Goal: Task Accomplishment & Management: Use online tool/utility

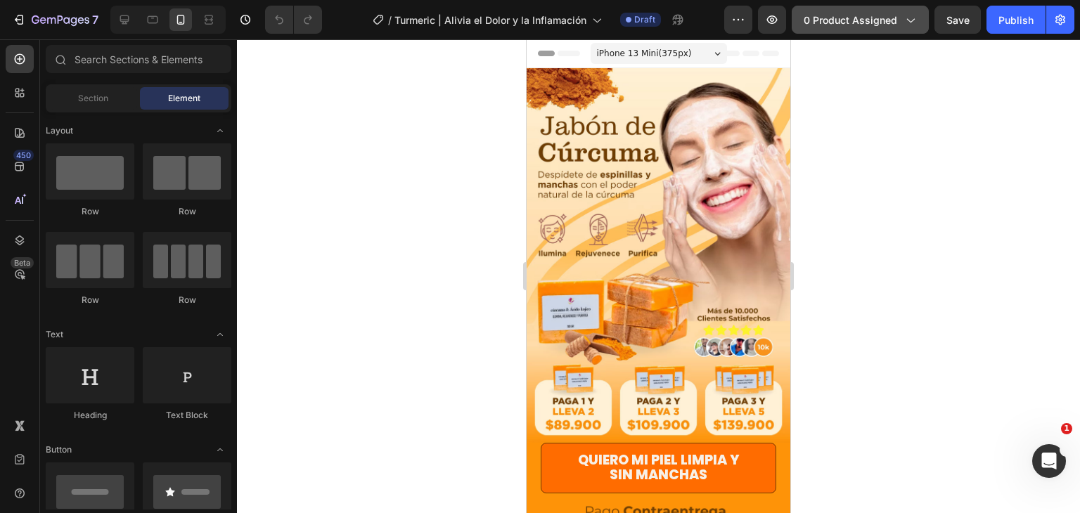
click at [877, 26] on span "0 product assigned" at bounding box center [851, 20] width 94 height 15
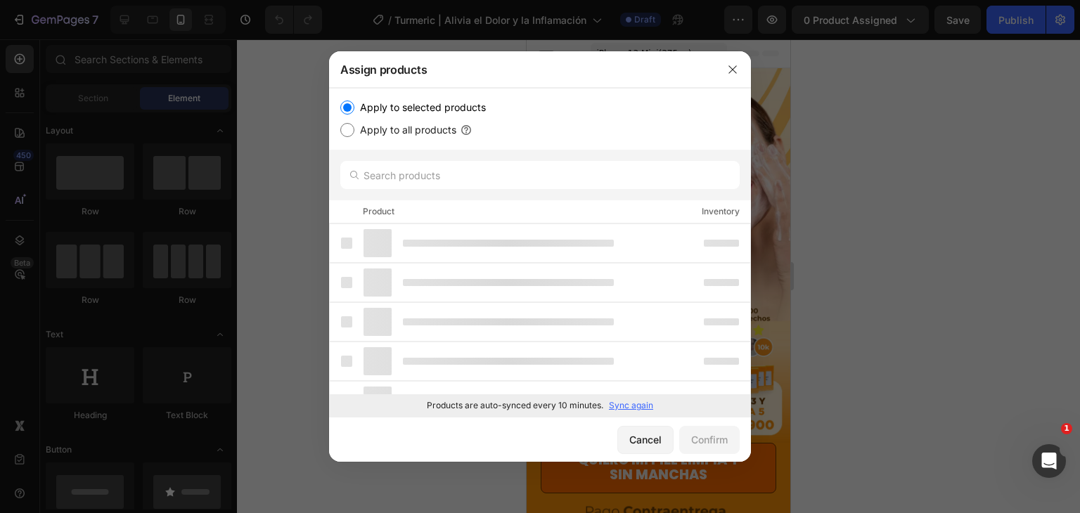
click at [932, 82] on div at bounding box center [540, 256] width 1080 height 513
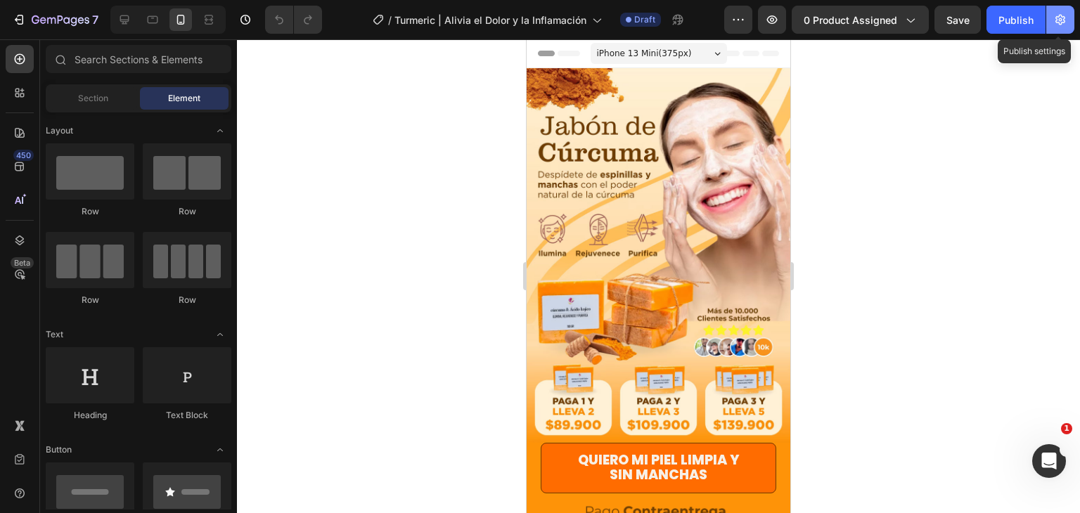
click at [1064, 25] on icon "button" at bounding box center [1060, 20] width 14 height 14
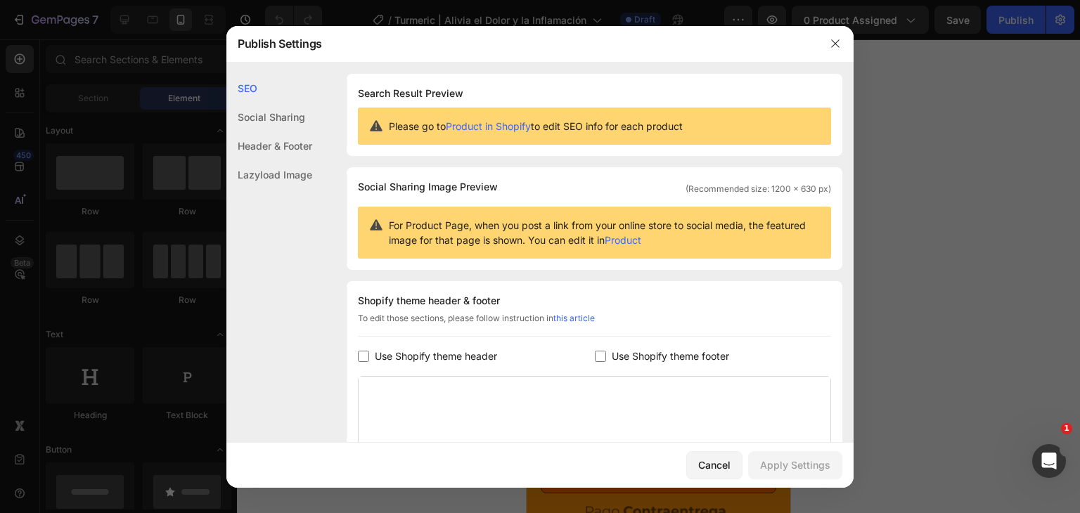
click at [364, 354] on input "checkbox" at bounding box center [363, 356] width 11 height 11
checkbox input "true"
click at [596, 354] on input "checkbox" at bounding box center [600, 356] width 11 height 11
checkbox input "true"
click at [806, 458] on div "Apply Settings" at bounding box center [795, 465] width 70 height 15
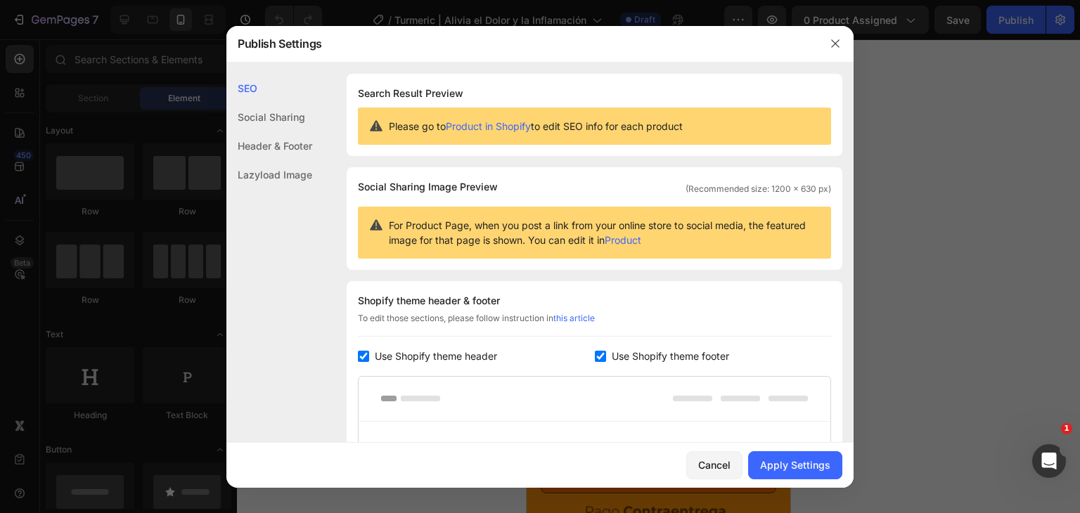
click at [365, 360] on input "checkbox" at bounding box center [363, 356] width 11 height 11
checkbox input "false"
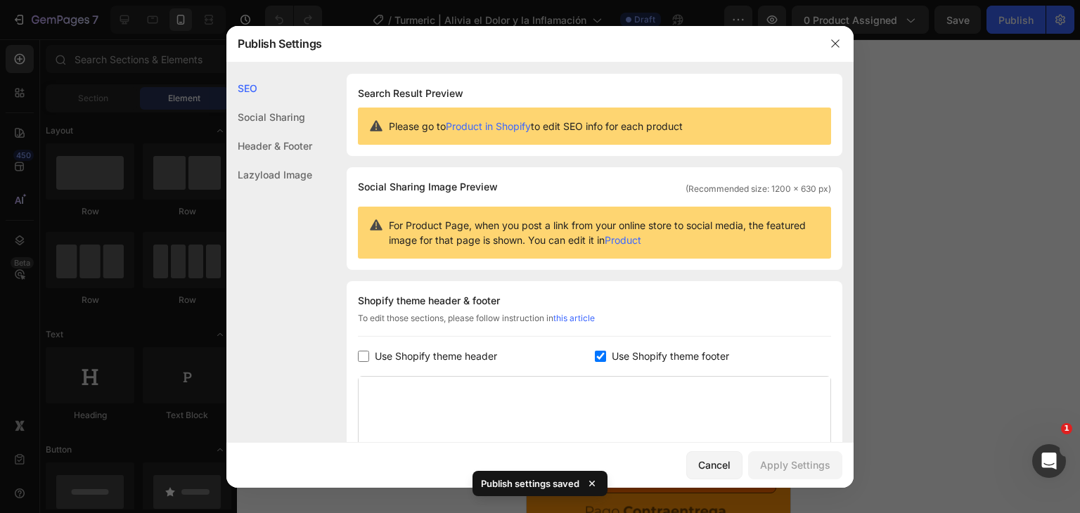
click at [606, 358] on label "Use Shopify theme footer" at bounding box center [667, 356] width 123 height 17
checkbox input "false"
click at [798, 465] on div "Apply Settings" at bounding box center [795, 465] width 70 height 15
click at [832, 46] on icon "button" at bounding box center [835, 43] width 8 height 8
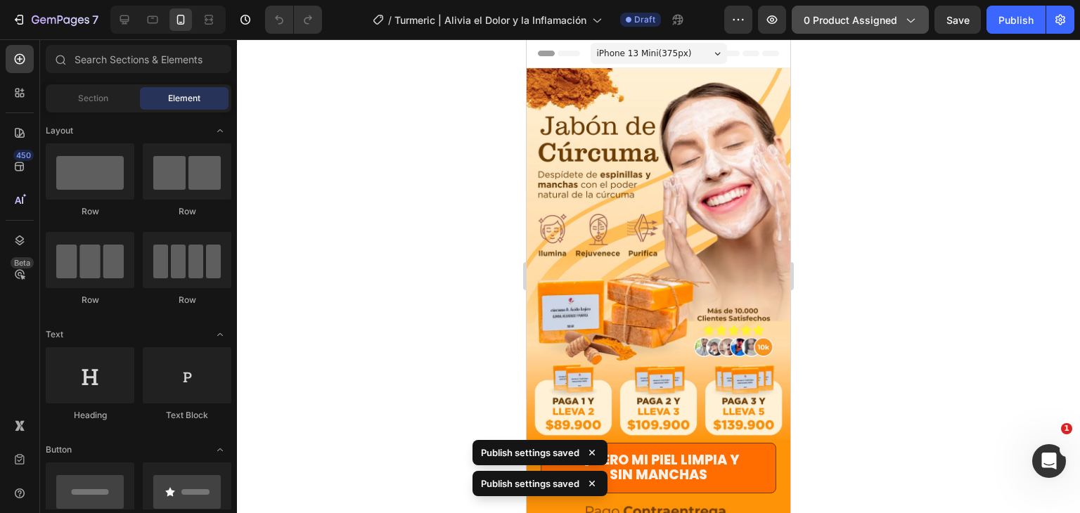
click at [889, 8] on button "0 product assigned" at bounding box center [860, 20] width 137 height 28
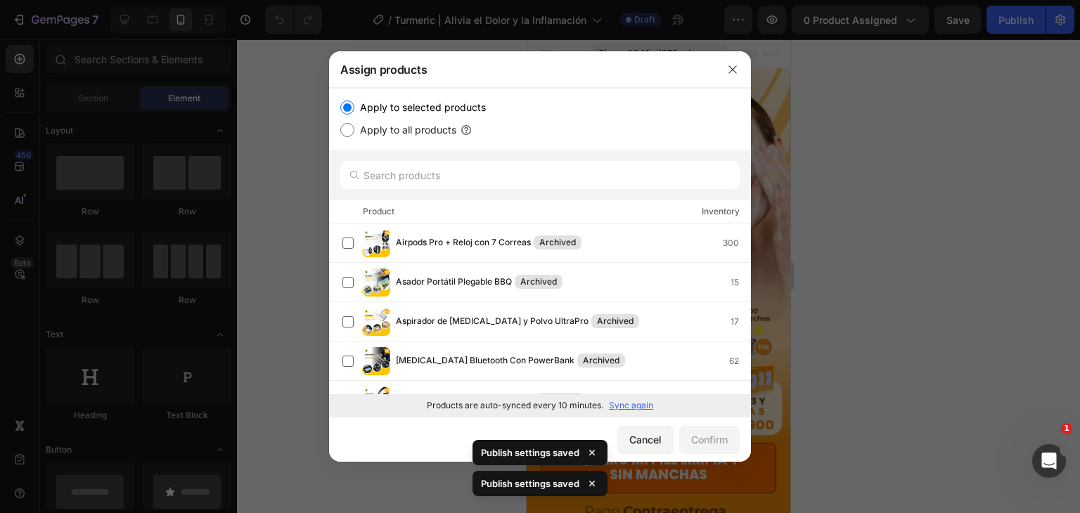
click at [629, 407] on p "Sync again" at bounding box center [631, 405] width 44 height 13
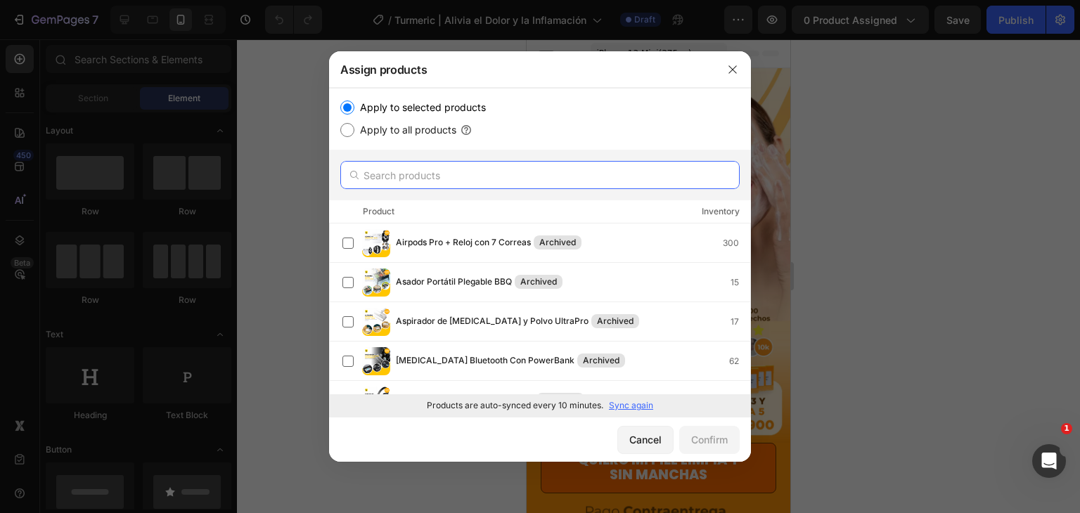
click at [469, 169] on input "text" at bounding box center [539, 175] width 399 height 28
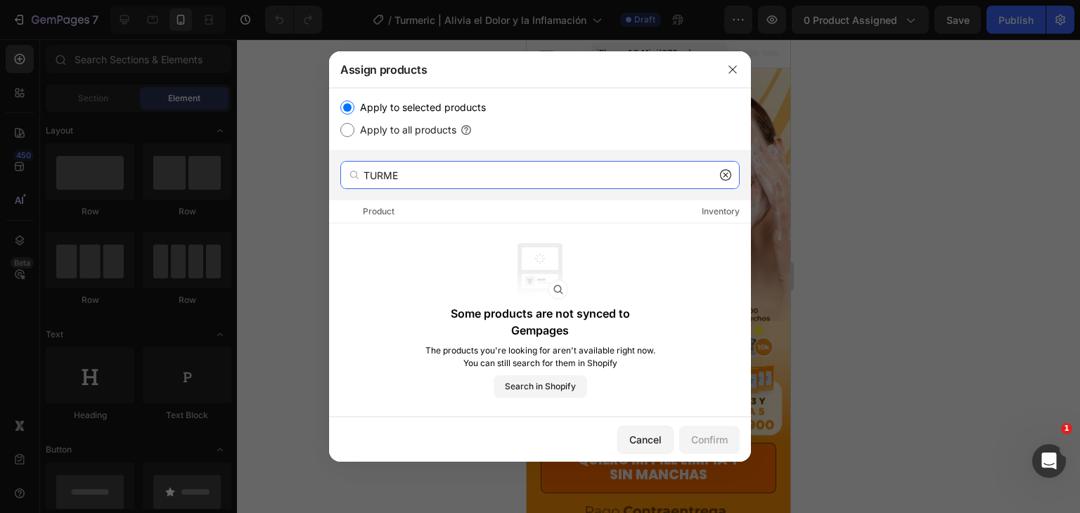
type input "TURME"
click at [728, 178] on icon at bounding box center [725, 174] width 11 height 11
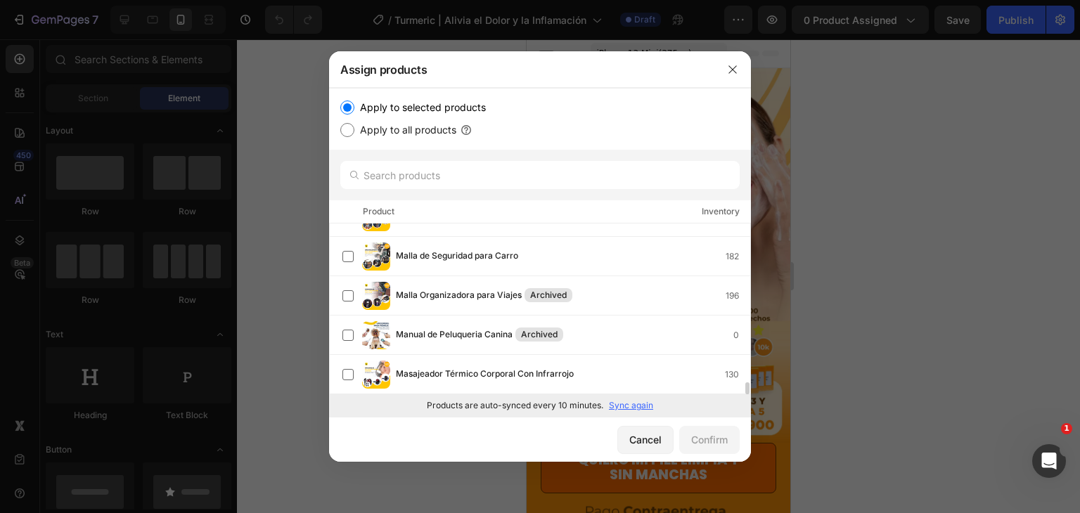
scroll to position [2231, 0]
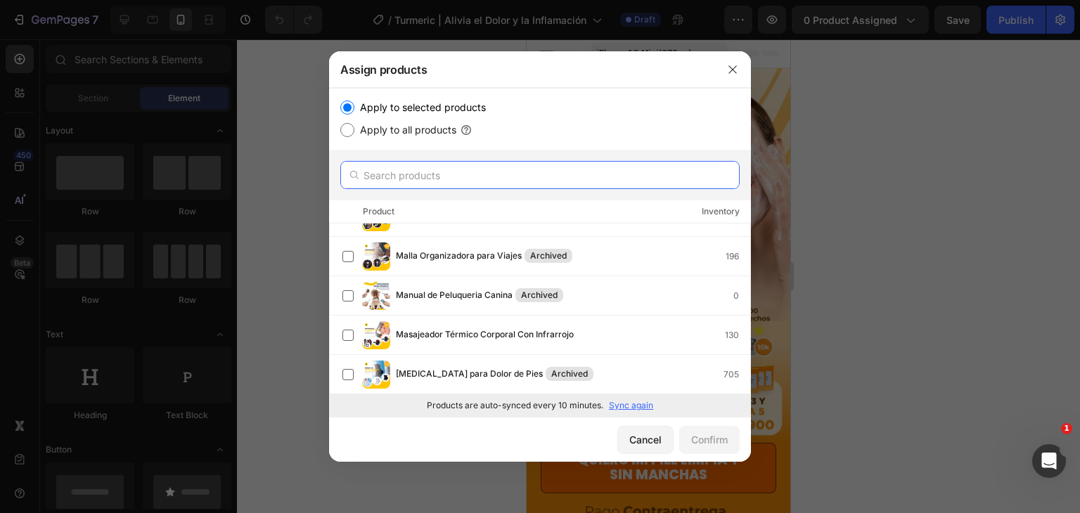
click at [393, 167] on input "text" at bounding box center [539, 175] width 399 height 28
type input "tu"
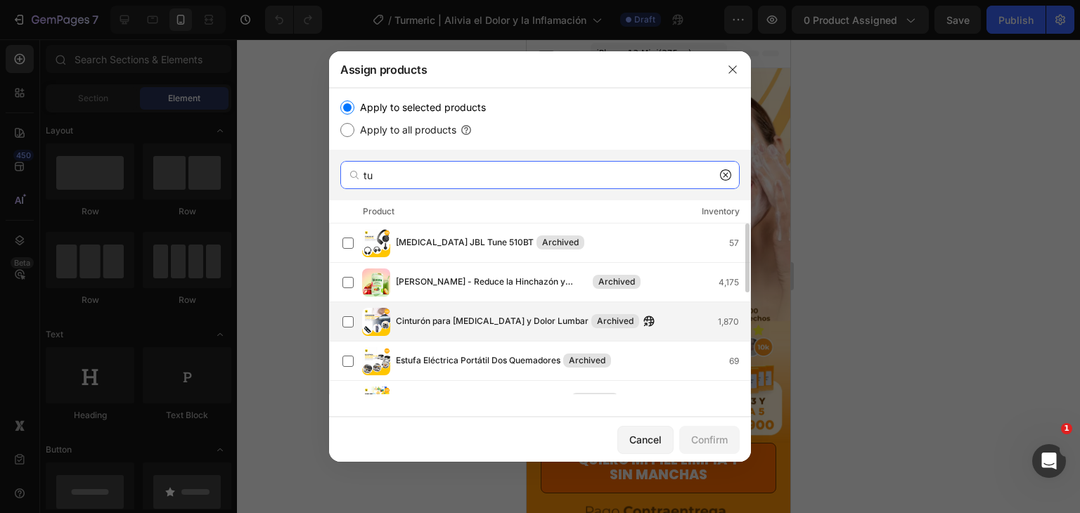
scroll to position [251, 0]
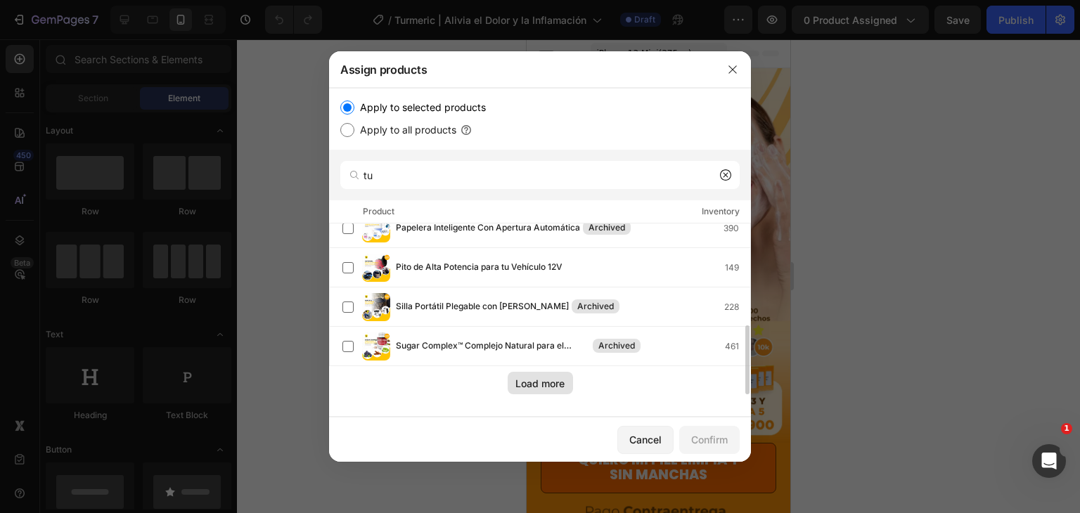
click at [550, 385] on div "Load more" at bounding box center [539, 383] width 49 height 15
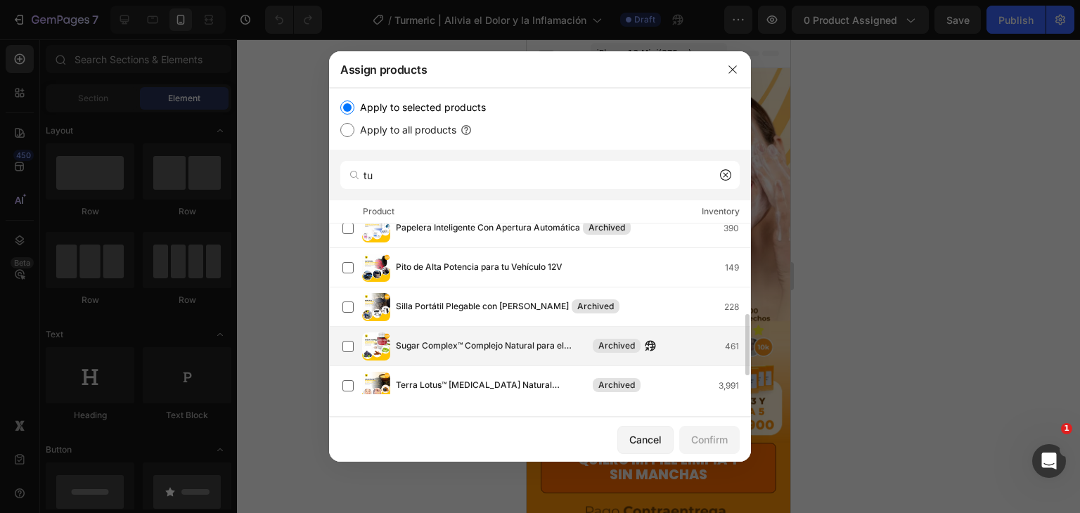
scroll to position [302, 0]
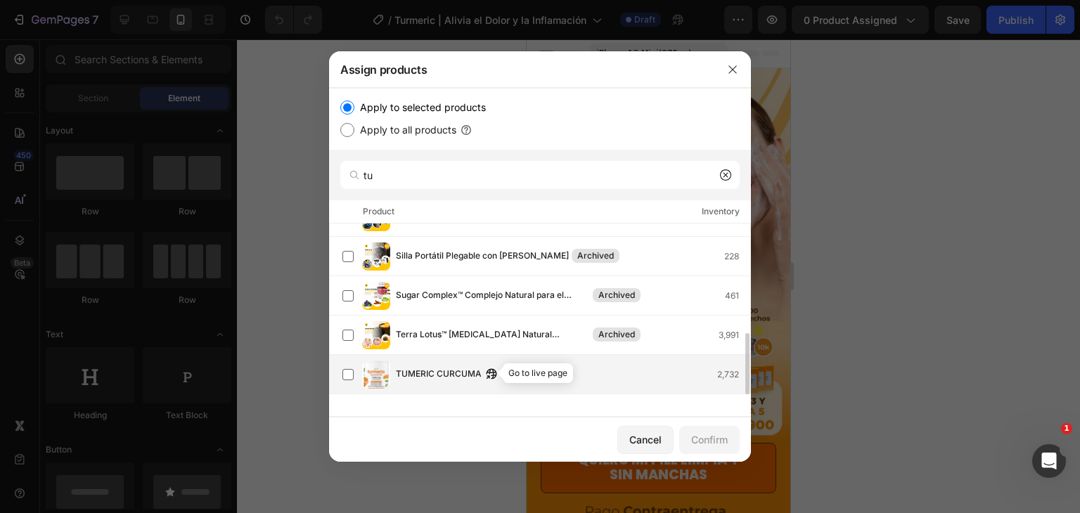
click at [487, 373] on icon "button" at bounding box center [491, 373] width 11 height 11
click at [343, 374] on label at bounding box center [347, 374] width 11 height 11
click at [720, 432] on div "Confirm" at bounding box center [709, 439] width 37 height 15
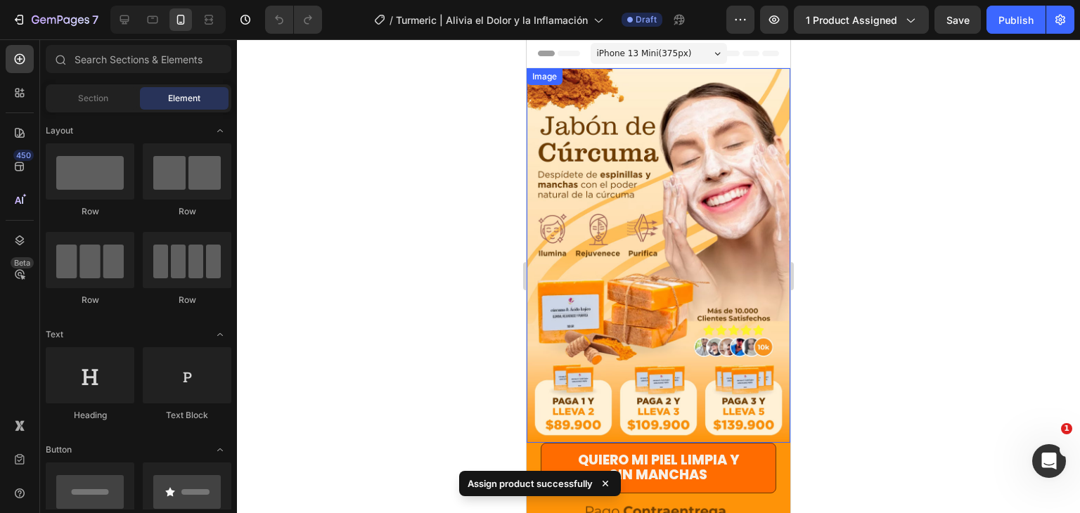
click at [681, 167] on img at bounding box center [659, 255] width 264 height 375
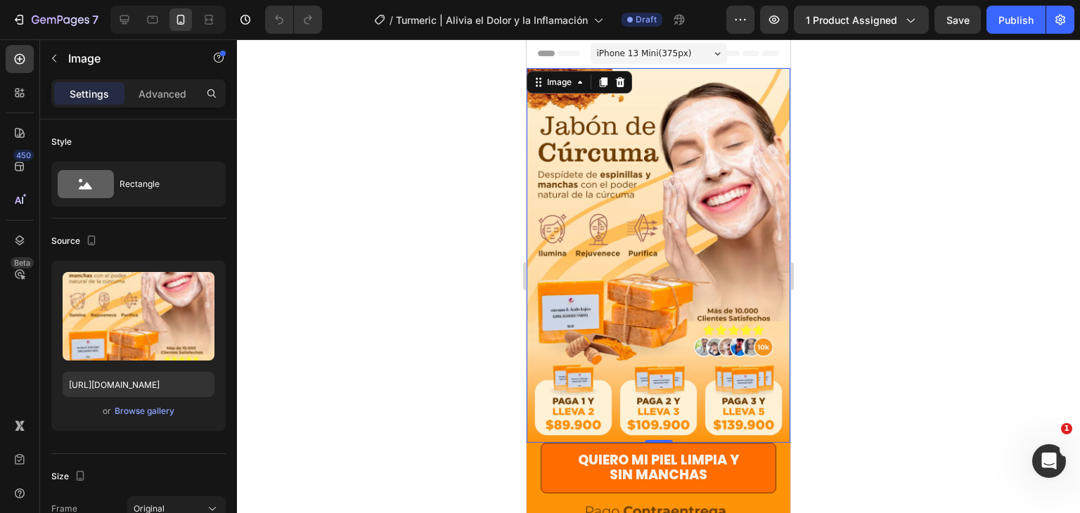
click at [661, 243] on img at bounding box center [659, 255] width 264 height 375
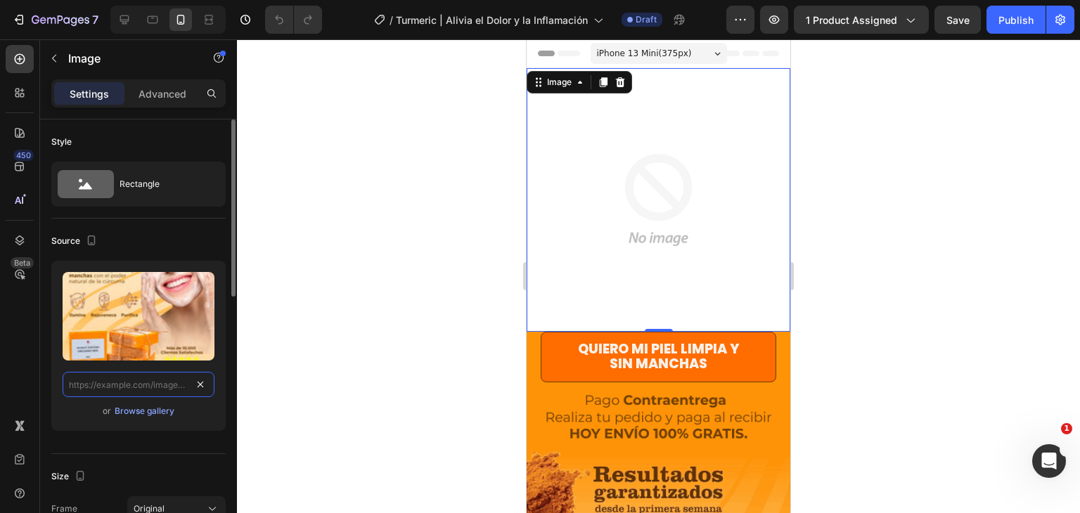
scroll to position [0, 0]
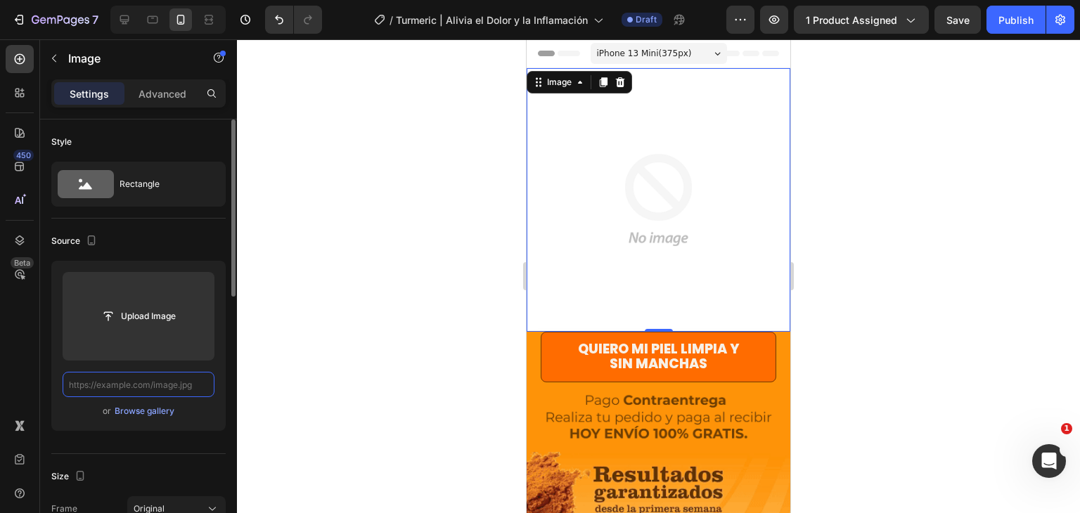
click at [183, 383] on input "text" at bounding box center [139, 384] width 152 height 25
paste input "[URL][DOMAIN_NAME]"
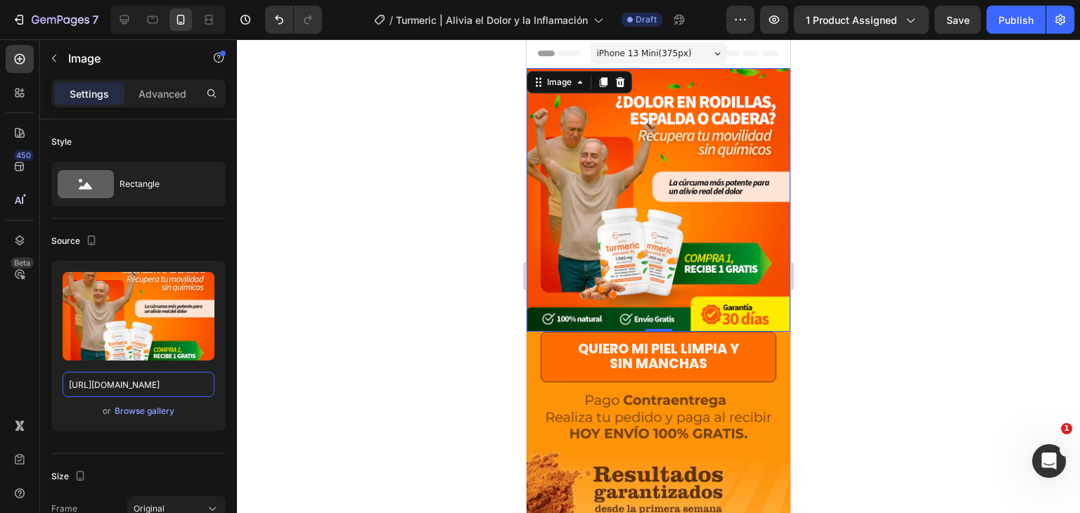
type input "[URL][DOMAIN_NAME]"
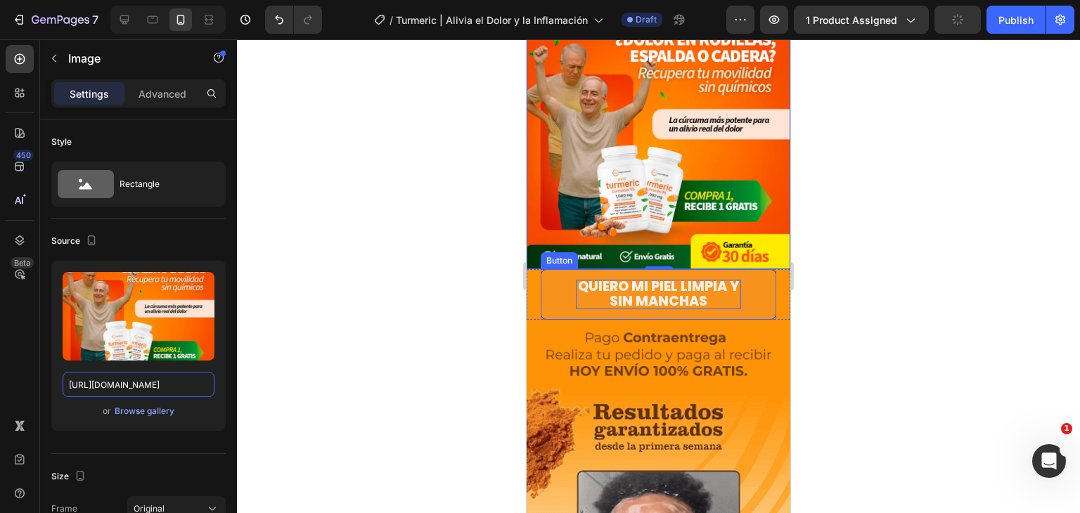
scroll to position [70, 0]
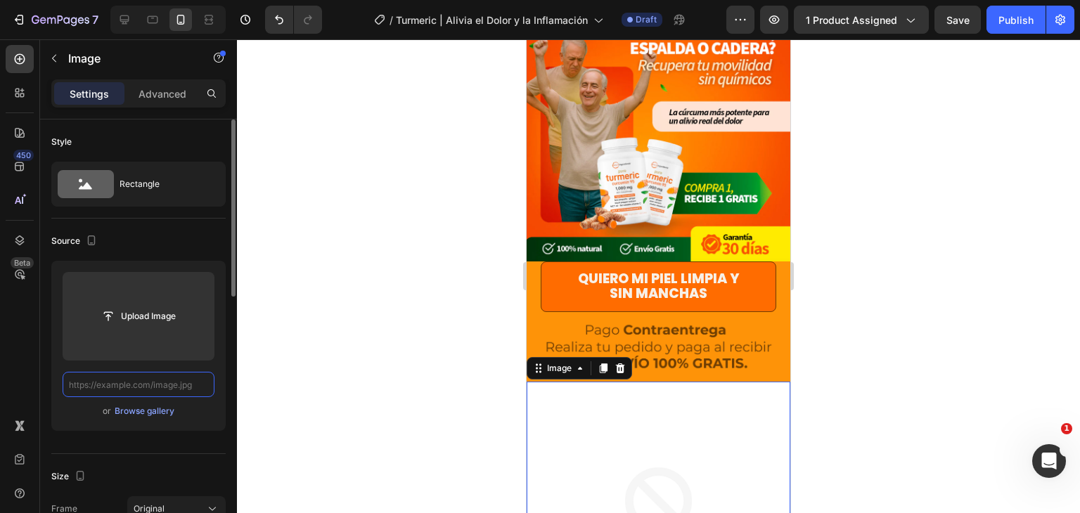
scroll to position [0, 0]
click at [166, 380] on input "text" at bounding box center [139, 384] width 152 height 25
paste input "[URL][DOMAIN_NAME]"
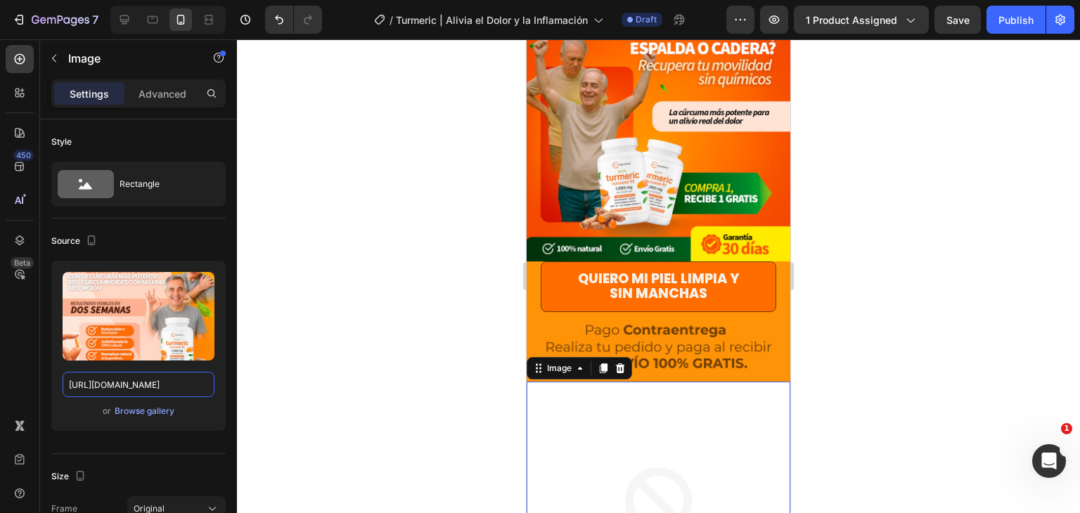
type input "[URL][DOMAIN_NAME]"
click at [0, 342] on div "450 Beta" at bounding box center [20, 276] width 40 height 474
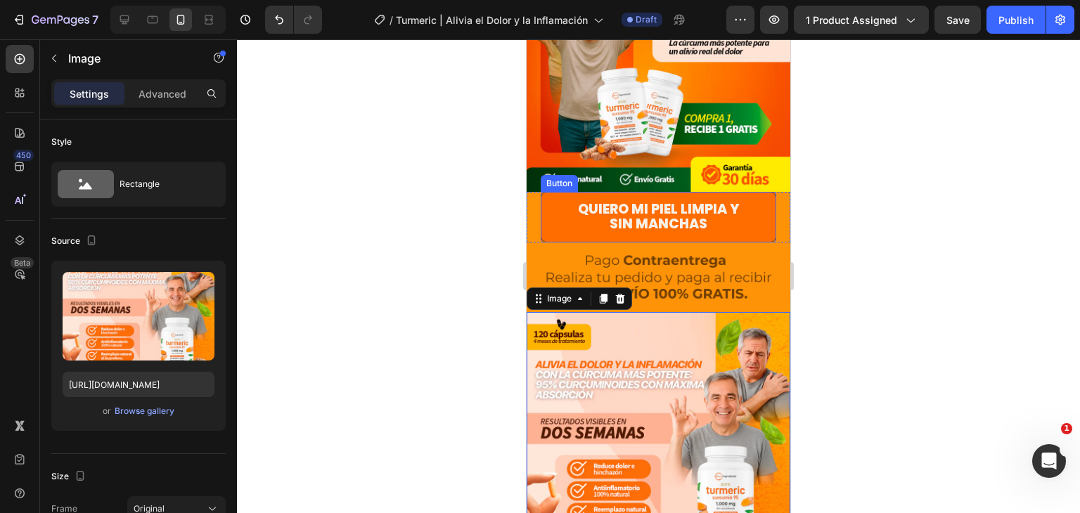
scroll to position [141, 0]
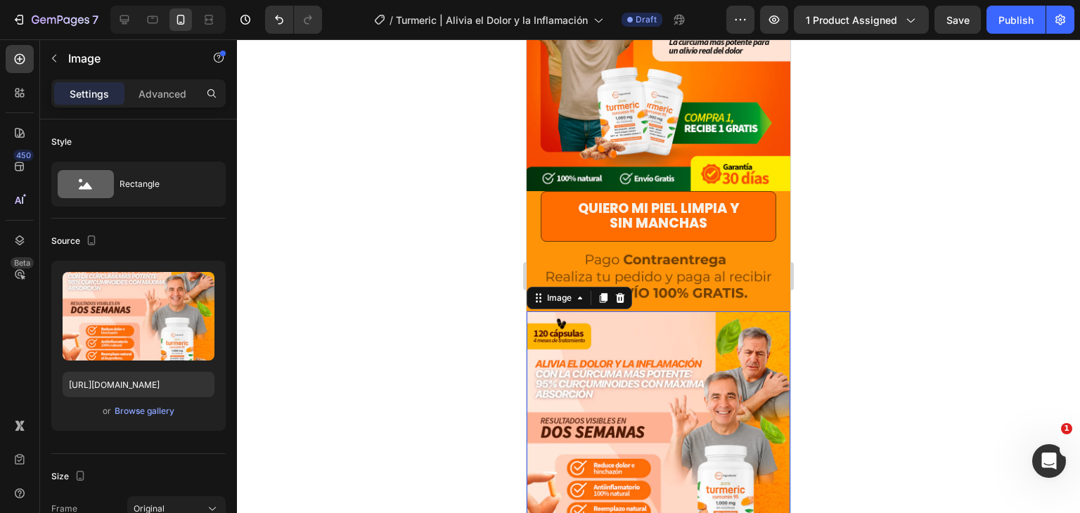
click at [922, 229] on div at bounding box center [658, 276] width 843 height 474
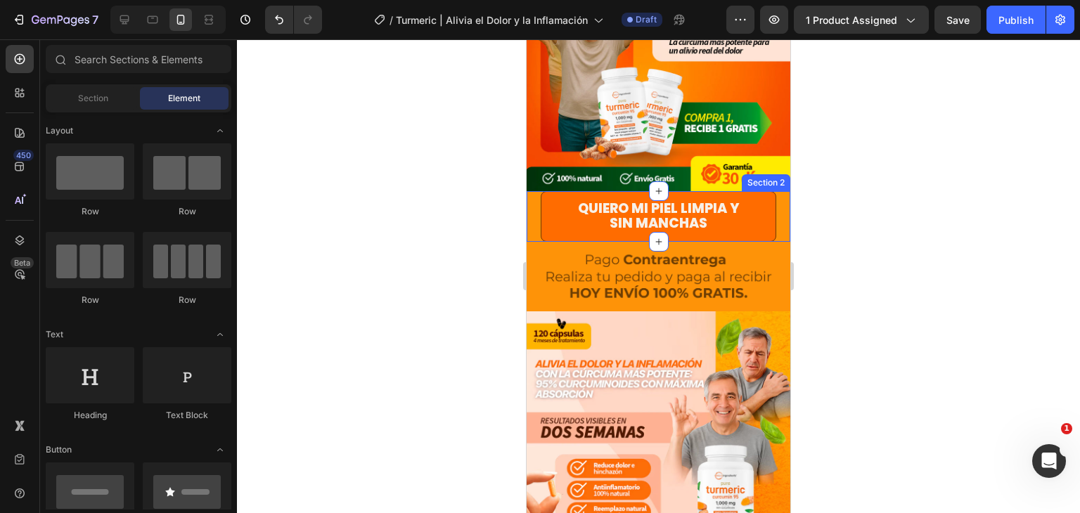
click at [776, 214] on div "Quiero mi piel limpia y sin manchas Button" at bounding box center [659, 216] width 264 height 51
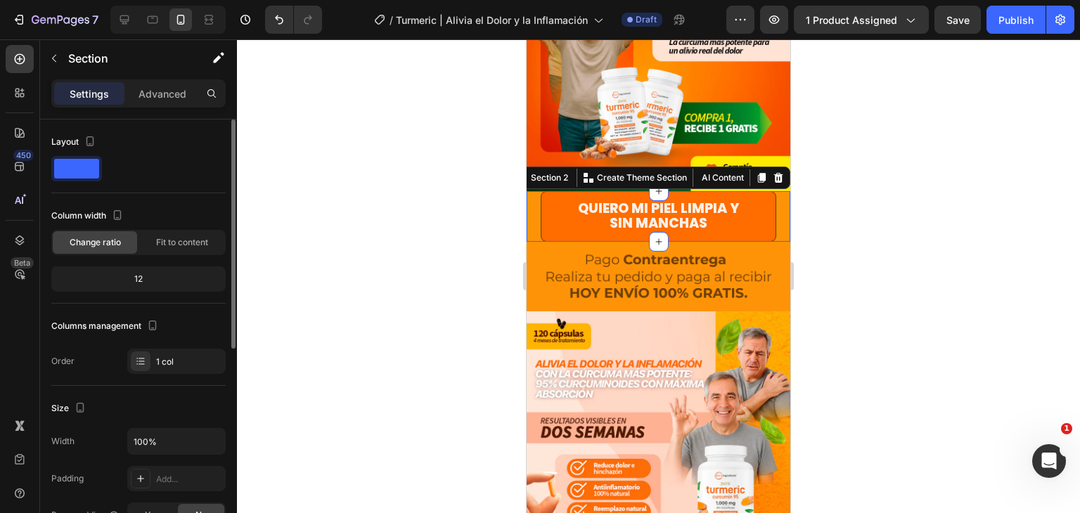
scroll to position [281, 0]
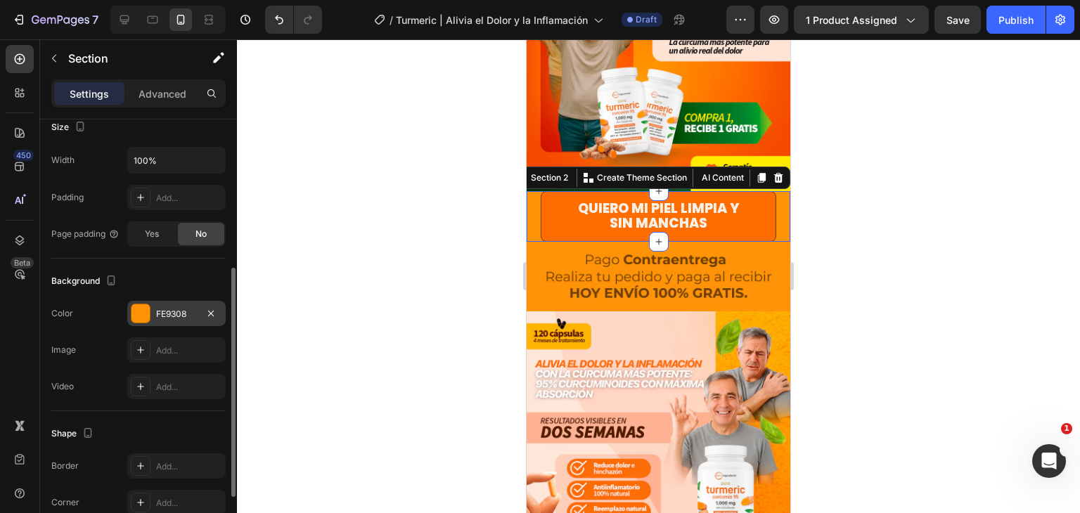
click at [174, 321] on div "FE9308" at bounding box center [176, 313] width 98 height 25
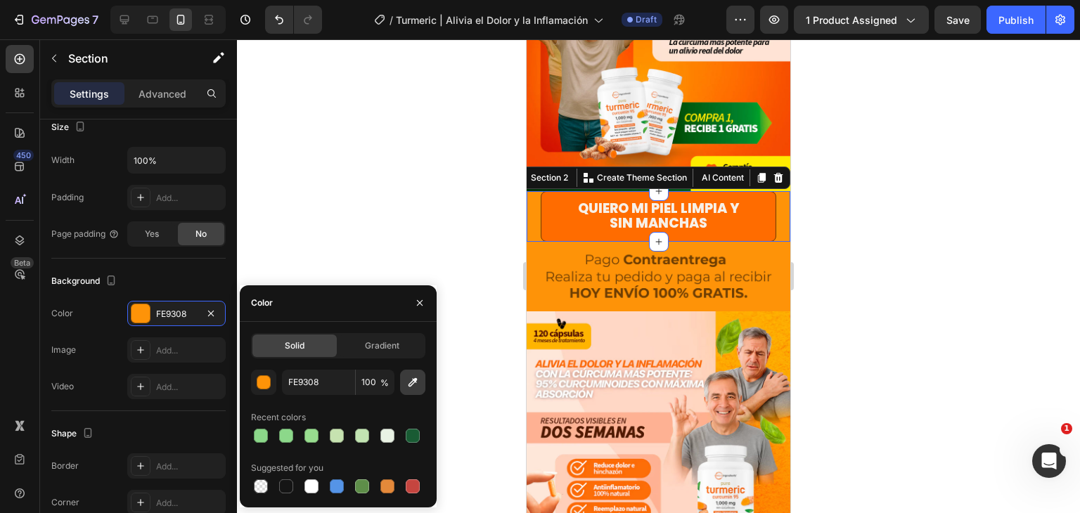
click at [416, 372] on button "button" at bounding box center [412, 382] width 25 height 25
type input "F75000"
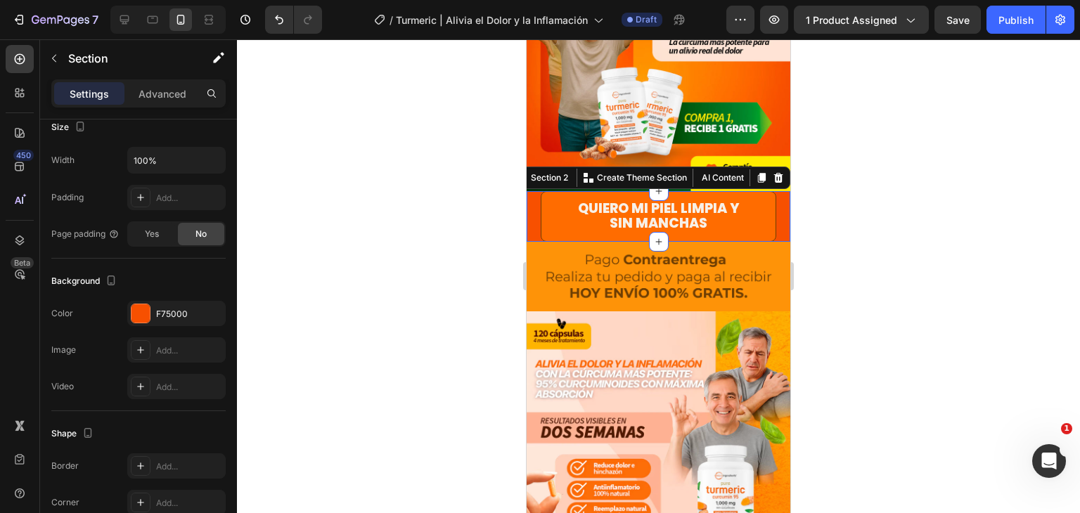
click at [897, 189] on div at bounding box center [658, 276] width 843 height 474
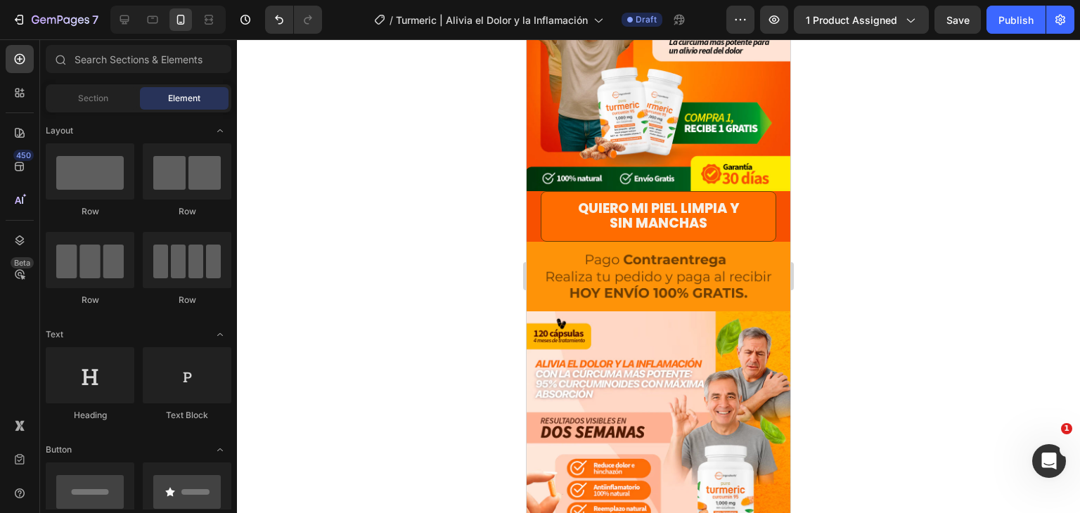
click at [897, 189] on div at bounding box center [658, 276] width 843 height 474
click at [769, 242] on img at bounding box center [659, 277] width 264 height 70
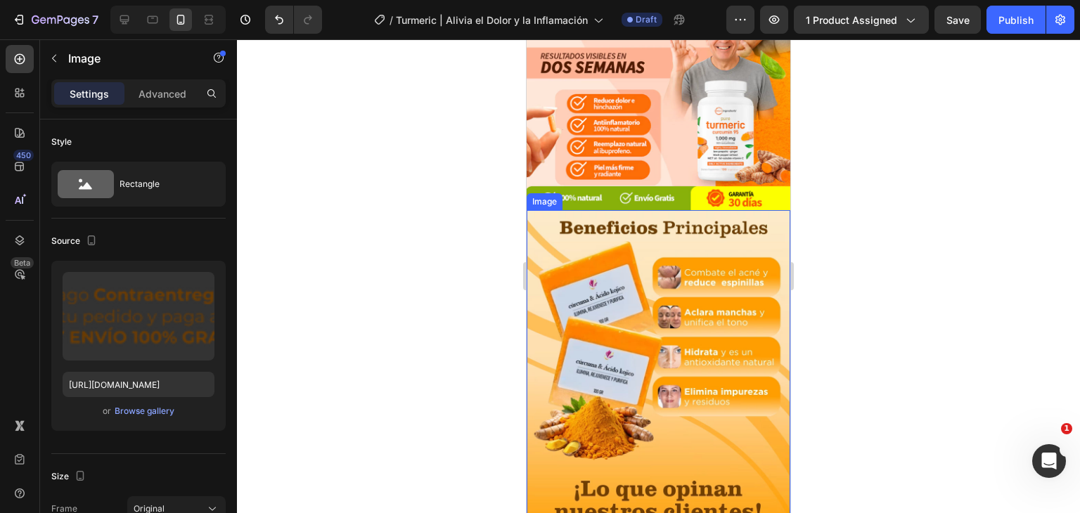
scroll to position [773, 0]
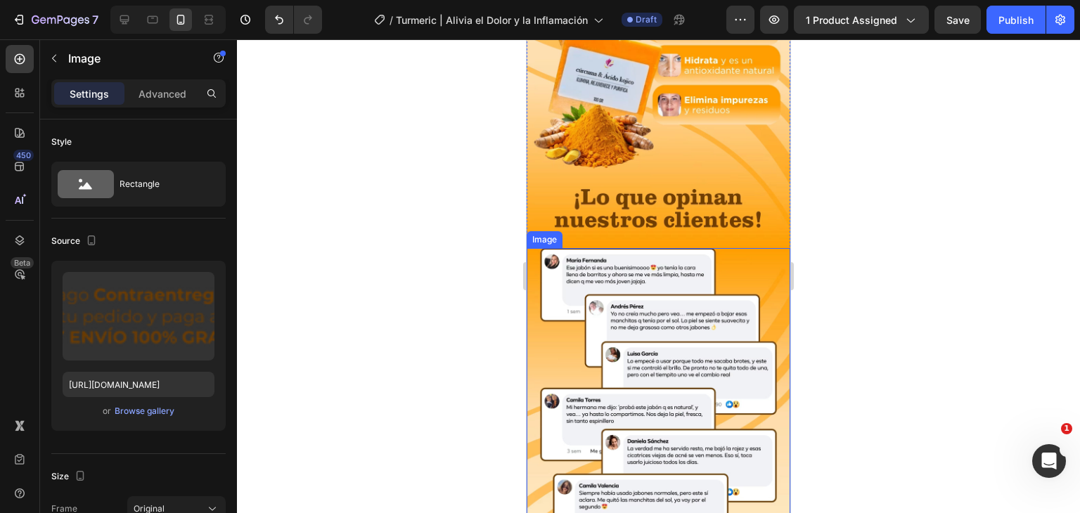
click at [773, 248] on img at bounding box center [659, 413] width 264 height 330
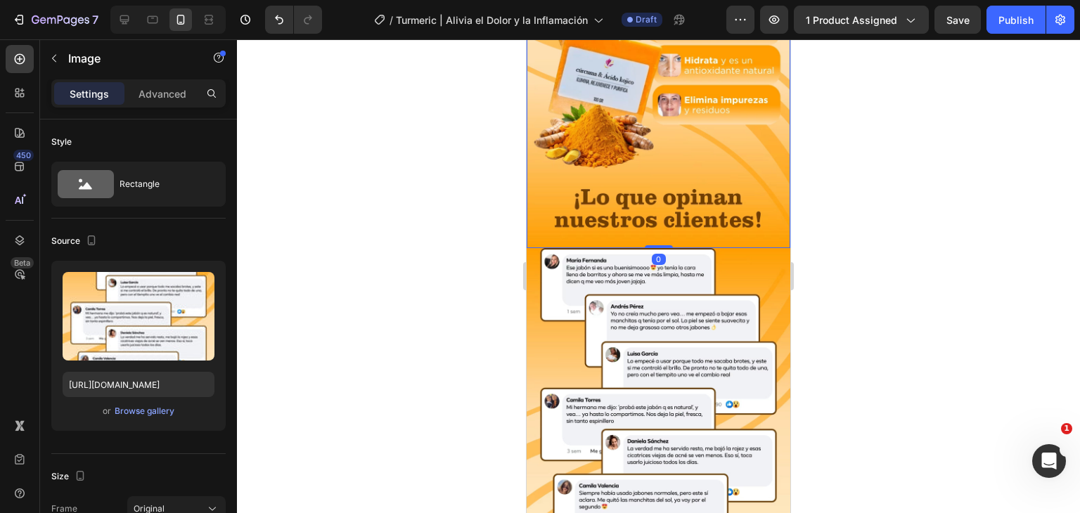
click at [775, 226] on img at bounding box center [659, 83] width 264 height 330
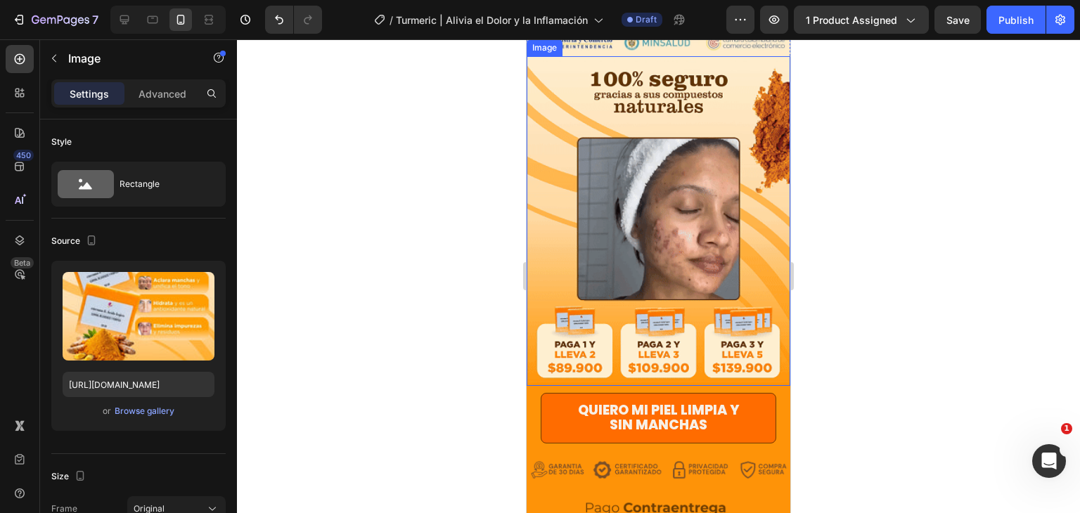
scroll to position [1406, 0]
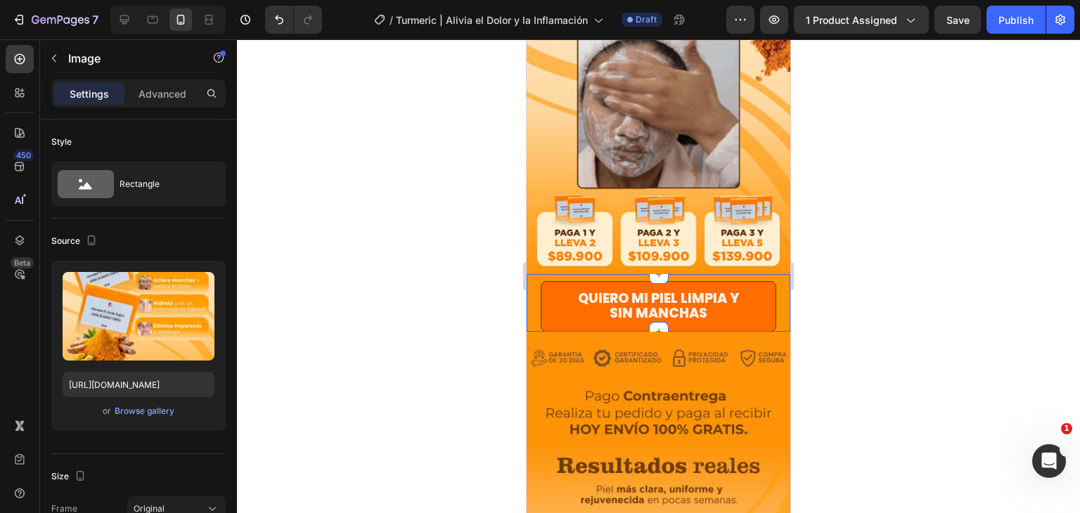
click at [775, 281] on div "Quiero mi piel limpia y sin manchas Button" at bounding box center [659, 306] width 264 height 51
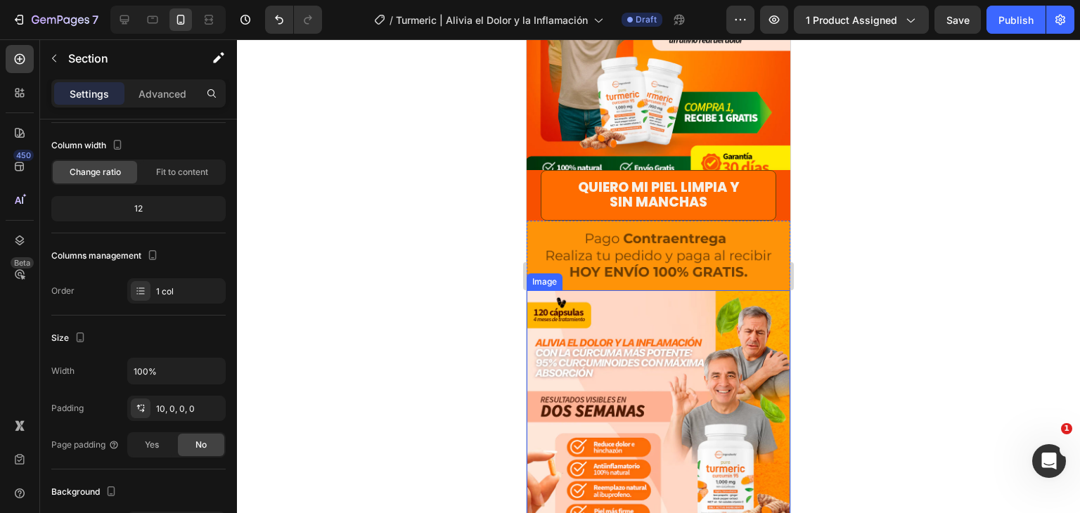
scroll to position [141, 0]
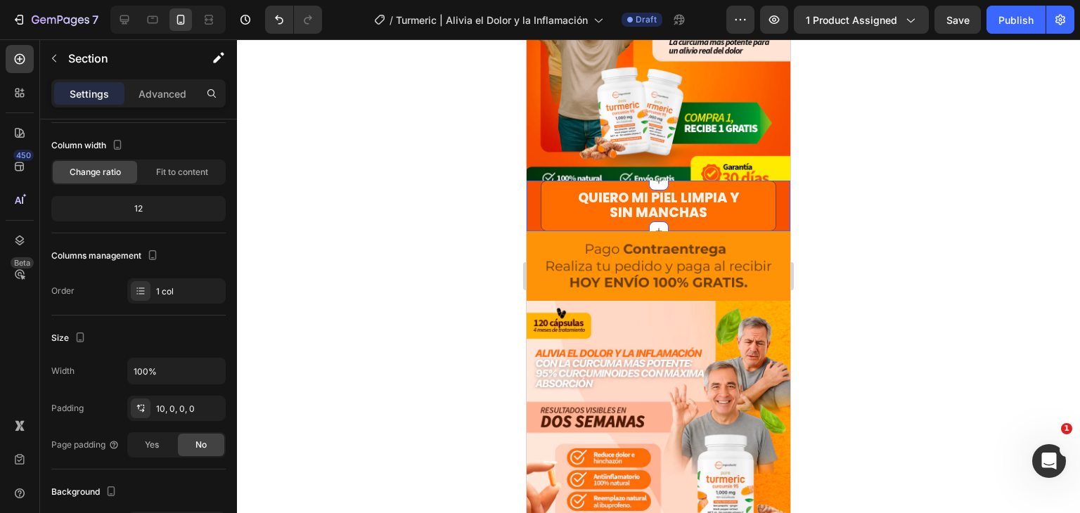
click at [532, 186] on div "Quiero mi piel limpia y sin manchas Button" at bounding box center [659, 206] width 264 height 51
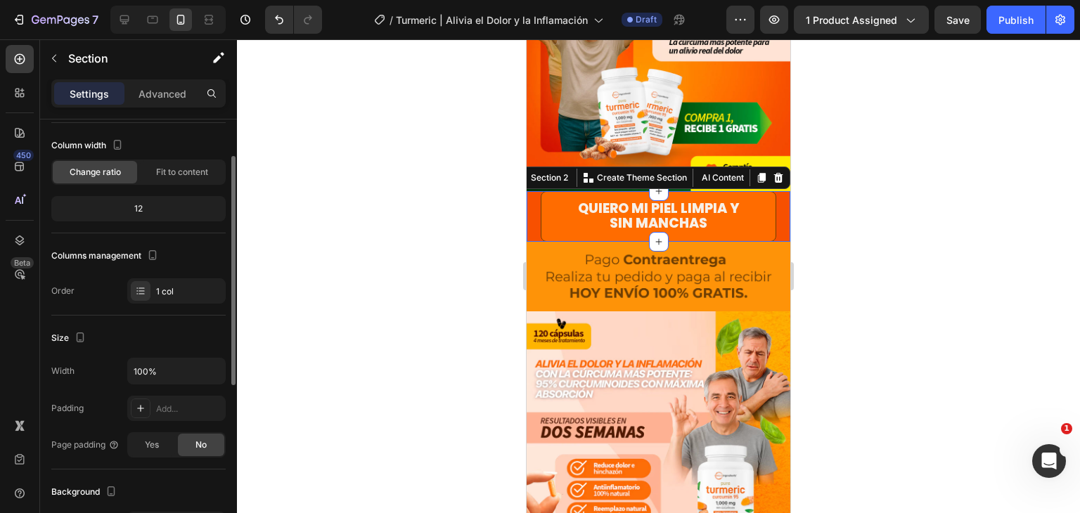
scroll to position [352, 0]
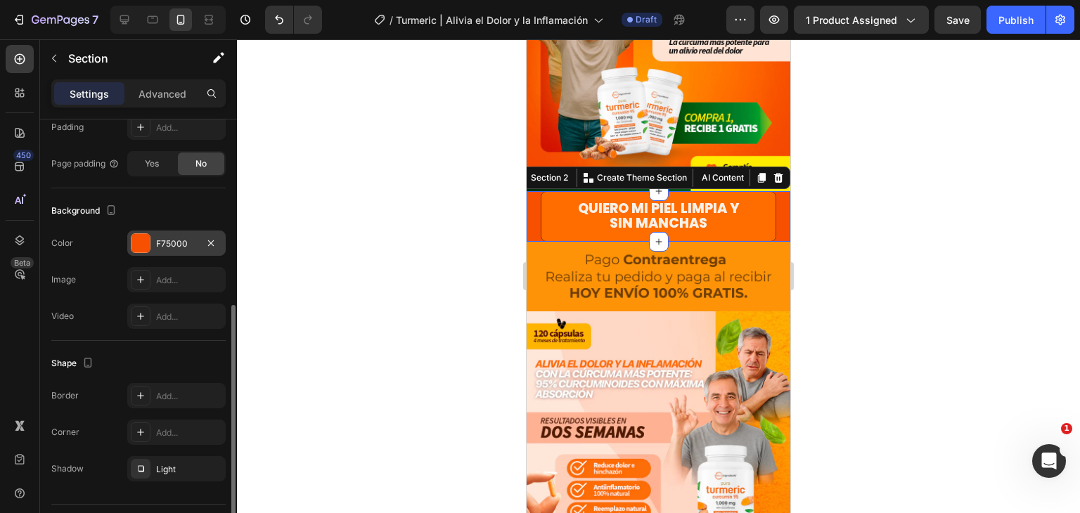
click at [162, 243] on div "F75000" at bounding box center [176, 244] width 41 height 13
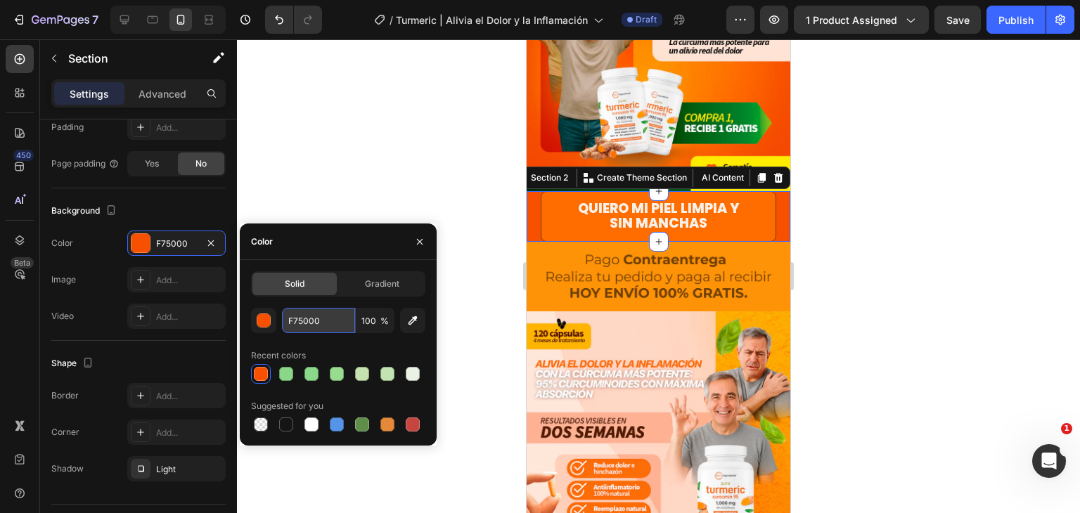
click at [306, 318] on input "F75000" at bounding box center [318, 320] width 73 height 25
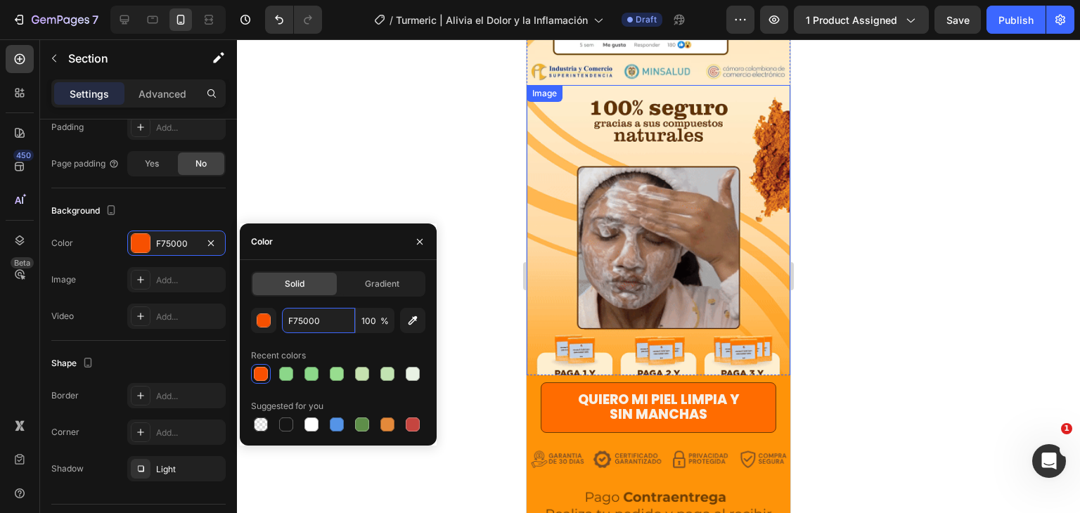
scroll to position [1477, 0]
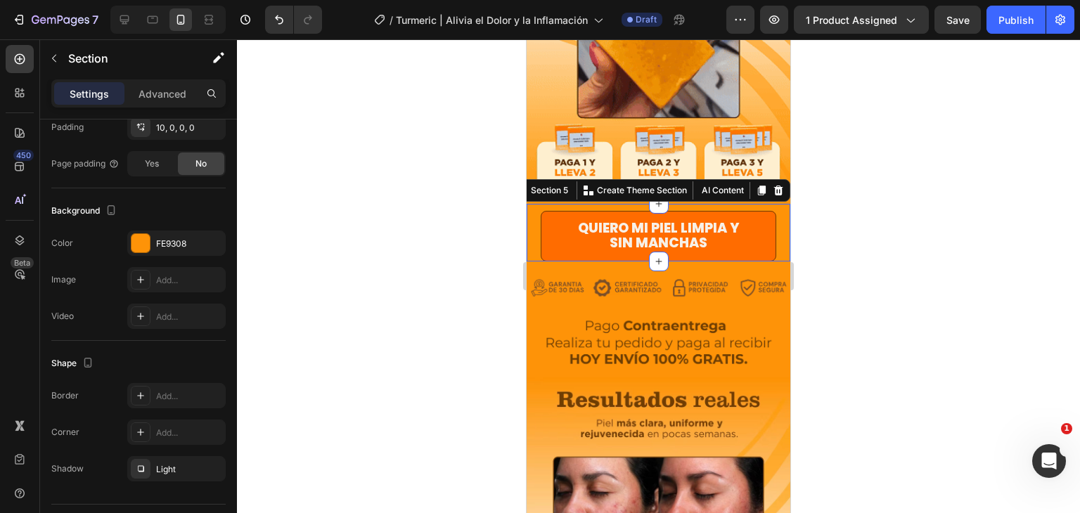
click at [777, 217] on div "Quiero mi piel limpia y sin manchas Button" at bounding box center [659, 236] width 264 height 51
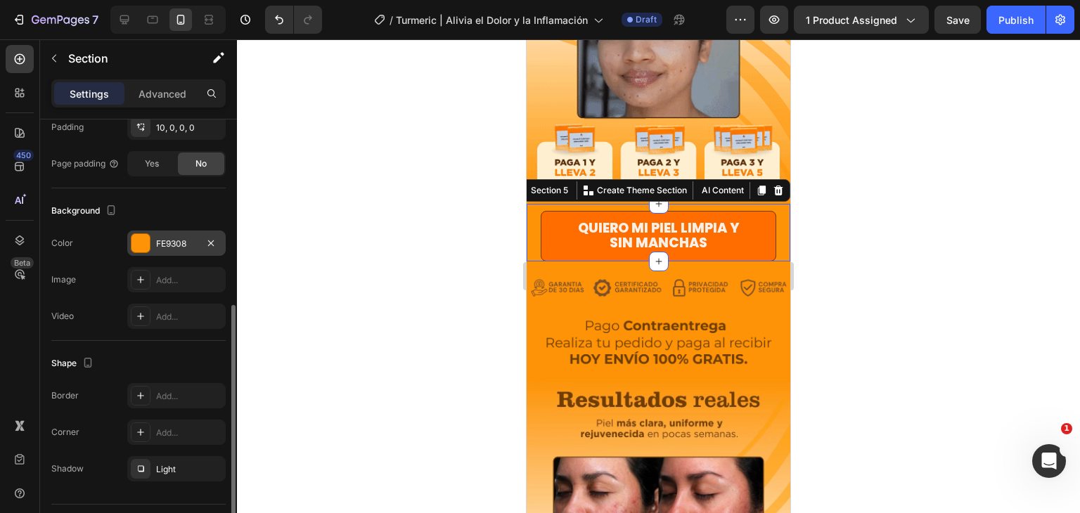
click at [176, 240] on div "FE9308" at bounding box center [176, 244] width 41 height 13
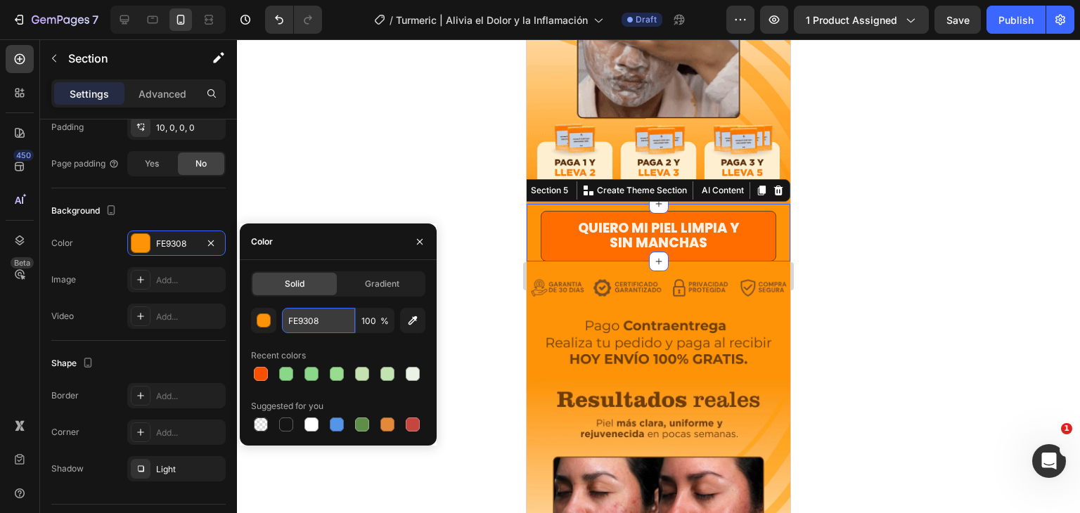
click at [338, 321] on input "FE9308" at bounding box center [318, 320] width 73 height 25
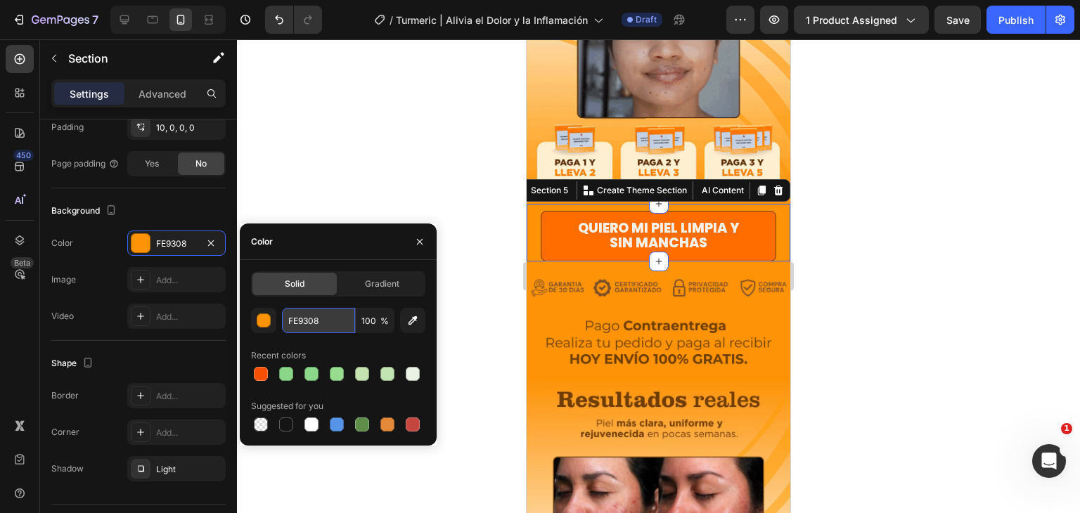
click at [338, 321] on input "FE9308" at bounding box center [318, 320] width 73 height 25
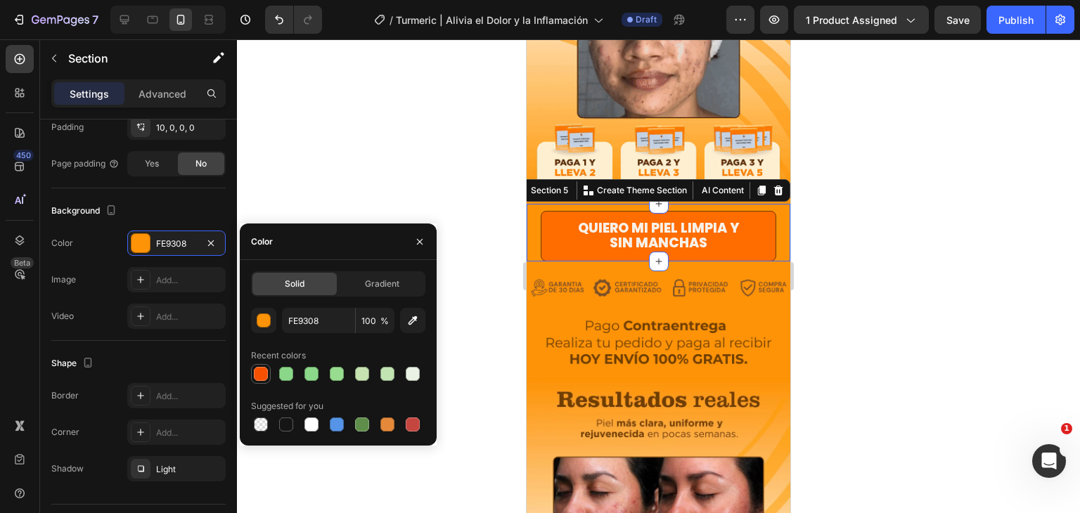
click at [264, 373] on div at bounding box center [261, 374] width 14 height 14
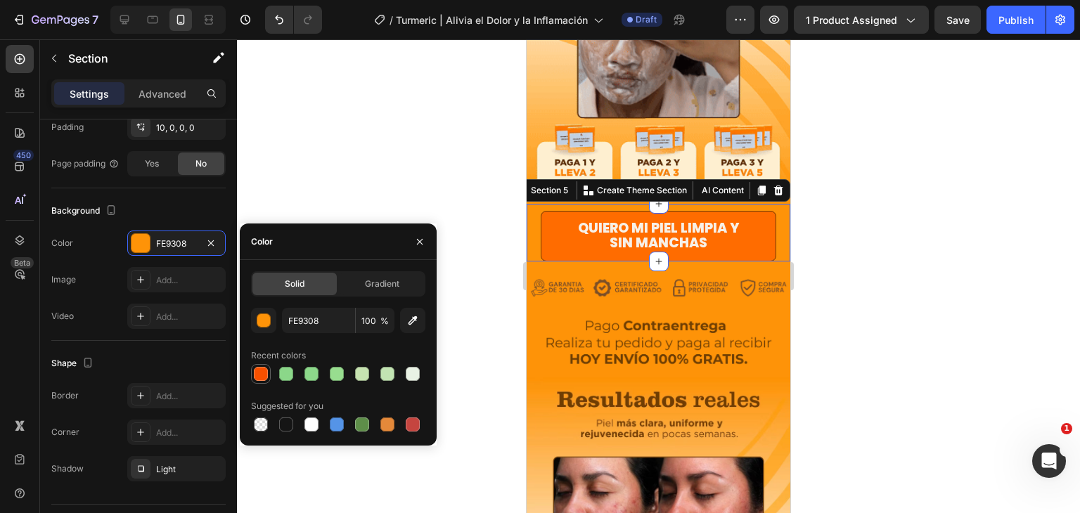
type input "F75000"
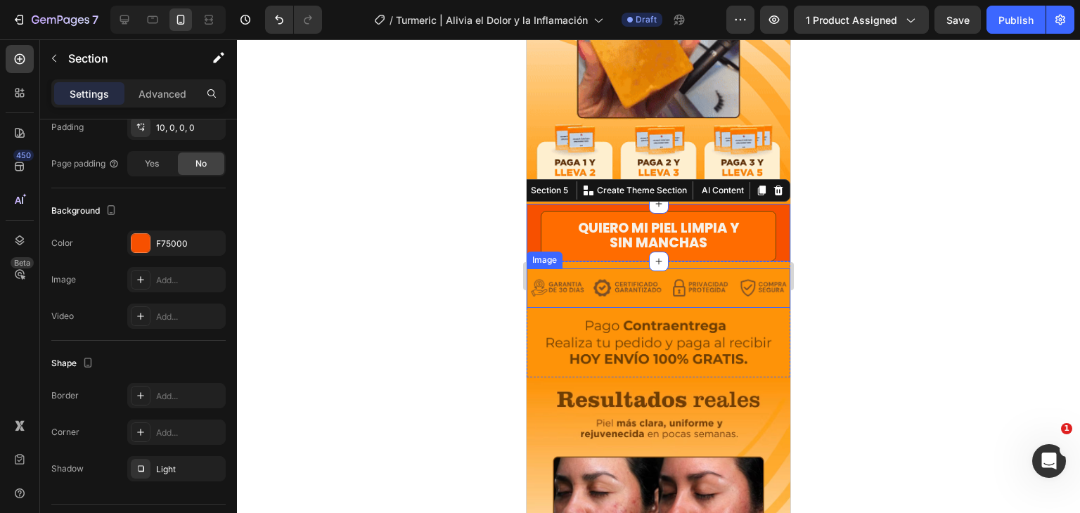
click at [855, 238] on div at bounding box center [658, 276] width 843 height 474
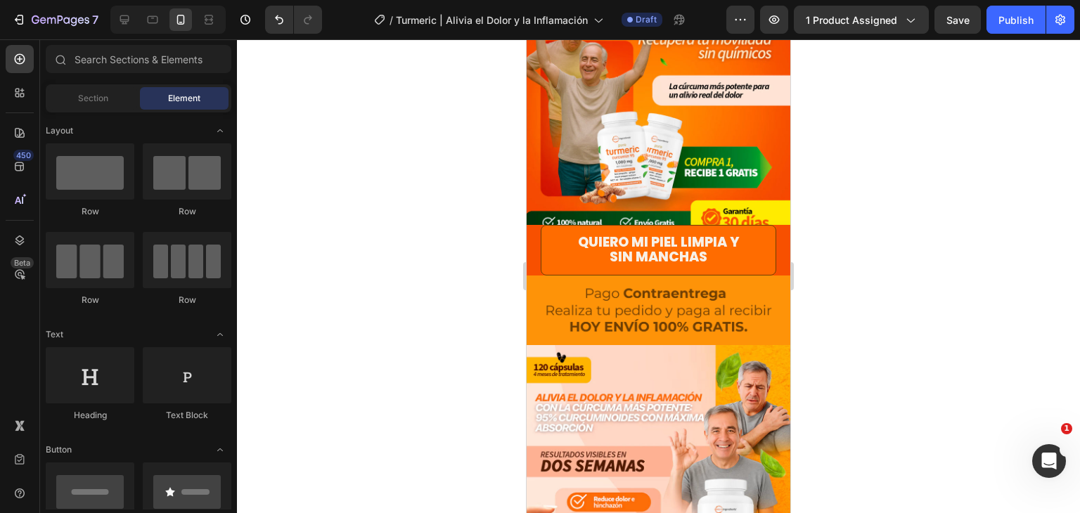
scroll to position [163, 0]
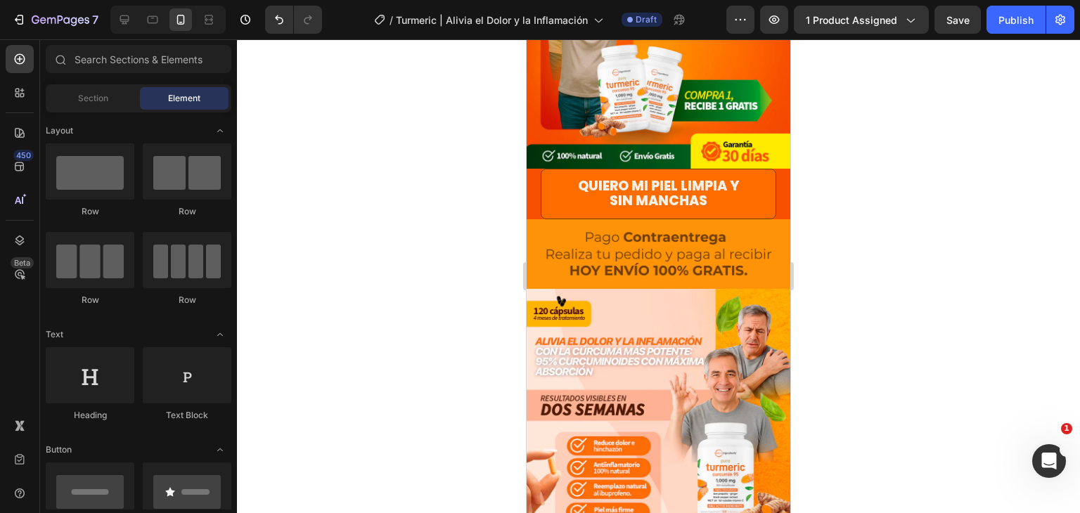
click at [775, 263] on img at bounding box center [659, 254] width 264 height 70
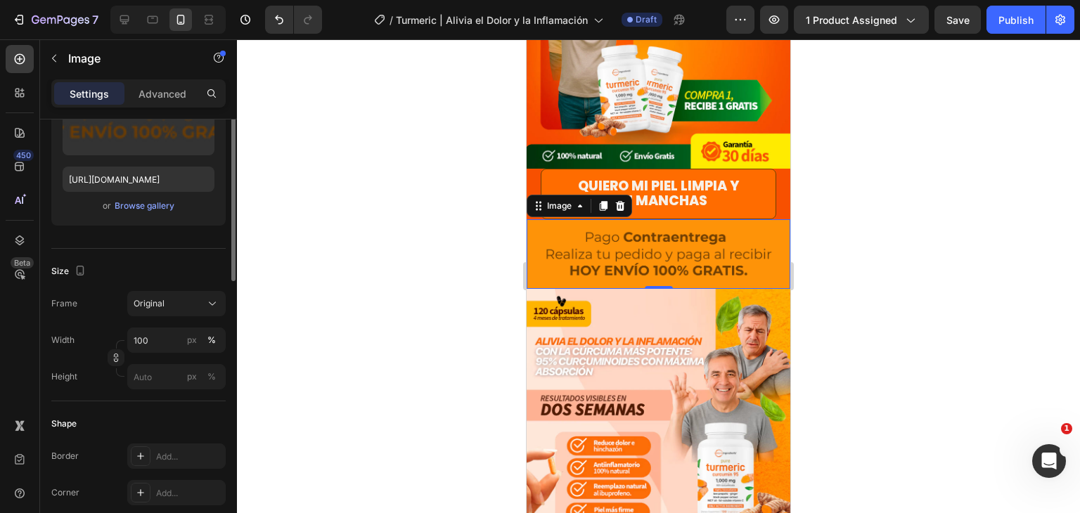
scroll to position [0, 0]
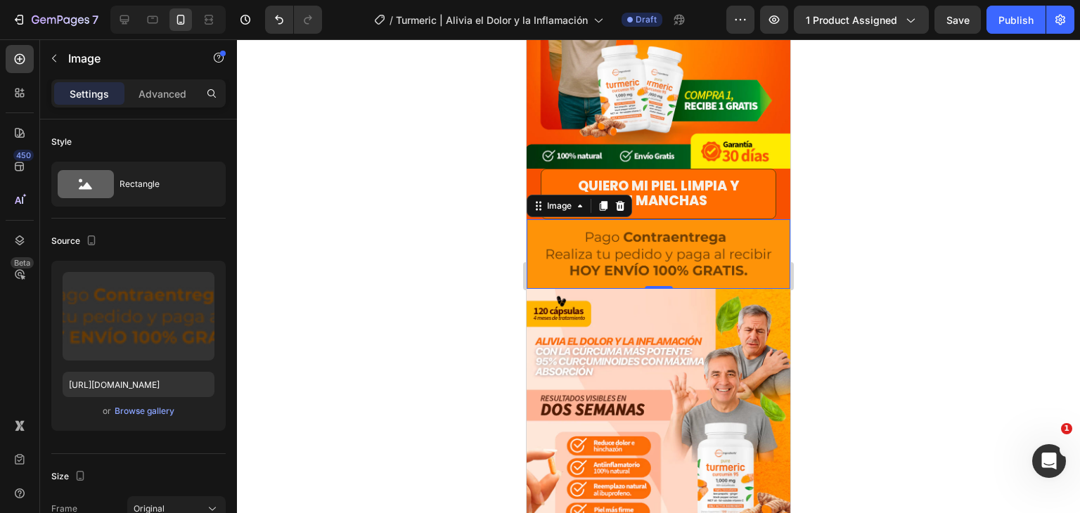
click at [773, 219] on img at bounding box center [659, 254] width 264 height 70
click at [773, 223] on img at bounding box center [659, 254] width 264 height 70
click at [157, 89] on p "Advanced" at bounding box center [163, 93] width 48 height 15
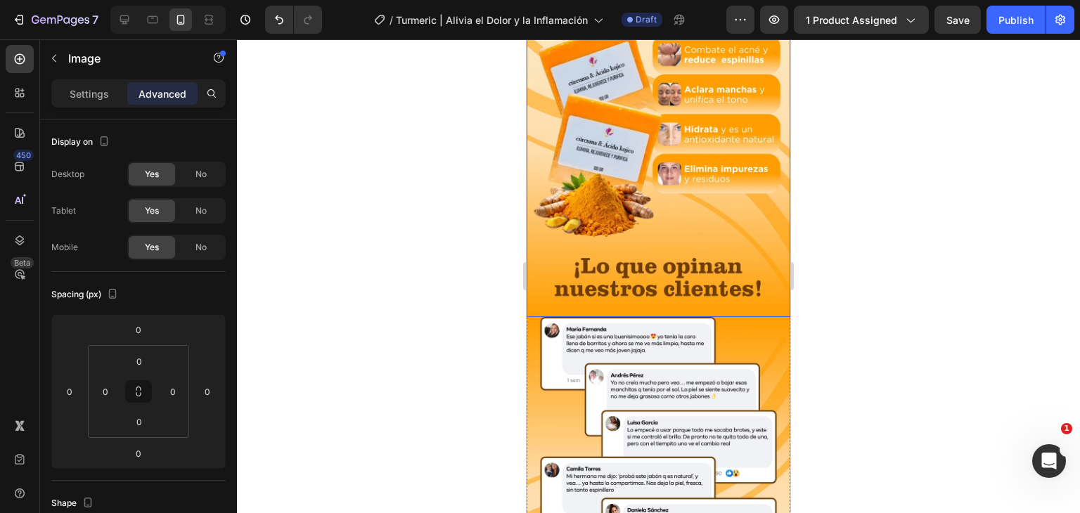
scroll to position [726, 0]
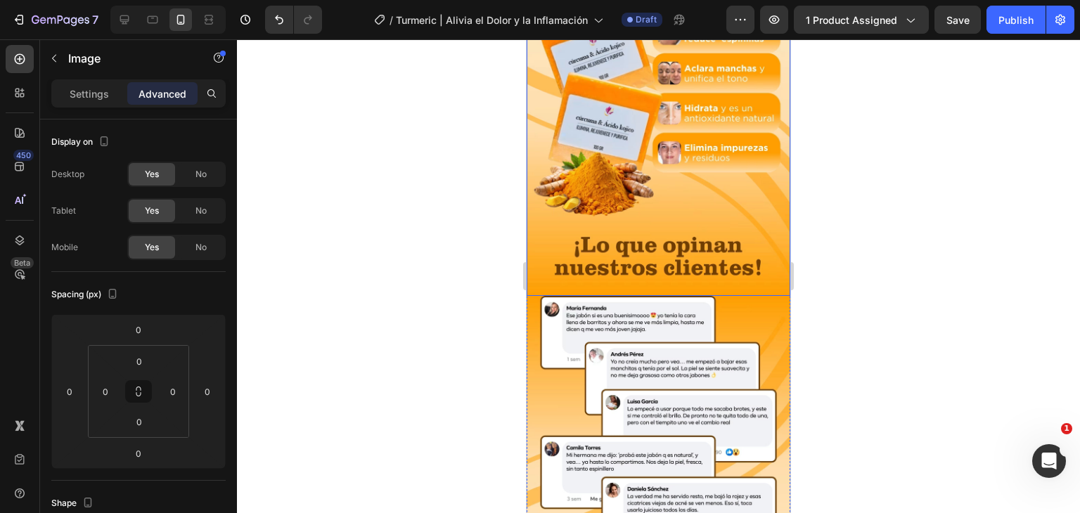
click at [775, 274] on img at bounding box center [659, 131] width 264 height 330
click at [771, 279] on img at bounding box center [659, 131] width 264 height 330
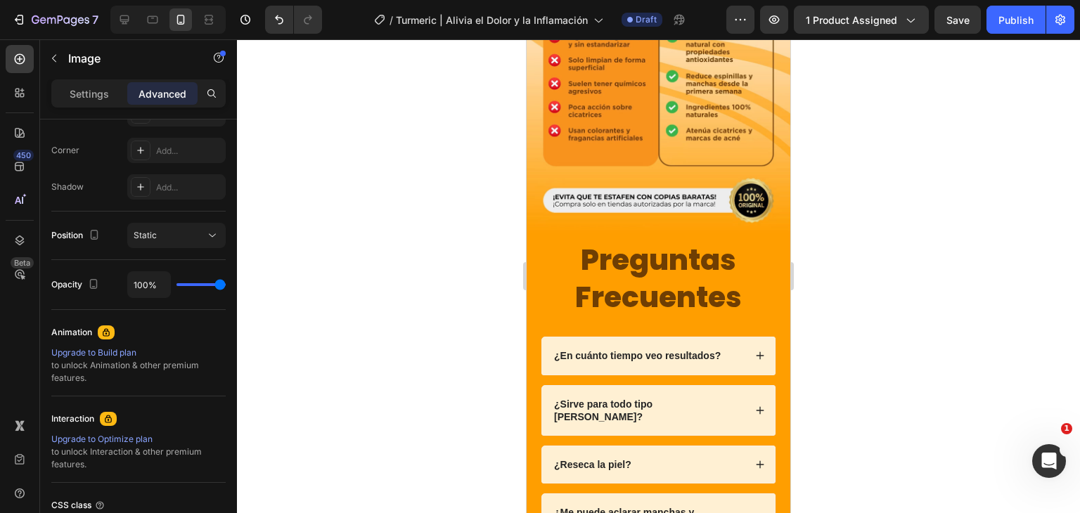
scroll to position [2272, 0]
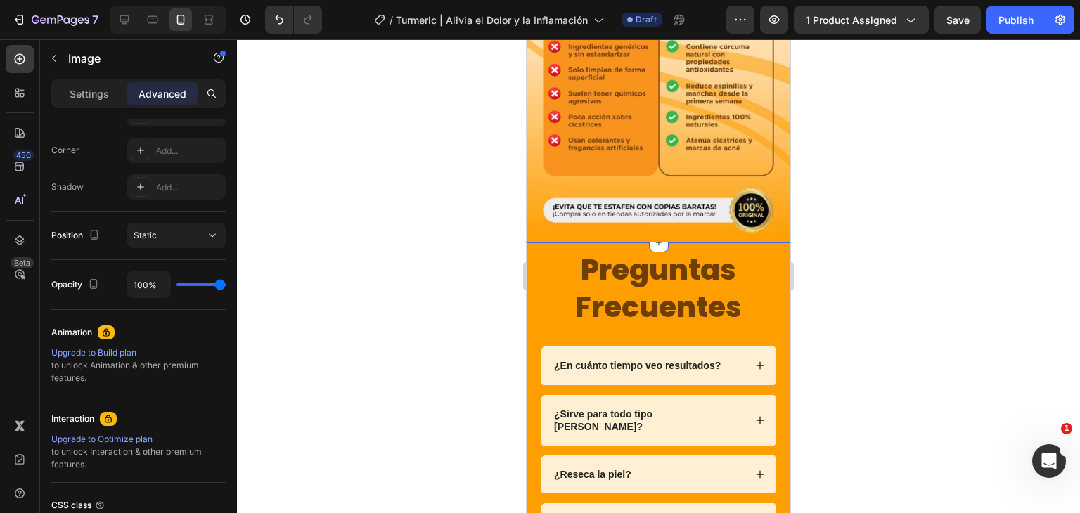
click at [773, 276] on div "Preguntas Frecuentes Heading ¿En cuánto tiempo veo resultados? ¿Sirve para todo…" at bounding box center [659, 443] width 264 height 401
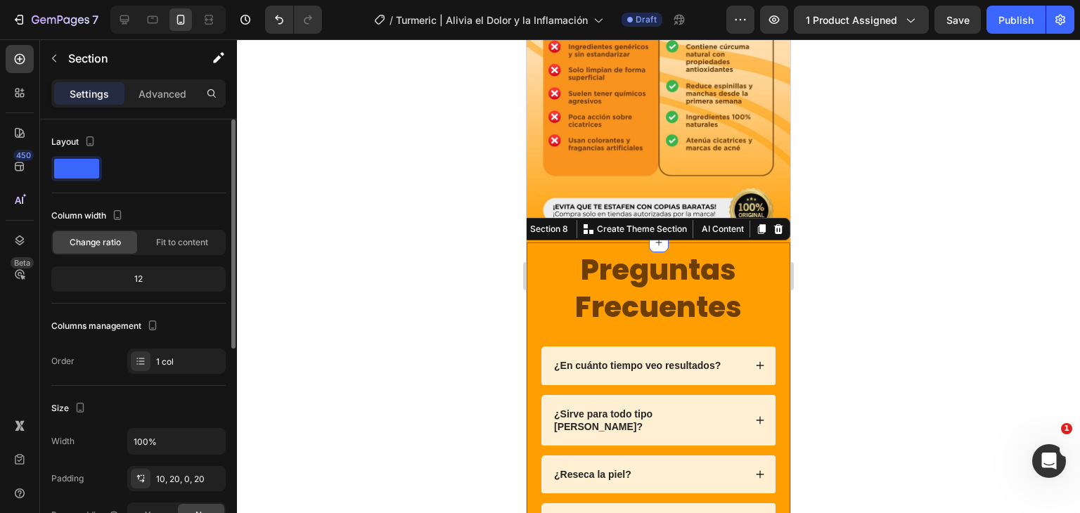
scroll to position [281, 0]
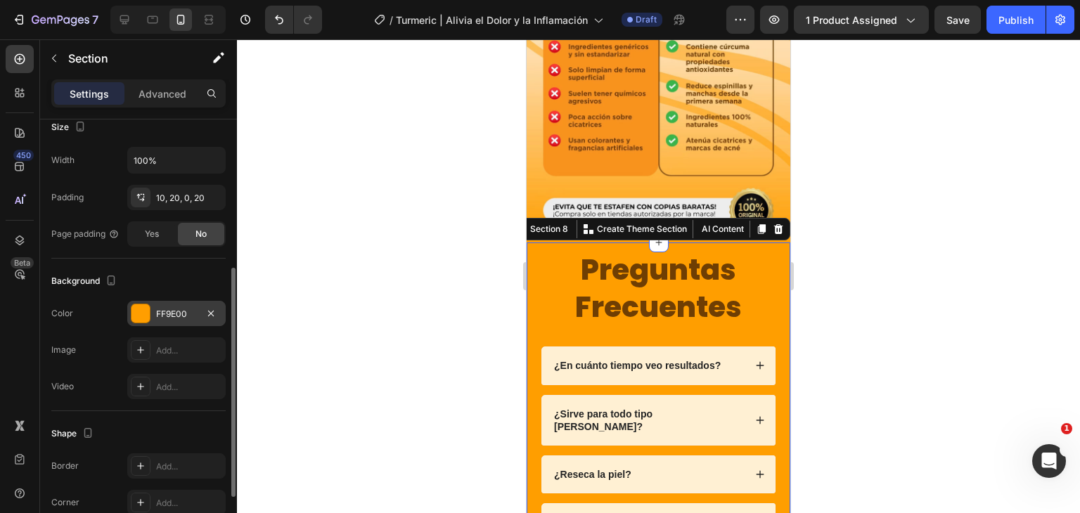
click at [146, 304] on div at bounding box center [140, 313] width 18 height 18
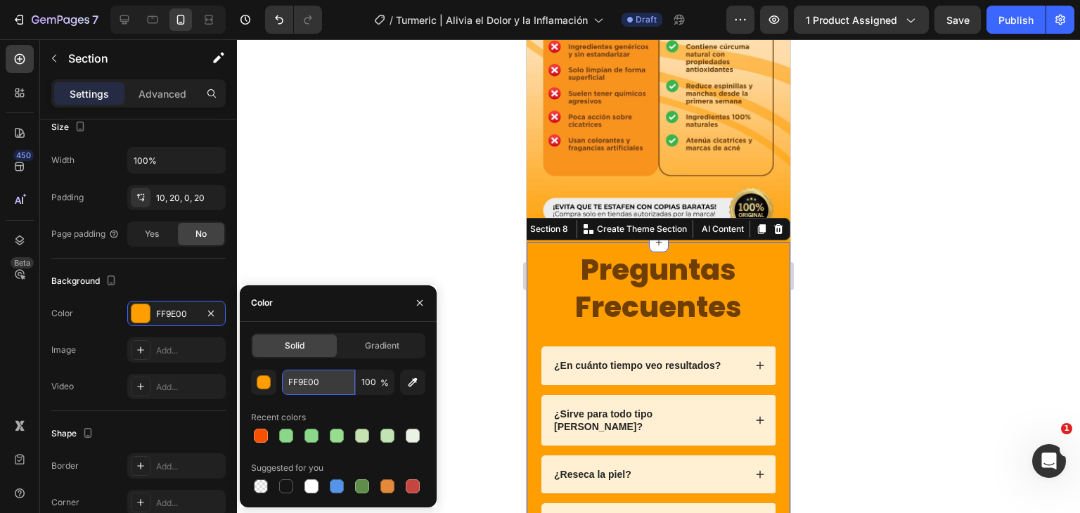
click at [337, 385] on input "FF9E00" at bounding box center [318, 382] width 73 height 25
click at [266, 442] on div at bounding box center [260, 435] width 17 height 17
type input "F75000"
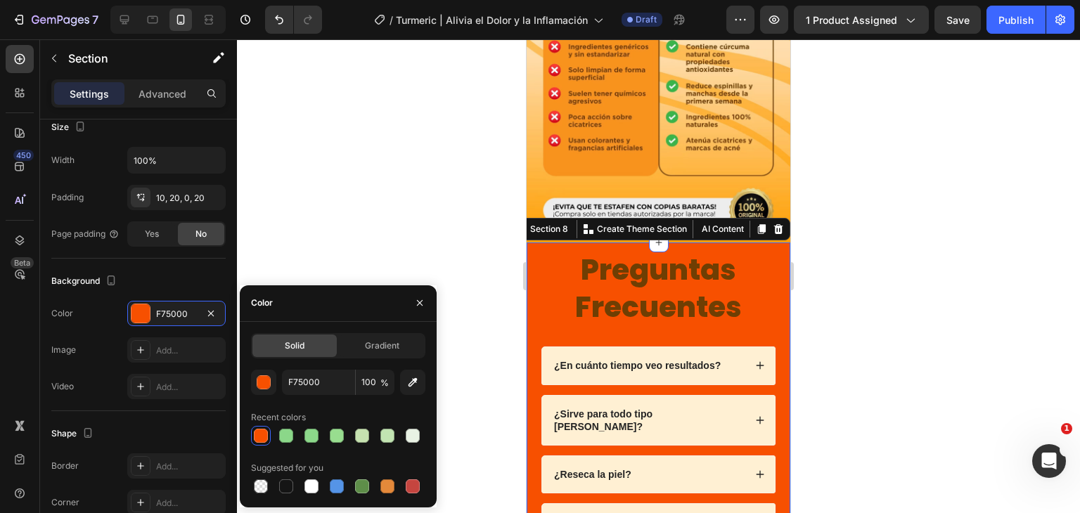
click at [847, 268] on div at bounding box center [658, 276] width 843 height 474
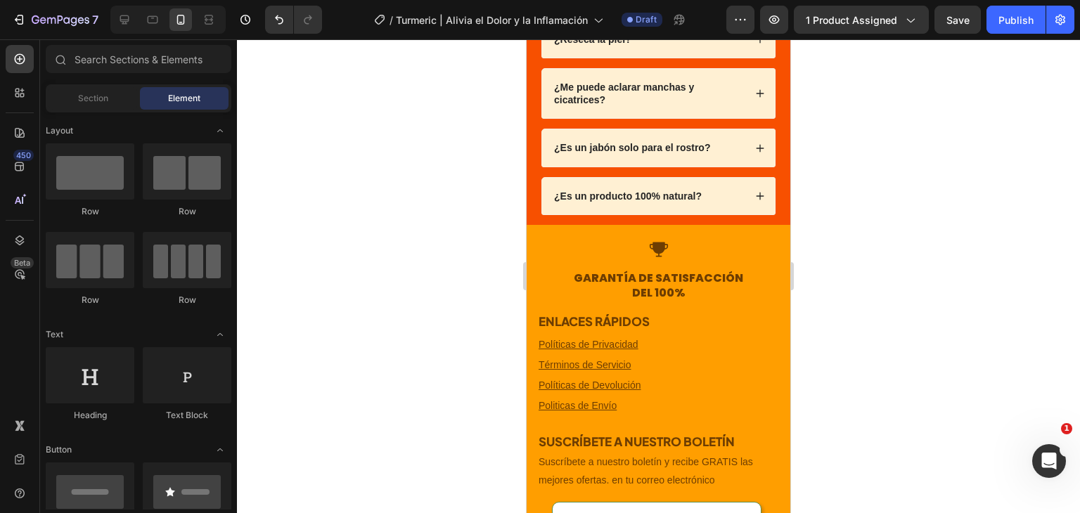
scroll to position [2582, 0]
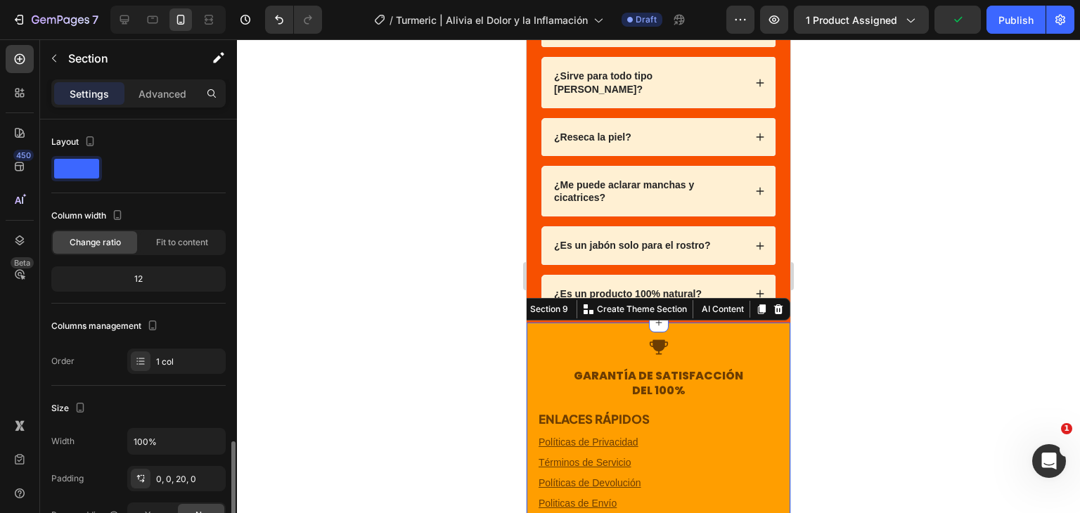
scroll to position [352, 0]
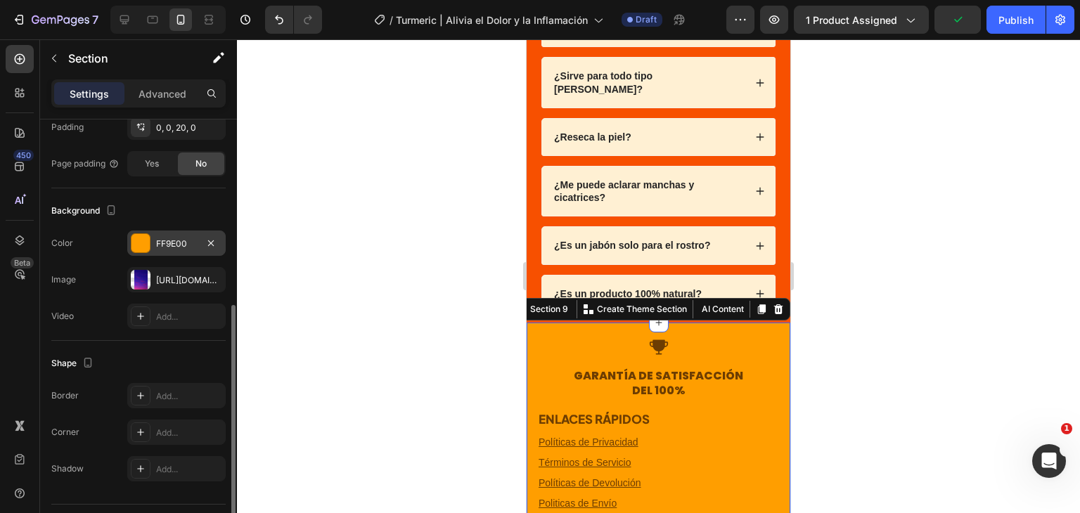
click at [169, 245] on div "FF9E00" at bounding box center [176, 244] width 41 height 13
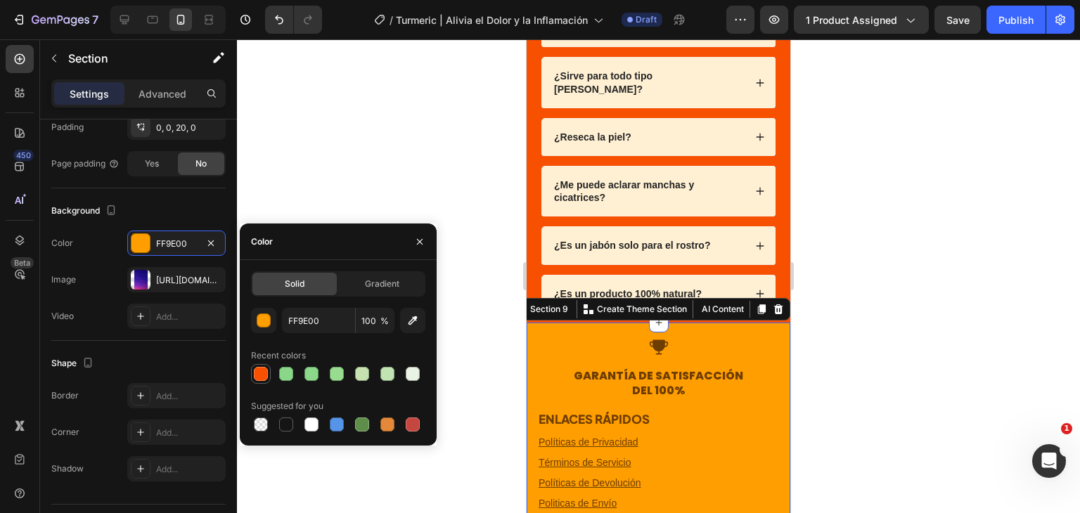
click at [258, 375] on div at bounding box center [261, 374] width 14 height 14
type input "F75000"
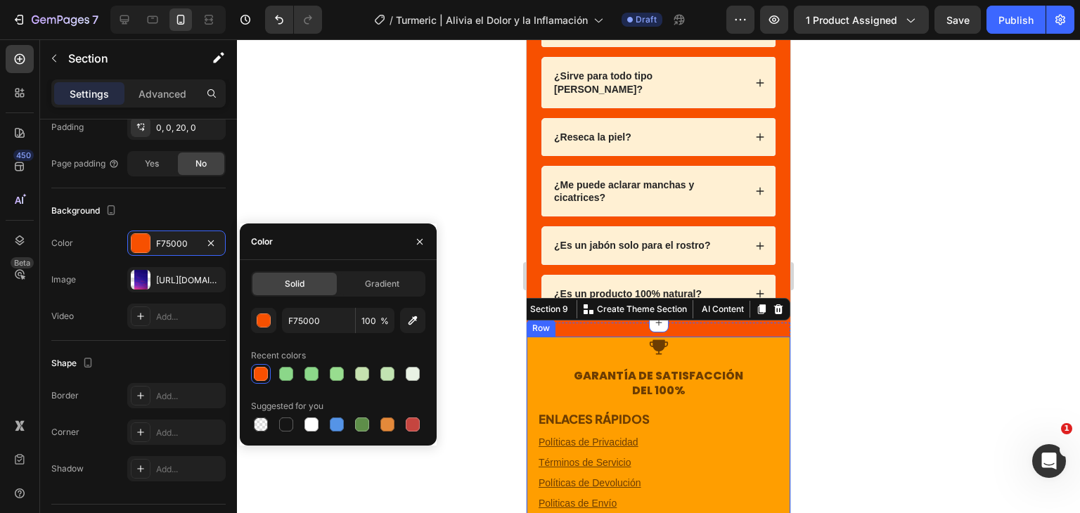
click at [769, 342] on div "Icon GARANTÍA DE SATISFACCIÓN DEL 100% Heading ENLACES RÁPIDOS Heading Política…" at bounding box center [659, 519] width 264 height 364
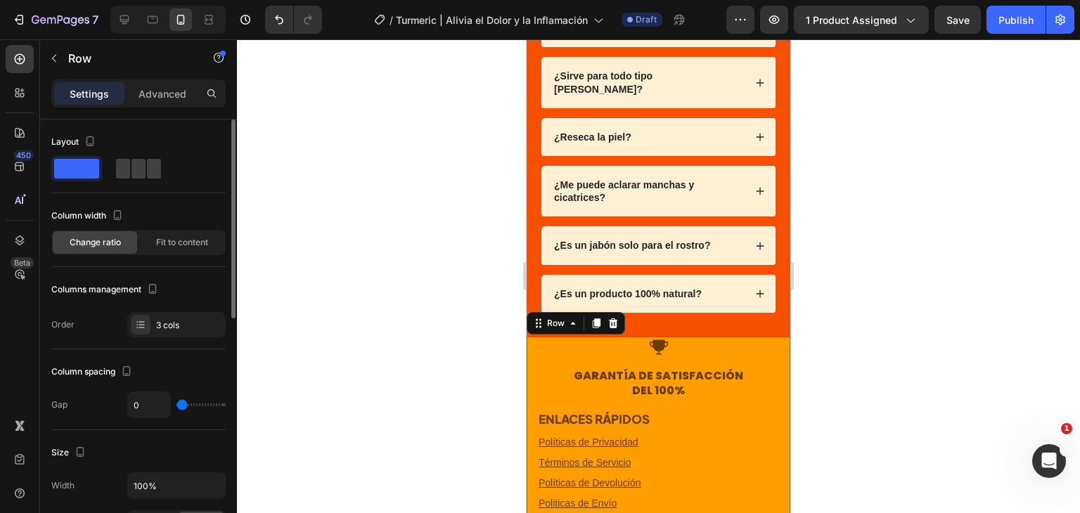
scroll to position [281, 0]
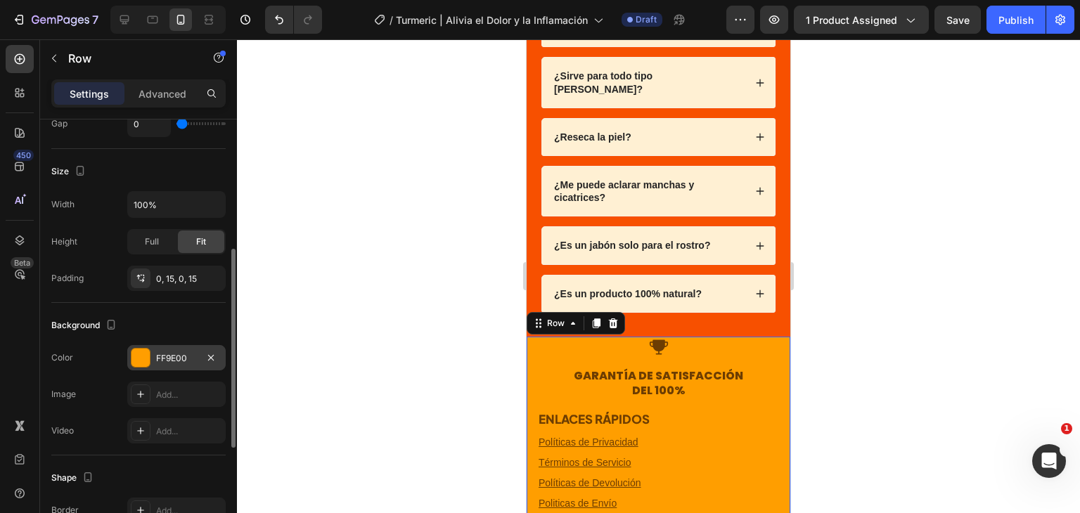
click at [154, 361] on div "FF9E00" at bounding box center [176, 357] width 98 height 25
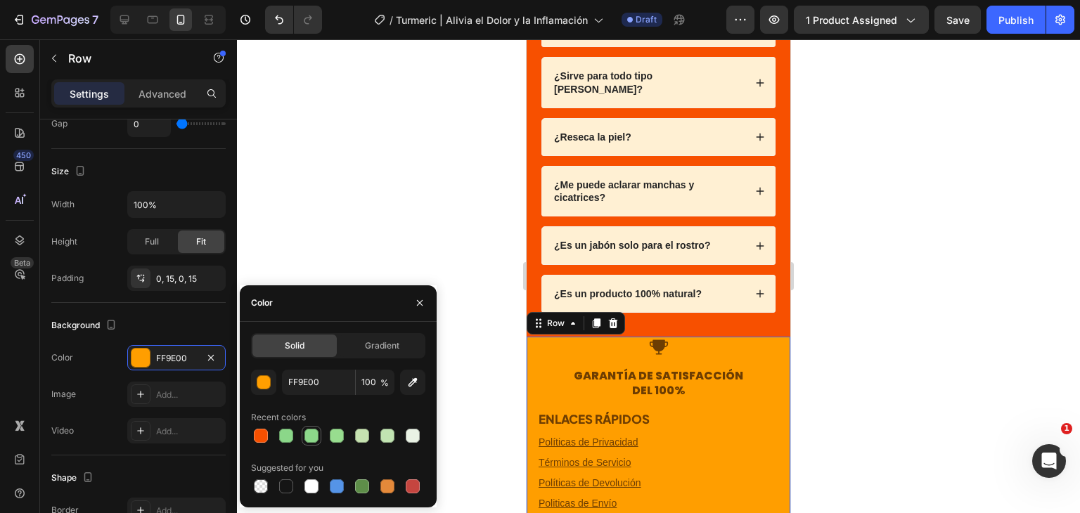
click at [264, 437] on div at bounding box center [261, 436] width 14 height 14
type input "F75000"
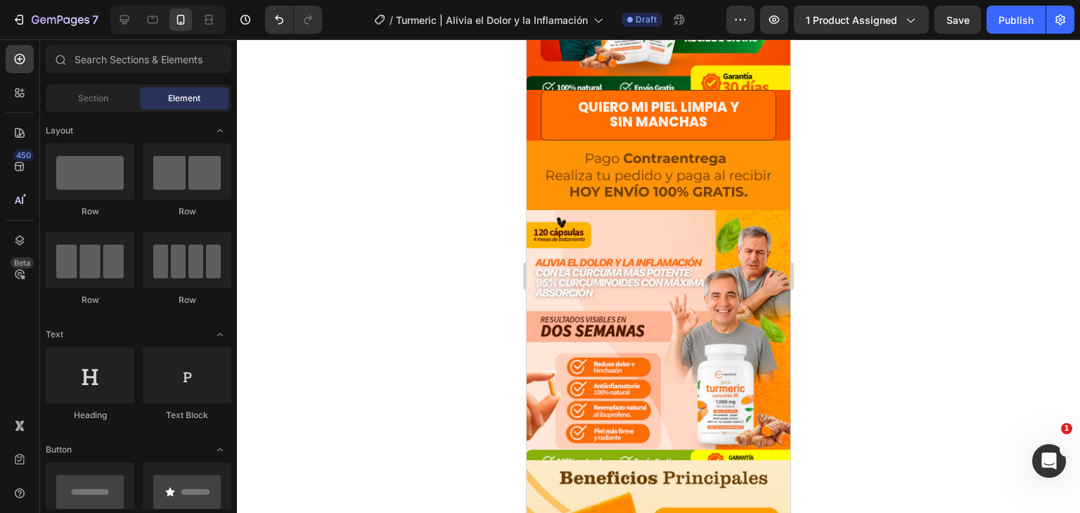
scroll to position [183, 0]
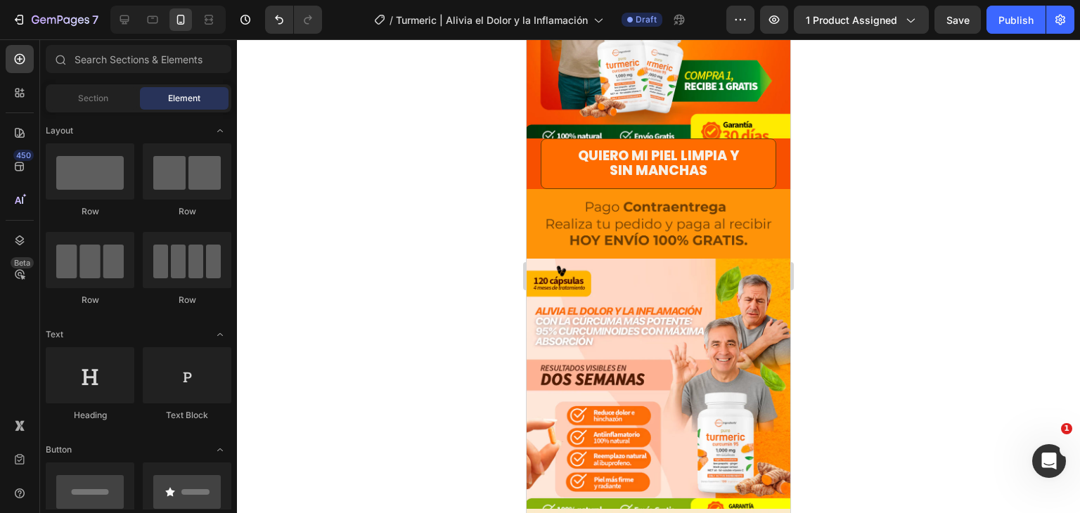
drag, startPoint x: 783, startPoint y: 405, endPoint x: 1320, endPoint y: 201, distance: 575.2
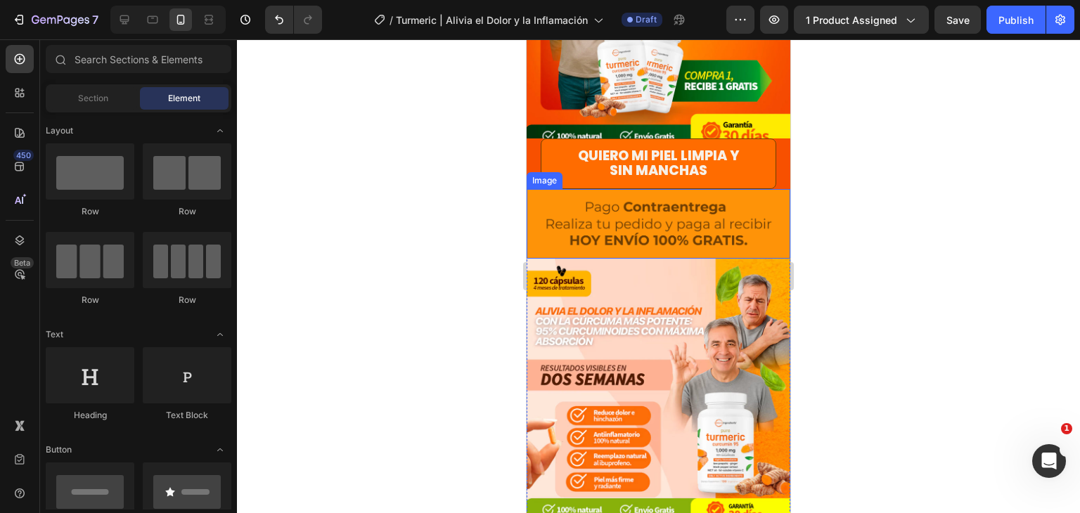
click at [777, 245] on img at bounding box center [659, 224] width 264 height 70
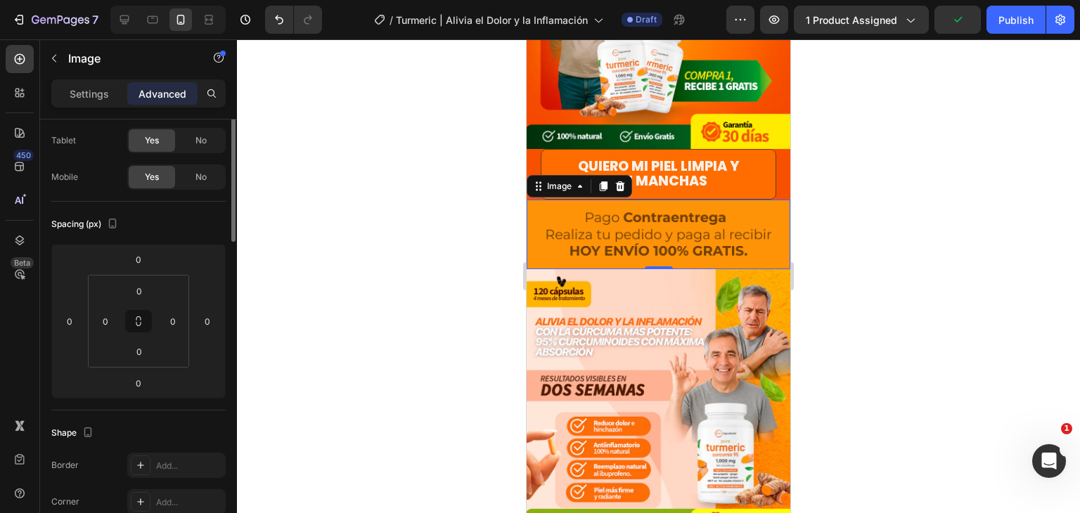
scroll to position [0, 0]
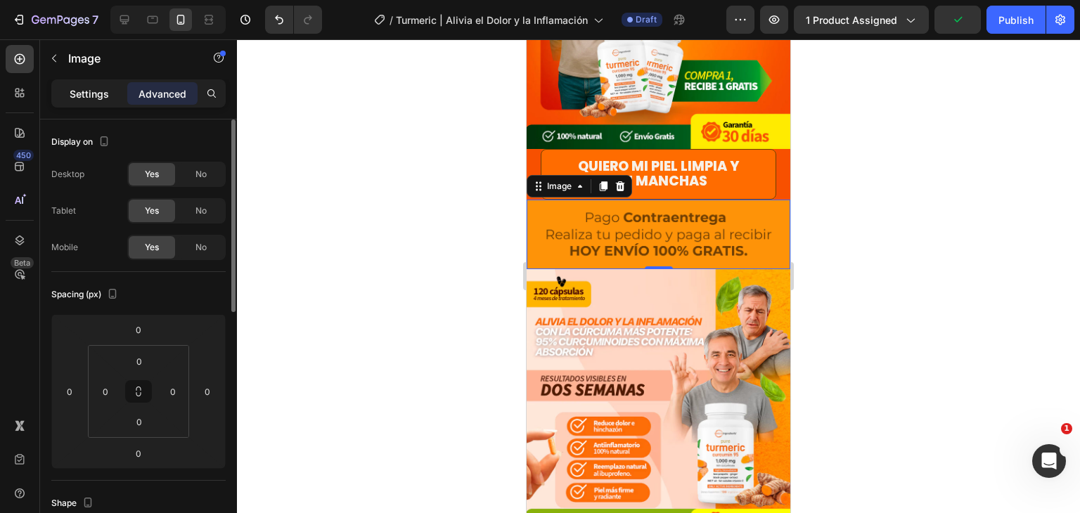
click at [98, 85] on div "Settings" at bounding box center [89, 93] width 70 height 22
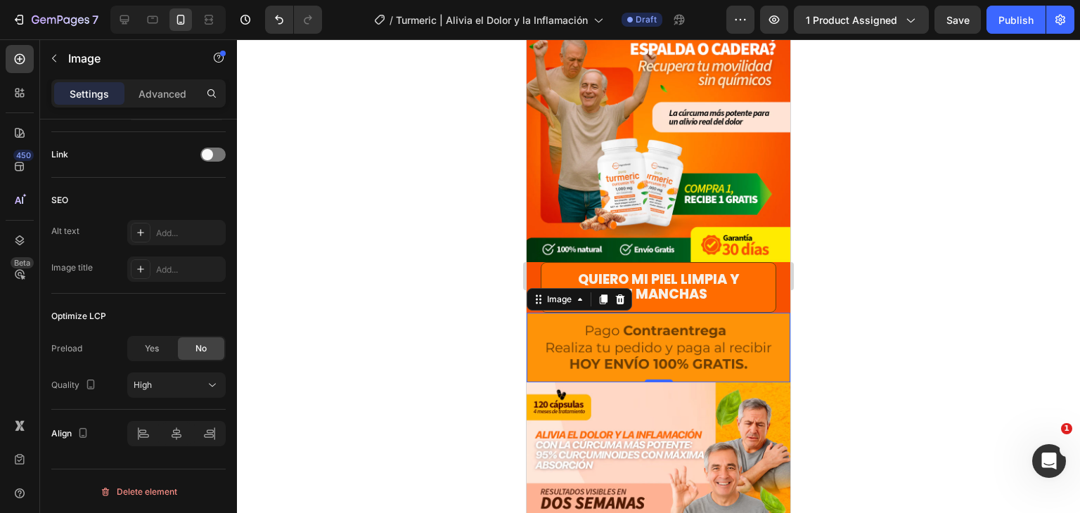
scroll to position [70, 0]
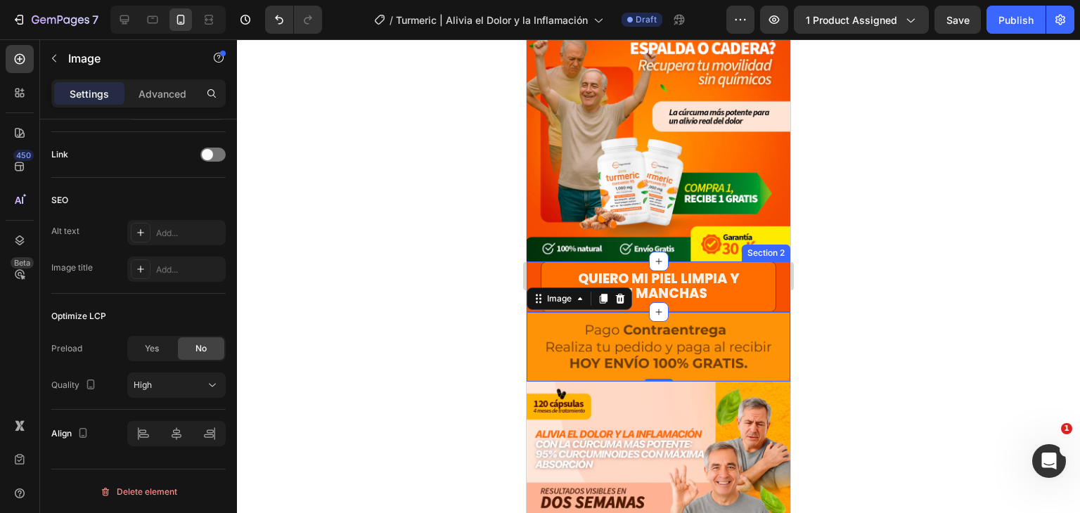
click at [773, 271] on div "Quiero mi piel limpia y sin manchas Button" at bounding box center [659, 287] width 264 height 51
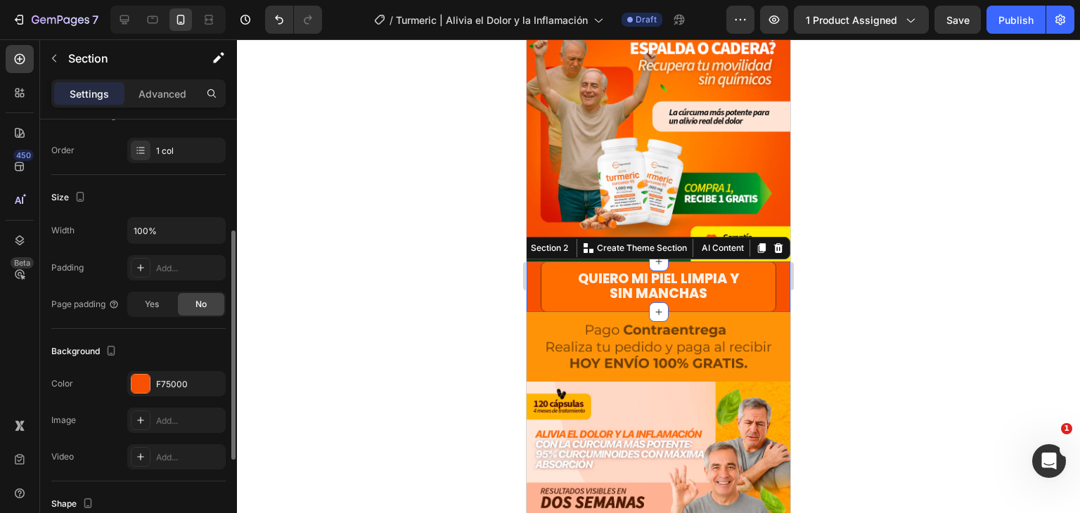
scroll to position [281, 0]
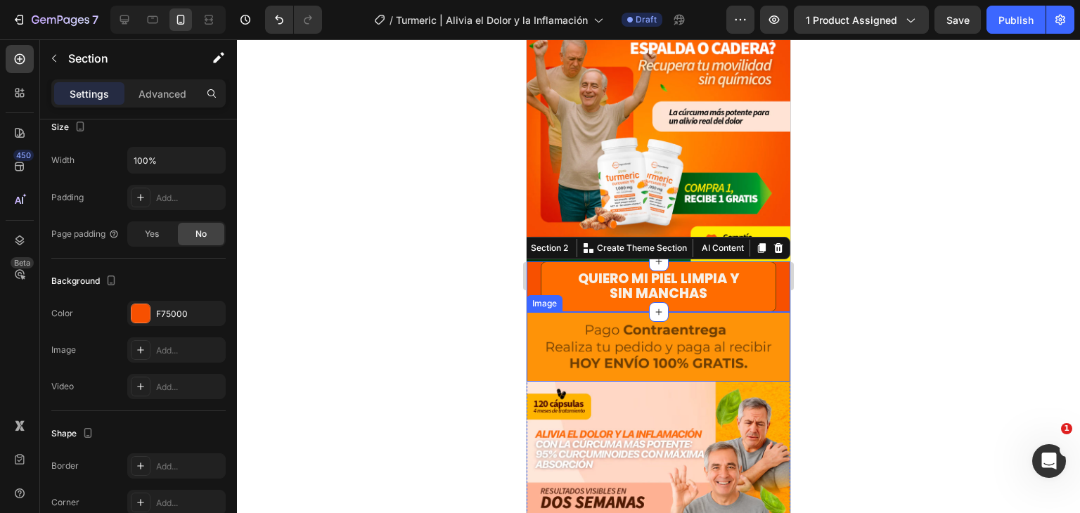
click at [773, 312] on img at bounding box center [659, 347] width 264 height 70
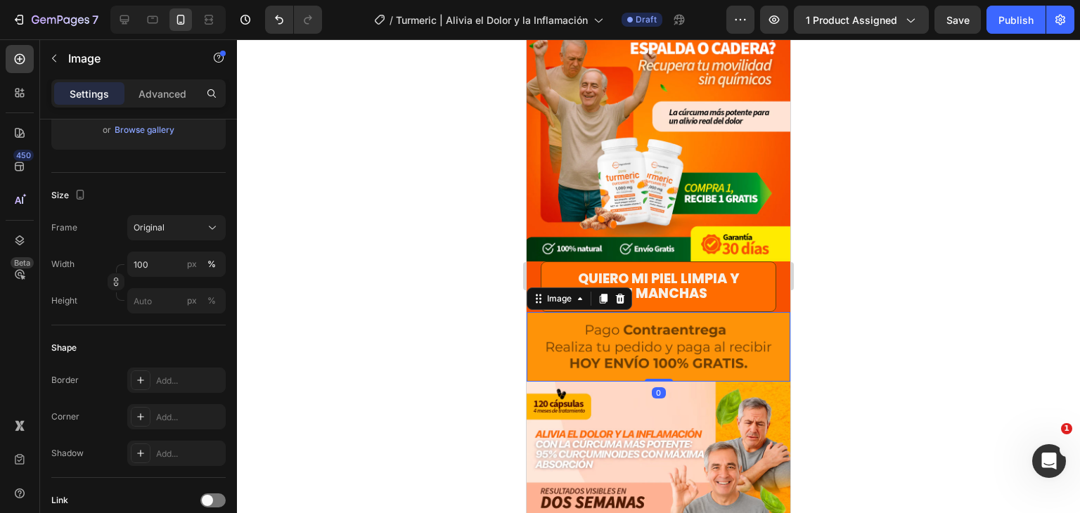
scroll to position [0, 0]
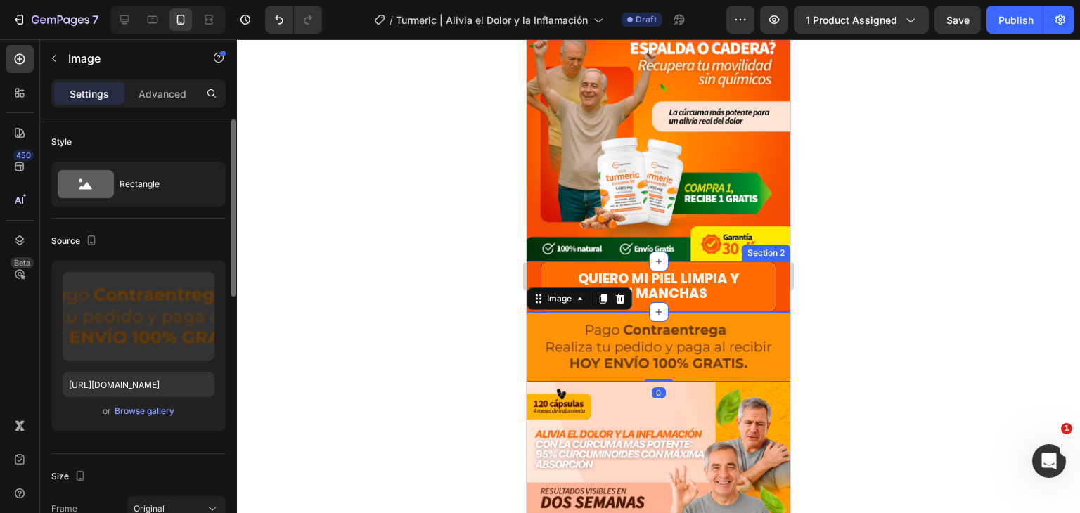
click at [775, 296] on div "Quiero mi piel limpia y sin manchas Button" at bounding box center [659, 287] width 264 height 51
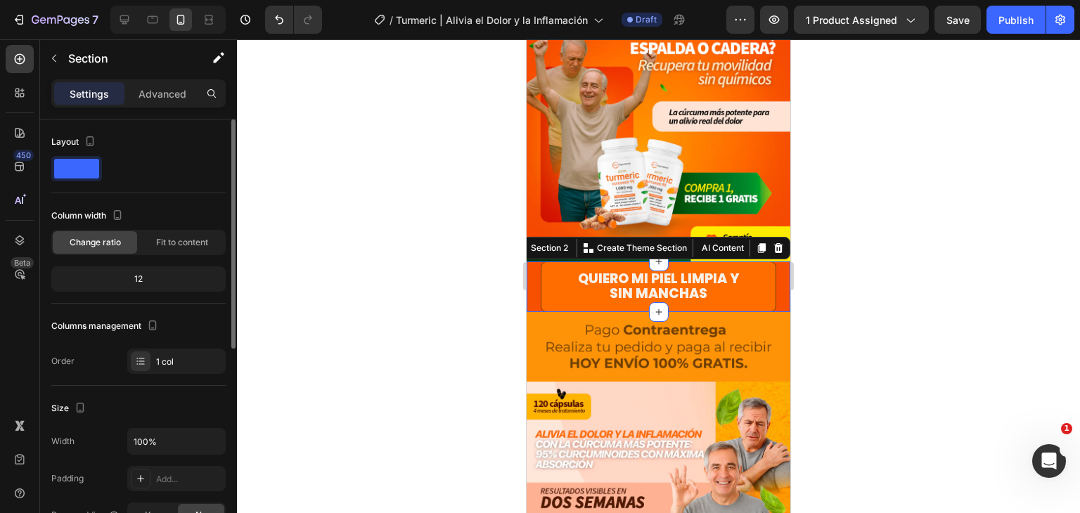
click at [776, 312] on img at bounding box center [659, 347] width 264 height 70
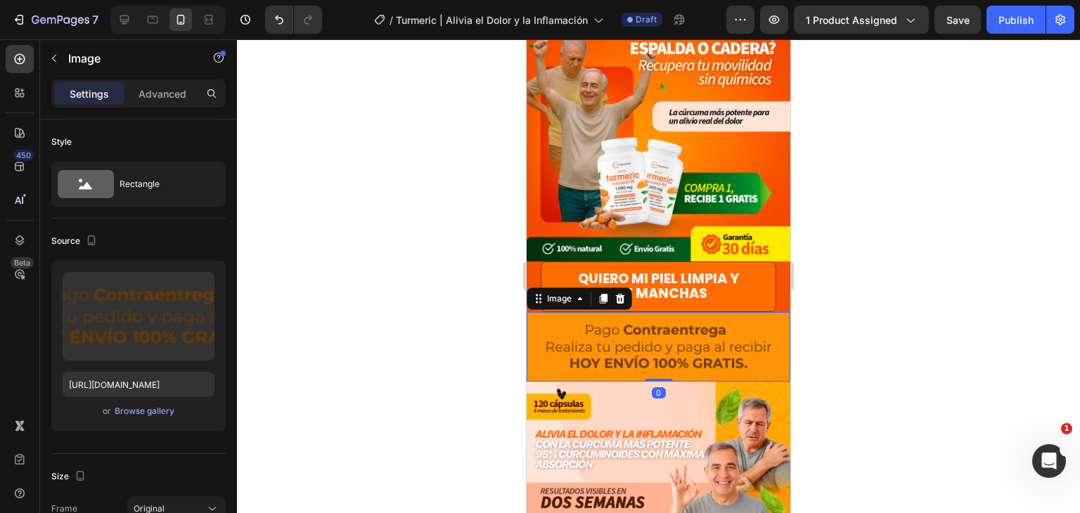
click at [745, 333] on img at bounding box center [659, 347] width 264 height 70
drag, startPoint x: 640, startPoint y: 335, endPoint x: 582, endPoint y: 337, distance: 57.7
click at [639, 335] on img at bounding box center [659, 347] width 264 height 70
click at [537, 365] on div "Image" at bounding box center [545, 373] width 36 height 17
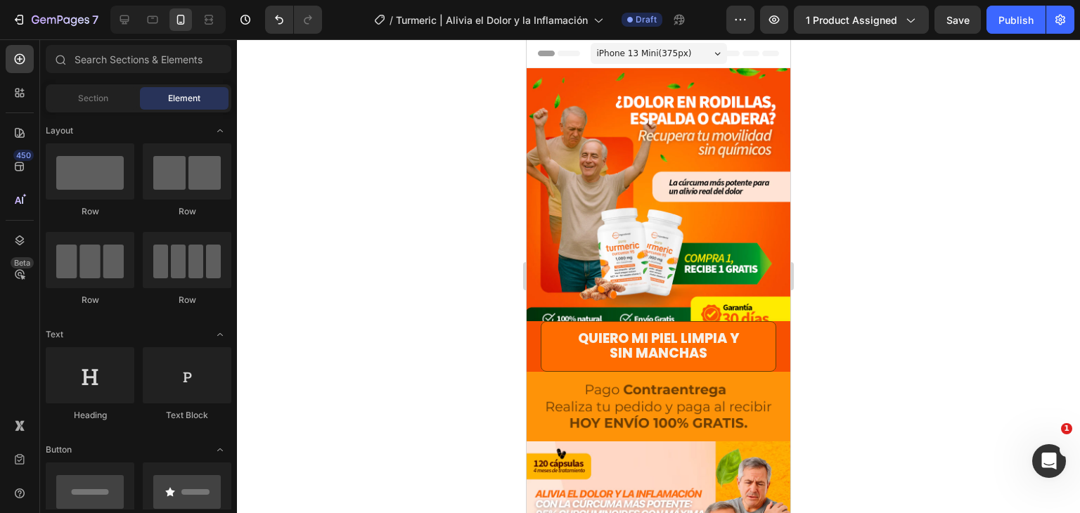
click at [870, 221] on div at bounding box center [658, 276] width 843 height 474
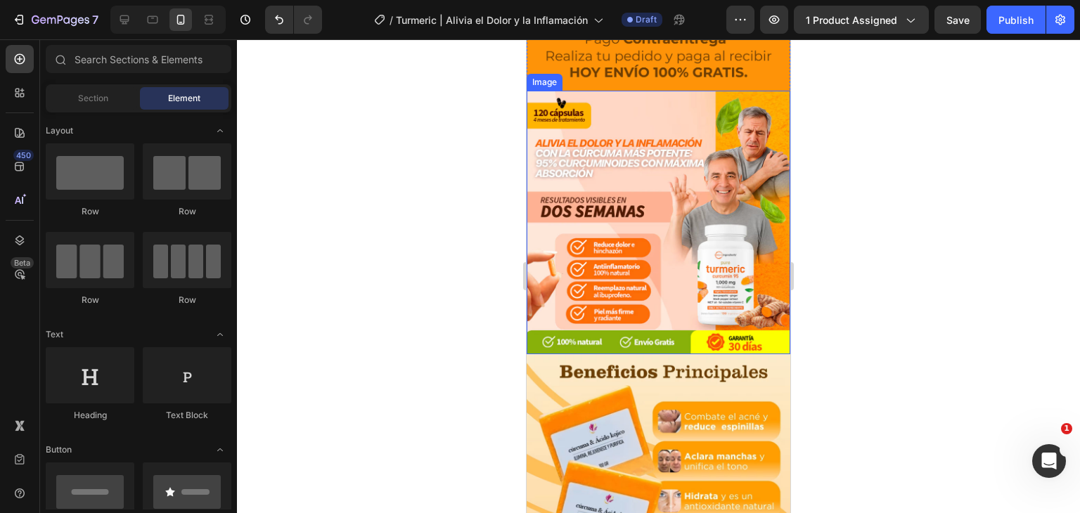
scroll to position [352, 0]
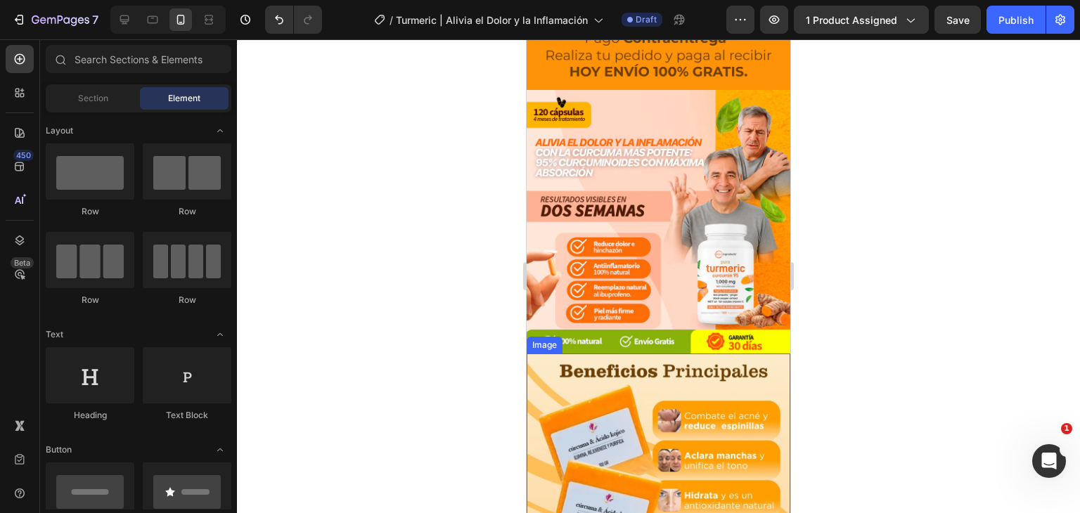
click at [731, 370] on img at bounding box center [659, 519] width 264 height 330
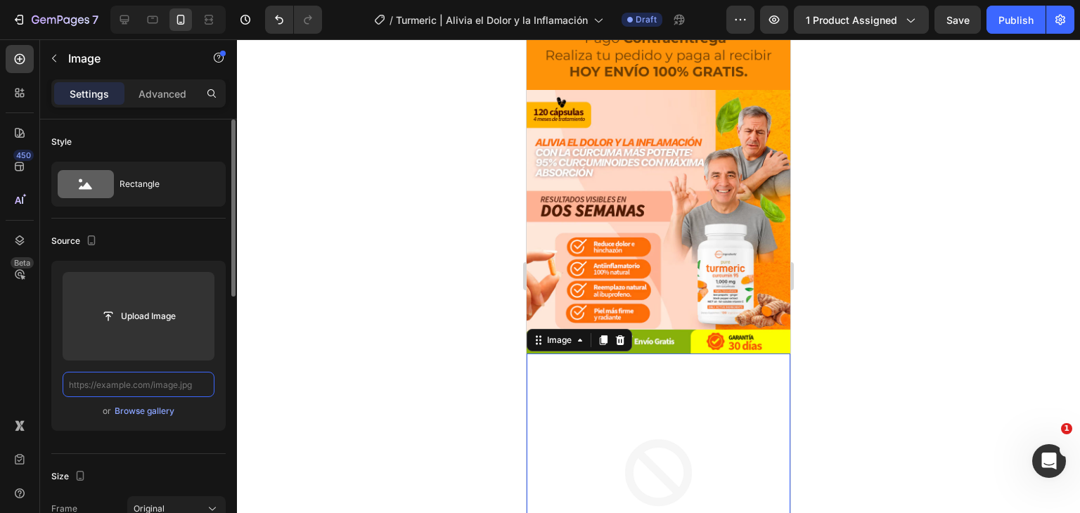
scroll to position [0, 0]
click at [165, 382] on input "text" at bounding box center [139, 384] width 152 height 25
paste input "[URL][DOMAIN_NAME]"
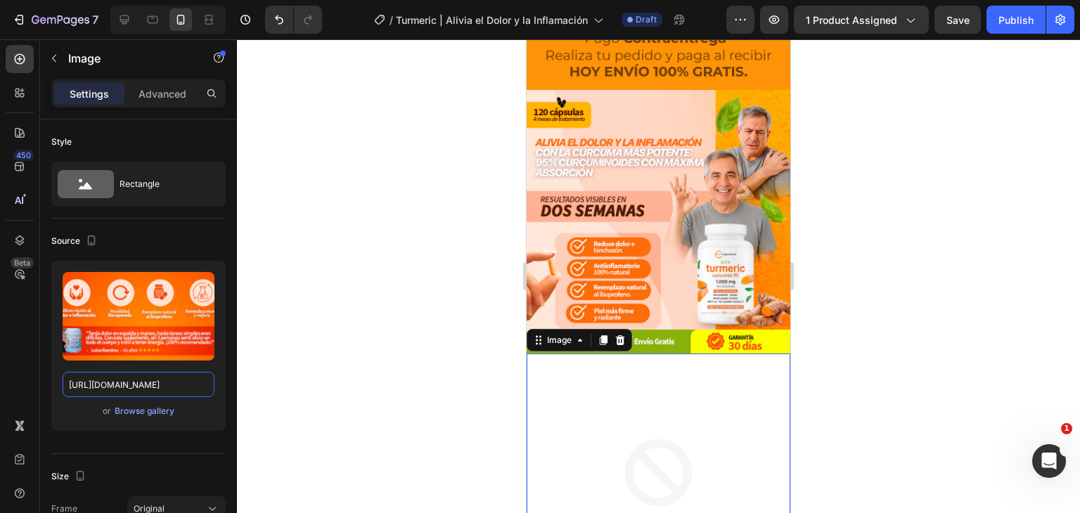
type input "[URL][DOMAIN_NAME]"
click at [0, 352] on div "450 Beta" at bounding box center [20, 276] width 40 height 474
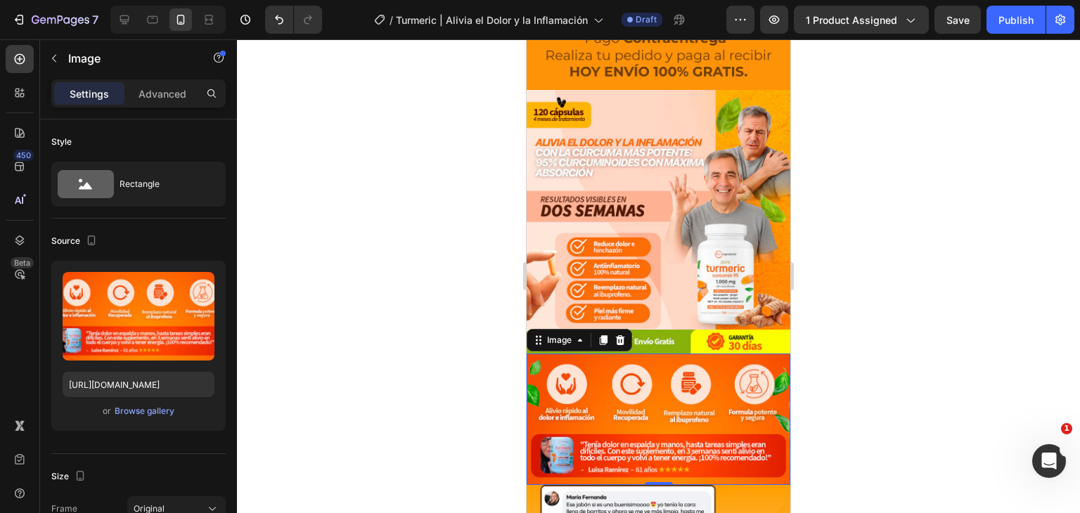
click at [908, 259] on div at bounding box center [658, 276] width 843 height 474
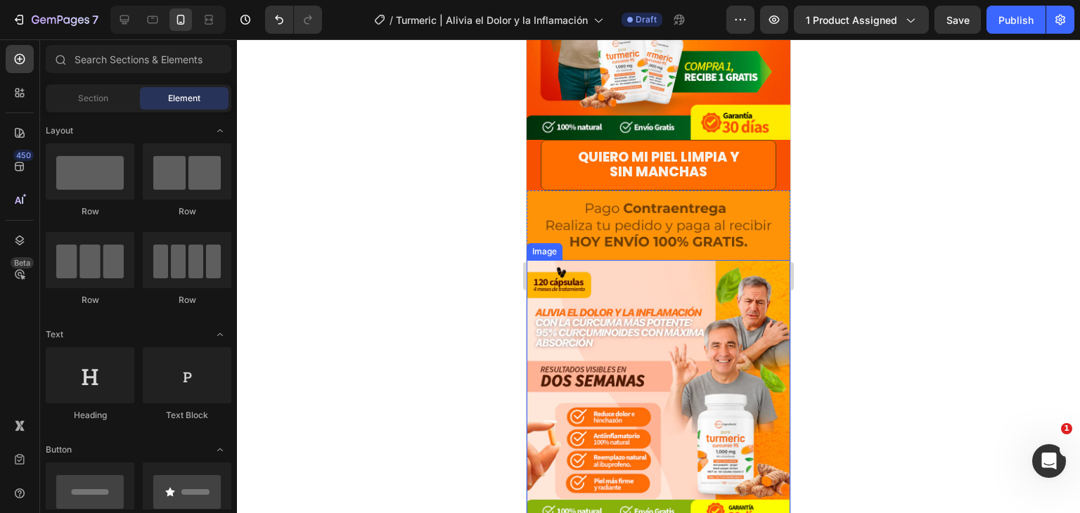
scroll to position [211, 0]
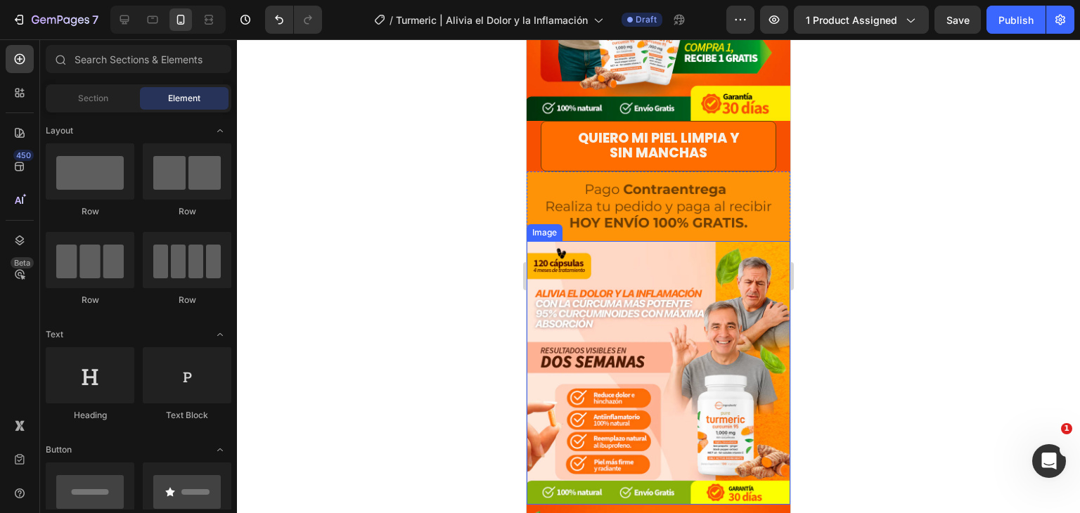
click at [717, 307] on img at bounding box center [659, 373] width 264 height 264
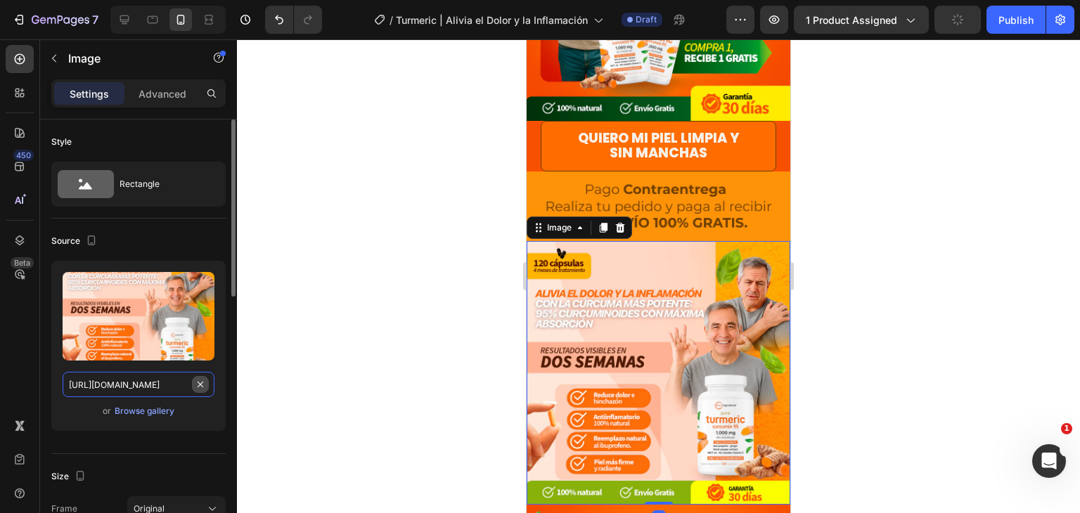
drag, startPoint x: 202, startPoint y: 386, endPoint x: 146, endPoint y: 384, distance: 56.3
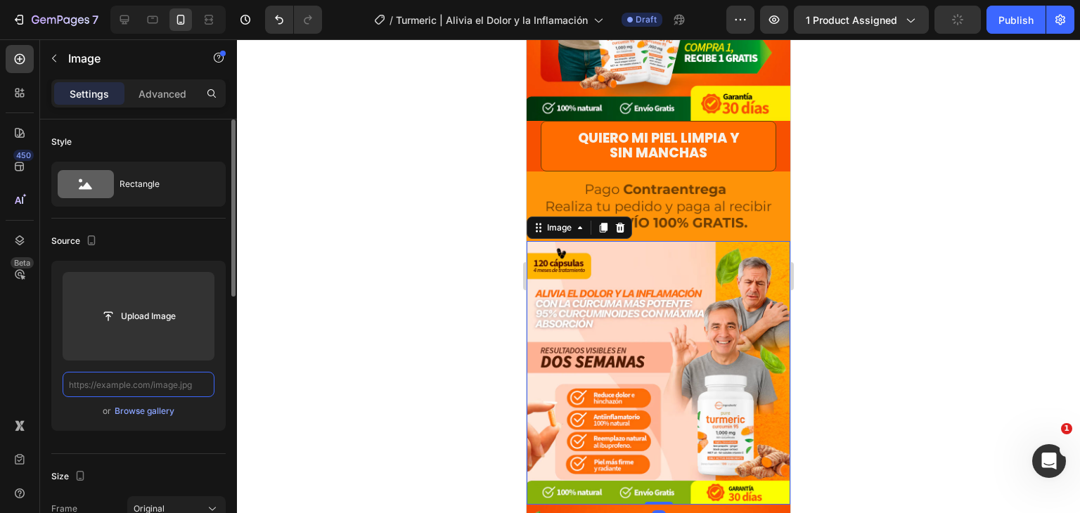
scroll to position [0, 0]
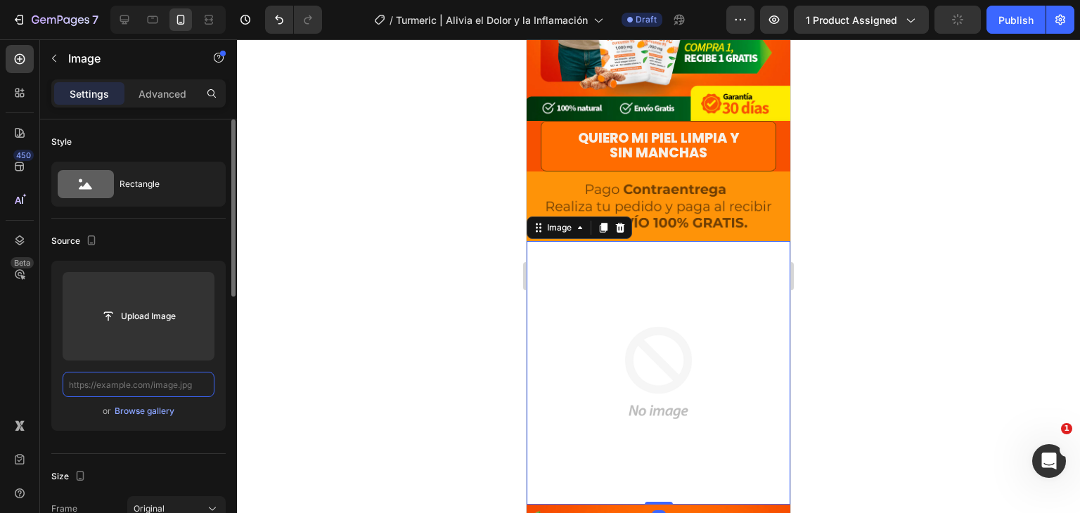
click at [146, 384] on input "text" at bounding box center [139, 384] width 152 height 25
paste input "[URL][DOMAIN_NAME]"
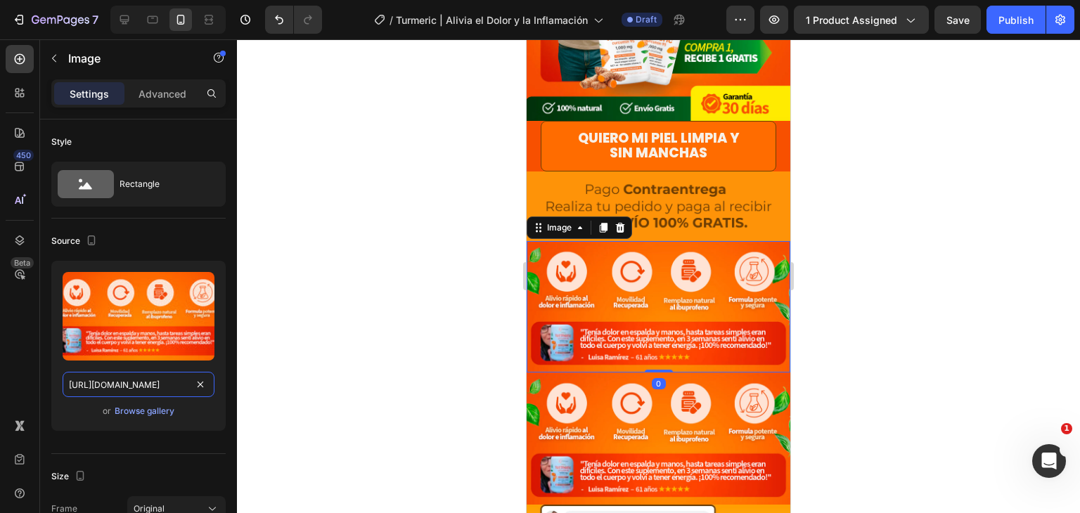
scroll to position [0, 273]
type input "[URL][DOMAIN_NAME]"
click at [908, 264] on div at bounding box center [658, 276] width 843 height 474
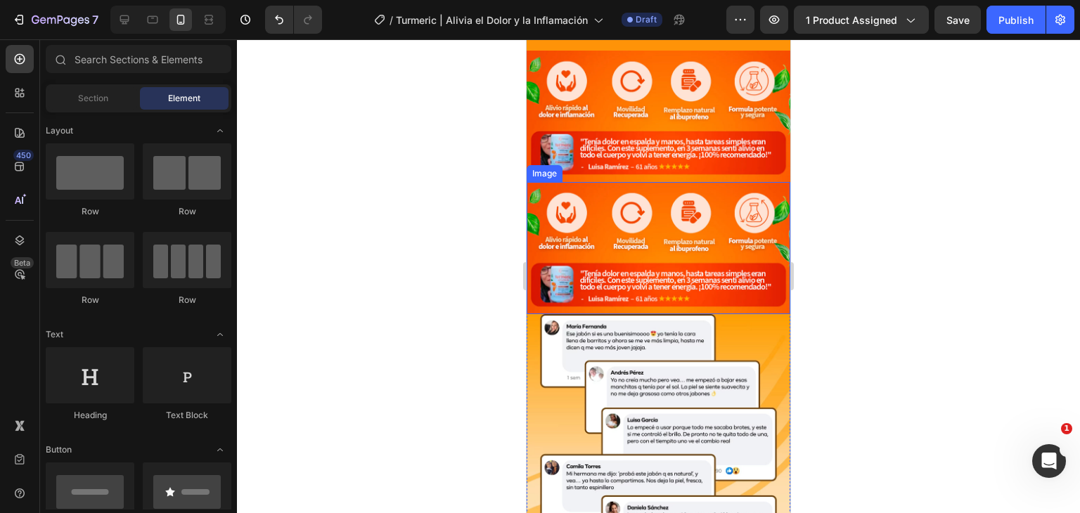
scroll to position [422, 0]
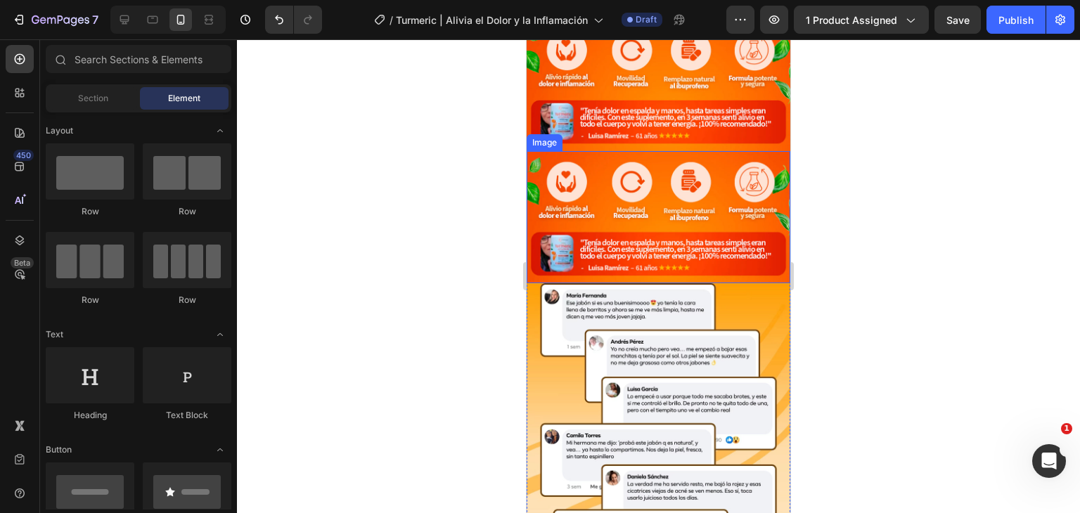
click at [721, 172] on img at bounding box center [659, 217] width 264 height 132
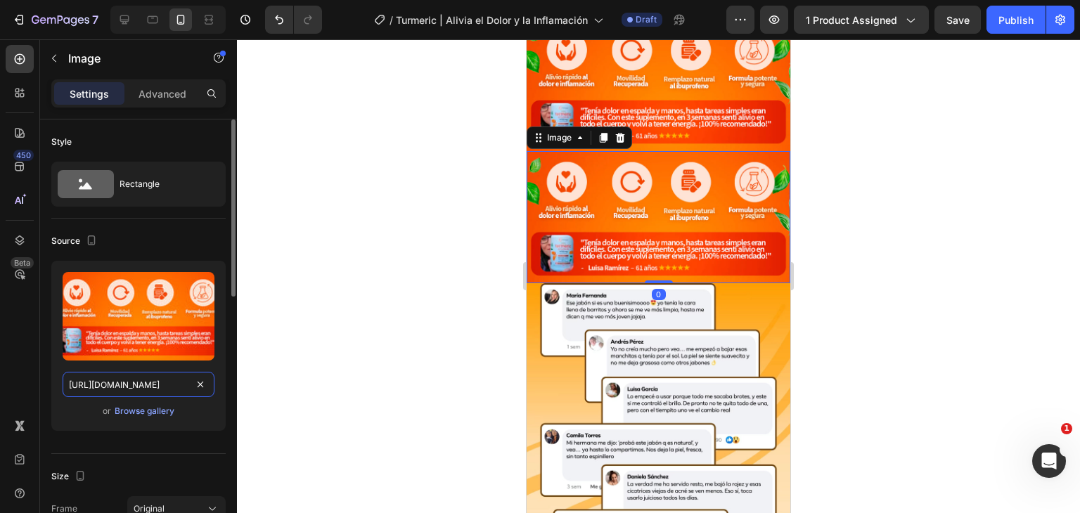
click at [207, 372] on input "[URL][DOMAIN_NAME]" at bounding box center [139, 384] width 152 height 25
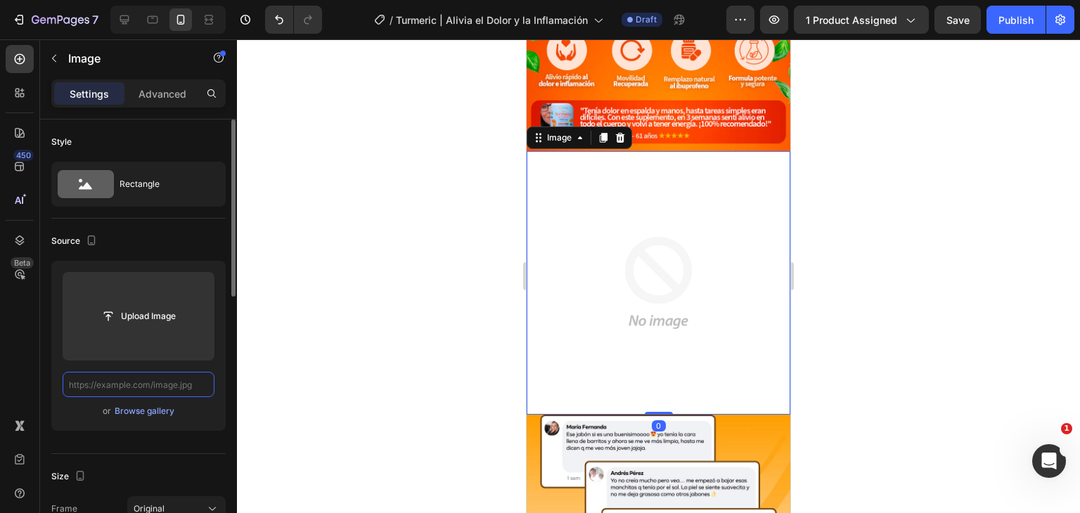
click at [163, 382] on input "text" at bounding box center [139, 384] width 152 height 25
paste input "[URL][DOMAIN_NAME]"
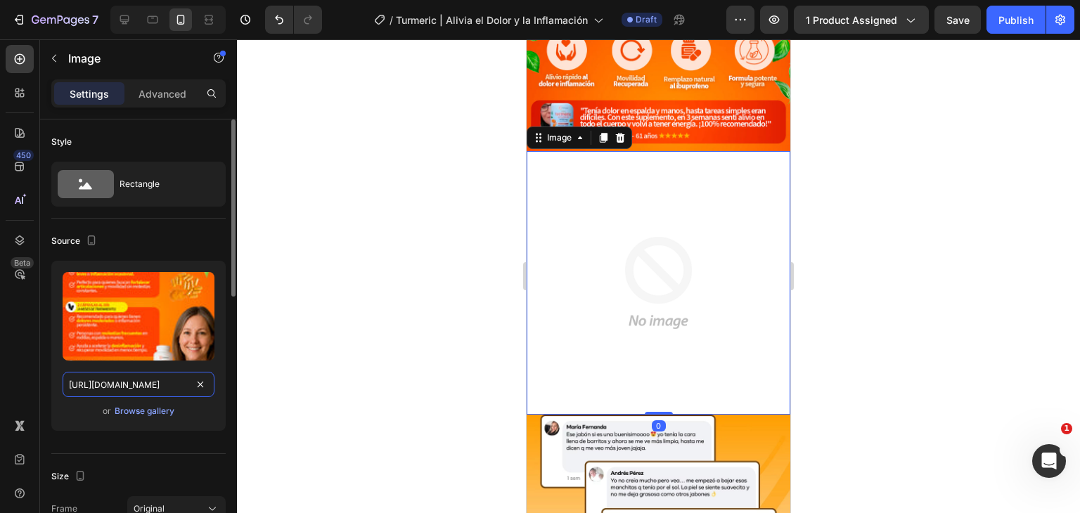
scroll to position [0, 243]
type input "[URL][DOMAIN_NAME]"
click at [894, 220] on div at bounding box center [658, 276] width 843 height 474
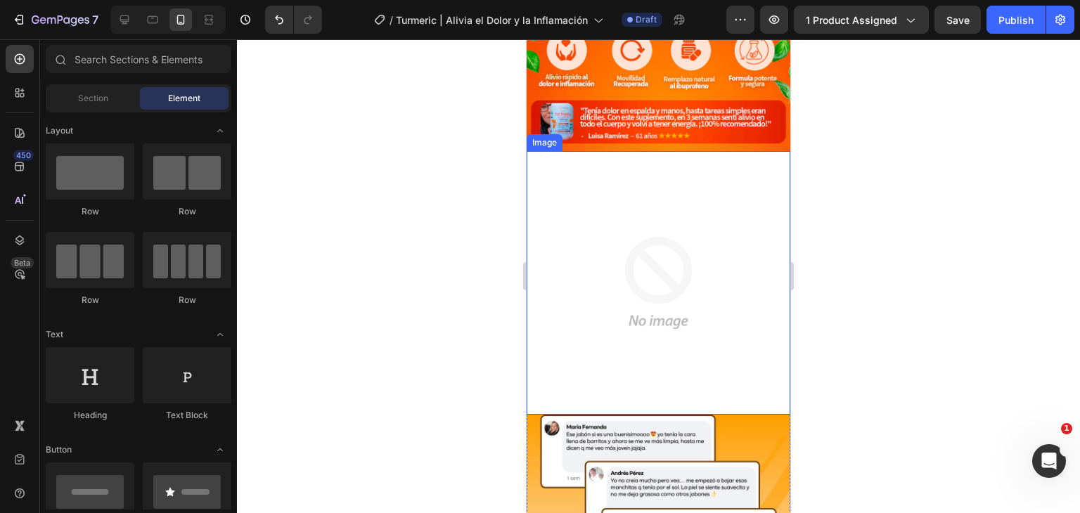
click at [683, 284] on img at bounding box center [659, 283] width 264 height 264
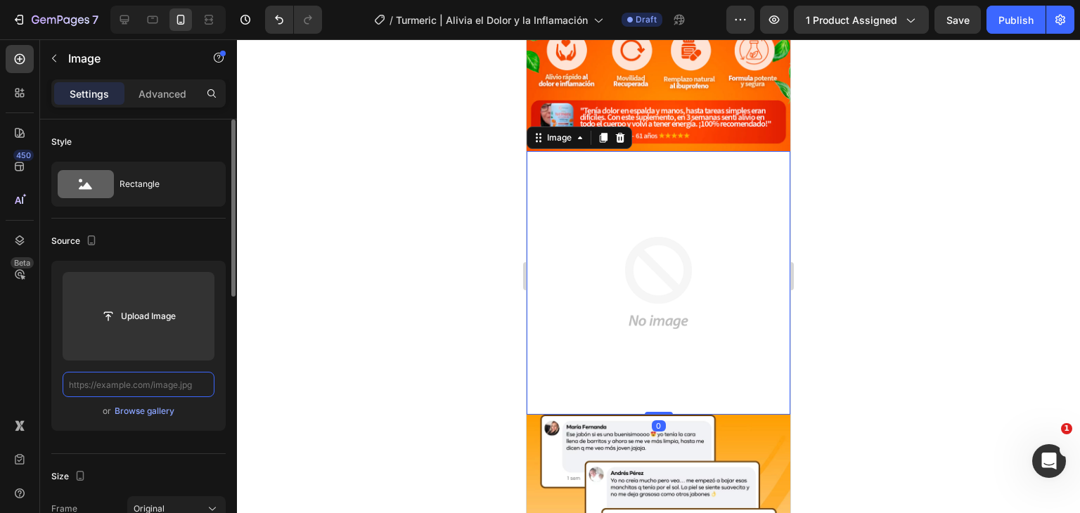
click at [163, 387] on input "text" at bounding box center [139, 384] width 152 height 25
paste input "[URL][DOMAIN_NAME]"
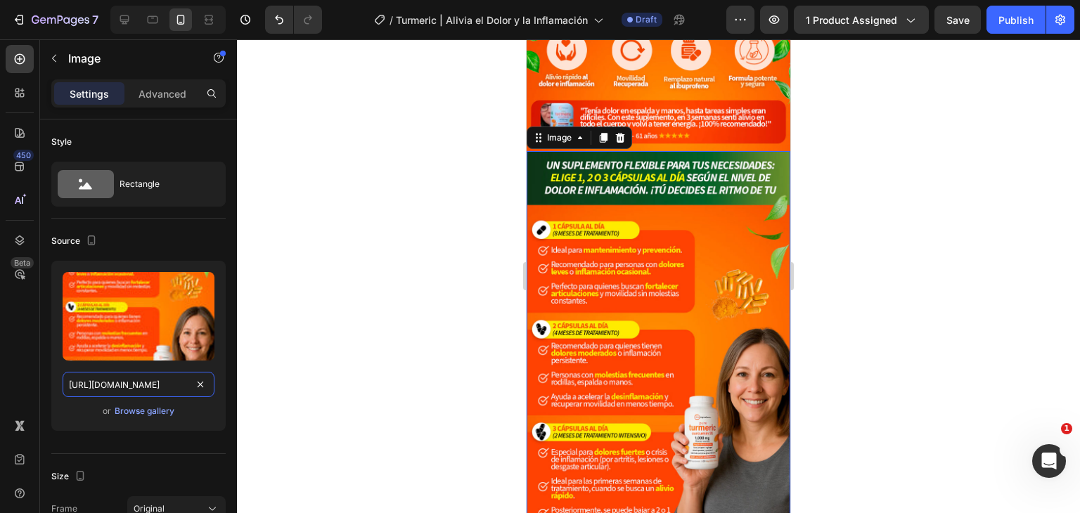
type input "[URL][DOMAIN_NAME]"
click at [6, 353] on div "450 Beta" at bounding box center [20, 228] width 28 height 367
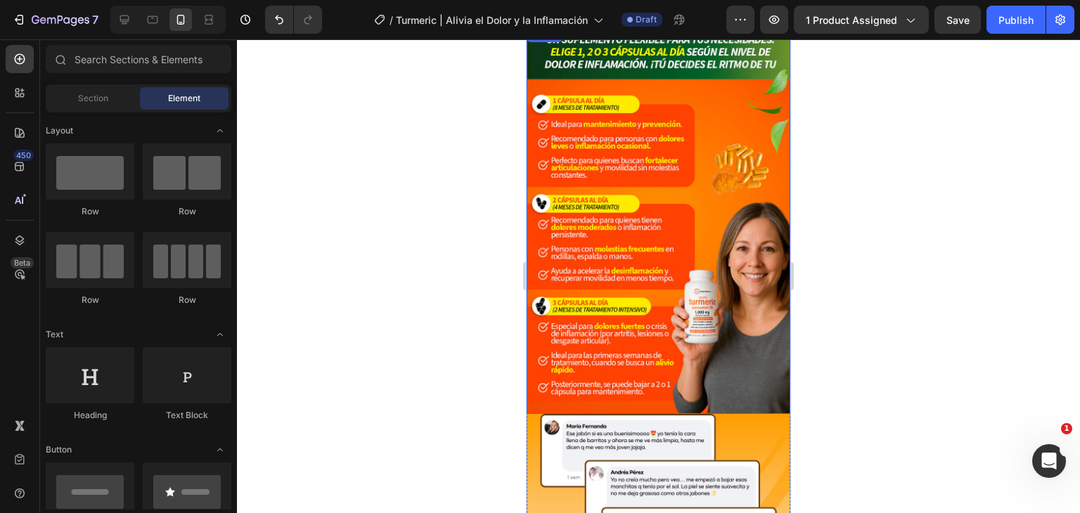
scroll to position [751, 0]
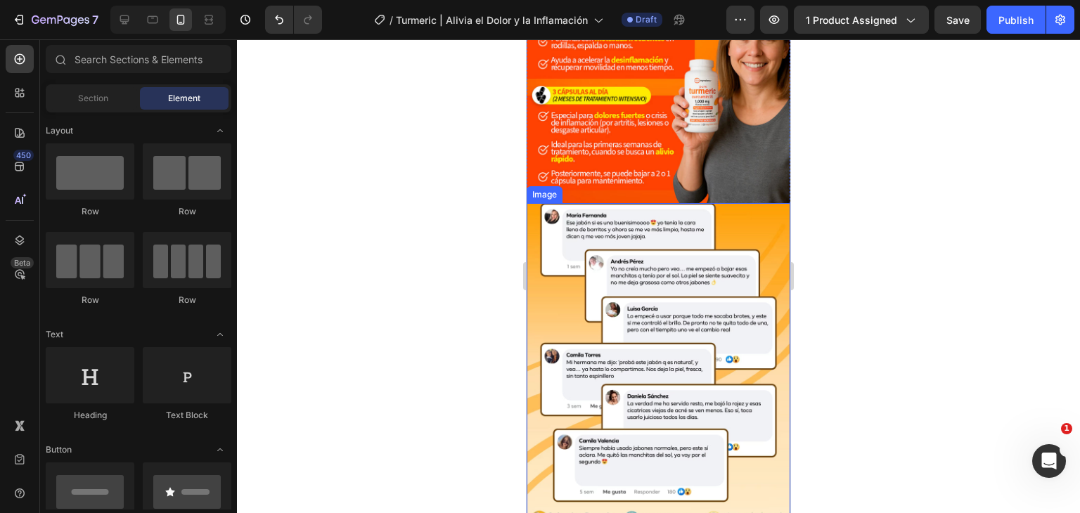
click at [707, 311] on img at bounding box center [659, 368] width 264 height 330
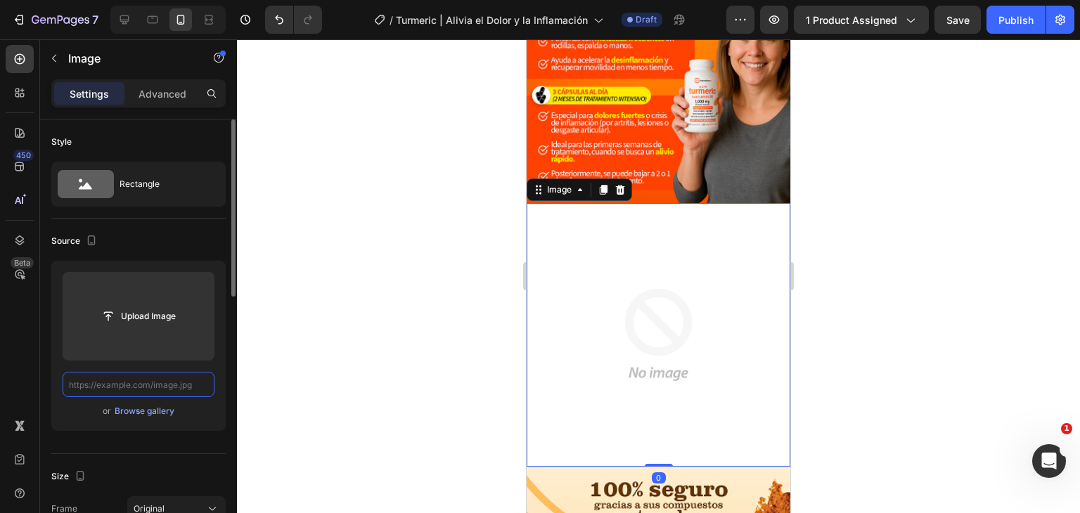
scroll to position [0, 0]
click at [179, 383] on input "text" at bounding box center [139, 384] width 152 height 25
paste input "[URL][DOMAIN_NAME]"
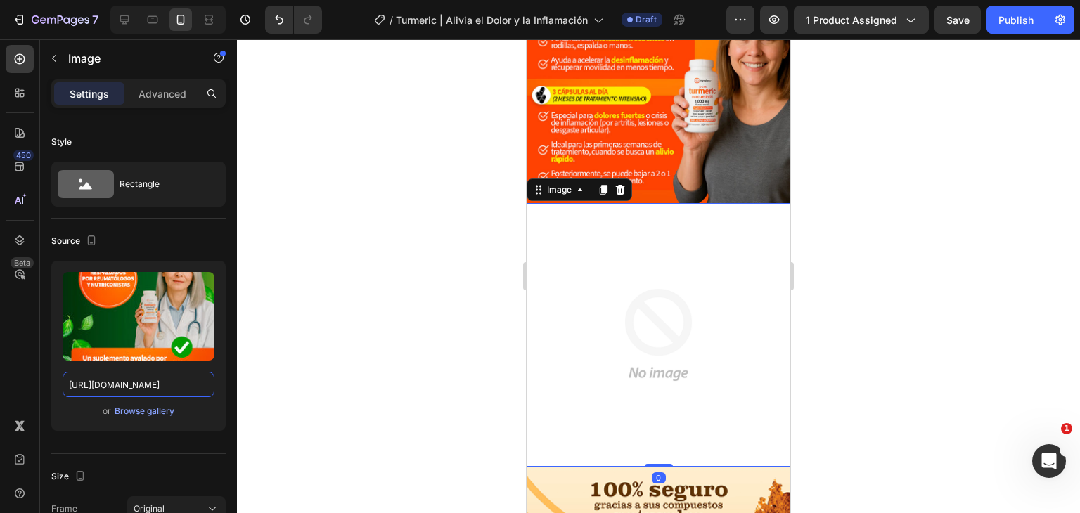
type input "[URL][DOMAIN_NAME]"
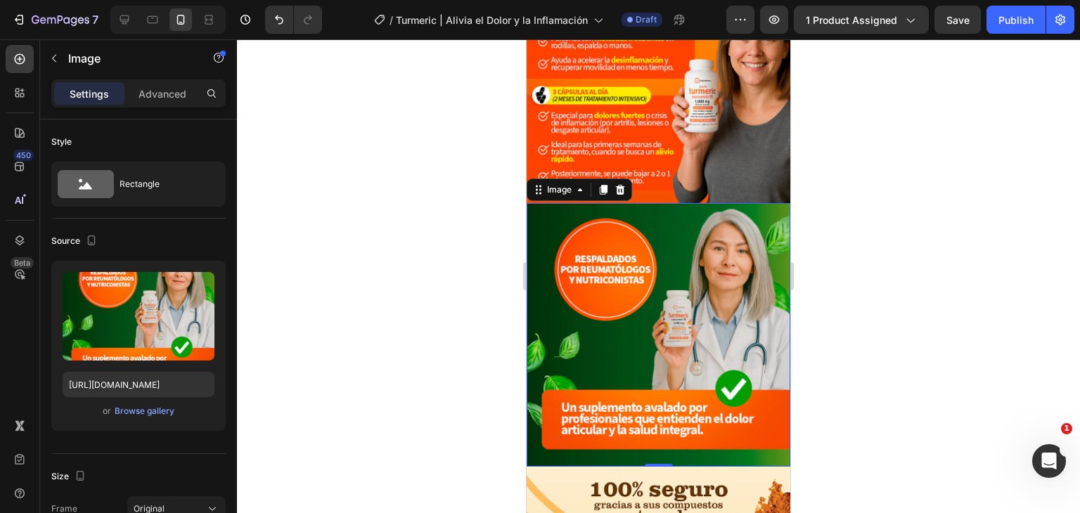
click at [899, 240] on div at bounding box center [658, 276] width 843 height 474
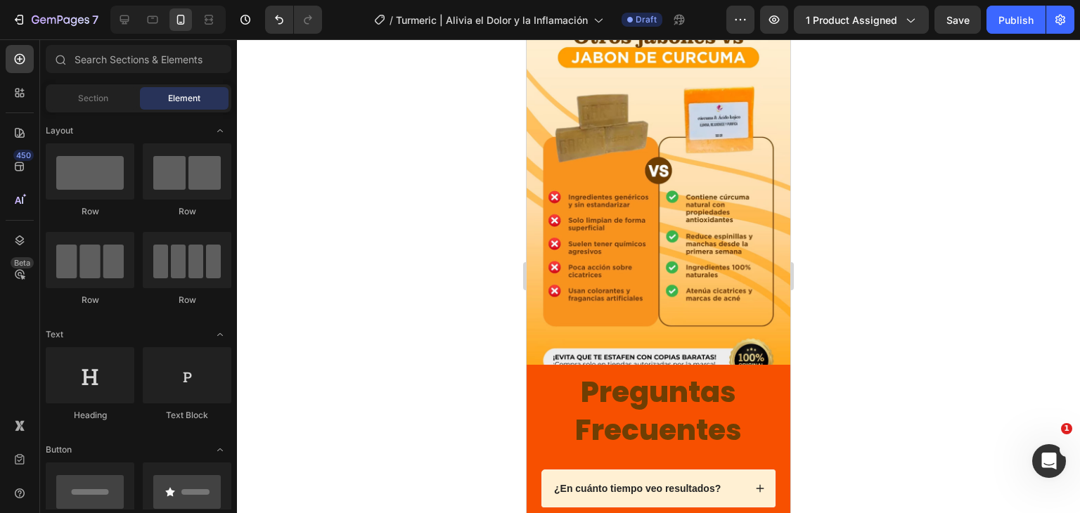
scroll to position [1877, 0]
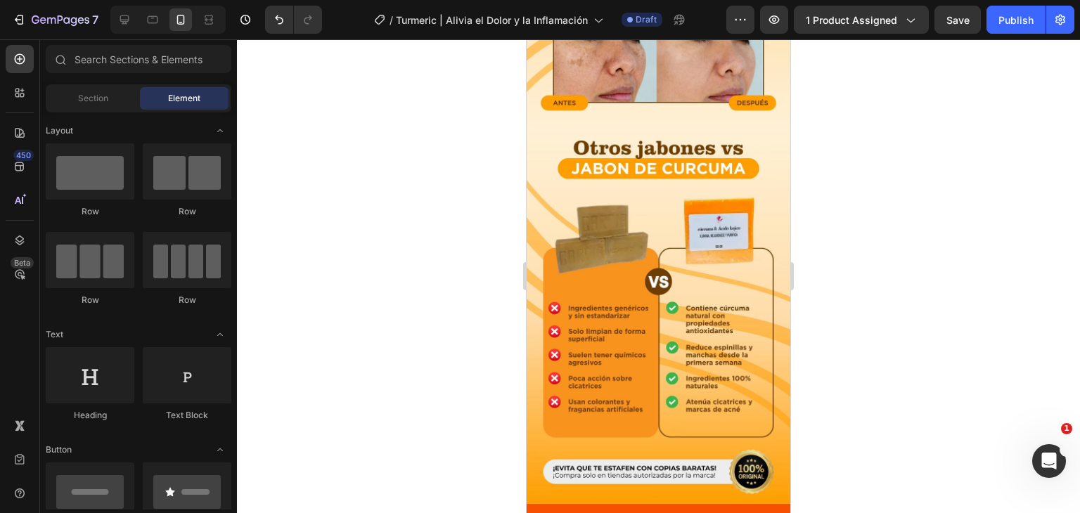
drag, startPoint x: 785, startPoint y: 189, endPoint x: 1321, endPoint y: 378, distance: 567.9
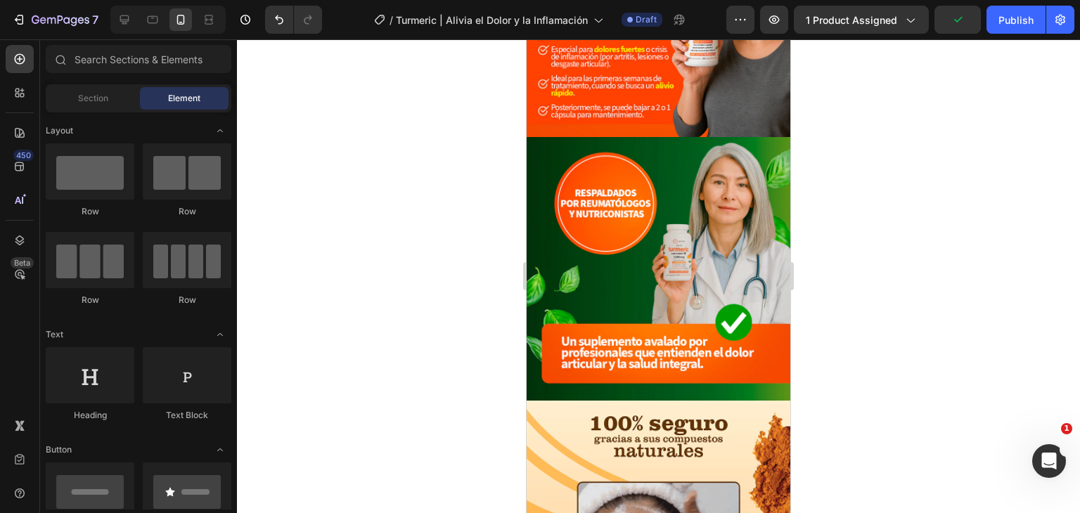
scroll to position [838, 0]
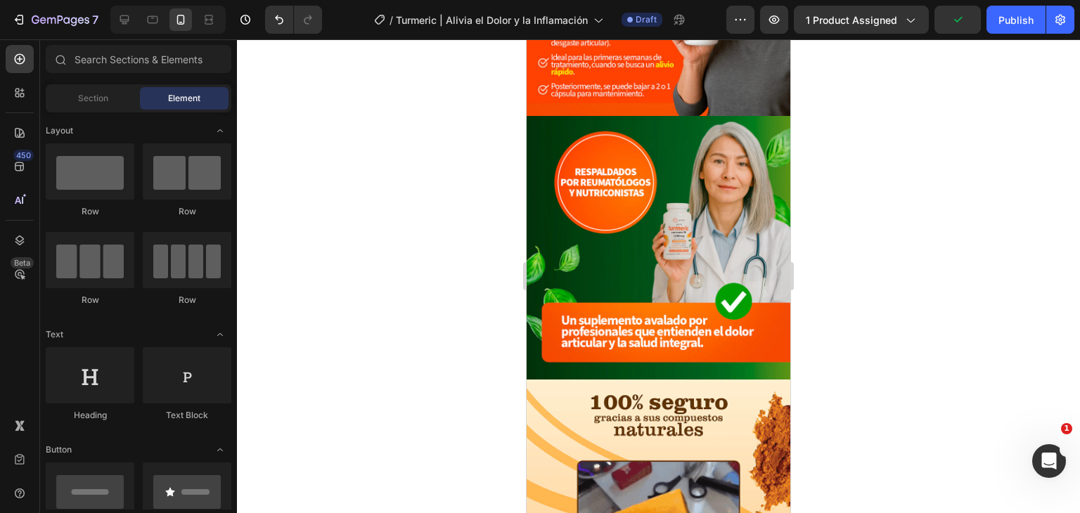
drag, startPoint x: 788, startPoint y: 343, endPoint x: 1318, endPoint y: 243, distance: 539.6
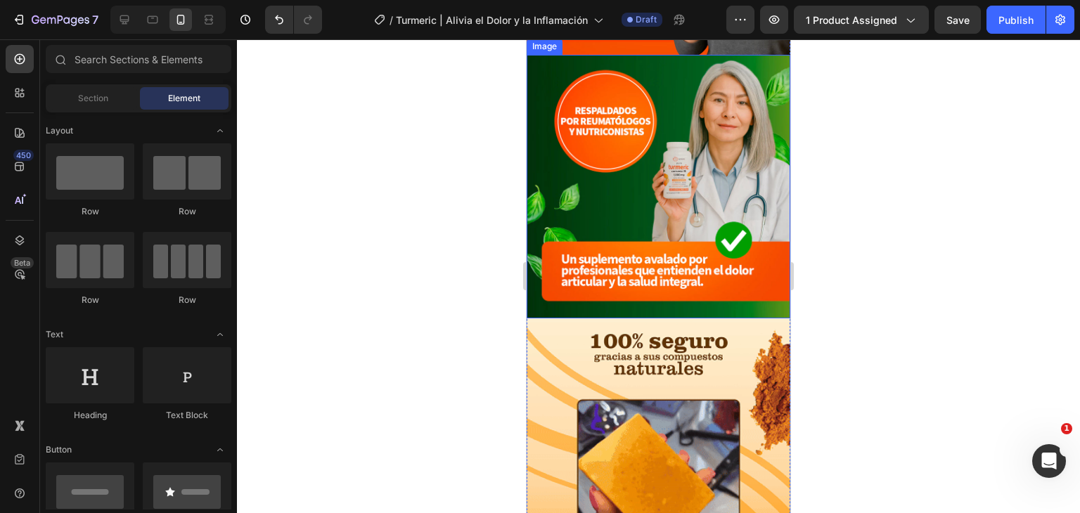
scroll to position [1049, 0]
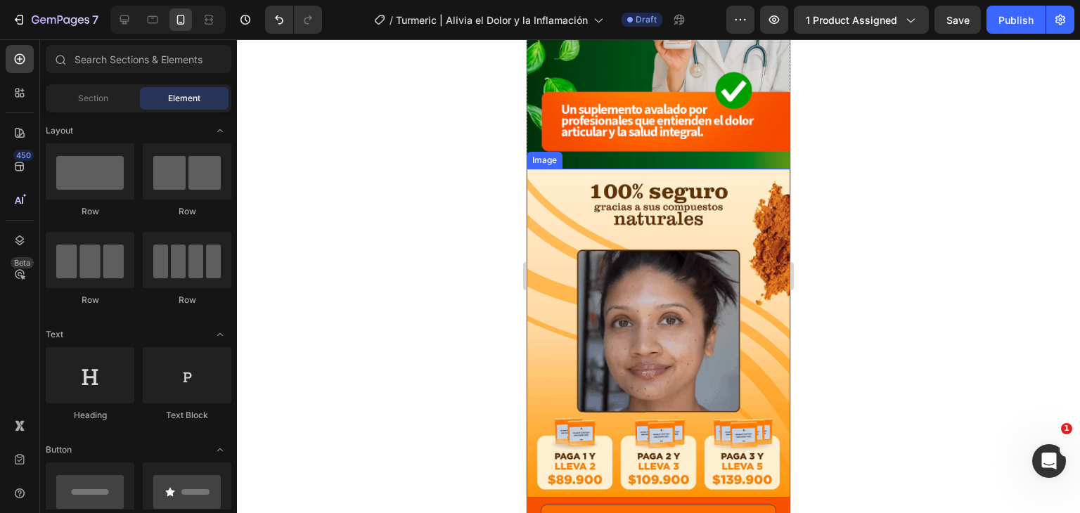
drag, startPoint x: 759, startPoint y: 198, endPoint x: 558, endPoint y: 243, distance: 205.9
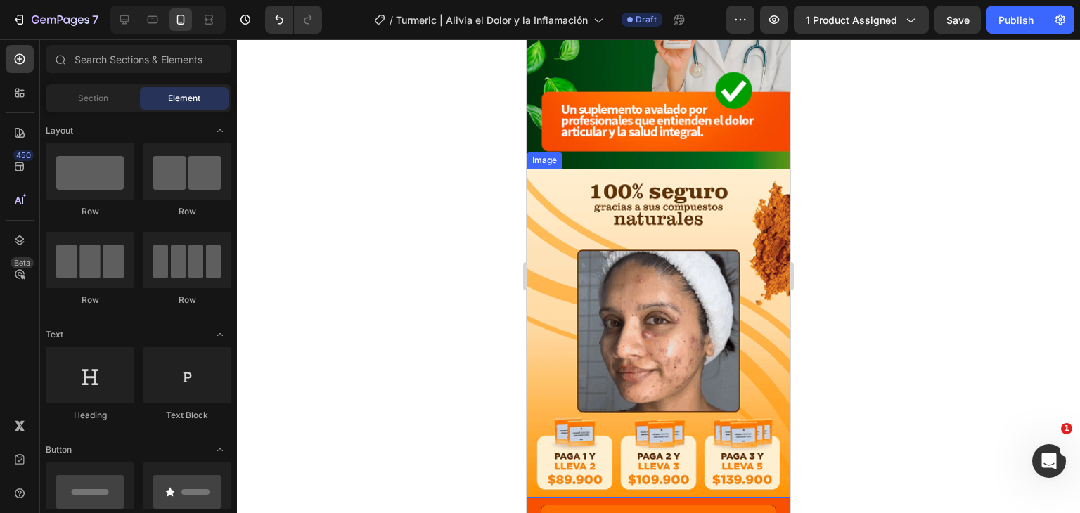
click at [759, 198] on img at bounding box center [659, 334] width 264 height 330
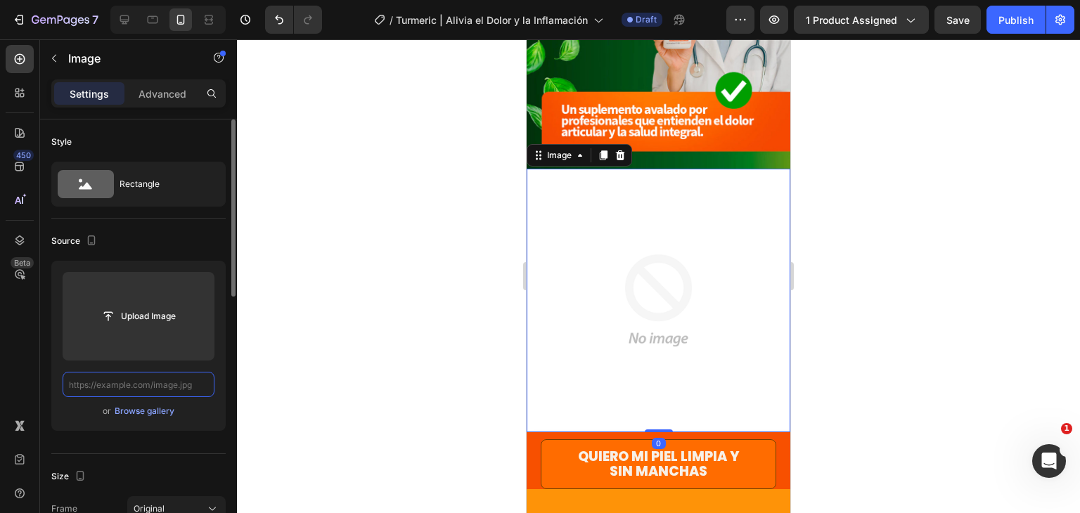
scroll to position [0, 0]
click at [171, 384] on input "text" at bounding box center [139, 384] width 152 height 25
paste input "[URL][DOMAIN_NAME]"
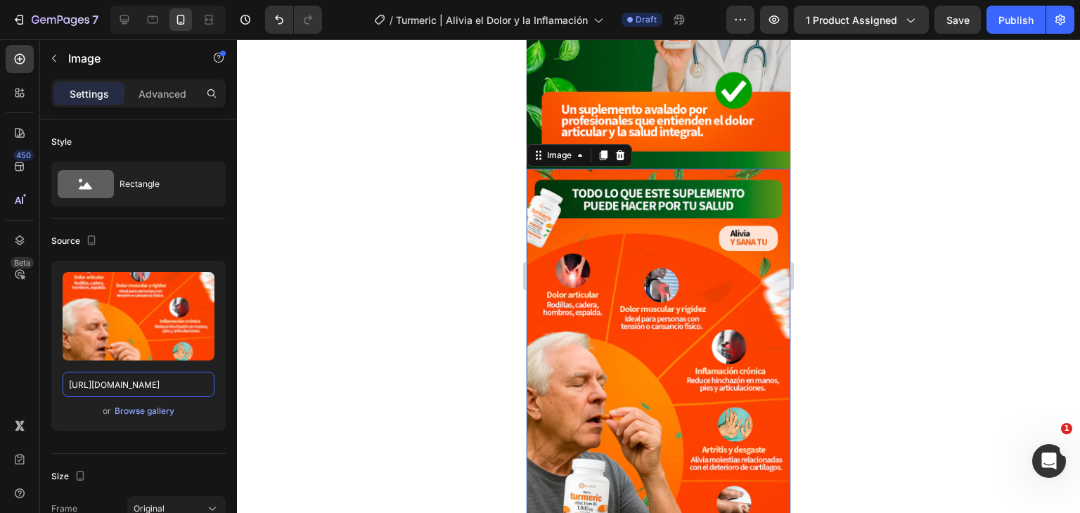
type input "[URL][DOMAIN_NAME]"
click at [20, 355] on div "450 Beta" at bounding box center [20, 228] width 28 height 367
click at [913, 203] on div at bounding box center [658, 276] width 843 height 474
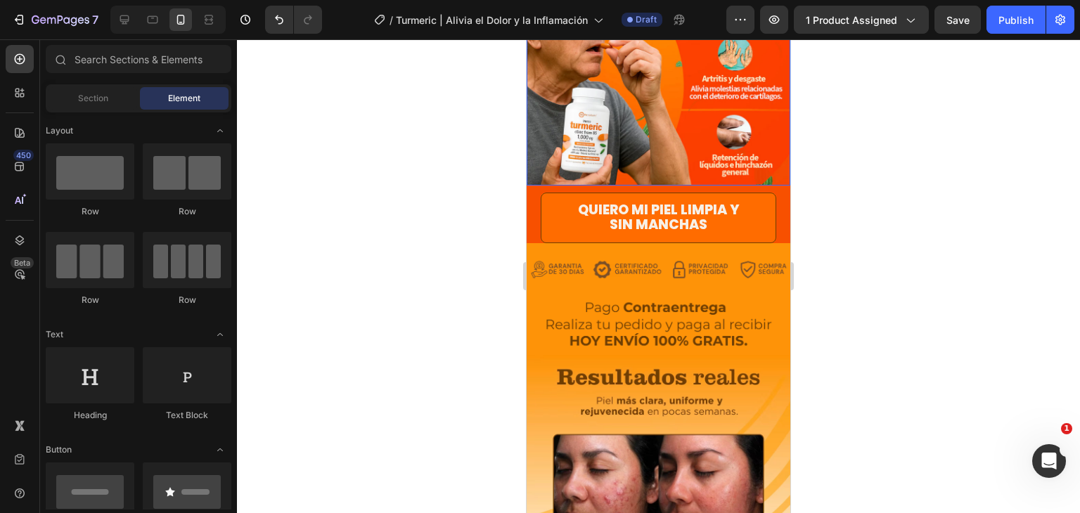
scroll to position [1471, 0]
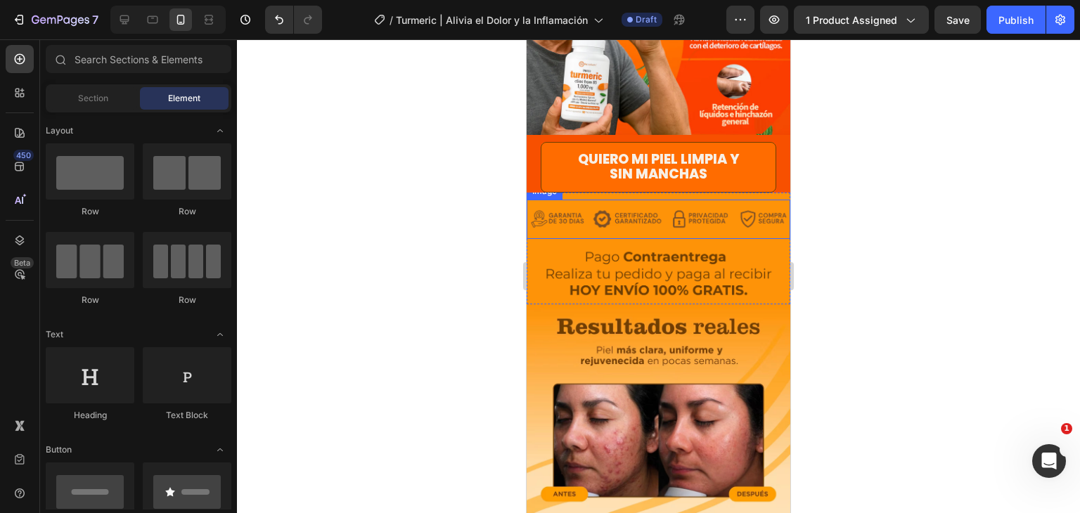
click at [715, 200] on img at bounding box center [659, 219] width 264 height 39
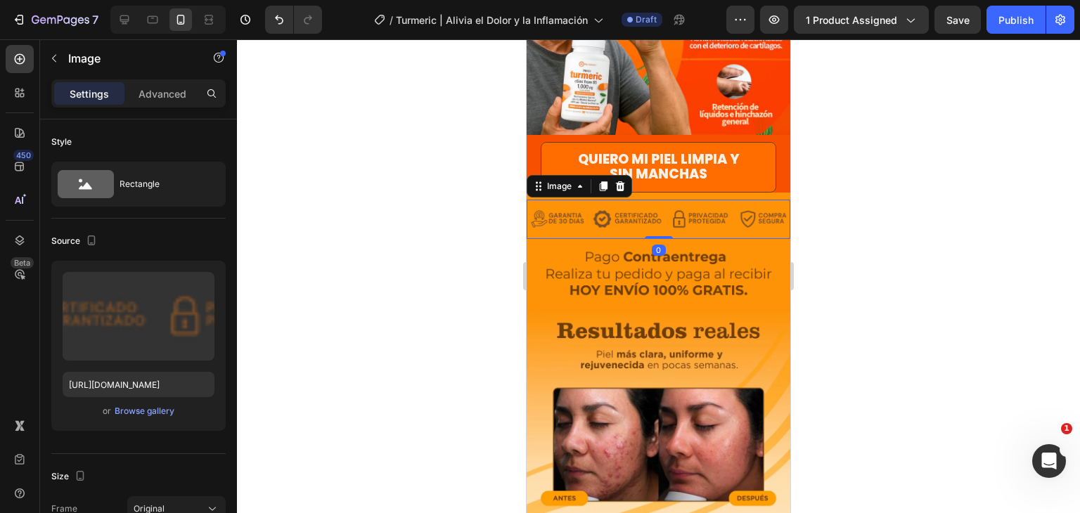
click at [748, 200] on img at bounding box center [659, 219] width 264 height 39
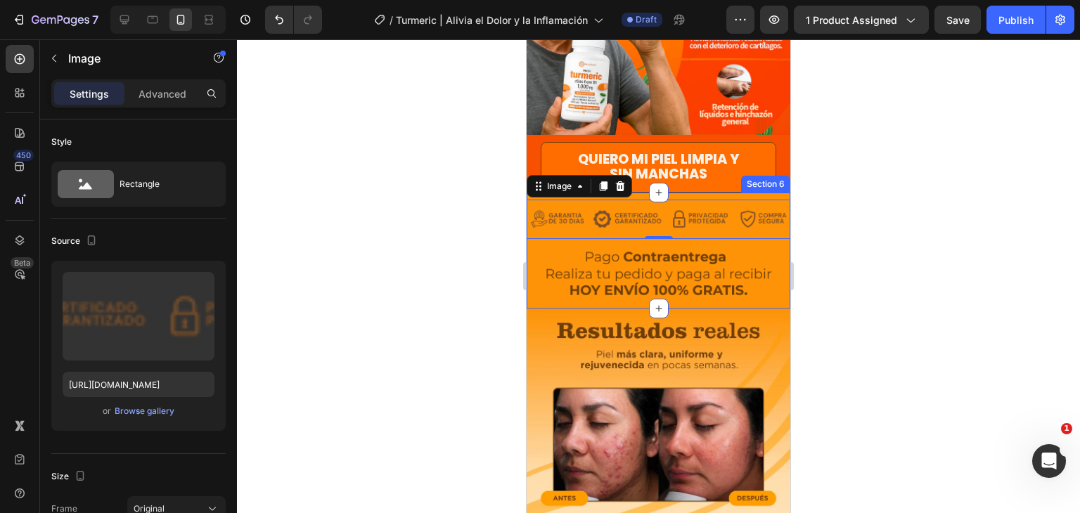
click at [771, 193] on div "Image 0 Image" at bounding box center [659, 251] width 264 height 116
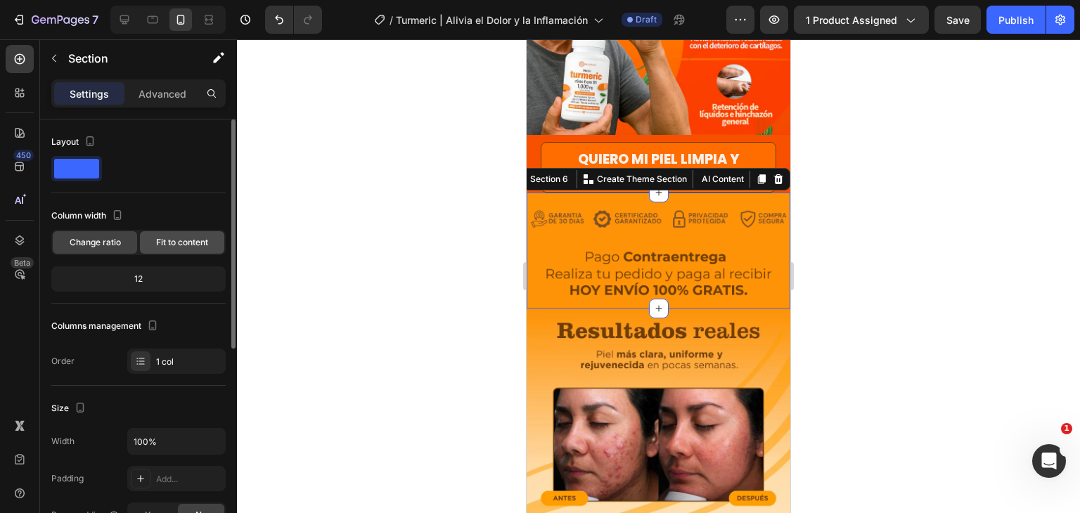
scroll to position [211, 0]
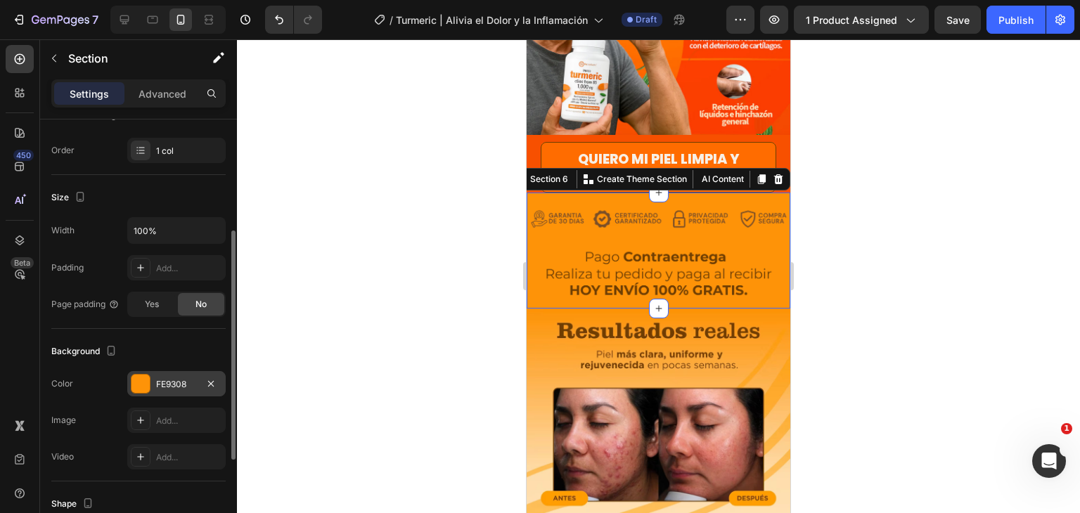
click at [160, 383] on div "FE9308" at bounding box center [176, 384] width 41 height 13
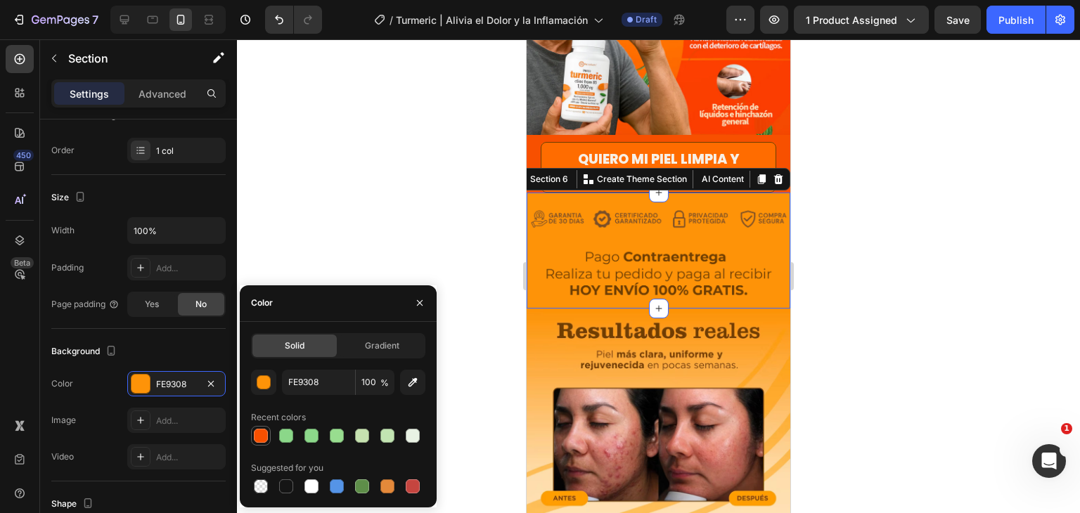
click at [265, 431] on div at bounding box center [261, 436] width 14 height 14
type input "F75000"
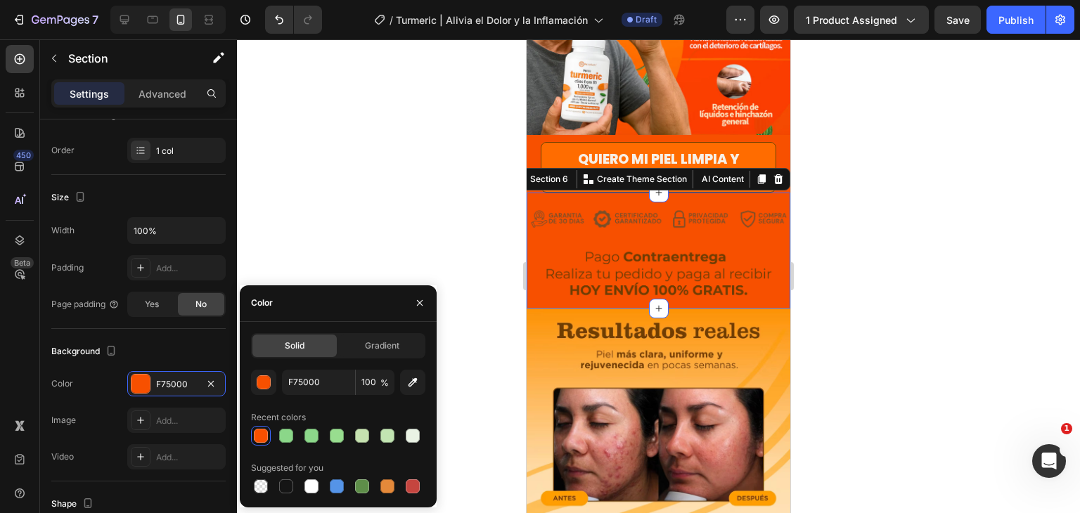
click at [850, 206] on div at bounding box center [658, 276] width 843 height 474
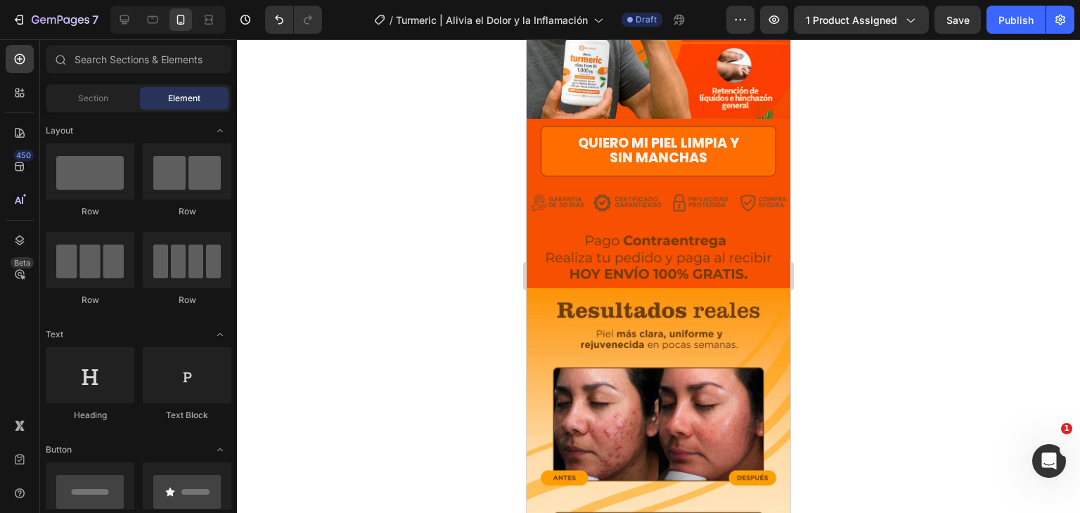
scroll to position [1491, 0]
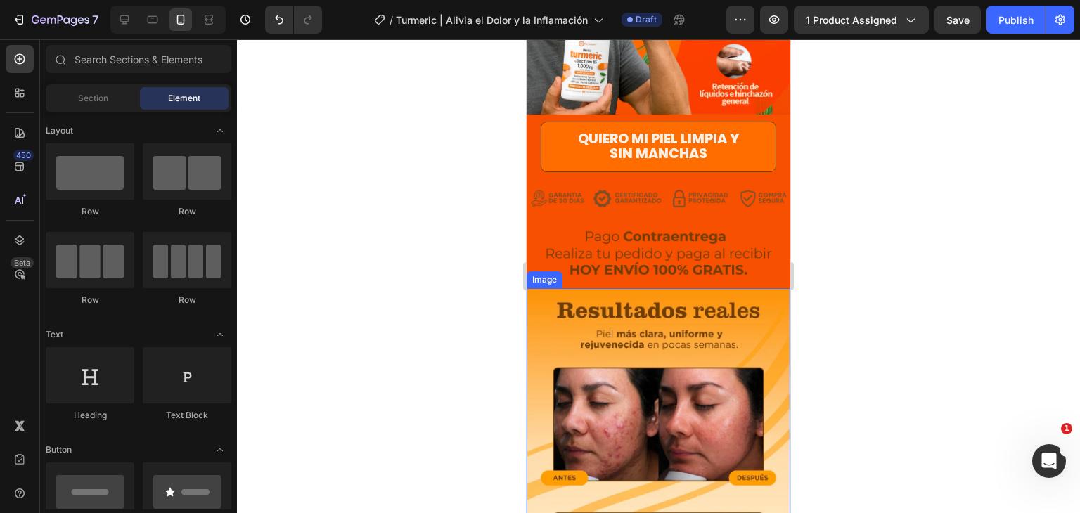
click at [771, 288] on img at bounding box center [659, 453] width 264 height 330
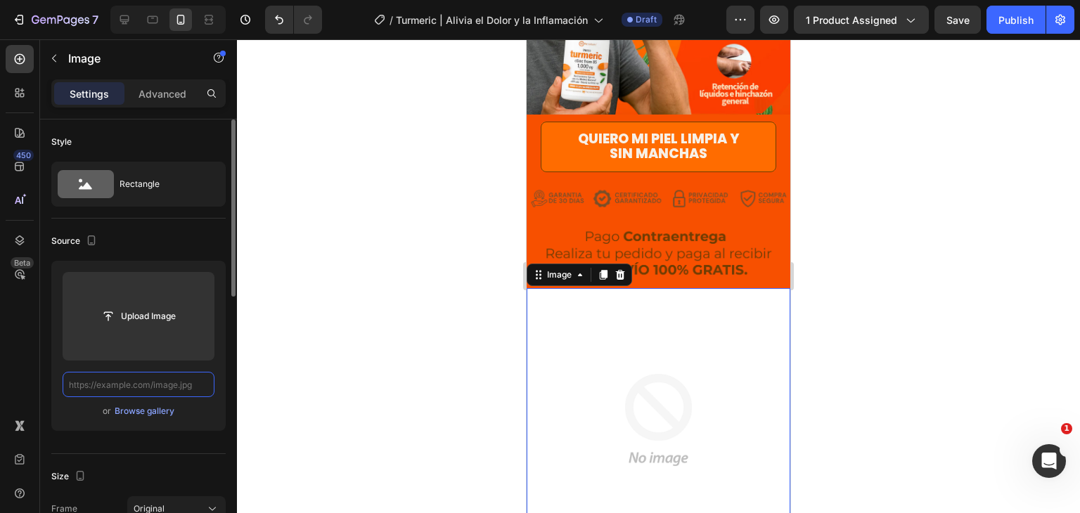
scroll to position [0, 0]
click at [181, 385] on input "text" at bounding box center [139, 384] width 152 height 25
paste input "[URL][DOMAIN_NAME]"
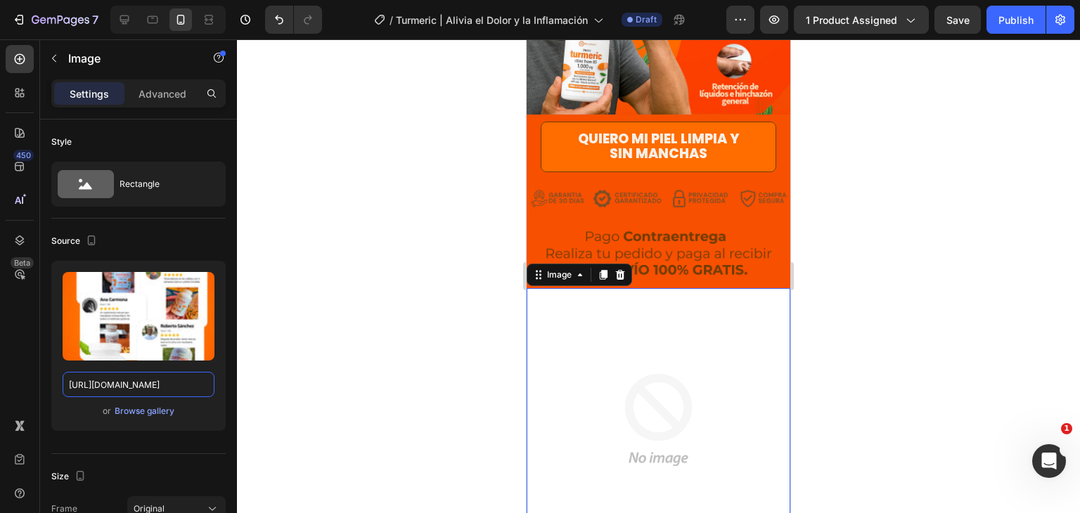
type input "[URL][DOMAIN_NAME]"
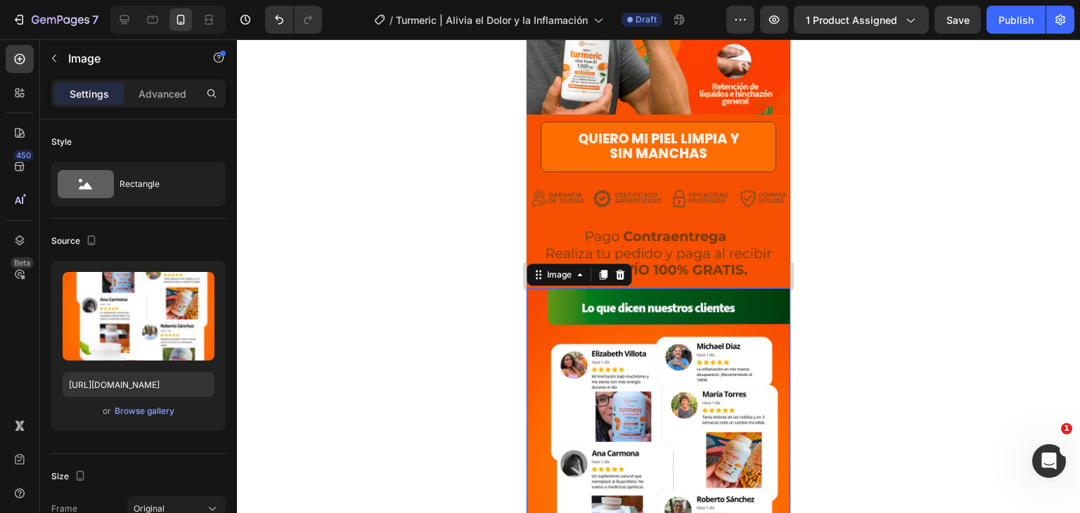
click at [0, 349] on div "450 Beta" at bounding box center [20, 276] width 40 height 474
click at [866, 223] on div at bounding box center [658, 276] width 843 height 474
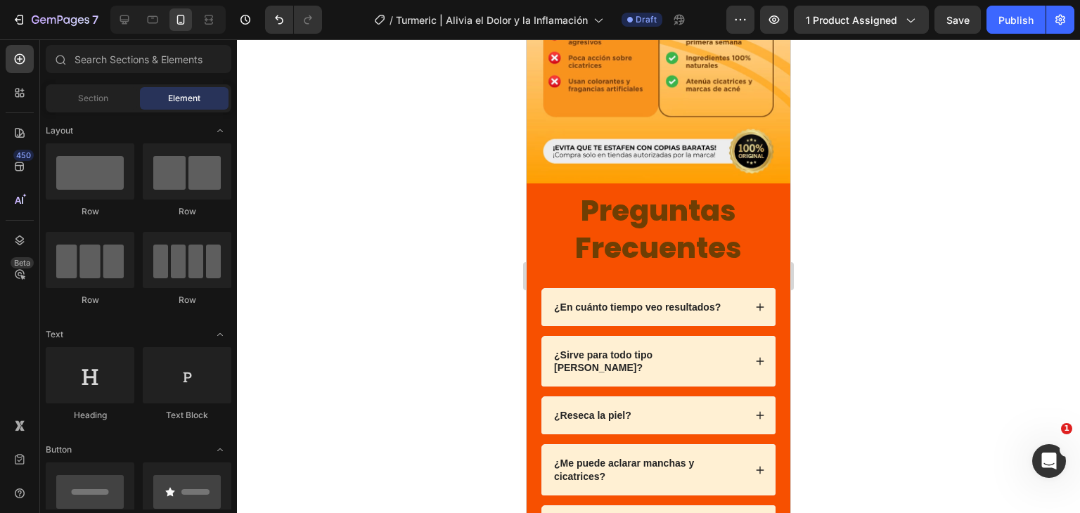
scroll to position [2054, 0]
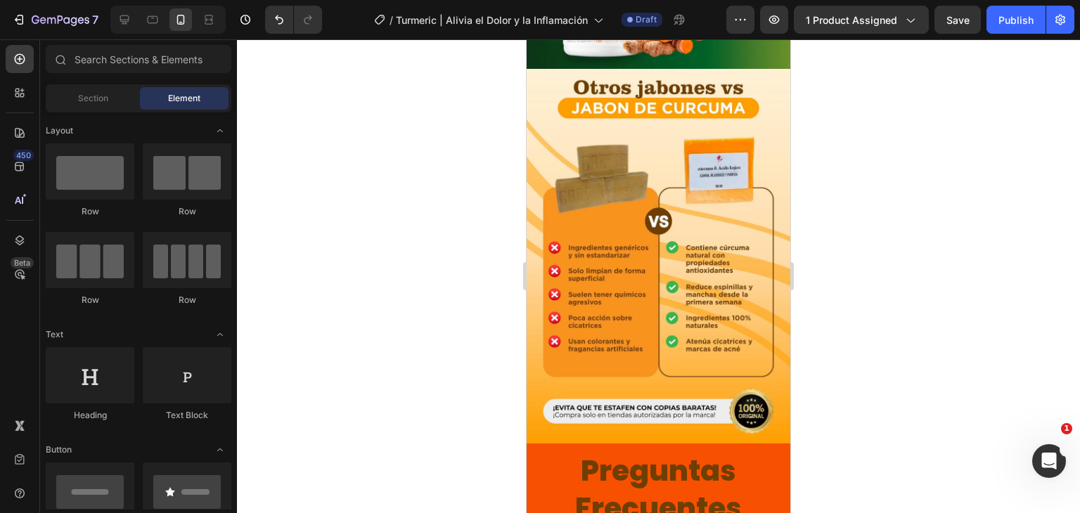
click at [745, 282] on img at bounding box center [659, 256] width 264 height 375
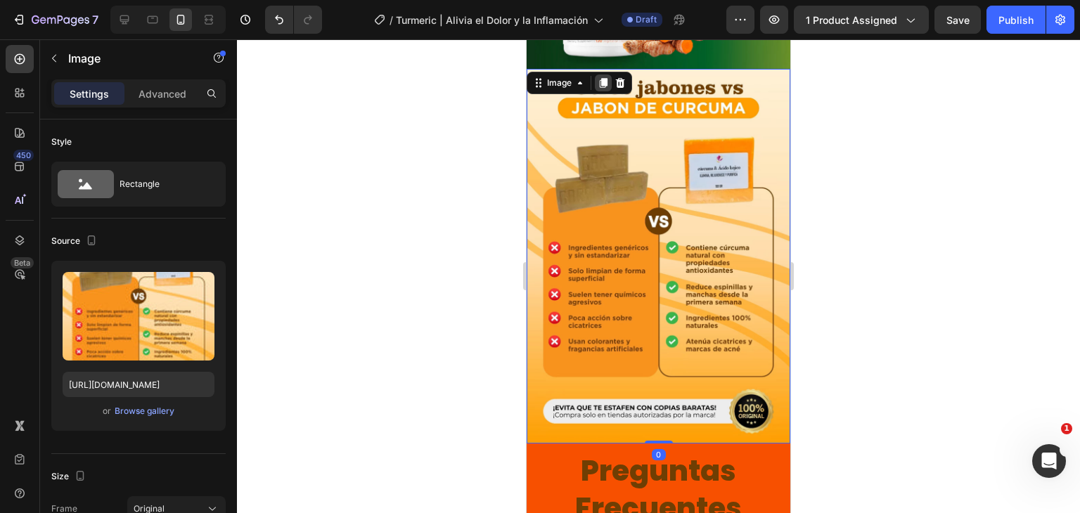
click at [610, 75] on div at bounding box center [603, 83] width 17 height 17
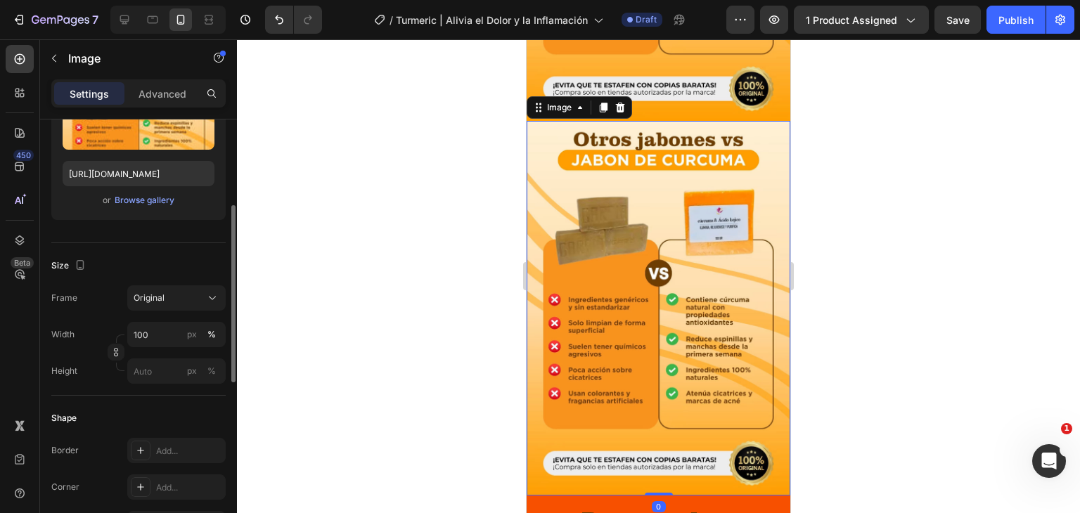
scroll to position [2378, 0]
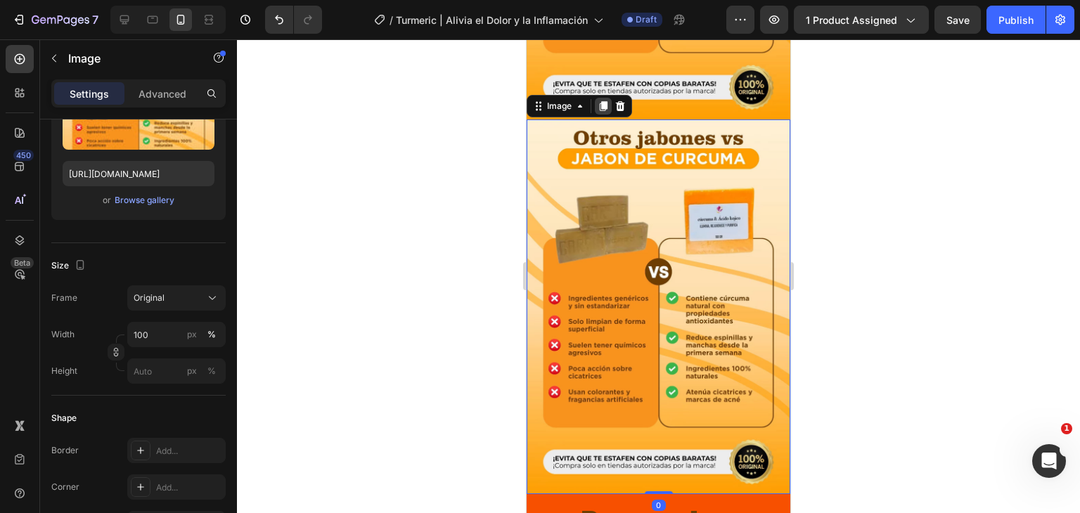
click at [602, 101] on icon at bounding box center [604, 106] width 8 height 10
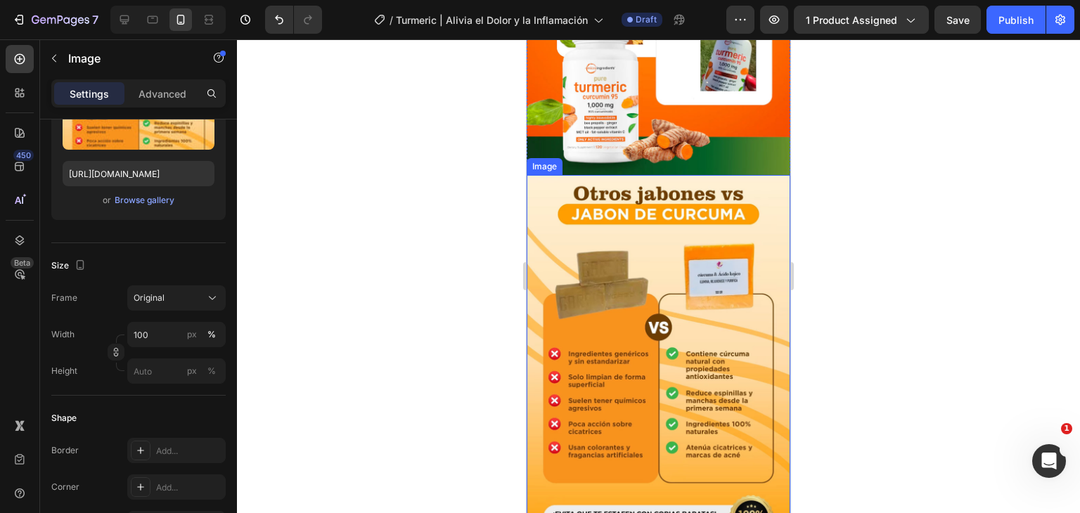
scroll to position [1953, 0]
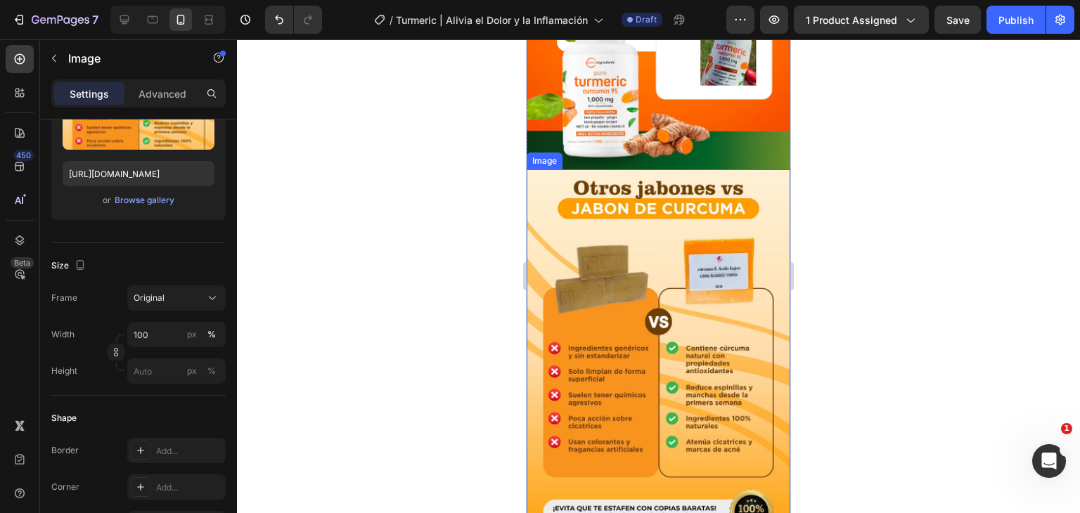
click at [686, 226] on img at bounding box center [659, 356] width 264 height 375
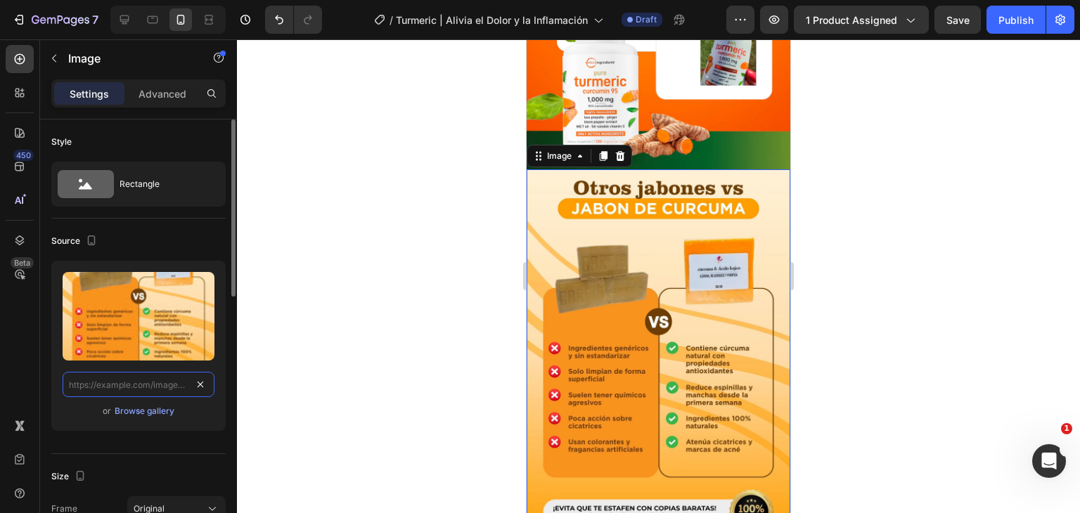
scroll to position [0, 0]
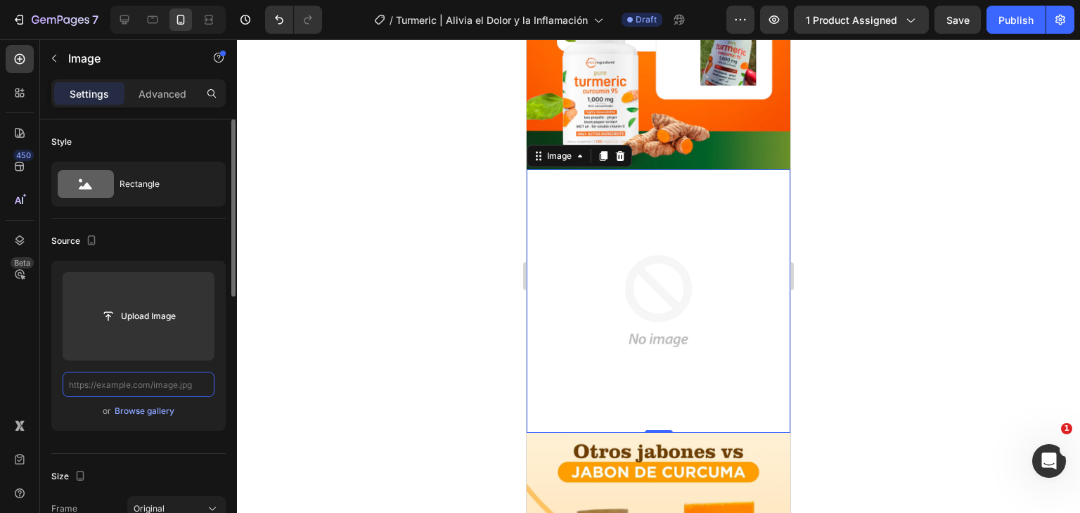
click at [163, 381] on input "text" at bounding box center [139, 384] width 152 height 25
paste input "[URL][DOMAIN_NAME]"
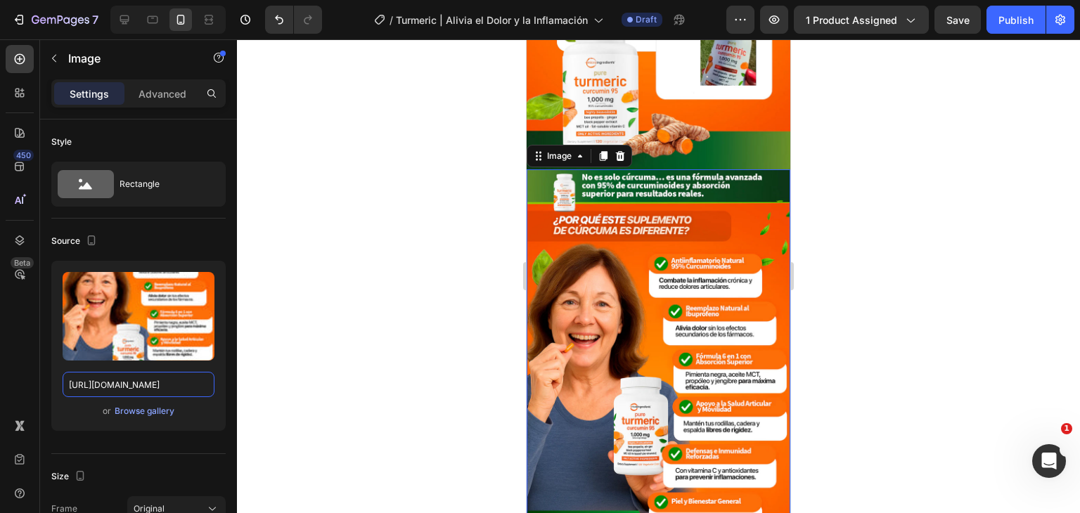
type input "[URL][DOMAIN_NAME]"
click at [934, 231] on div at bounding box center [658, 276] width 843 height 474
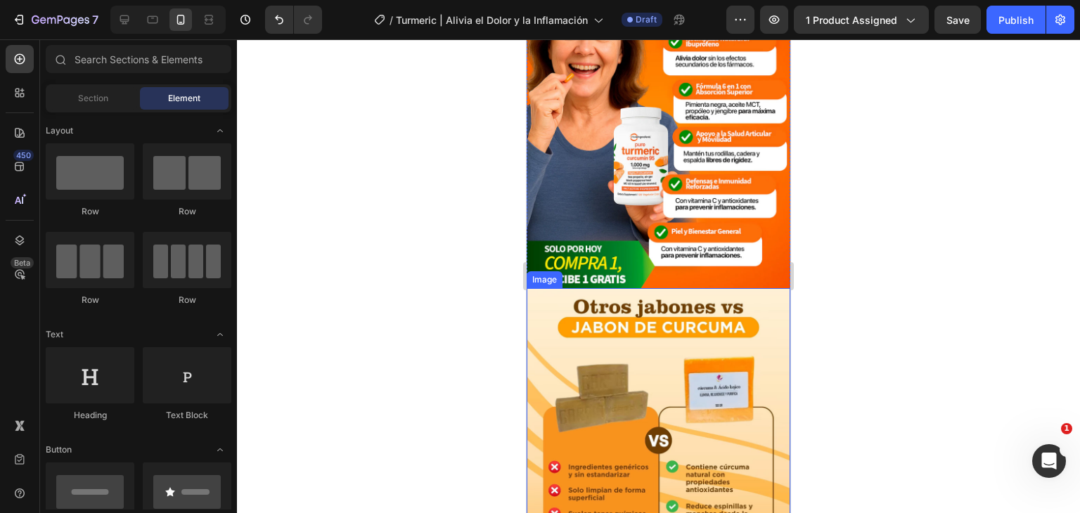
scroll to position [2226, 0]
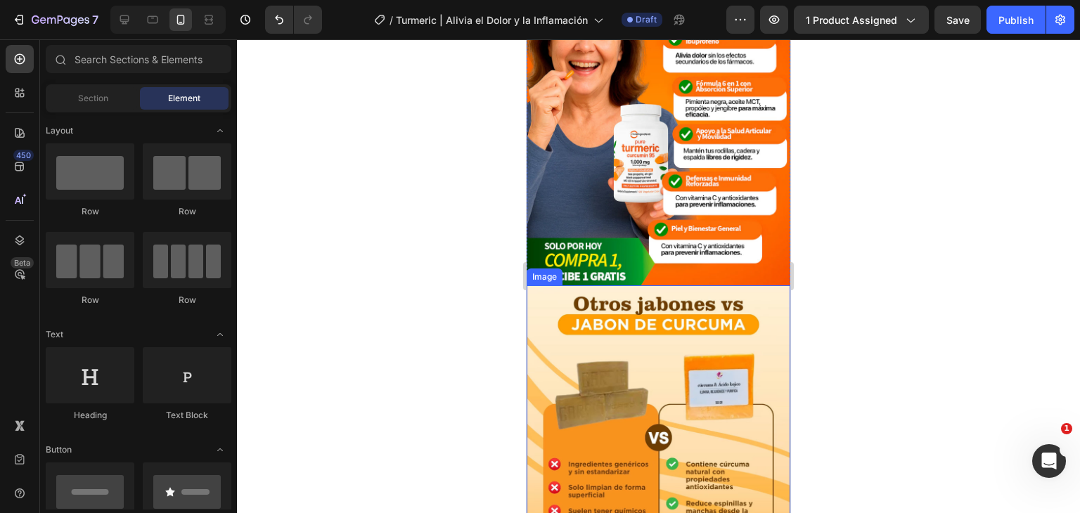
click at [733, 327] on img at bounding box center [659, 472] width 264 height 375
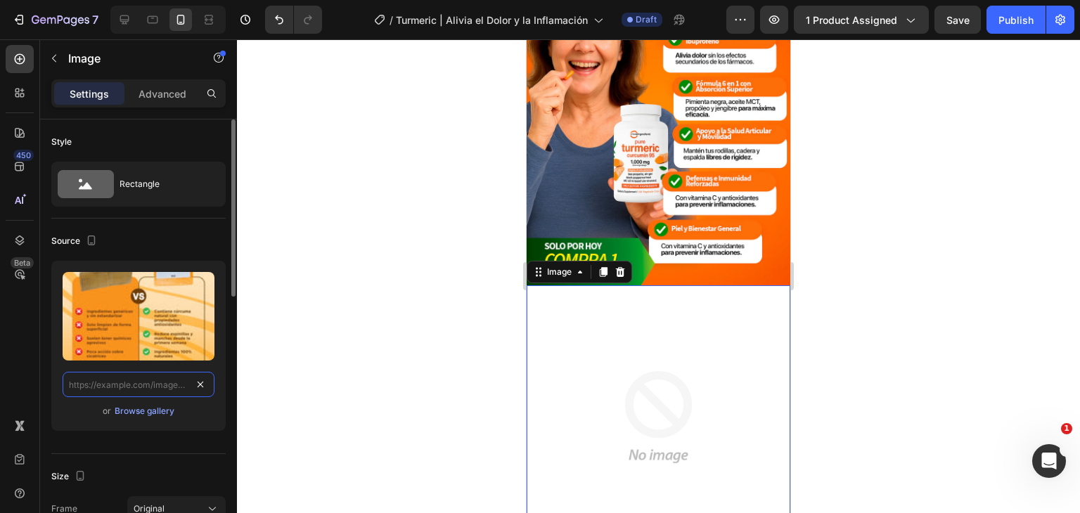
scroll to position [0, 0]
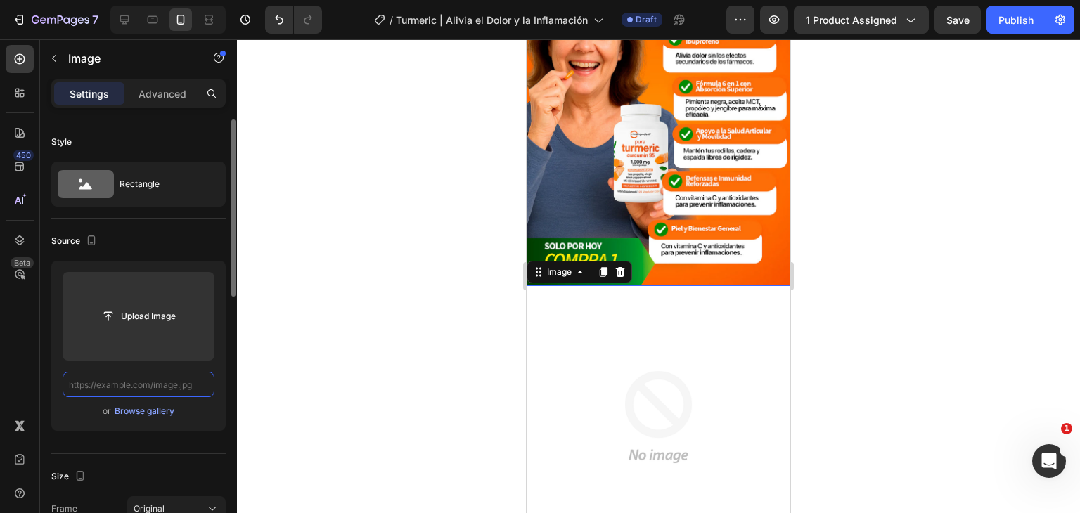
click at [159, 386] on input "text" at bounding box center [139, 384] width 152 height 25
paste input "[URL][DOMAIN_NAME]"
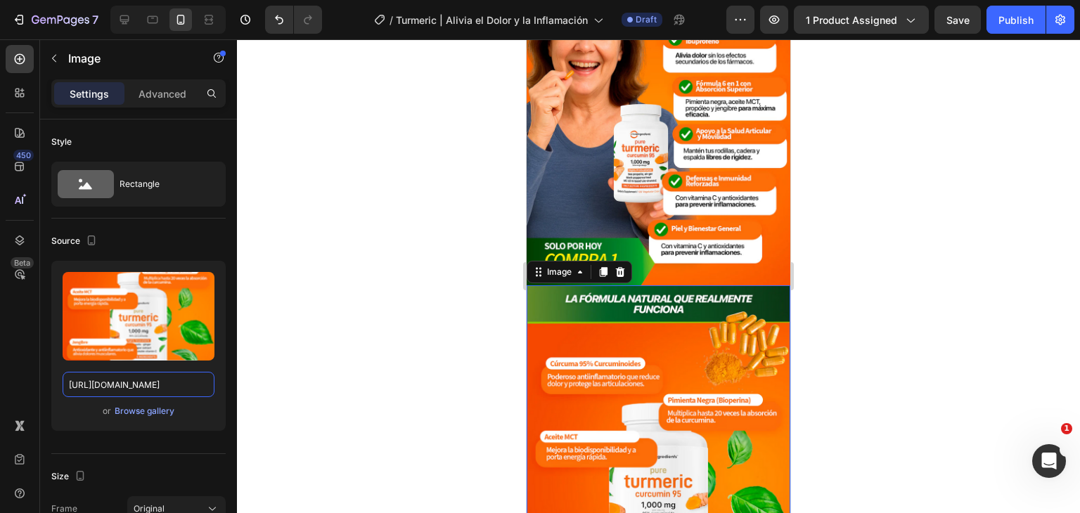
type input "[URL][DOMAIN_NAME]"
click at [9, 324] on div "450 Beta" at bounding box center [20, 228] width 28 height 367
click at [979, 279] on div at bounding box center [658, 276] width 843 height 474
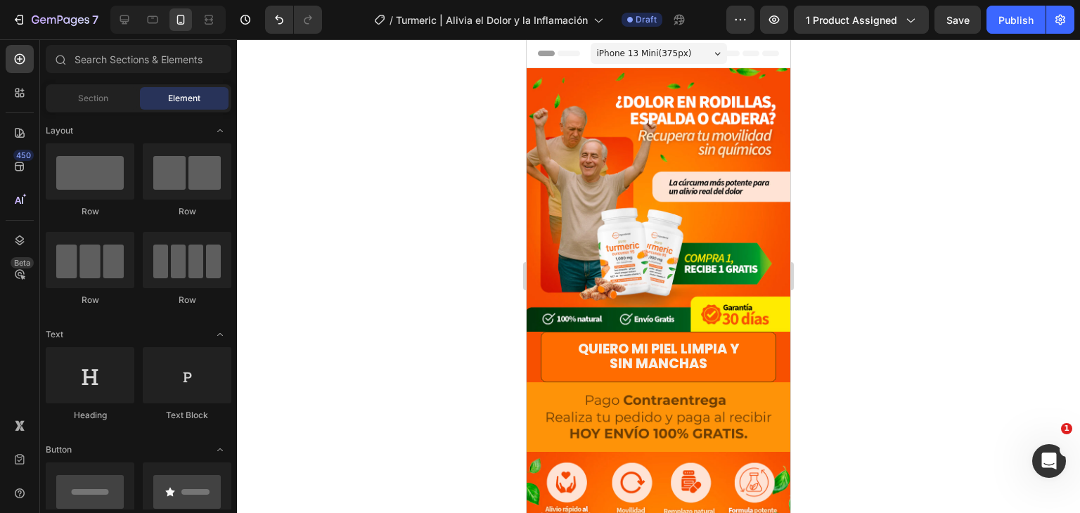
drag, startPoint x: 784, startPoint y: 309, endPoint x: 1334, endPoint y: 112, distance: 584.2
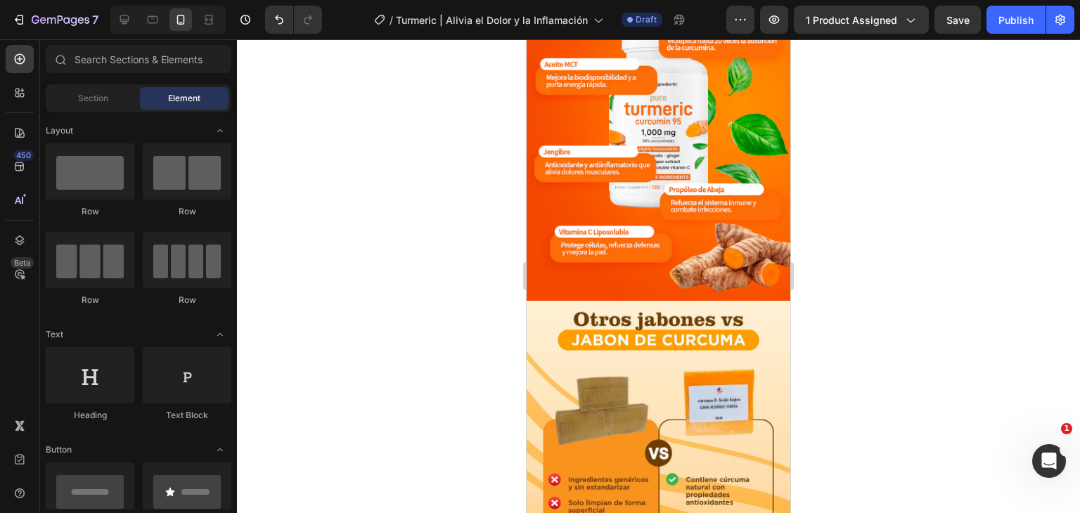
scroll to position [2604, 0]
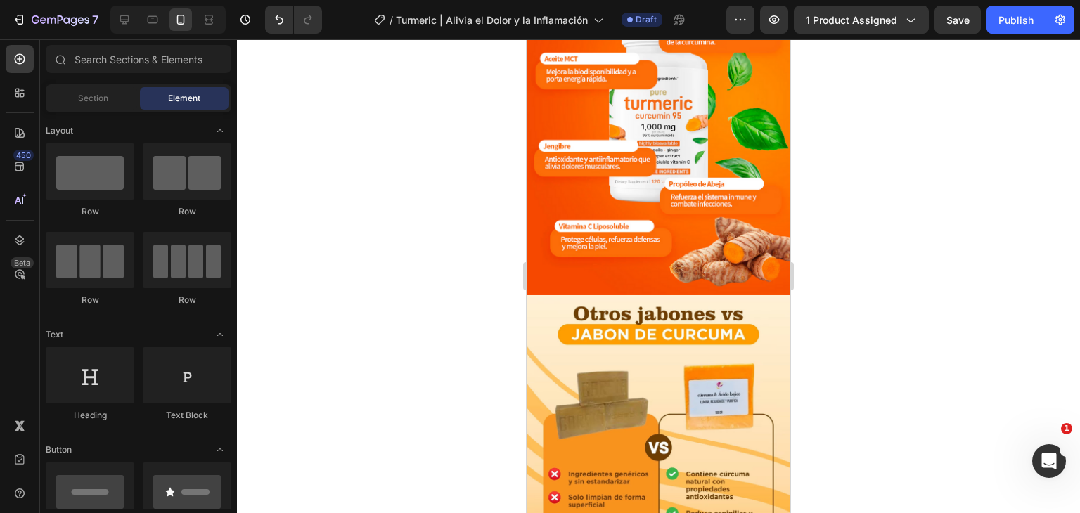
drag, startPoint x: 785, startPoint y: 89, endPoint x: 1330, endPoint y: 403, distance: 628.7
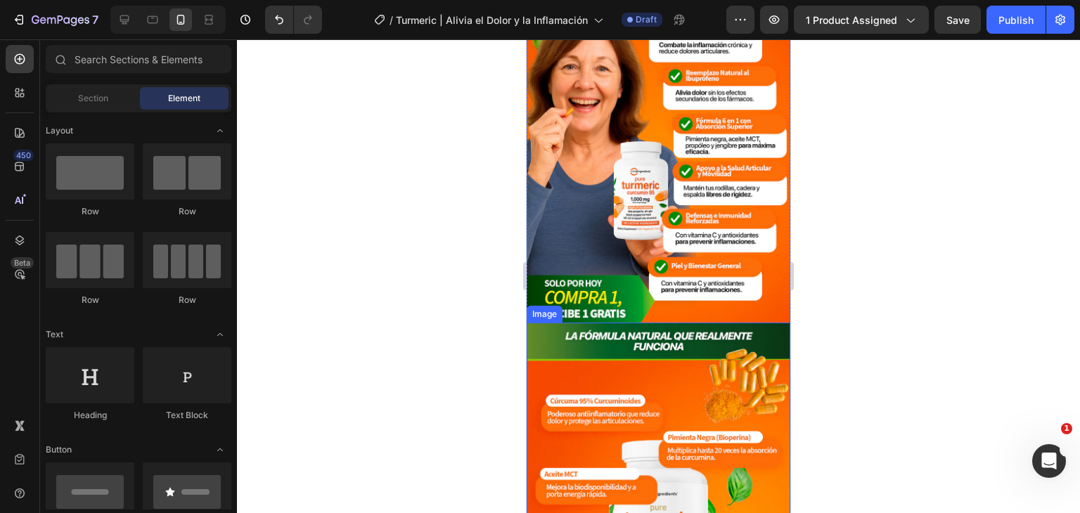
scroll to position [2323, 0]
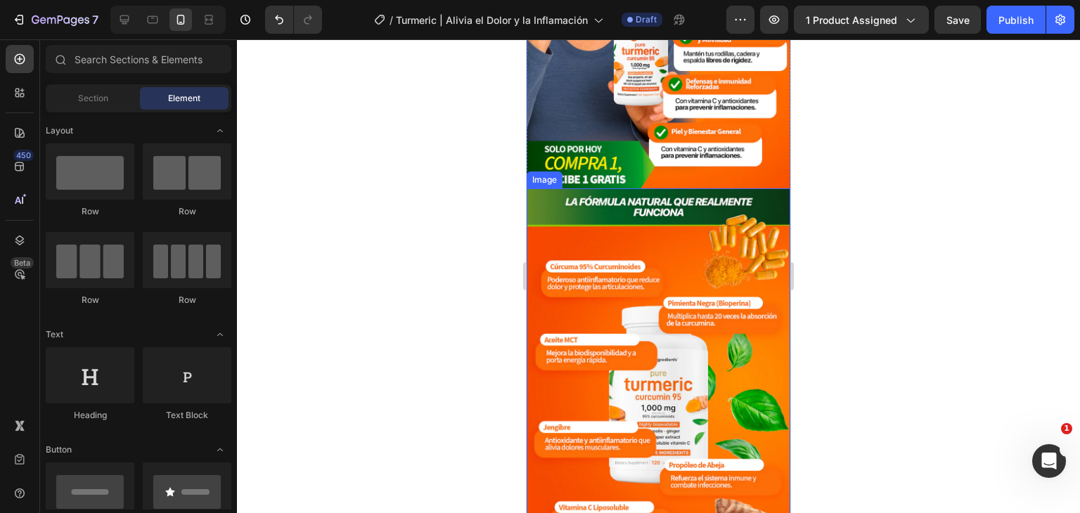
click at [681, 311] on img at bounding box center [659, 382] width 264 height 389
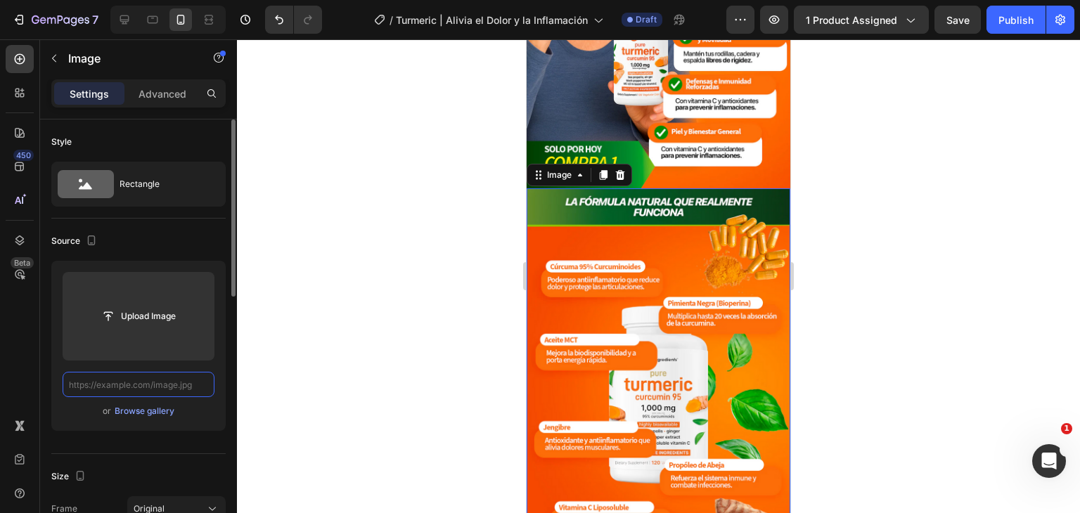
scroll to position [0, 0]
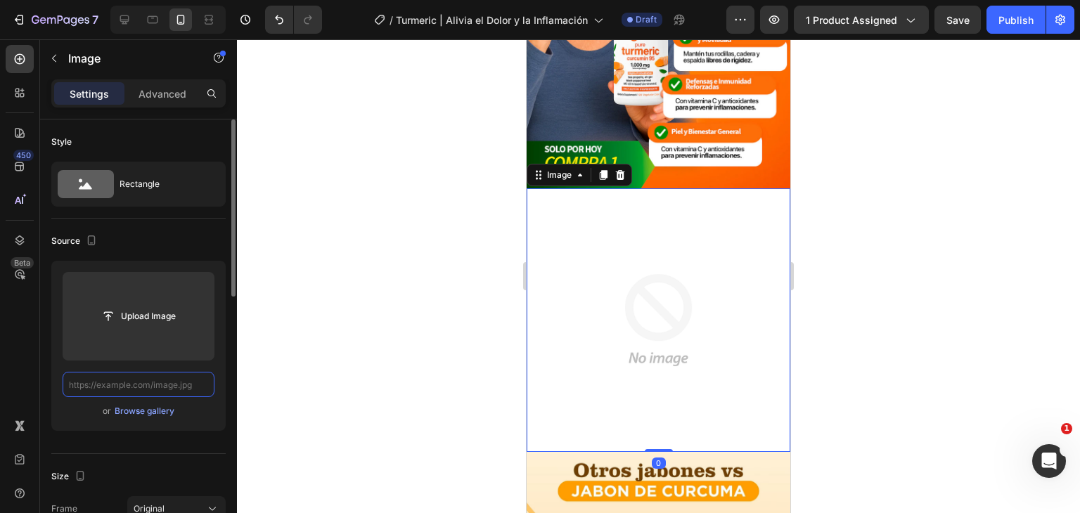
click at [159, 380] on input "text" at bounding box center [139, 384] width 152 height 25
paste input "[URL][DOMAIN_NAME]"
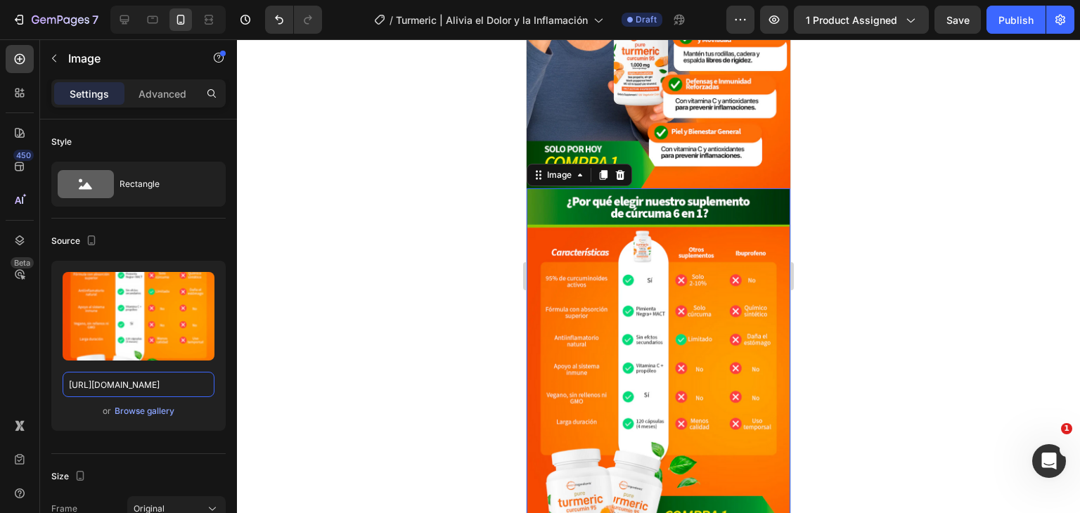
type input "[URL][DOMAIN_NAME]"
click at [0, 333] on div "450 Beta" at bounding box center [20, 276] width 40 height 474
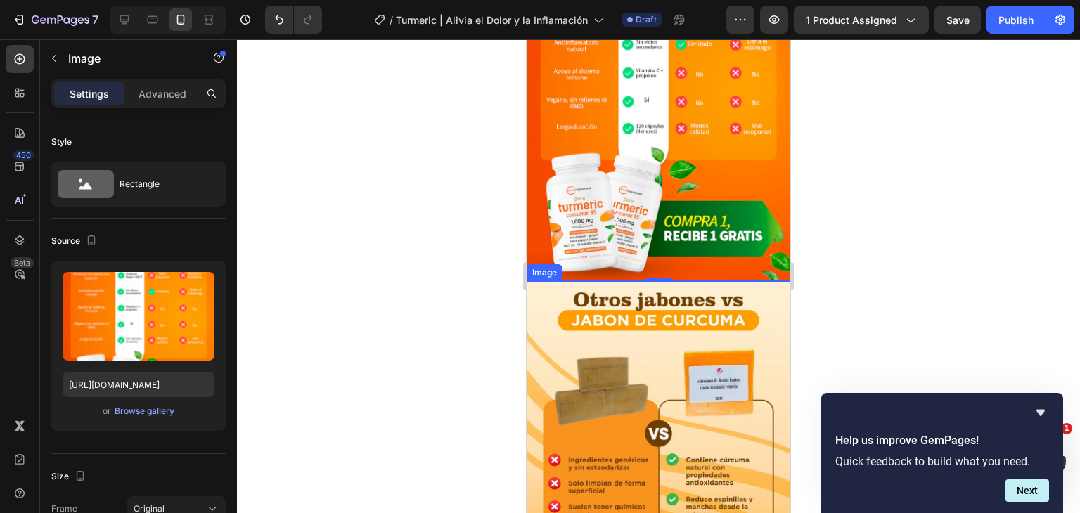
scroll to position [2745, 0]
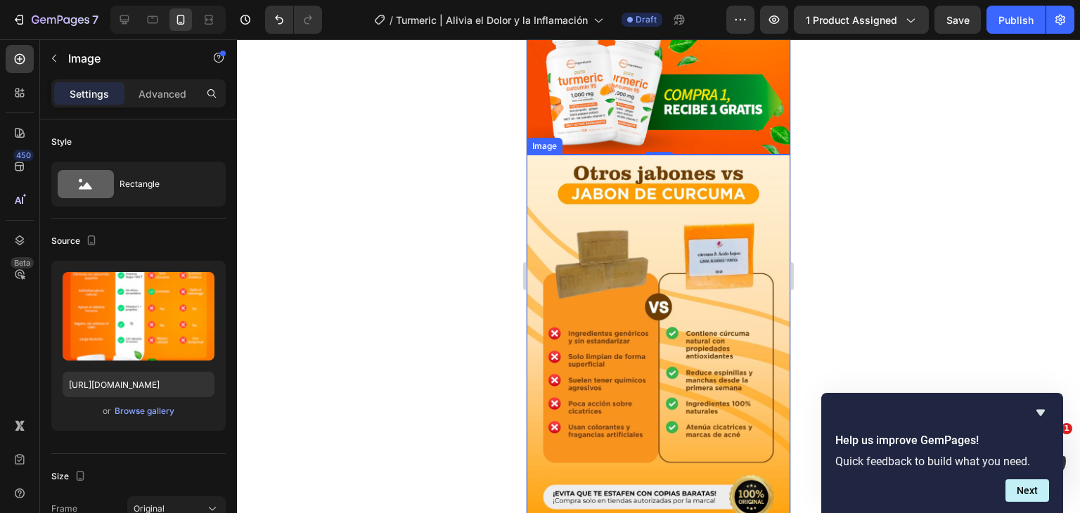
click at [706, 274] on img at bounding box center [659, 342] width 264 height 375
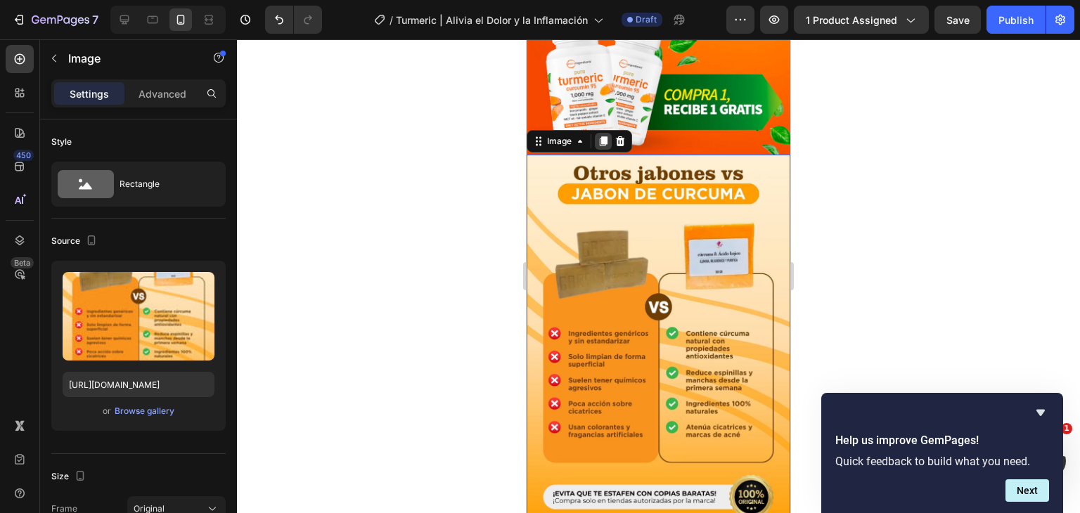
click at [595, 133] on div at bounding box center [603, 141] width 17 height 17
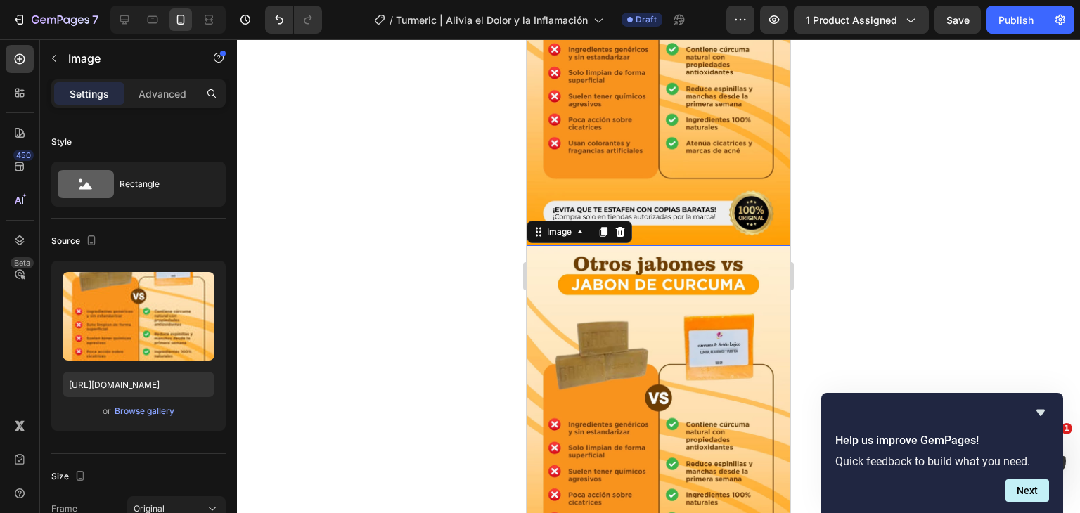
scroll to position [2914, 0]
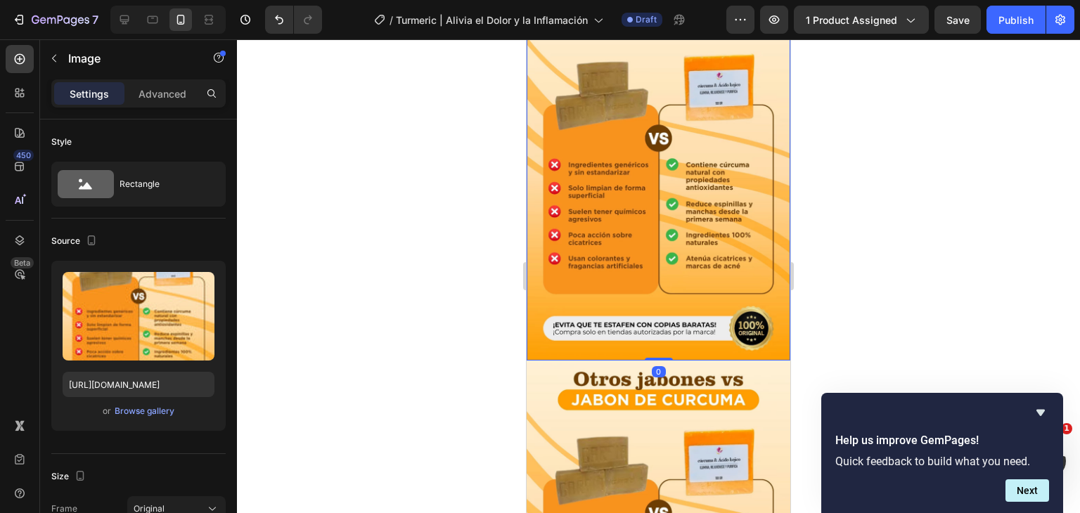
click at [698, 160] on img at bounding box center [659, 173] width 264 height 375
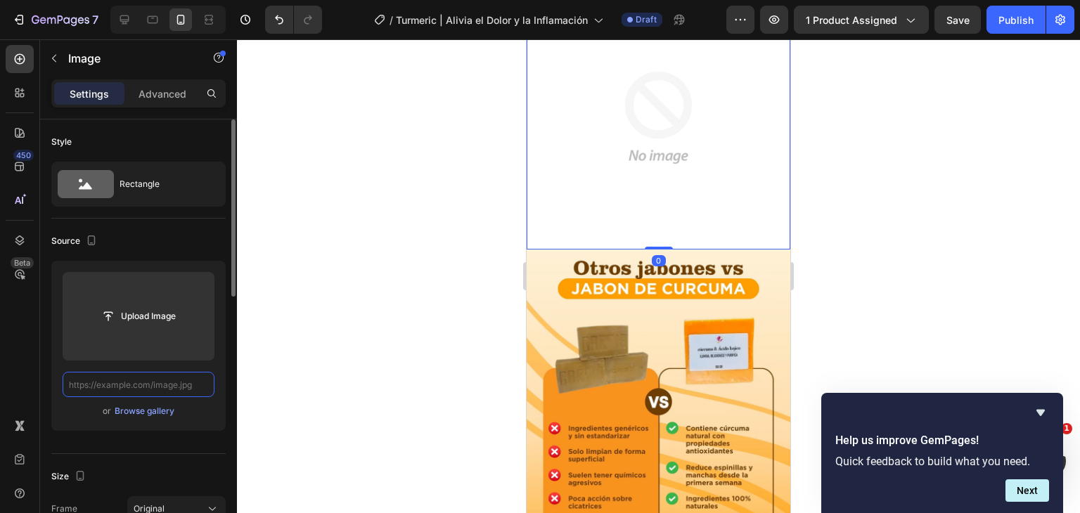
scroll to position [0, 0]
click at [160, 384] on input "text" at bounding box center [139, 384] width 152 height 25
paste input "[URL][DOMAIN_NAME]"
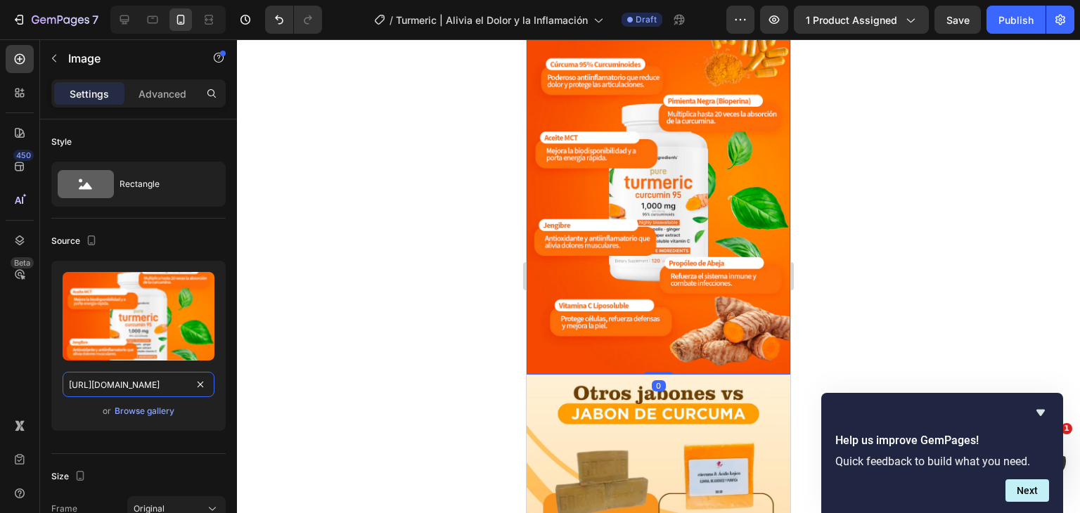
scroll to position [0, 307]
type input "[URL][DOMAIN_NAME]"
click at [0, 356] on div "450 Beta" at bounding box center [20, 276] width 40 height 474
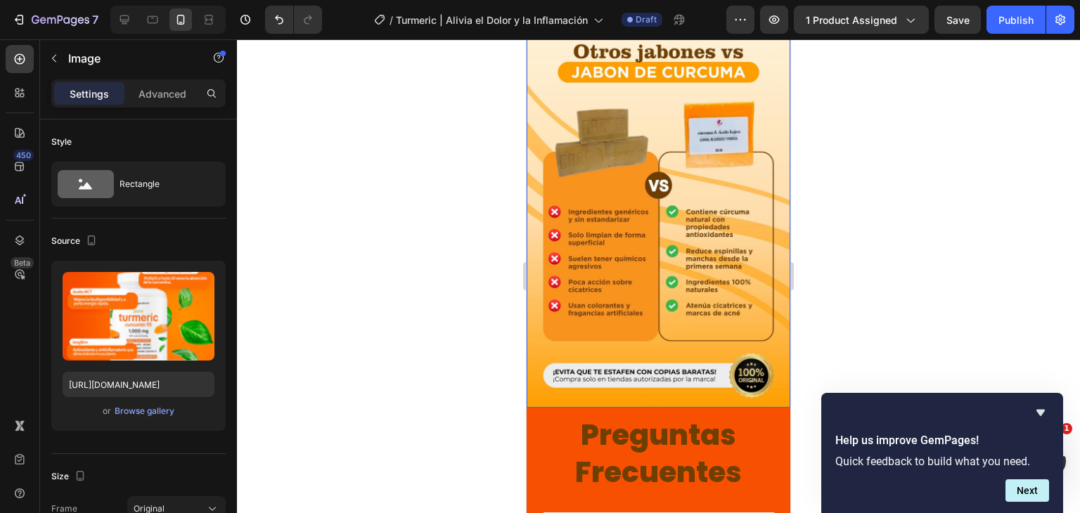
scroll to position [3265, 0]
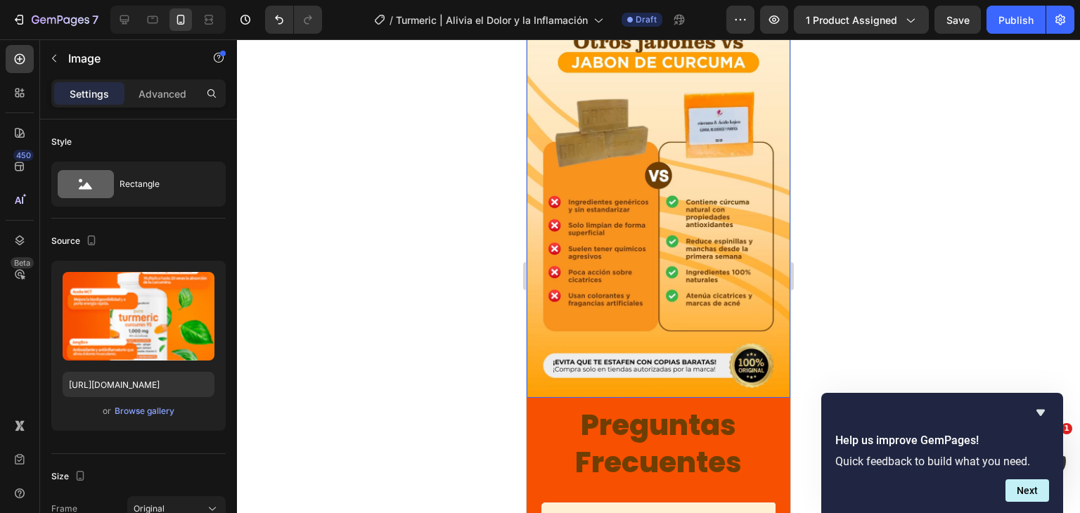
click at [698, 166] on img at bounding box center [659, 210] width 264 height 375
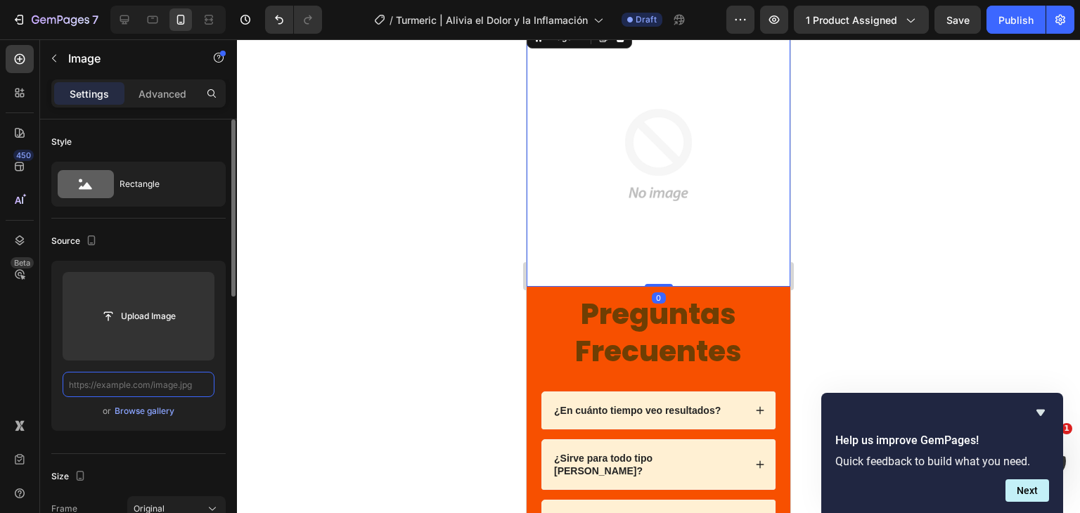
scroll to position [0, 0]
click at [150, 386] on input "text" at bounding box center [139, 384] width 152 height 25
paste input "[URL][DOMAIN_NAME]"
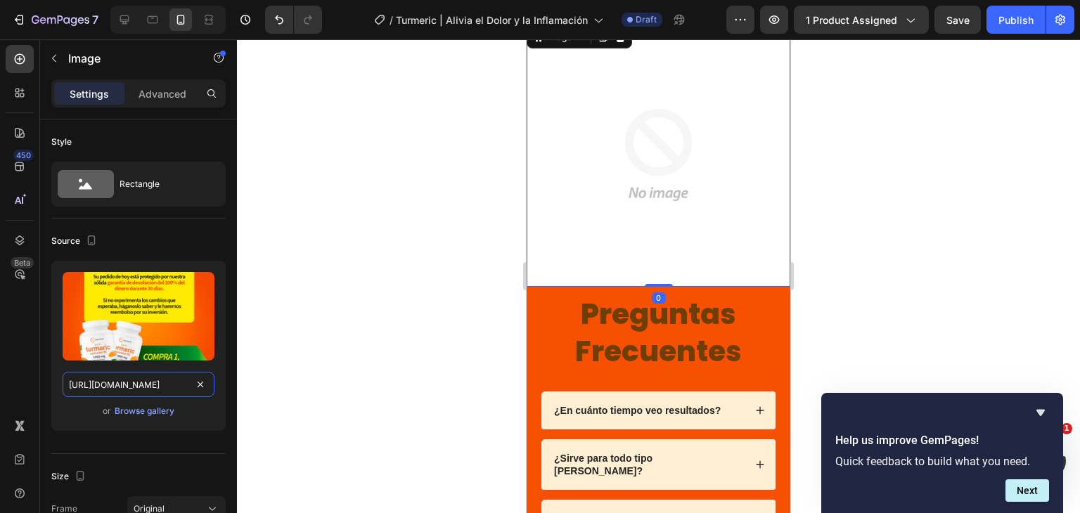
scroll to position [0, 385]
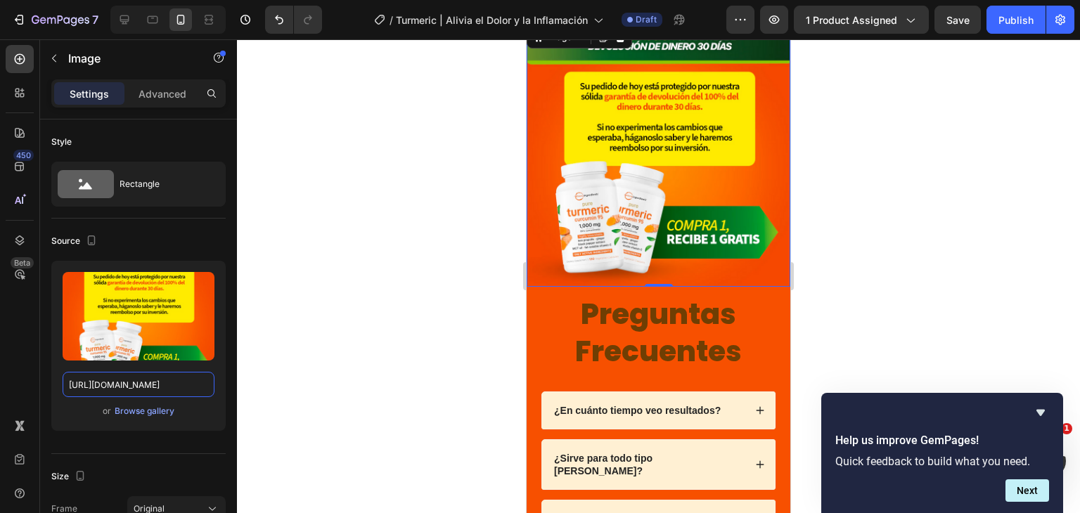
type input "[URL][DOMAIN_NAME]"
click at [0, 369] on div "450 Beta" at bounding box center [20, 276] width 40 height 474
click at [984, 333] on div at bounding box center [658, 276] width 843 height 474
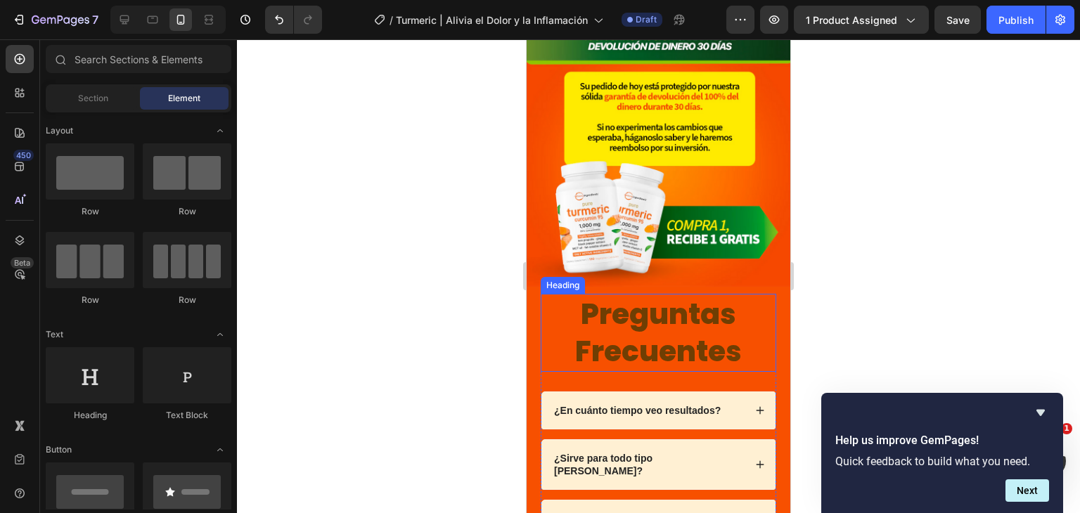
click at [667, 294] on span "Preguntas Frecuentes" at bounding box center [658, 332] width 167 height 77
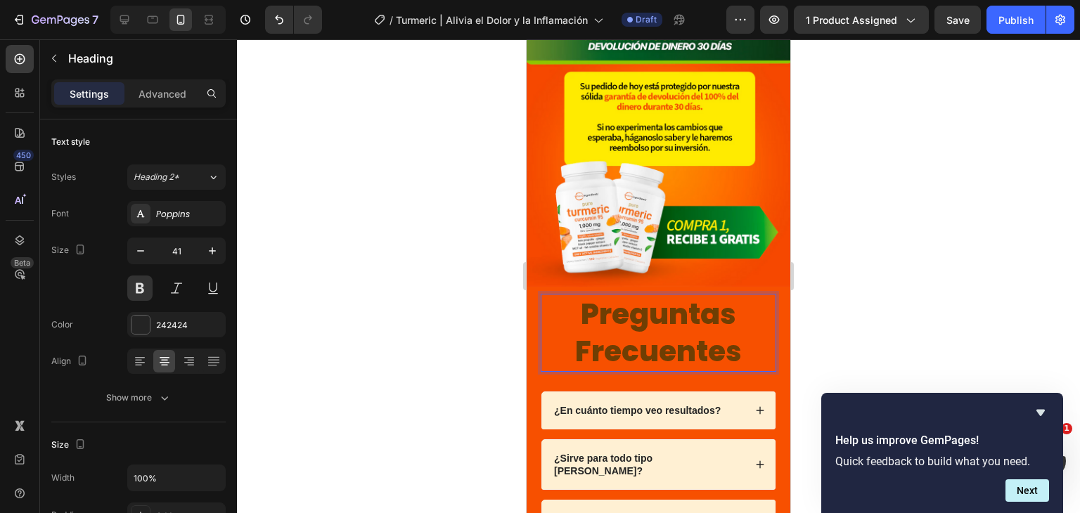
click at [731, 294] on span "Preguntas Frecuentes" at bounding box center [658, 332] width 167 height 77
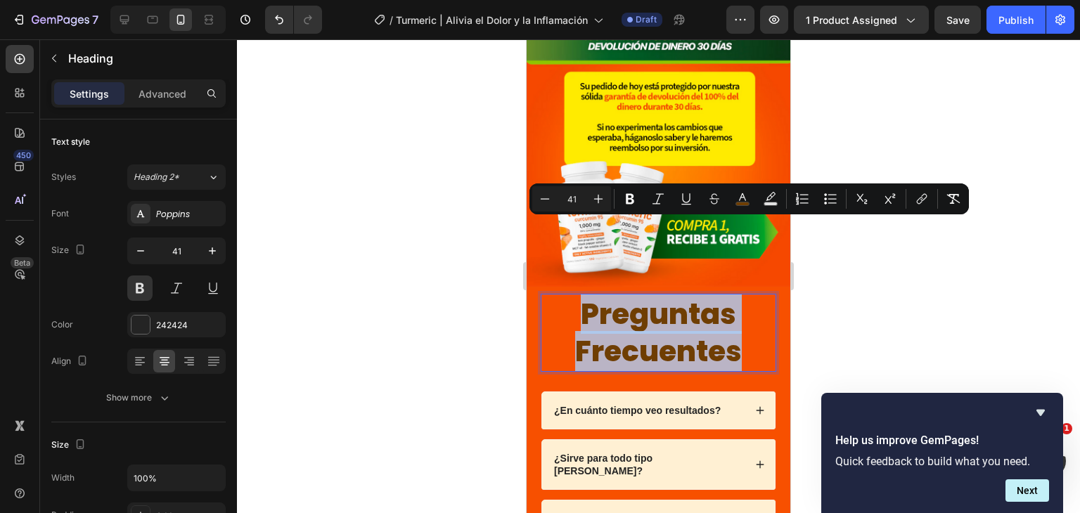
drag, startPoint x: 731, startPoint y: 276, endPoint x: 571, endPoint y: 226, distance: 167.9
click at [571, 295] on p "Preguntas Frecuentes" at bounding box center [658, 332] width 233 height 75
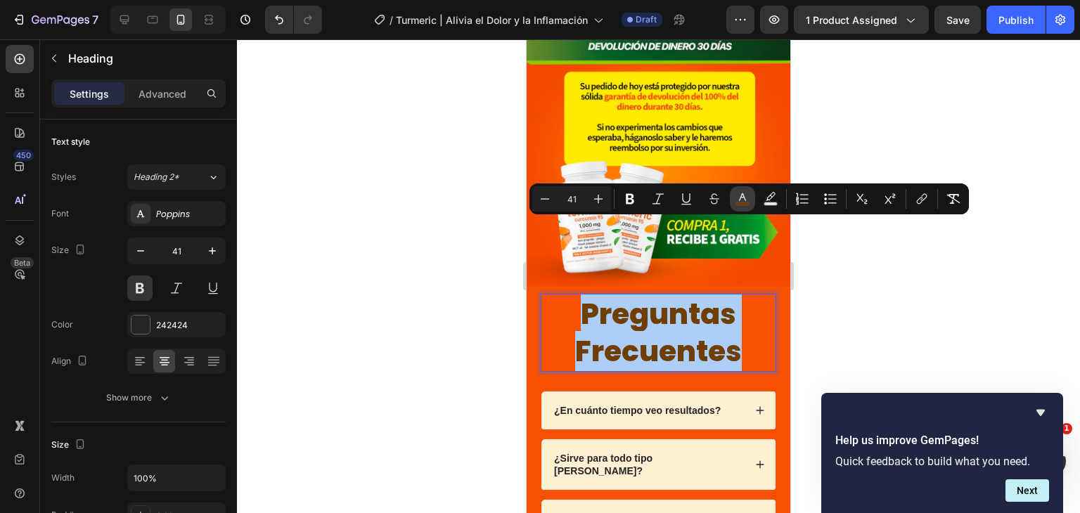
click at [746, 200] on icon "Editor contextual toolbar" at bounding box center [742, 199] width 14 height 14
type input "6F3E03"
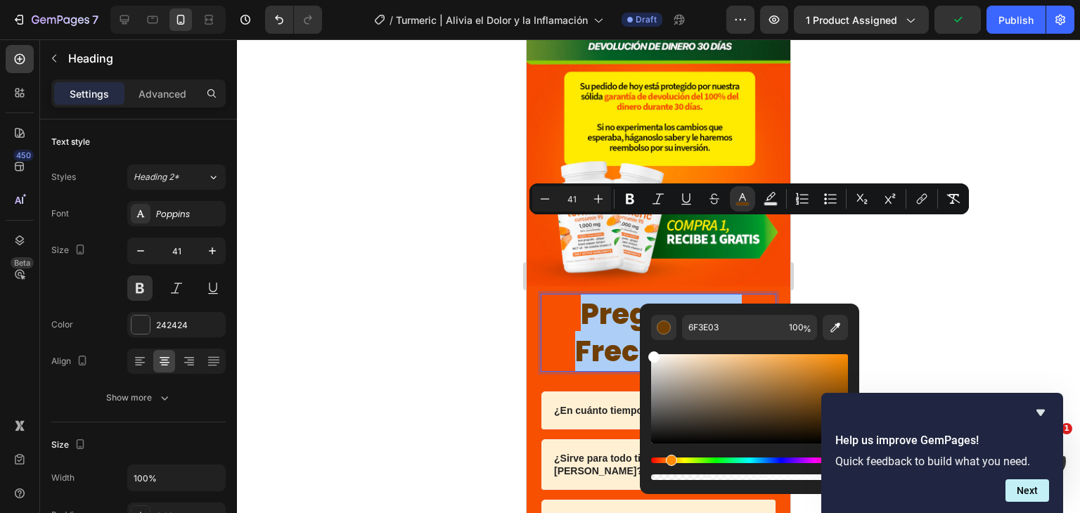
drag, startPoint x: 686, startPoint y: 417, endPoint x: 638, endPoint y: 335, distance: 94.2
click at [640, 335] on div "6F3E03 100 %" at bounding box center [749, 393] width 219 height 179
type input "FFFFFF"
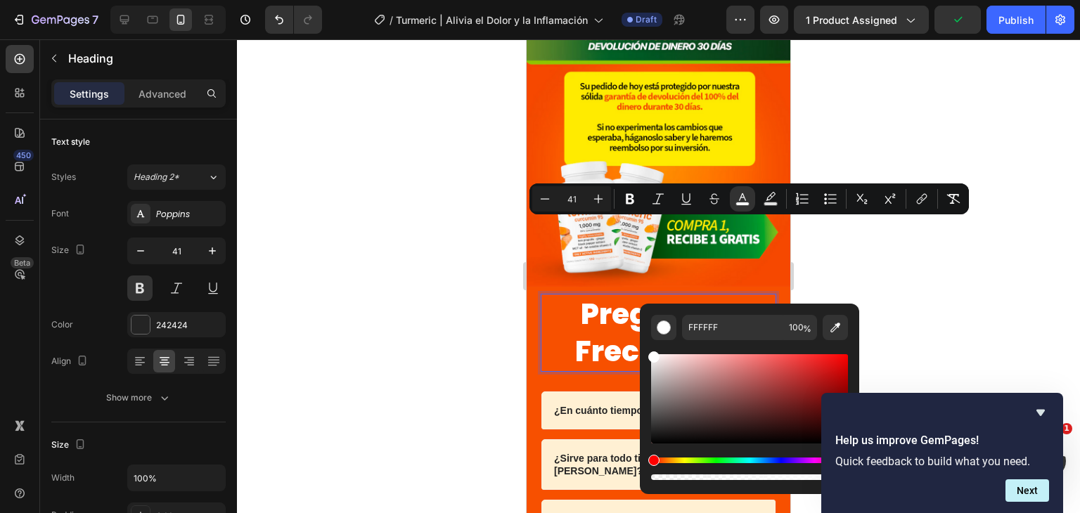
click at [950, 249] on div at bounding box center [658, 276] width 843 height 474
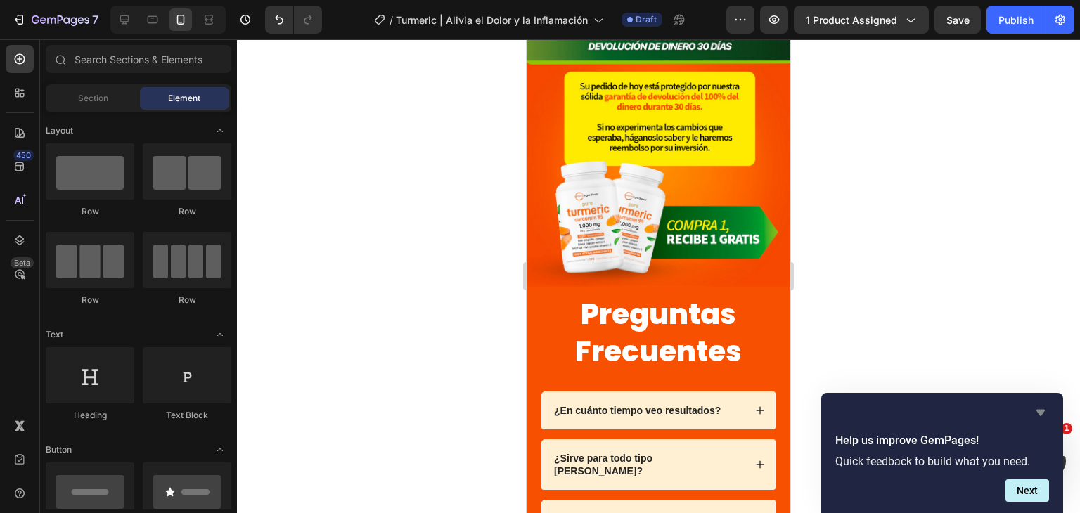
click at [1035, 404] on icon "Hide survey" at bounding box center [1040, 412] width 17 height 17
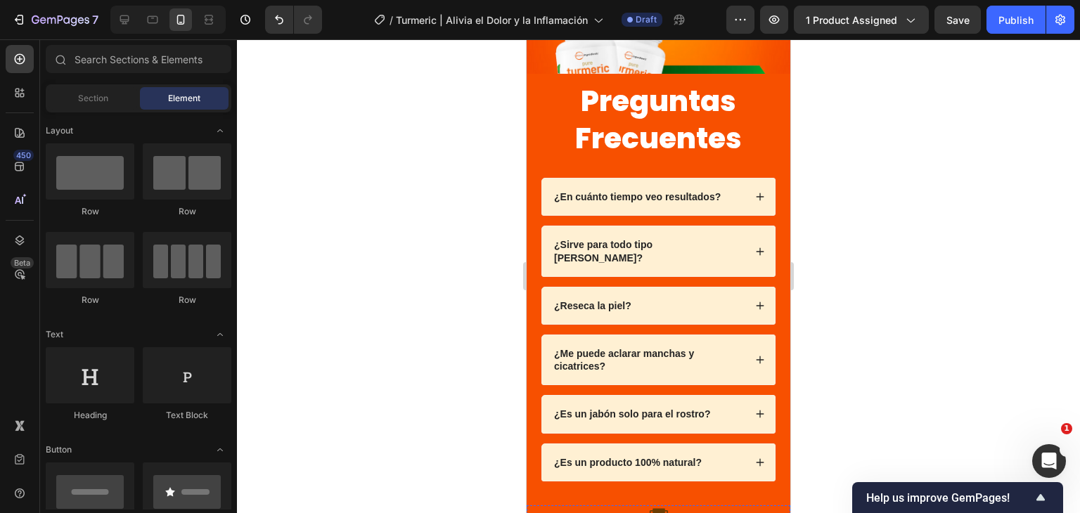
scroll to position [3406, 0]
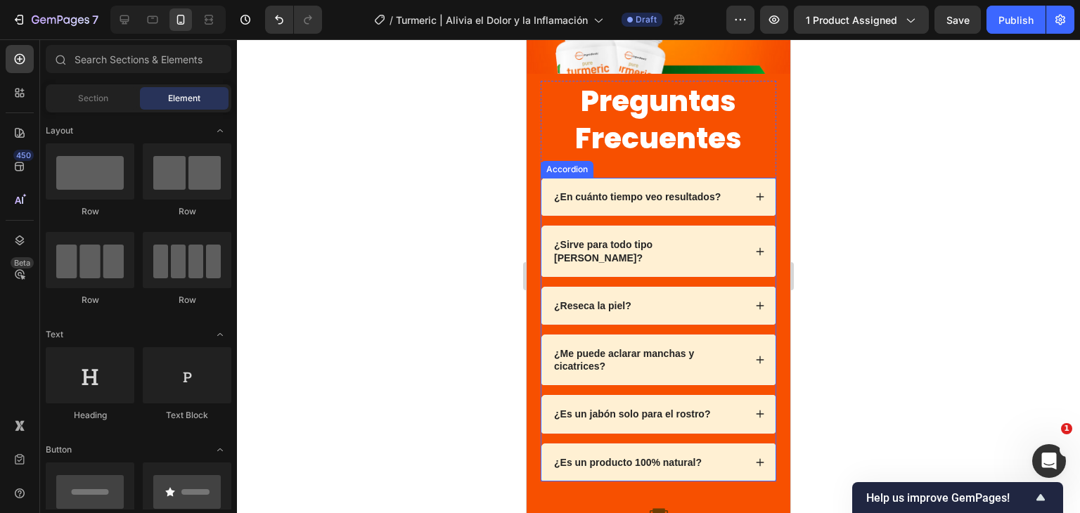
click at [751, 182] on div "¿En cuánto tiempo veo resultados?" at bounding box center [658, 197] width 233 height 37
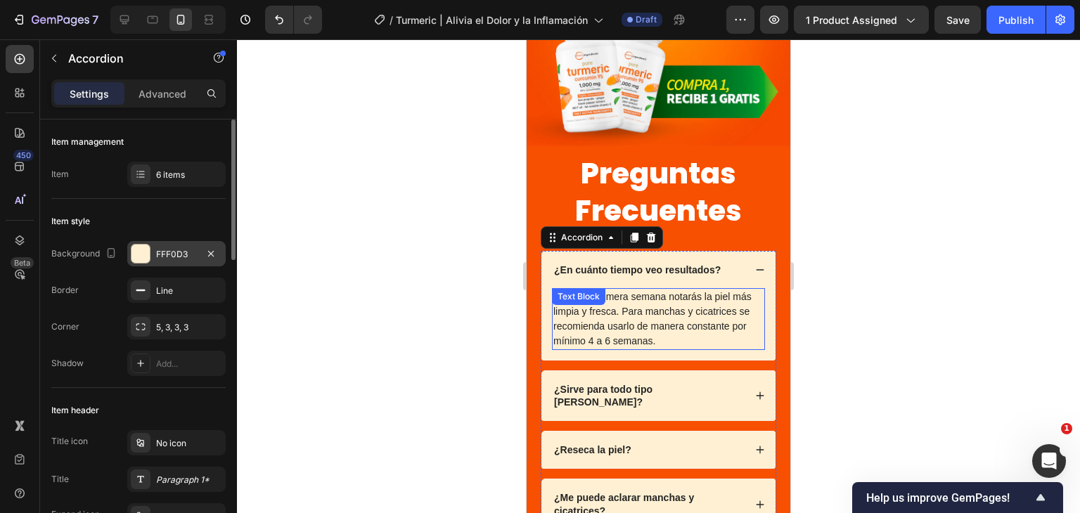
click at [157, 256] on div "FFF0D3" at bounding box center [176, 254] width 41 height 13
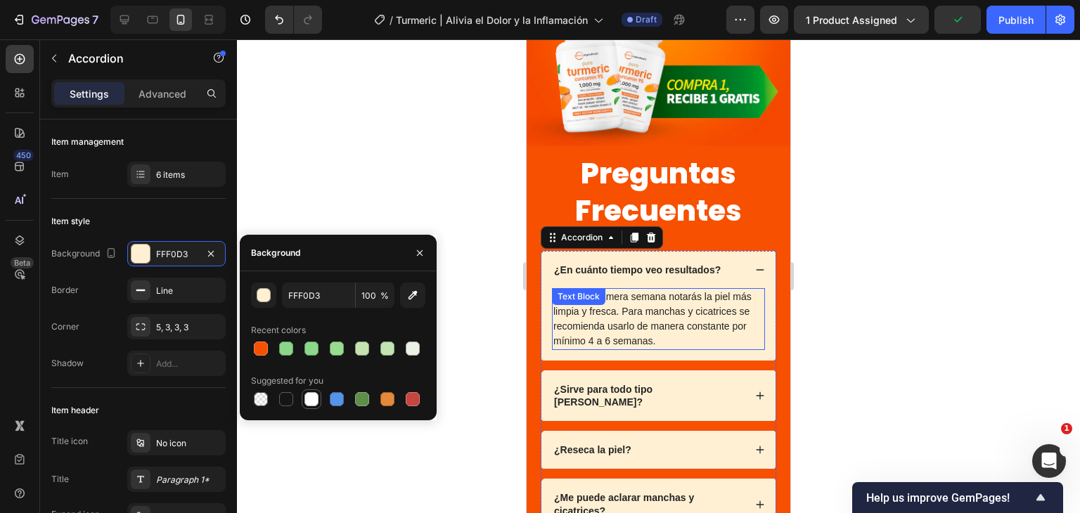
click at [316, 401] on div at bounding box center [311, 399] width 14 height 14
type input "FFFFFF"
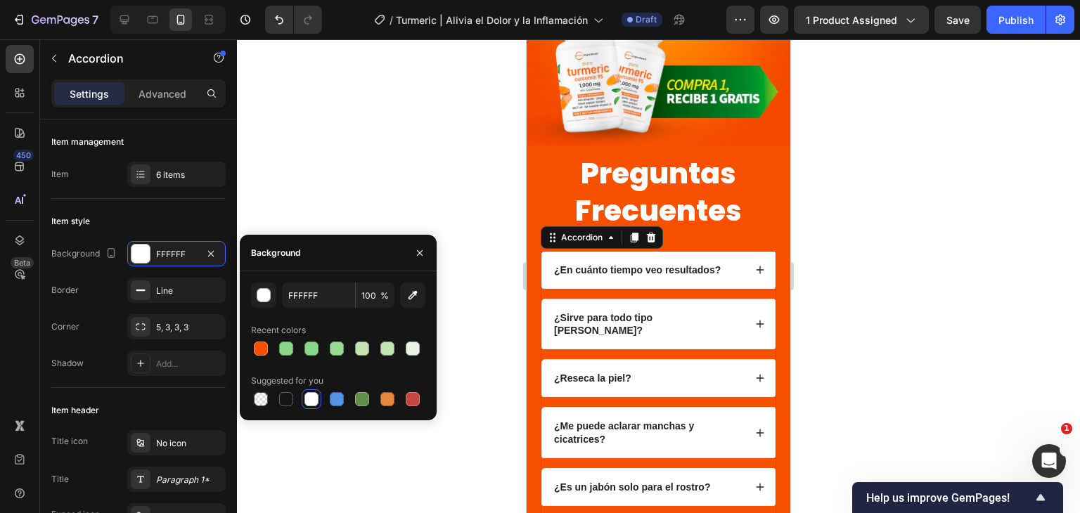
click at [944, 247] on div at bounding box center [658, 276] width 843 height 474
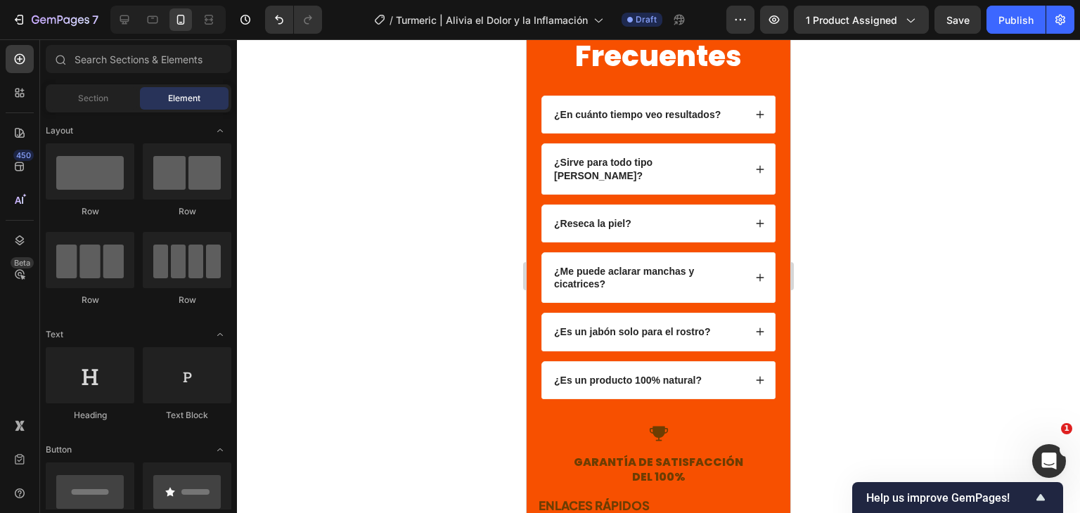
scroll to position [3617, 0]
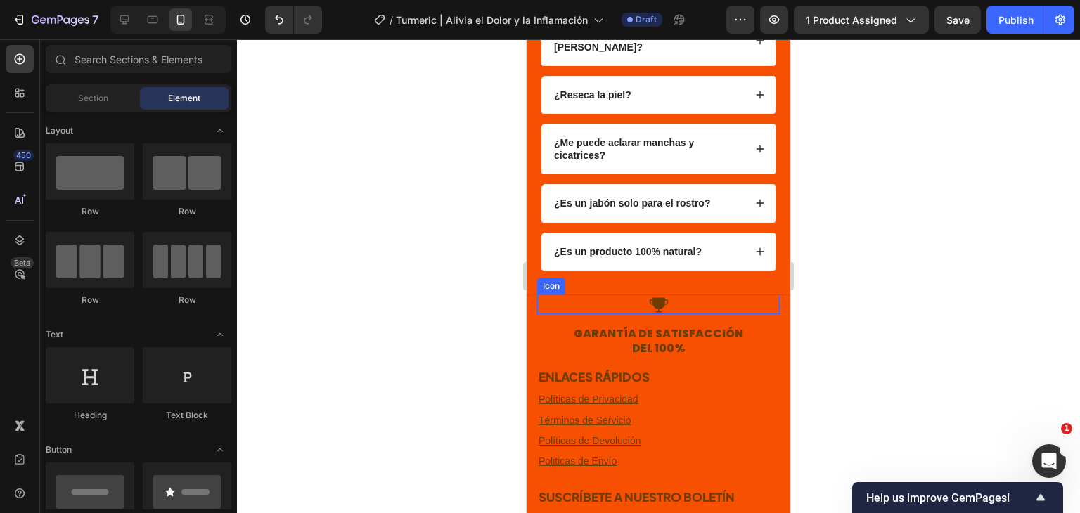
click at [650, 297] on icon at bounding box center [658, 304] width 18 height 15
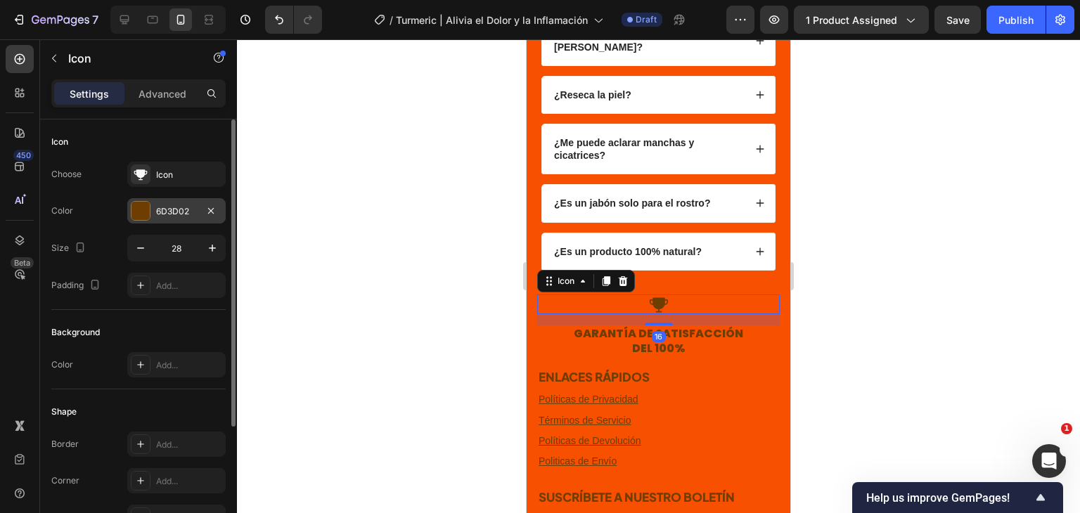
click at [162, 209] on div "6D3D02" at bounding box center [176, 211] width 41 height 13
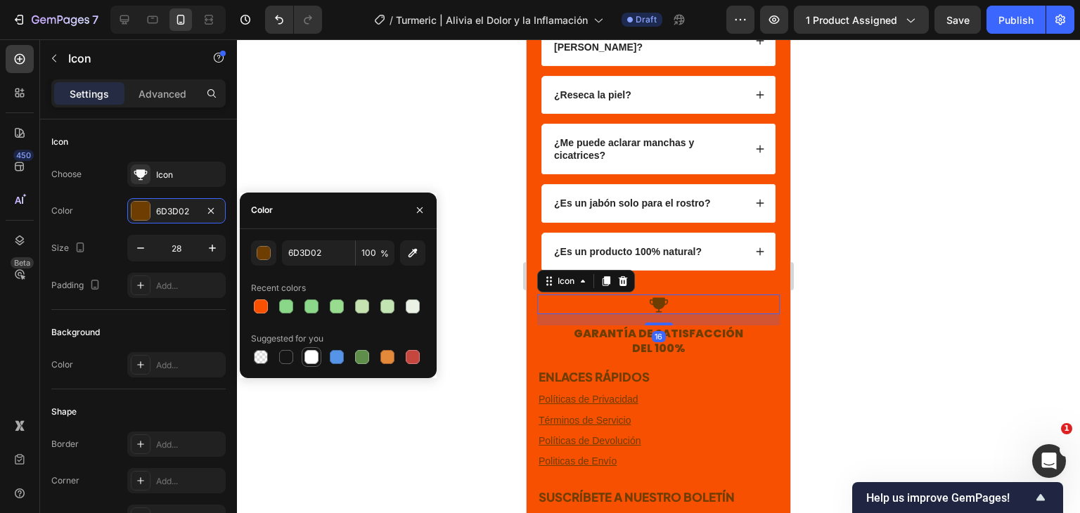
click at [309, 356] on div at bounding box center [311, 357] width 14 height 14
type input "FFFFFF"
click at [665, 326] on h3 "GARANTÍA DE SATISFACCIÓN DEL 100%" at bounding box center [658, 342] width 243 height 32
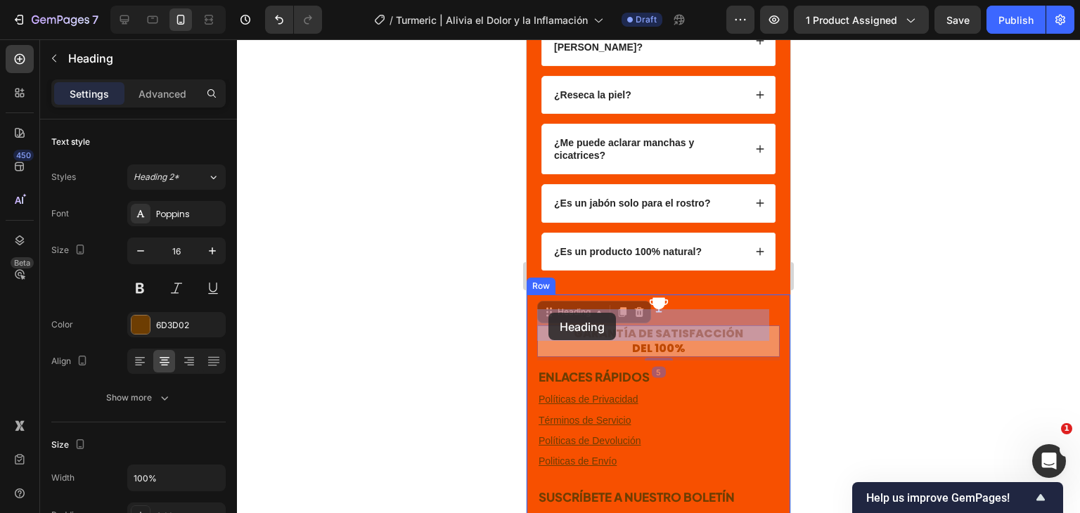
drag, startPoint x: 682, startPoint y: 327, endPoint x: 548, endPoint y: 313, distance: 134.3
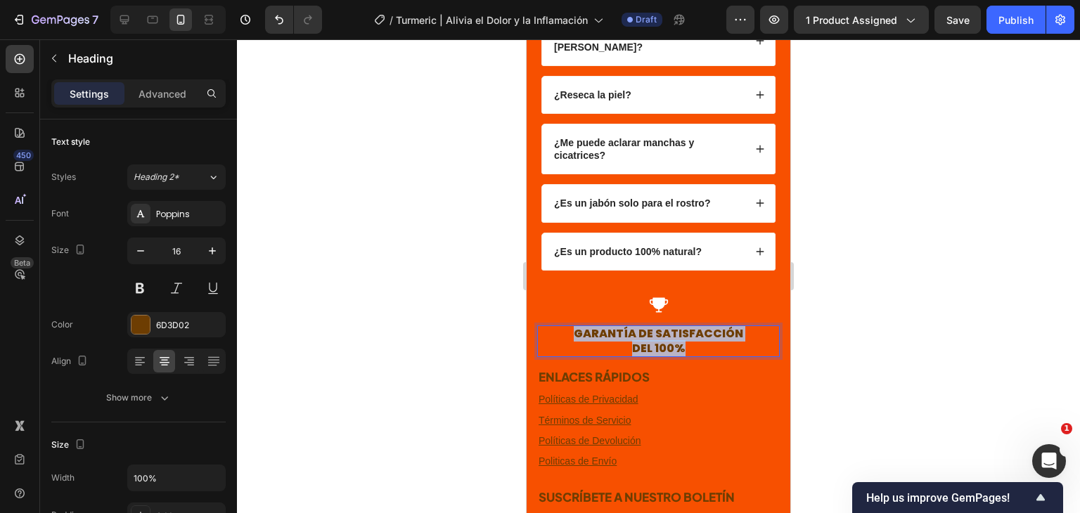
drag, startPoint x: 677, startPoint y: 333, endPoint x: 560, endPoint y: 314, distance: 118.9
click at [560, 327] on p "GARANTÍA DE SATISFACCIÓN DEL 100%" at bounding box center [659, 342] width 240 height 30
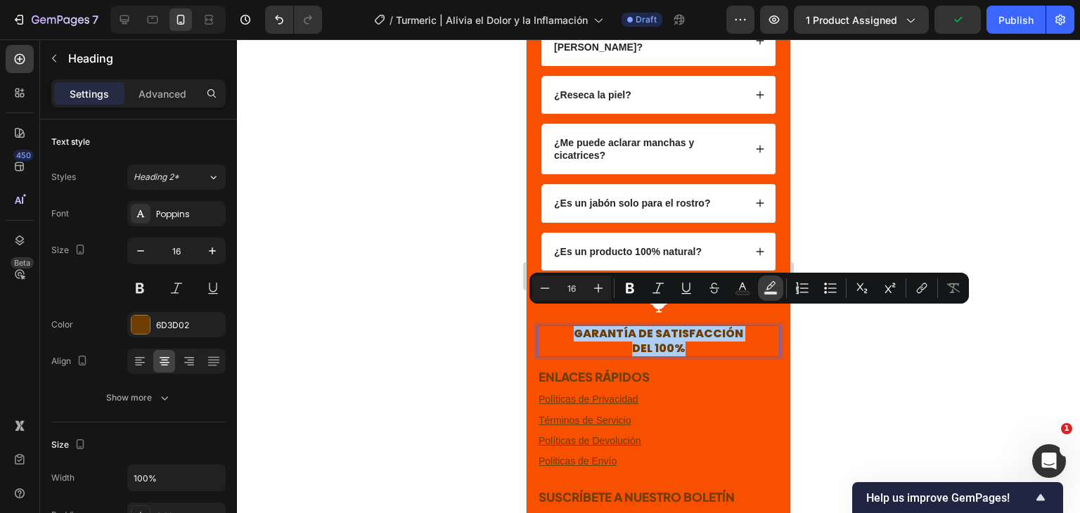
click at [775, 288] on icon "Editor contextual toolbar" at bounding box center [771, 288] width 14 height 14
type input "000000"
type input "77"
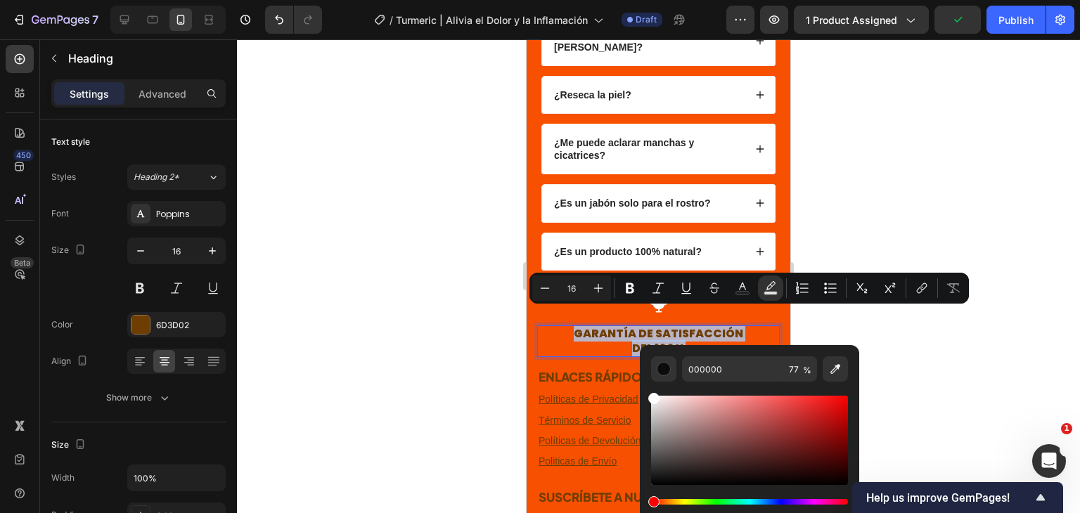
type input "FFFFFF"
drag, startPoint x: 655, startPoint y: 480, endPoint x: 649, endPoint y: 368, distance: 111.3
click at [649, 368] on div "FFFFFF 77 %" at bounding box center [749, 434] width 219 height 179
click at [902, 137] on div at bounding box center [658, 276] width 843 height 474
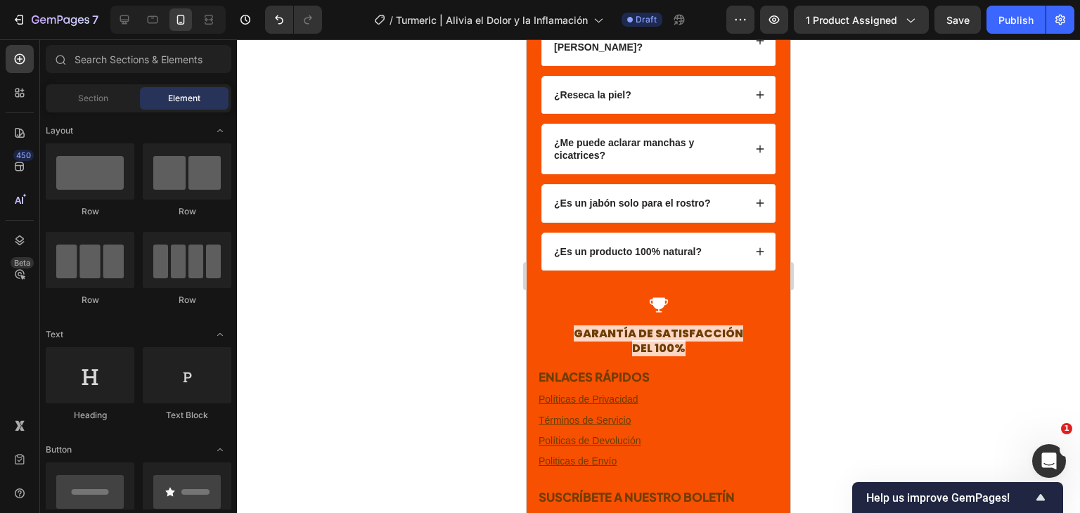
click at [885, 162] on div at bounding box center [658, 276] width 843 height 474
click at [745, 327] on p "⁠⁠⁠⁠⁠⁠⁠ GARANTÍA DE SATISFACCIÓN DEL 100%" at bounding box center [659, 342] width 240 height 30
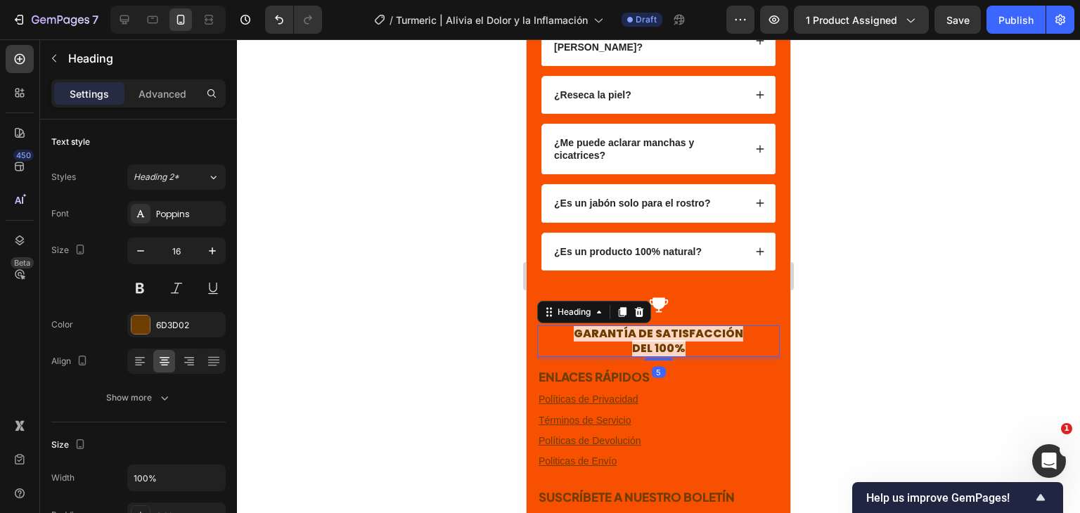
click at [906, 311] on div at bounding box center [658, 276] width 843 height 474
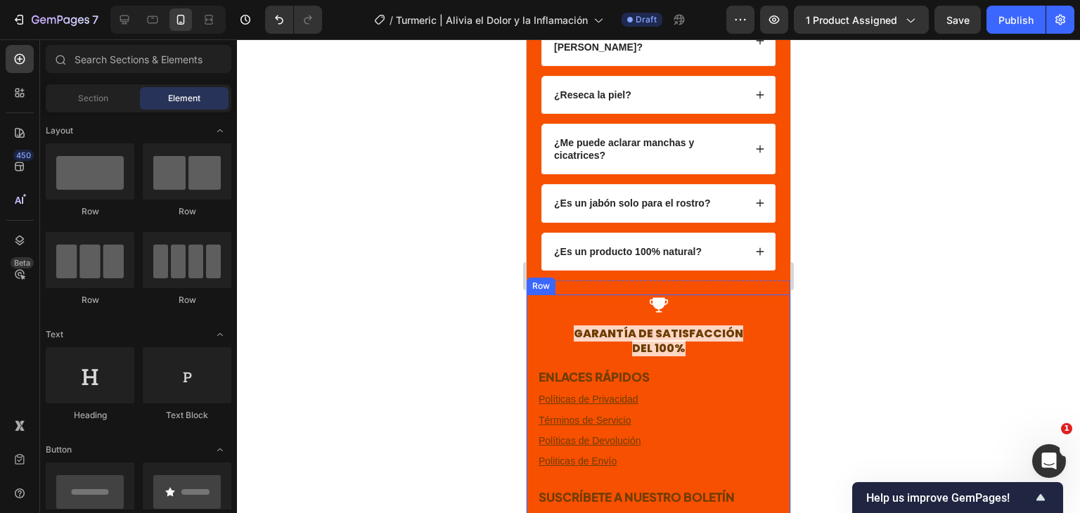
click at [762, 303] on div "Icon ⁠⁠⁠⁠⁠⁠⁠ GARANTÍA DE SATISFACCIÓN DEL 100% Heading ENLACES RÁPIDOS Heading …" at bounding box center [658, 392] width 243 height 194
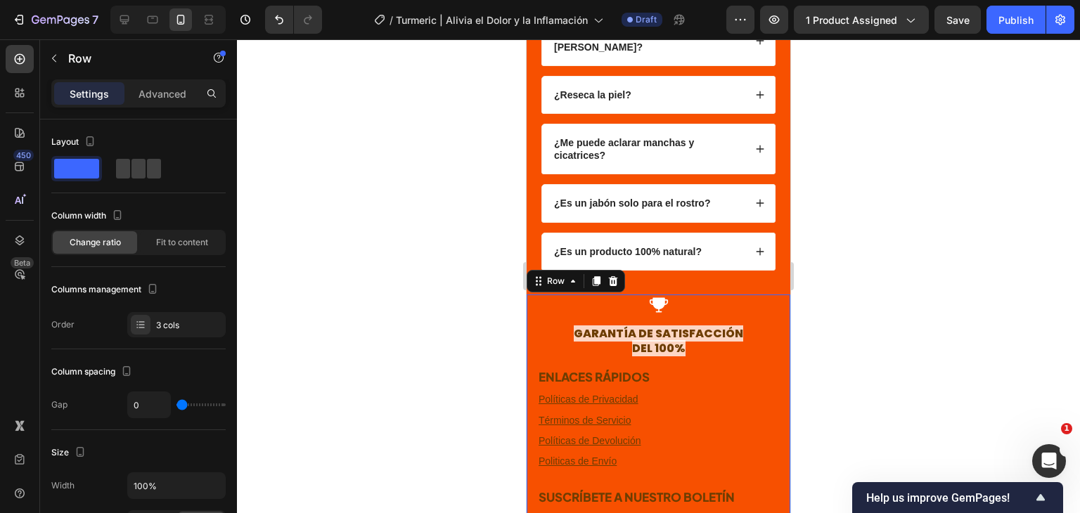
click at [880, 283] on div at bounding box center [658, 276] width 843 height 474
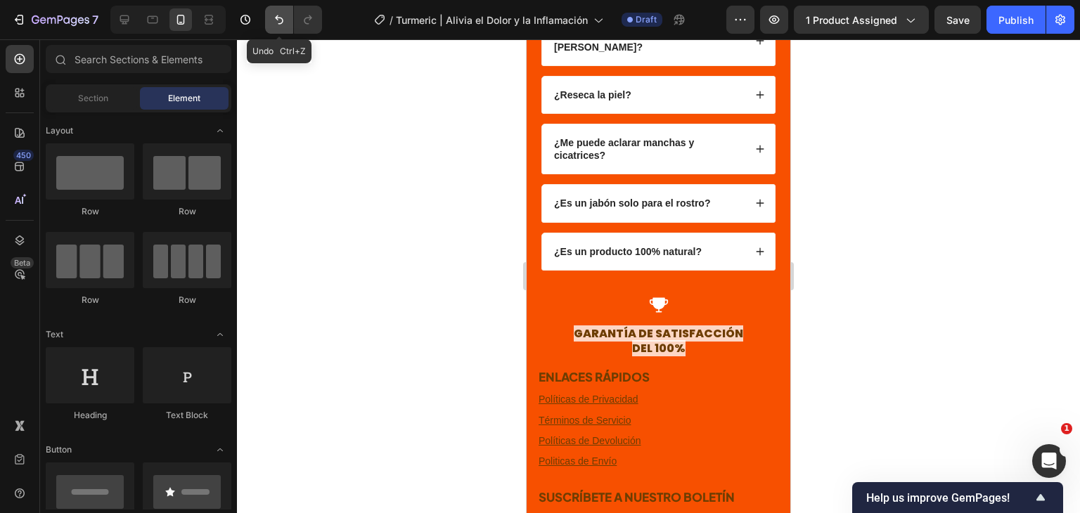
click at [278, 15] on icon "Undo/Redo" at bounding box center [279, 20] width 14 height 14
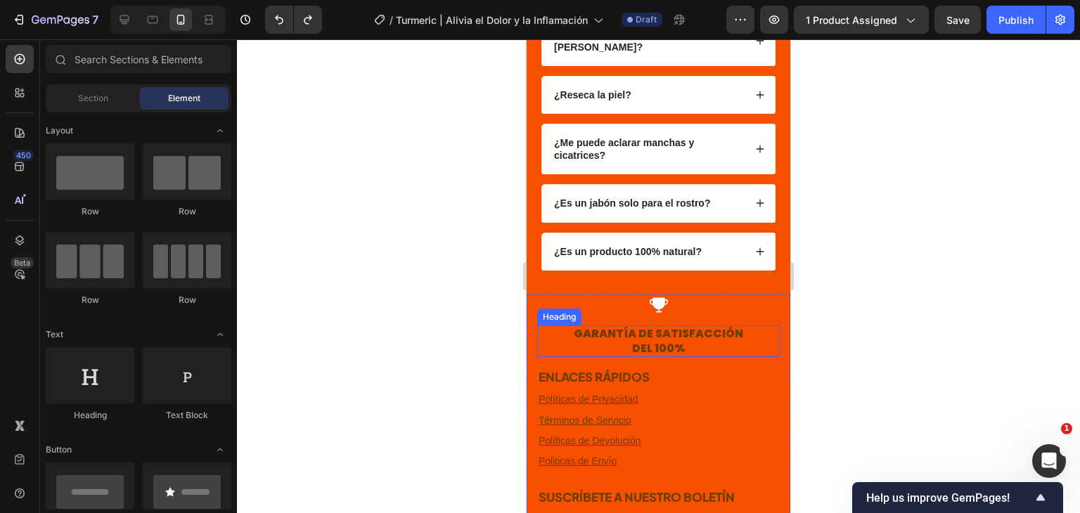
click at [645, 326] on h3 "GARANTÍA DE SATISFACCIÓN DEL 100%" at bounding box center [658, 342] width 243 height 32
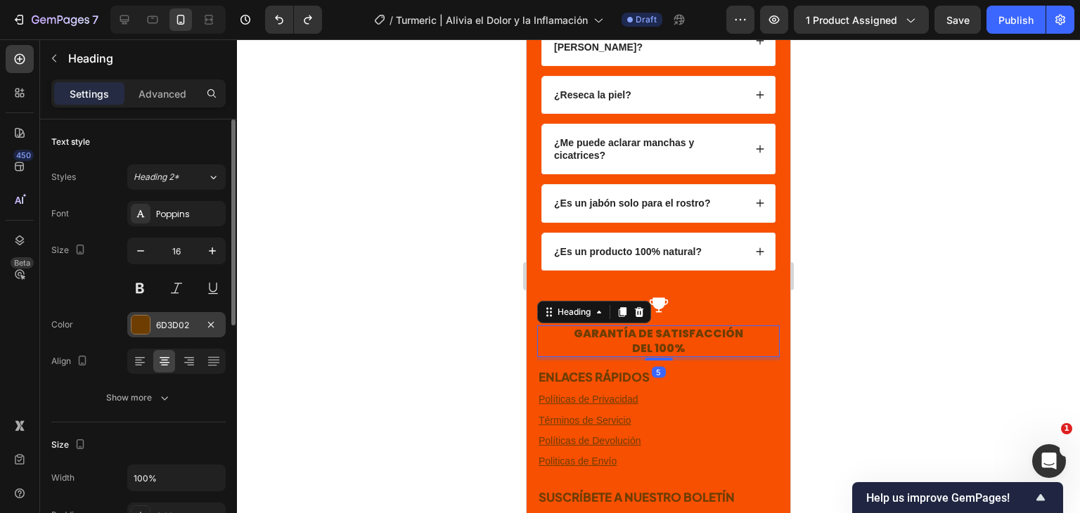
click at [159, 313] on div "6D3D02" at bounding box center [176, 324] width 98 height 25
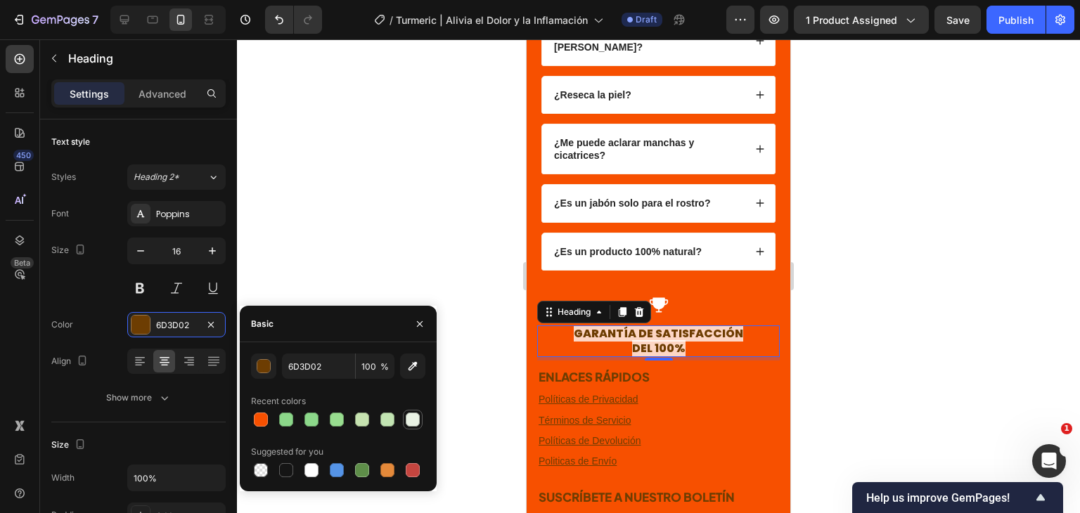
click at [414, 417] on div at bounding box center [413, 420] width 14 height 14
type input "E9F2E4"
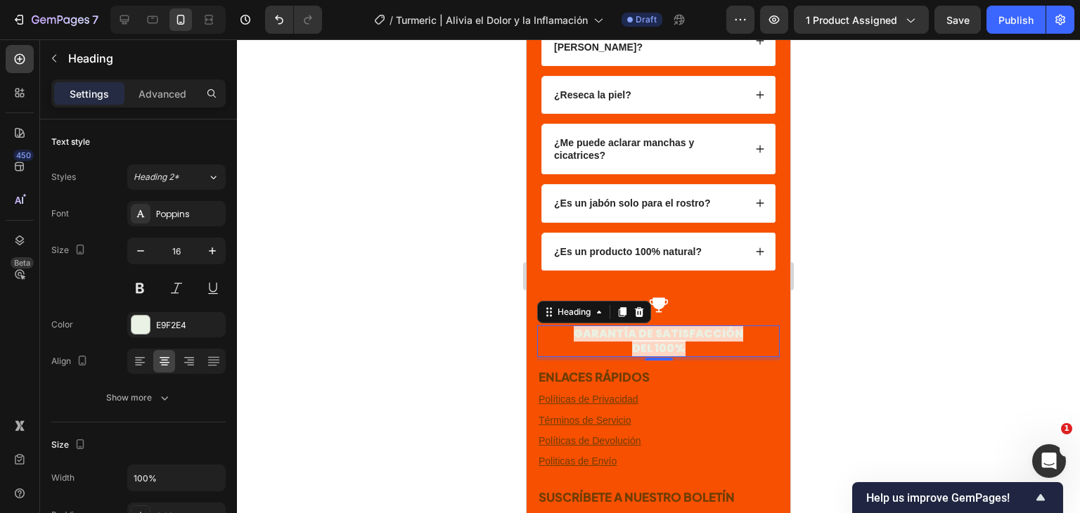
click at [931, 300] on div at bounding box center [658, 276] width 843 height 474
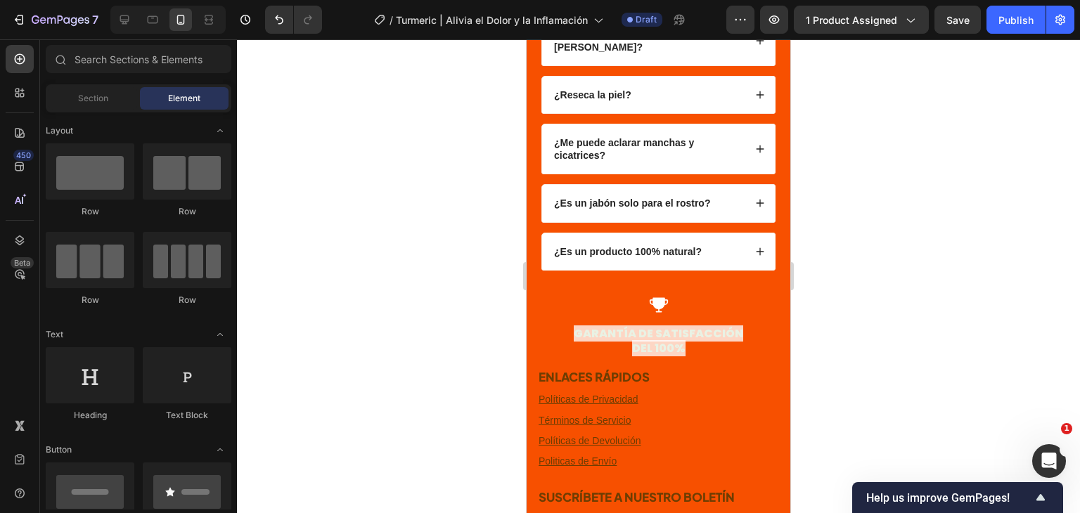
click at [931, 300] on div at bounding box center [658, 276] width 843 height 474
click at [661, 326] on span "GARANTÍA DE SATISFACCIÓN" at bounding box center [658, 334] width 169 height 16
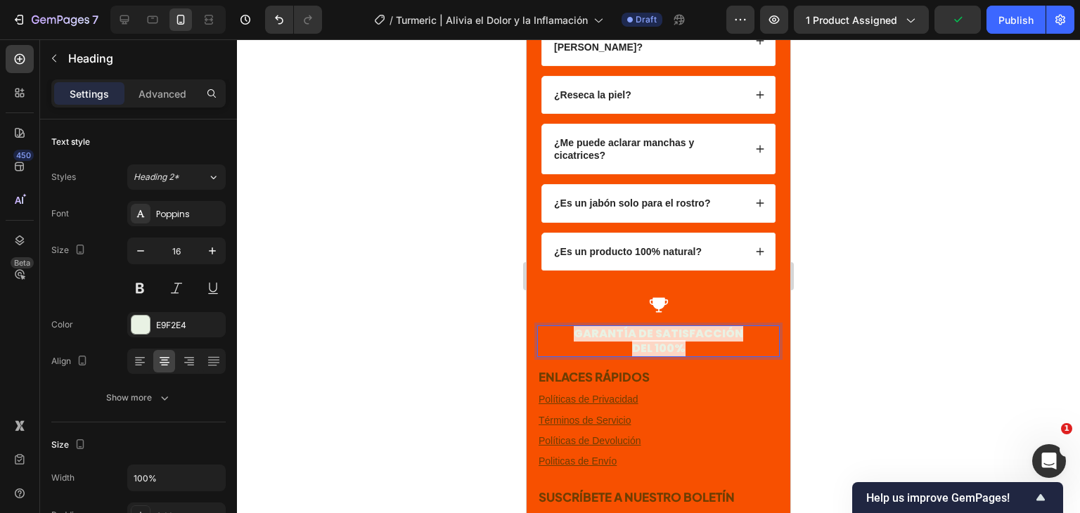
click at [871, 271] on div at bounding box center [658, 276] width 843 height 474
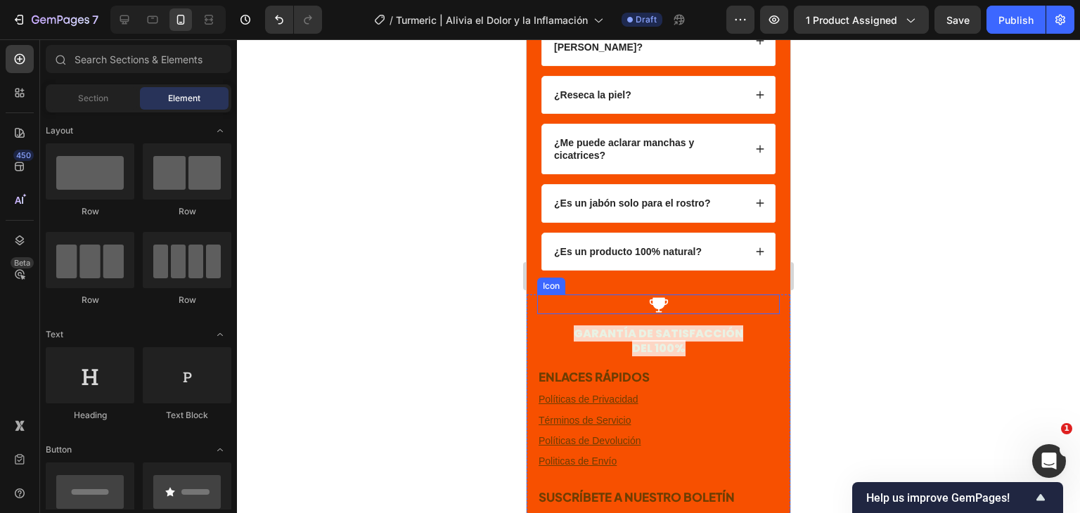
click at [758, 295] on div "Icon" at bounding box center [658, 305] width 243 height 20
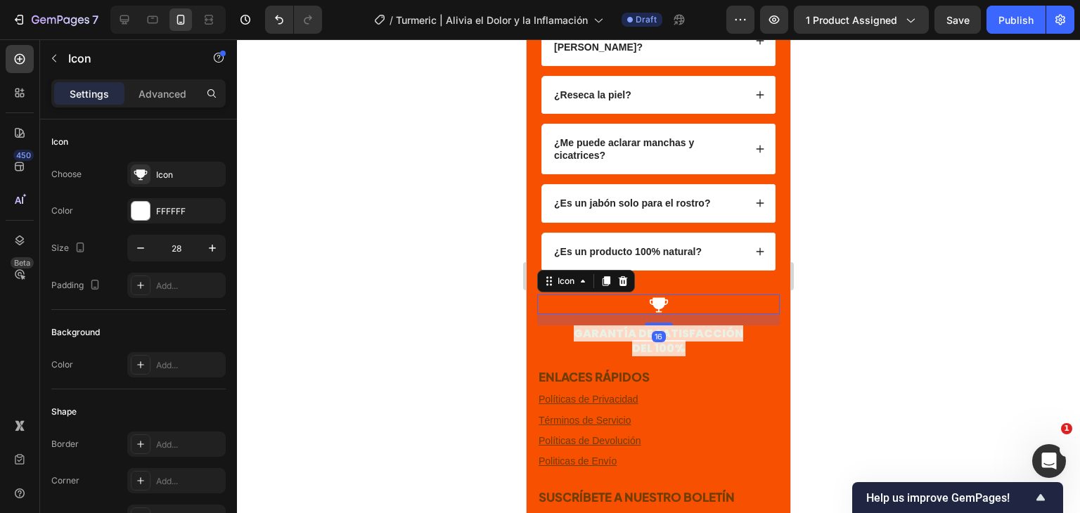
click at [911, 229] on div at bounding box center [658, 276] width 843 height 474
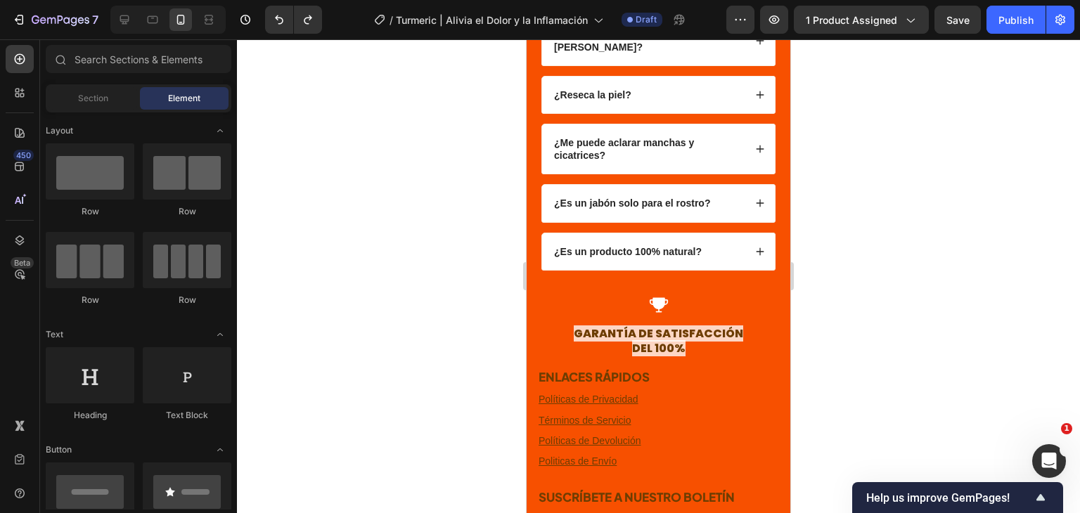
click at [912, 259] on div at bounding box center [658, 276] width 843 height 474
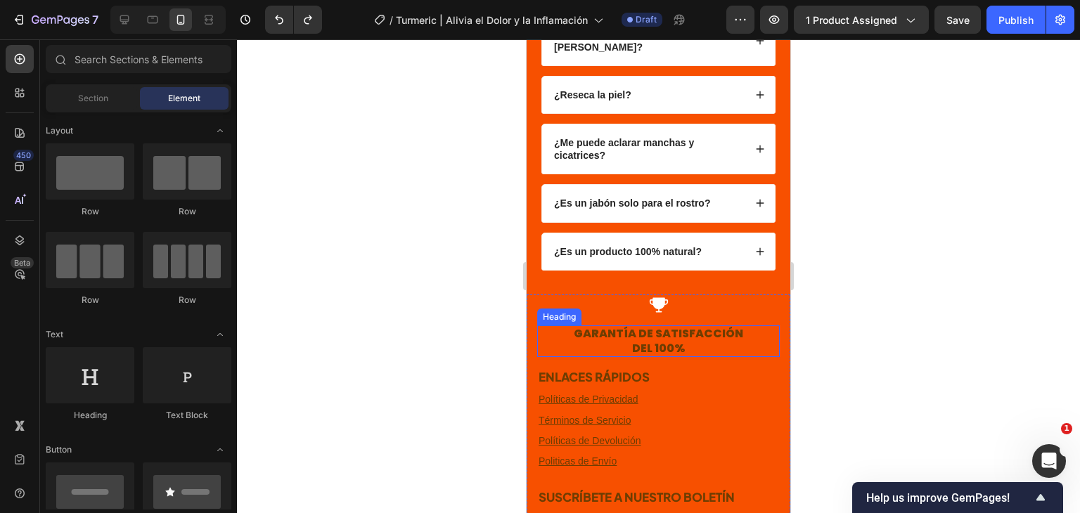
click at [647, 326] on h3 "GARANTÍA DE SATISFACCIÓN DEL 100%" at bounding box center [658, 342] width 243 height 32
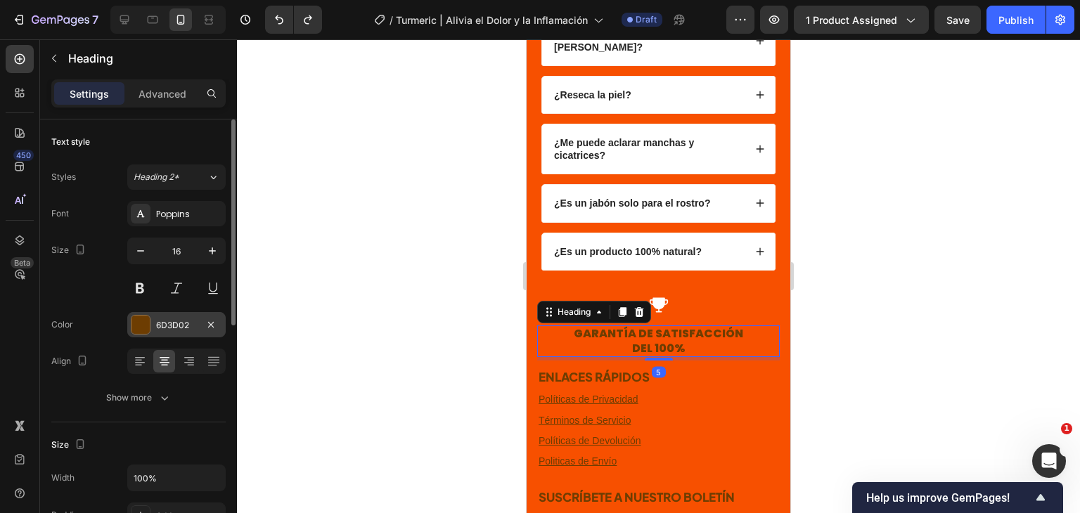
drag, startPoint x: 176, startPoint y: 314, endPoint x: 200, endPoint y: 314, distance: 23.2
click at [176, 314] on div "6D3D02" at bounding box center [176, 324] width 98 height 25
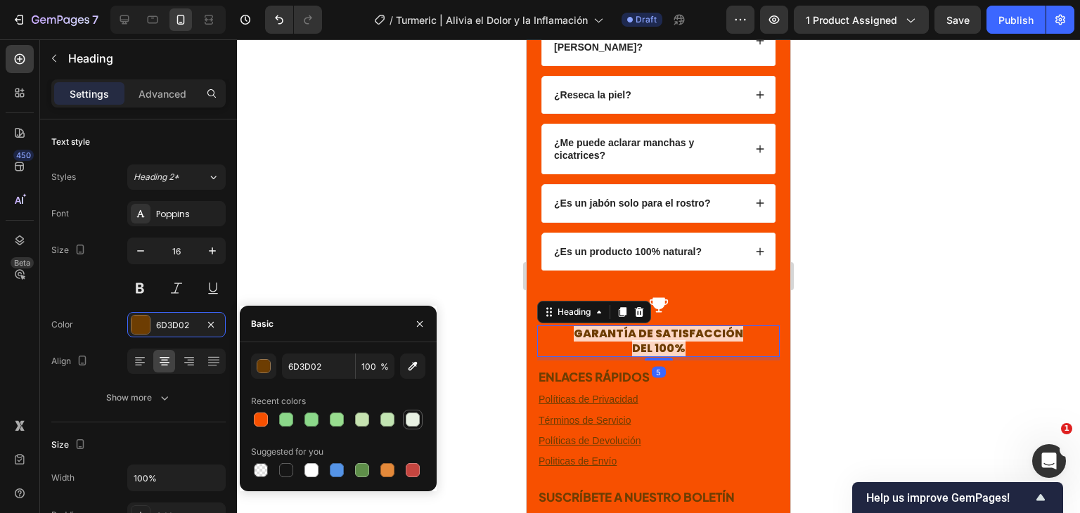
click at [406, 418] on div at bounding box center [413, 420] width 14 height 14
type input "E9F2E4"
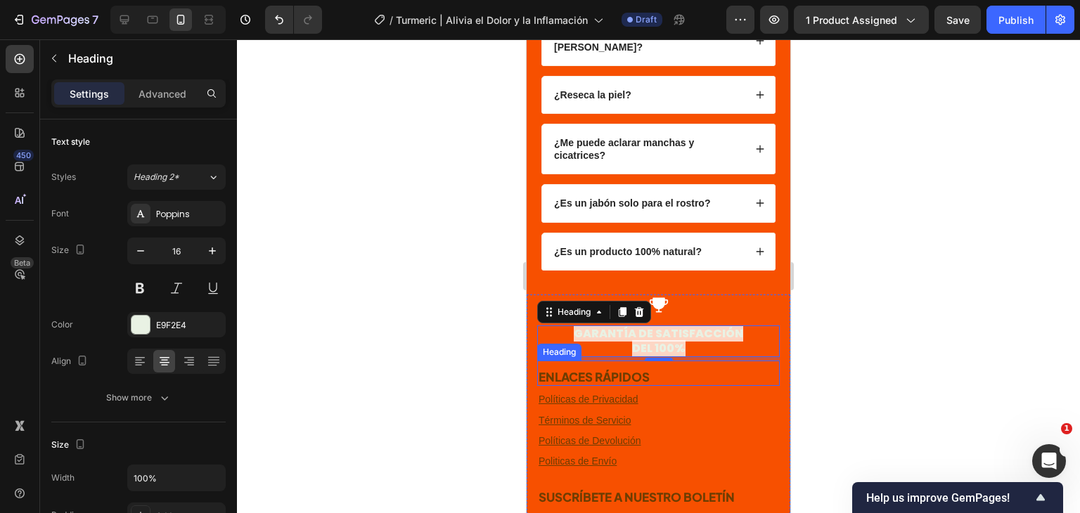
click at [968, 311] on div at bounding box center [658, 276] width 843 height 474
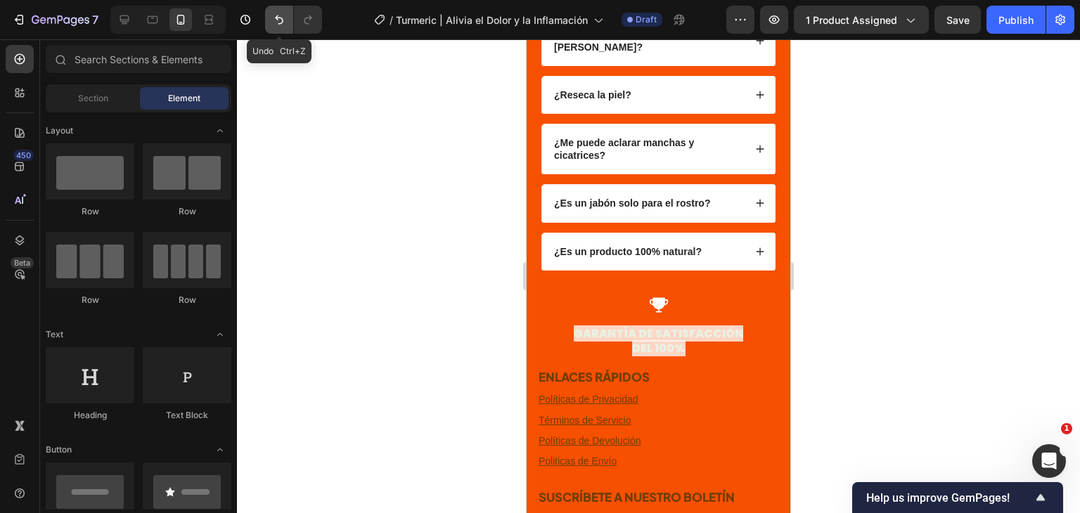
click at [269, 17] on button "Undo/Redo" at bounding box center [279, 20] width 28 height 28
click at [1039, 314] on div at bounding box center [658, 276] width 843 height 474
click at [280, 15] on icon "Undo/Redo" at bounding box center [279, 20] width 14 height 14
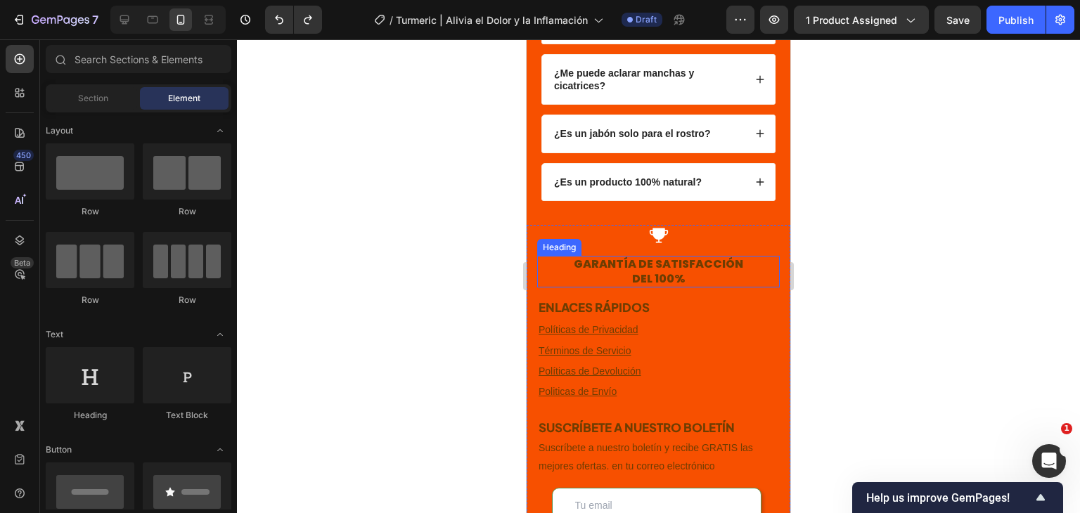
scroll to position [3687, 0]
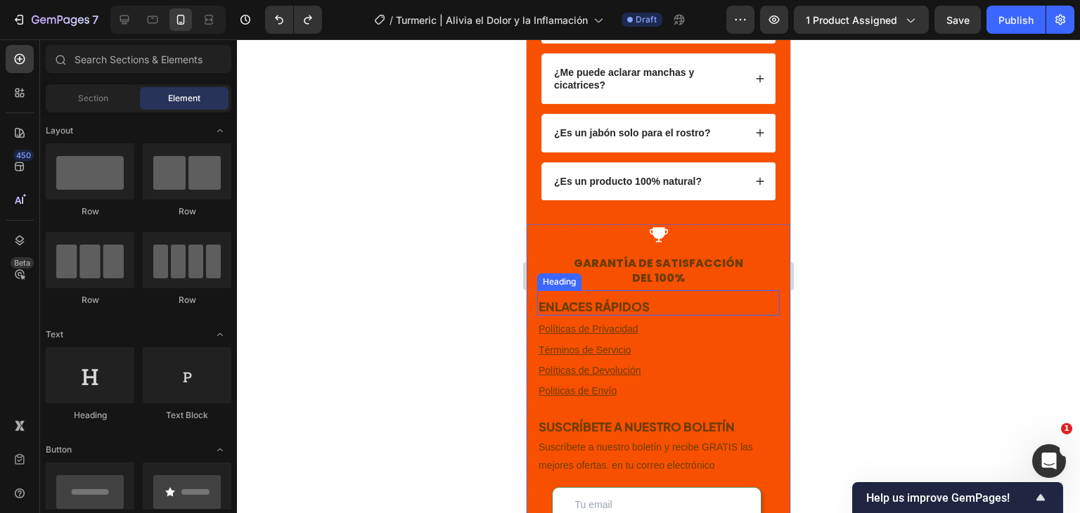
click at [680, 297] on h3 "ENLACES RÁPIDOS" at bounding box center [658, 306] width 243 height 18
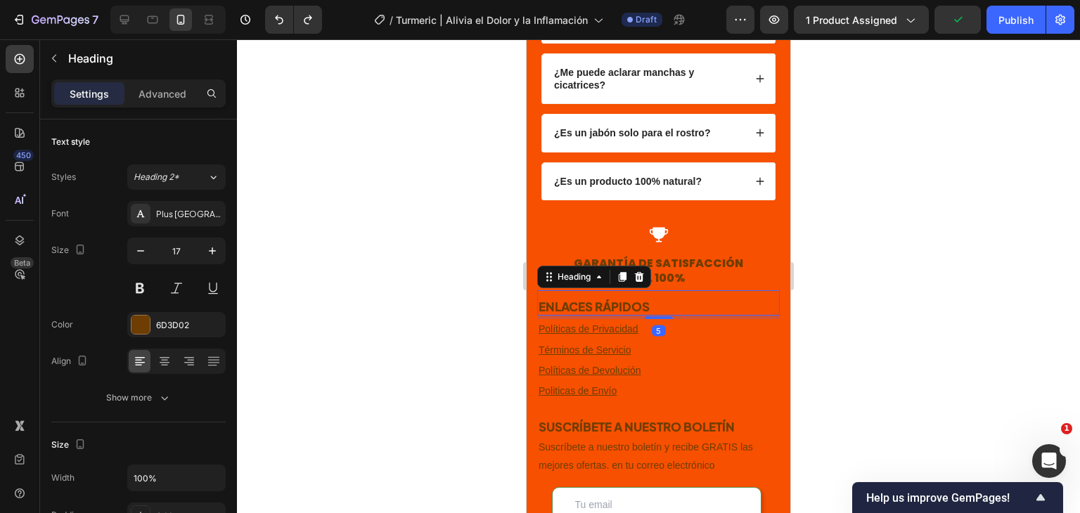
click at [870, 302] on div at bounding box center [658, 276] width 843 height 474
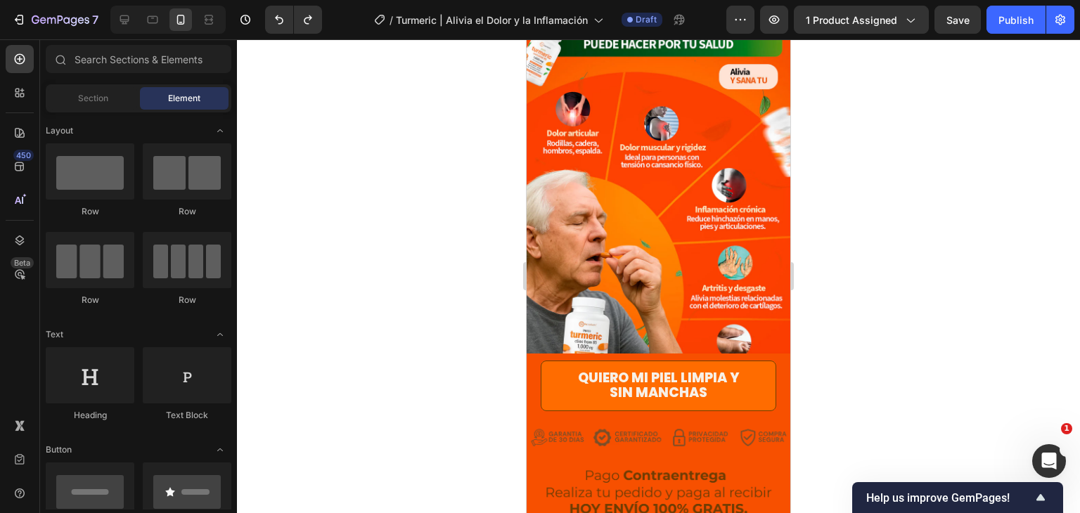
scroll to position [1398, 0]
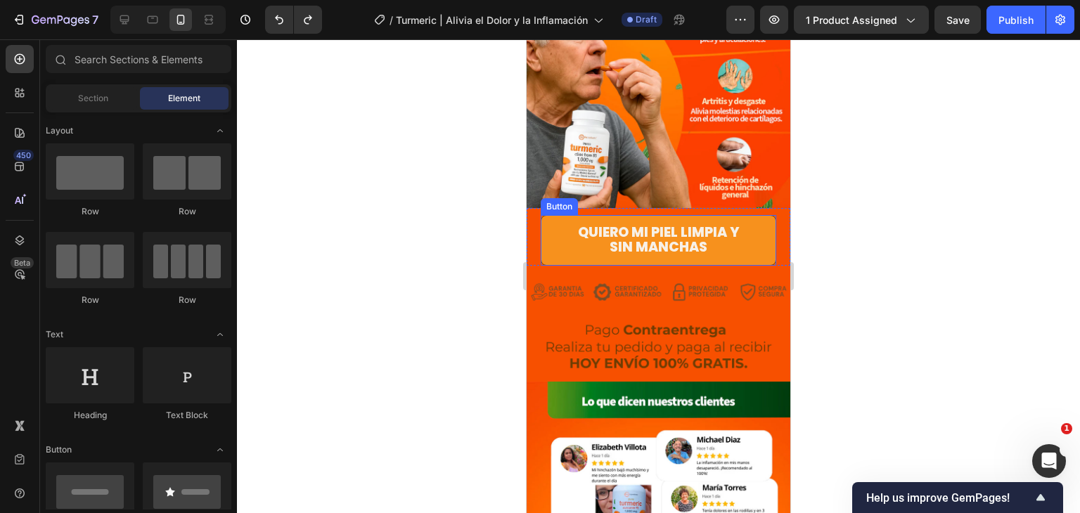
click at [734, 215] on link "Quiero mi piel limpia y sin manchas" at bounding box center [659, 240] width 236 height 51
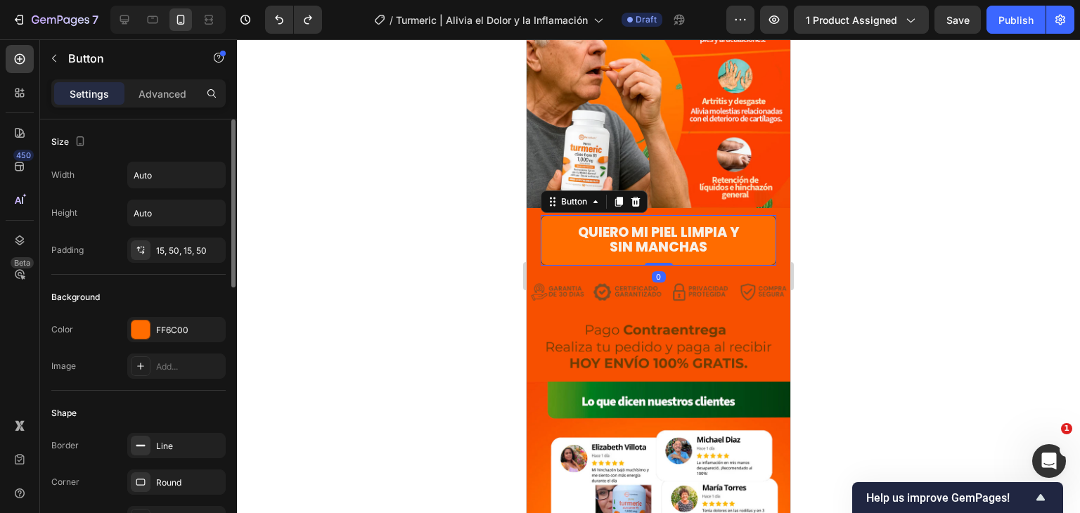
scroll to position [141, 0]
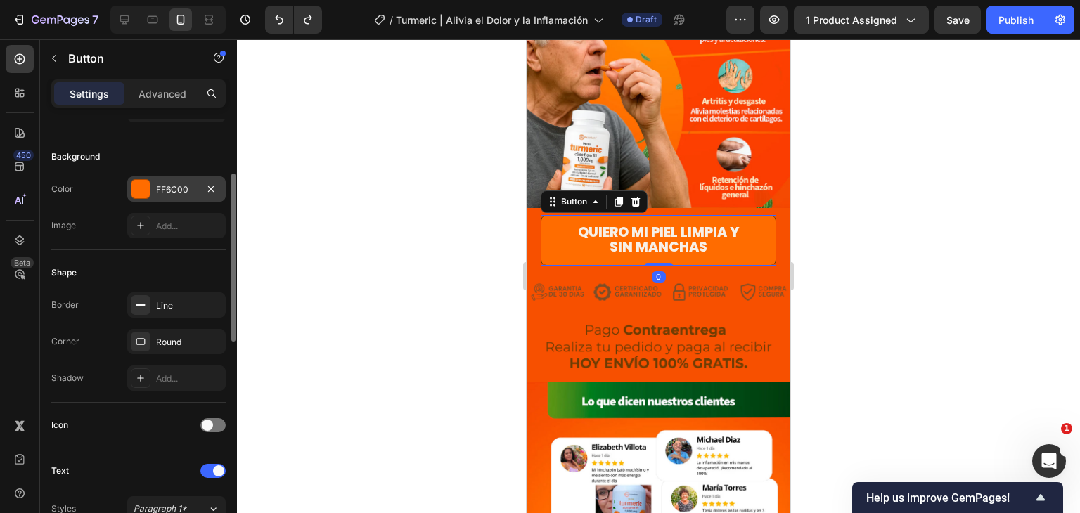
click at [163, 184] on div "FF6C00" at bounding box center [176, 190] width 41 height 13
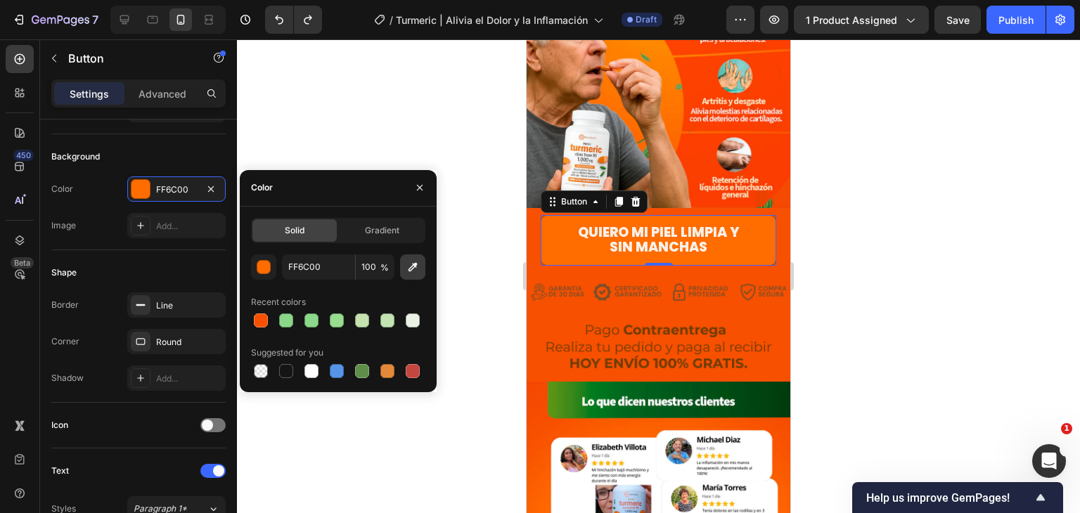
click at [411, 262] on icon "button" at bounding box center [413, 267] width 14 height 14
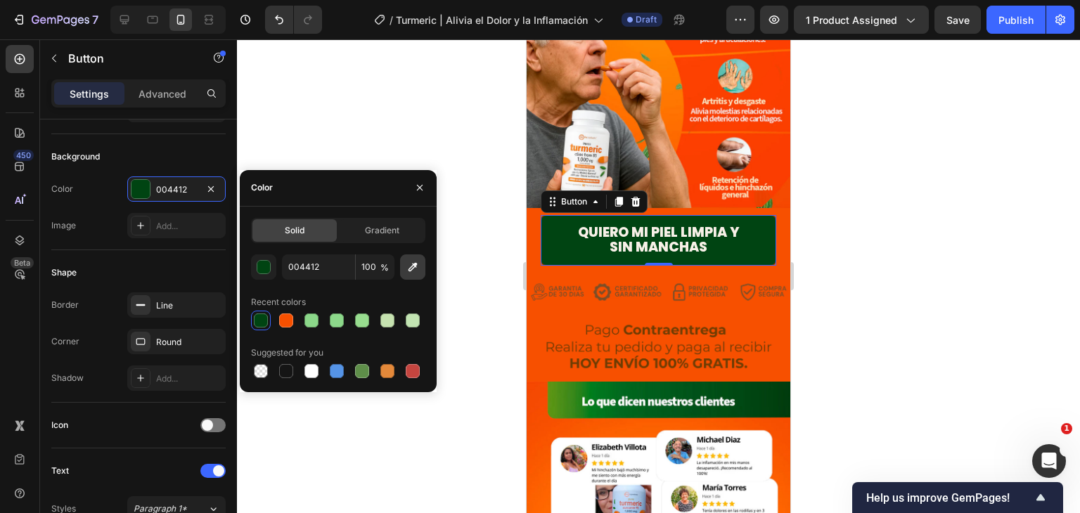
click at [413, 265] on icon "button" at bounding box center [413, 267] width 14 height 14
type input "4C8F19"
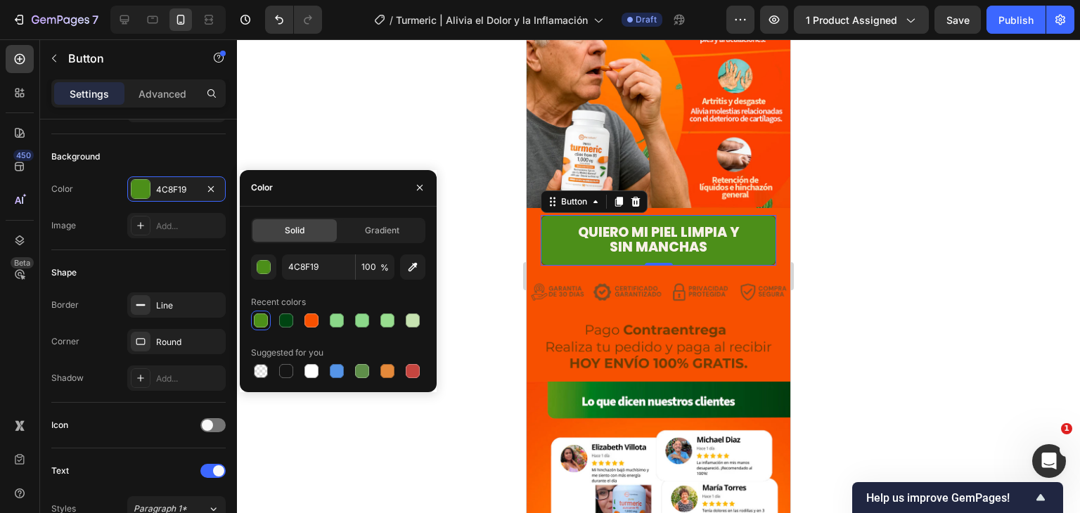
click at [894, 256] on div at bounding box center [658, 276] width 843 height 474
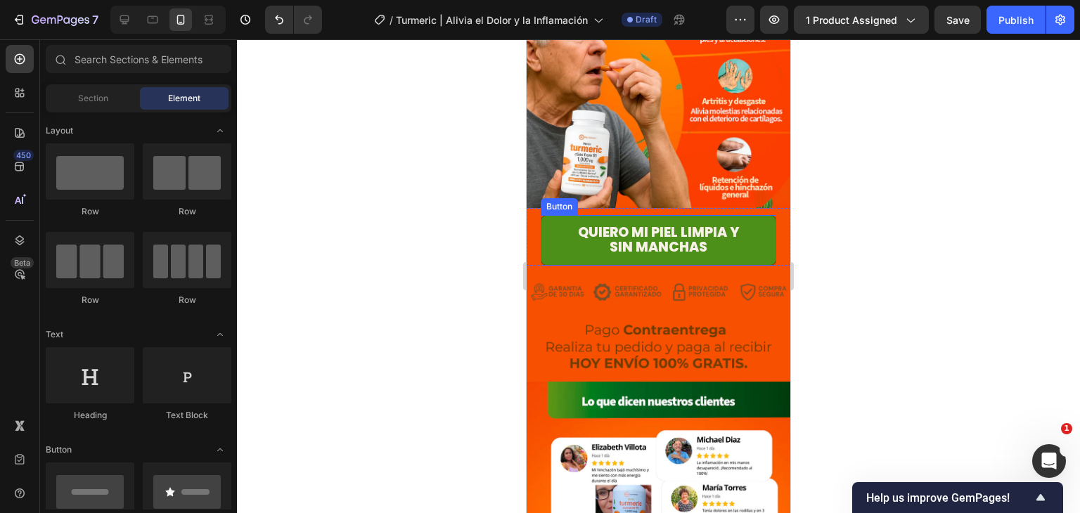
click at [723, 226] on p "Quiero mi piel limpia y sin manchas" at bounding box center [658, 241] width 165 height 30
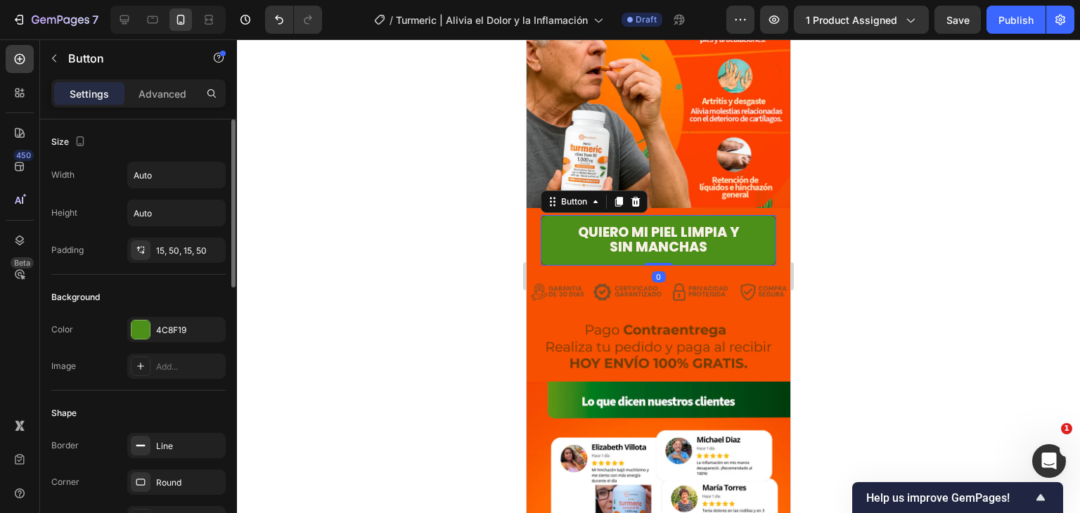
click at [149, 341] on div "Color 4C8F19 Image Add..." at bounding box center [138, 348] width 174 height 62
click at [160, 329] on div "4C8F19" at bounding box center [176, 330] width 41 height 13
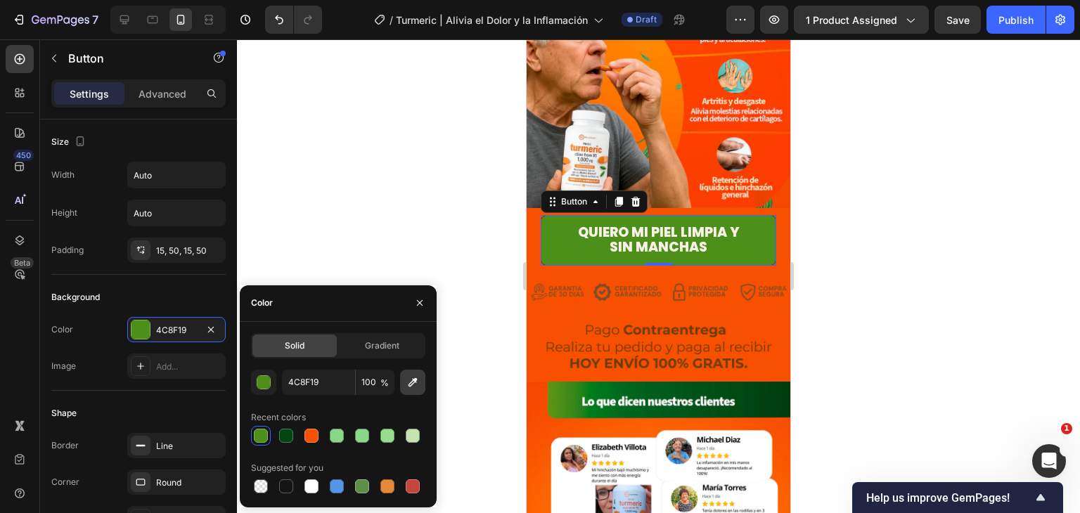
click at [416, 383] on icon "button" at bounding box center [413, 382] width 14 height 14
type input "005118"
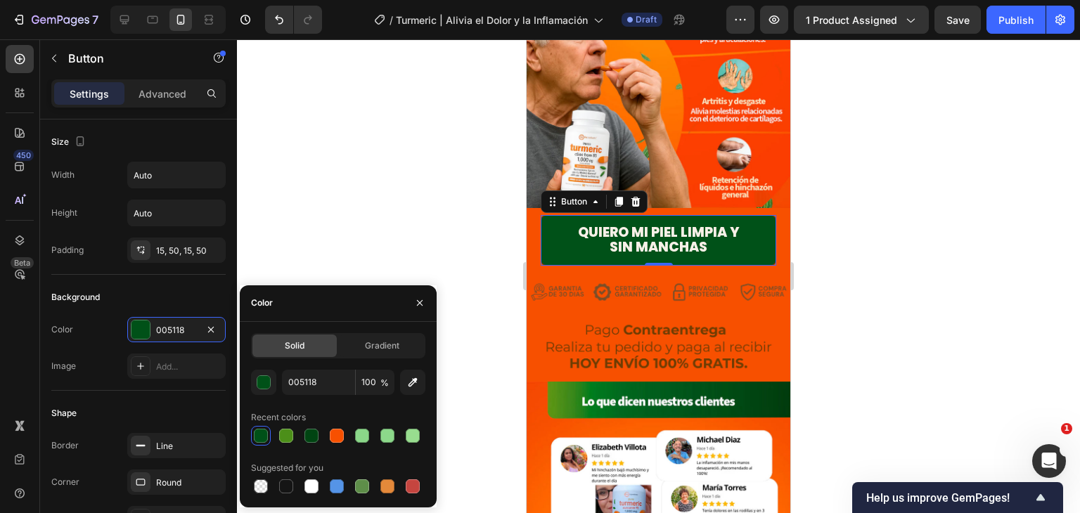
click at [926, 272] on div at bounding box center [658, 276] width 843 height 474
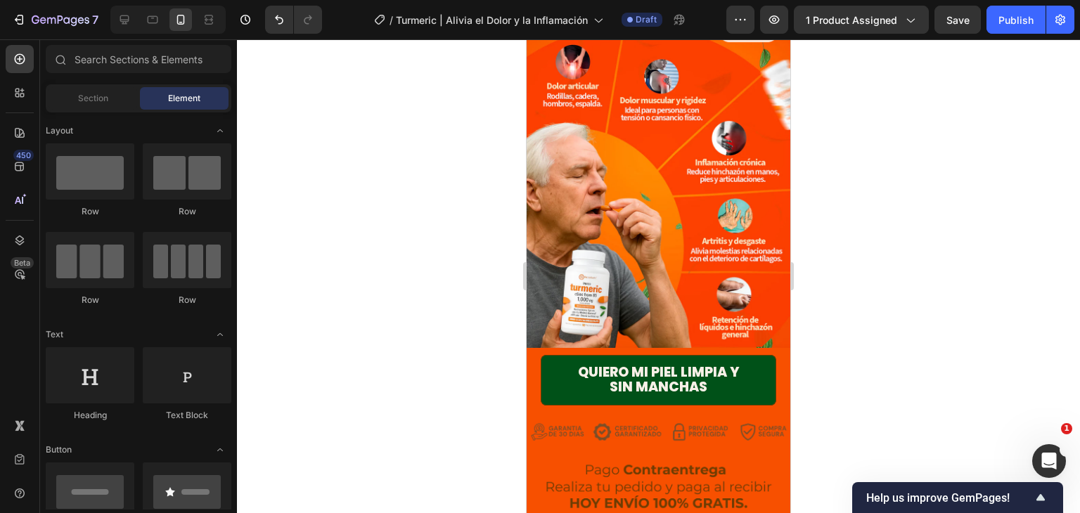
scroll to position [1338, 0]
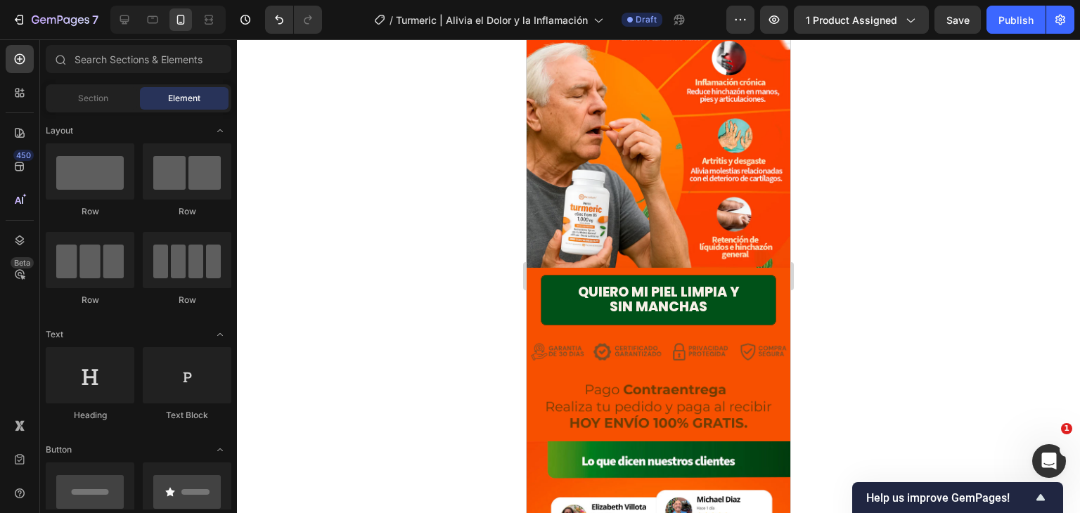
drag, startPoint x: 783, startPoint y: 220, endPoint x: 985, endPoint y: 240, distance: 203.4
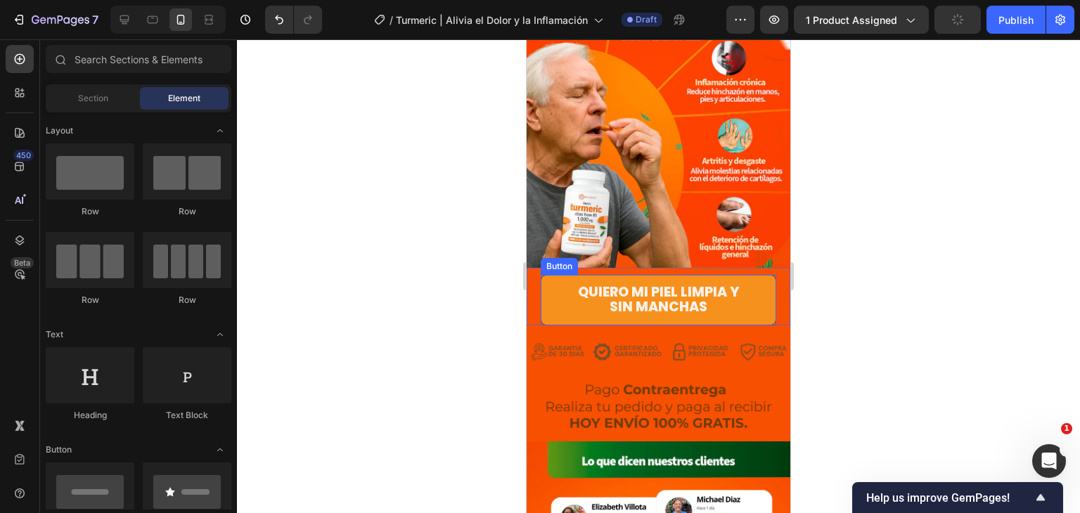
click at [748, 275] on link "Quiero mi piel limpia y sin manchas" at bounding box center [659, 300] width 236 height 51
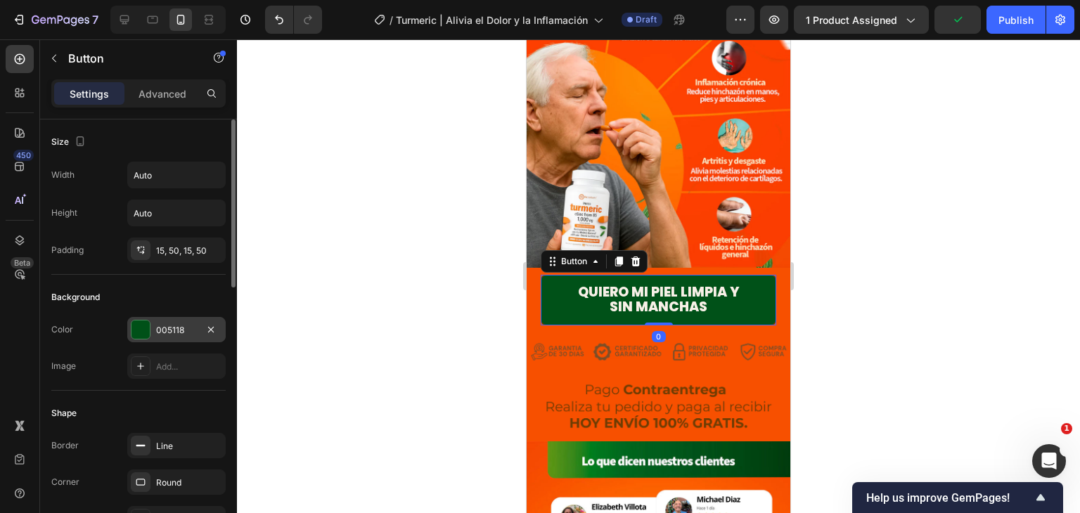
click at [163, 332] on div "005118" at bounding box center [176, 330] width 41 height 13
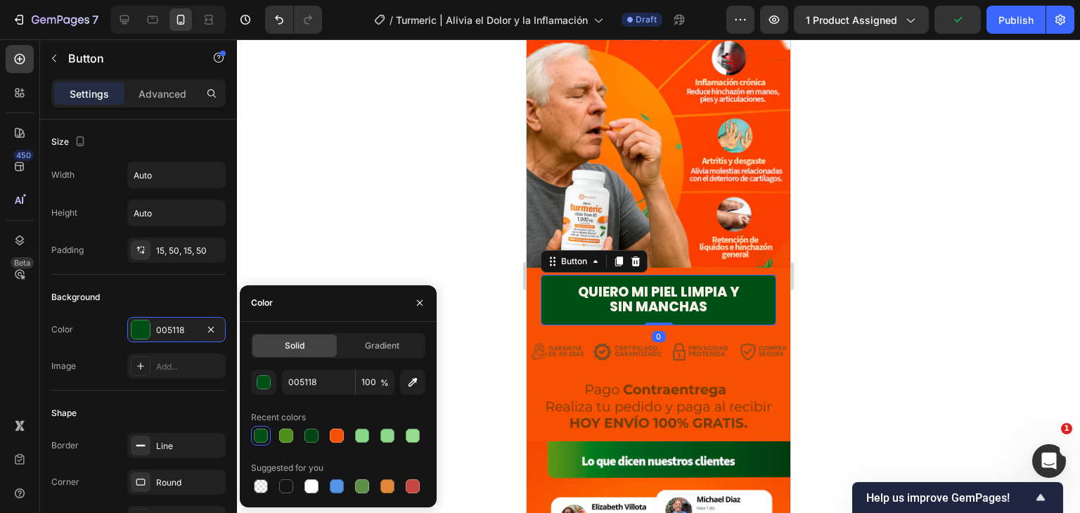
click at [251, 437] on div at bounding box center [261, 436] width 20 height 20
click at [255, 435] on div at bounding box center [261, 436] width 14 height 14
click at [269, 435] on div at bounding box center [261, 436] width 20 height 20
click at [258, 386] on div "button" at bounding box center [264, 383] width 14 height 14
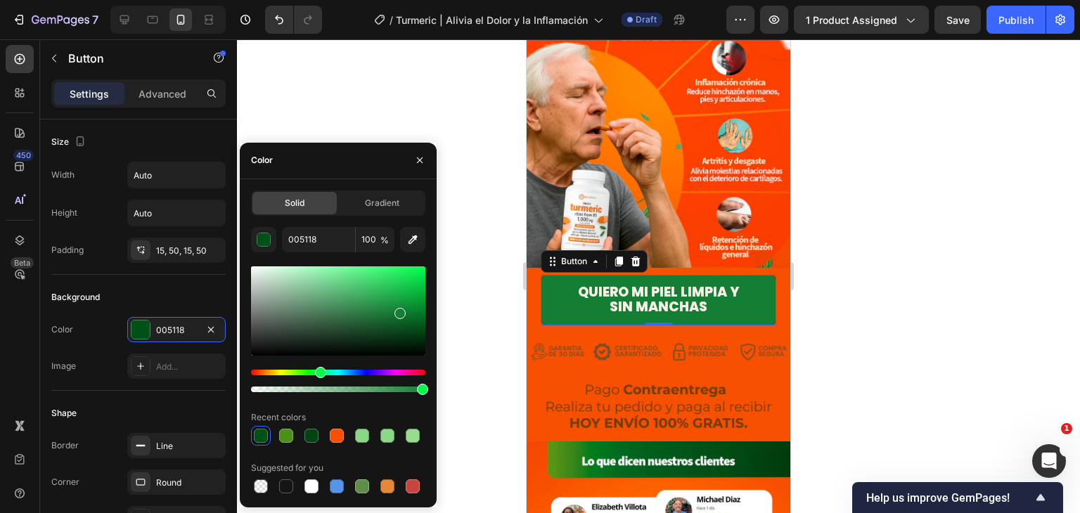
type input "147F34"
drag, startPoint x: 422, startPoint y: 330, endPoint x: 398, endPoint y: 310, distance: 31.4
click at [398, 310] on div at bounding box center [399, 313] width 11 height 11
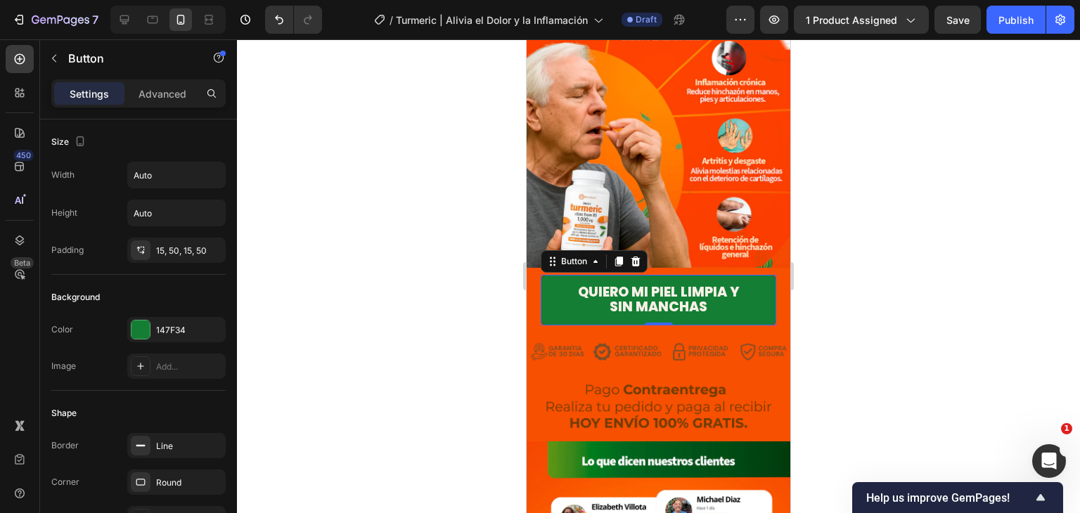
click at [926, 293] on div at bounding box center [658, 276] width 843 height 474
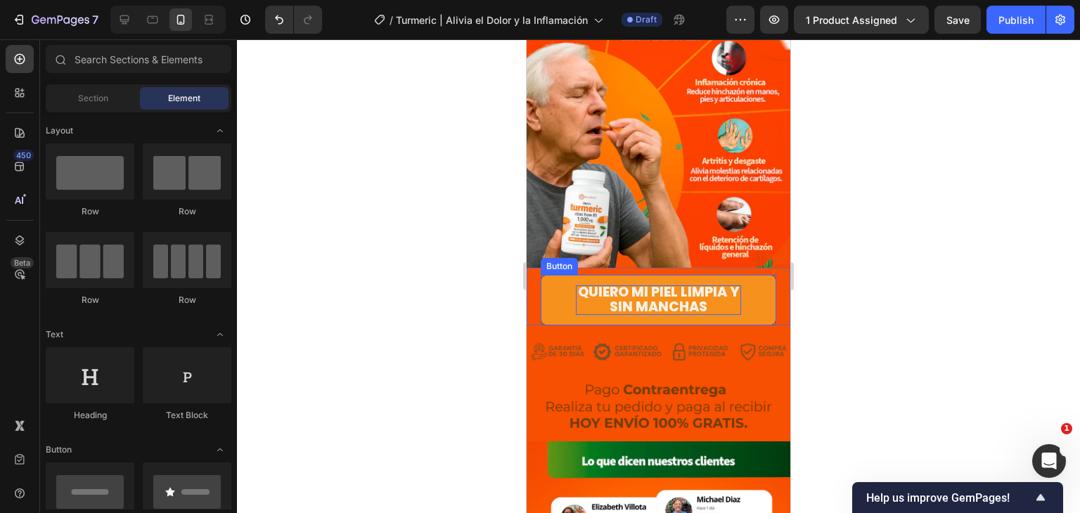
click at [706, 283] on span "Quiero mi piel limpia y sin manchas" at bounding box center [659, 300] width 162 height 34
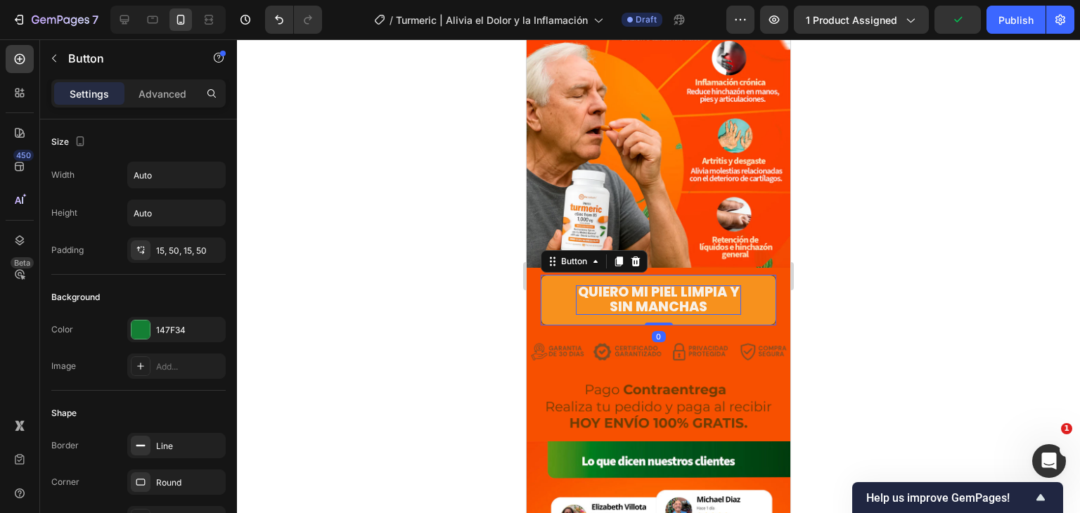
click at [670, 283] on span "Quiero mi piel limpia y sin manchas" at bounding box center [659, 300] width 162 height 34
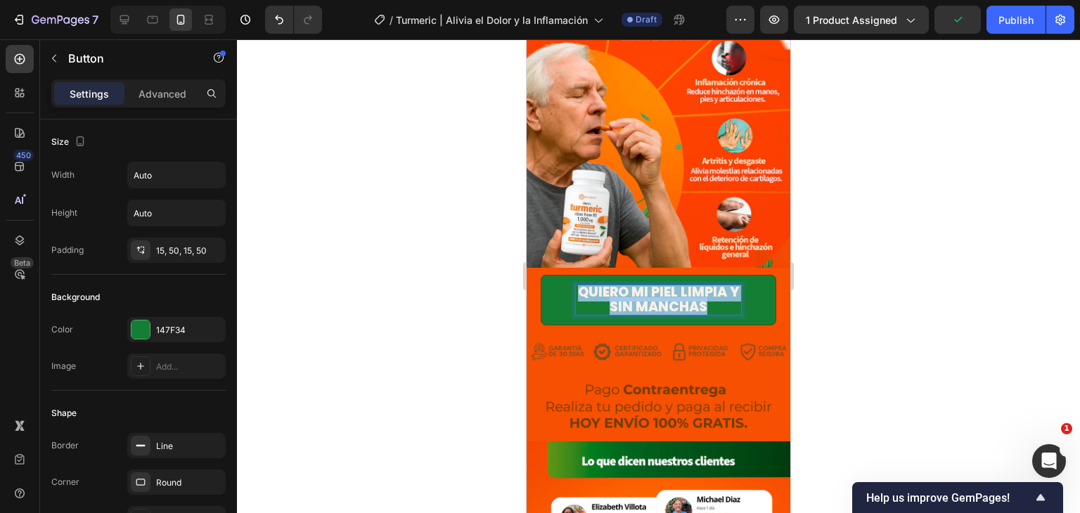
drag, startPoint x: 581, startPoint y: 247, endPoint x: 714, endPoint y: 265, distance: 134.1
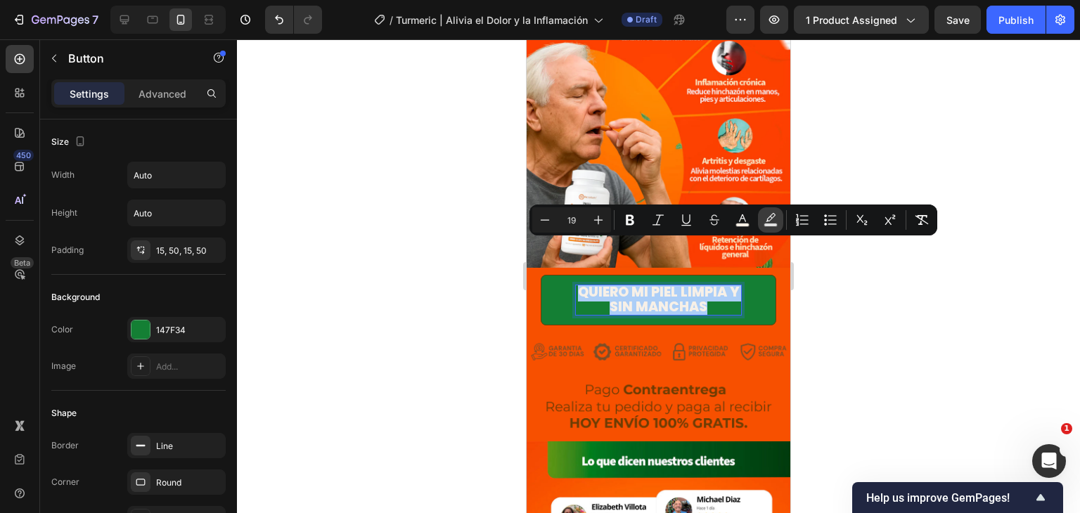
click at [761, 221] on button "Text Background Color" at bounding box center [770, 219] width 25 height 25
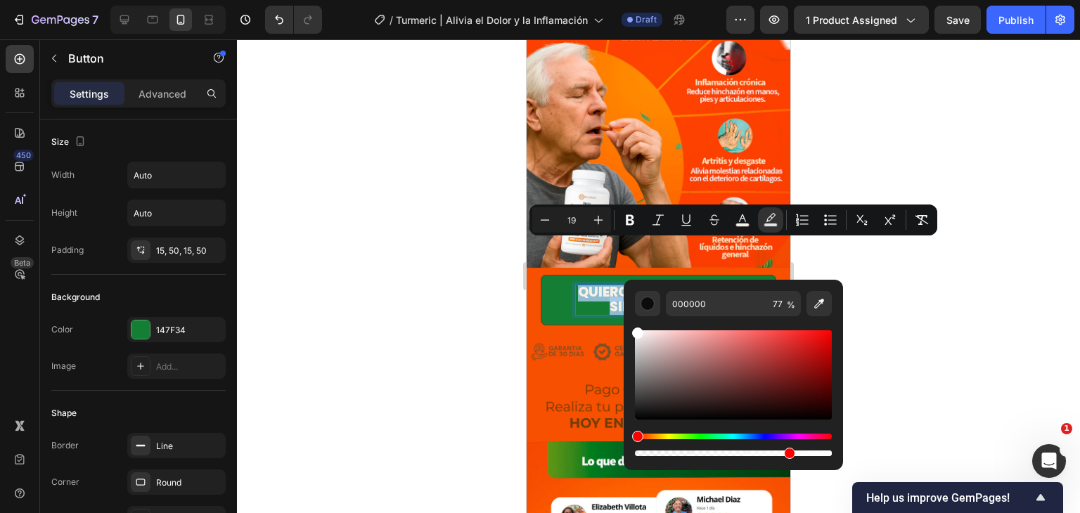
type input "FFFFFF"
drag, startPoint x: 638, startPoint y: 413, endPoint x: 624, endPoint y: 295, distance: 118.9
click at [624, 295] on div "FFFFFF 77 %" at bounding box center [733, 369] width 219 height 179
click at [953, 288] on div at bounding box center [658, 276] width 843 height 474
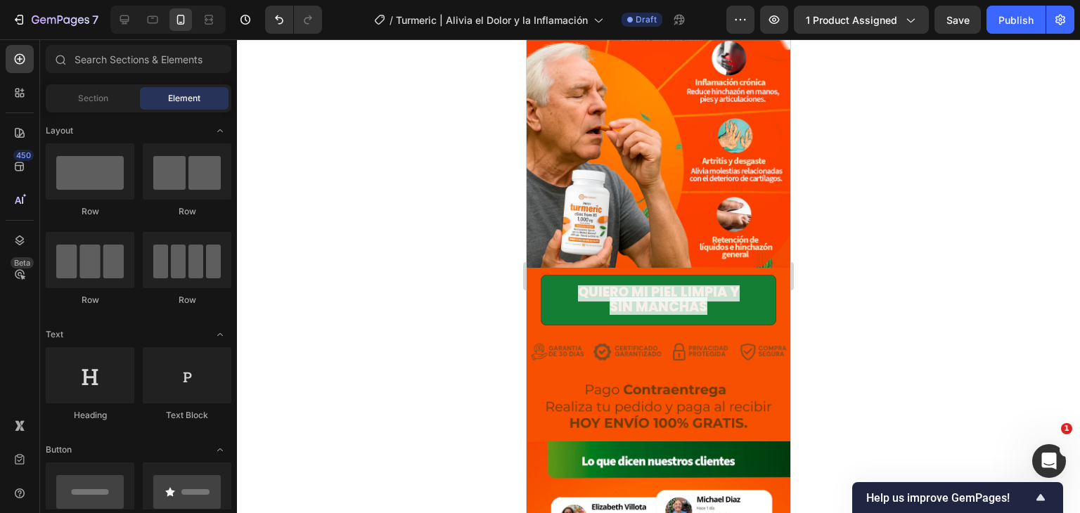
click at [953, 288] on div at bounding box center [658, 276] width 843 height 474
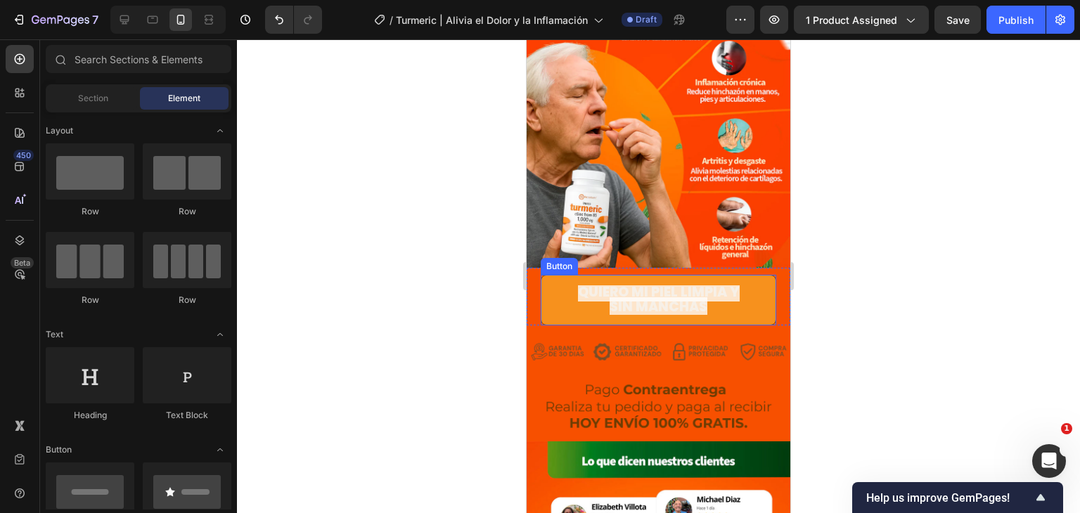
click at [707, 283] on span "Quiero mi piel limpia y sin manchas" at bounding box center [659, 300] width 162 height 34
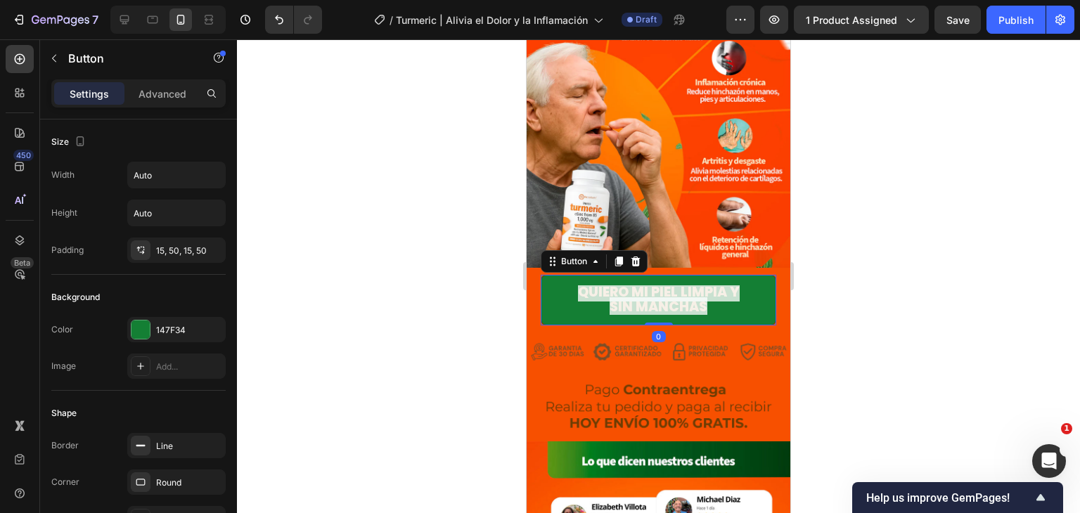
click at [837, 252] on div at bounding box center [658, 276] width 843 height 474
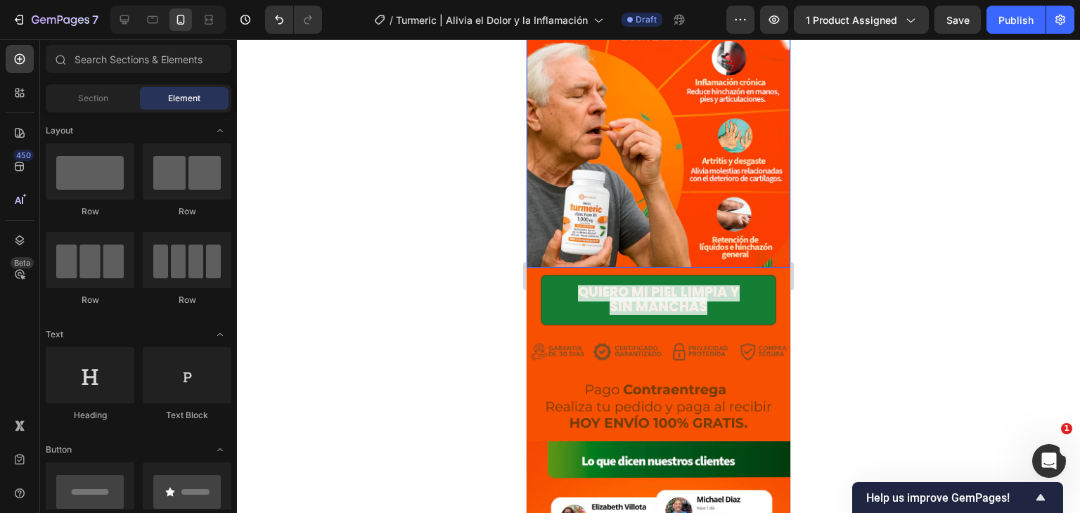
click at [740, 181] on img at bounding box center [659, 74] width 264 height 389
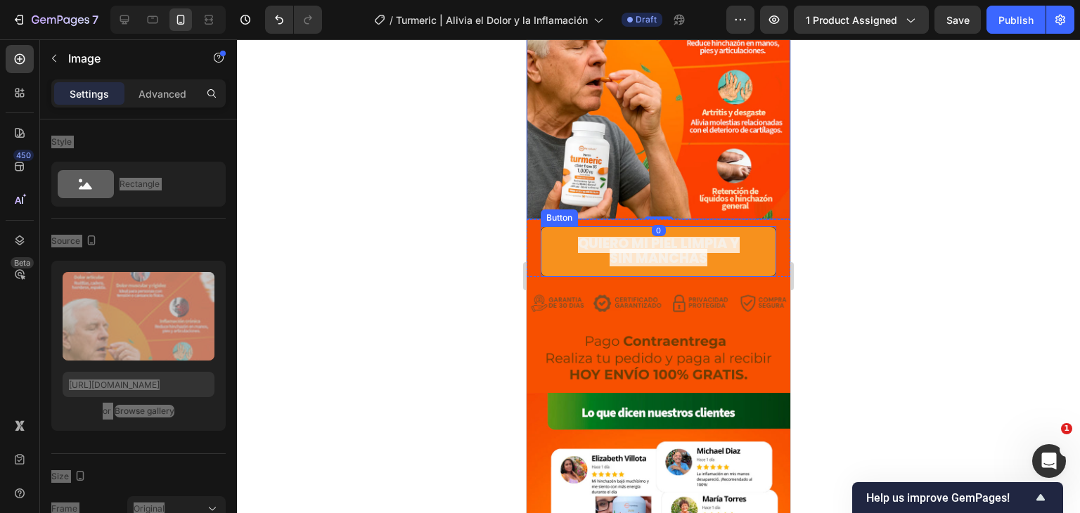
scroll to position [1479, 0]
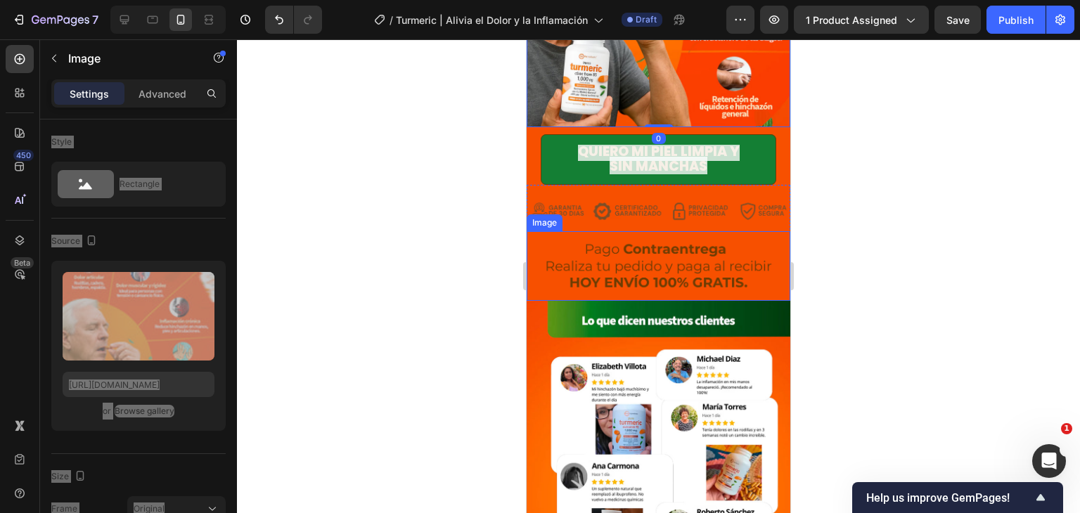
click at [707, 231] on img at bounding box center [659, 266] width 264 height 70
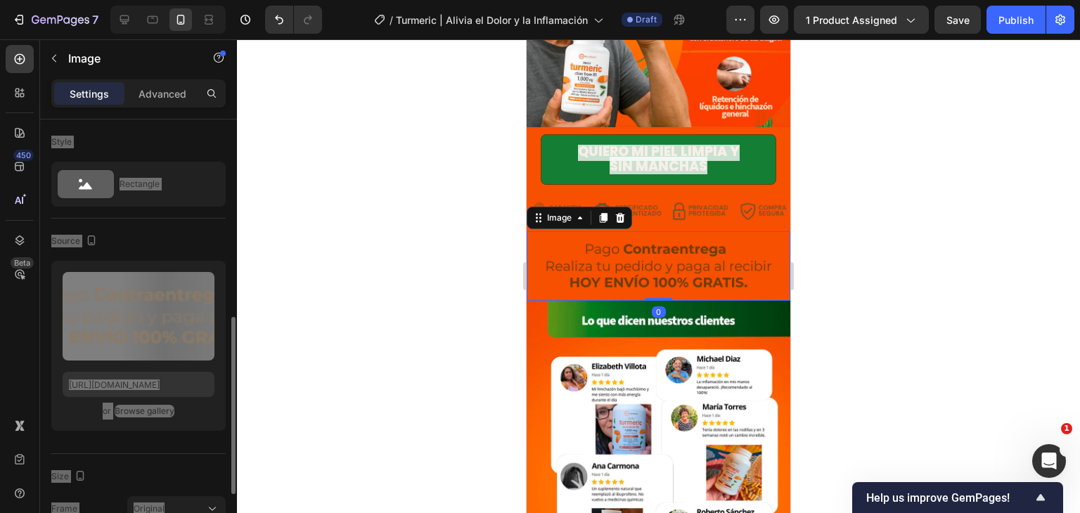
scroll to position [141, 0]
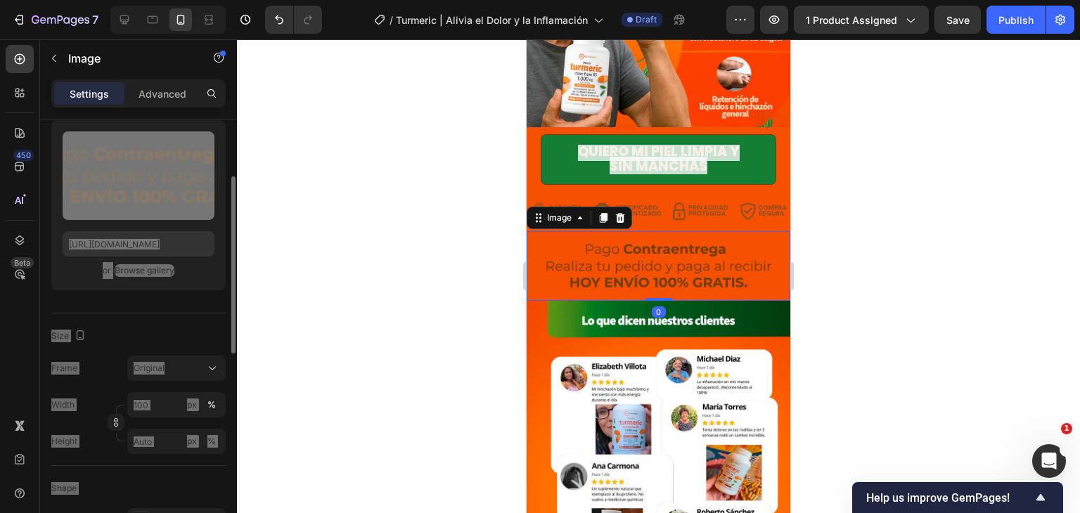
click at [702, 231] on img at bounding box center [659, 266] width 264 height 70
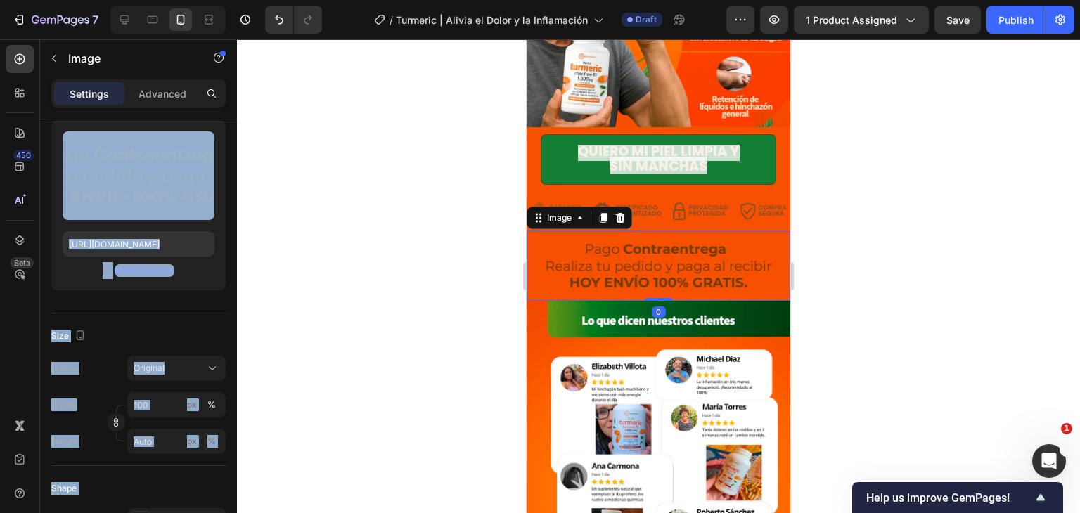
click at [967, 150] on div at bounding box center [658, 276] width 843 height 474
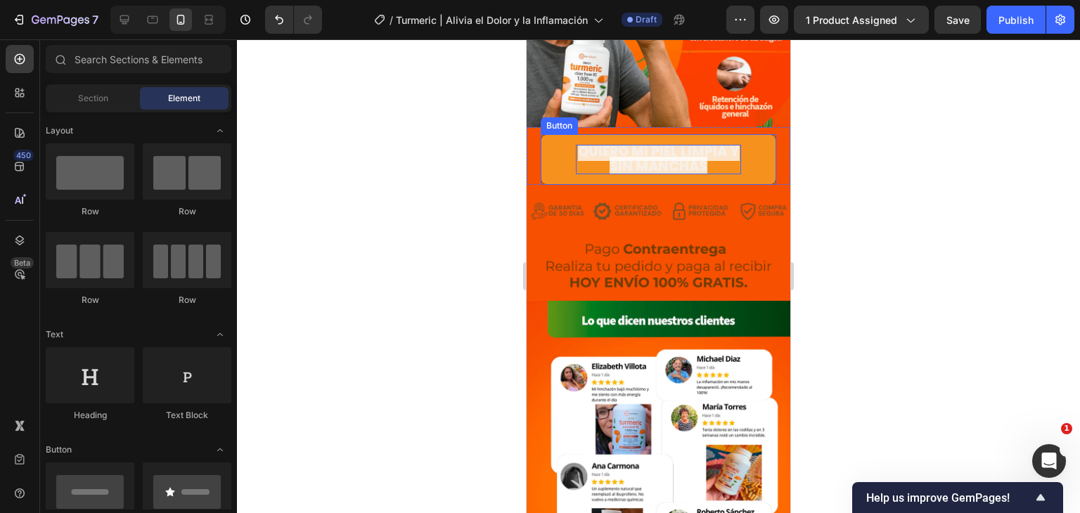
click at [706, 142] on span "Quiero mi piel limpia y sin manchas" at bounding box center [659, 159] width 162 height 34
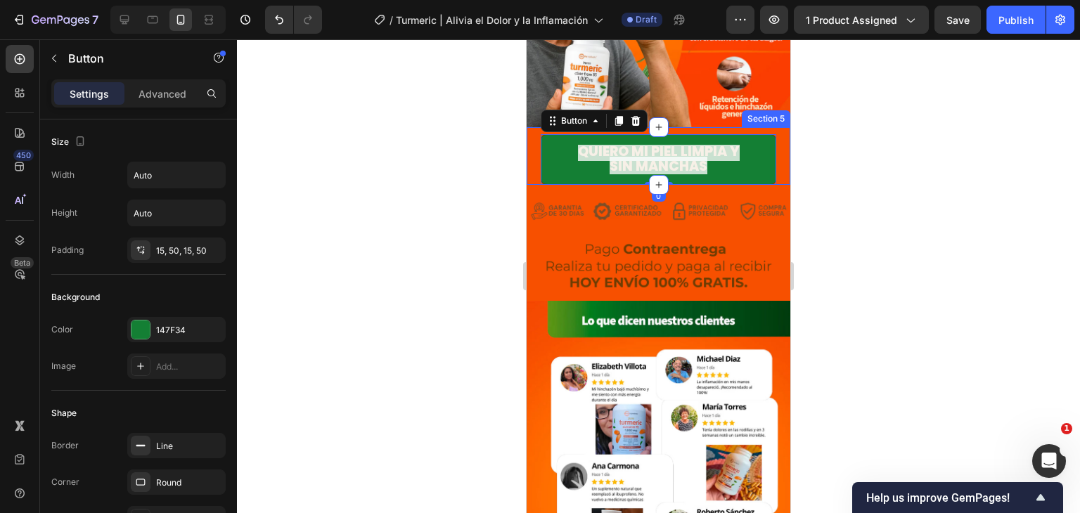
click at [917, 174] on div at bounding box center [658, 276] width 843 height 474
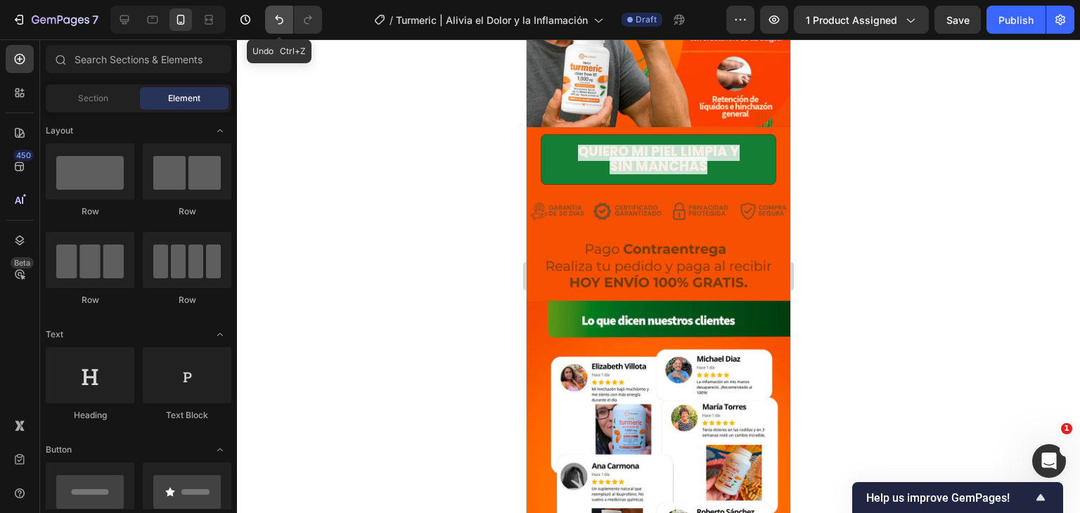
click at [276, 20] on icon "Undo/Redo" at bounding box center [279, 20] width 14 height 14
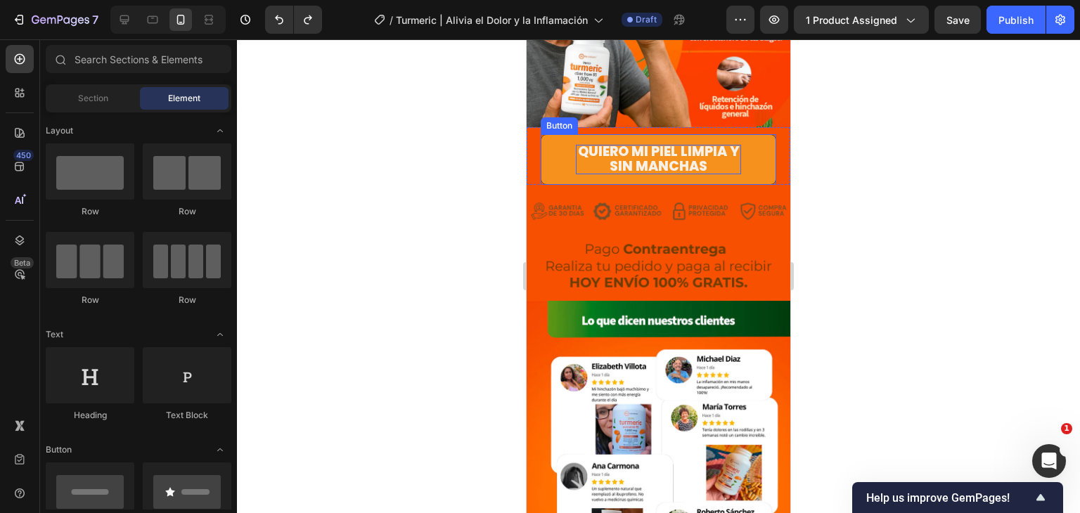
click at [689, 142] on span "Quiero mi piel limpia y sin manchas" at bounding box center [659, 159] width 162 height 34
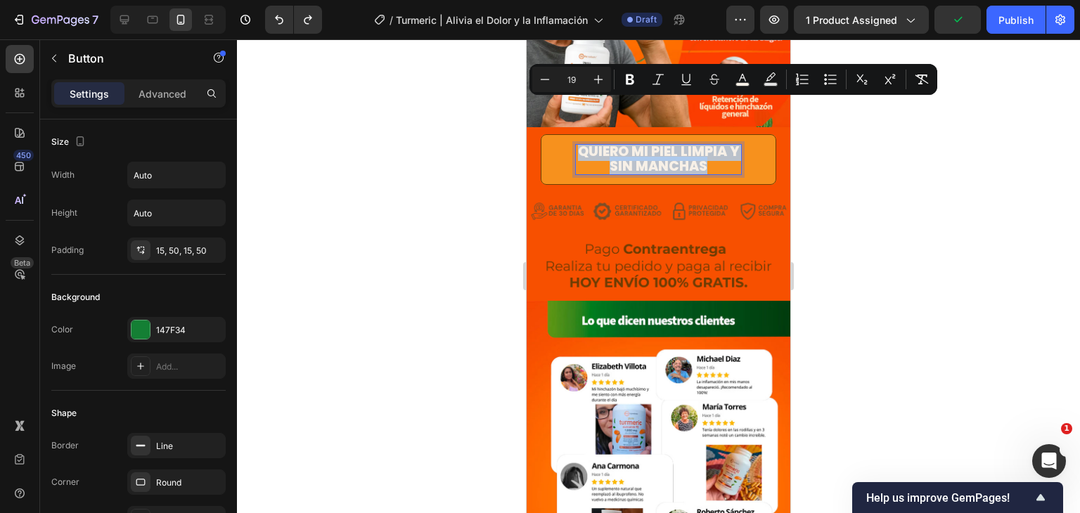
drag, startPoint x: 705, startPoint y: 124, endPoint x: 548, endPoint y: 102, distance: 158.4
click at [548, 134] on link "Quiero mi piel limpia y sin manchas" at bounding box center [659, 159] width 236 height 51
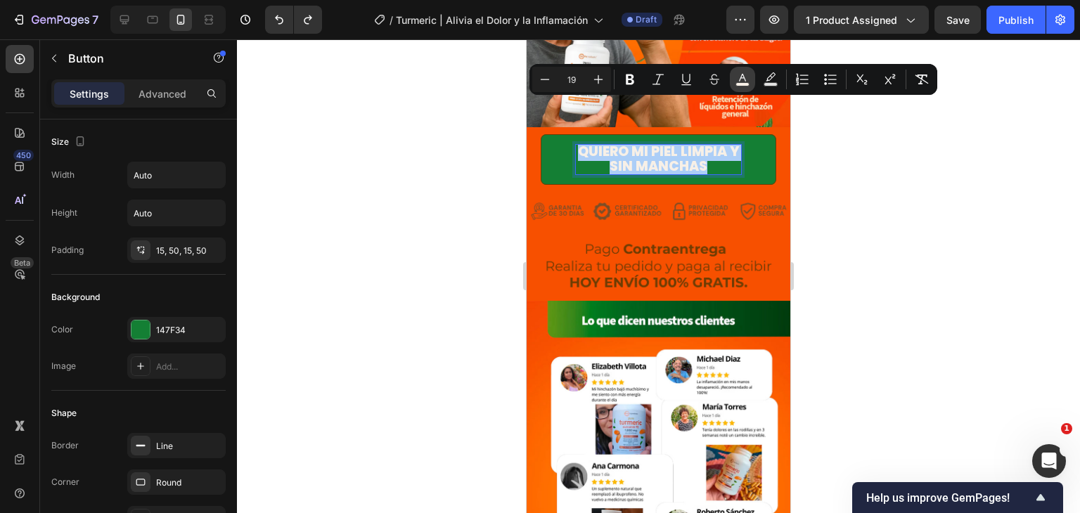
click at [742, 79] on icon "Editor contextual toolbar" at bounding box center [742, 79] width 14 height 14
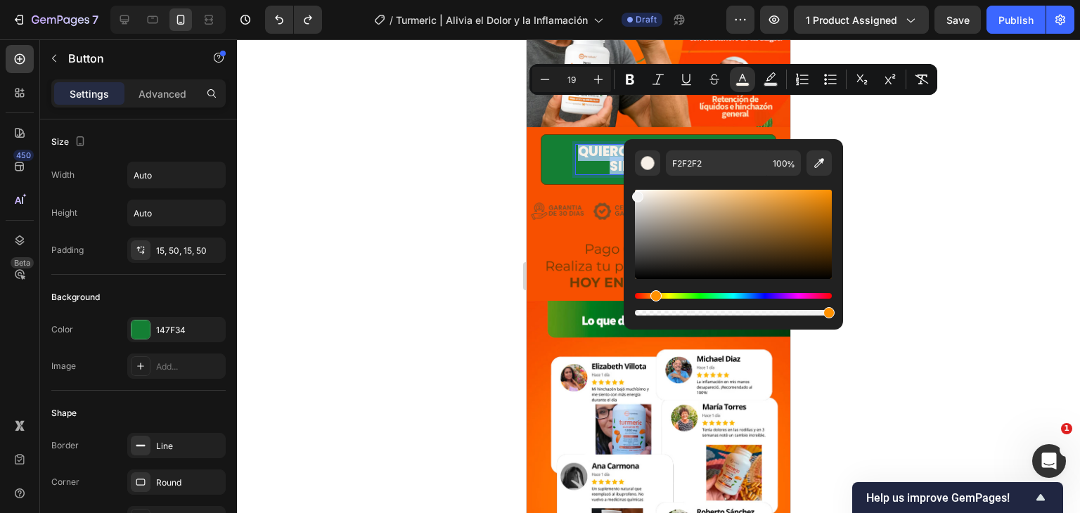
drag, startPoint x: 651, startPoint y: 199, endPoint x: 640, endPoint y: 188, distance: 15.4
click at [626, 193] on div "F2F2F2 100 %" at bounding box center [733, 228] width 219 height 179
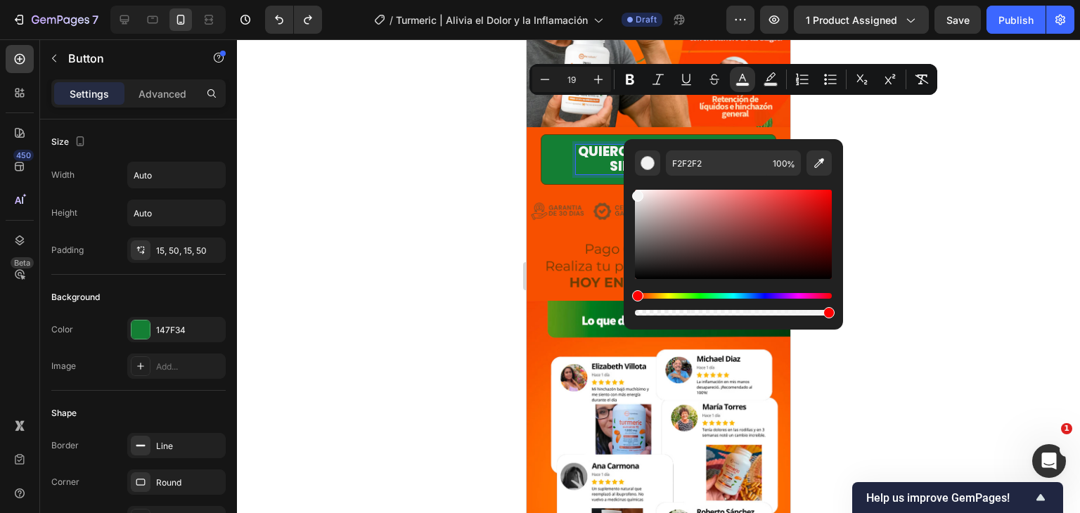
type input "F4F4F4"
drag, startPoint x: 978, startPoint y: 169, endPoint x: 962, endPoint y: 186, distance: 23.4
click at [978, 169] on div at bounding box center [658, 276] width 843 height 474
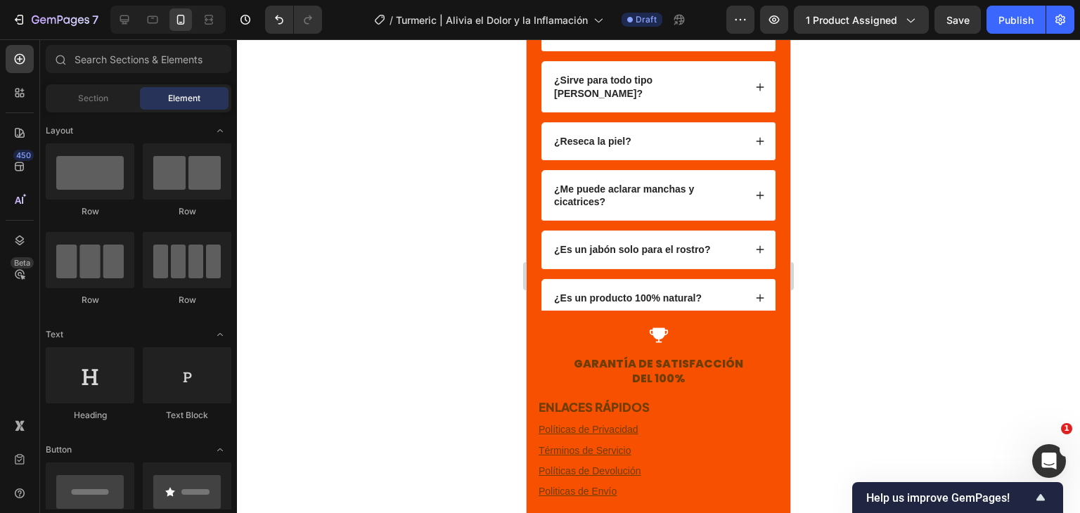
scroll to position [3559, 0]
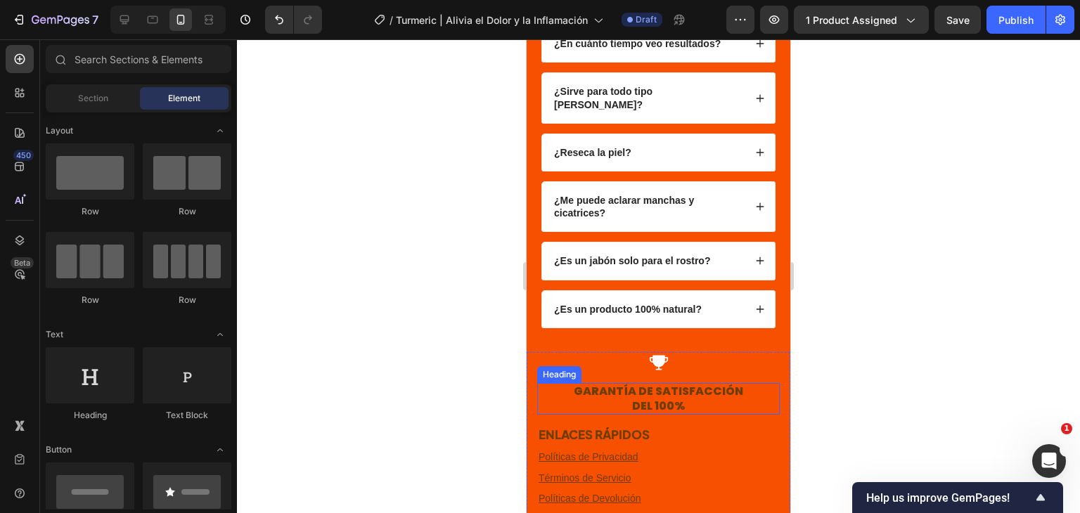
click at [665, 383] on h3 "GARANTÍA DE SATISFACCIÓN DEL 100%" at bounding box center [658, 399] width 243 height 32
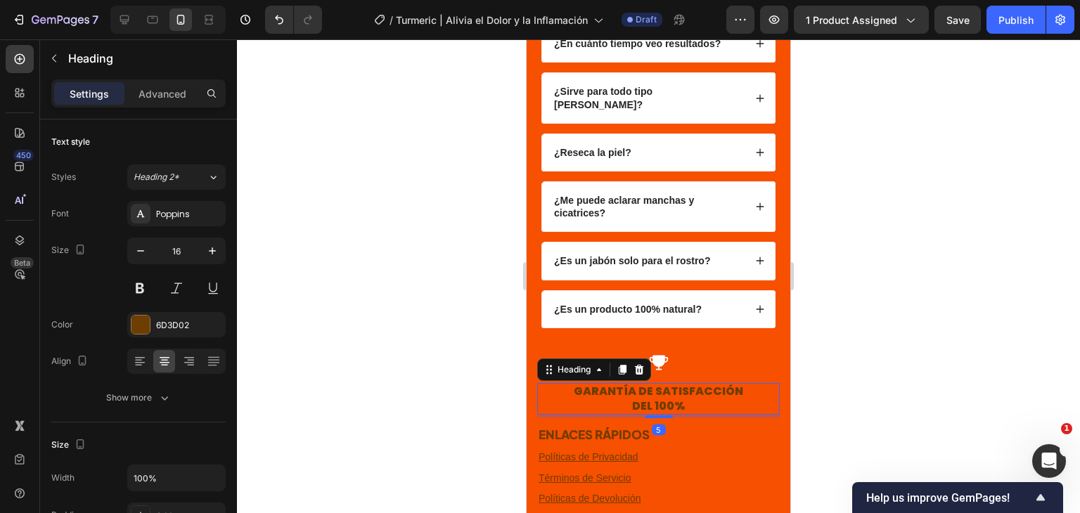
click at [681, 389] on h3 "GARANTÍA DE SATISFACCIÓN DEL 100%" at bounding box center [658, 399] width 243 height 32
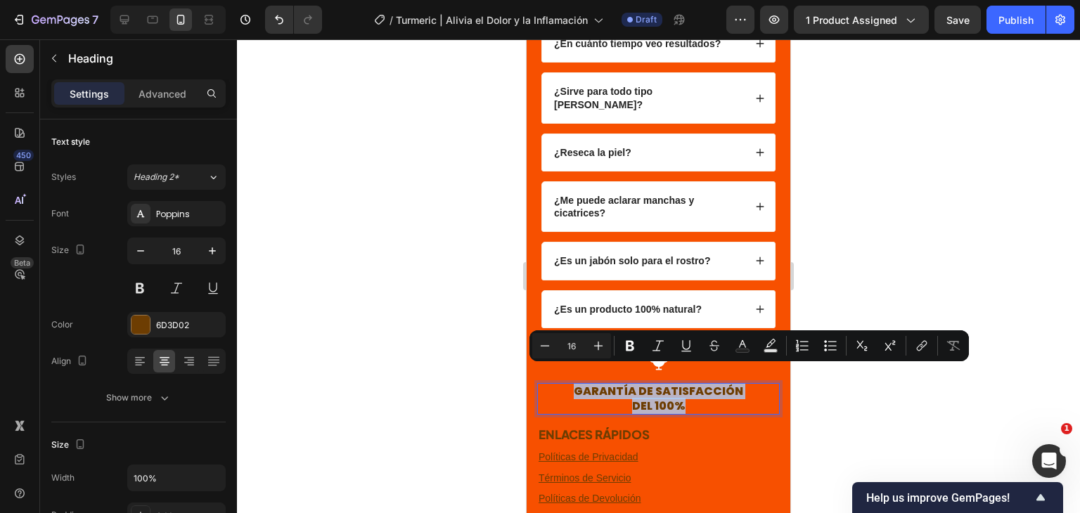
drag, startPoint x: 678, startPoint y: 389, endPoint x: 573, endPoint y: 375, distance: 106.4
click at [573, 385] on p "GARANTÍA DE SATISFACCIÓN DEL 100%" at bounding box center [659, 400] width 240 height 30
click at [738, 350] on rect "Editor contextual toolbar" at bounding box center [742, 351] width 13 height 4
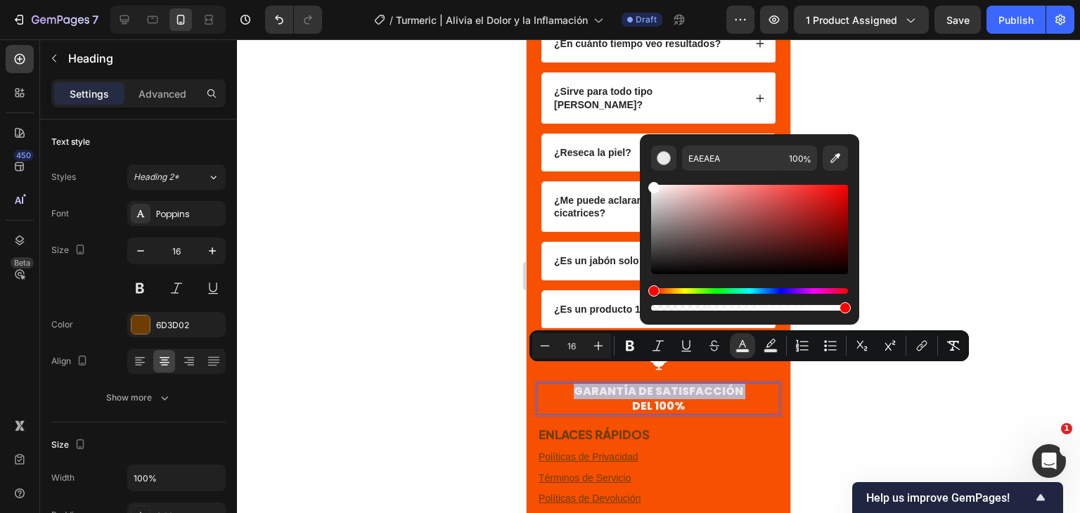
type input "FFFFFF"
drag, startPoint x: 843, startPoint y: 238, endPoint x: 644, endPoint y: 174, distance: 209.0
click at [644, 174] on div "FFFFFF 100 %" at bounding box center [749, 223] width 219 height 179
click at [967, 184] on div at bounding box center [658, 276] width 843 height 474
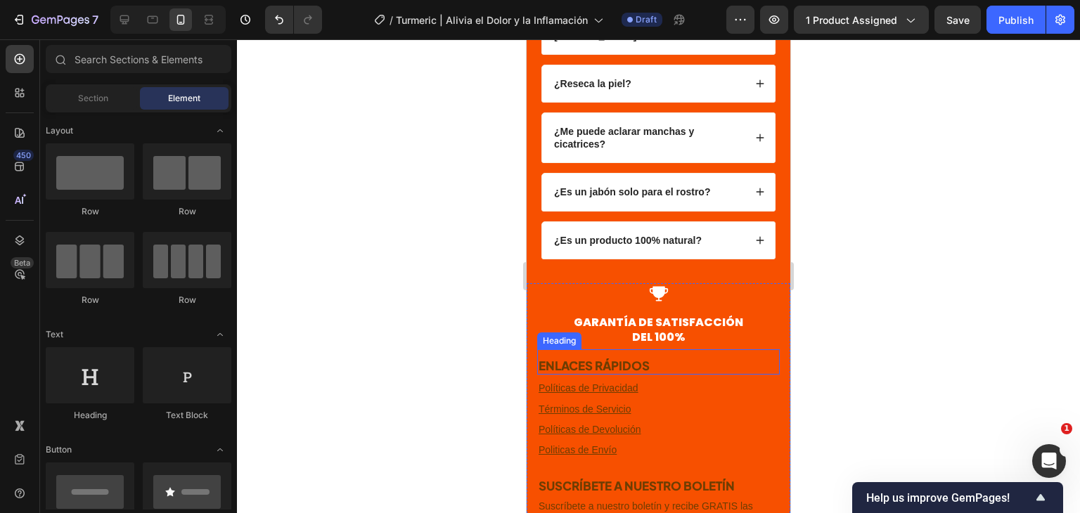
scroll to position [3629, 0]
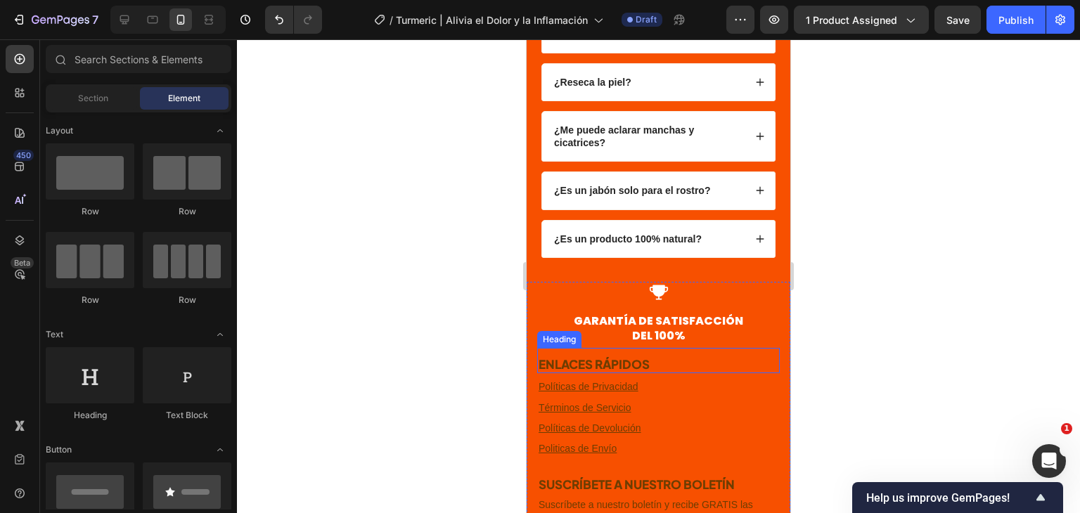
click at [640, 355] on h3 "ENLACES RÁPIDOS" at bounding box center [658, 364] width 243 height 18
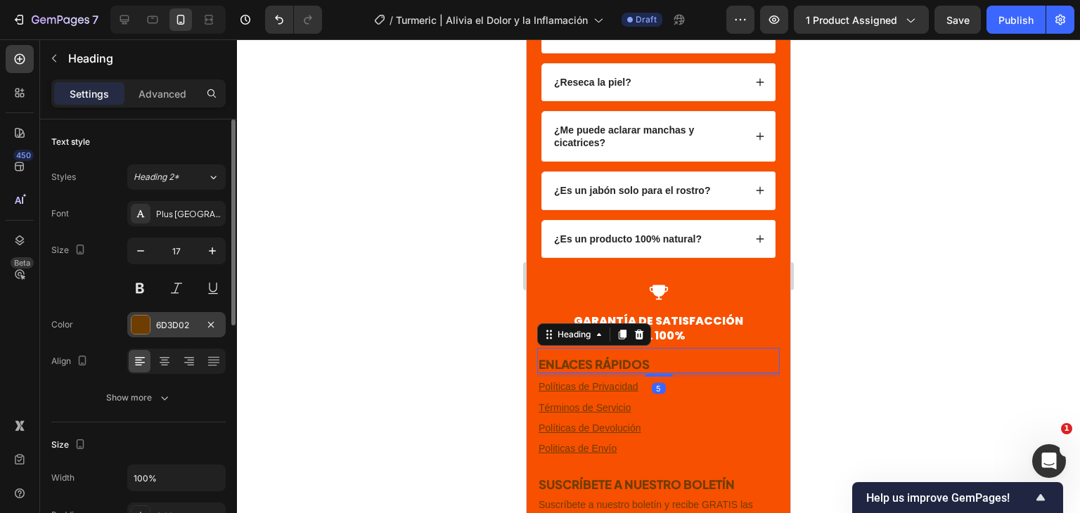
click at [146, 316] on div at bounding box center [140, 325] width 18 height 18
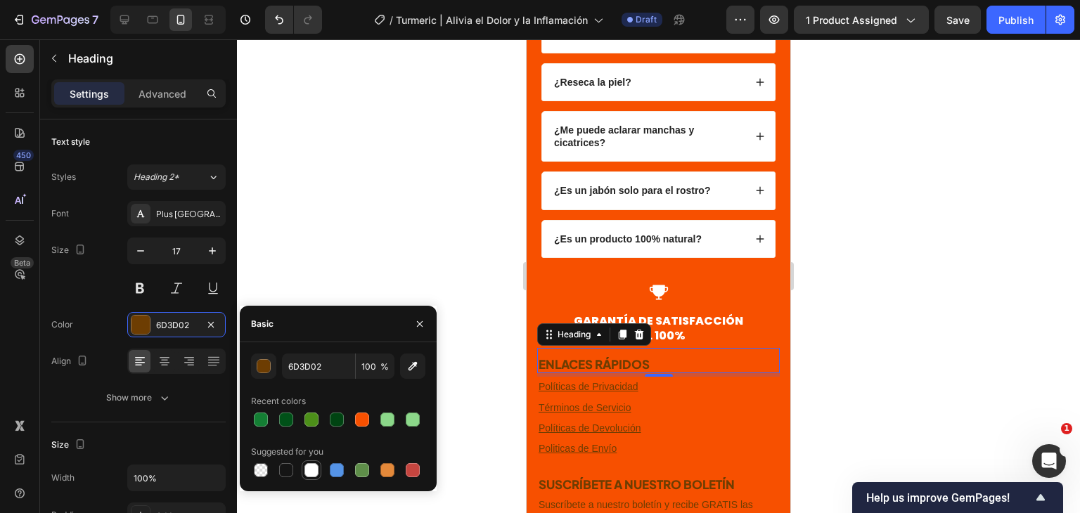
click at [318, 472] on div at bounding box center [311, 470] width 14 height 14
type input "FFFFFF"
click at [639, 378] on p "Políticas de Privacidad" at bounding box center [659, 387] width 240 height 18
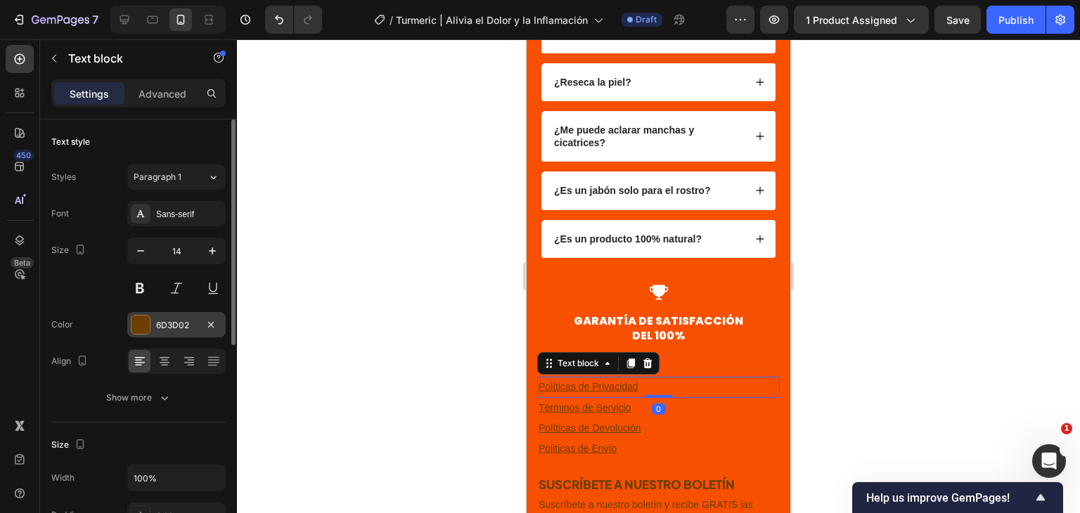
click at [148, 317] on div at bounding box center [140, 325] width 18 height 18
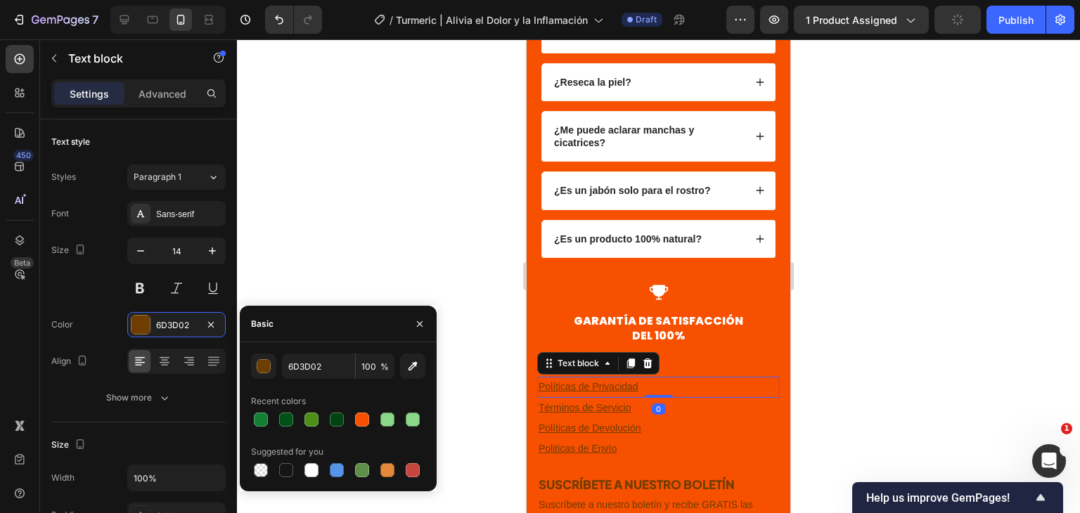
click at [311, 468] on div at bounding box center [311, 470] width 14 height 14
type input "FFFFFF"
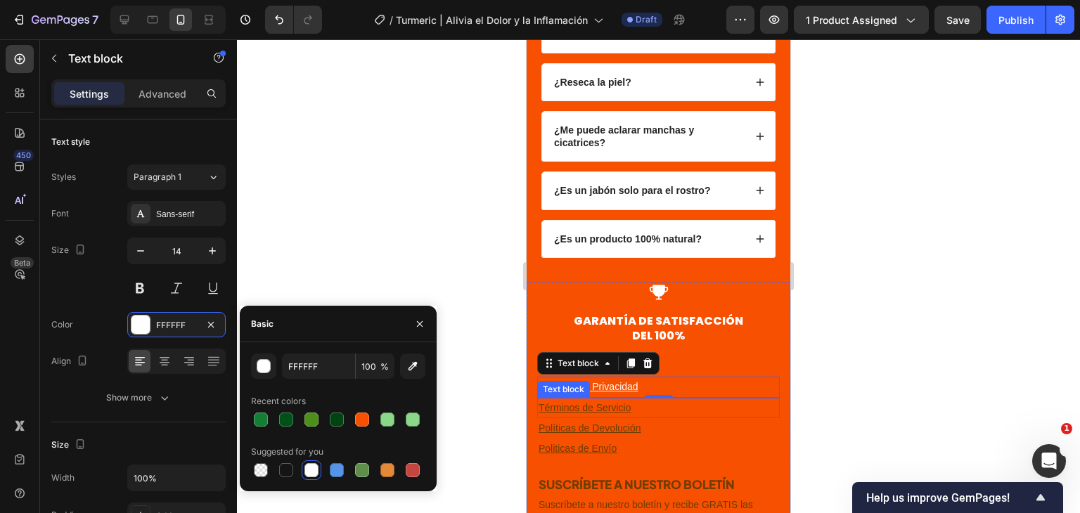
click at [680, 399] on p "Términos de Servicio" at bounding box center [659, 408] width 240 height 18
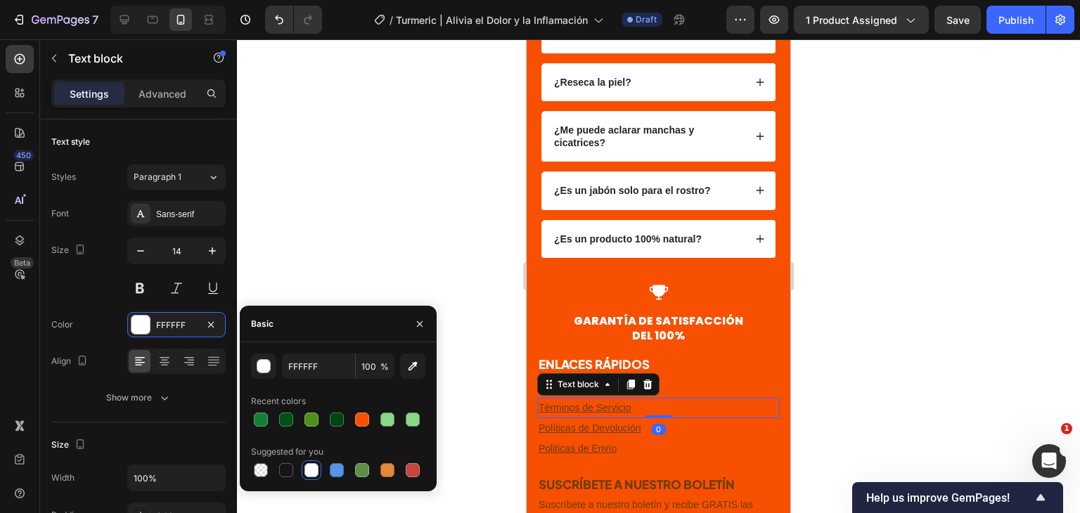
scroll to position [141, 0]
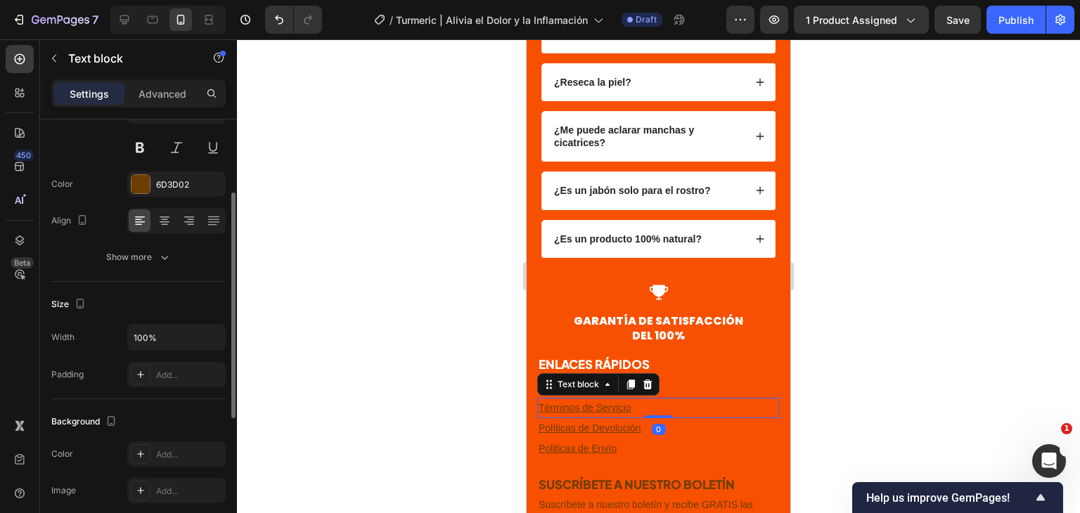
click at [167, 167] on div "Font Sans-serif Size 14 Color 6D3D02 Align Show more" at bounding box center [138, 165] width 174 height 210
click at [165, 172] on div "6D3D02" at bounding box center [176, 184] width 98 height 25
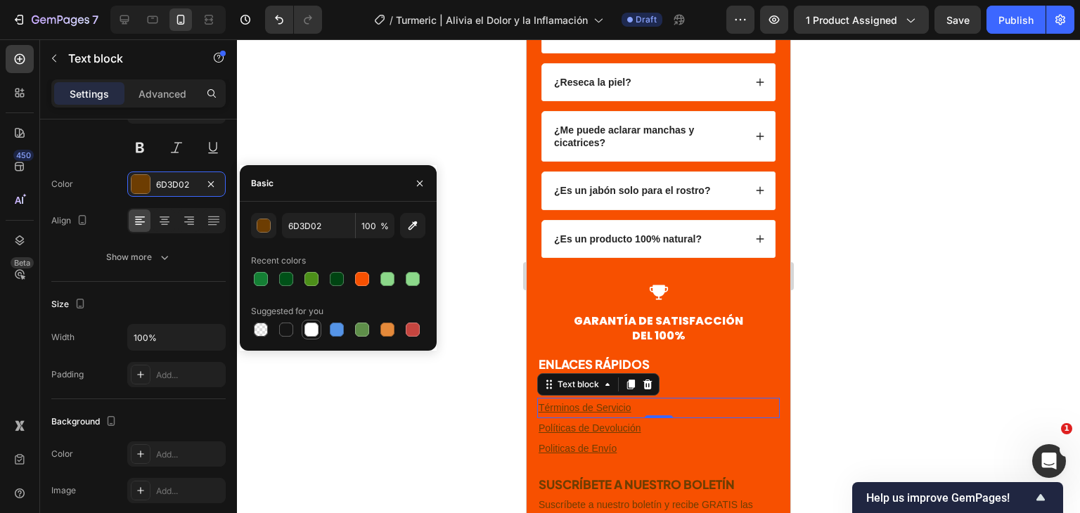
click at [314, 328] on div at bounding box center [311, 330] width 14 height 14
type input "FFFFFF"
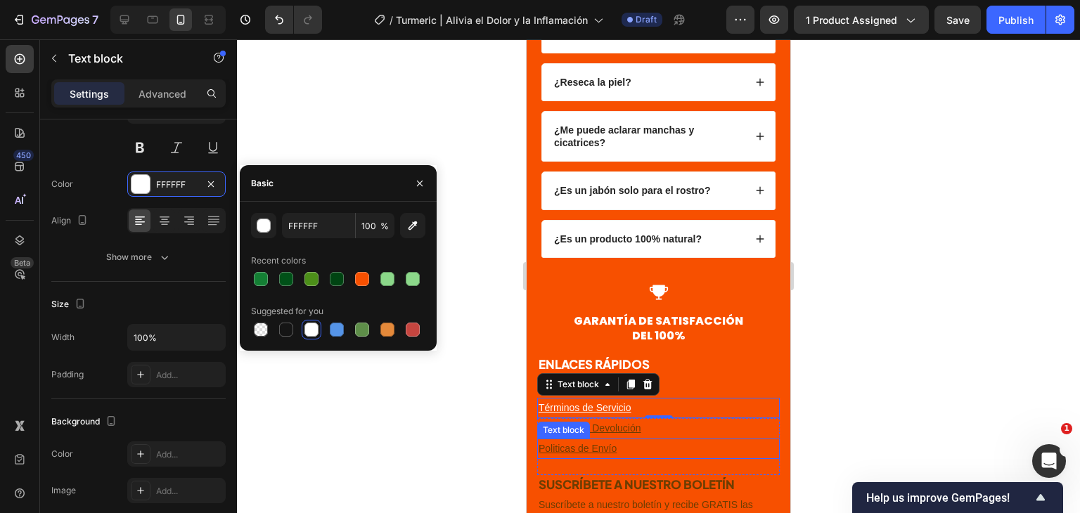
click at [709, 420] on p "Políticas de Devolución" at bounding box center [659, 429] width 240 height 18
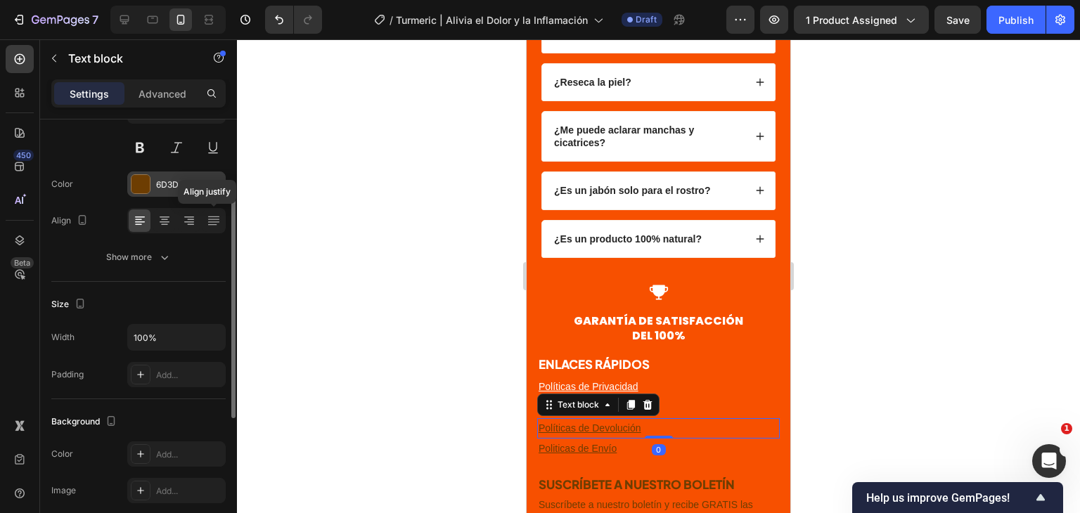
click at [154, 187] on div "6D3D02" at bounding box center [176, 184] width 98 height 25
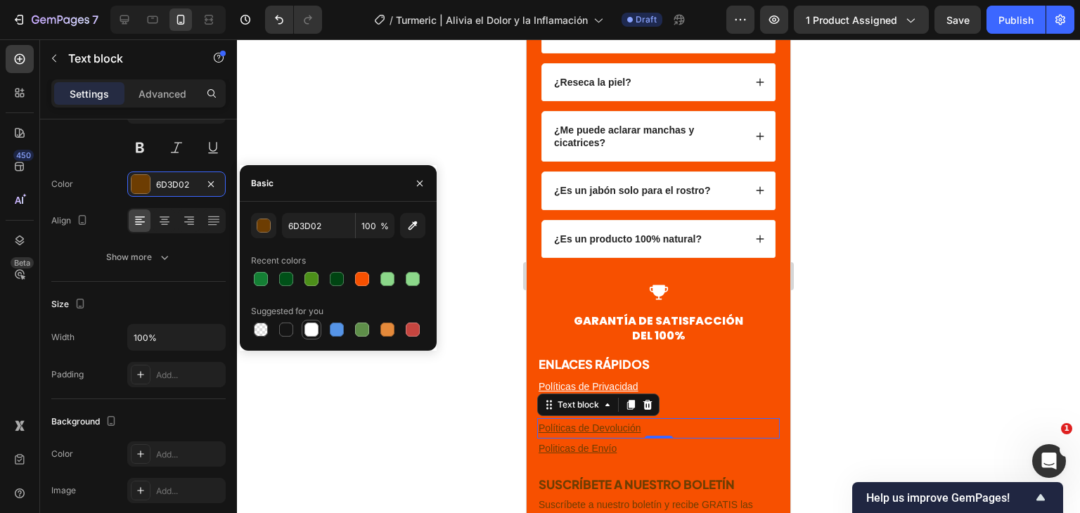
click at [313, 321] on div at bounding box center [311, 329] width 17 height 17
type input "FFFFFF"
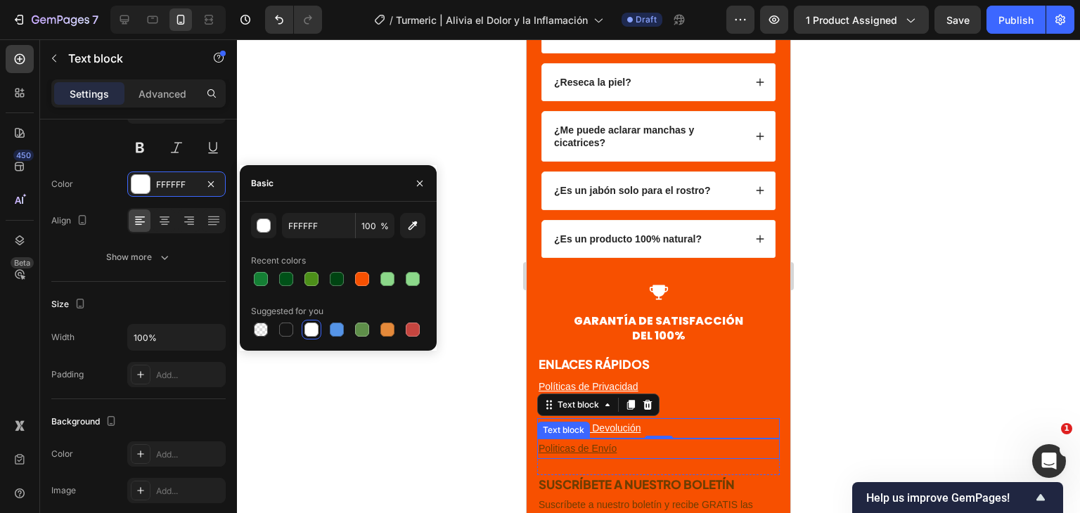
click at [669, 440] on p "Politicas de Envío" at bounding box center [659, 449] width 240 height 18
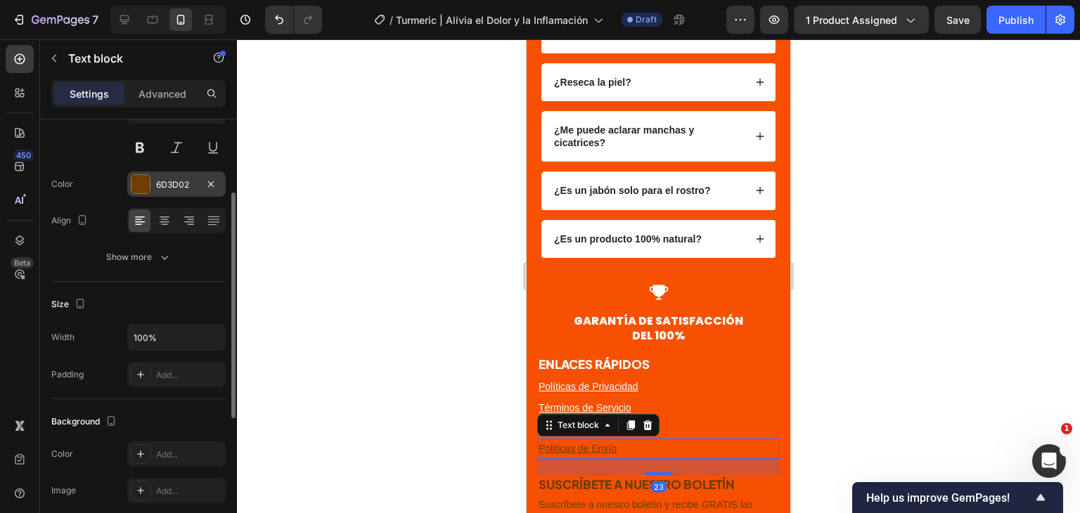
click at [169, 181] on div "6D3D02" at bounding box center [176, 185] width 41 height 13
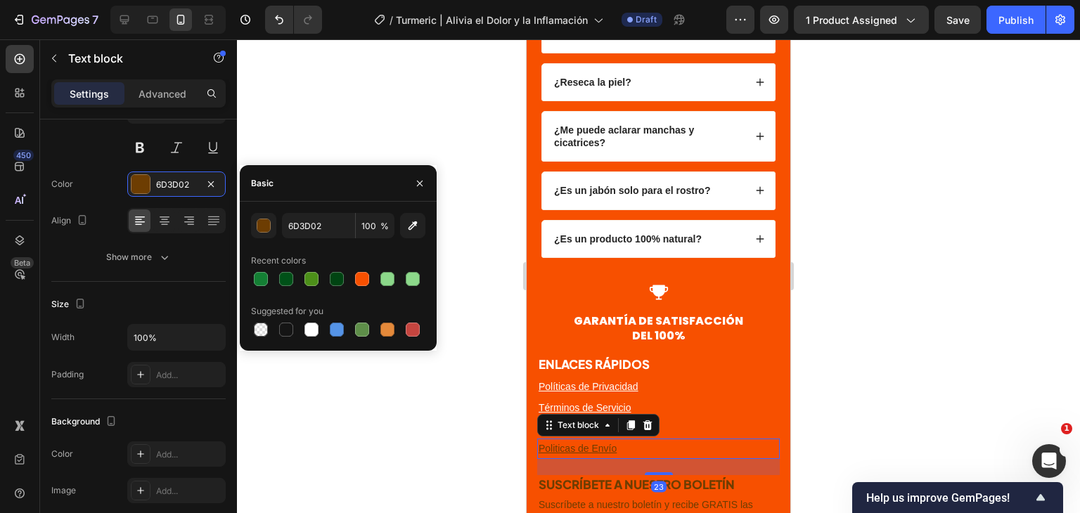
click at [301, 333] on div at bounding box center [338, 330] width 174 height 20
click at [314, 323] on div at bounding box center [311, 330] width 14 height 14
type input "FFFFFF"
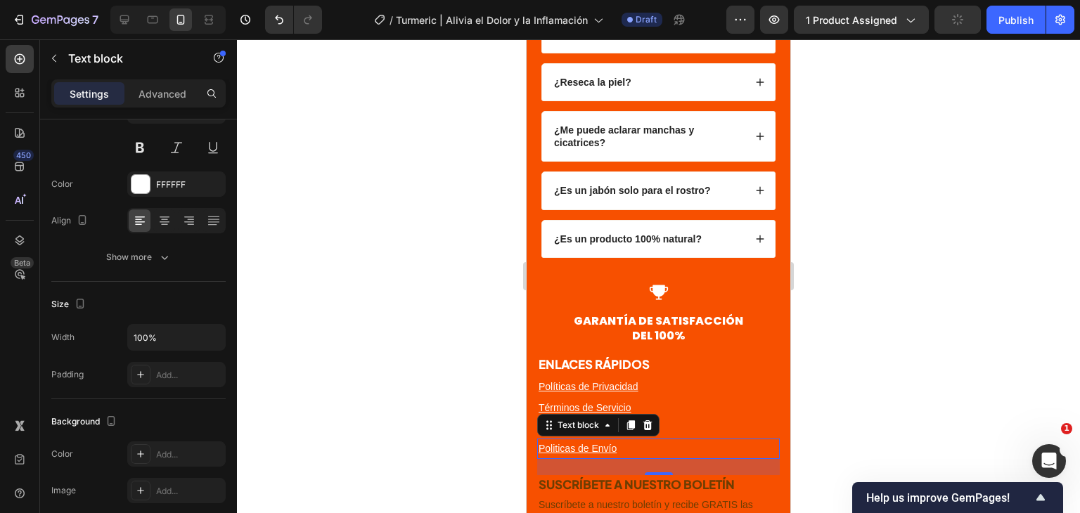
click at [908, 316] on div at bounding box center [658, 276] width 843 height 474
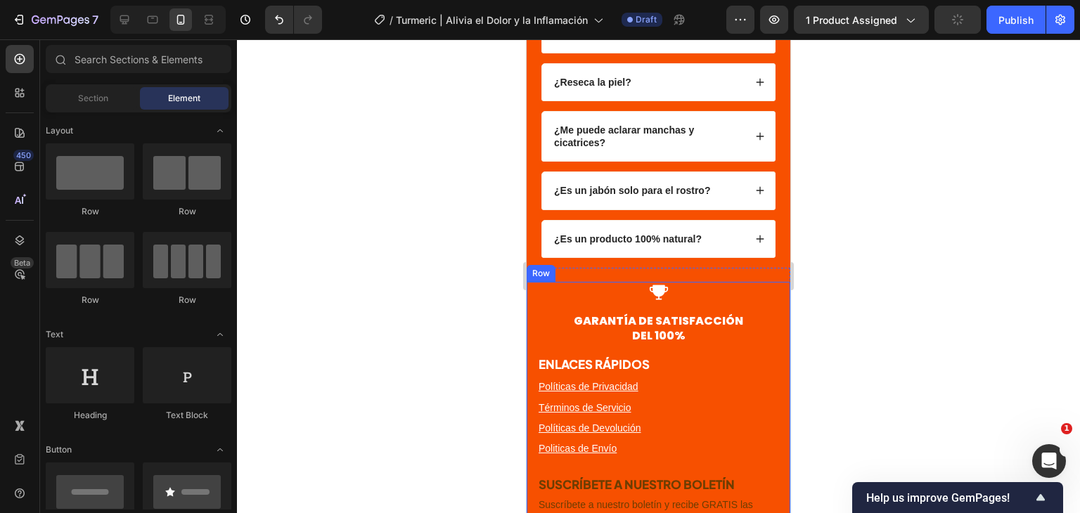
scroll to position [3770, 0]
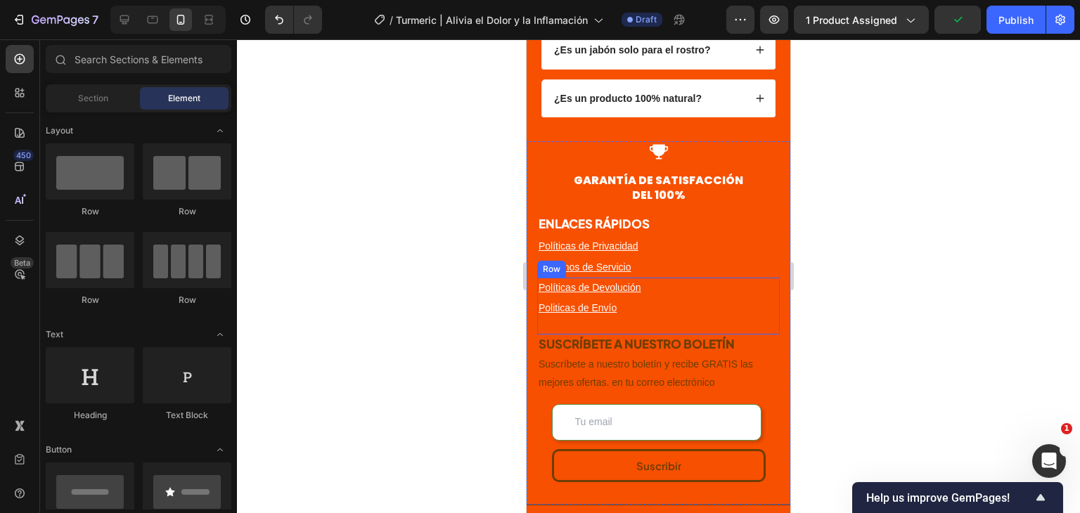
click at [678, 335] on h3 "SUSCRÍBETE A NUESTRO BOLETÍN" at bounding box center [658, 344] width 243 height 18
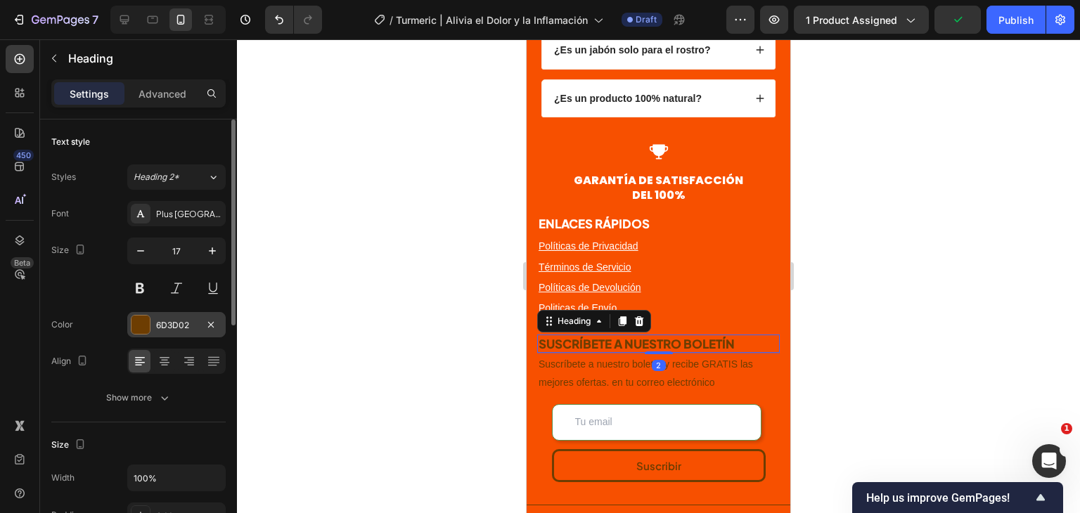
click at [169, 325] on div "6D3D02" at bounding box center [176, 325] width 41 height 13
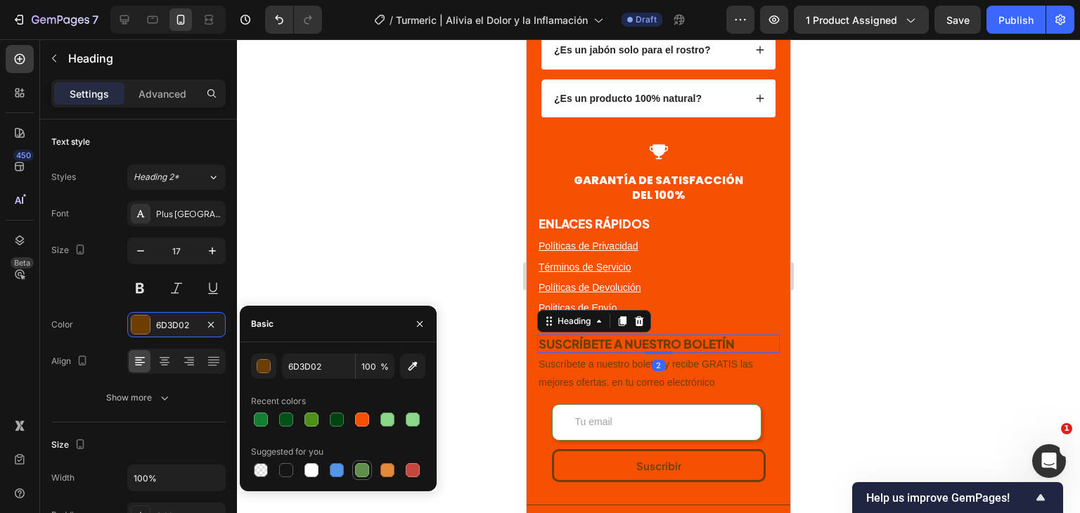
click at [309, 473] on div at bounding box center [311, 470] width 14 height 14
type input "FFFFFF"
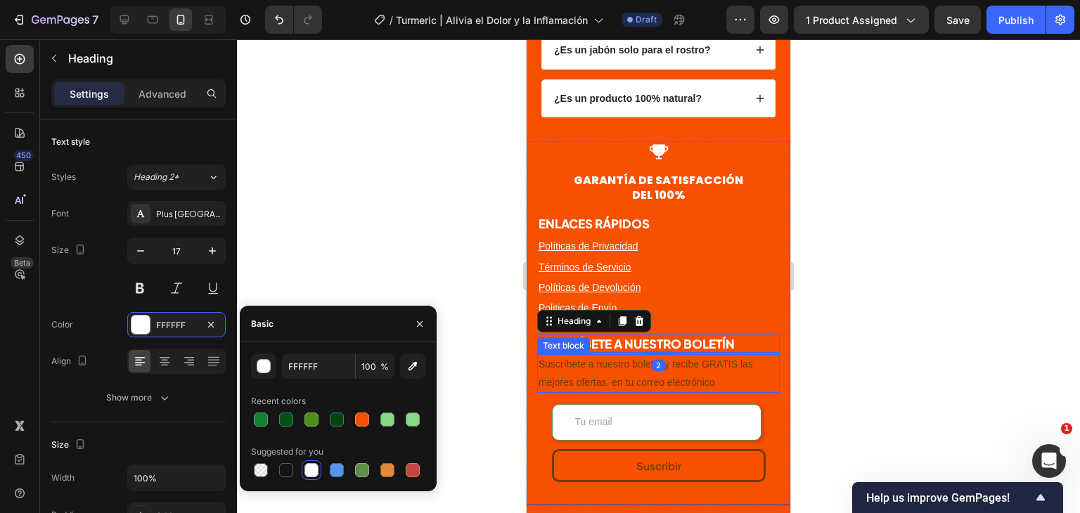
click at [687, 356] on p "Suscríbete a nuestro boletín y recibe GRATIS las mejores ofertas. en tu correo …" at bounding box center [659, 373] width 240 height 35
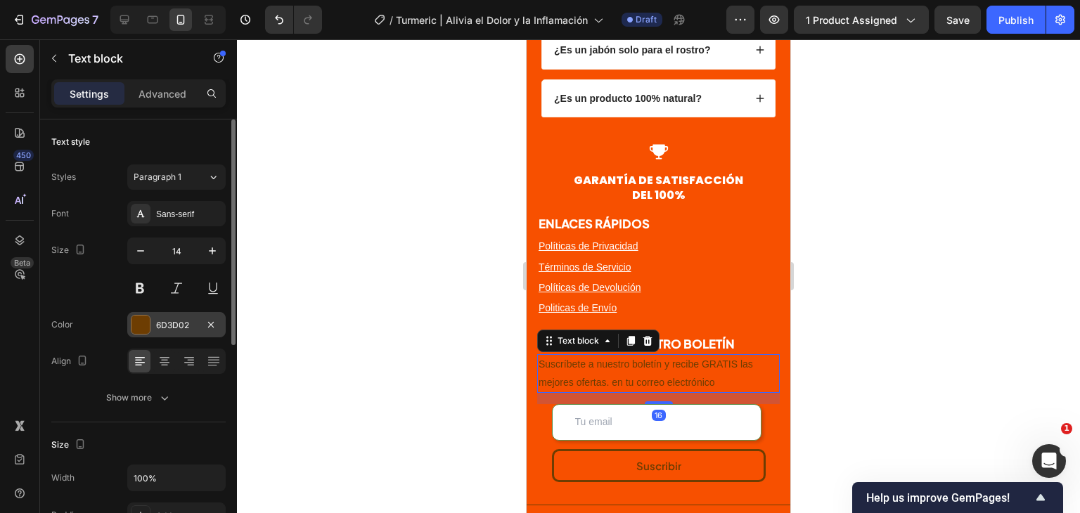
click at [170, 333] on div "6D3D02" at bounding box center [176, 324] width 98 height 25
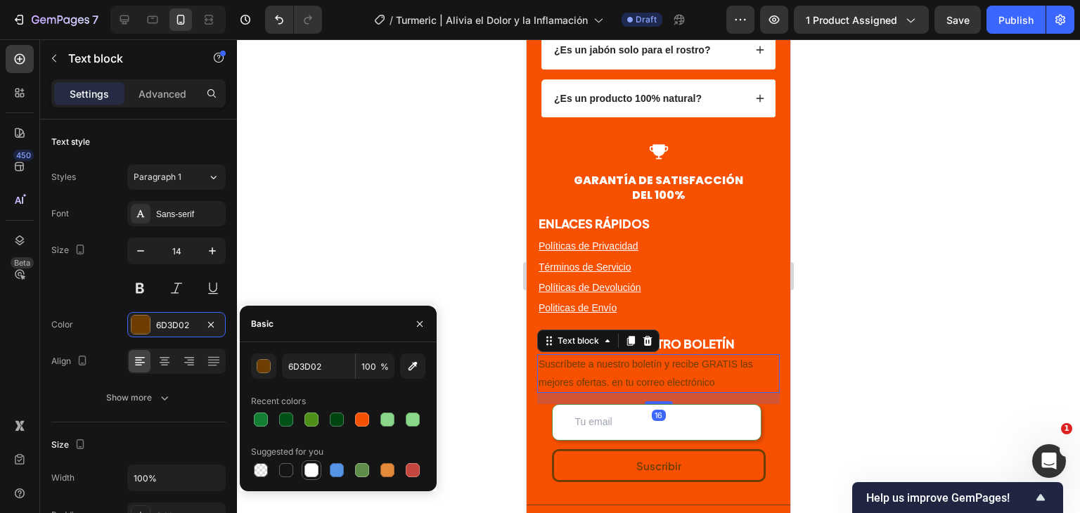
click at [315, 477] on div at bounding box center [311, 470] width 14 height 14
type input "FFFFFF"
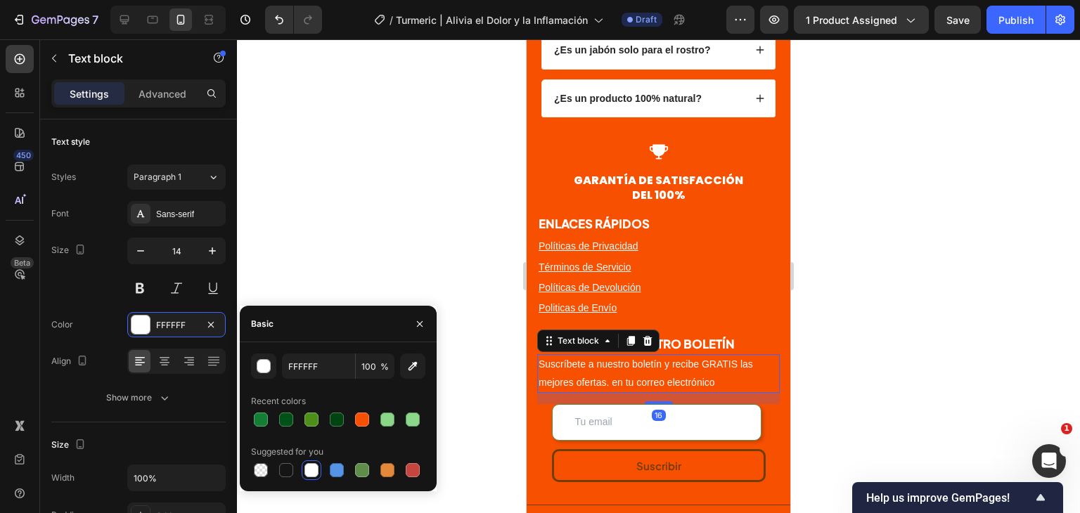
click at [885, 330] on div at bounding box center [658, 276] width 843 height 474
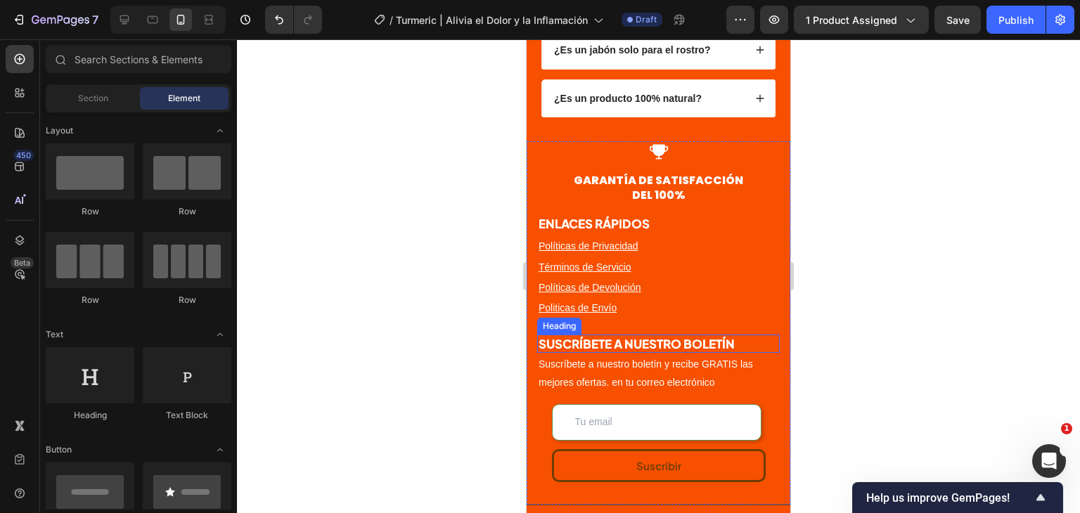
scroll to position [3840, 0]
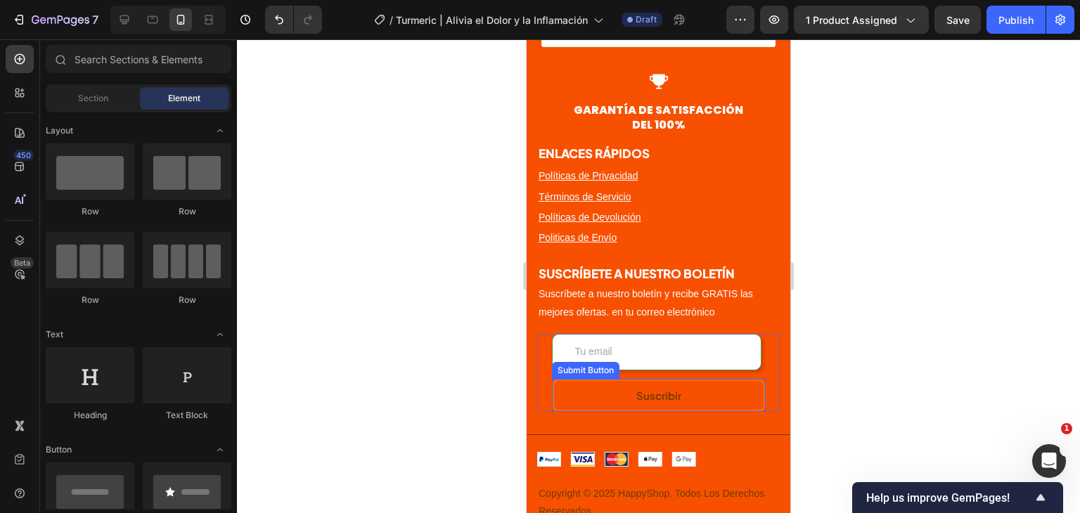
click at [718, 379] on button "Suscribir" at bounding box center [659, 395] width 214 height 33
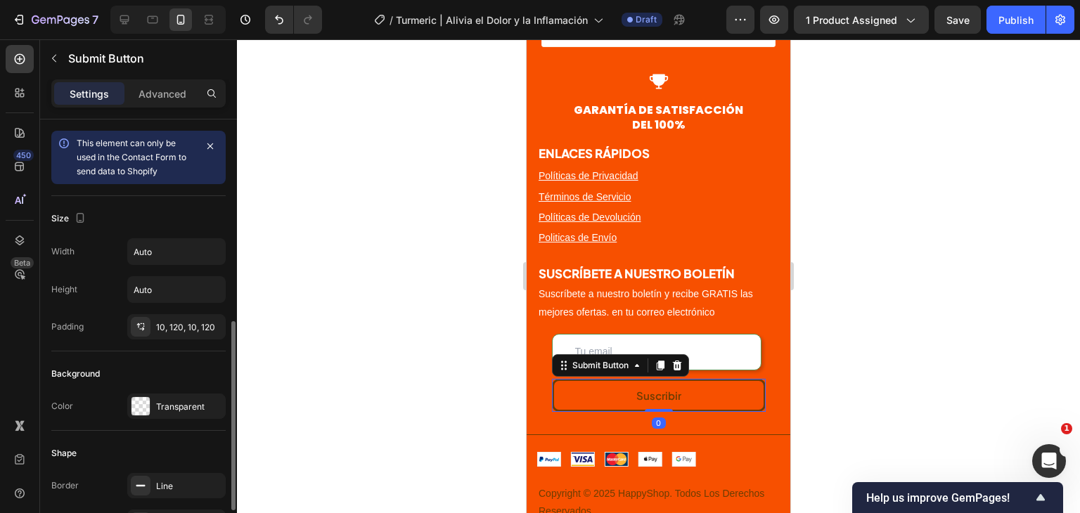
scroll to position [141, 0]
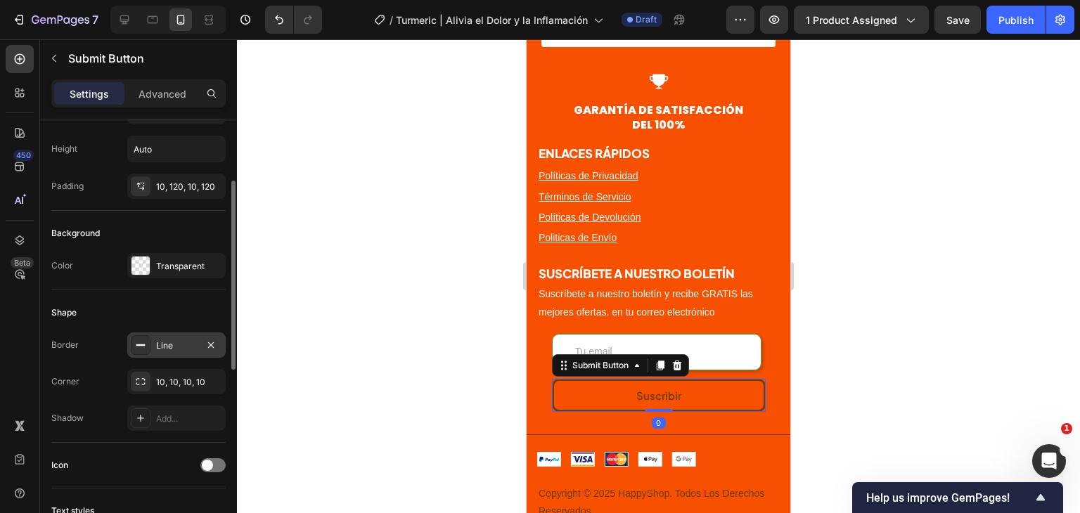
click at [155, 345] on div "Line" at bounding box center [176, 345] width 98 height 25
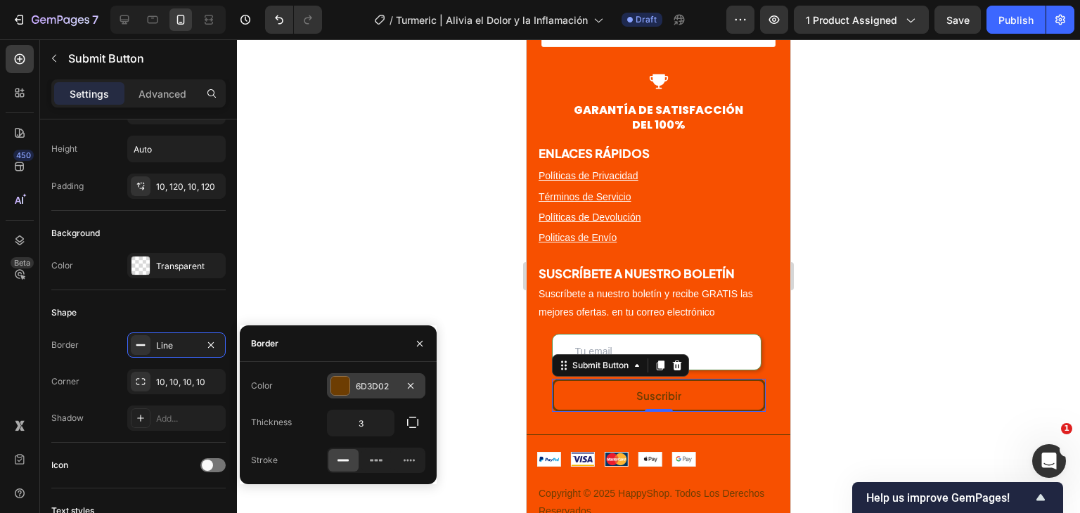
click at [383, 393] on div "6D3D02" at bounding box center [376, 385] width 98 height 25
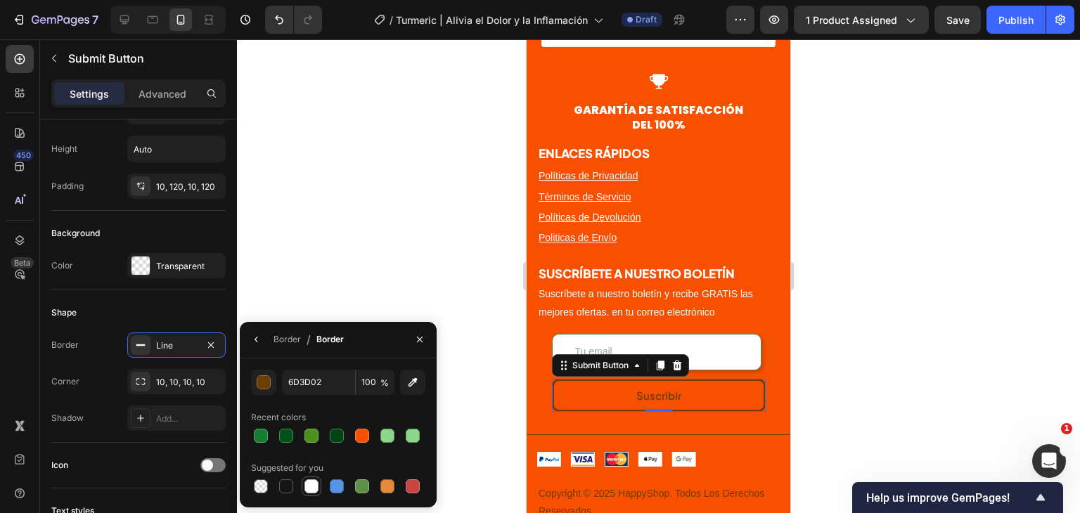
click at [312, 486] on div at bounding box center [311, 487] width 14 height 14
type input "FFFFFF"
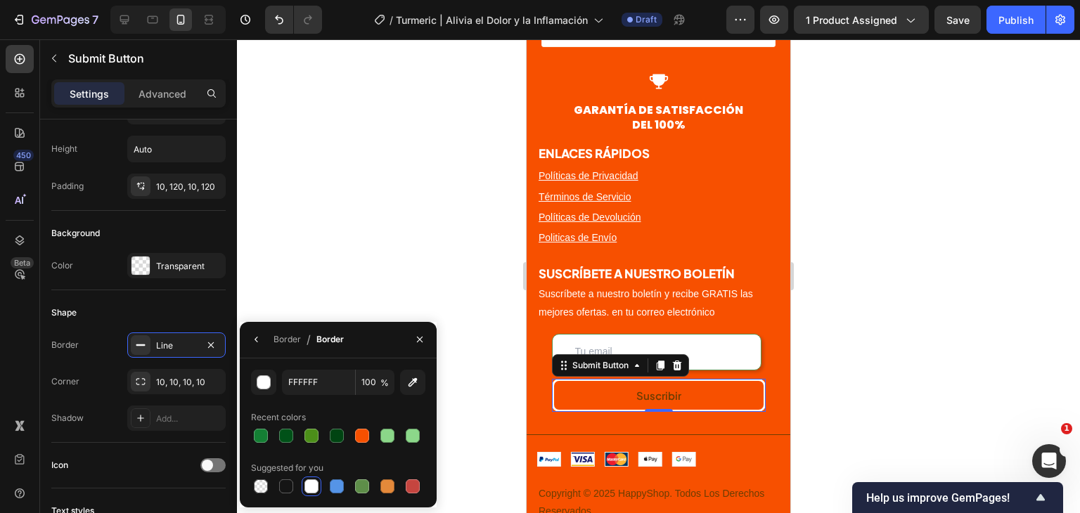
click at [952, 336] on div at bounding box center [658, 276] width 843 height 474
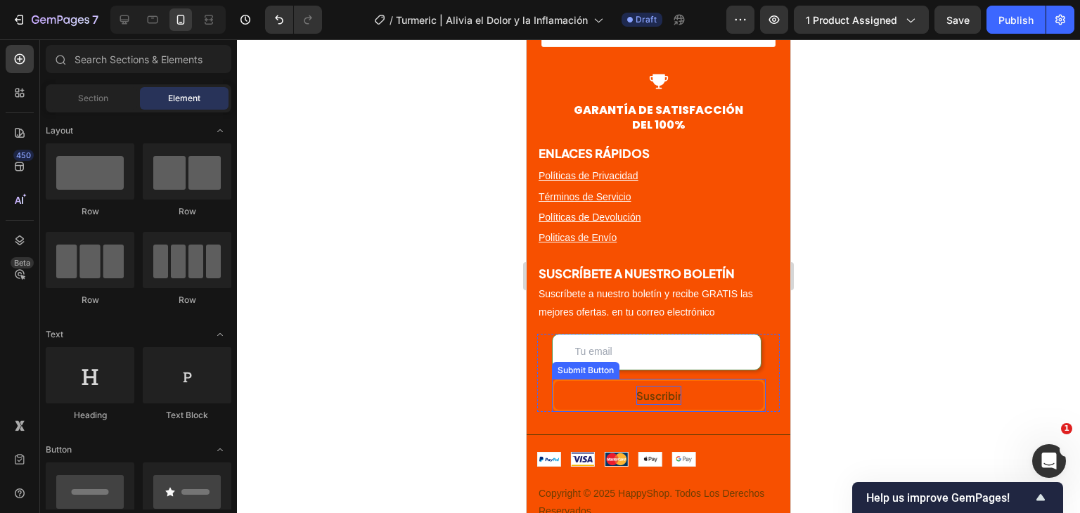
click at [660, 386] on div "Suscribir" at bounding box center [658, 395] width 45 height 19
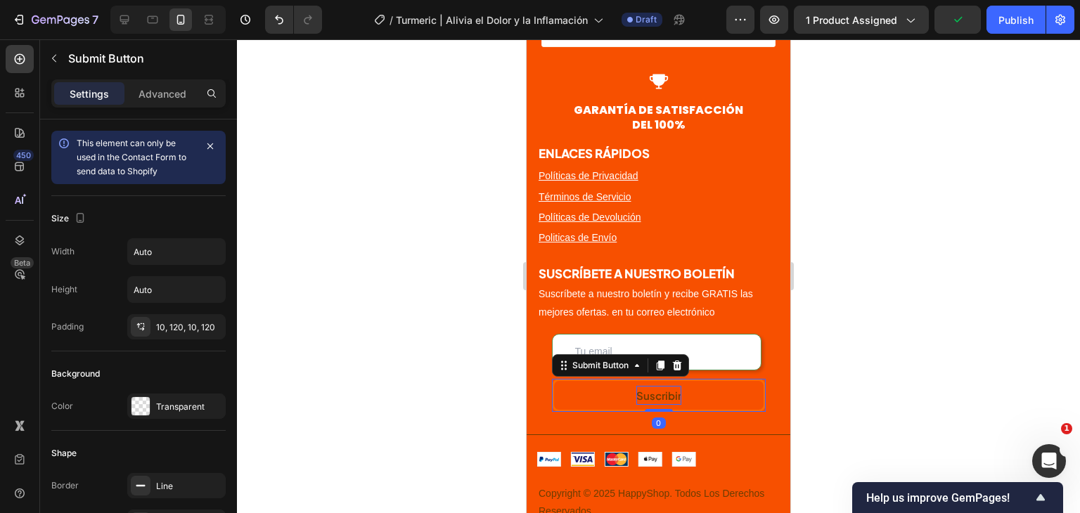
click at [664, 386] on div "Suscribir" at bounding box center [658, 395] width 45 height 19
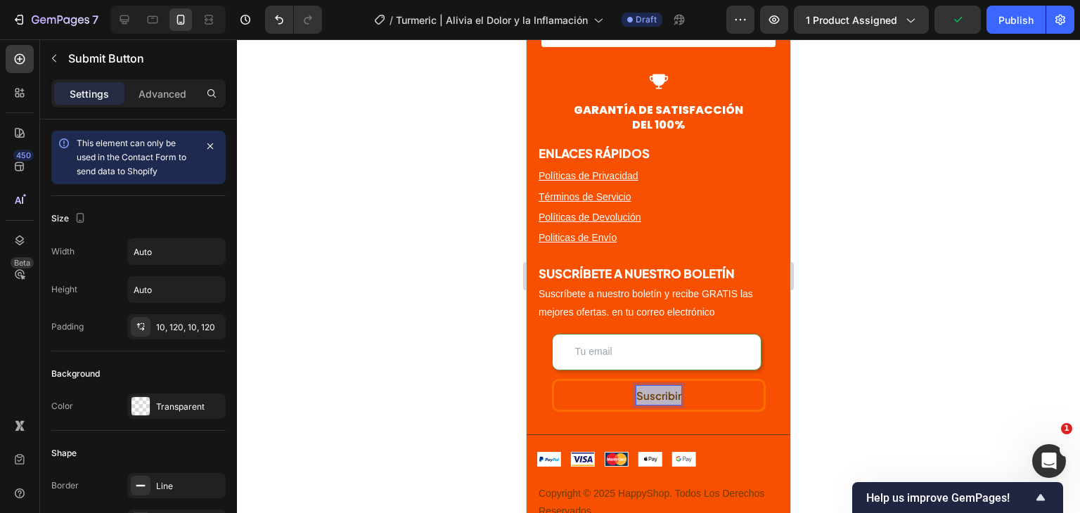
click at [664, 386] on p "Suscribir" at bounding box center [658, 395] width 45 height 19
drag, startPoint x: 672, startPoint y: 380, endPoint x: 644, endPoint y: 380, distance: 28.1
click at [644, 386] on p "Suscribir" at bounding box center [658, 395] width 45 height 19
click at [636, 386] on p "Suscribir" at bounding box center [658, 395] width 45 height 19
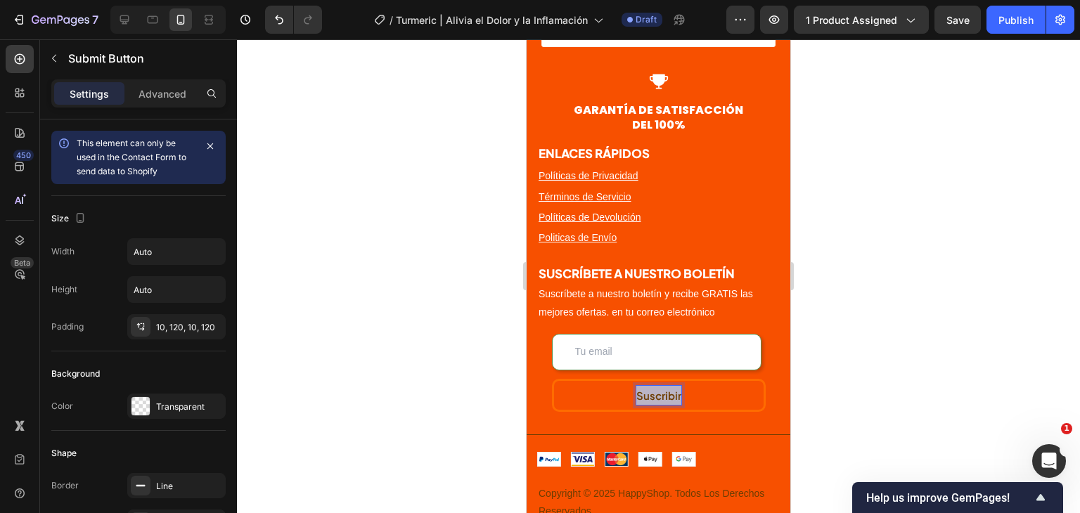
drag, startPoint x: 633, startPoint y: 379, endPoint x: 678, endPoint y: 380, distance: 45.7
click at [678, 380] on button "Suscribir" at bounding box center [659, 395] width 214 height 33
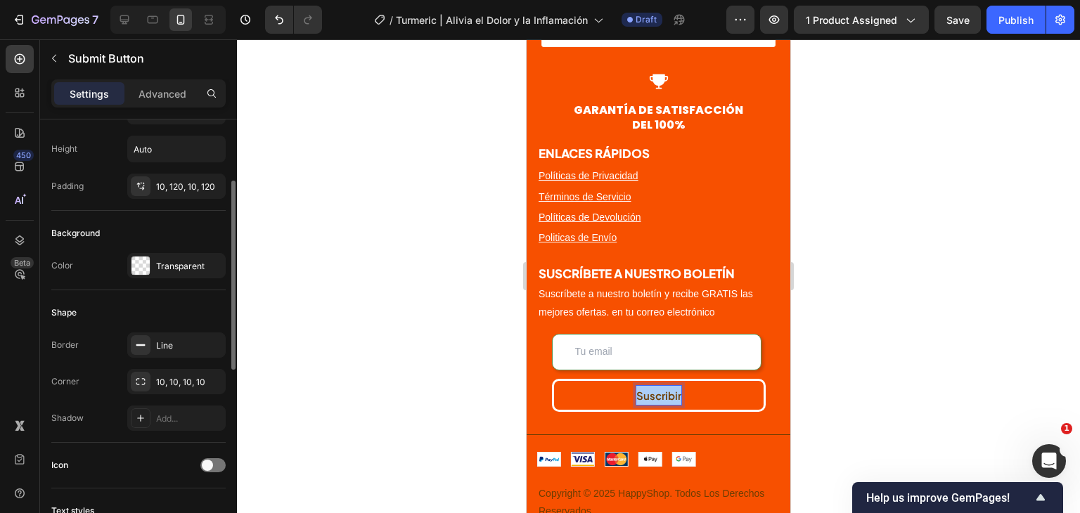
click at [808, 354] on div at bounding box center [658, 276] width 843 height 474
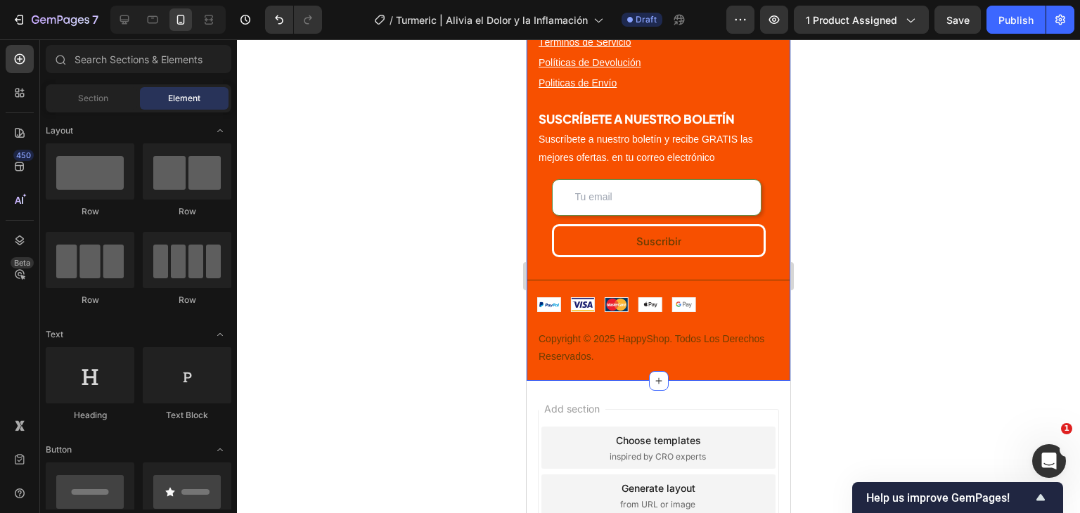
scroll to position [3981, 0]
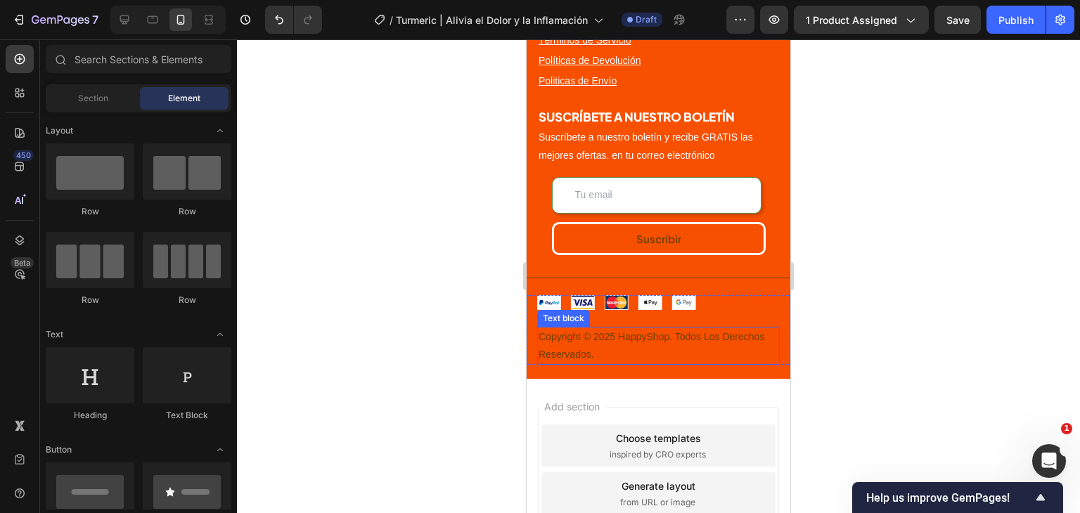
click at [611, 333] on p "Copyright © 2025 HappyShop. Todos Los Derechos Reservados." at bounding box center [659, 345] width 240 height 35
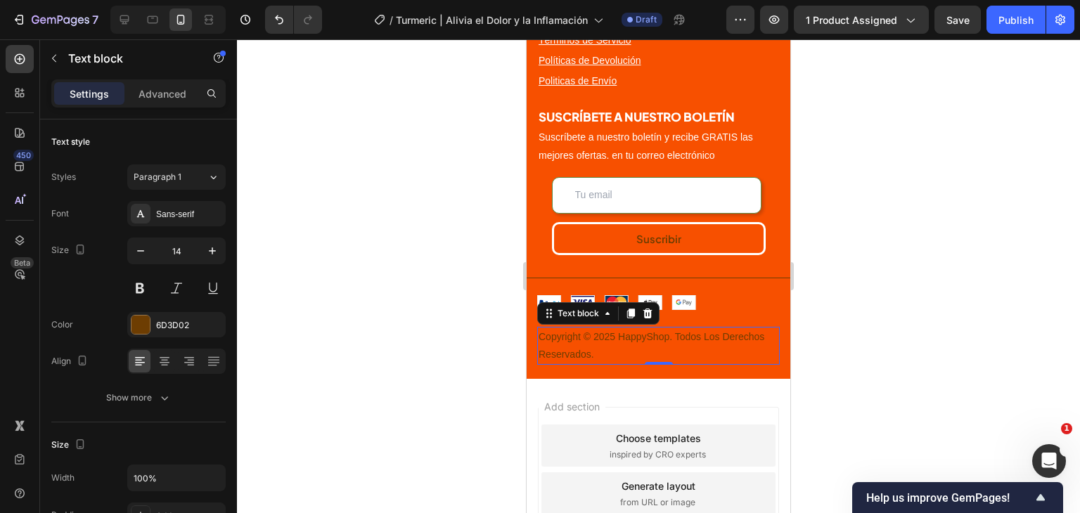
click at [590, 354] on p "Copyright © 2025 HappyShop. Todos Los Derechos Reservados." at bounding box center [659, 345] width 240 height 35
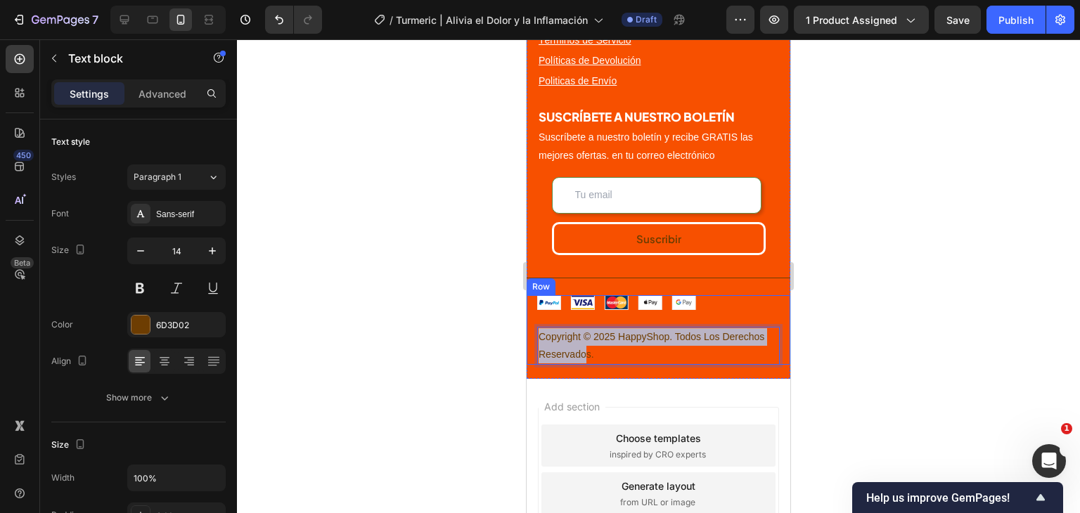
drag, startPoint x: 588, startPoint y: 354, endPoint x: 536, endPoint y: 333, distance: 55.9
click at [536, 333] on div "Image Copyright © 2025 HappyShop. Todos Los Derechos Reservados. Text block 0 R…" at bounding box center [659, 330] width 264 height 70
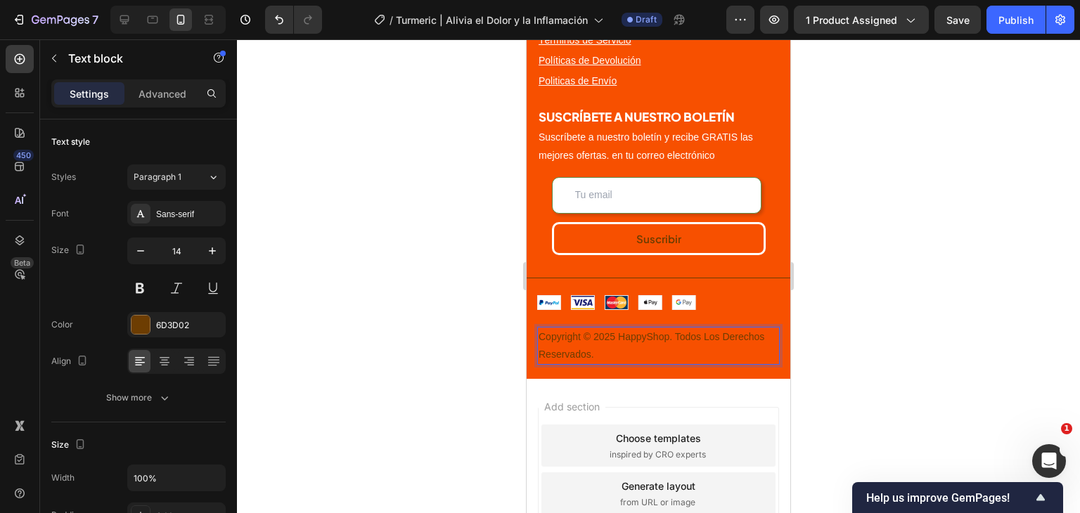
click at [597, 357] on p "Copyright © 2025 HappyShop. Todos Los Derechos Reservados." at bounding box center [659, 345] width 240 height 35
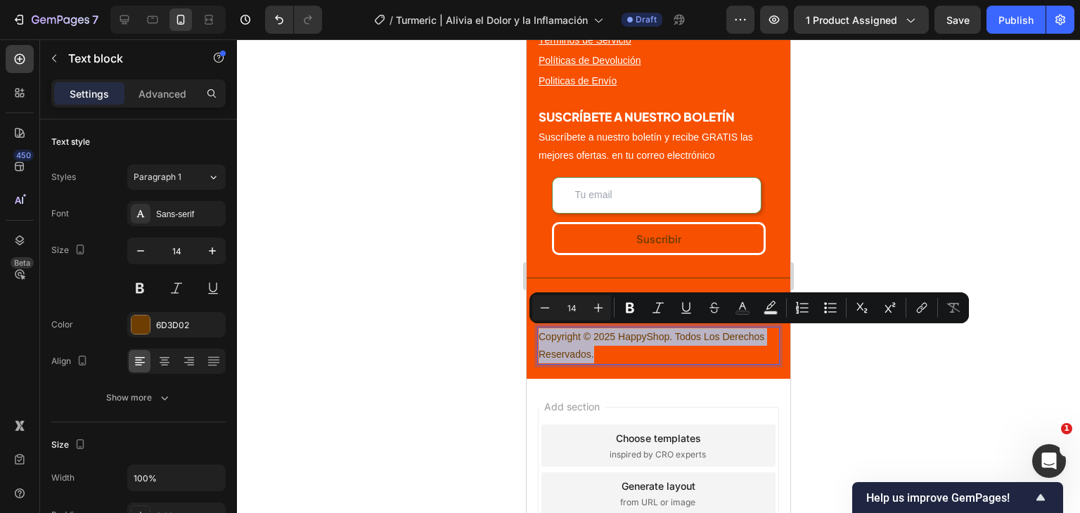
drag, startPoint x: 596, startPoint y: 354, endPoint x: 541, endPoint y: 333, distance: 58.8
click at [541, 333] on p "Copyright © 2025 HappyShop. Todos Los Derechos Reservados." at bounding box center [659, 345] width 240 height 35
click at [745, 308] on icon "Editor contextual toolbar" at bounding box center [742, 306] width 7 height 8
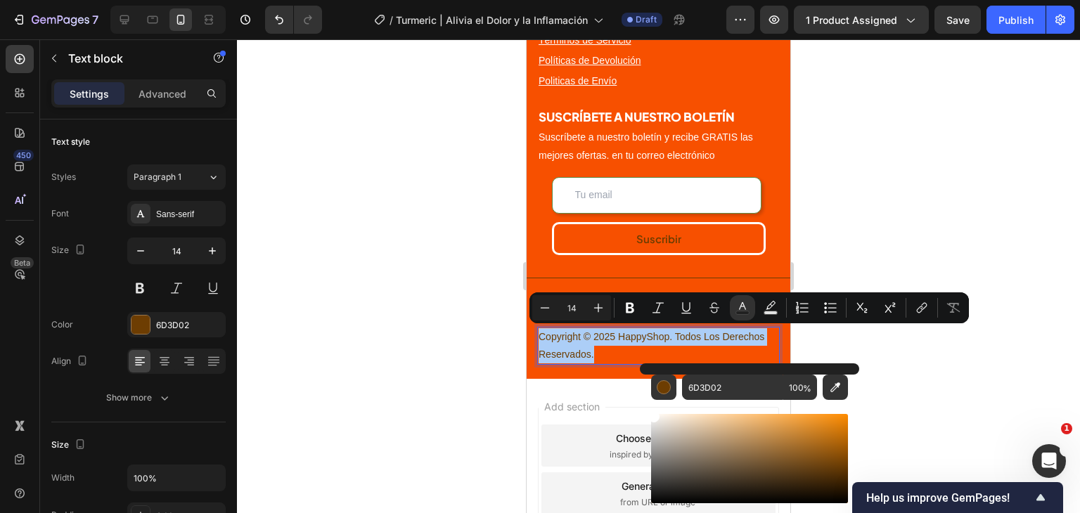
drag, startPoint x: 655, startPoint y: 421, endPoint x: 652, endPoint y: 409, distance: 13.0
click at [652, 409] on div "Editor contextual toolbar" at bounding box center [749, 471] width 197 height 143
type input "FFFFFF"
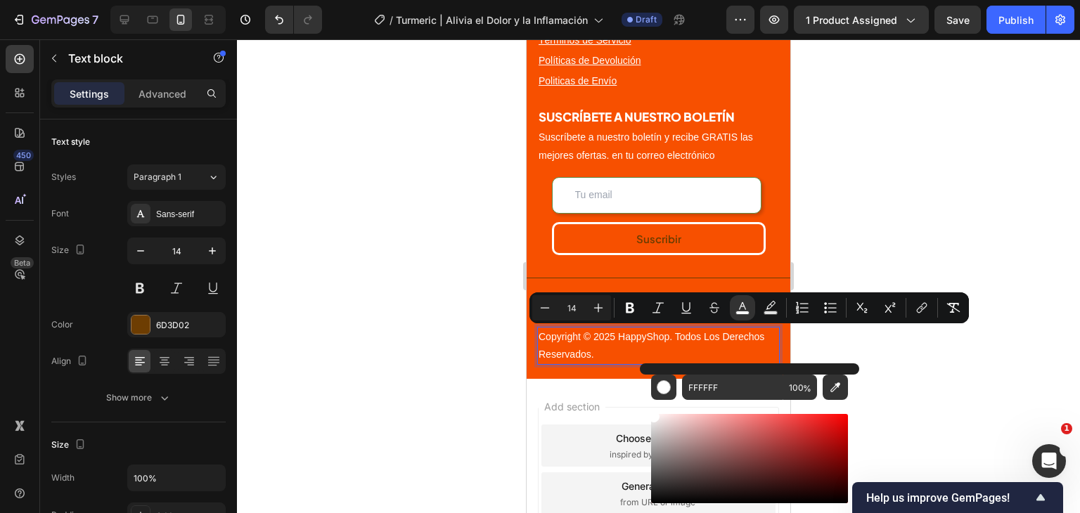
click at [965, 161] on div at bounding box center [658, 276] width 843 height 474
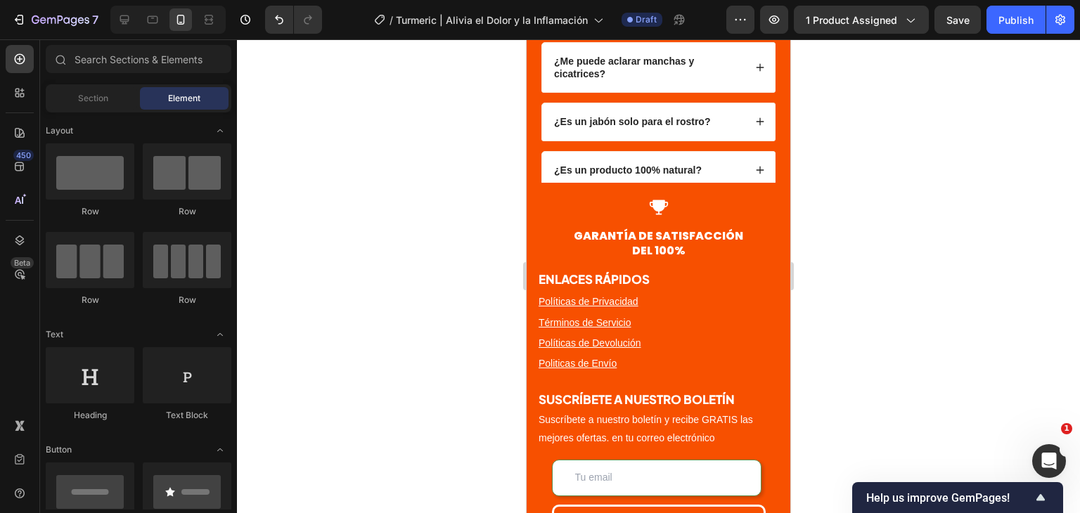
drag, startPoint x: 783, startPoint y: 473, endPoint x: 1455, endPoint y: 259, distance: 705.3
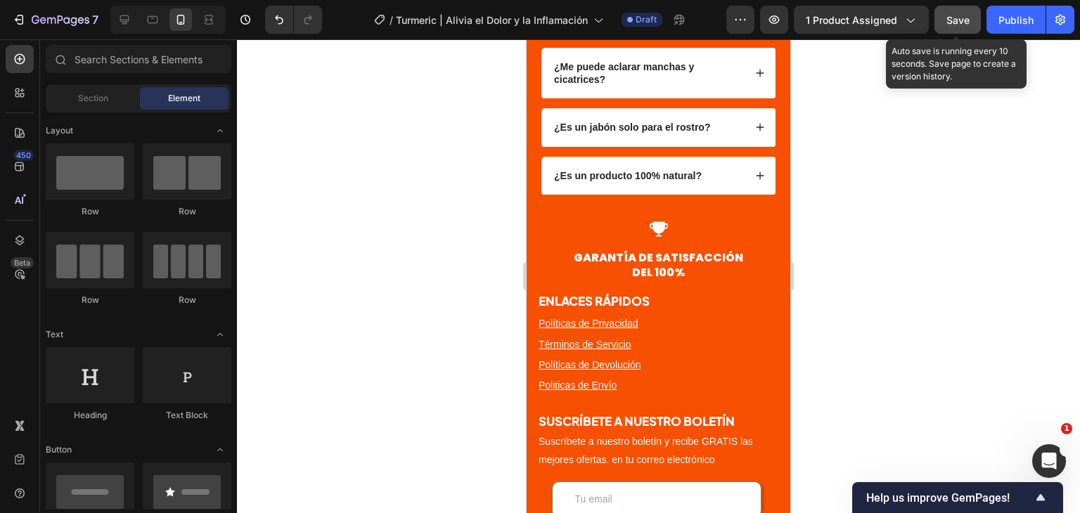
click at [964, 28] on button "Save" at bounding box center [957, 20] width 46 height 28
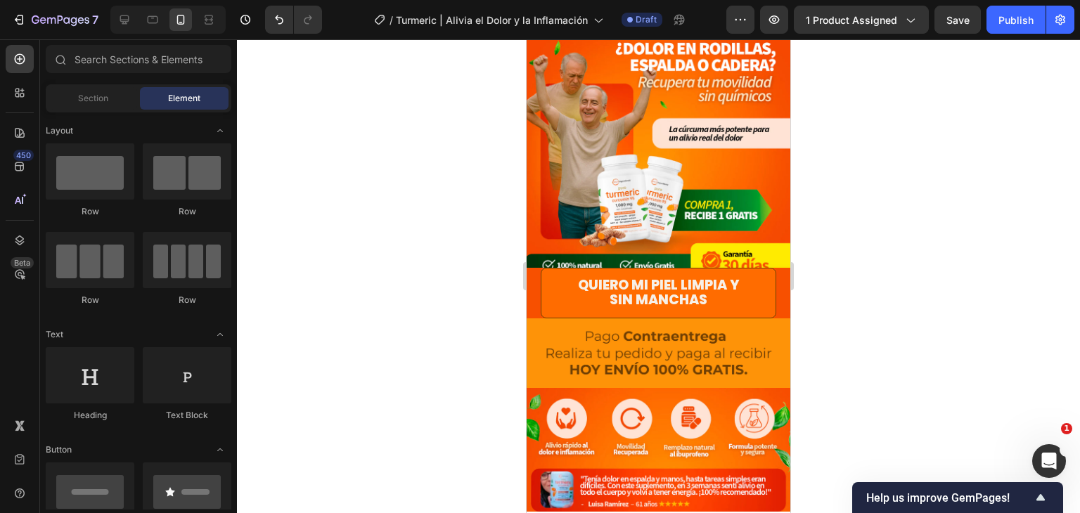
scroll to position [0, 0]
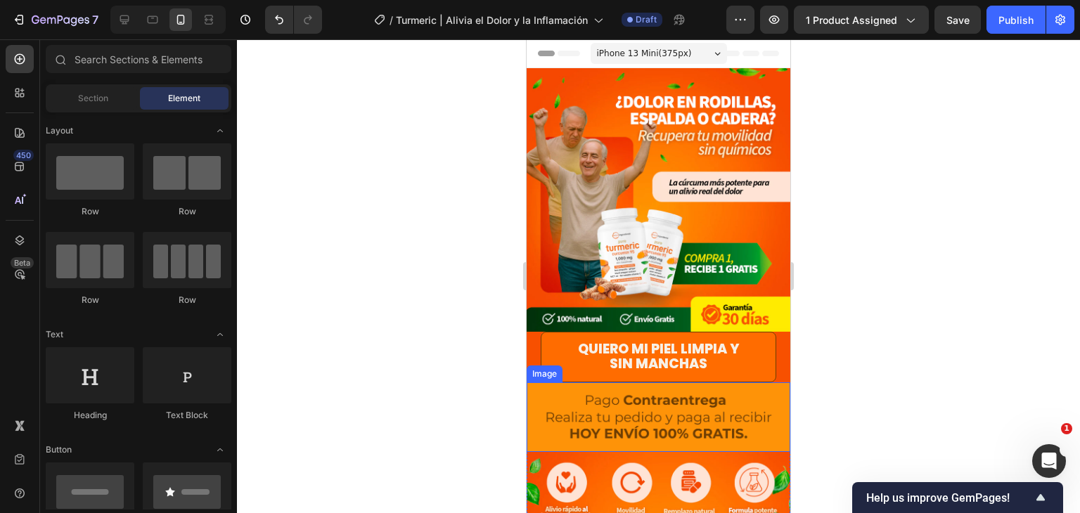
click at [770, 382] on img at bounding box center [659, 417] width 264 height 70
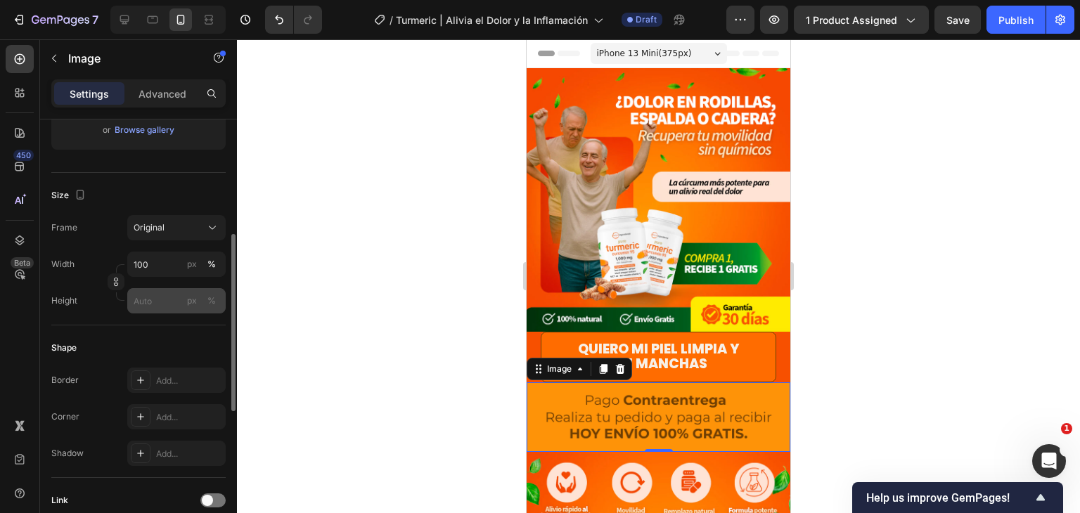
scroll to position [352, 0]
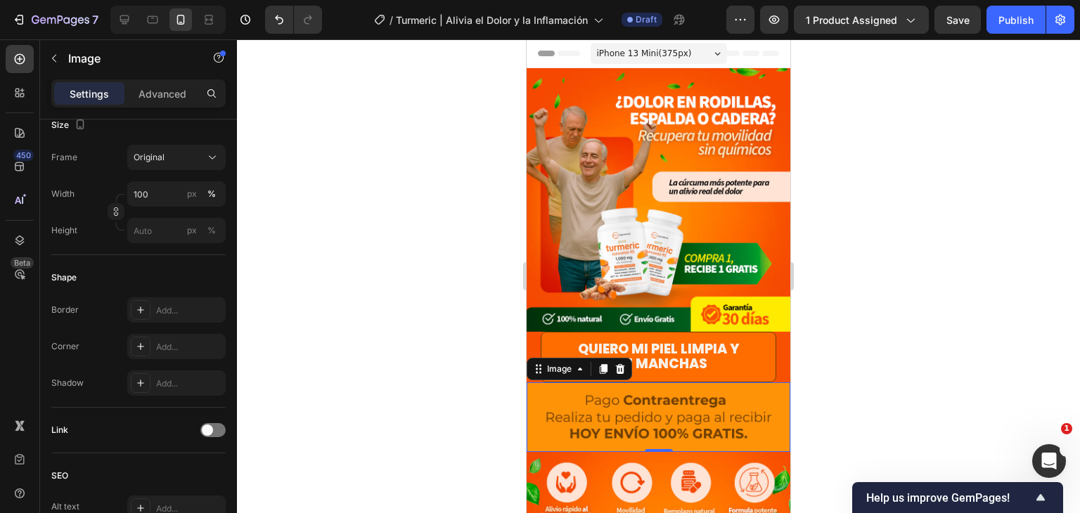
click at [535, 382] on img at bounding box center [659, 417] width 264 height 70
click at [529, 382] on img at bounding box center [659, 417] width 264 height 70
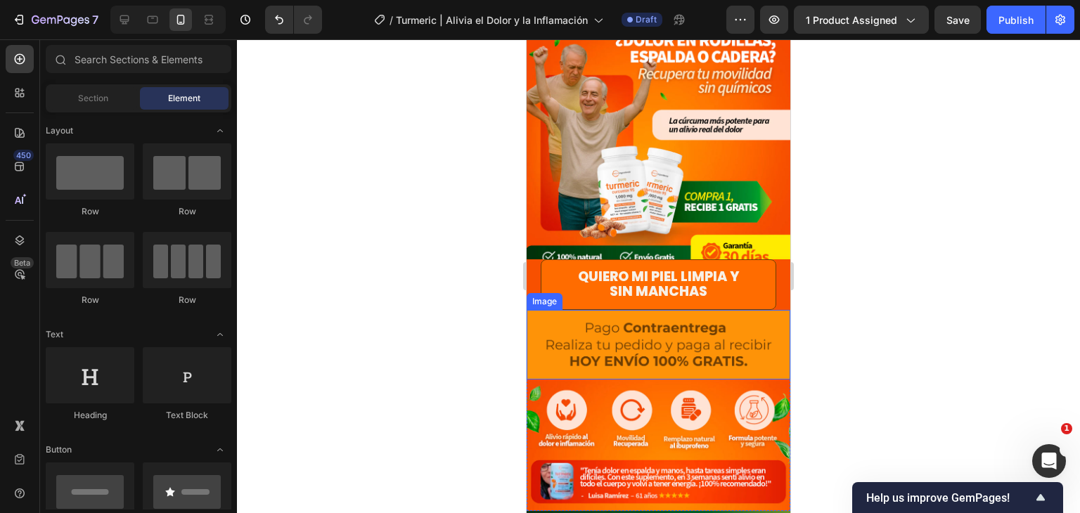
scroll to position [0, 0]
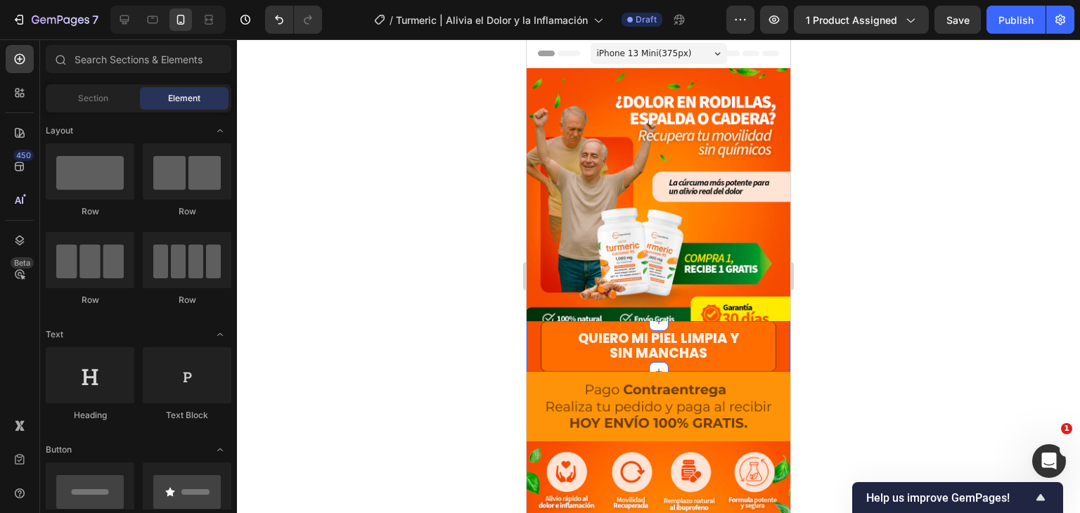
click at [766, 358] on div "Quiero mi piel limpia y sin manchas Button" at bounding box center [659, 346] width 264 height 51
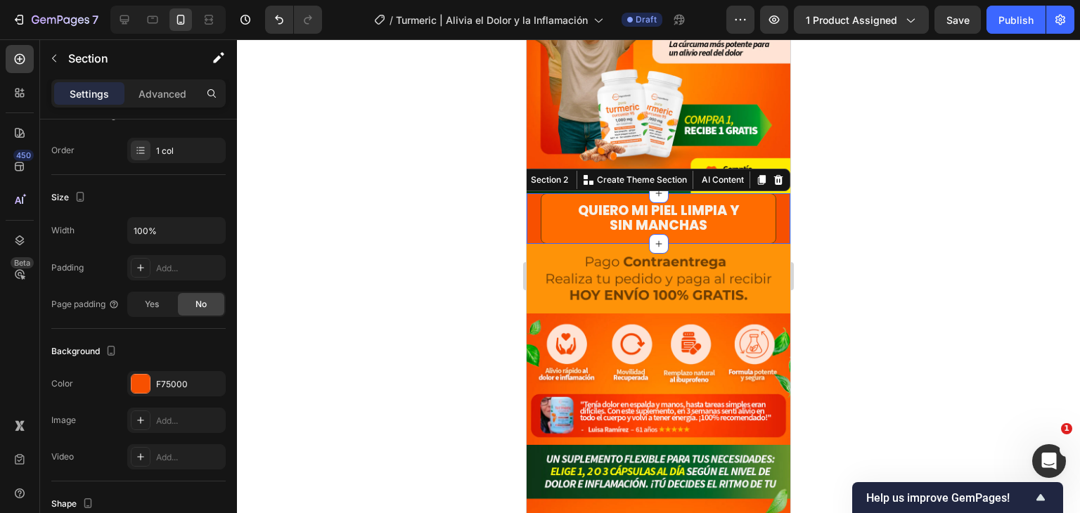
scroll to position [141, 0]
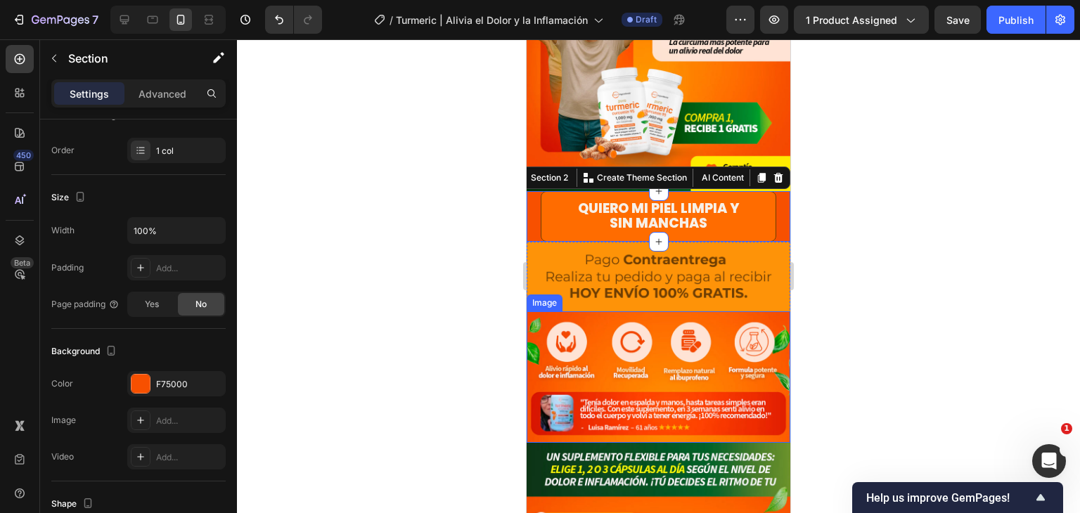
click at [776, 311] on img at bounding box center [659, 377] width 264 height 132
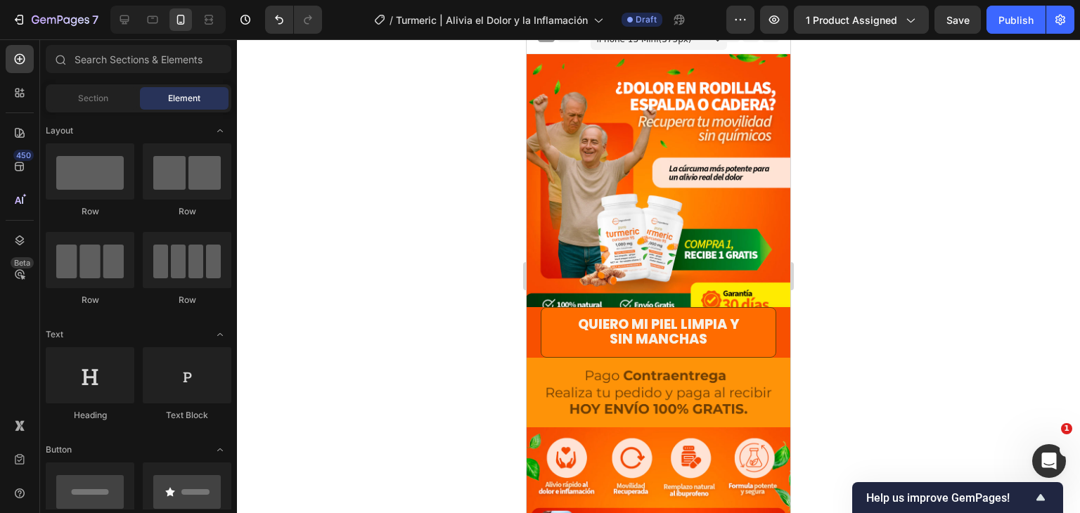
scroll to position [94, 0]
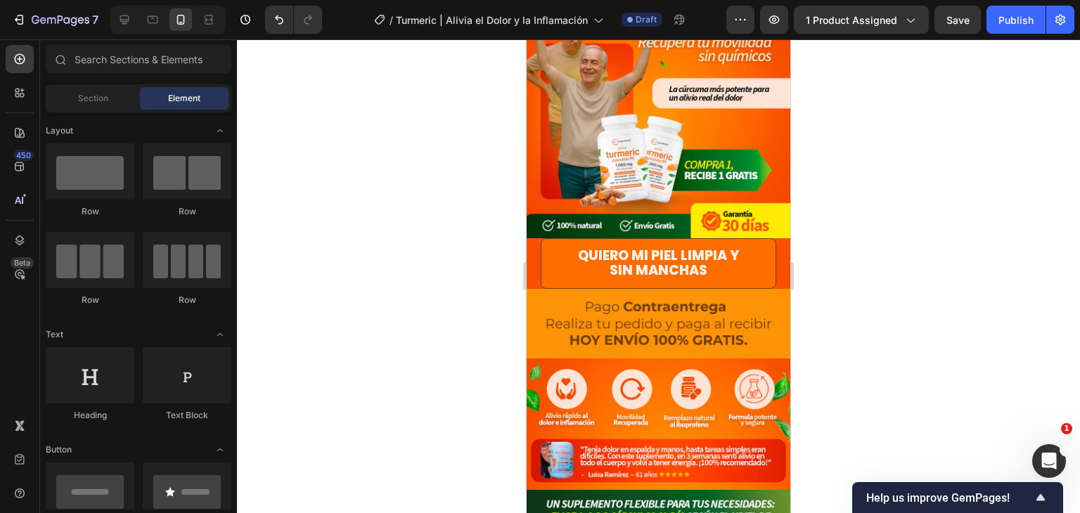
drag, startPoint x: 789, startPoint y: 221, endPoint x: 1339, endPoint y: 129, distance: 557.4
click at [765, 307] on img at bounding box center [659, 324] width 264 height 70
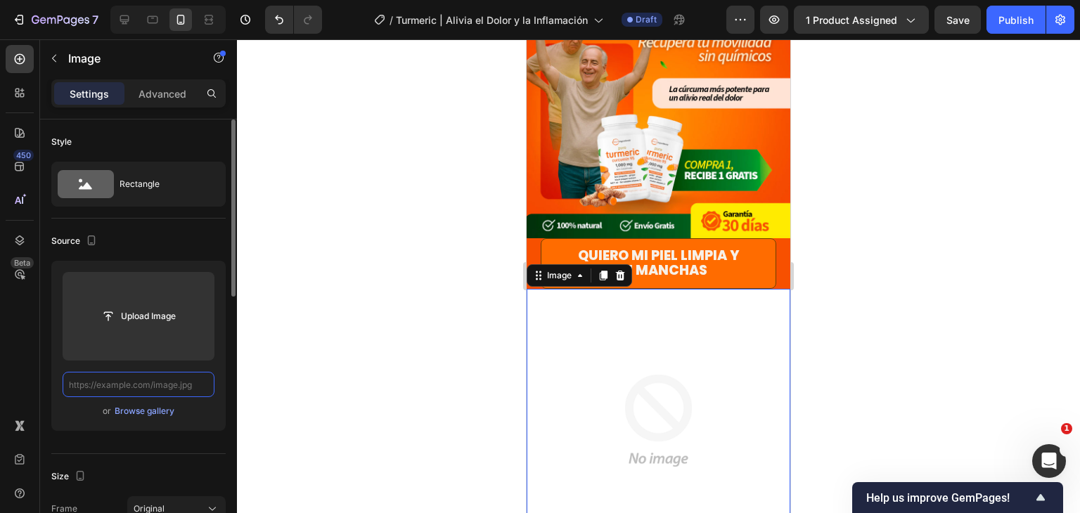
scroll to position [0, 0]
click at [157, 386] on input "text" at bounding box center [139, 384] width 152 height 25
paste input "[URL][DOMAIN_NAME]"
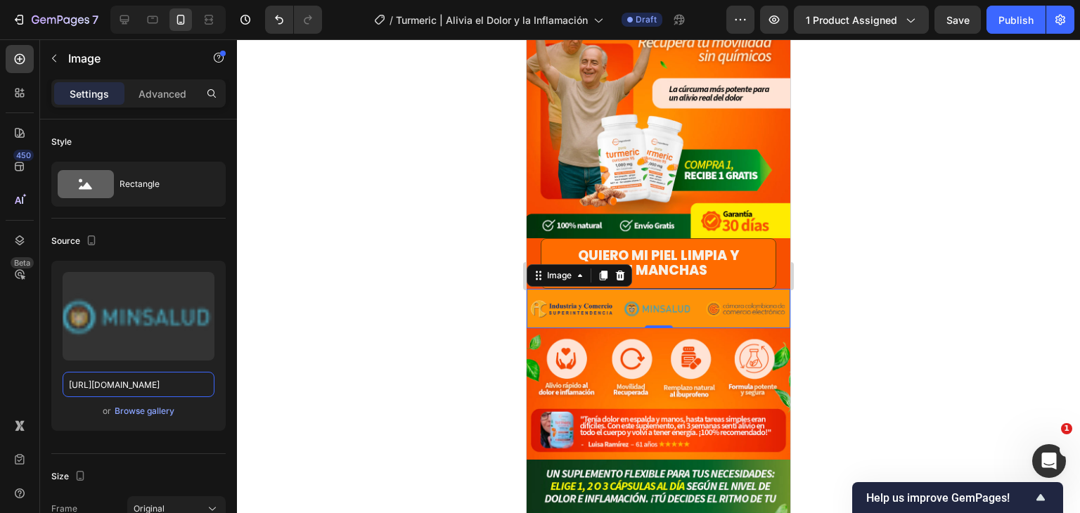
type input "[URL][DOMAIN_NAME]"
click at [0, 344] on div "450 Beta" at bounding box center [20, 276] width 40 height 474
click at [873, 223] on div at bounding box center [658, 276] width 843 height 474
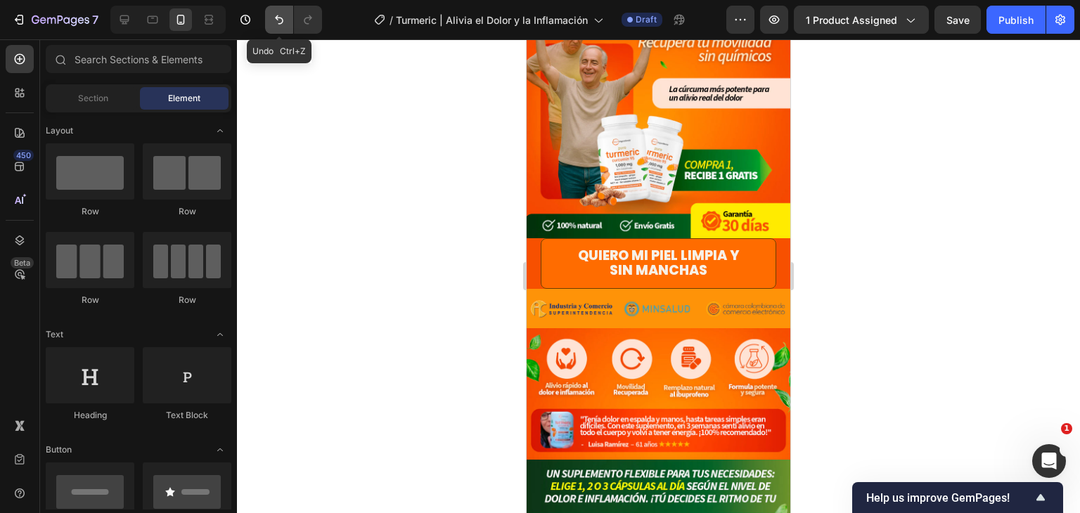
click at [275, 22] on icon "Undo/Redo" at bounding box center [279, 20] width 14 height 14
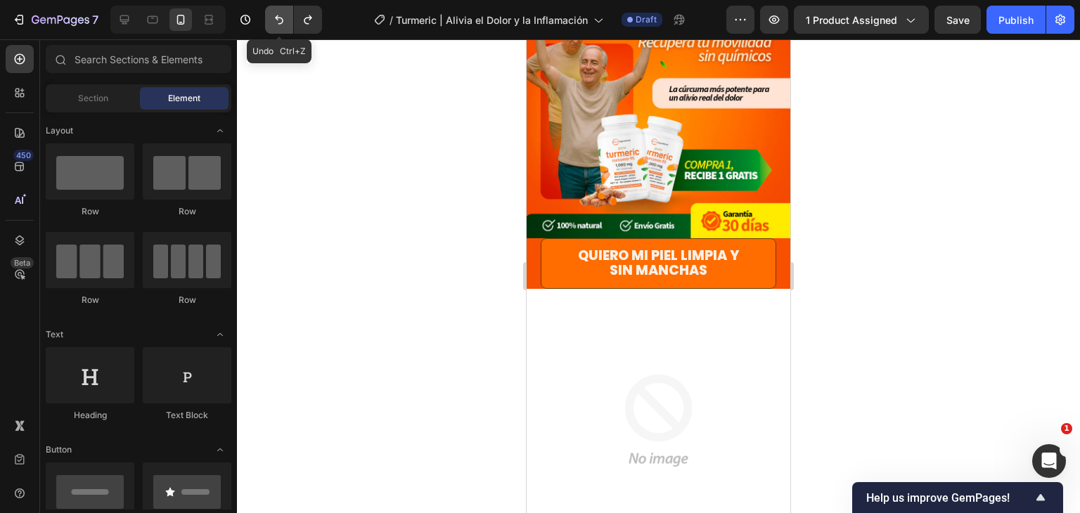
click at [275, 22] on icon "Undo/Redo" at bounding box center [279, 20] width 14 height 14
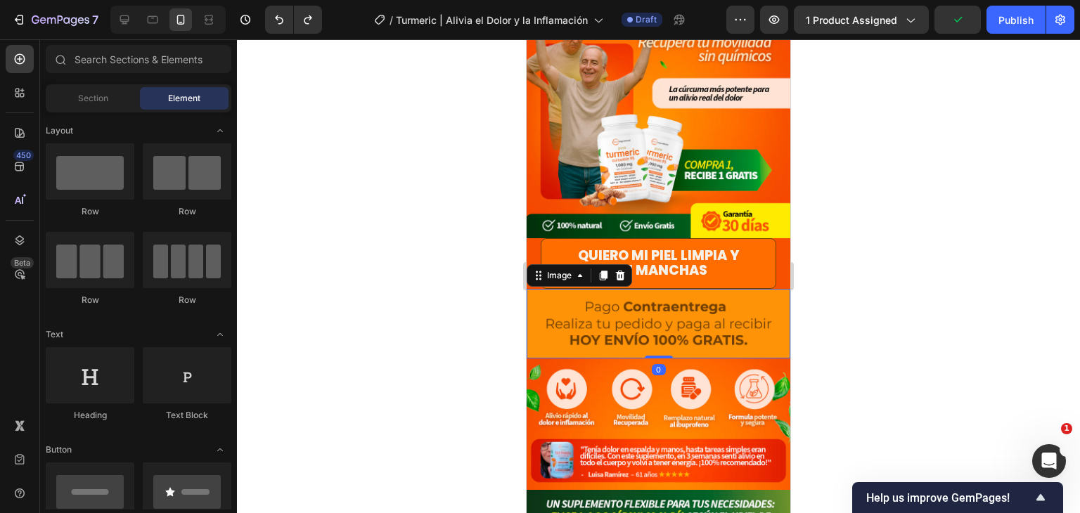
click at [528, 342] on img at bounding box center [659, 324] width 264 height 70
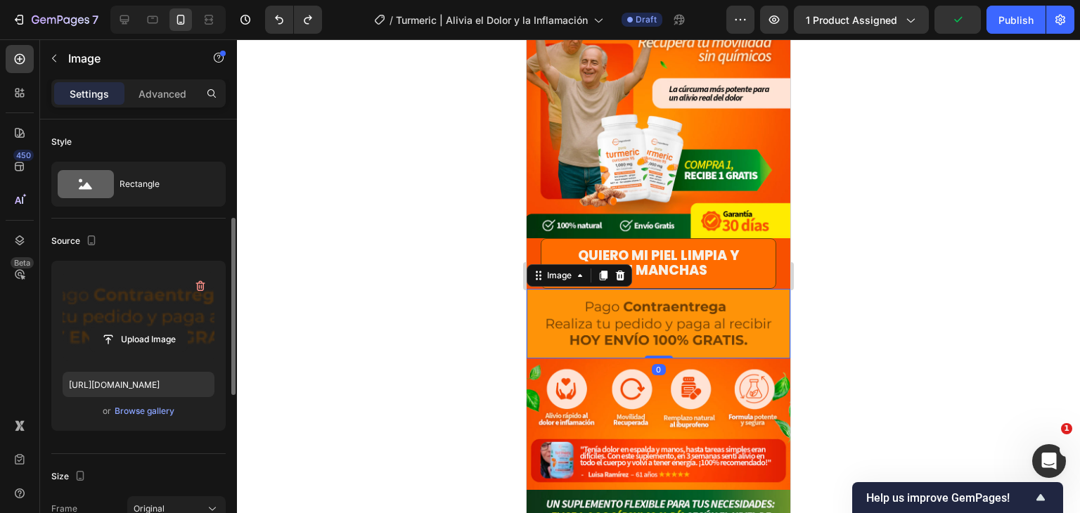
scroll to position [211, 0]
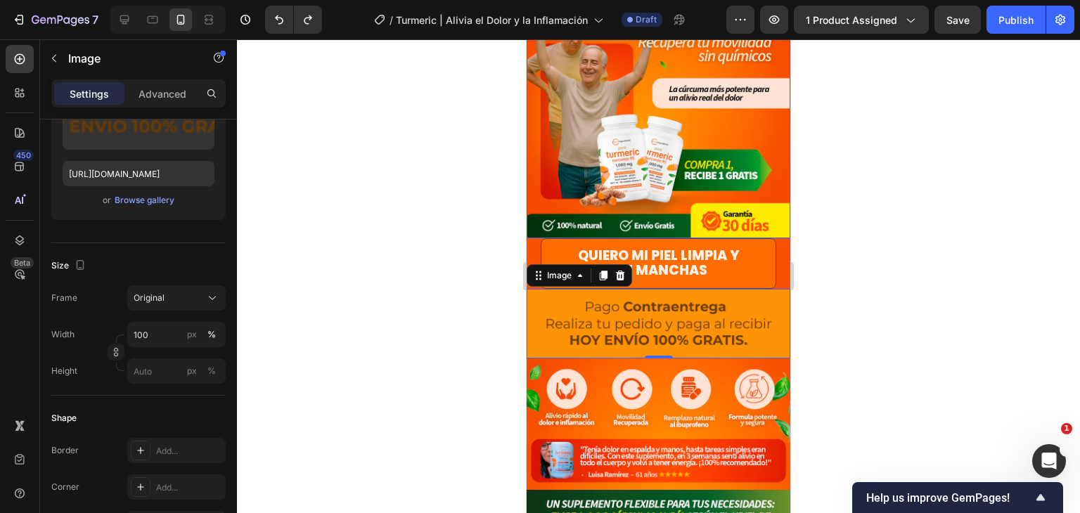
click at [776, 192] on img at bounding box center [659, 107] width 264 height 264
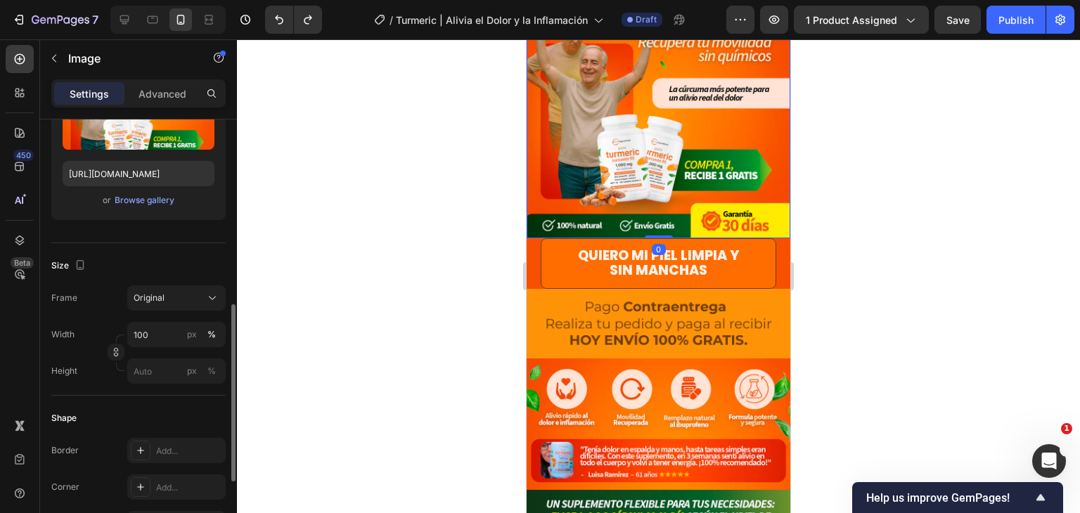
scroll to position [281, 0]
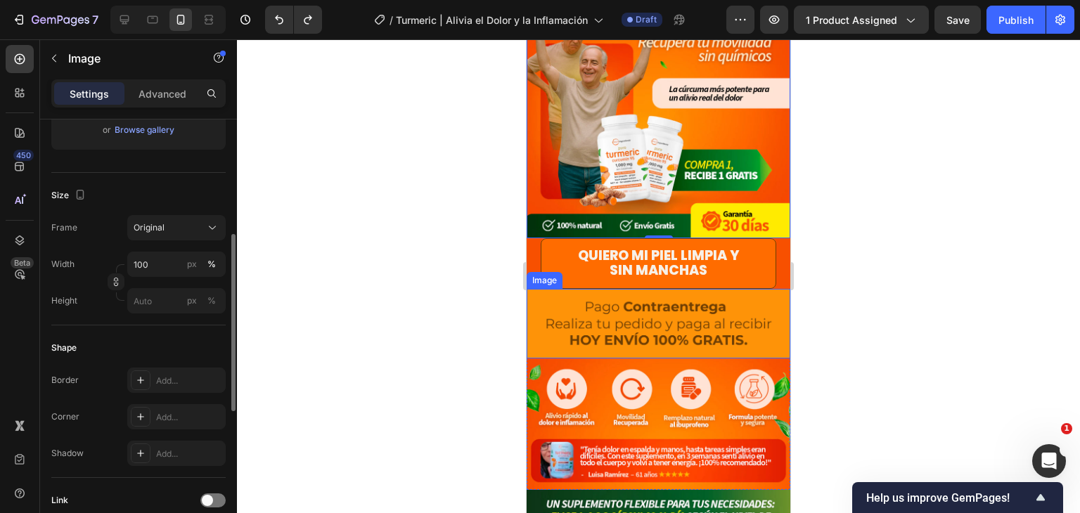
click at [778, 328] on img at bounding box center [659, 324] width 264 height 70
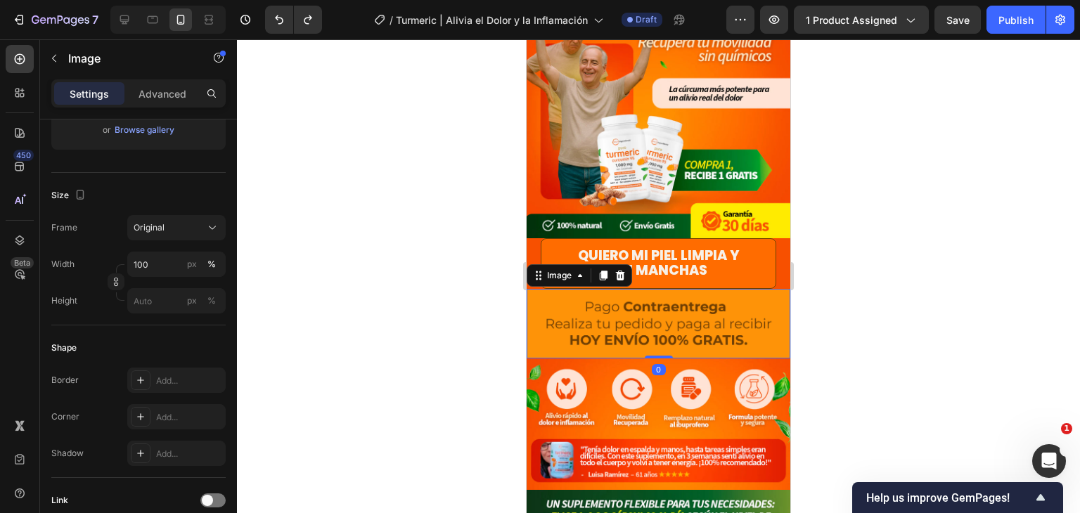
click at [773, 327] on img at bounding box center [659, 324] width 264 height 70
click at [24, 243] on icon at bounding box center [20, 240] width 14 height 14
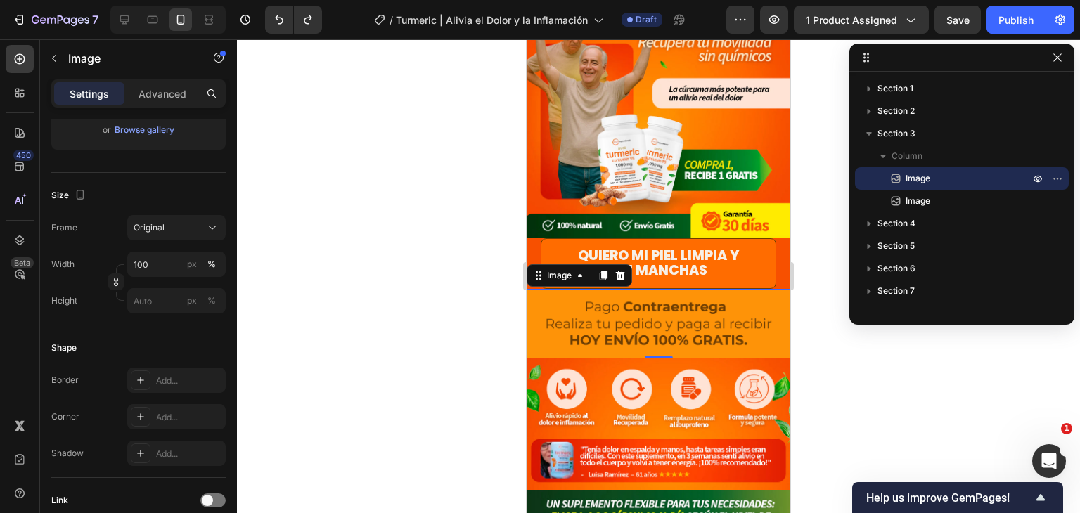
click at [925, 179] on span "Image" at bounding box center [918, 179] width 25 height 14
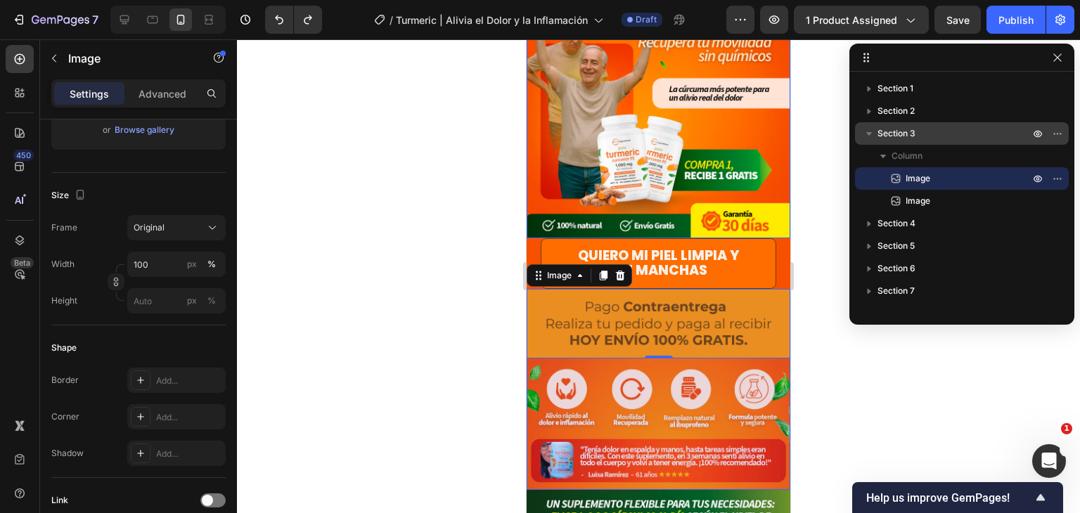
click at [873, 138] on icon "button" at bounding box center [869, 134] width 14 height 14
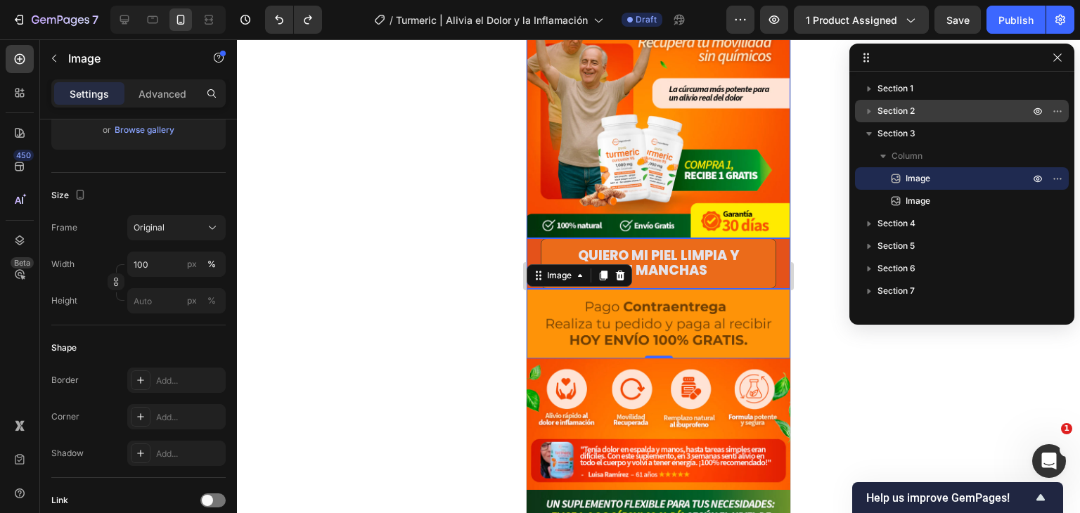
click at [872, 119] on button "button" at bounding box center [869, 111] width 17 height 17
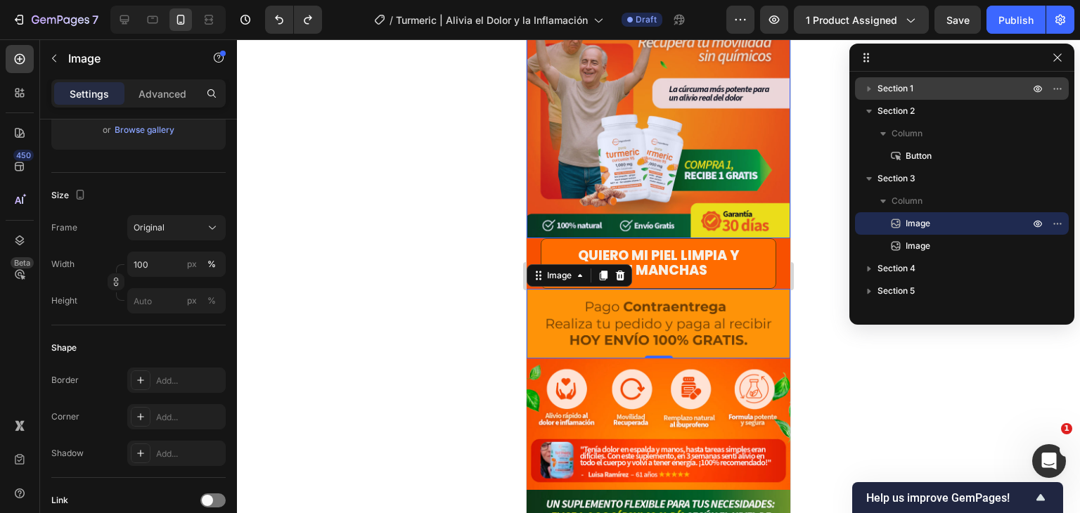
click at [865, 89] on icon "button" at bounding box center [869, 89] width 14 height 14
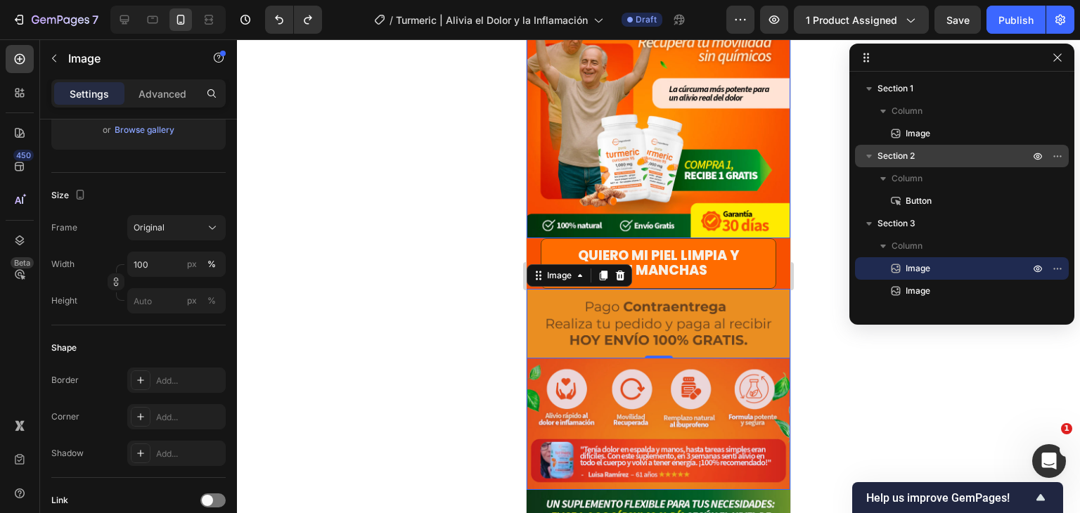
scroll to position [127, 0]
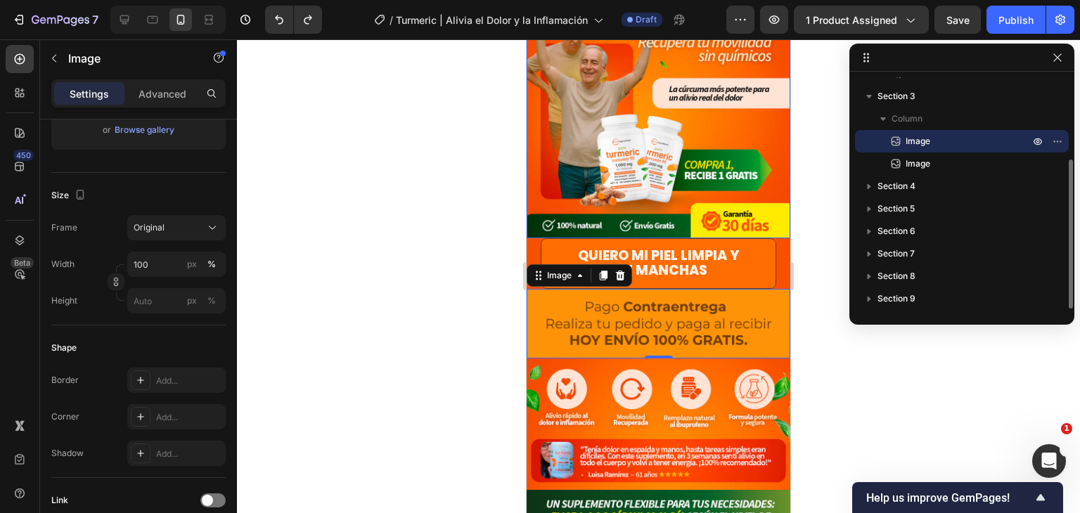
click at [852, 348] on div at bounding box center [658, 276] width 843 height 474
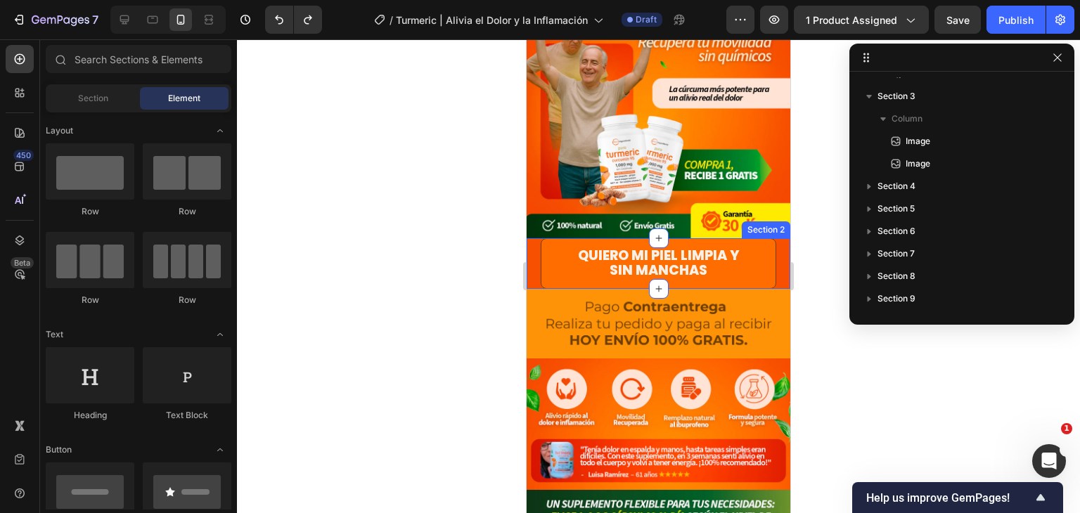
click at [777, 257] on div "Quiero mi piel limpia y sin manchas Button" at bounding box center [659, 263] width 264 height 51
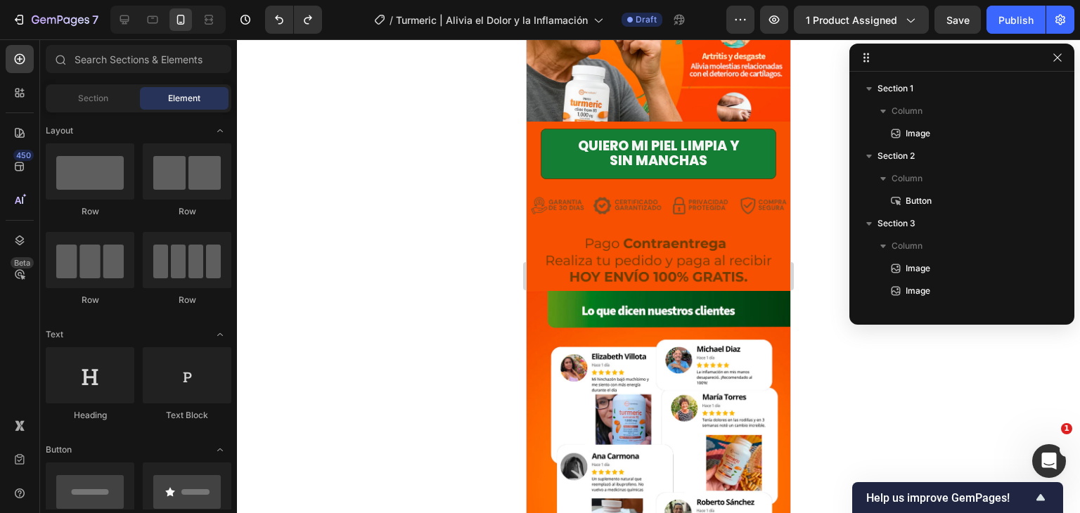
scroll to position [1398, 0]
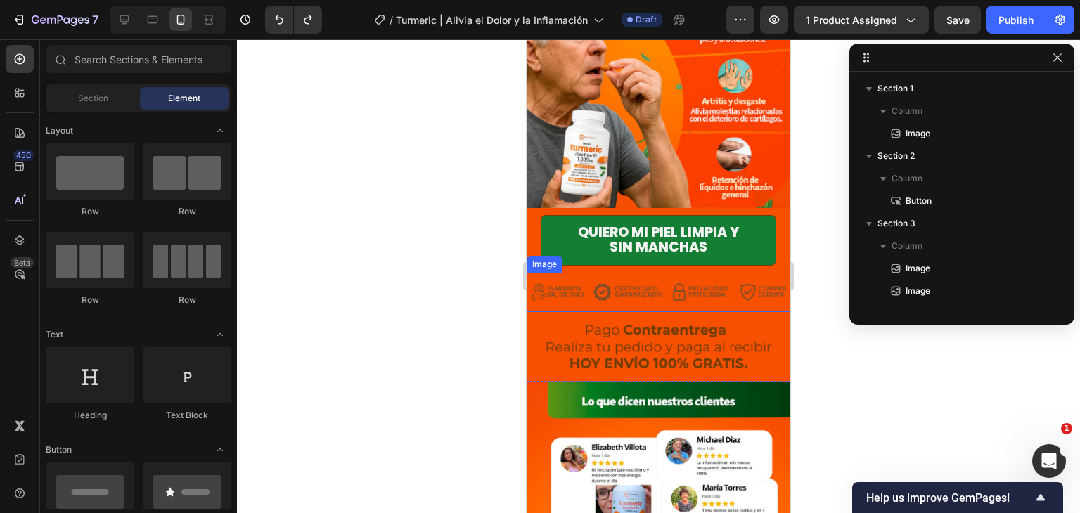
click at [745, 273] on img at bounding box center [659, 292] width 264 height 39
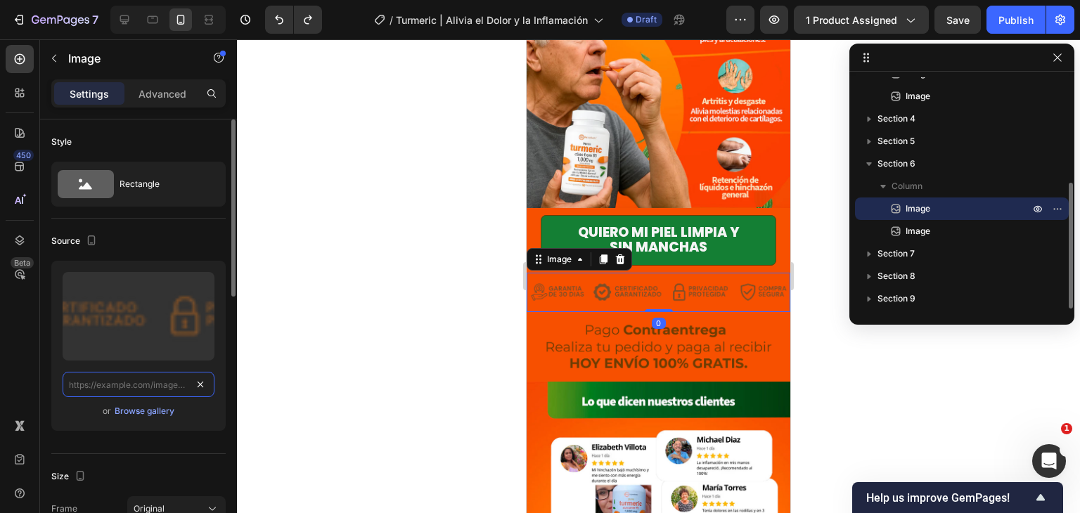
scroll to position [0, 0]
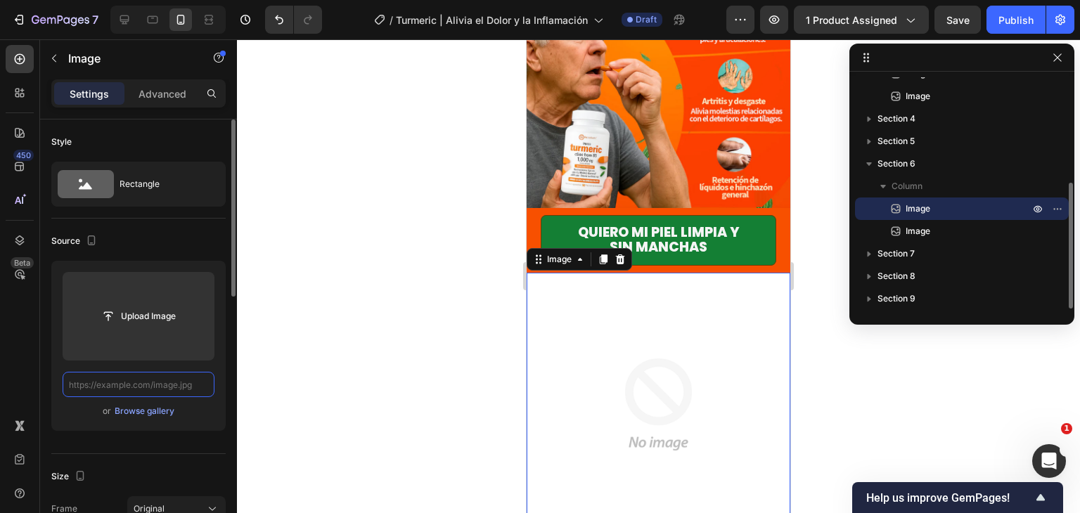
click at [183, 384] on input "text" at bounding box center [139, 384] width 152 height 25
paste input "[URL][DOMAIN_NAME]"
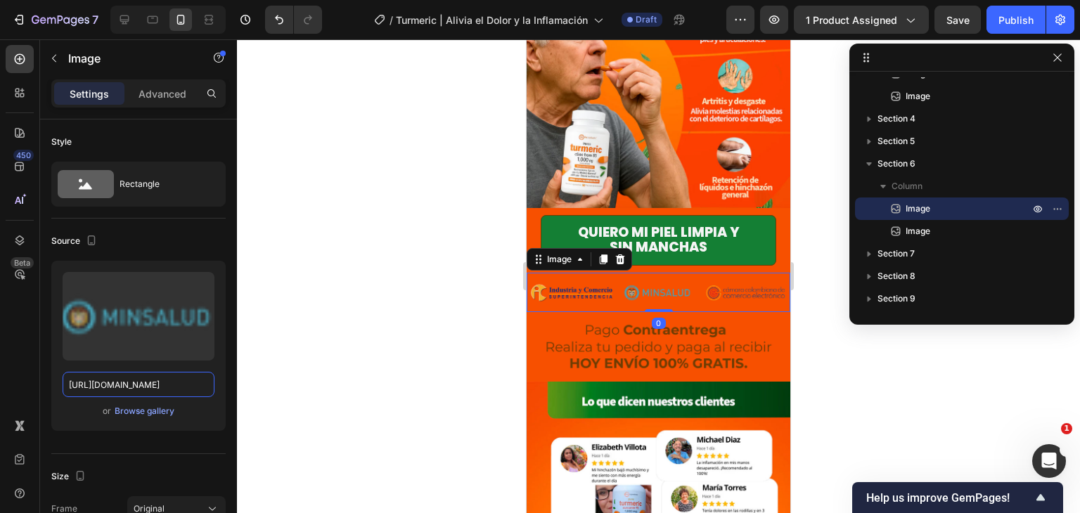
type input "[URL][DOMAIN_NAME]"
click at [6, 356] on div "450 Beta" at bounding box center [20, 228] width 28 height 367
click at [914, 423] on div at bounding box center [658, 276] width 843 height 474
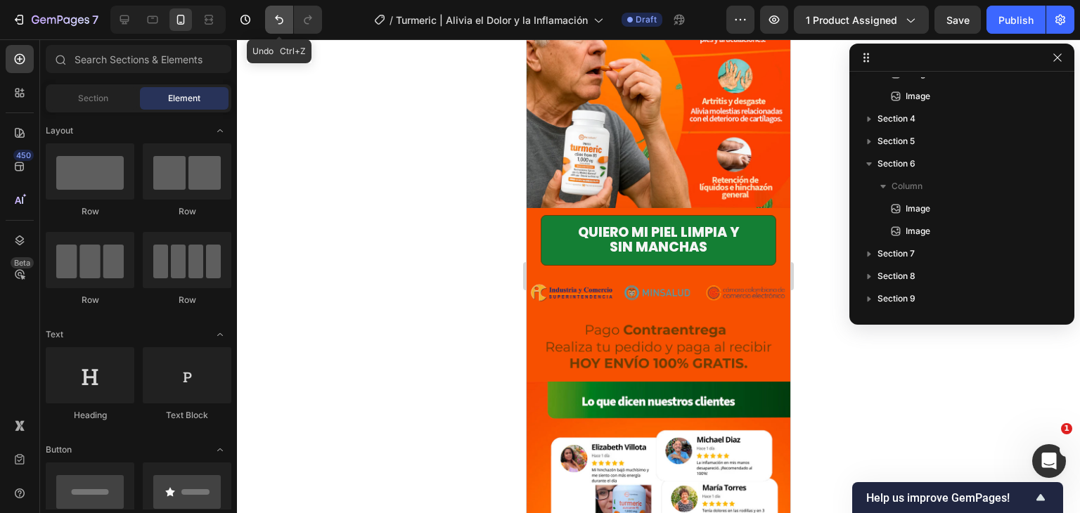
click at [272, 16] on icon "Undo/Redo" at bounding box center [279, 20] width 14 height 14
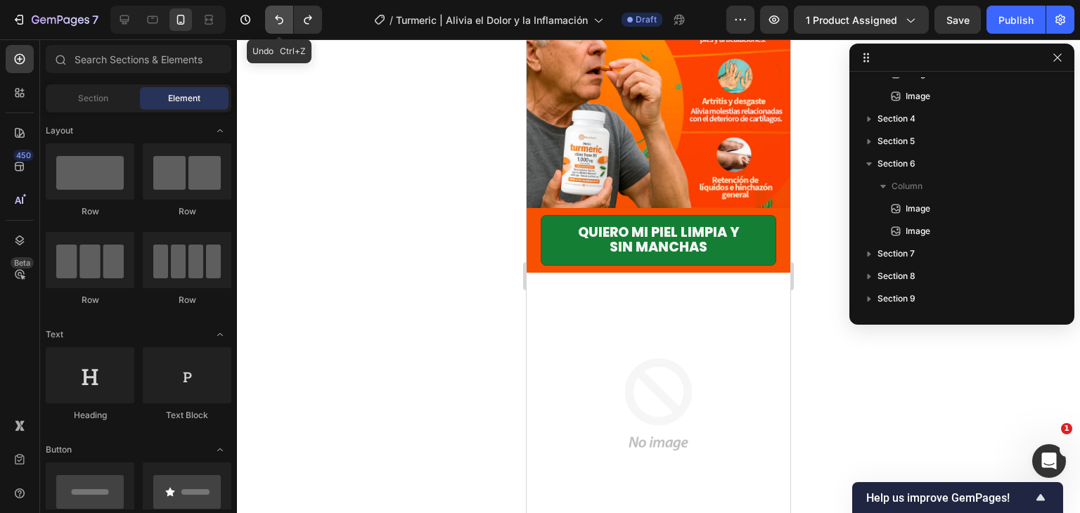
click at [272, 16] on icon "Undo/Redo" at bounding box center [279, 20] width 14 height 14
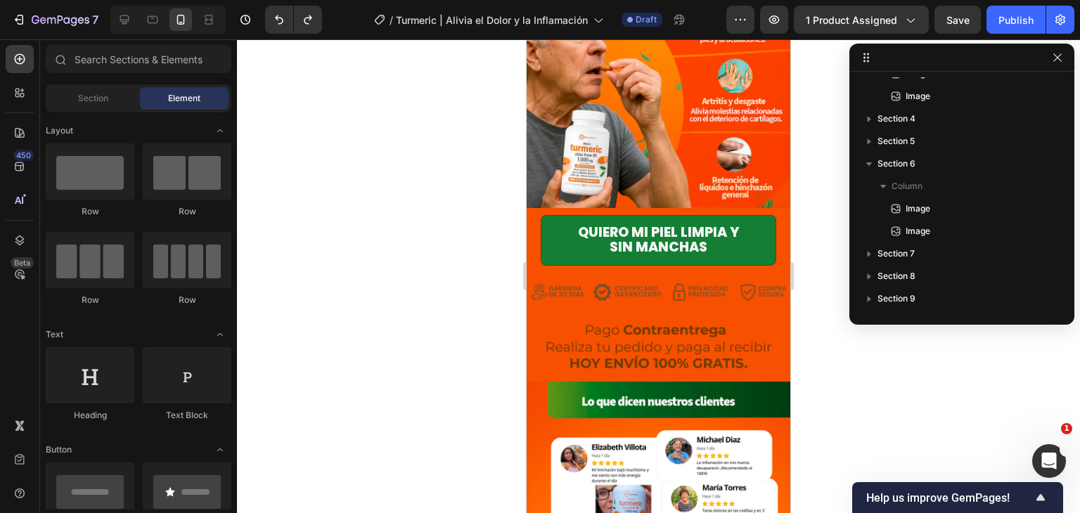
click at [886, 349] on div at bounding box center [658, 276] width 843 height 474
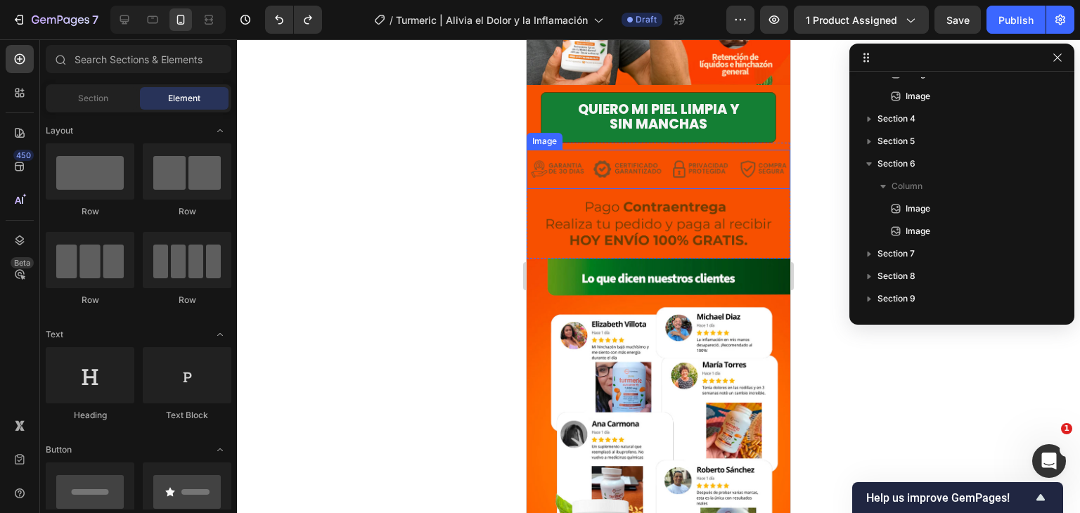
click at [733, 150] on img at bounding box center [659, 169] width 264 height 39
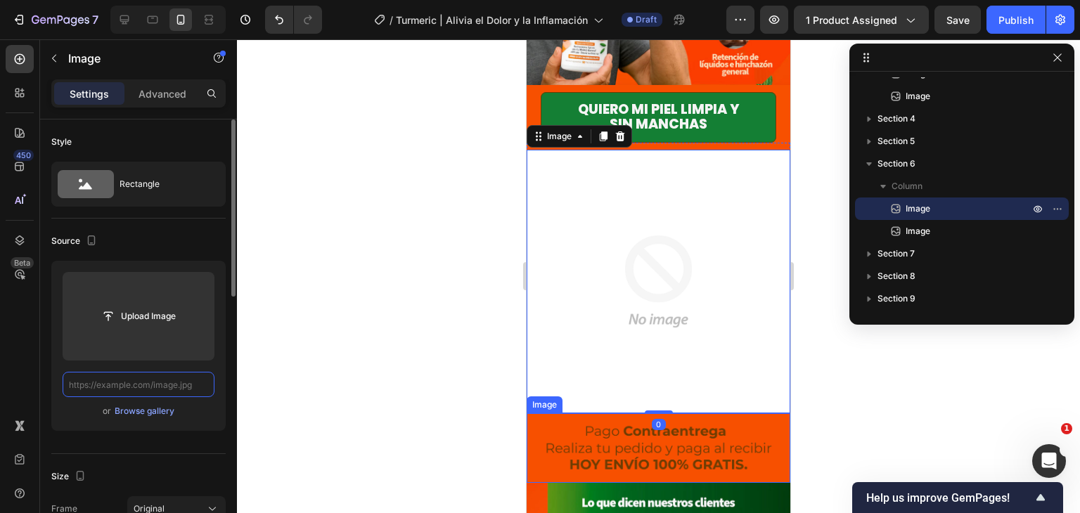
scroll to position [0, 0]
click at [155, 380] on input "text" at bounding box center [139, 384] width 152 height 25
paste input "[URL][DOMAIN_NAME]"
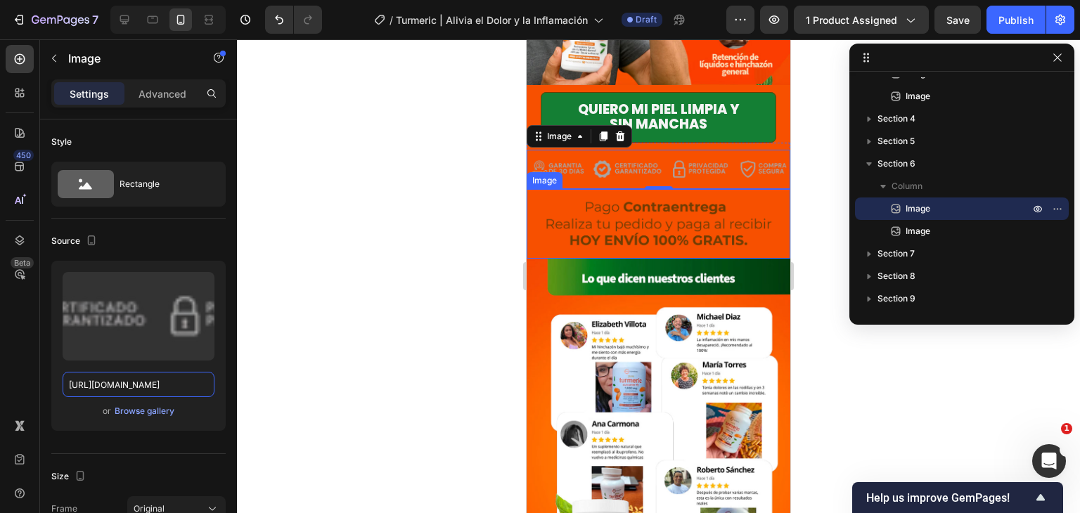
type input "[URL][DOMAIN_NAME]"
click at [0, 327] on div "450 Beta" at bounding box center [20, 276] width 40 height 474
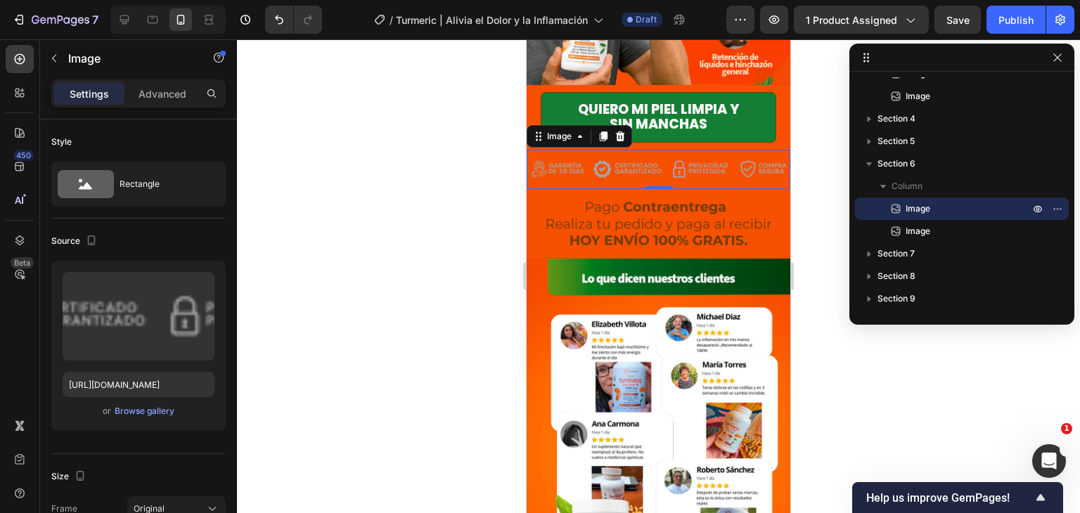
click at [847, 378] on div at bounding box center [658, 276] width 843 height 474
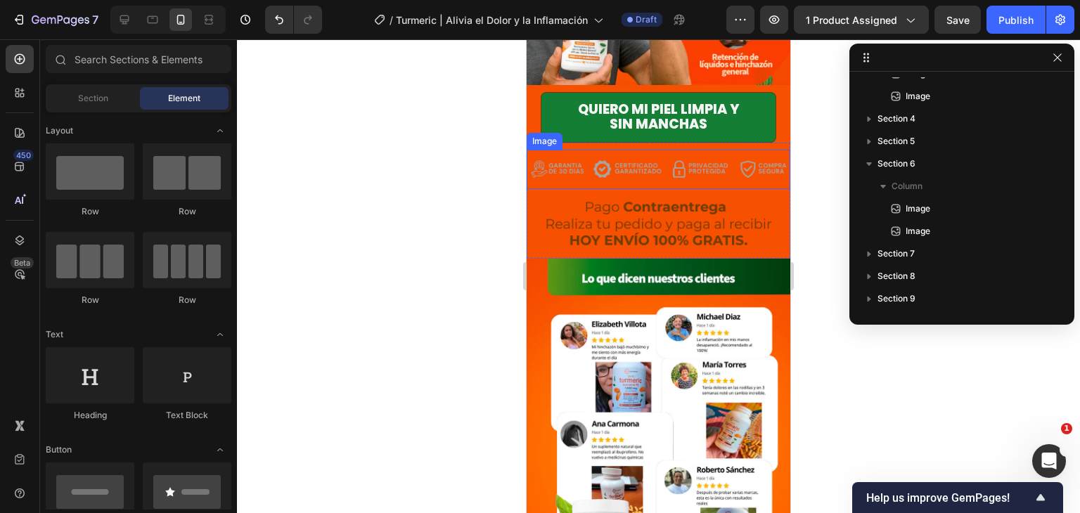
click at [741, 150] on img at bounding box center [659, 169] width 264 height 39
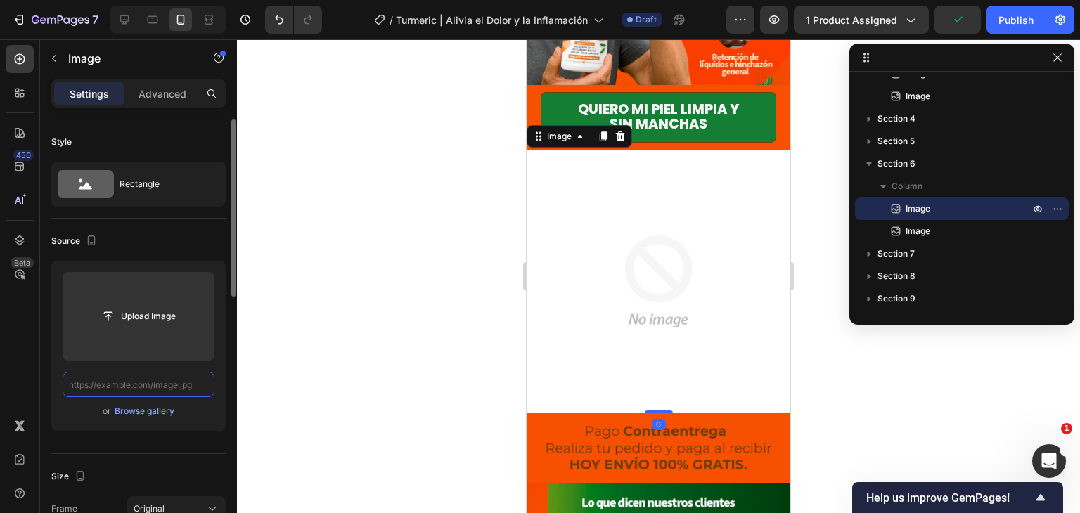
paste input "[URL][DOMAIN_NAME]"
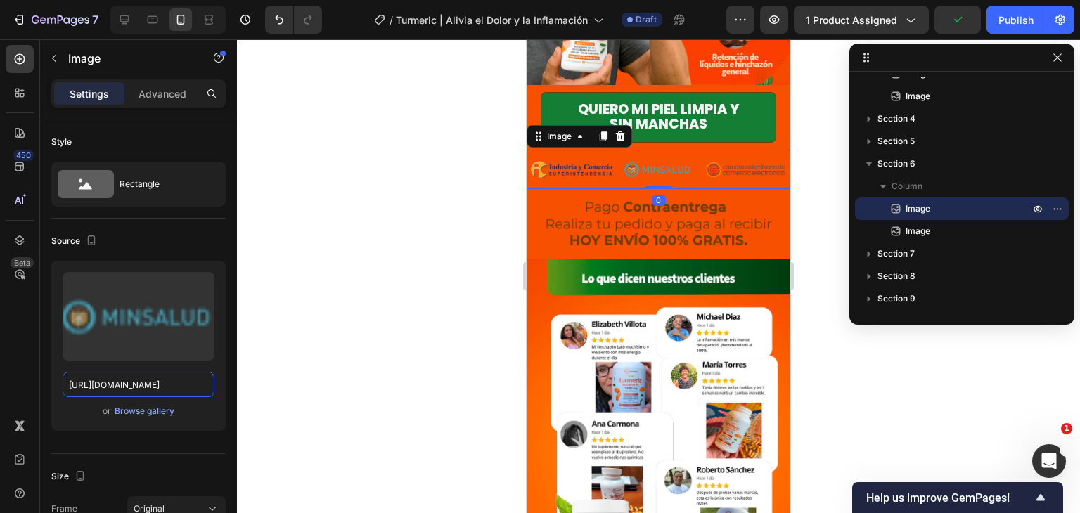
type input "[URL][DOMAIN_NAME]"
click at [0, 326] on div "450 Beta" at bounding box center [20, 276] width 40 height 474
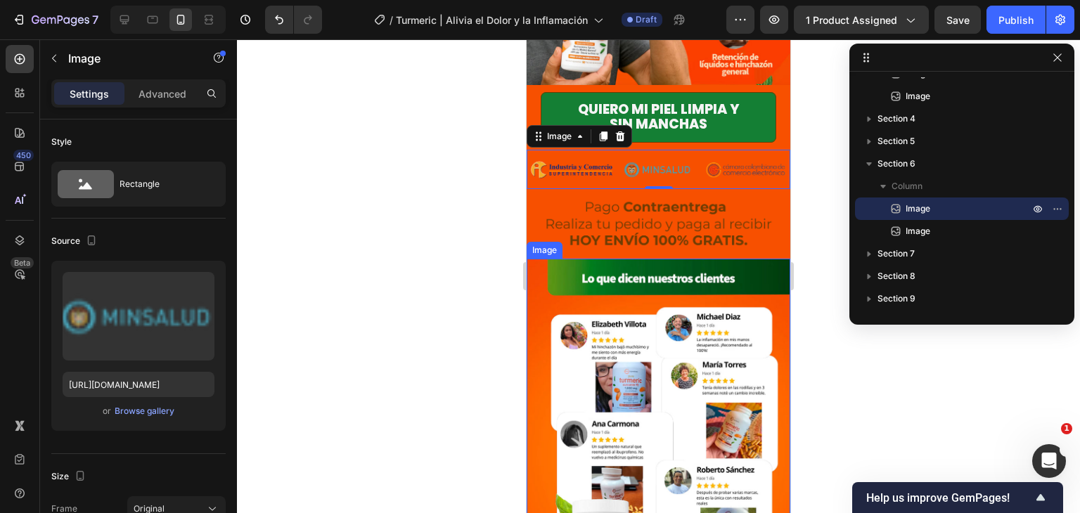
click at [744, 195] on img at bounding box center [659, 224] width 264 height 70
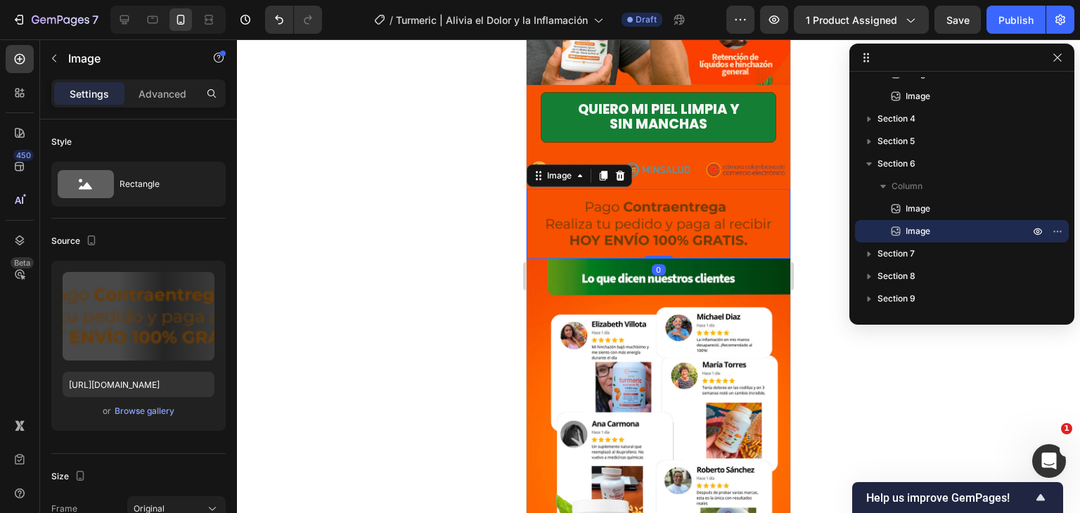
scroll to position [281, 0]
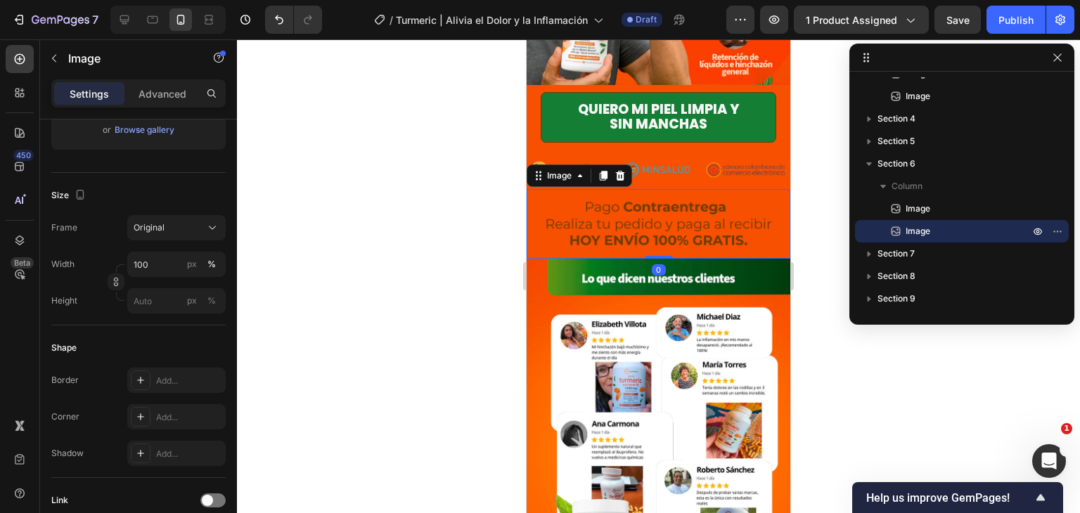
click at [601, 189] on img at bounding box center [659, 224] width 264 height 70
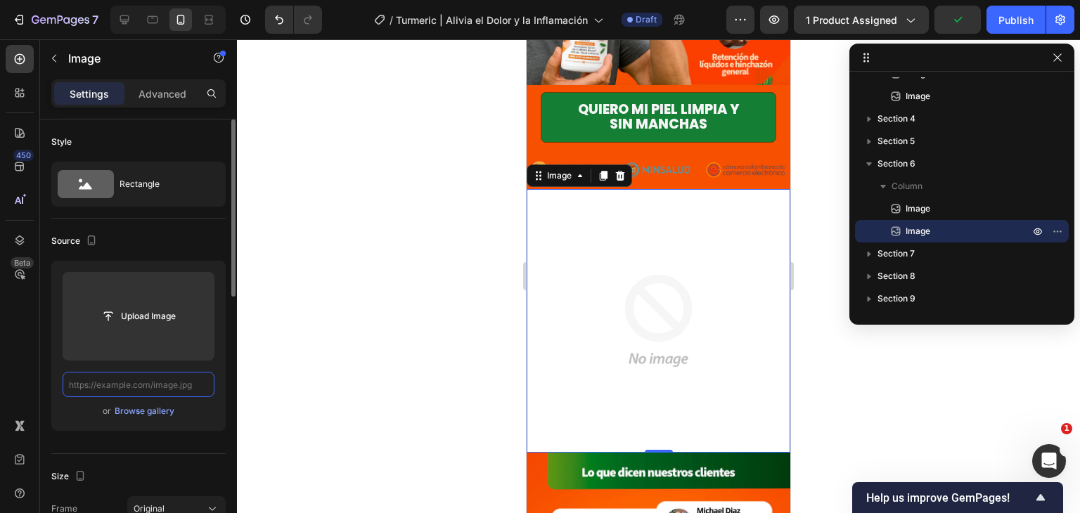
scroll to position [0, 0]
click at [167, 387] on input "text" at bounding box center [139, 384] width 152 height 25
paste input "[URL][DOMAIN_NAME]"
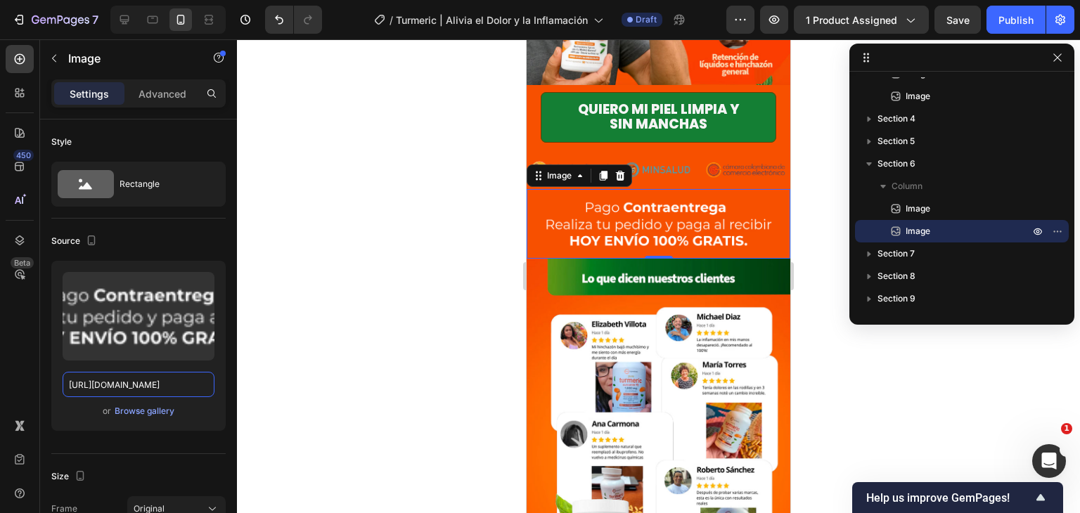
type input "[URL][DOMAIN_NAME]"
click at [5, 333] on div "450 Beta" at bounding box center [20, 276] width 40 height 474
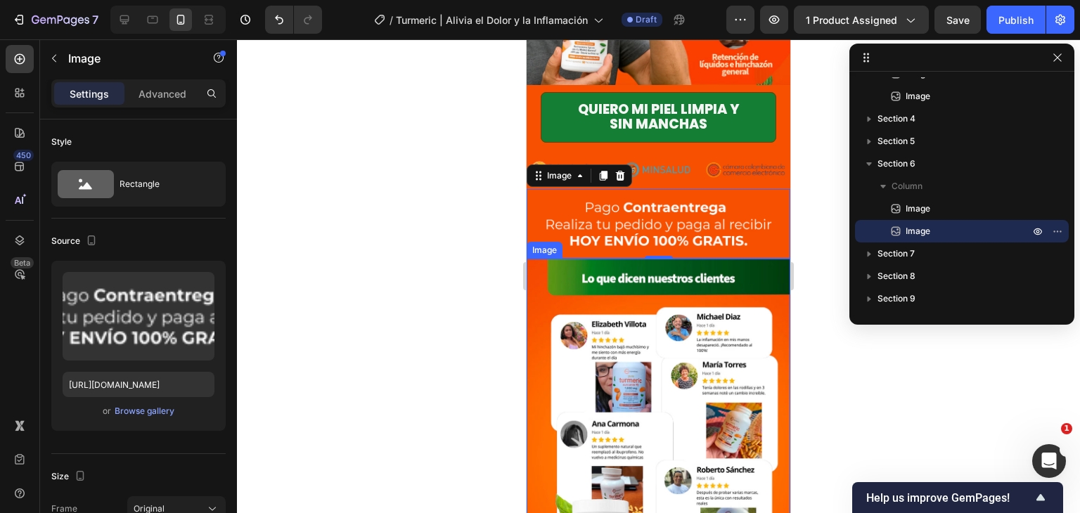
click at [878, 389] on div at bounding box center [658, 276] width 843 height 474
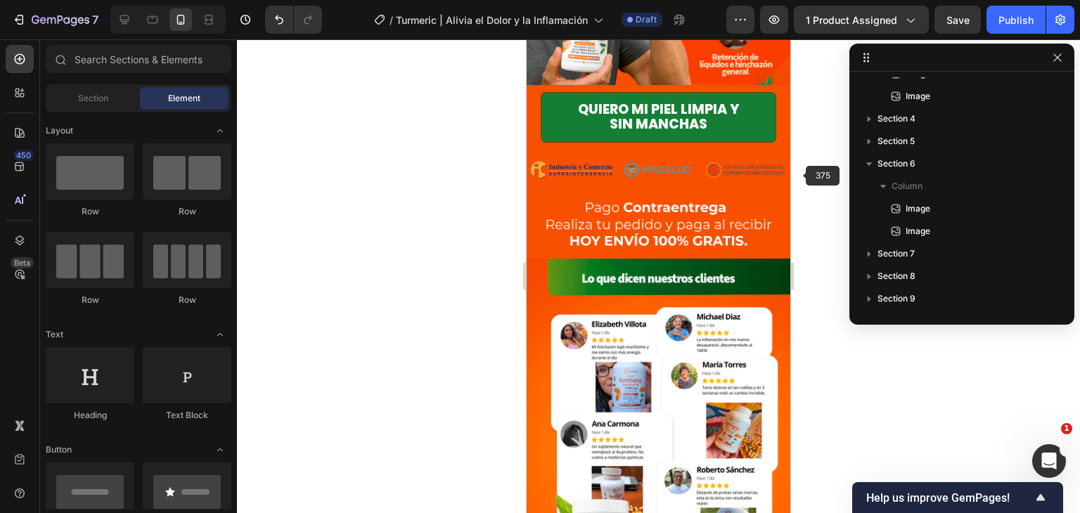
click at [805, 174] on div at bounding box center [658, 276] width 843 height 474
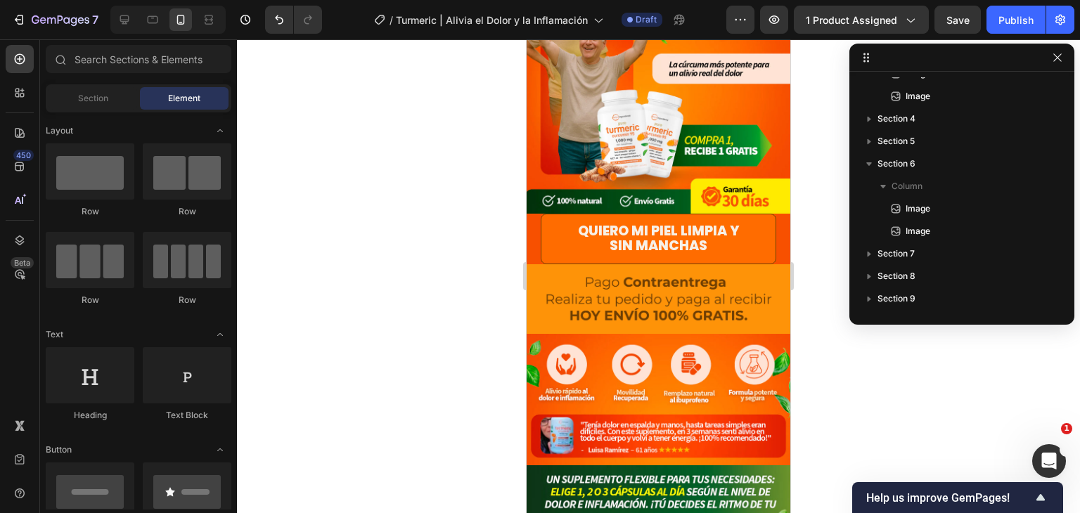
scroll to position [248, 0]
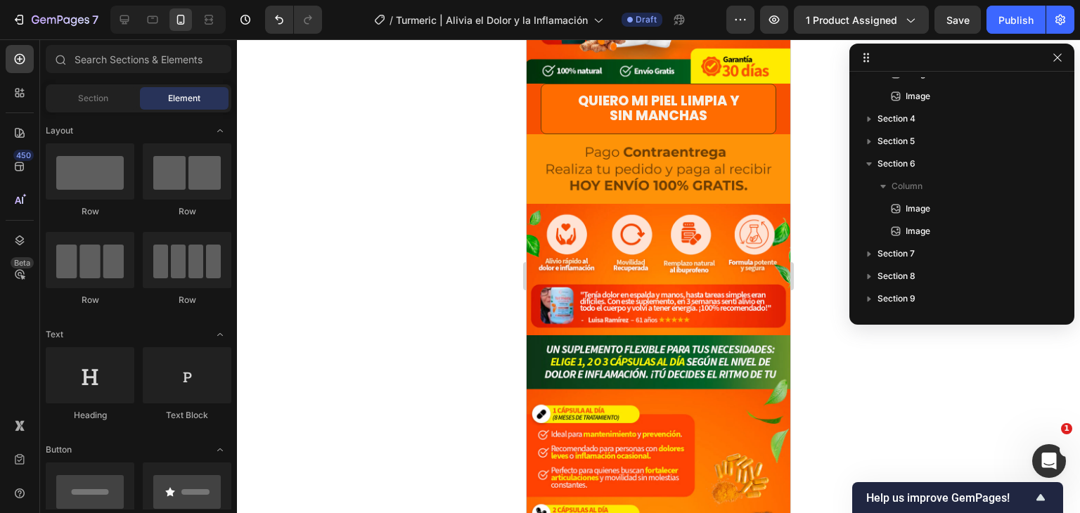
drag, startPoint x: 783, startPoint y: 224, endPoint x: 1317, endPoint y: 150, distance: 538.7
click at [778, 134] on img at bounding box center [659, 169] width 264 height 70
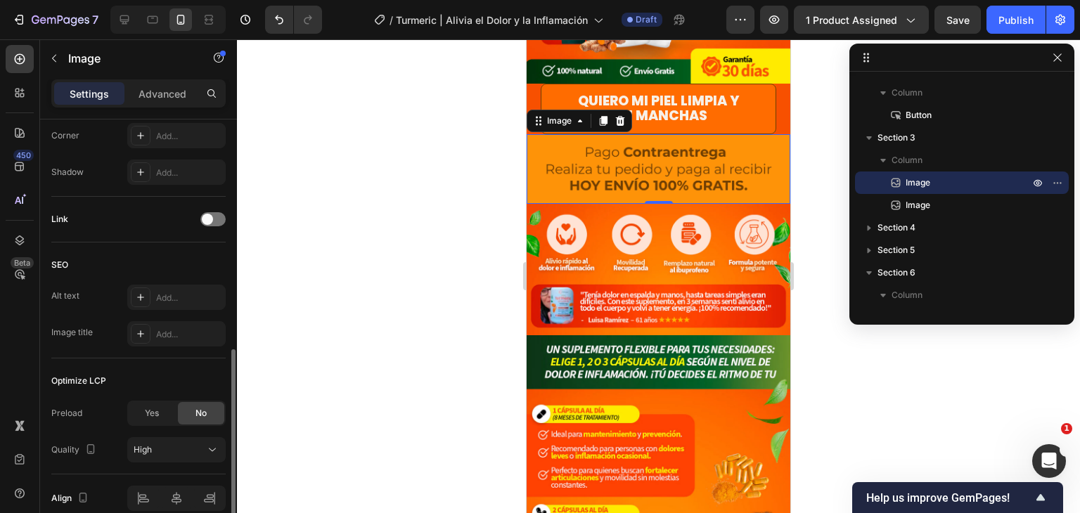
scroll to position [627, 0]
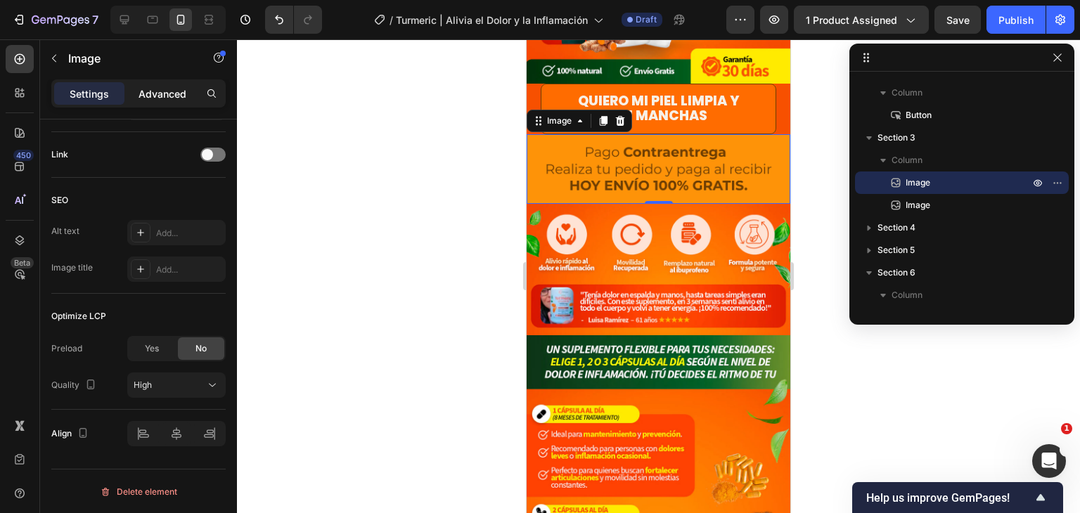
click at [183, 86] on p "Advanced" at bounding box center [163, 93] width 48 height 15
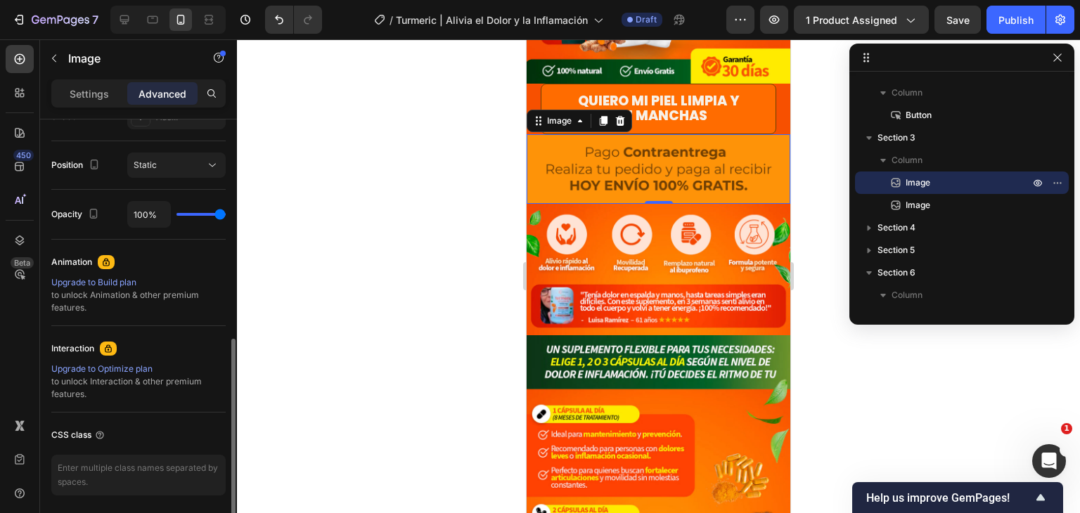
scroll to position [541, 0]
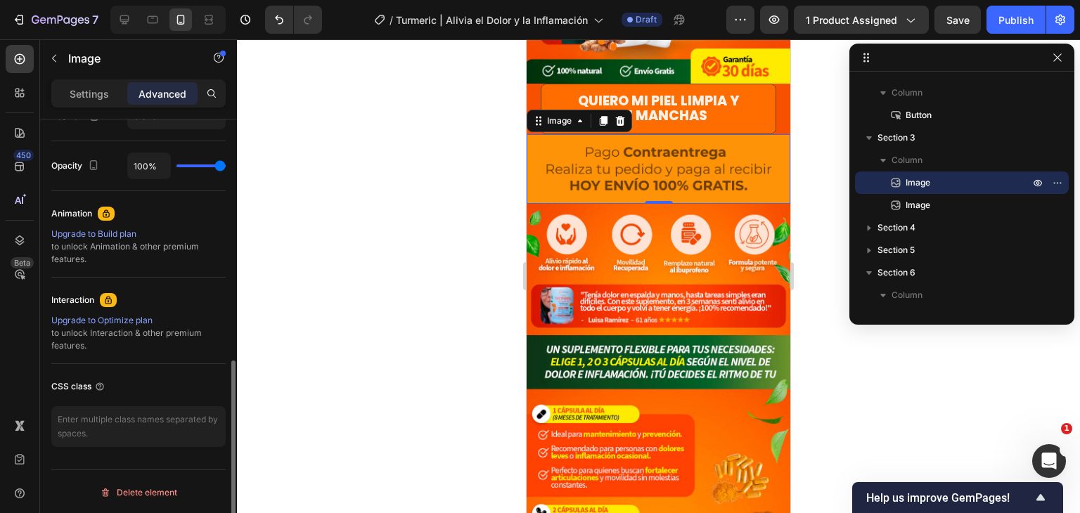
click at [955, 439] on div at bounding box center [658, 276] width 843 height 474
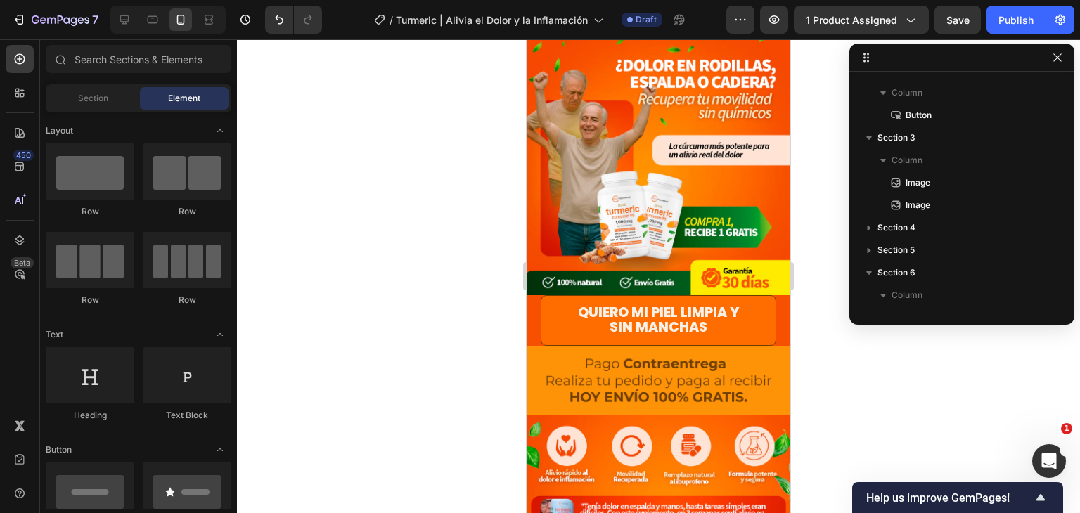
scroll to position [0, 0]
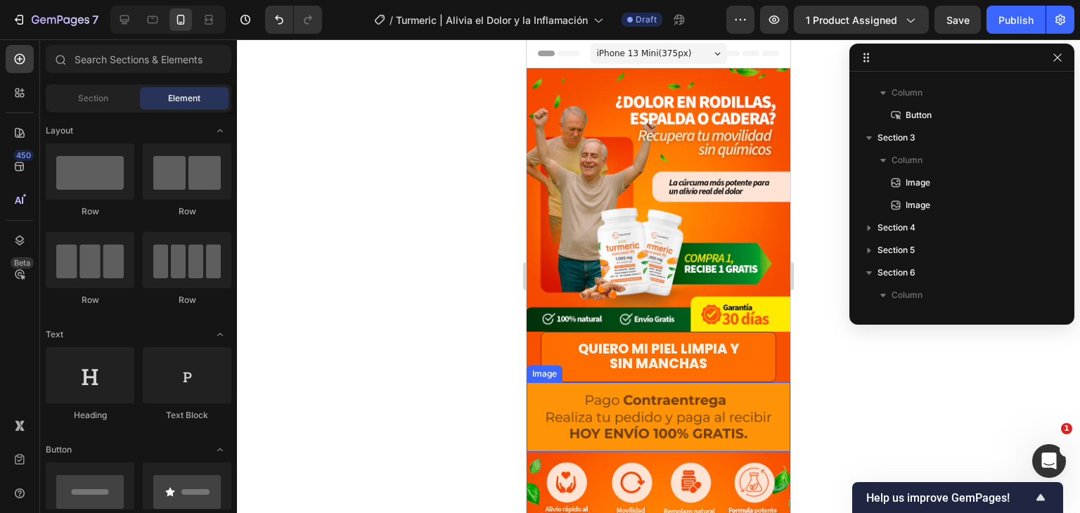
click at [757, 392] on img at bounding box center [659, 417] width 264 height 70
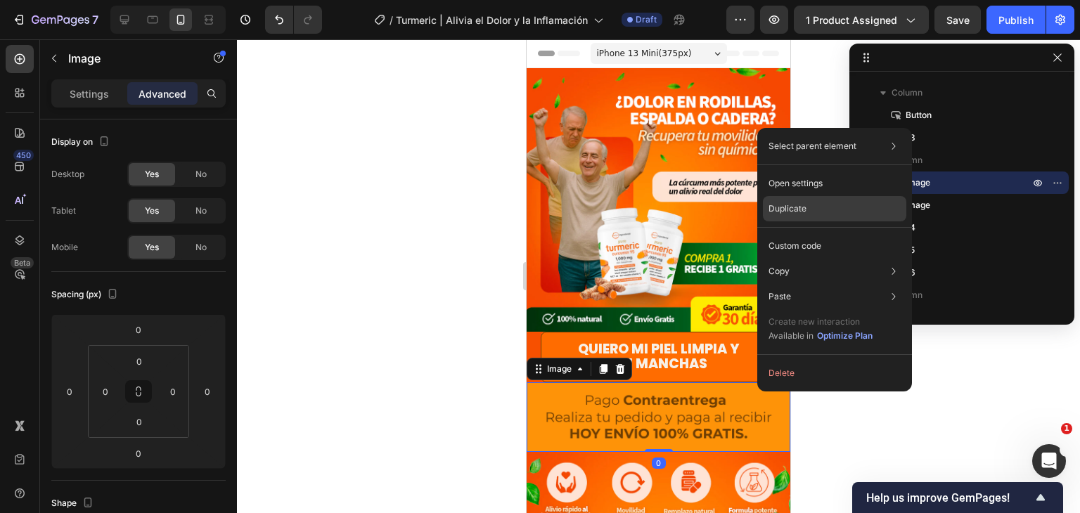
drag, startPoint x: 804, startPoint y: 201, endPoint x: 226, endPoint y: 262, distance: 581.9
click at [804, 201] on div "Duplicate" at bounding box center [834, 208] width 143 height 25
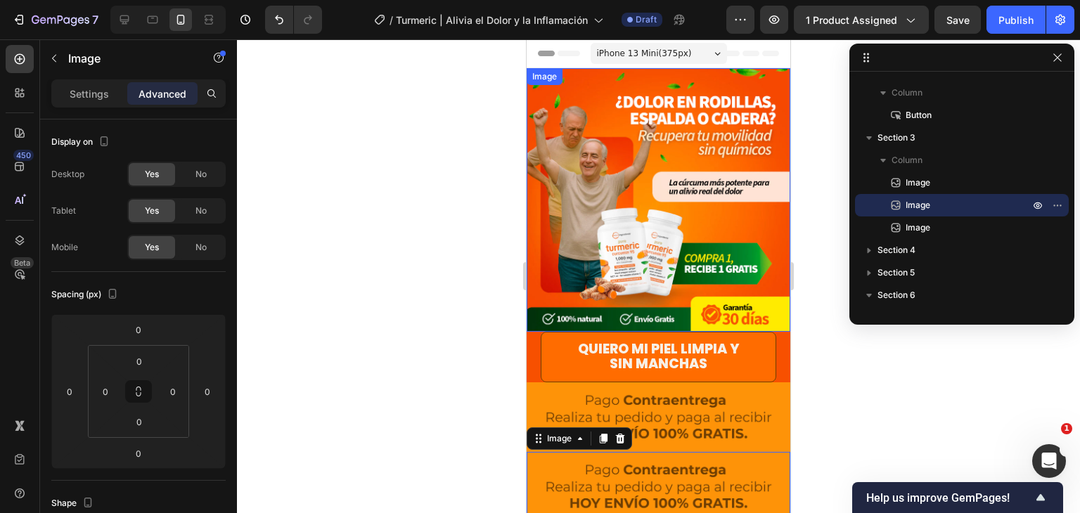
scroll to position [540, 0]
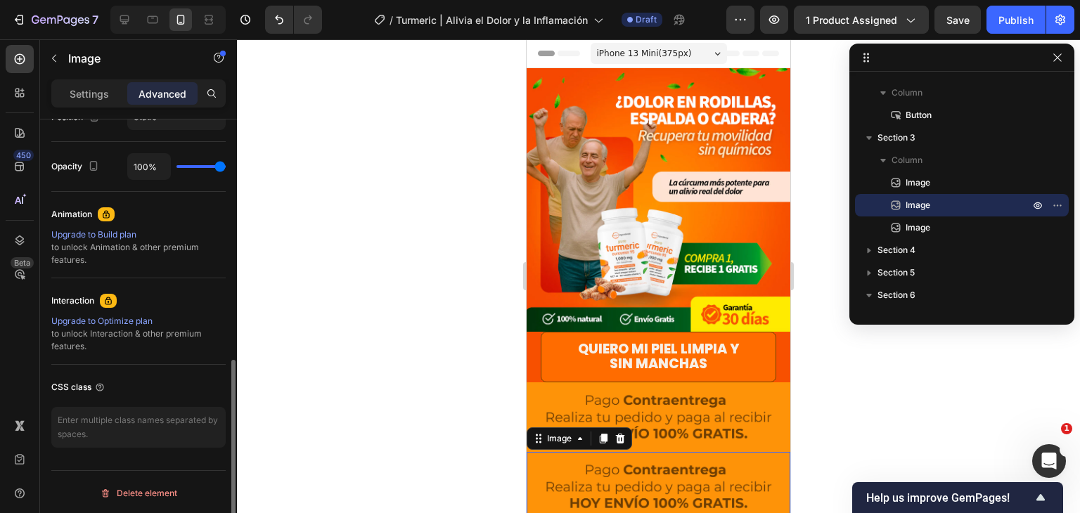
click at [832, 378] on div at bounding box center [658, 276] width 843 height 474
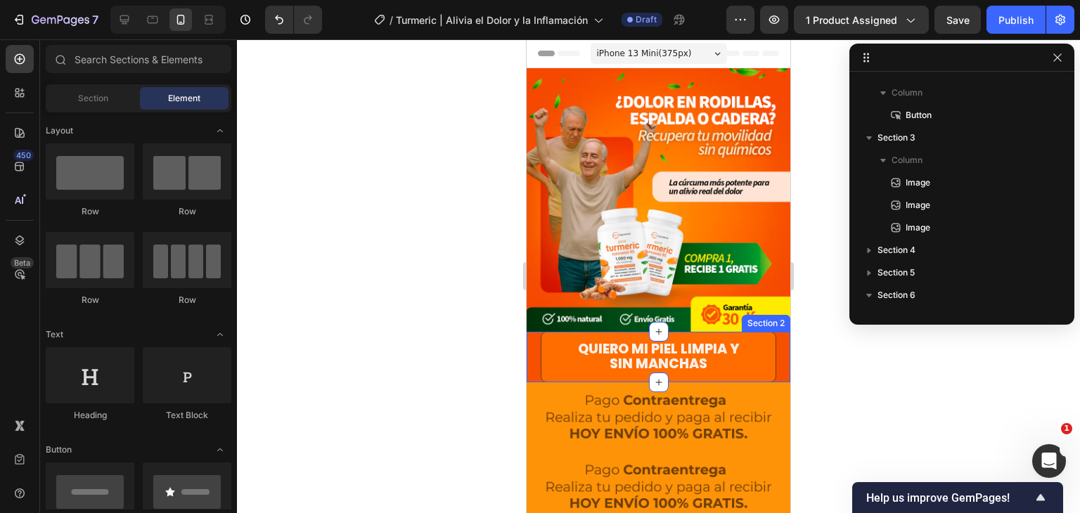
click at [774, 367] on div "Quiero mi piel limpia y sin manchas Button" at bounding box center [659, 357] width 264 height 51
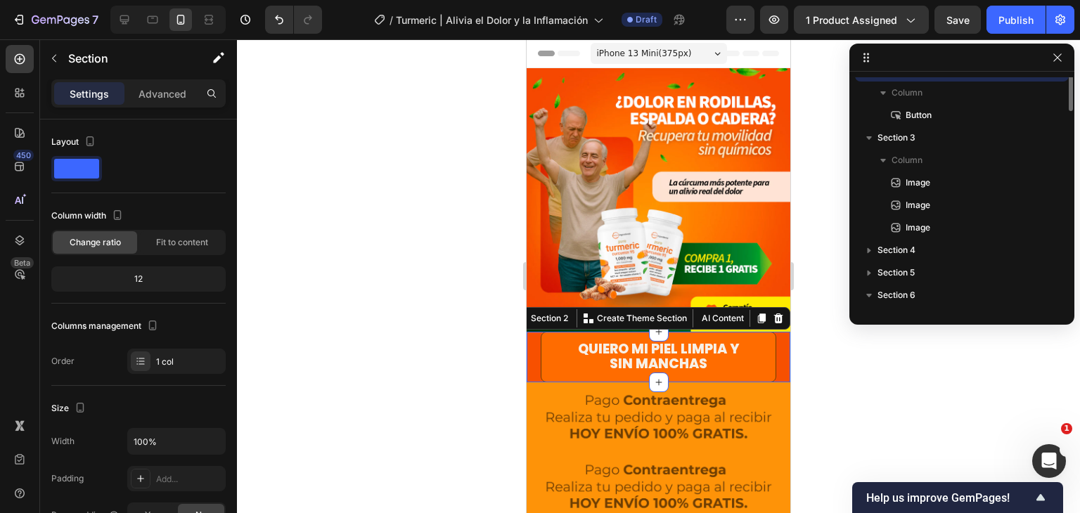
scroll to position [0, 0]
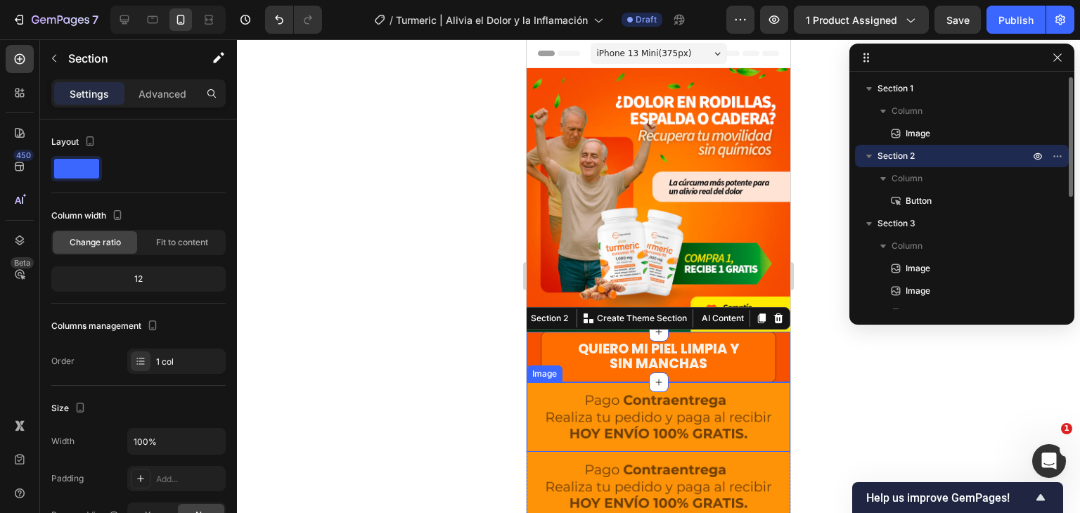
click at [771, 389] on img at bounding box center [659, 417] width 264 height 70
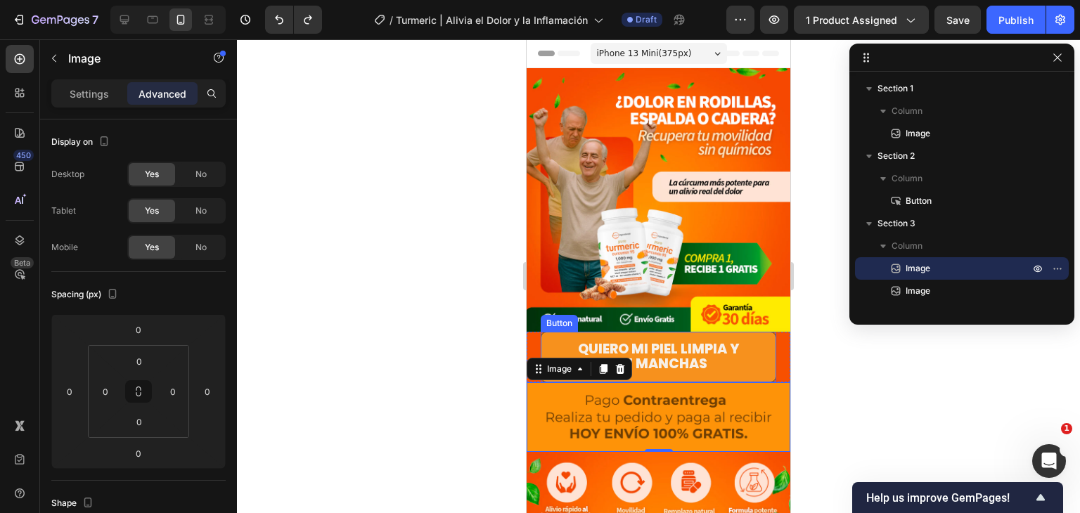
scroll to position [211, 0]
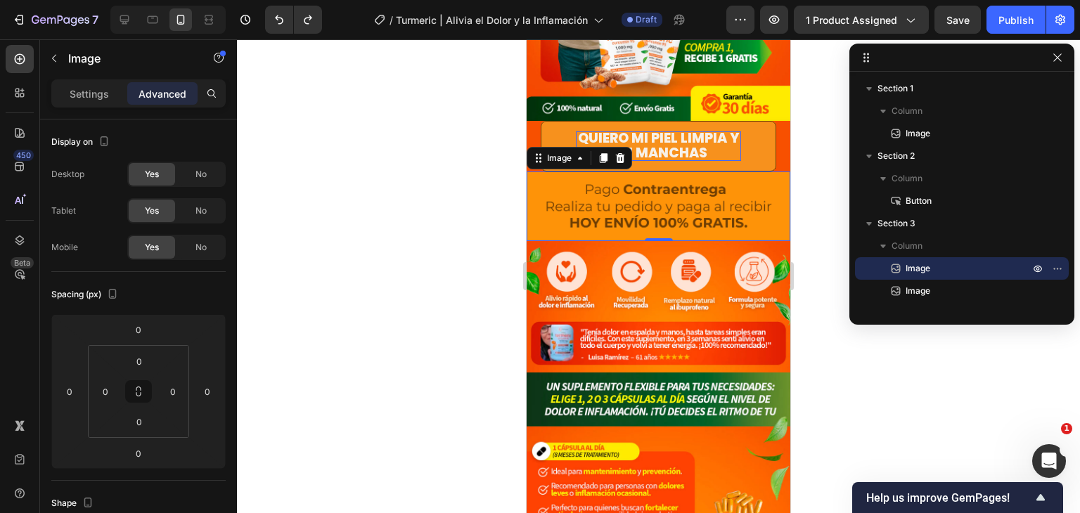
click at [621, 153] on icon at bounding box center [620, 158] width 9 height 10
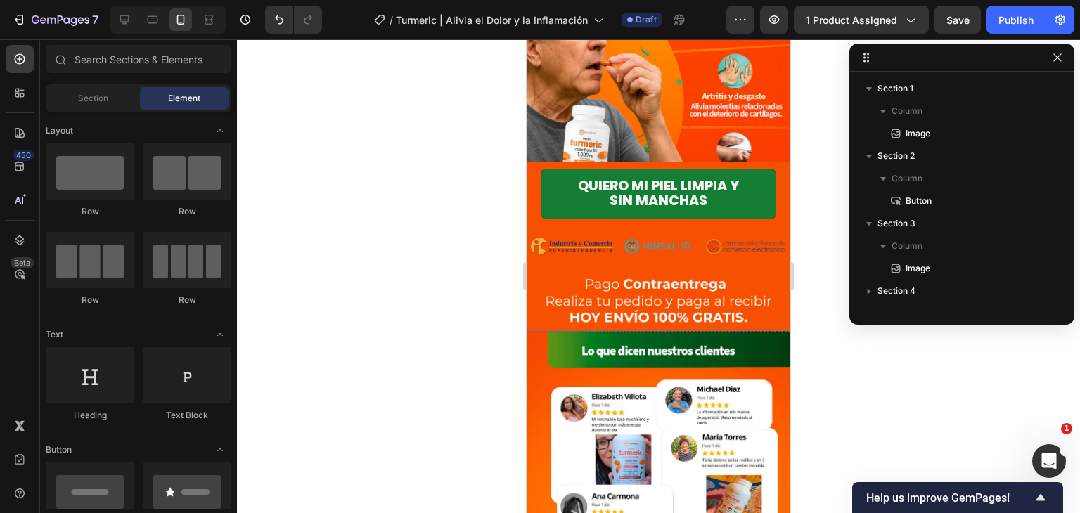
scroll to position [1336, 0]
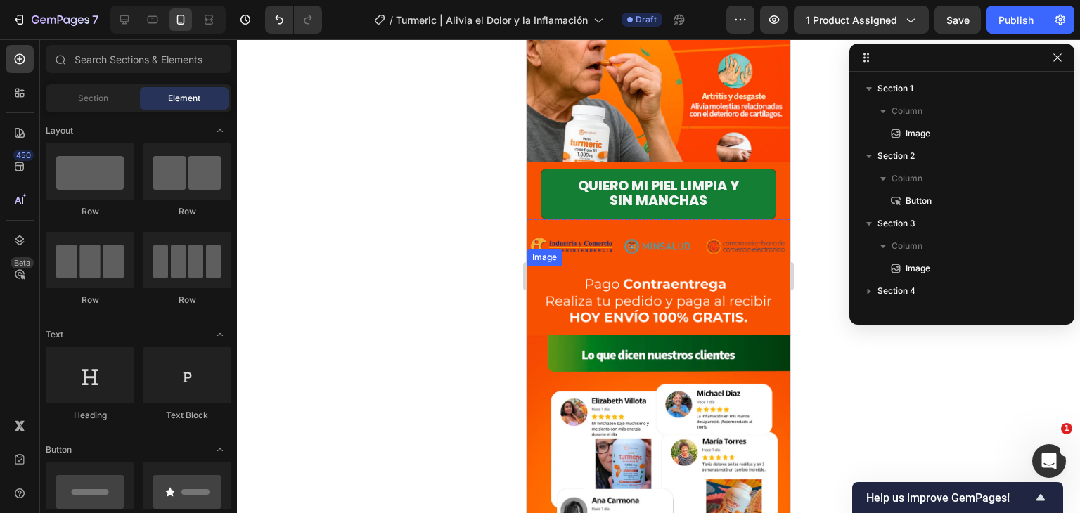
click at [560, 289] on img at bounding box center [659, 301] width 264 height 70
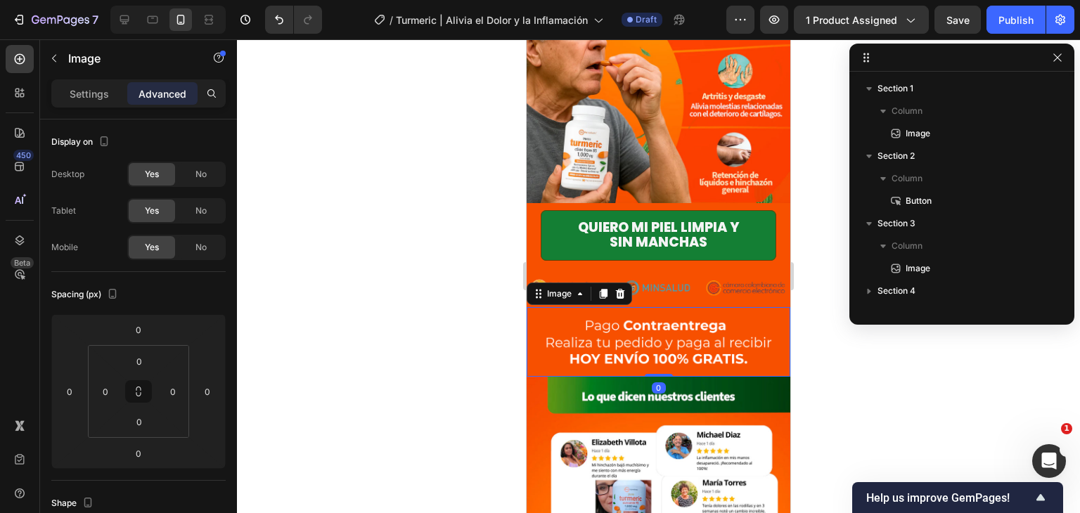
scroll to position [172, 0]
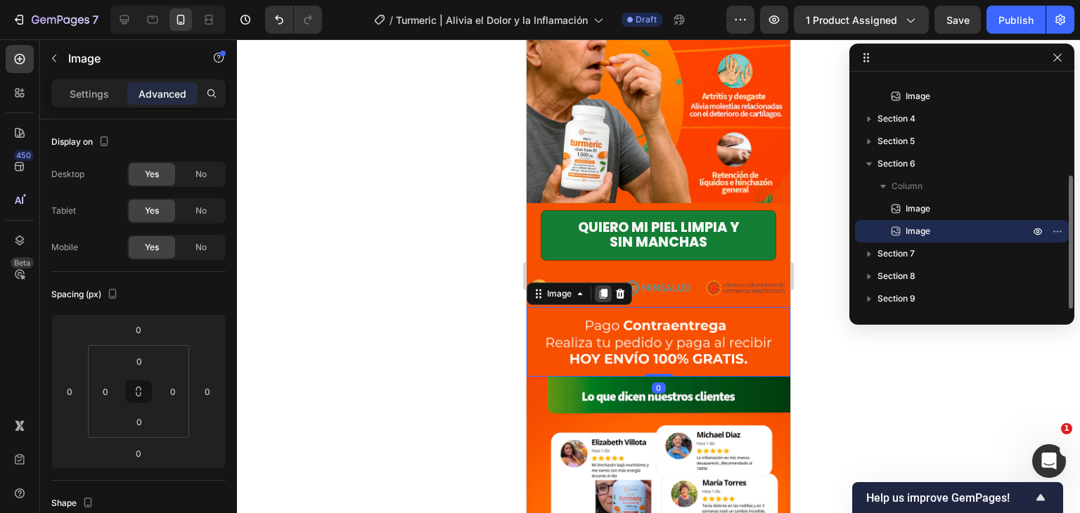
click at [605, 289] on icon at bounding box center [604, 294] width 8 height 10
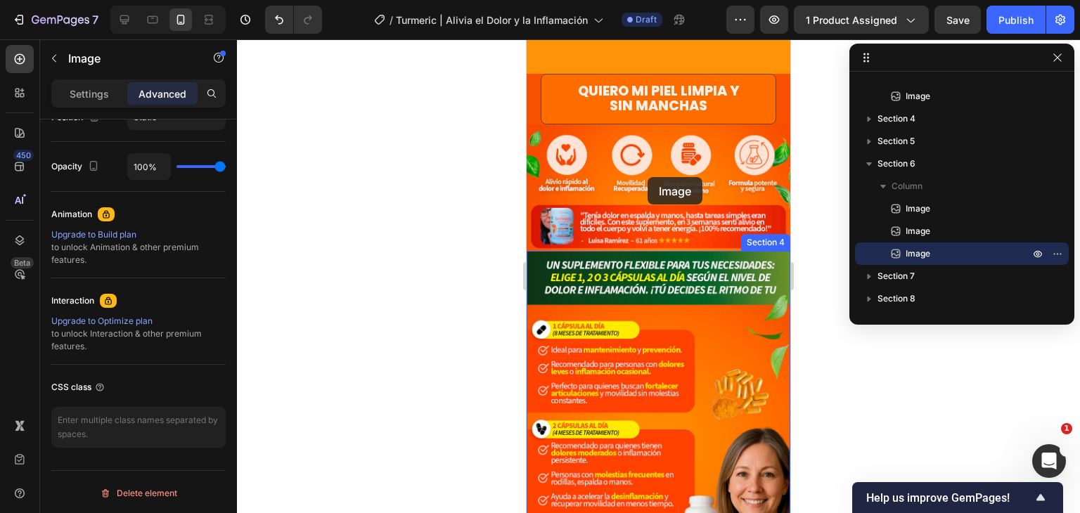
scroll to position [46, 0]
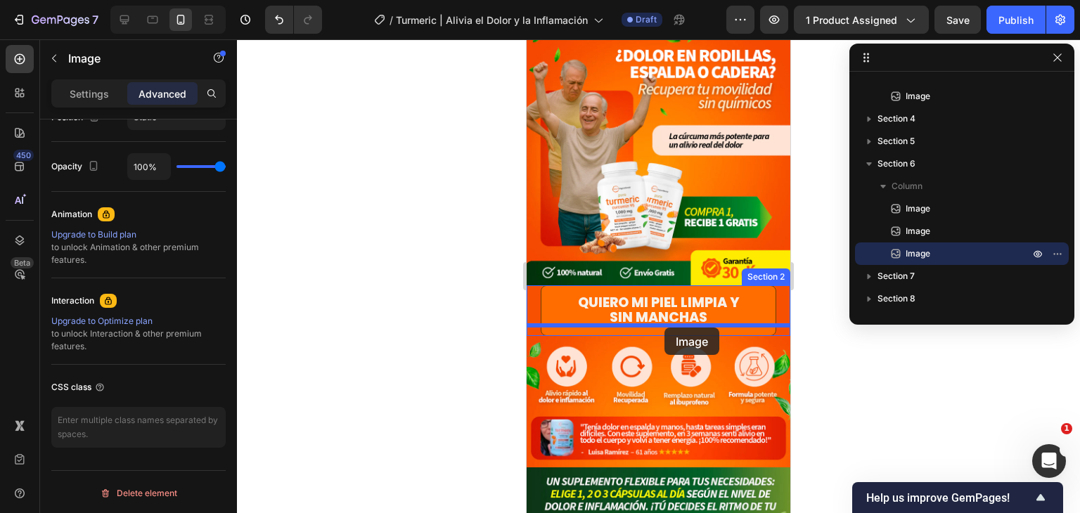
drag, startPoint x: 535, startPoint y: 319, endPoint x: 664, endPoint y: 328, distance: 129.6
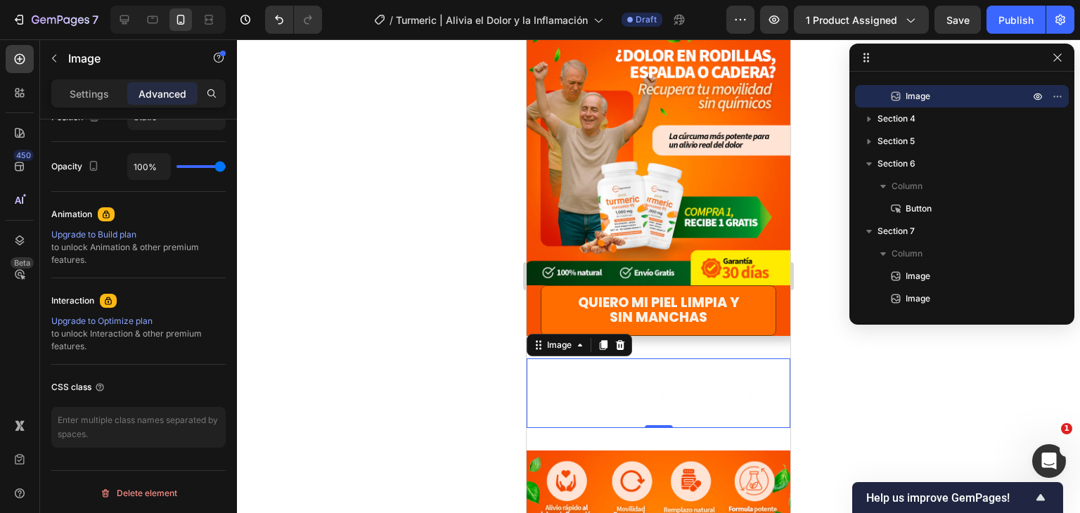
click at [865, 353] on div at bounding box center [658, 276] width 843 height 474
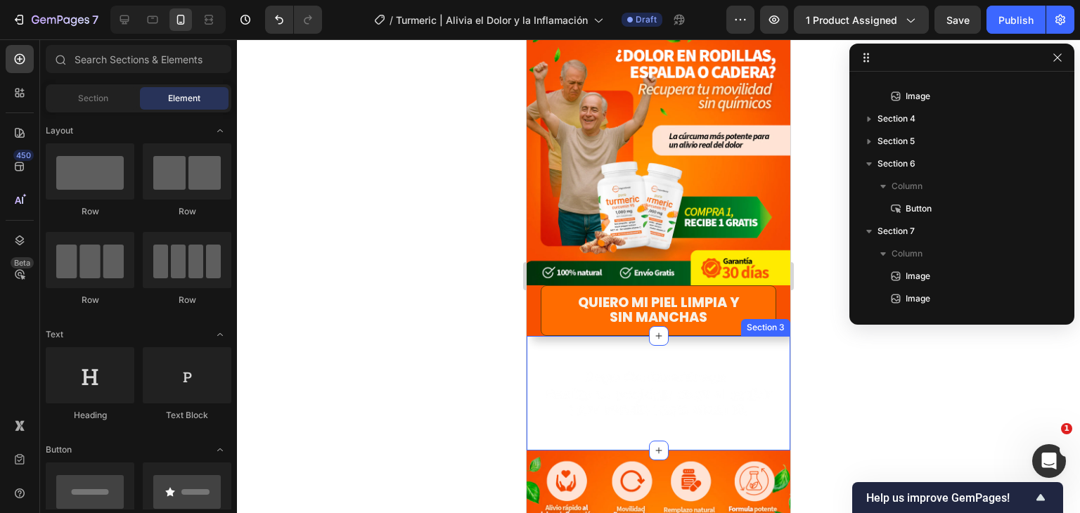
click at [776, 336] on div "Image Section 3" at bounding box center [659, 393] width 264 height 115
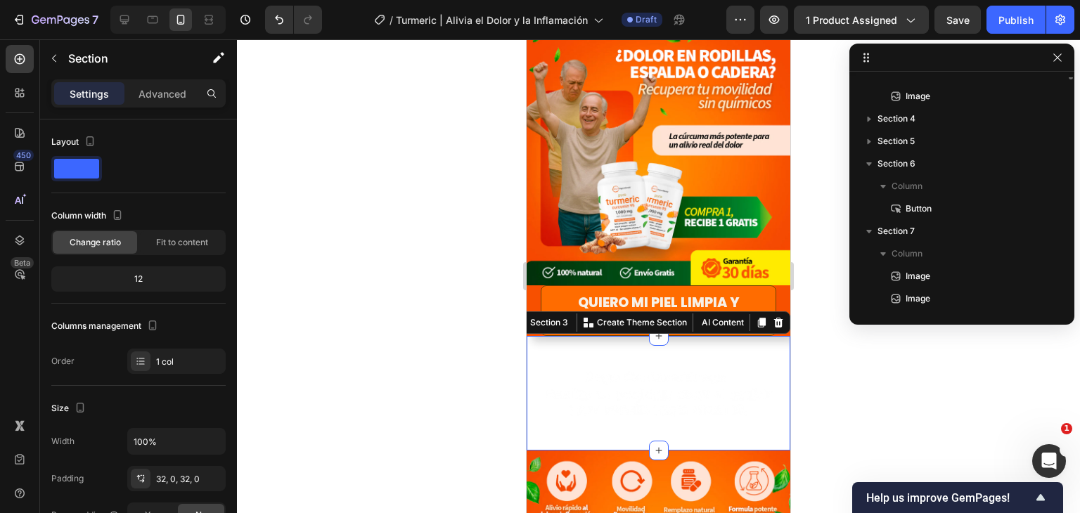
scroll to position [41, 0]
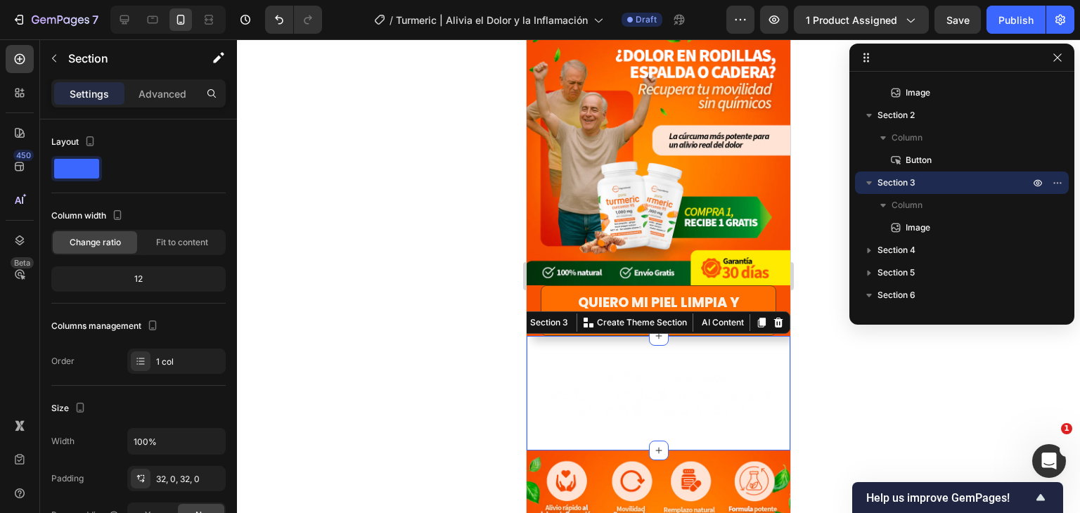
click at [543, 427] on div "Image Section 3 You can create reusable sections Create Theme Section AI Conten…" at bounding box center [659, 393] width 264 height 115
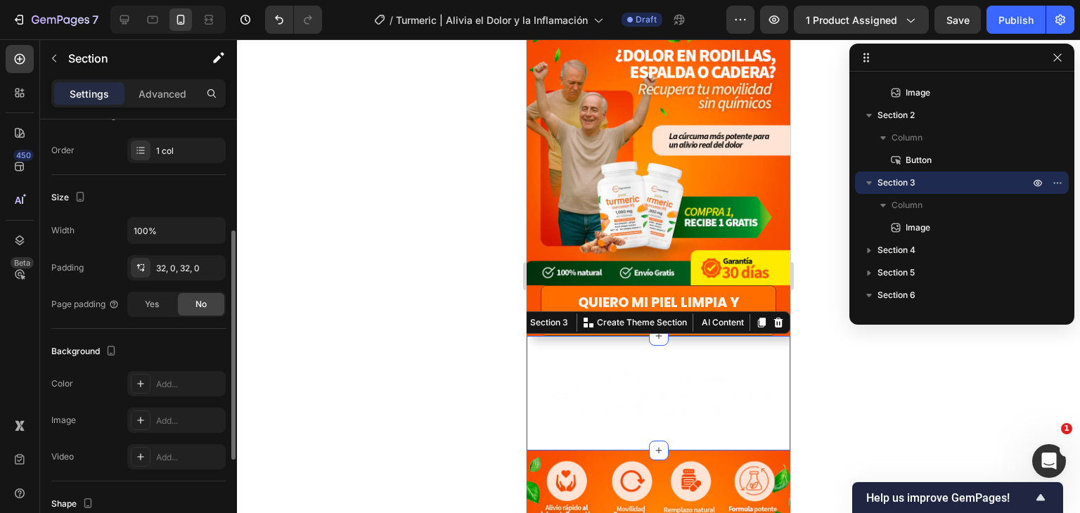
scroll to position [281, 0]
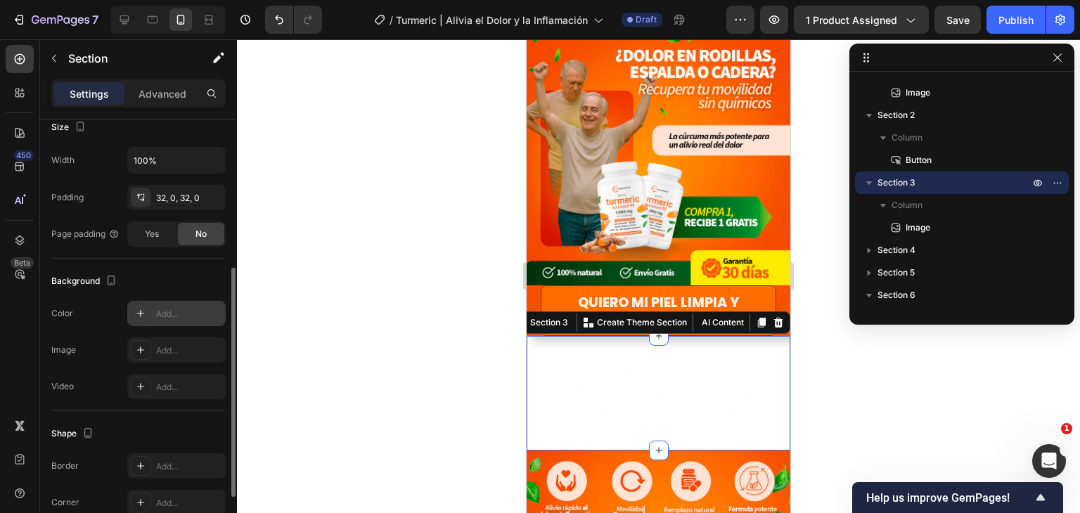
click at [177, 315] on div "Add..." at bounding box center [189, 314] width 66 height 13
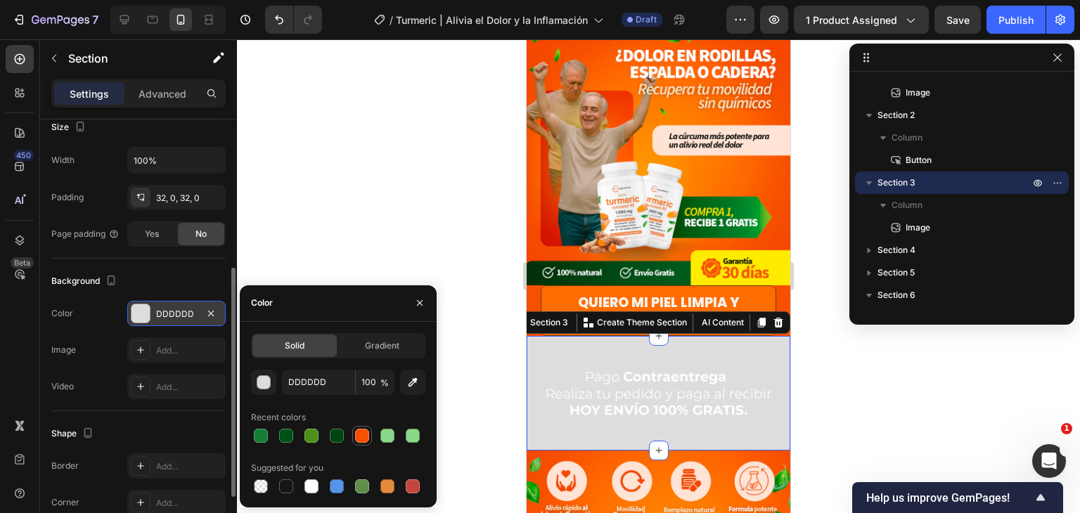
click at [362, 438] on div at bounding box center [362, 436] width 14 height 14
type input "F75000"
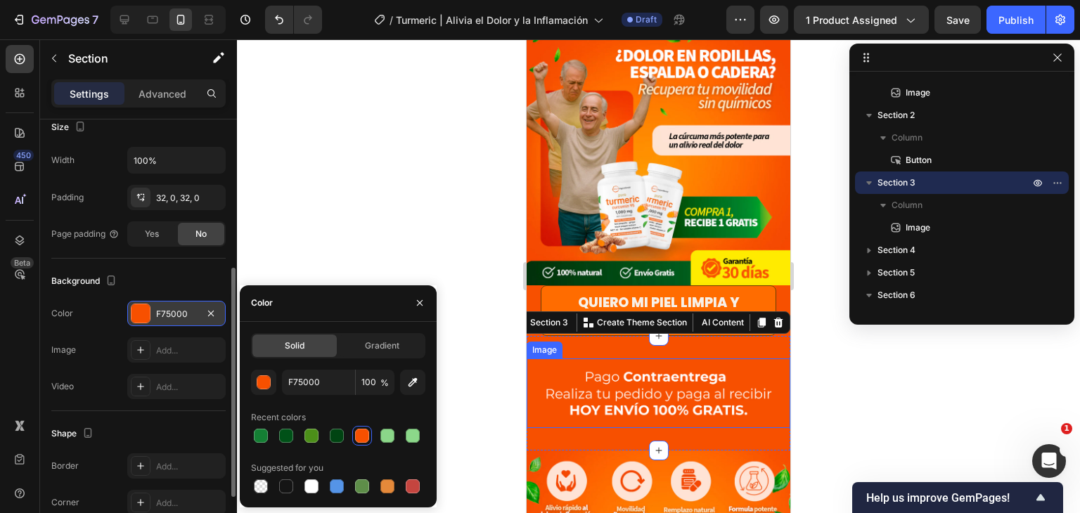
click at [909, 361] on div at bounding box center [658, 276] width 843 height 474
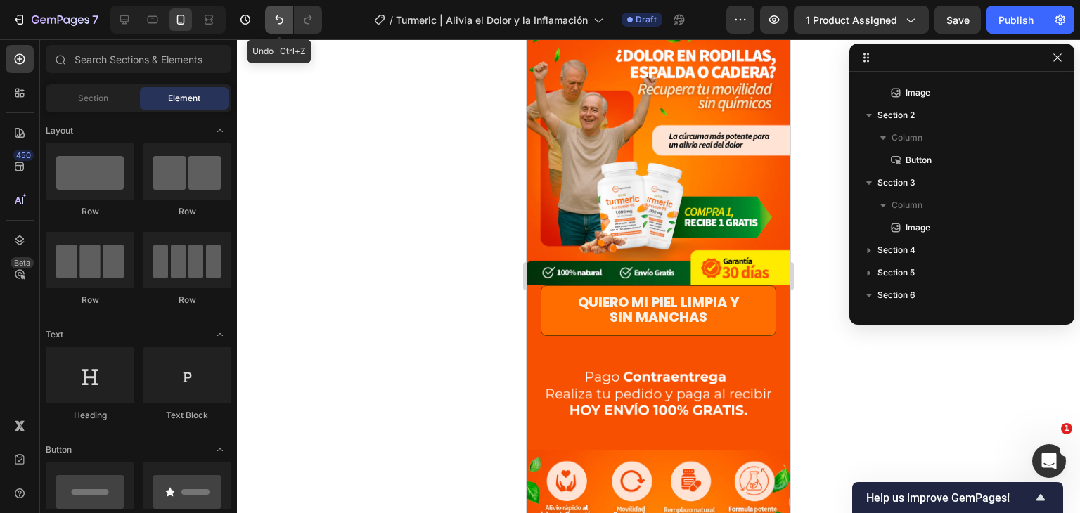
click at [274, 20] on icon "Undo/Redo" at bounding box center [279, 20] width 14 height 14
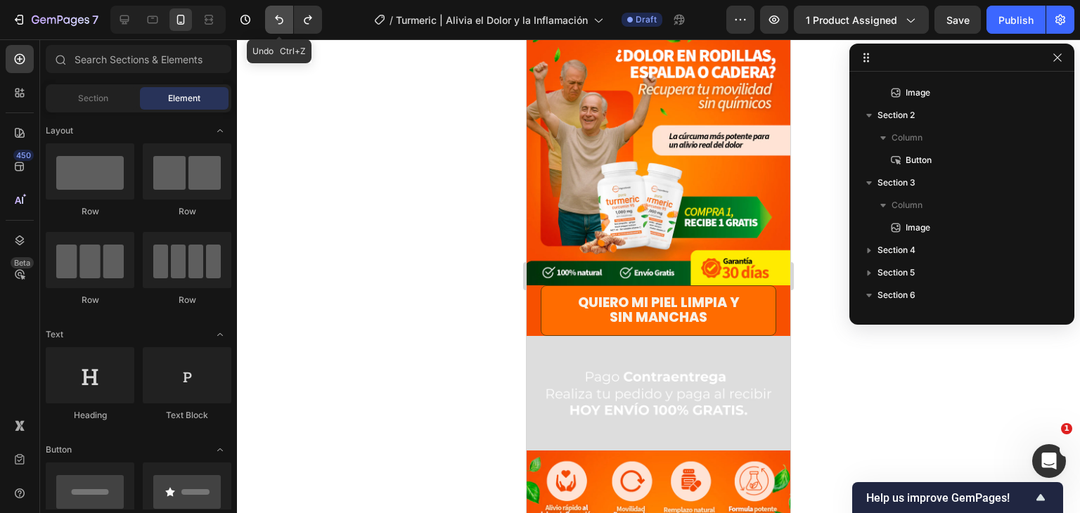
click at [274, 19] on icon "Undo/Redo" at bounding box center [279, 20] width 14 height 14
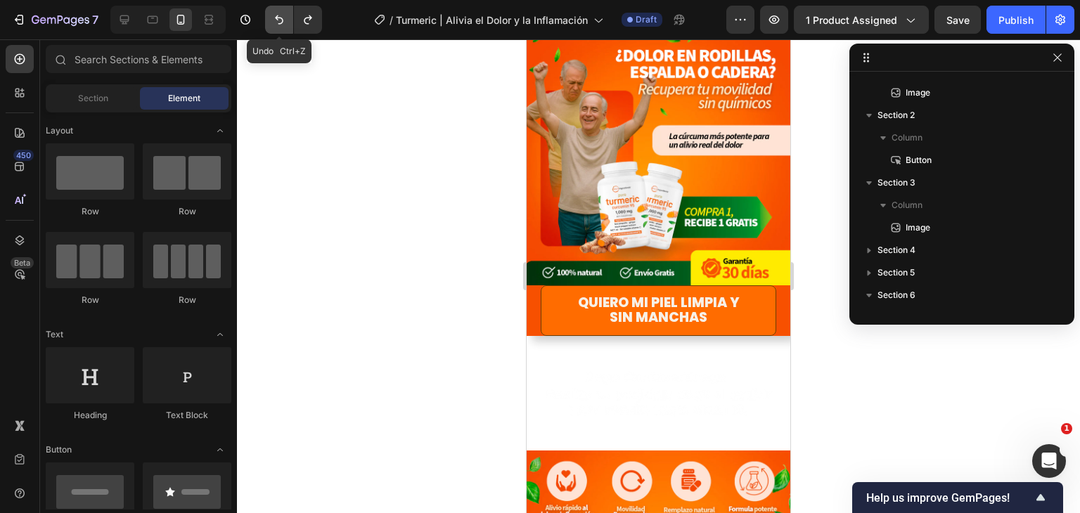
click at [274, 19] on icon "Undo/Redo" at bounding box center [279, 20] width 14 height 14
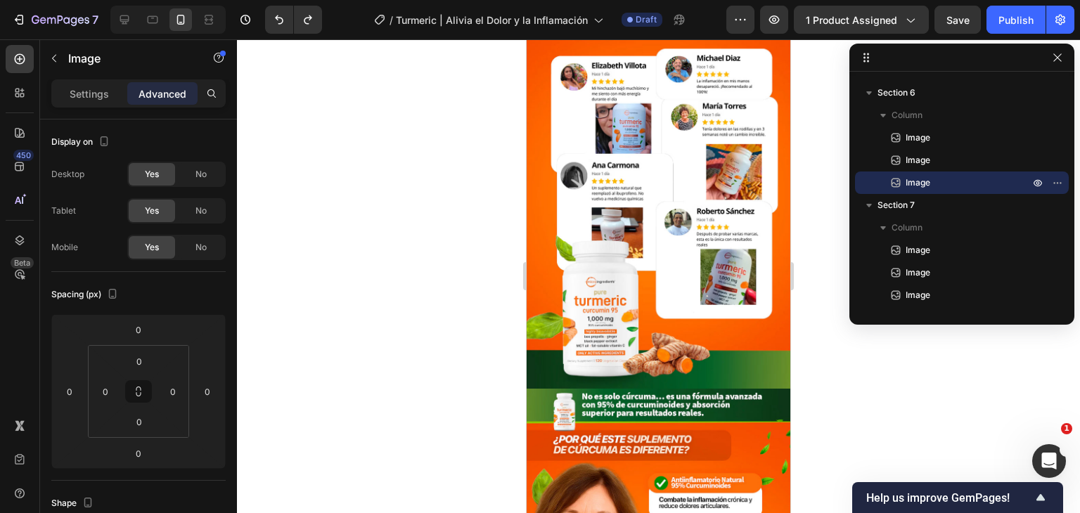
scroll to position [1453, 0]
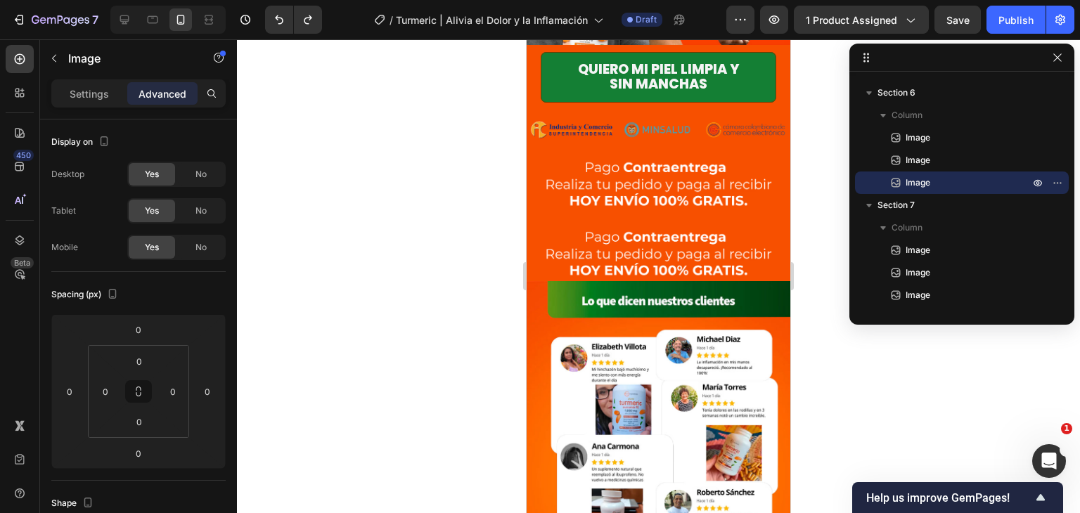
click at [690, 243] on img at bounding box center [659, 254] width 264 height 70
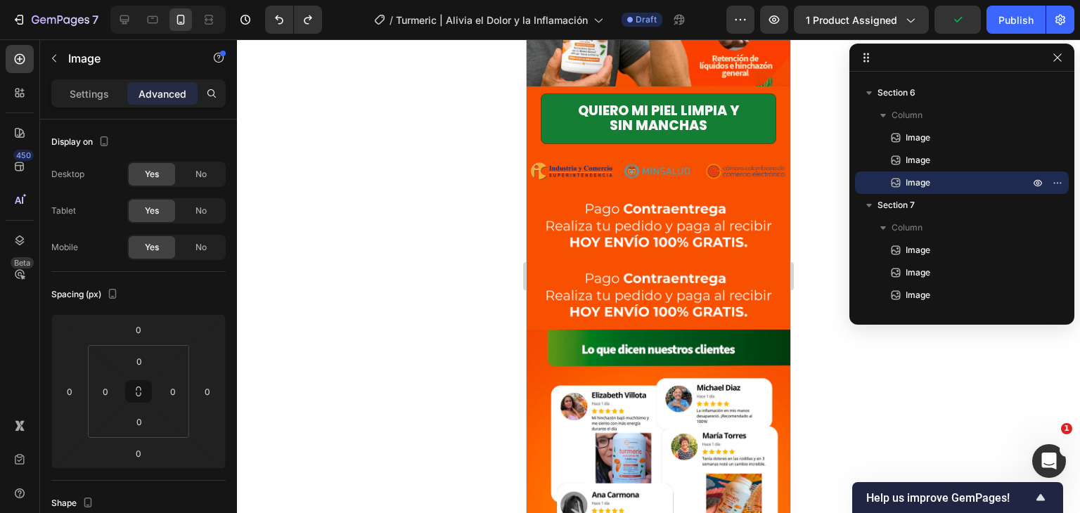
click at [591, 260] on img at bounding box center [659, 295] width 264 height 70
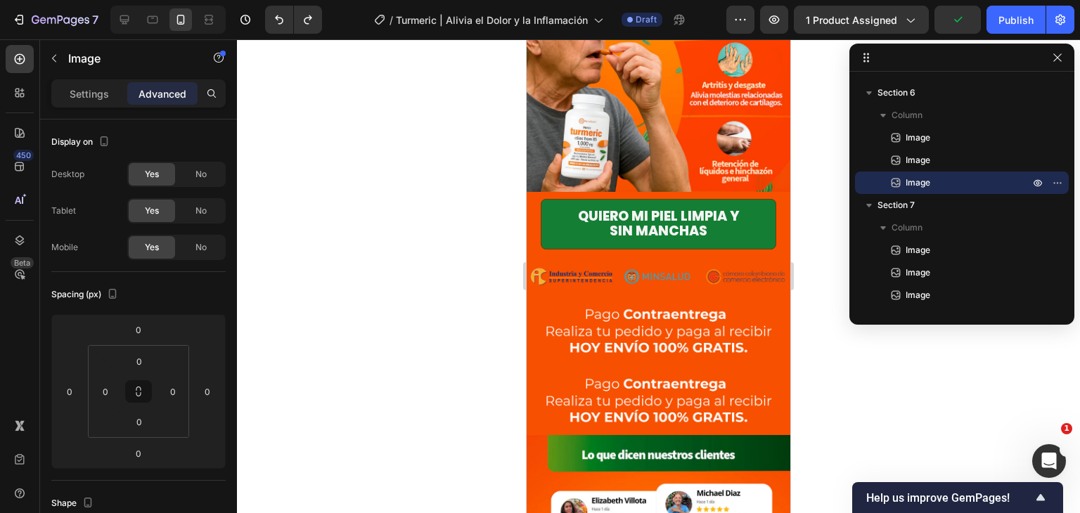
scroll to position [1382, 0]
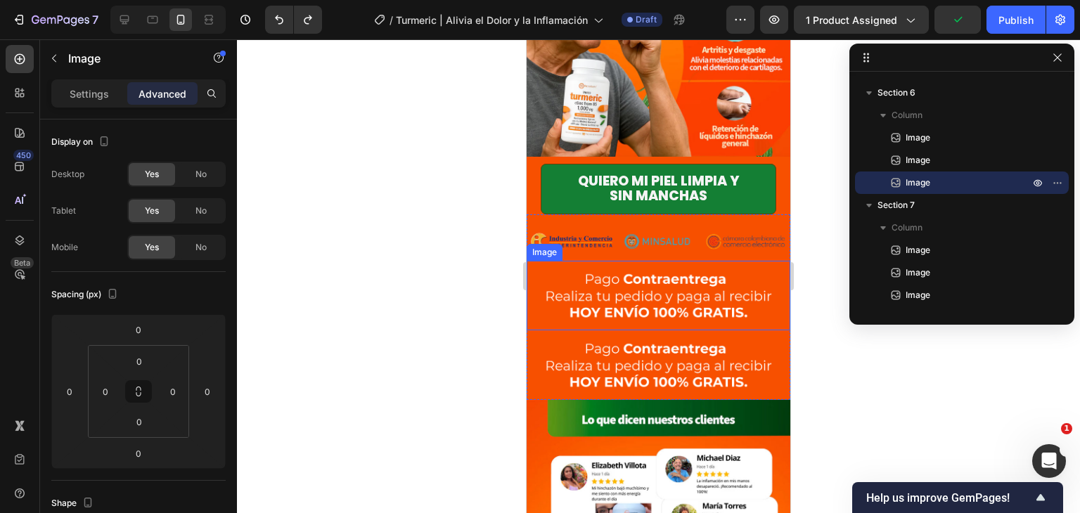
click at [692, 330] on img at bounding box center [659, 365] width 264 height 70
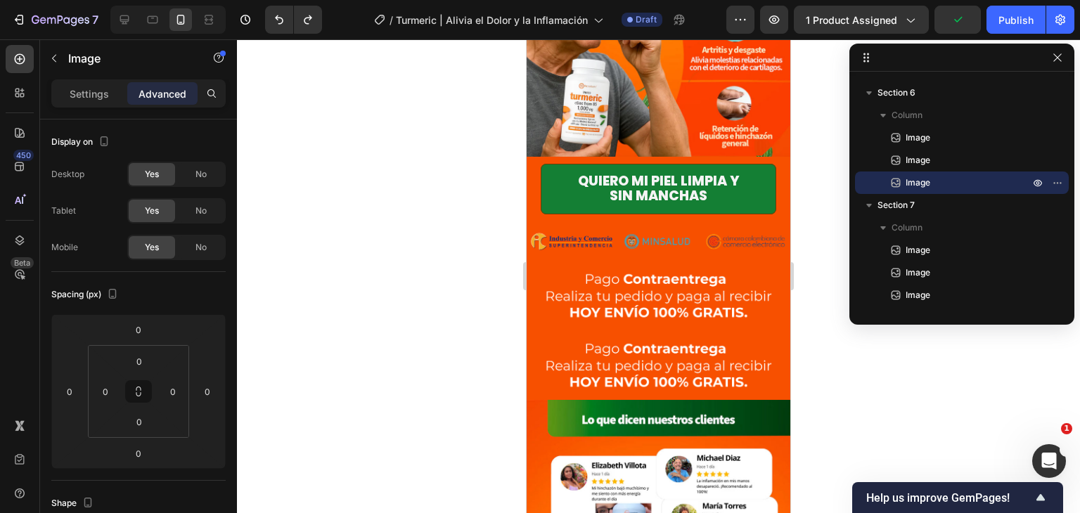
click at [604, 221] on img at bounding box center [659, 240] width 264 height 39
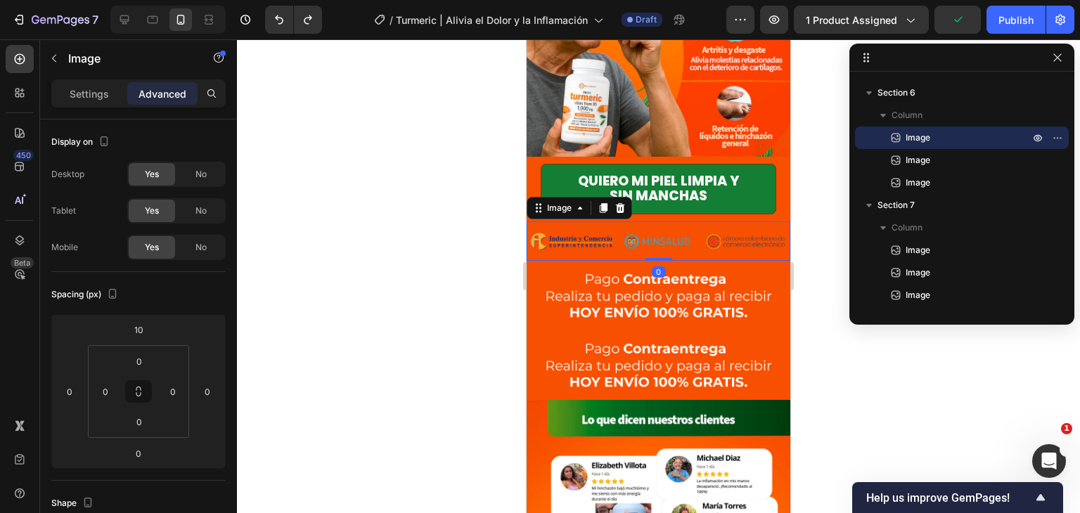
scroll to position [281, 0]
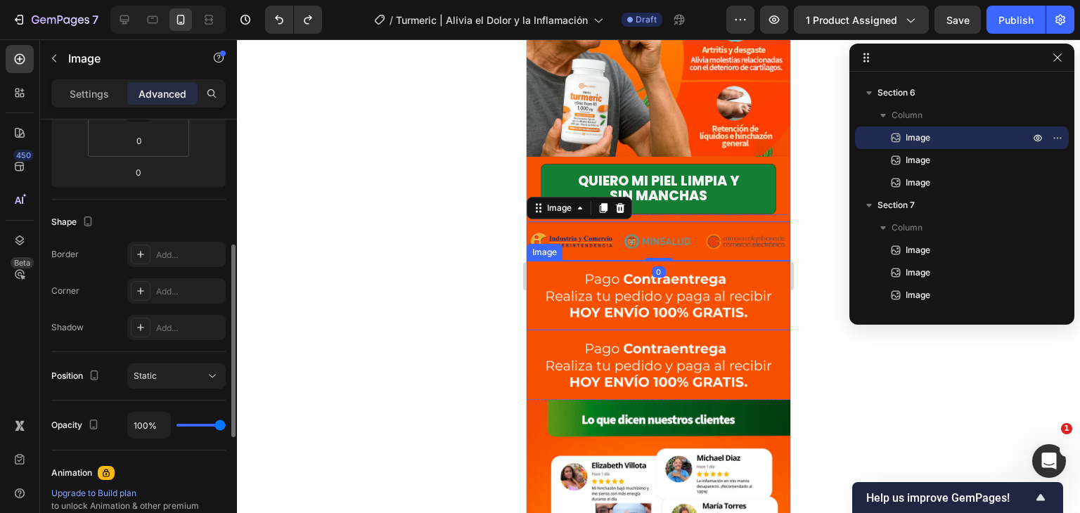
click at [601, 261] on img at bounding box center [659, 296] width 264 height 70
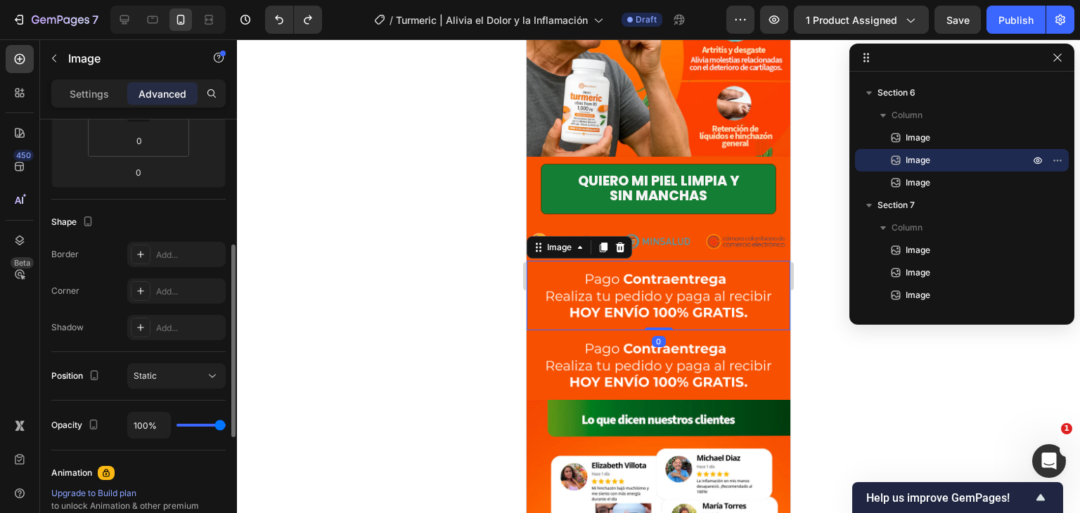
click at [591, 330] on img at bounding box center [659, 365] width 264 height 70
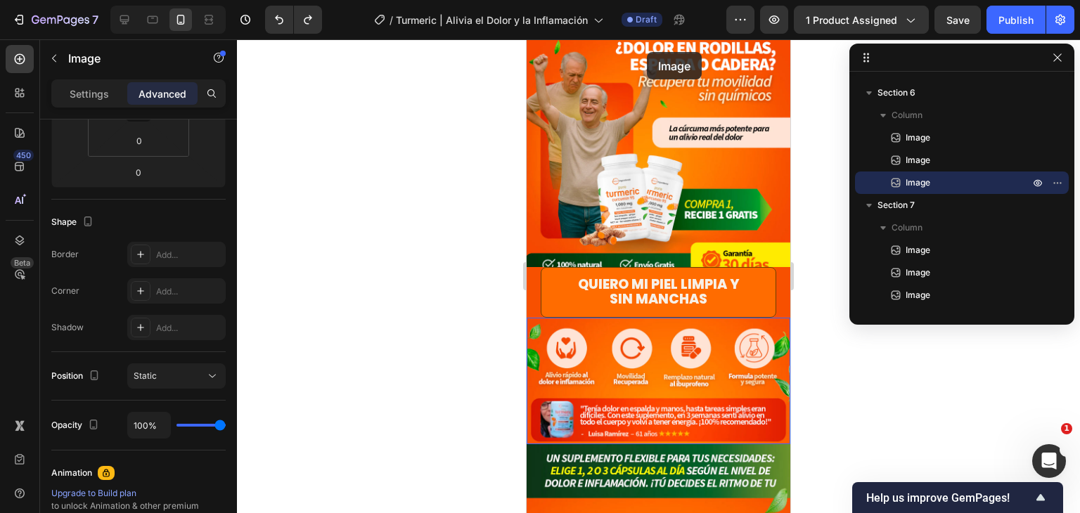
scroll to position [0, 0]
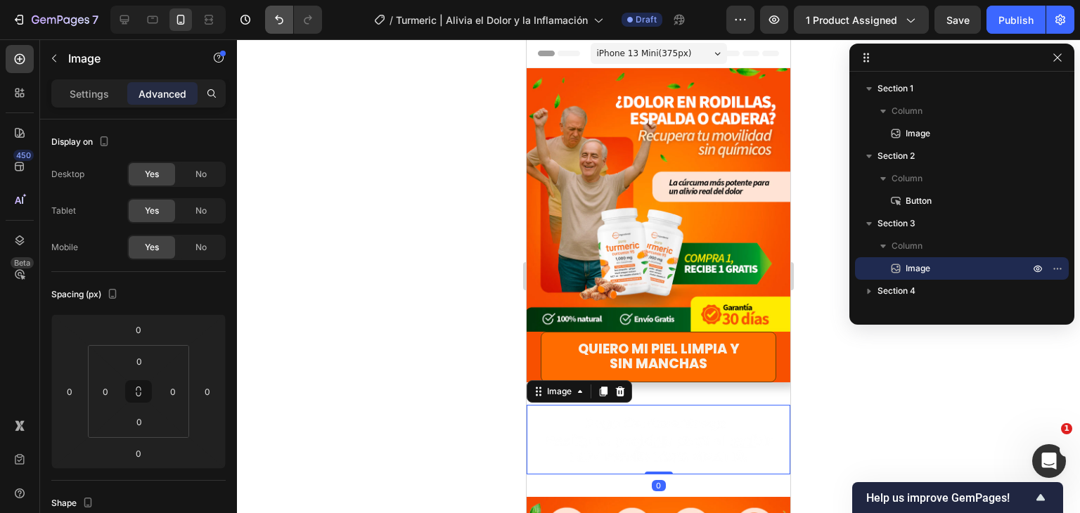
scroll to position [240, 0]
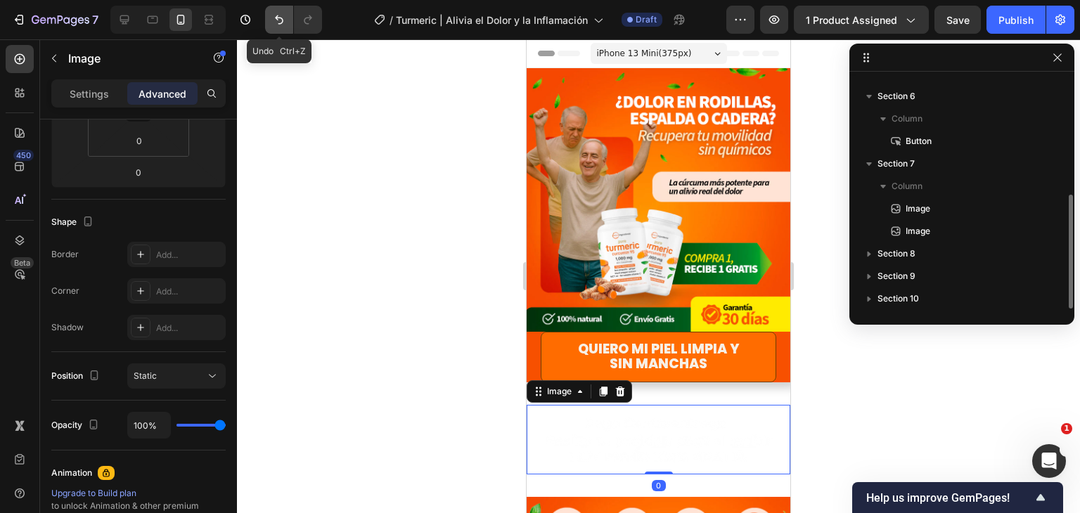
click at [273, 22] on icon "Undo/Redo" at bounding box center [279, 20] width 14 height 14
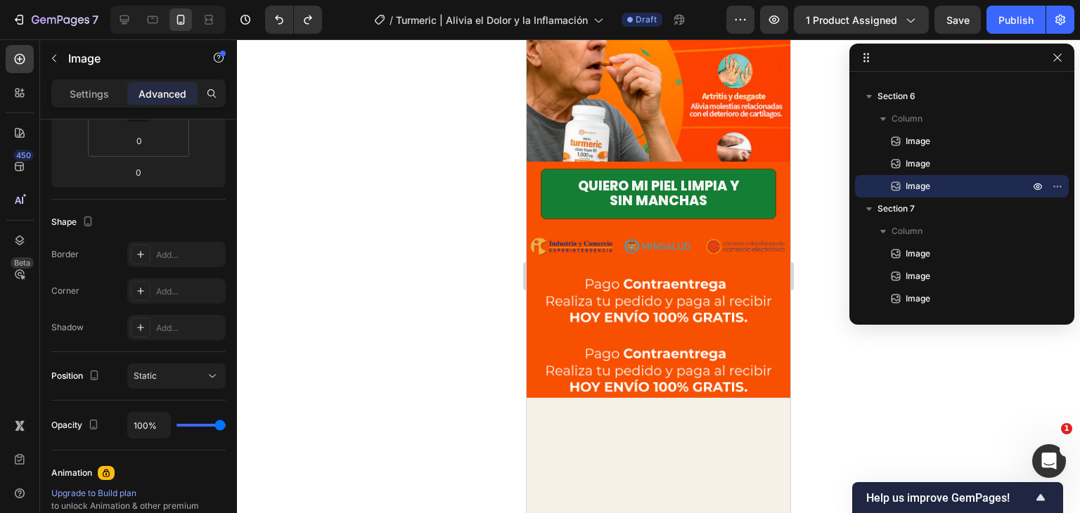
scroll to position [1195, 0]
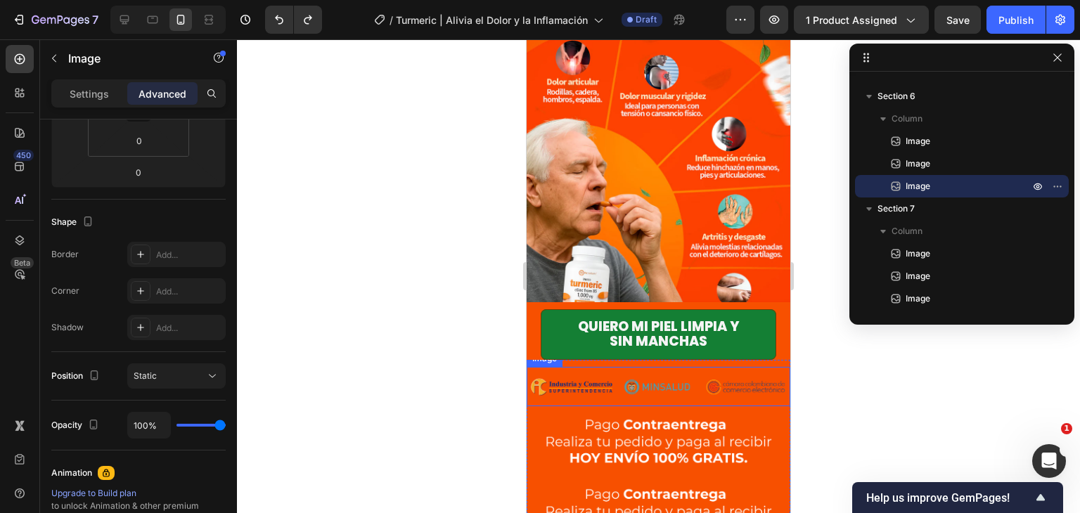
click at [698, 383] on img at bounding box center [659, 386] width 264 height 39
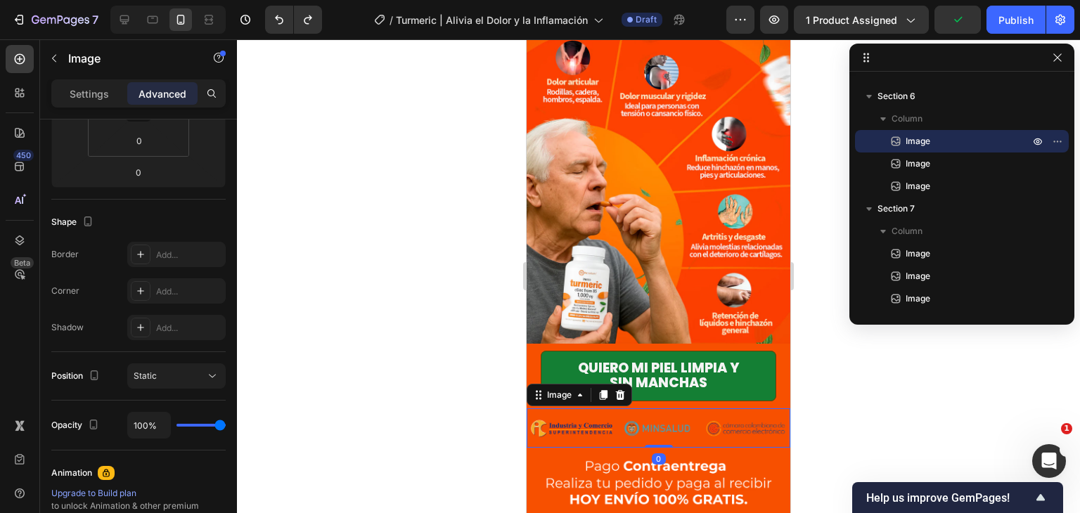
drag, startPoint x: 598, startPoint y: 354, endPoint x: 638, endPoint y: 386, distance: 51.6
click at [598, 390] on icon at bounding box center [603, 395] width 11 height 11
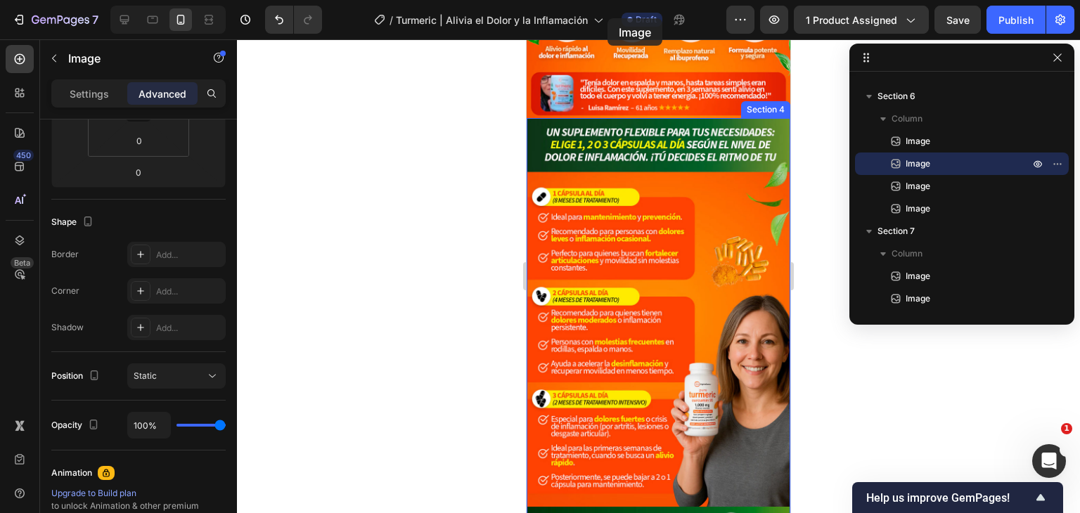
scroll to position [0, 0]
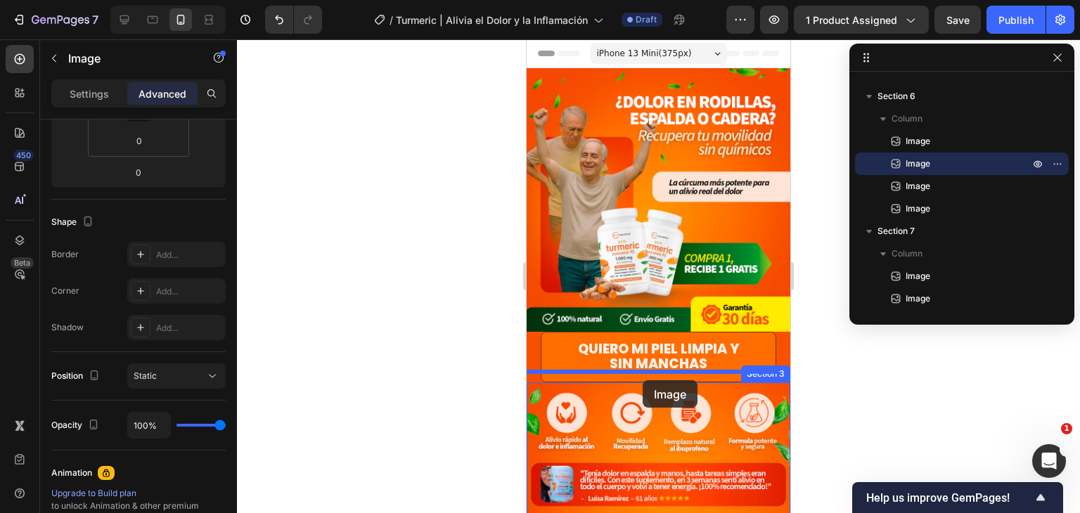
drag, startPoint x: 537, startPoint y: 404, endPoint x: 643, endPoint y: 380, distance: 108.0
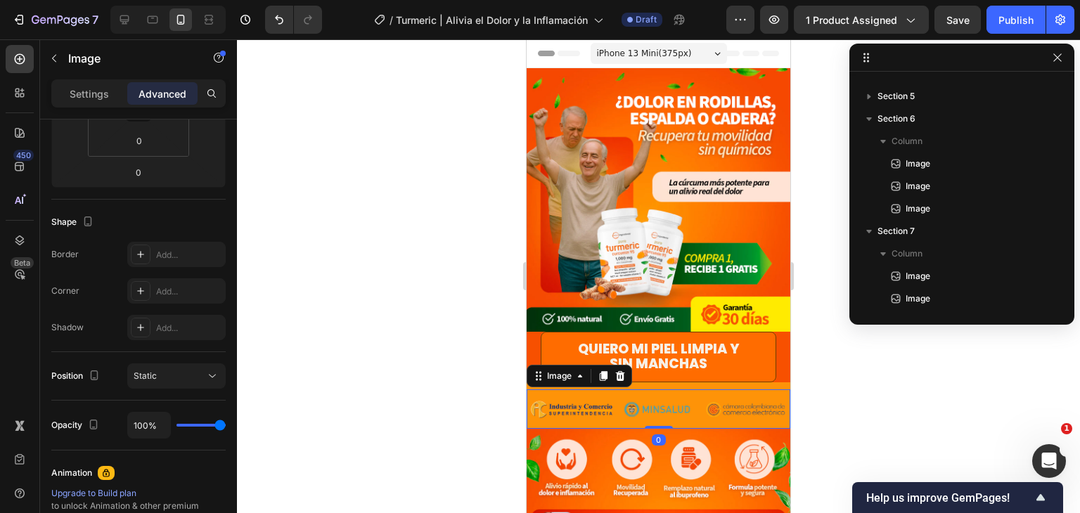
click at [844, 378] on div at bounding box center [658, 276] width 843 height 474
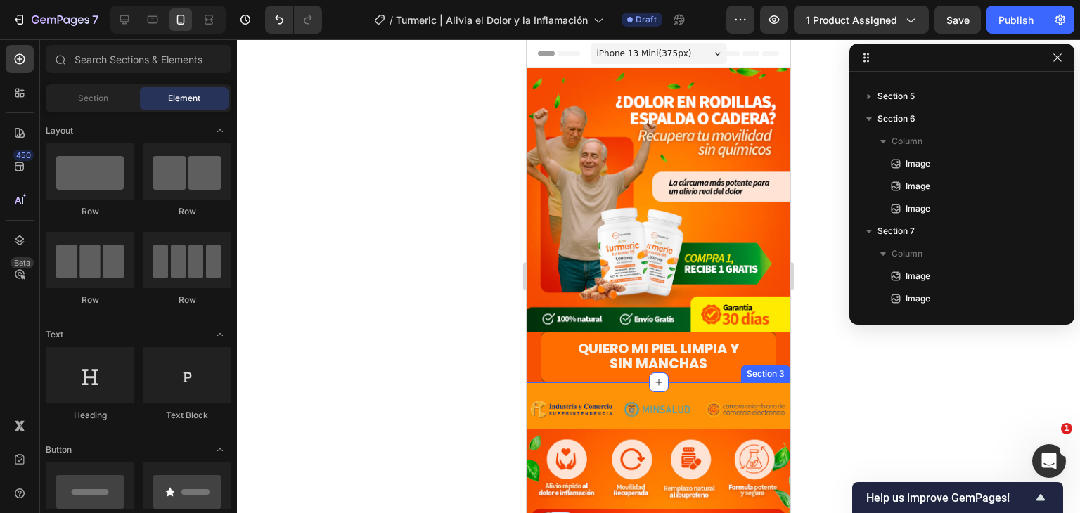
click at [774, 382] on div "Image Image" at bounding box center [659, 471] width 264 height 179
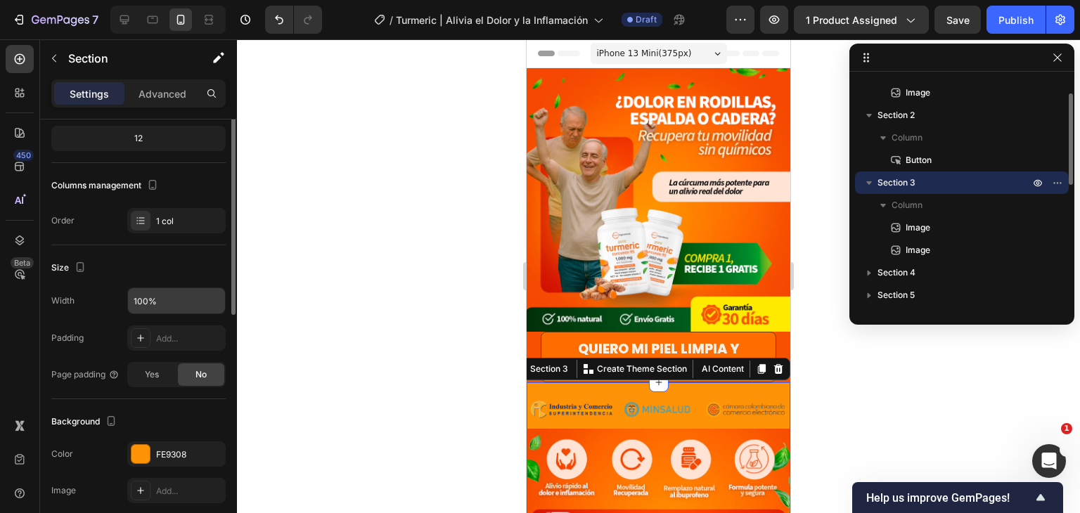
scroll to position [211, 0]
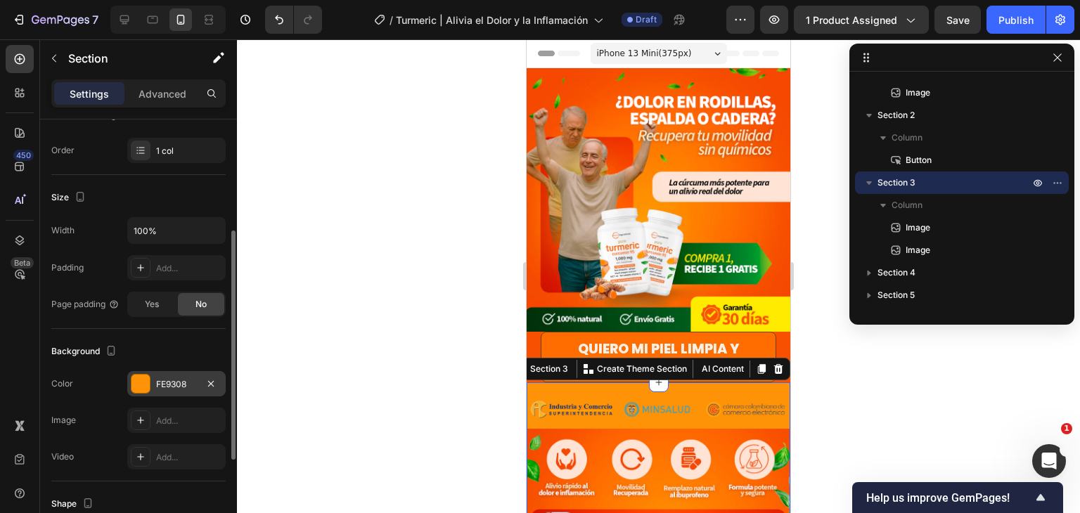
click at [149, 375] on div at bounding box center [140, 384] width 18 height 18
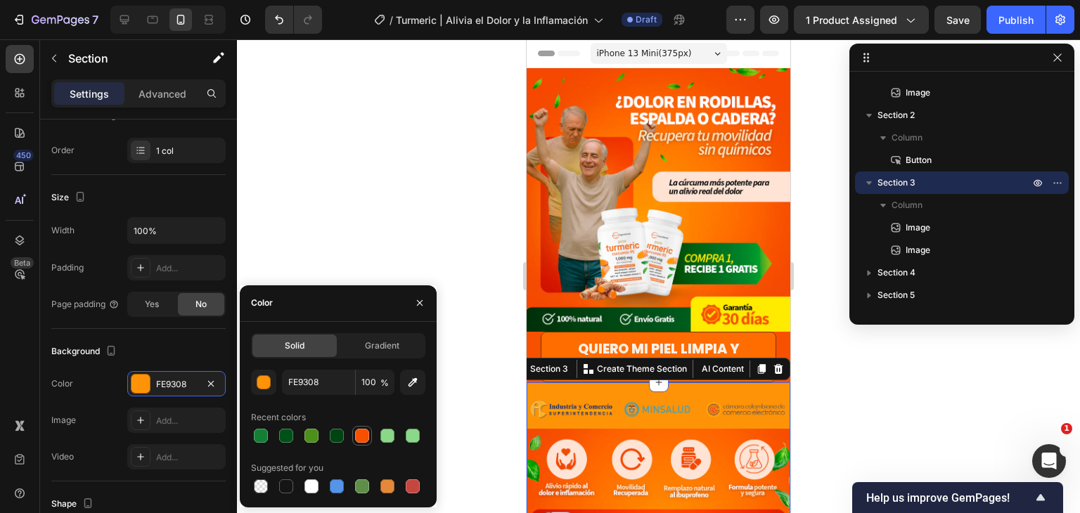
click at [364, 434] on div at bounding box center [362, 436] width 14 height 14
type input "F75000"
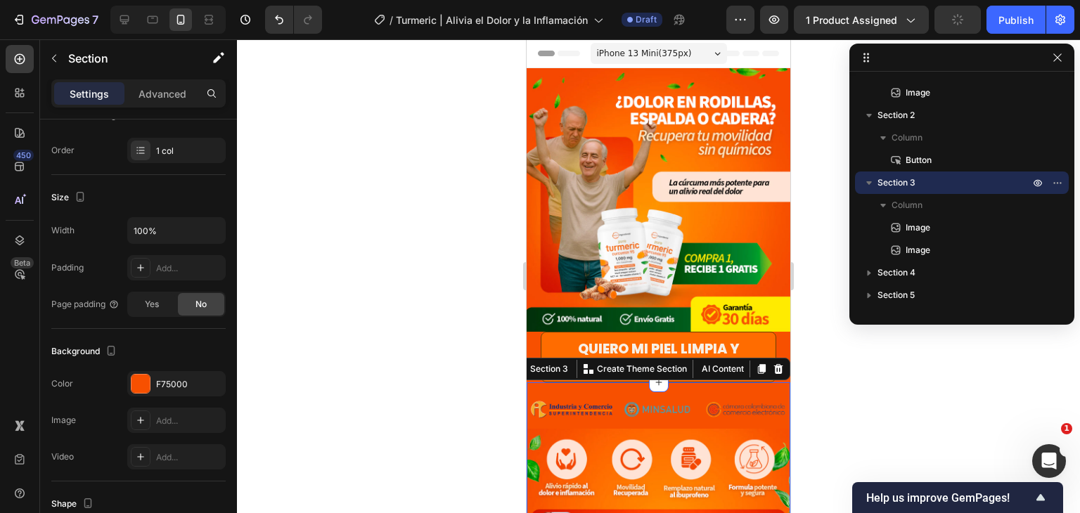
click at [851, 377] on div at bounding box center [658, 276] width 843 height 474
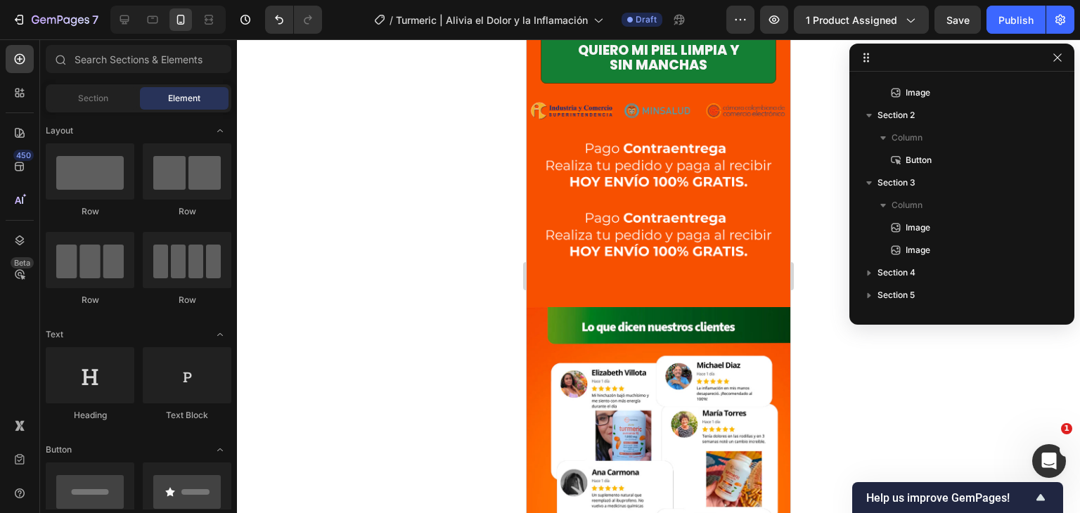
scroll to position [1477, 0]
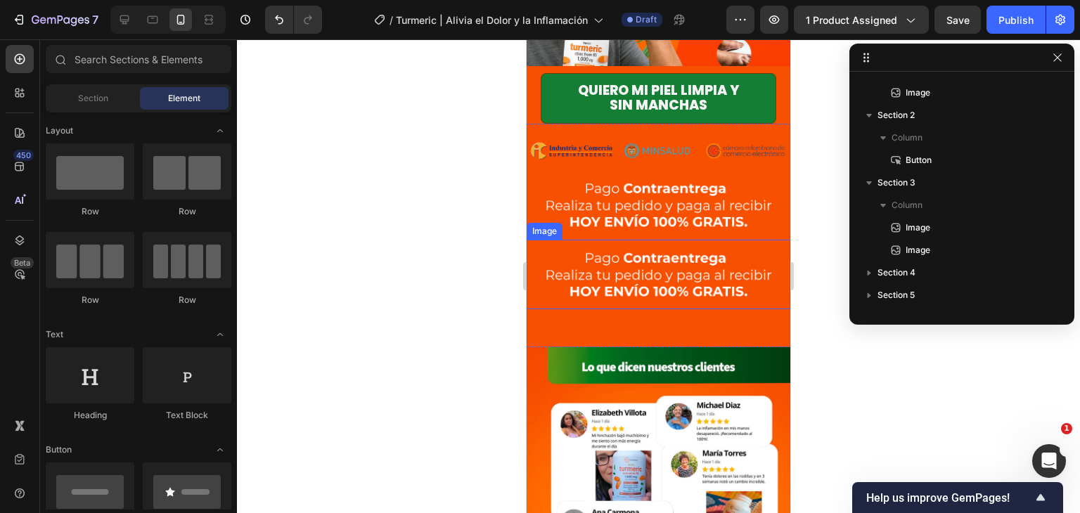
click at [702, 264] on img at bounding box center [659, 275] width 264 height 70
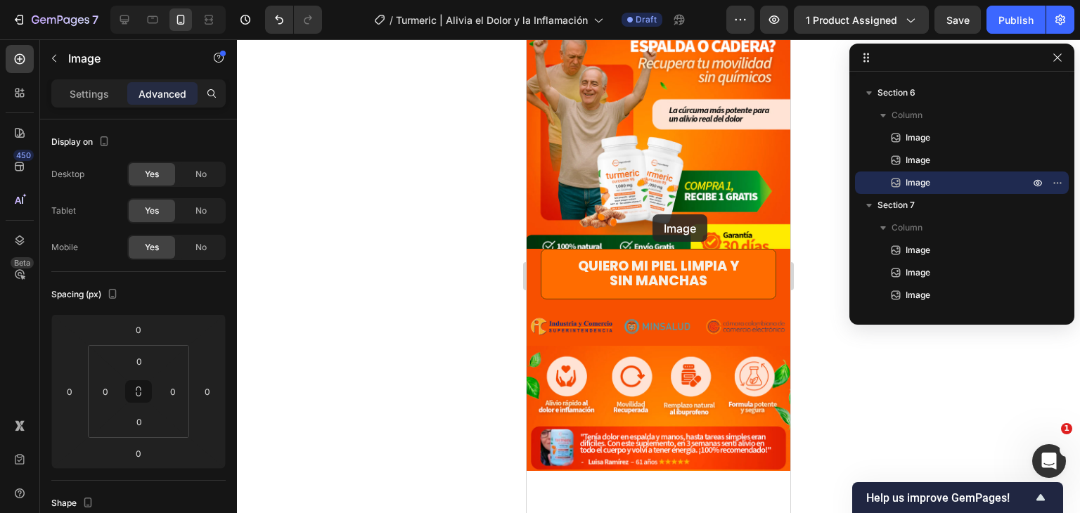
scroll to position [0, 0]
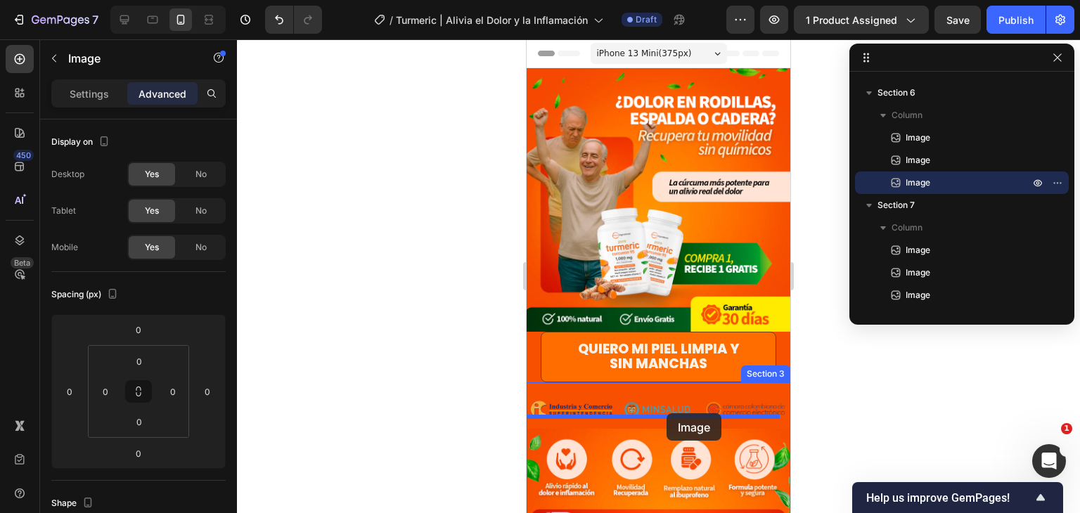
drag, startPoint x: 537, startPoint y: 227, endPoint x: 667, endPoint y: 413, distance: 226.8
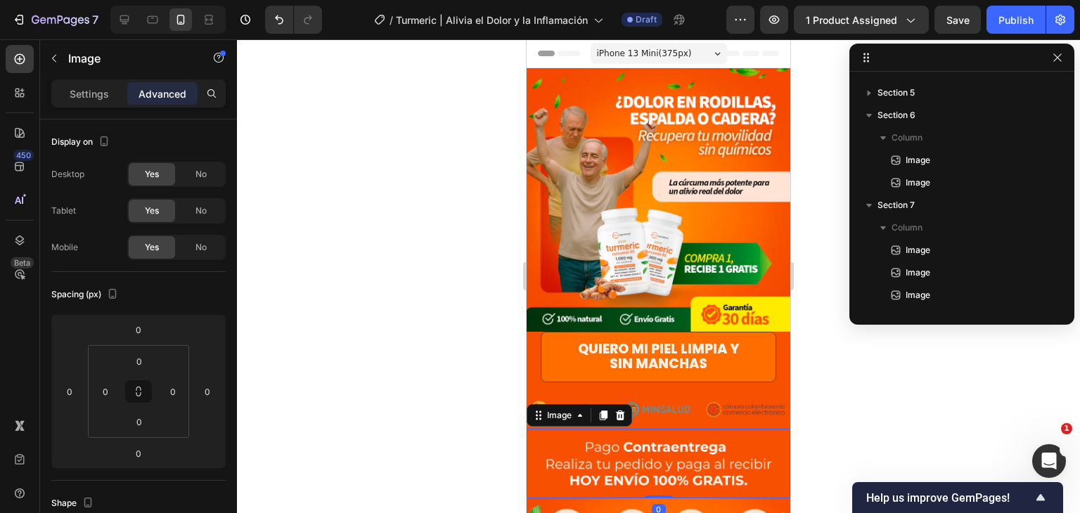
click at [849, 401] on div at bounding box center [658, 276] width 843 height 474
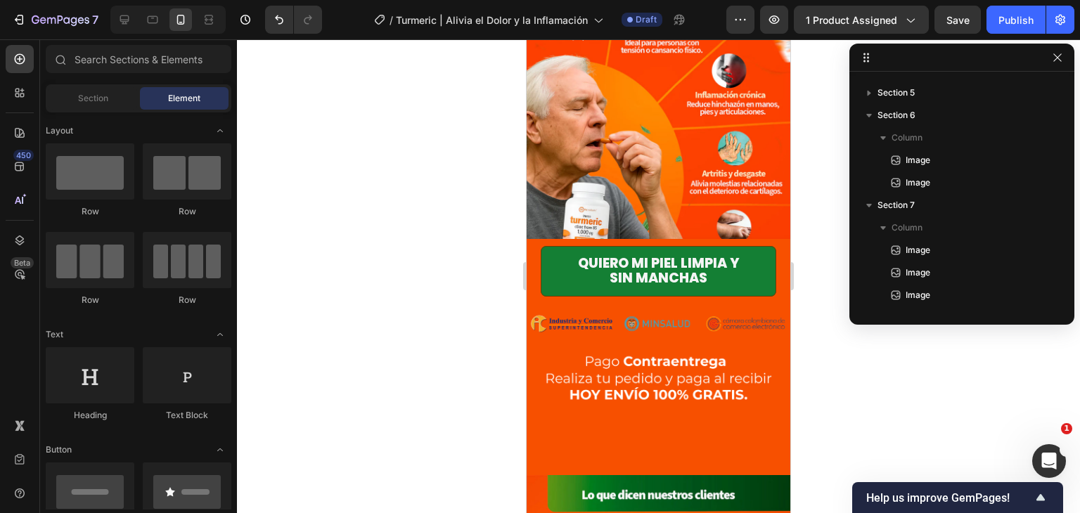
scroll to position [1474, 0]
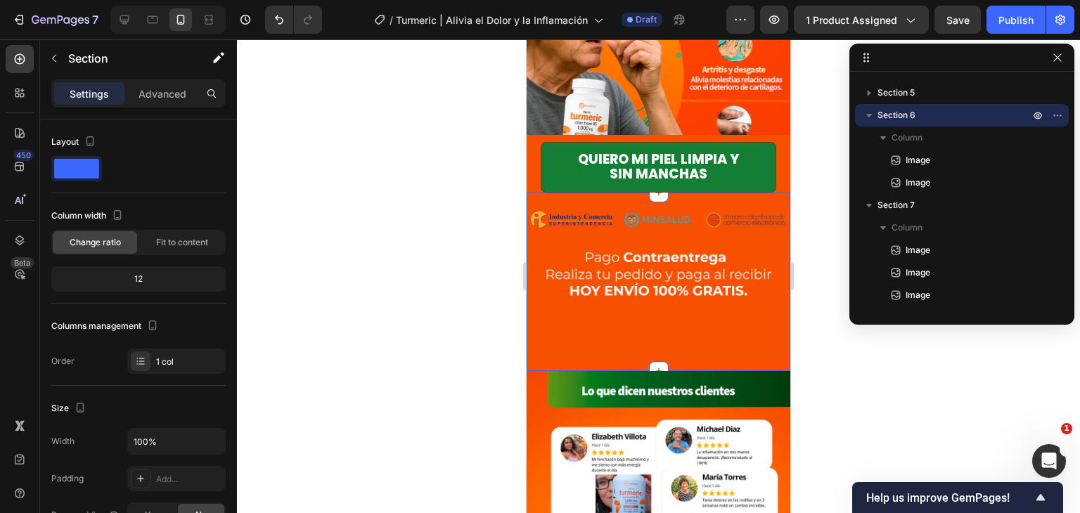
click at [716, 333] on div "Image Image" at bounding box center [659, 282] width 264 height 179
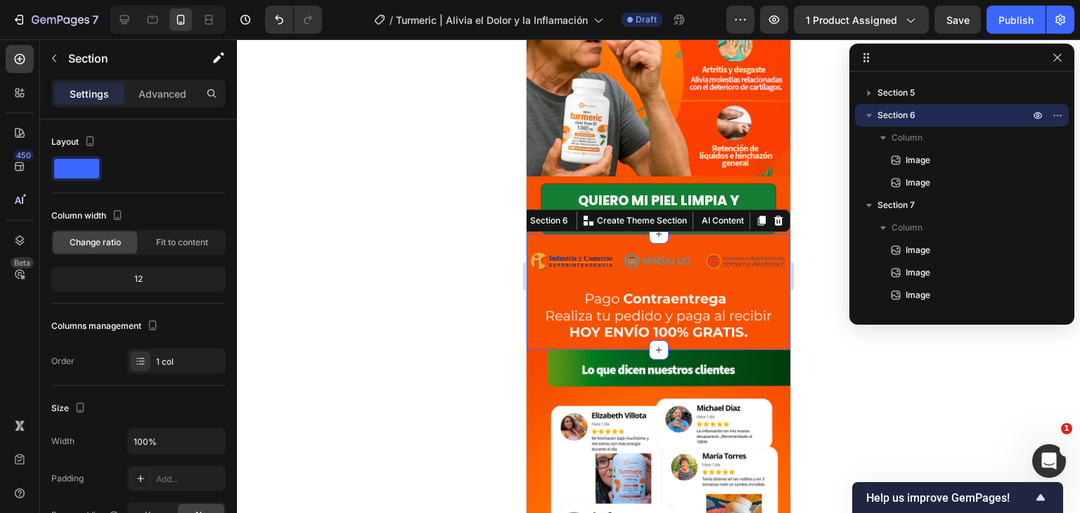
click at [846, 312] on div at bounding box center [658, 276] width 843 height 474
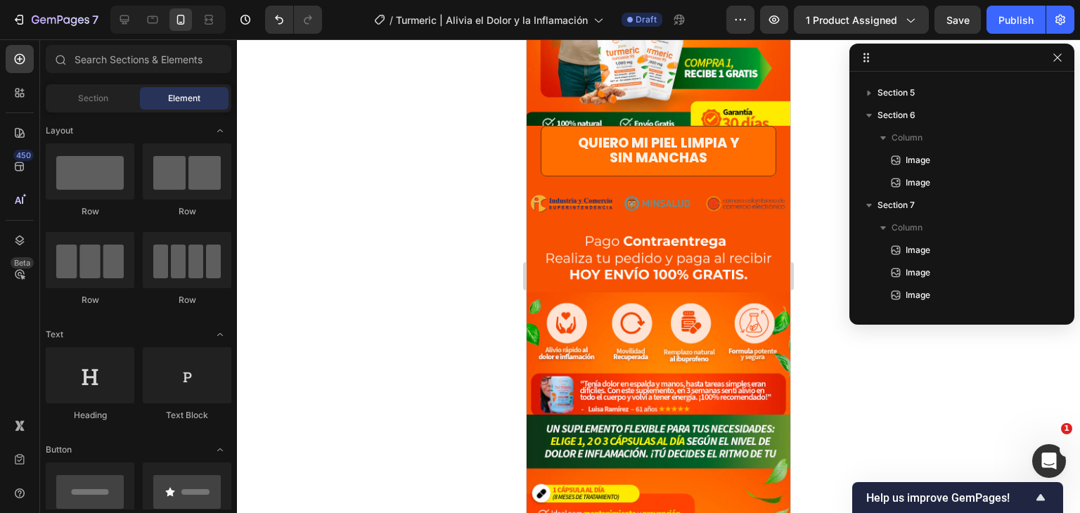
scroll to position [0, 0]
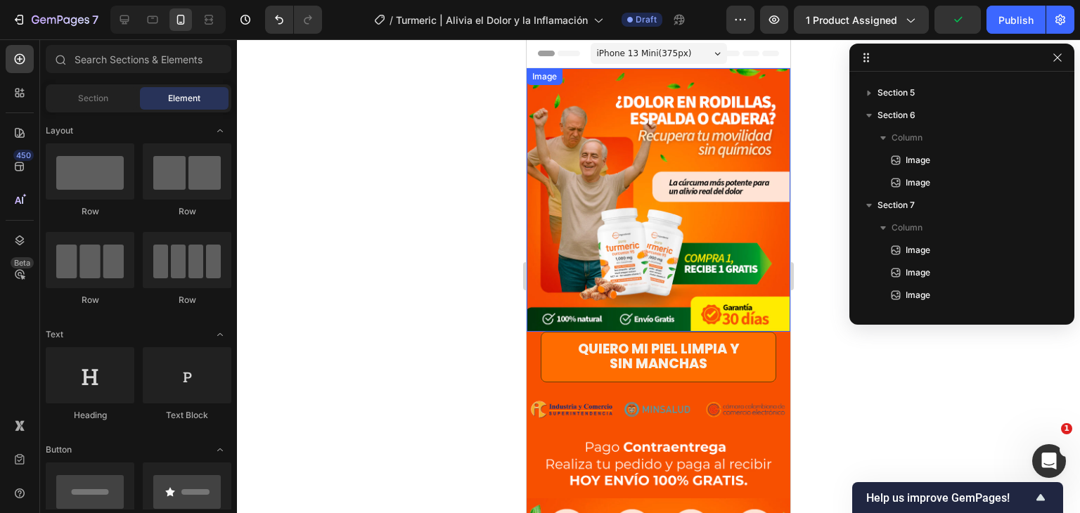
click at [720, 252] on img at bounding box center [659, 200] width 264 height 264
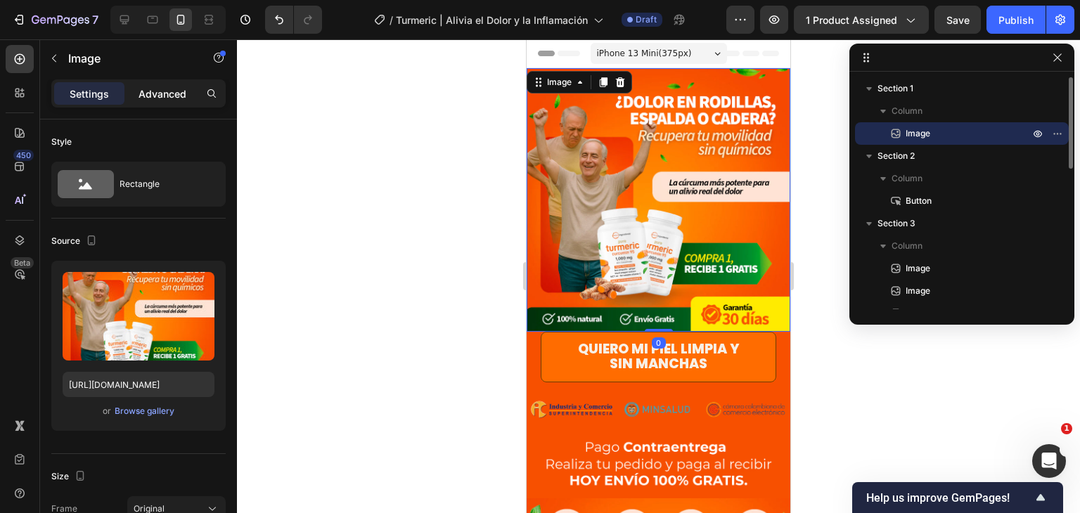
click at [186, 91] on div "Advanced" at bounding box center [162, 93] width 70 height 22
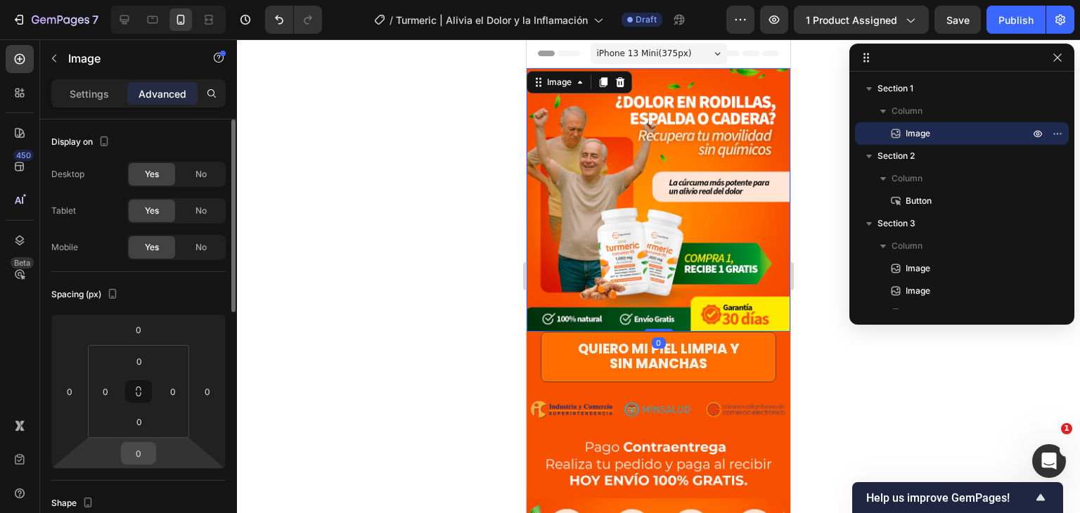
click at [147, 449] on input "0" at bounding box center [138, 453] width 28 height 21
type input "10"
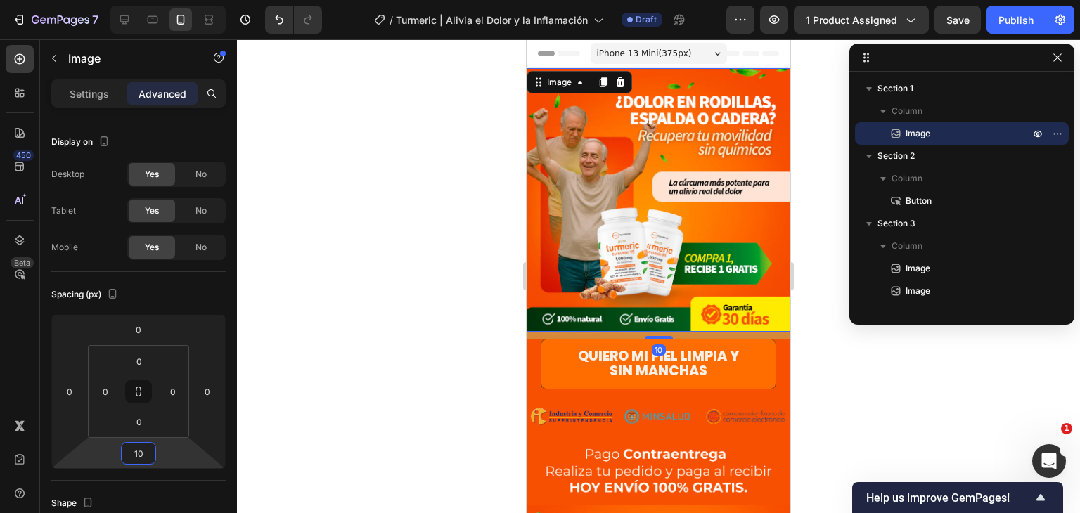
click at [858, 360] on div at bounding box center [658, 276] width 843 height 474
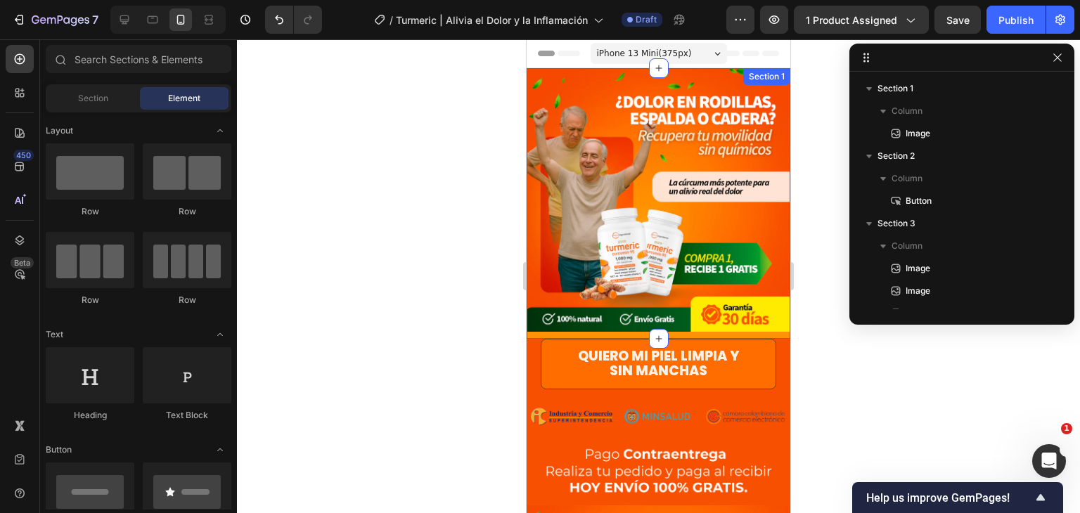
drag, startPoint x: 752, startPoint y: 324, endPoint x: 733, endPoint y: 325, distance: 19.0
click at [752, 324] on div "Image" at bounding box center [659, 203] width 264 height 271
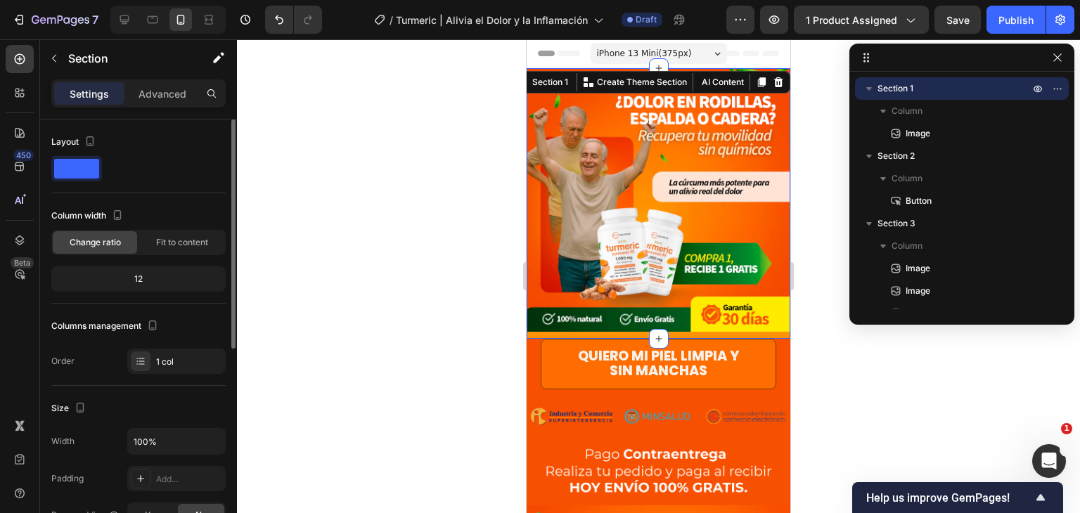
scroll to position [211, 0]
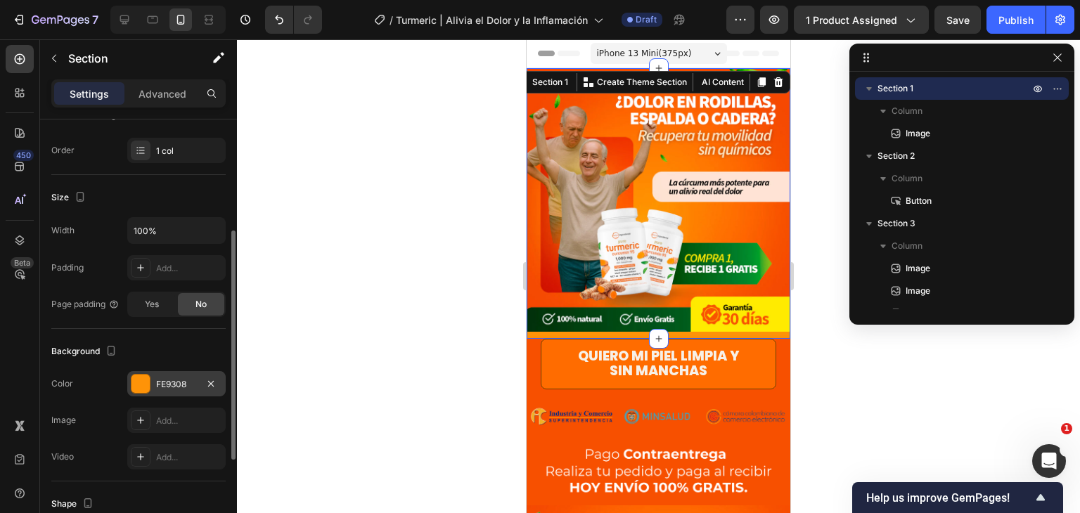
click at [136, 380] on div at bounding box center [140, 384] width 18 height 18
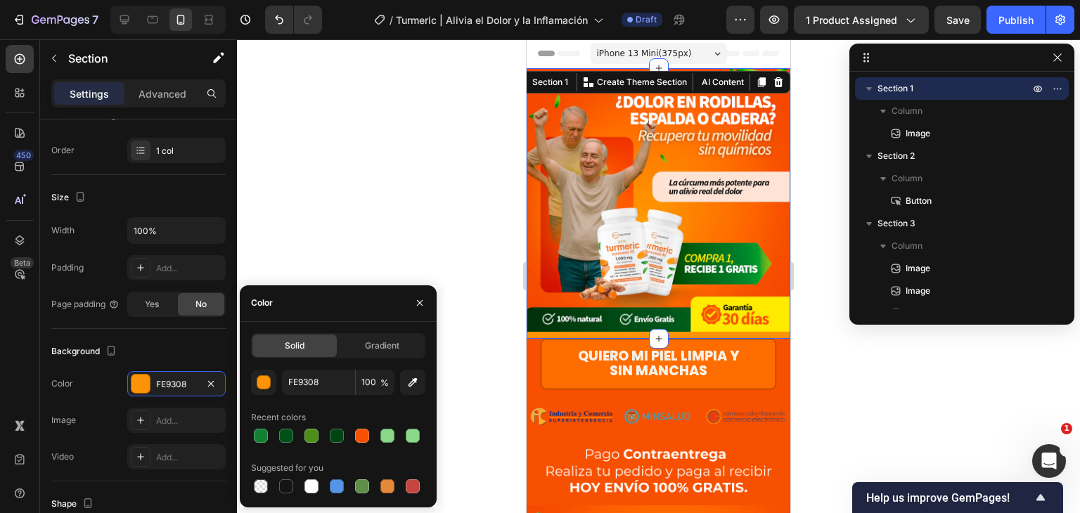
click at [355, 434] on div at bounding box center [362, 436] width 14 height 14
type input "F75000"
click at [872, 361] on div at bounding box center [658, 276] width 843 height 474
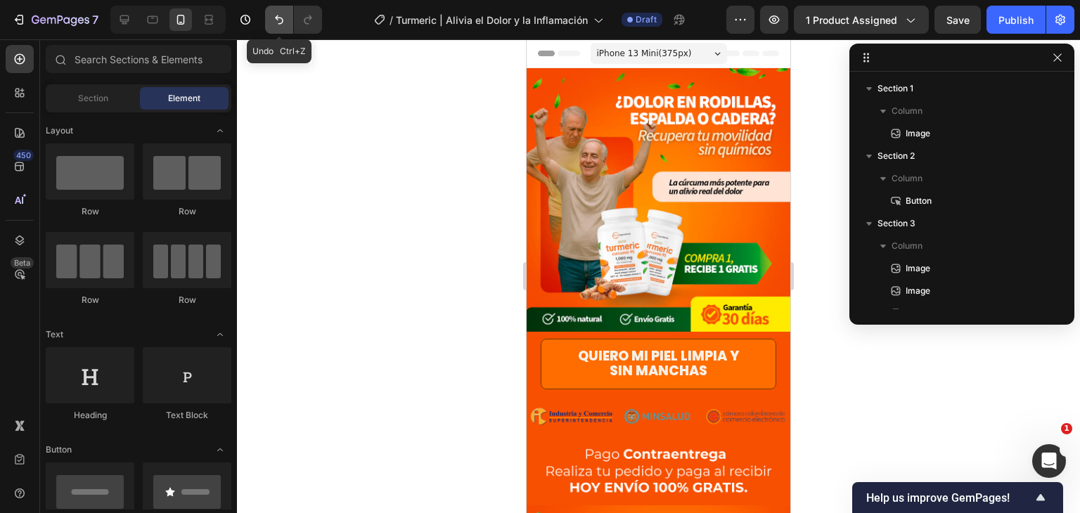
click at [278, 20] on icon "Undo/Redo" at bounding box center [279, 20] width 14 height 14
click at [279, 6] on button "Undo/Redo" at bounding box center [279, 20] width 28 height 28
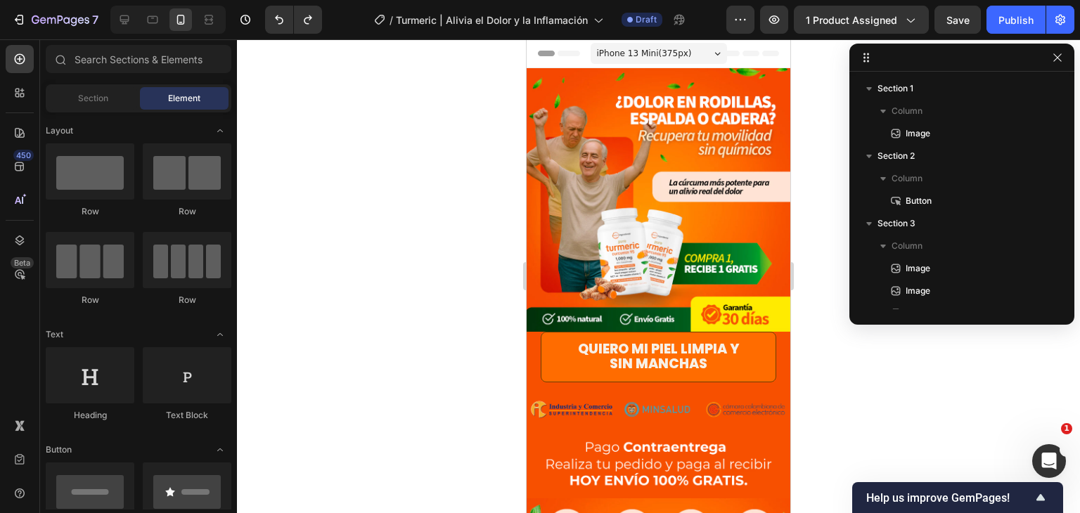
click at [892, 380] on div at bounding box center [658, 276] width 843 height 474
click at [894, 420] on div at bounding box center [658, 276] width 843 height 474
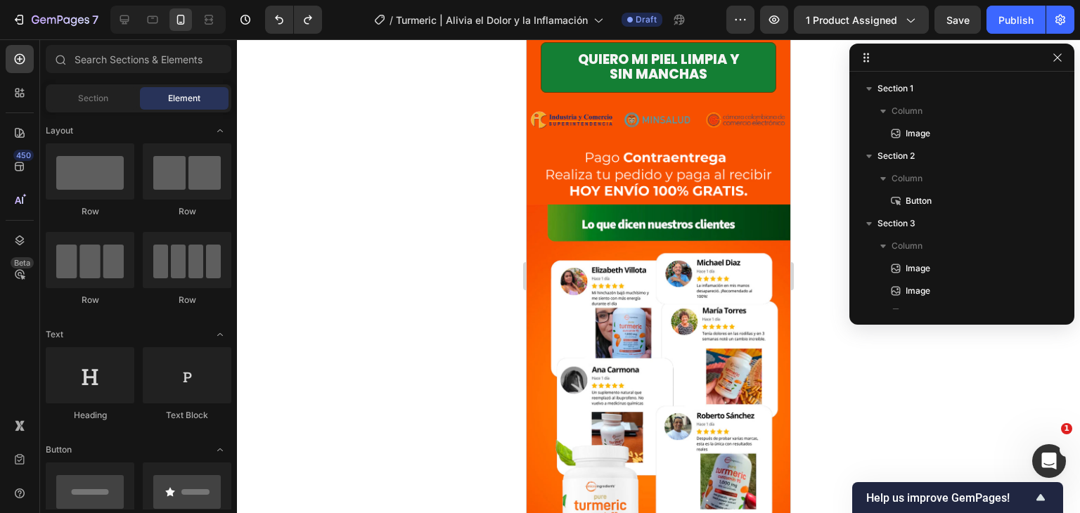
scroll to position [1494, 0]
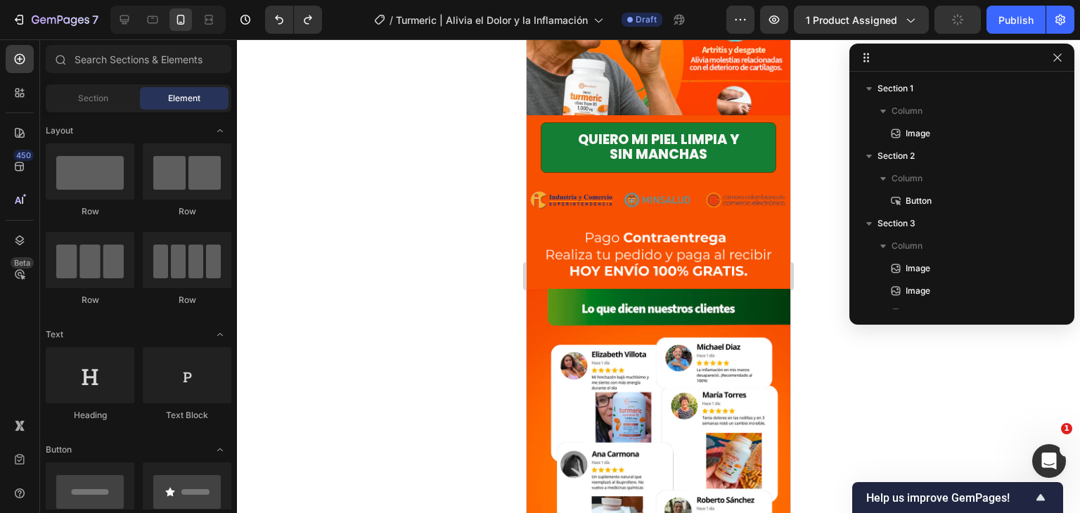
drag, startPoint x: 782, startPoint y: 88, endPoint x: 1323, endPoint y: 268, distance: 569.9
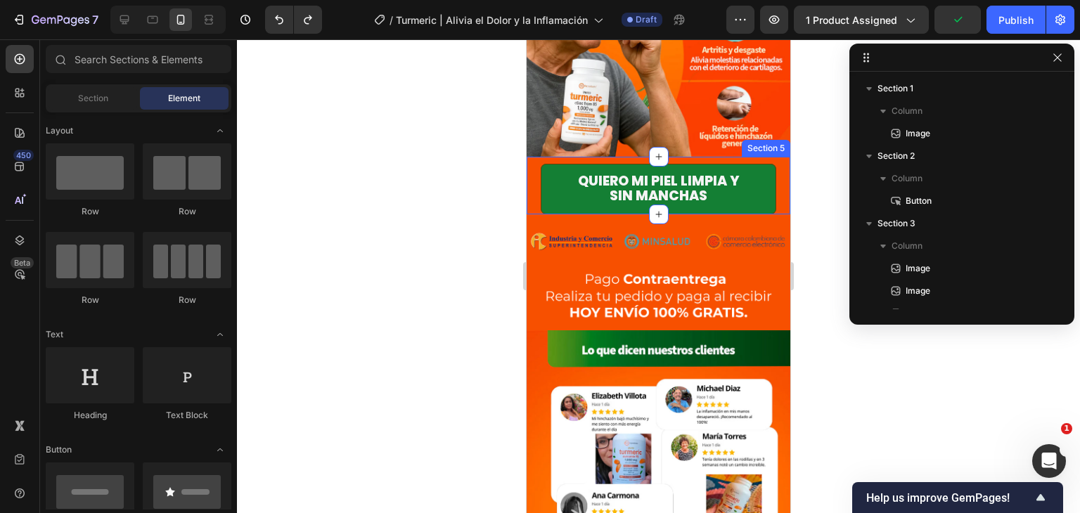
click at [766, 164] on div "Quiero mi piel limpia y sin manchas Button" at bounding box center [659, 189] width 264 height 51
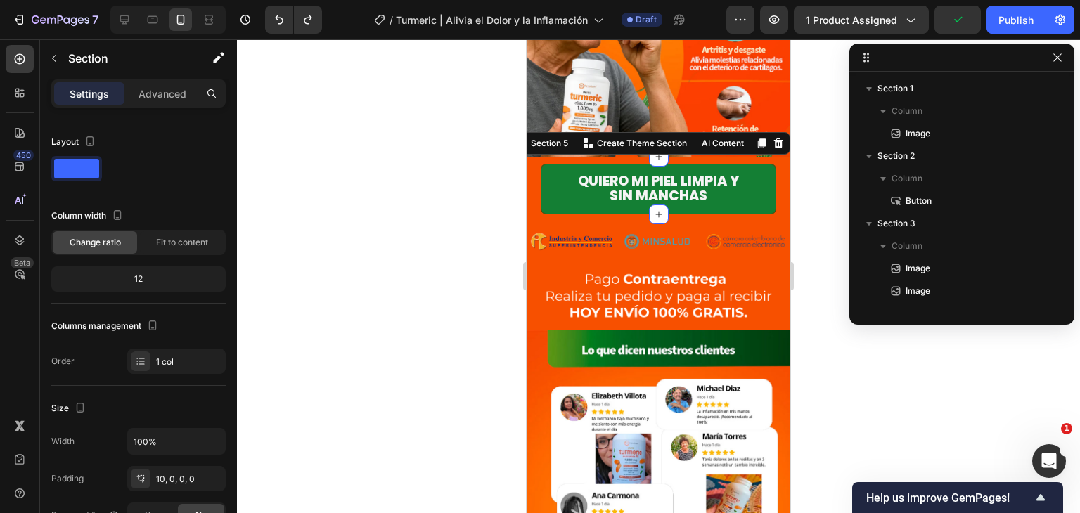
scroll to position [176, 0]
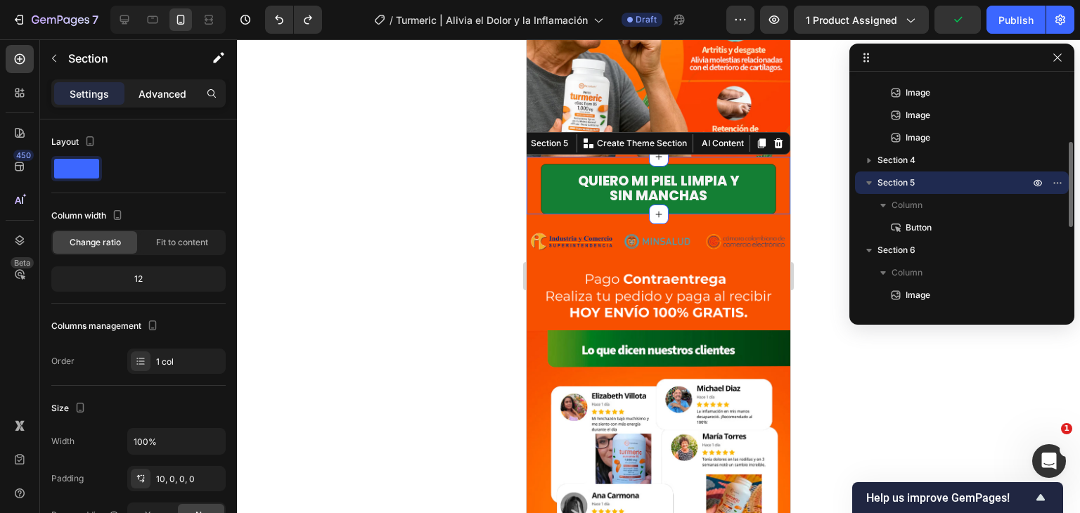
click at [155, 103] on div "Settings Advanced" at bounding box center [138, 93] width 174 height 28
click at [157, 99] on p "Advanced" at bounding box center [163, 93] width 48 height 15
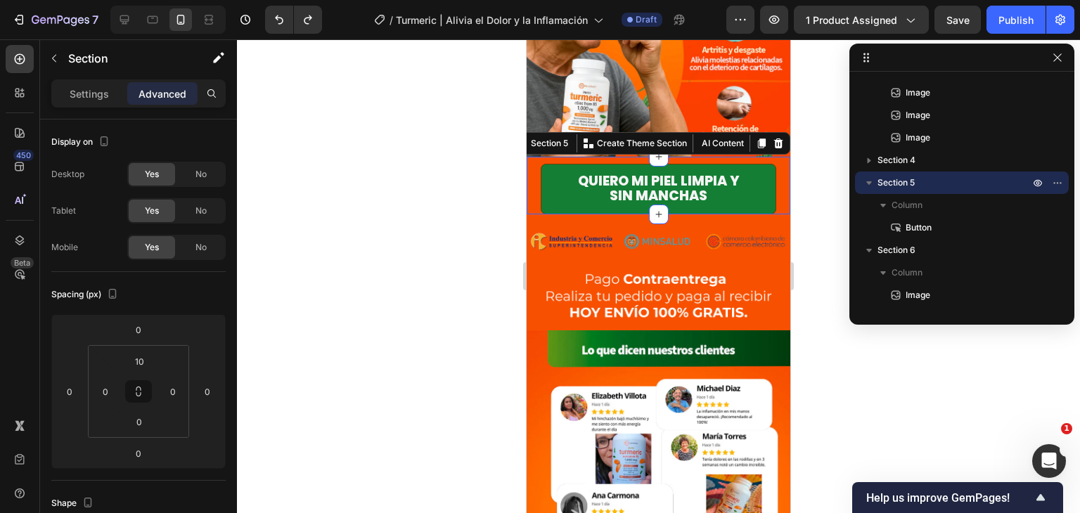
click at [866, 417] on div at bounding box center [658, 276] width 843 height 474
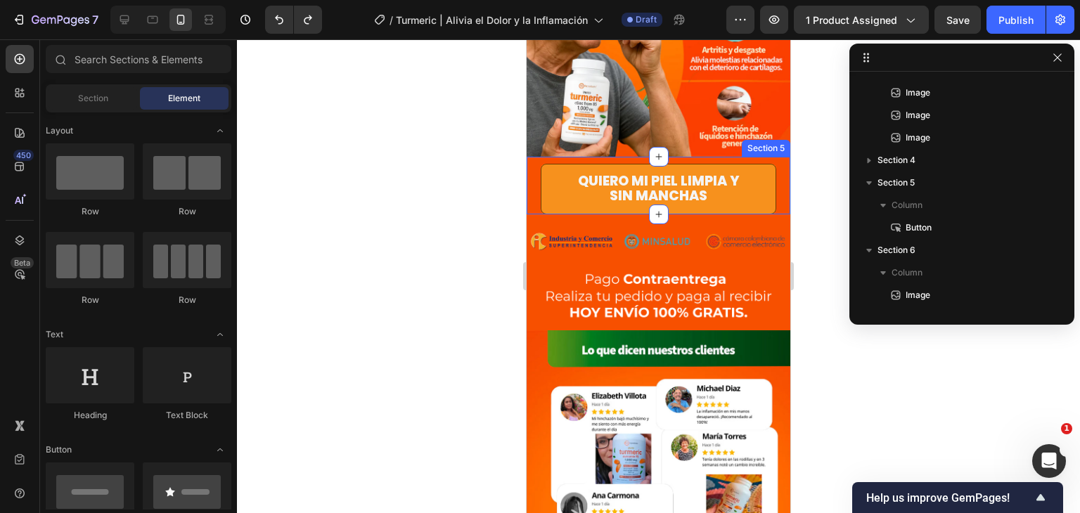
click at [771, 164] on div "Quiero mi piel limpia y sin manchas Button" at bounding box center [659, 189] width 264 height 51
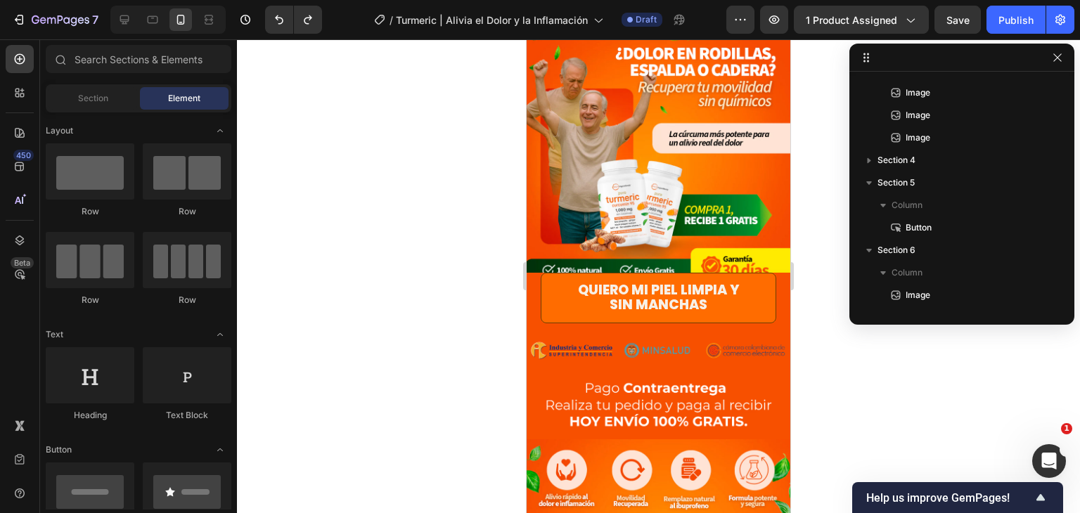
scroll to position [0, 0]
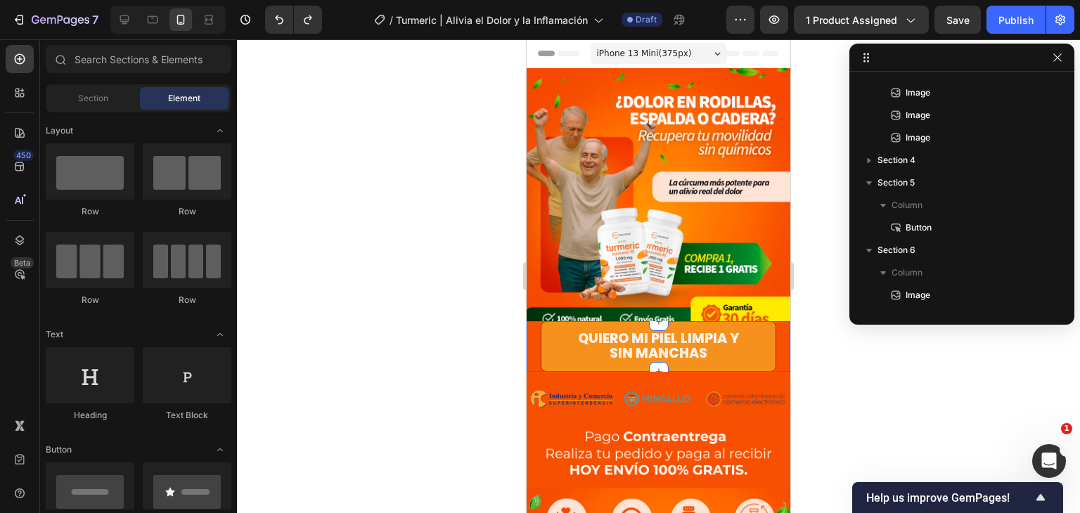
click at [765, 339] on link "Quiero mi piel limpia y sin manchas" at bounding box center [659, 346] width 236 height 51
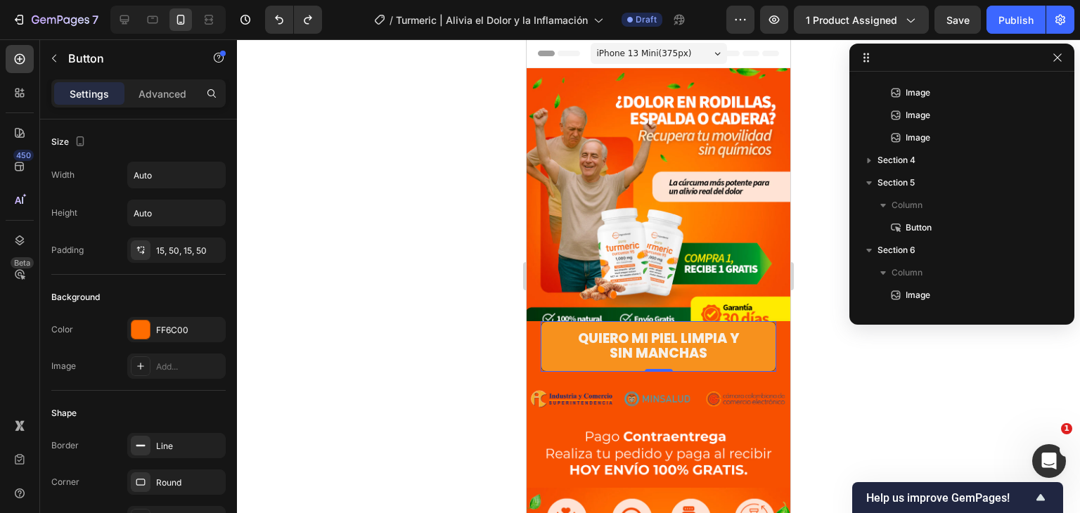
scroll to position [18, 0]
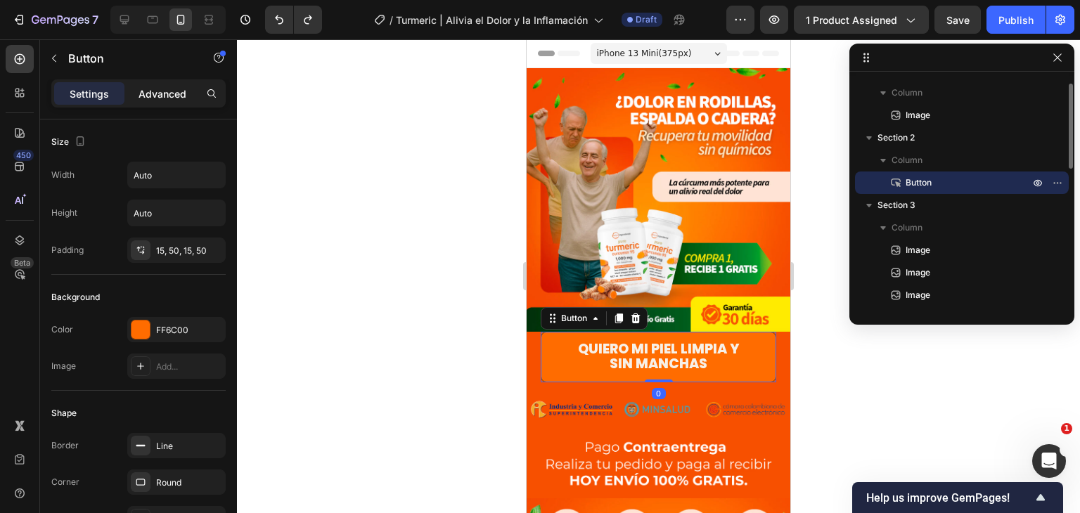
click at [155, 91] on p "Advanced" at bounding box center [163, 93] width 48 height 15
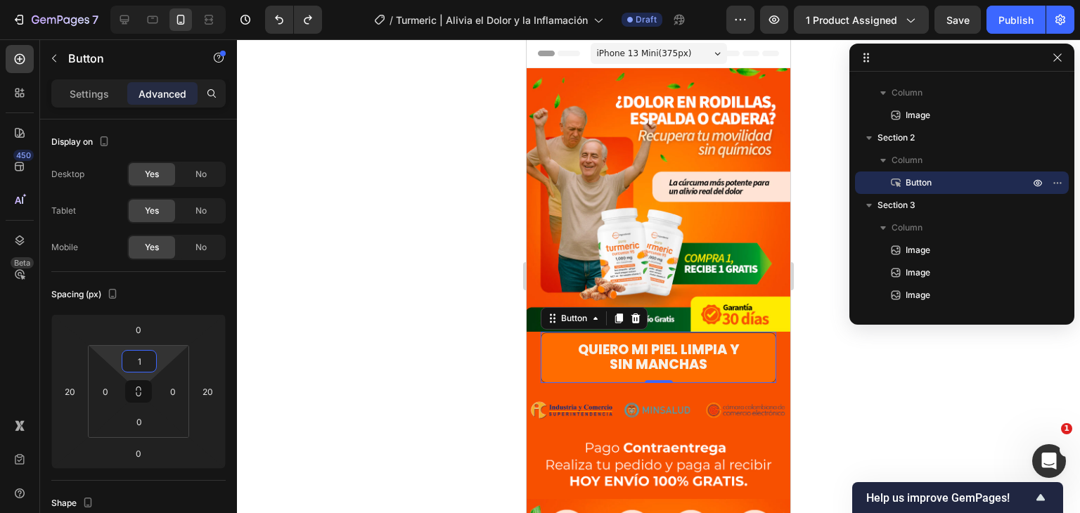
type input "10"
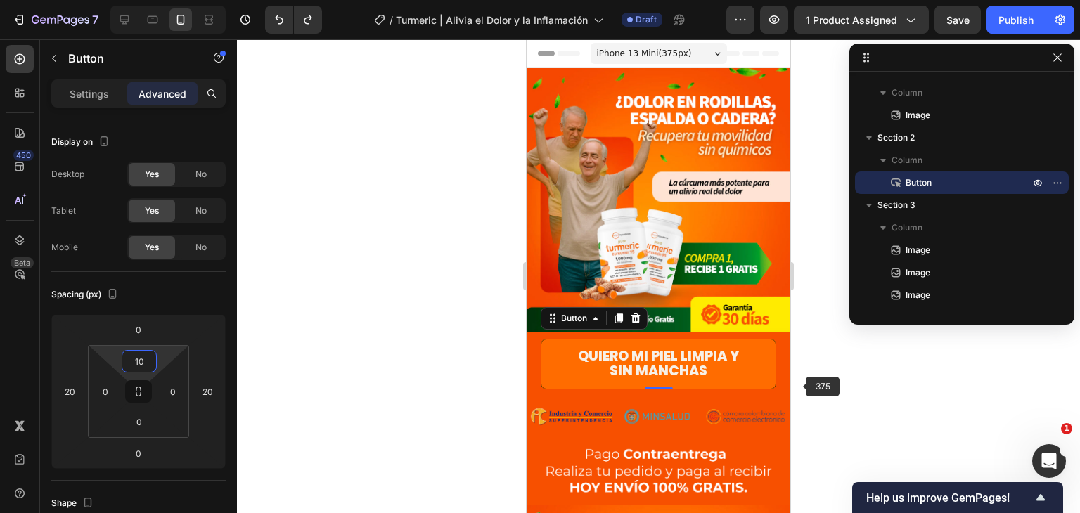
click at [882, 360] on div at bounding box center [658, 276] width 843 height 474
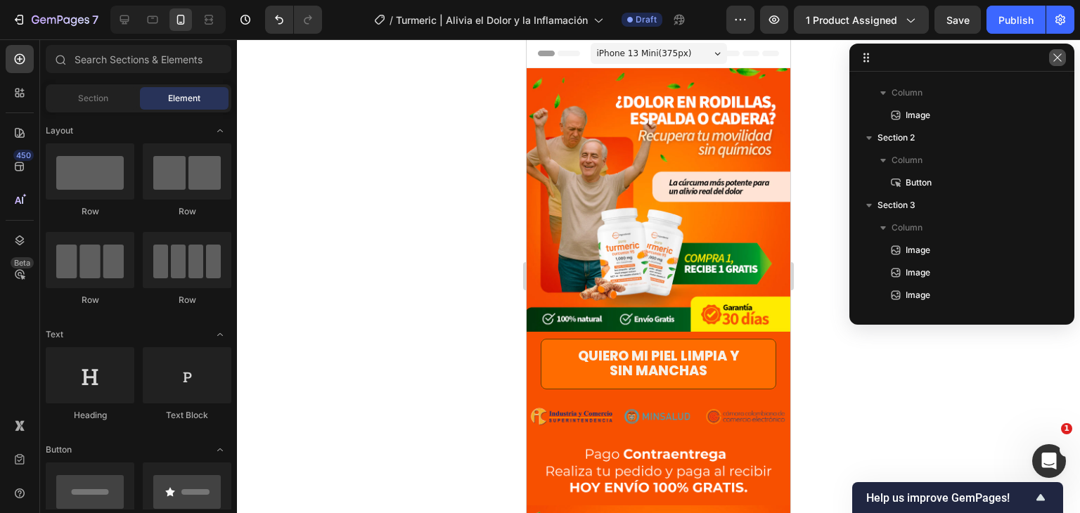
click at [1063, 59] on button "button" at bounding box center [1057, 57] width 17 height 17
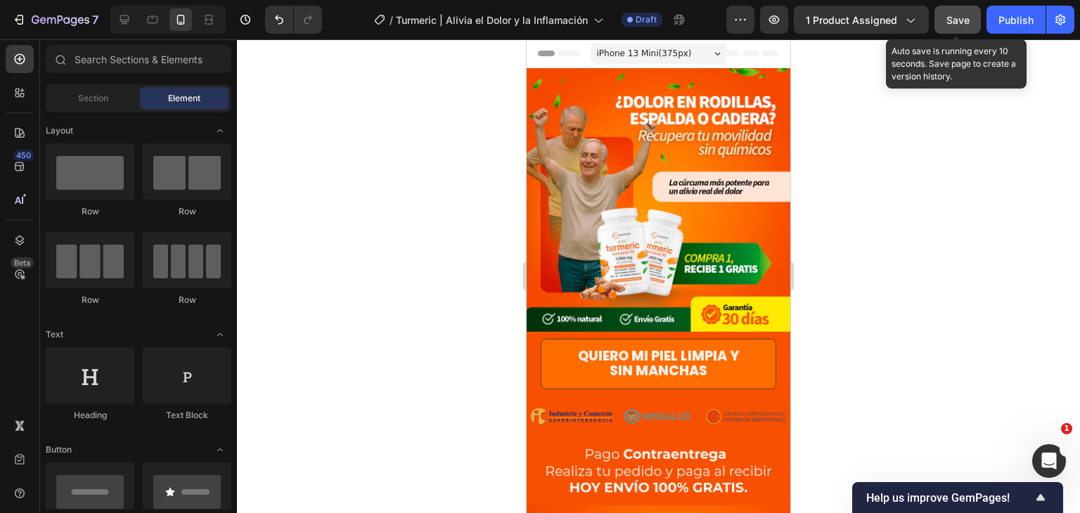
click at [965, 20] on span "Save" at bounding box center [957, 20] width 23 height 12
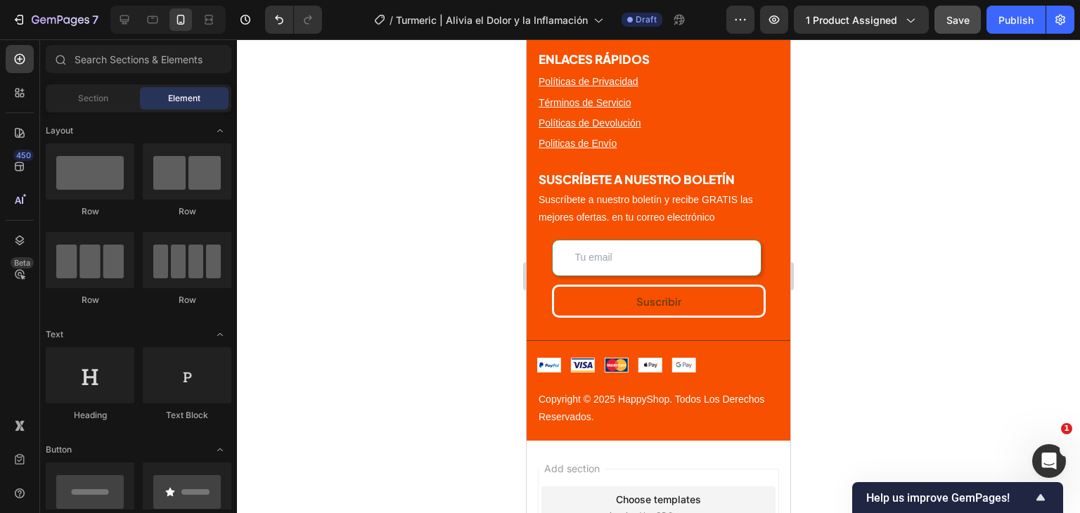
scroll to position [3988, 0]
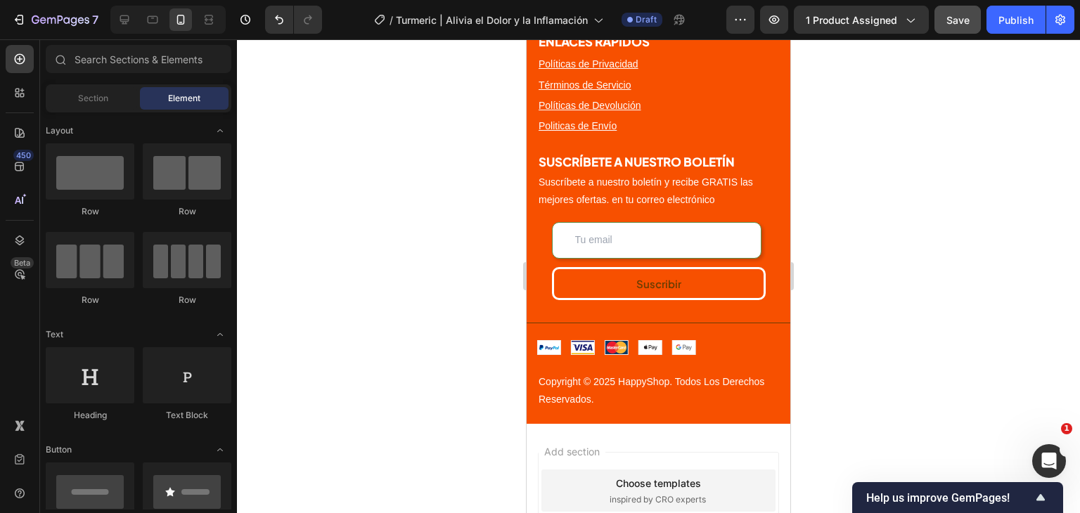
drag, startPoint x: 784, startPoint y: 79, endPoint x: 1337, endPoint y: 431, distance: 655.9
click at [1022, 23] on div "Publish" at bounding box center [1015, 20] width 35 height 15
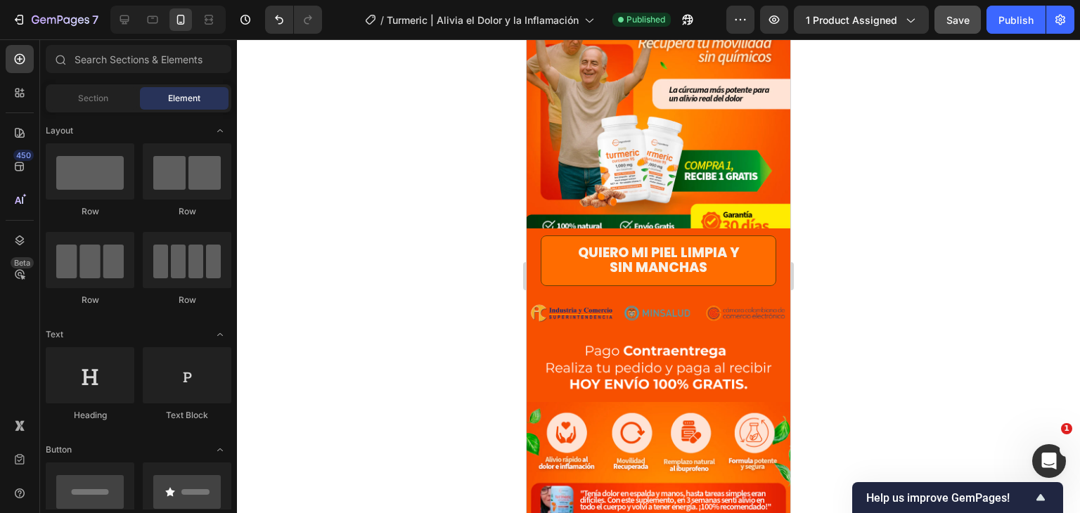
scroll to position [0, 0]
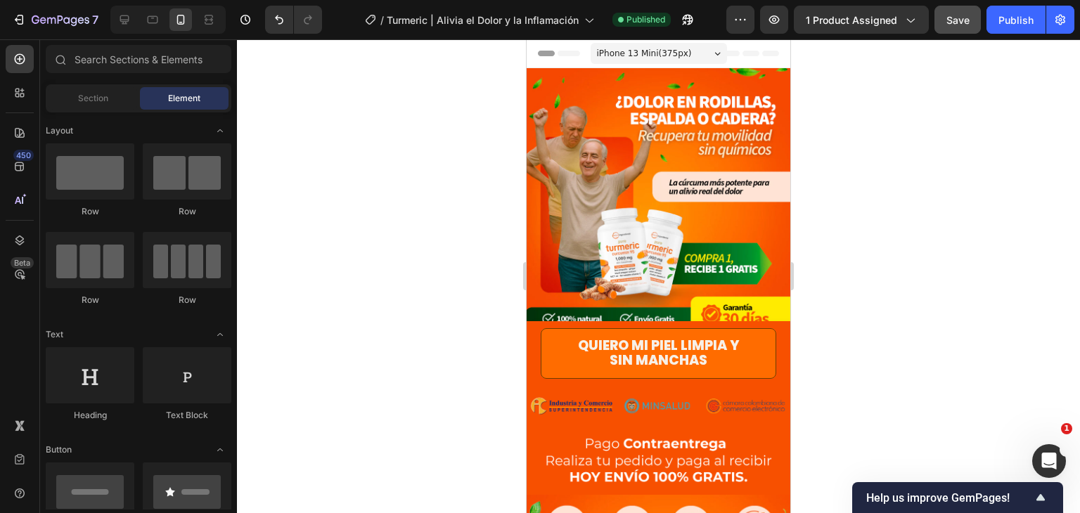
drag, startPoint x: 789, startPoint y: 383, endPoint x: 1332, endPoint y: 110, distance: 607.5
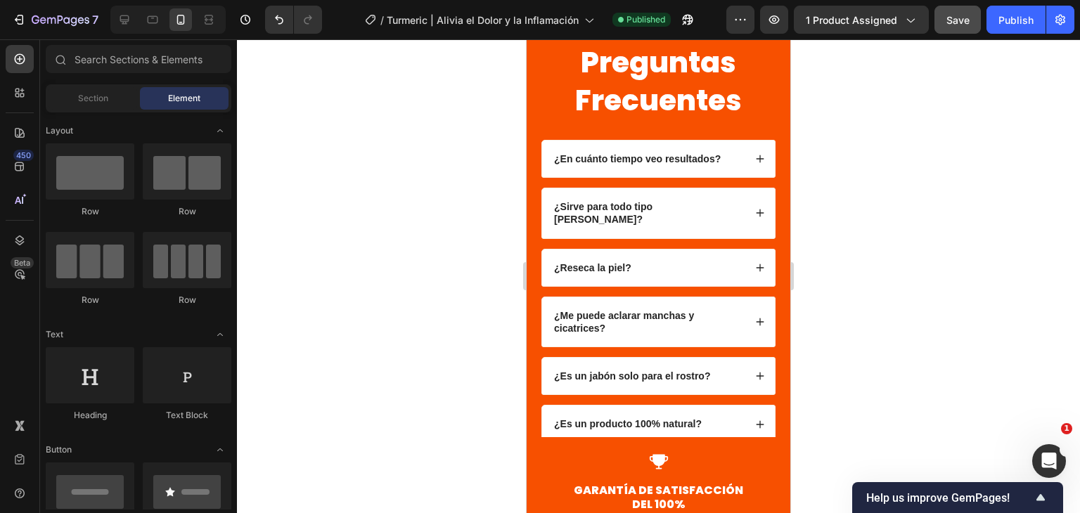
scroll to position [3234, 0]
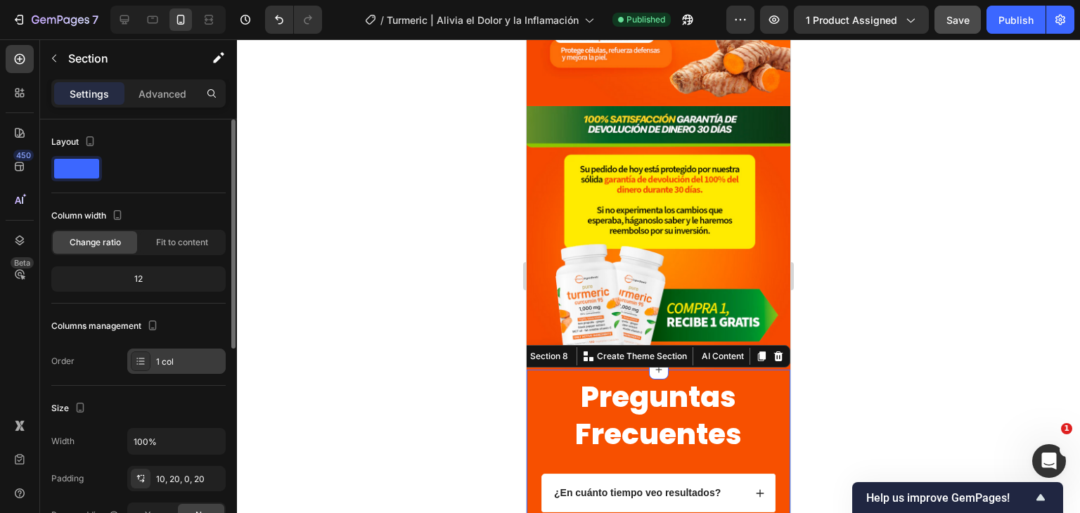
scroll to position [141, 0]
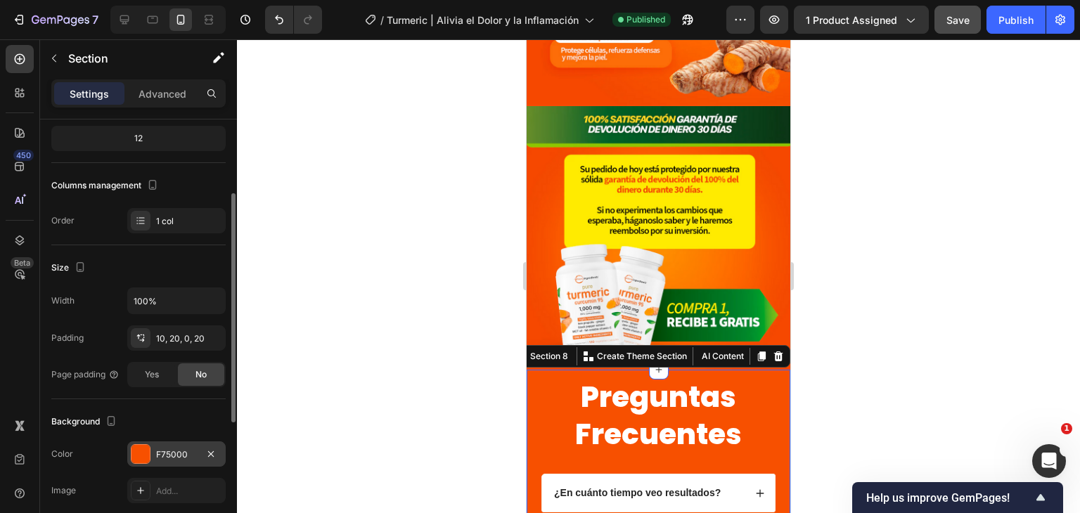
click at [162, 449] on div "F75000" at bounding box center [176, 455] width 41 height 13
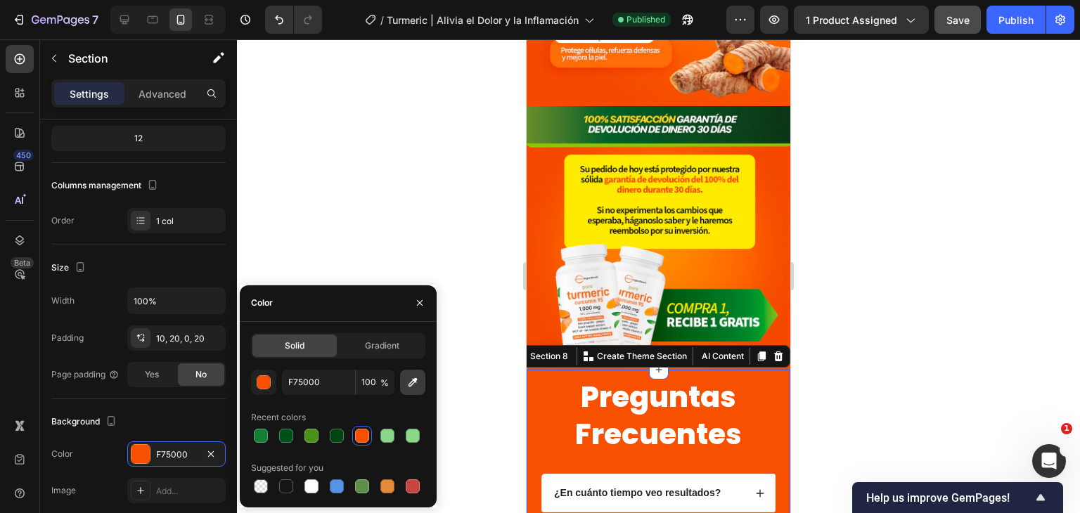
click at [411, 376] on icon "button" at bounding box center [413, 382] width 14 height 14
type input "F44B02"
click at [898, 295] on div at bounding box center [658, 276] width 843 height 474
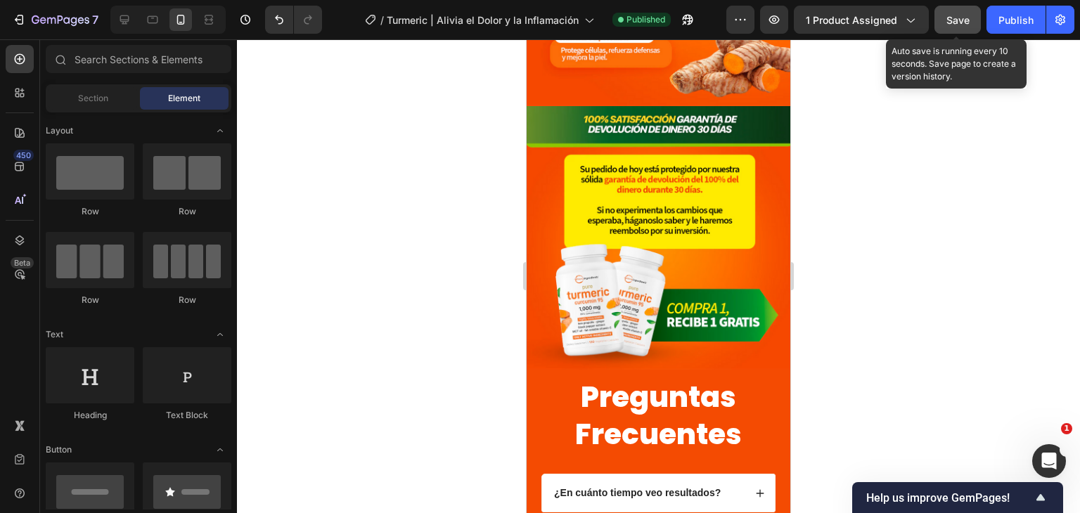
click at [967, 23] on span "Save" at bounding box center [957, 20] width 23 height 12
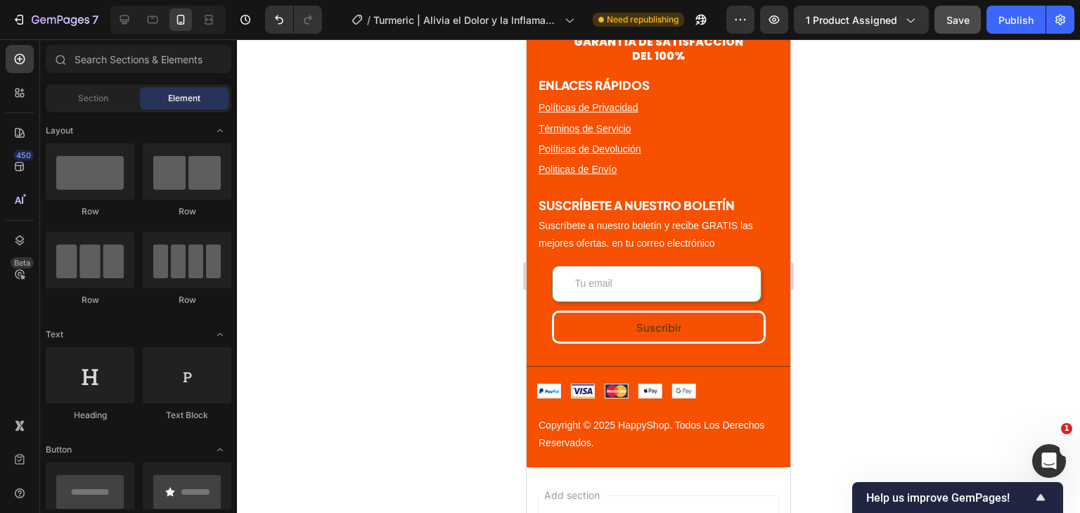
scroll to position [3719, 0]
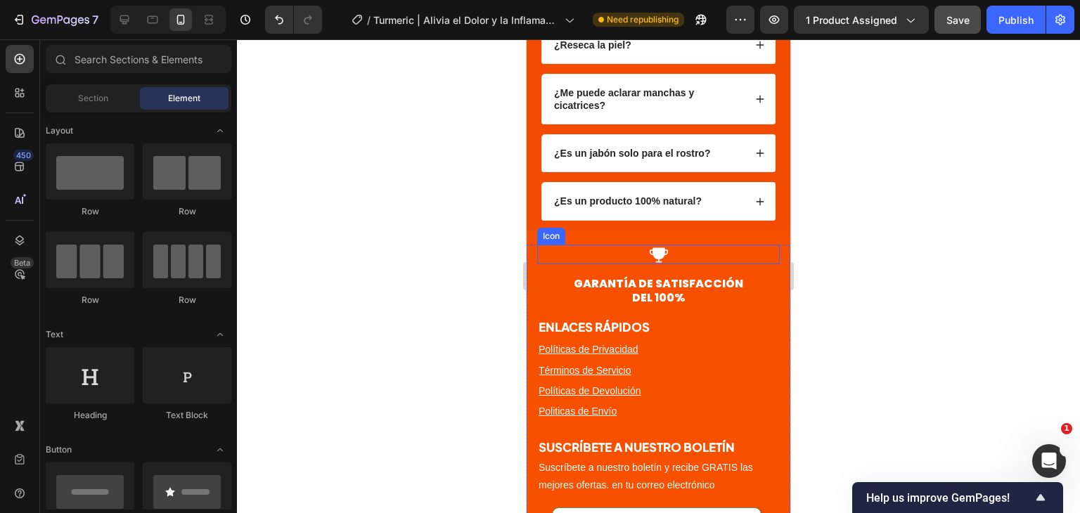
click at [758, 245] on div "Icon" at bounding box center [658, 255] width 243 height 20
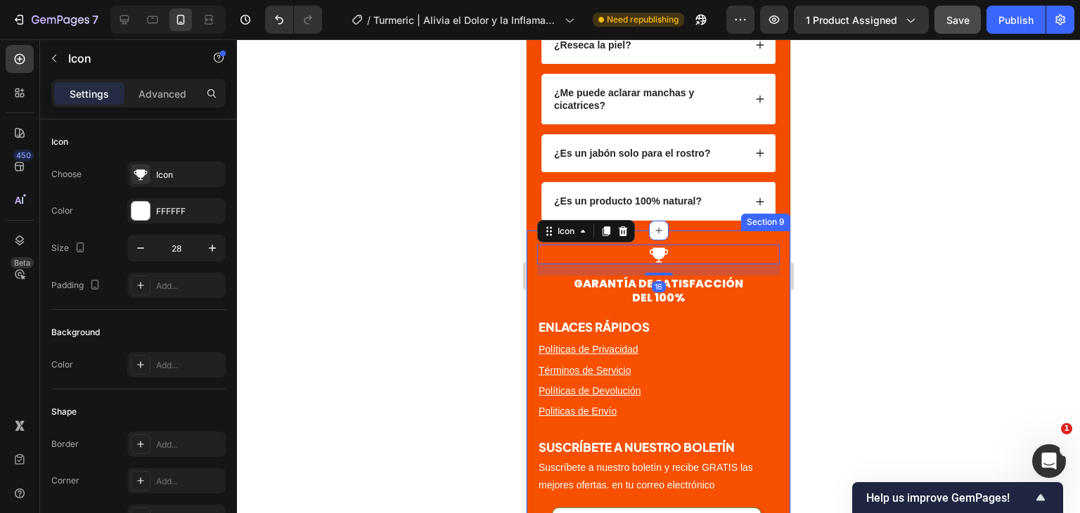
click at [769, 231] on div "Icon 16 GARANTÍA DE SATISFACCIÓN DEL 100% Heading ENLACES RÁPIDOS Heading Polít…" at bounding box center [659, 463] width 264 height 465
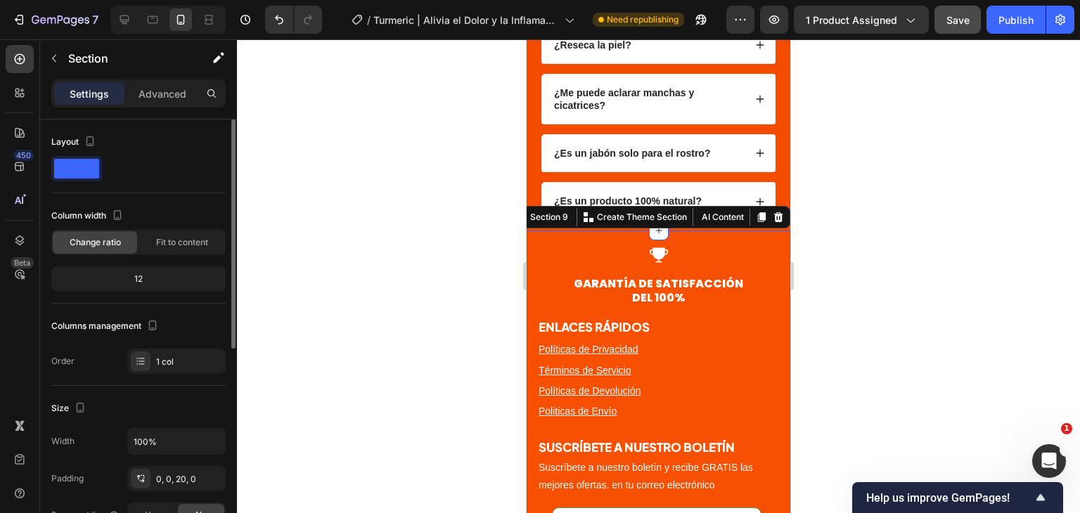
scroll to position [211, 0]
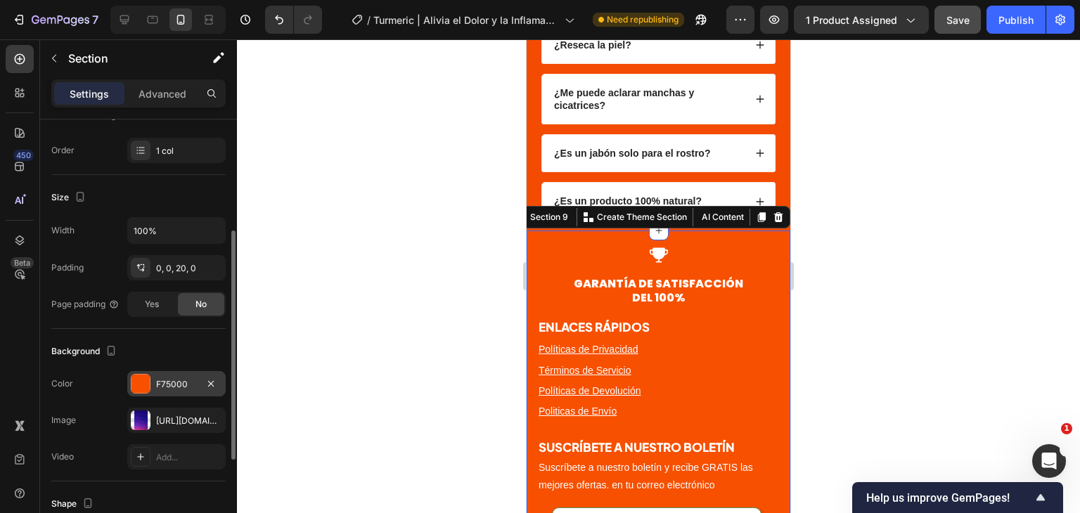
click at [174, 378] on div "F75000" at bounding box center [176, 384] width 41 height 13
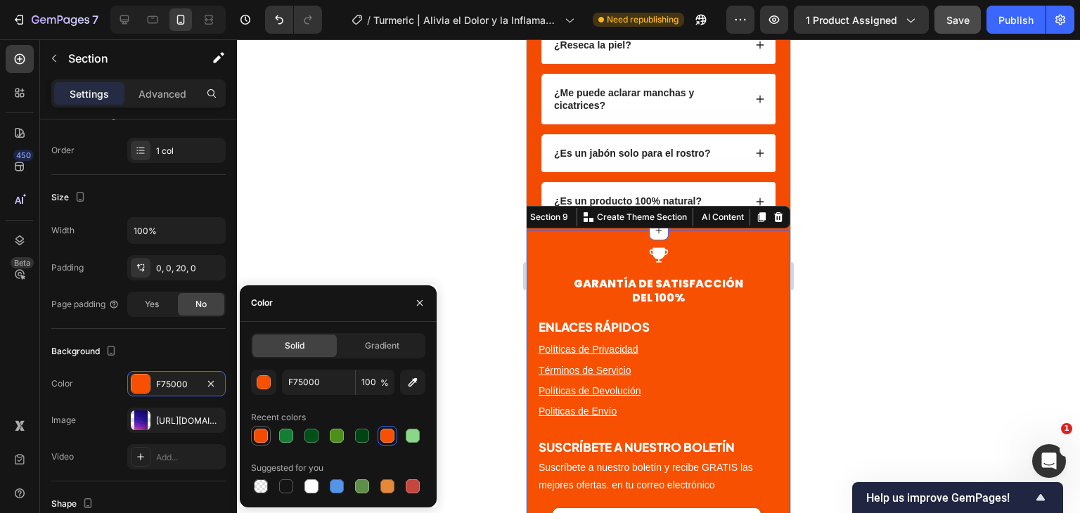
click at [254, 439] on div at bounding box center [261, 436] width 14 height 14
type input "F44B02"
click at [887, 244] on div at bounding box center [658, 276] width 843 height 474
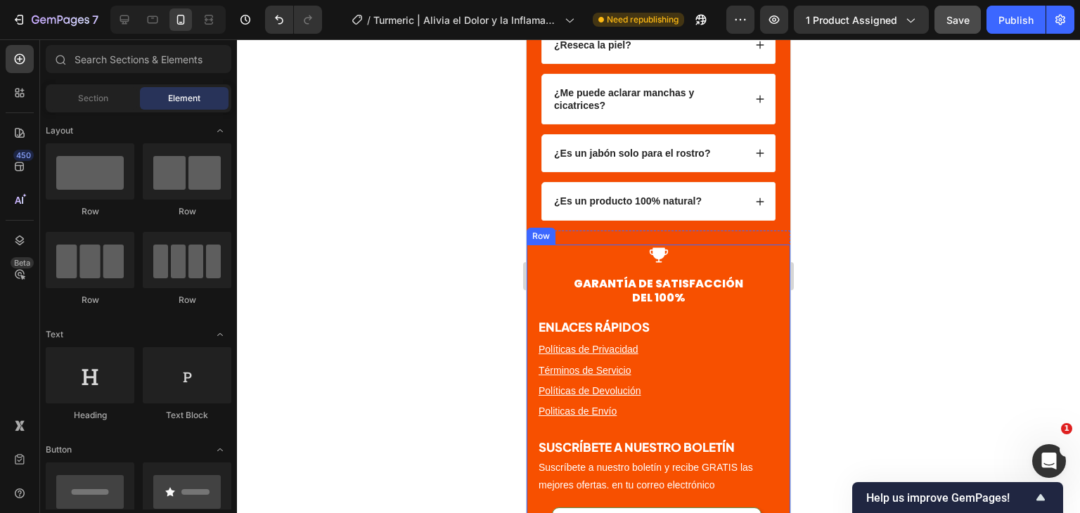
click at [887, 244] on div at bounding box center [658, 276] width 843 height 474
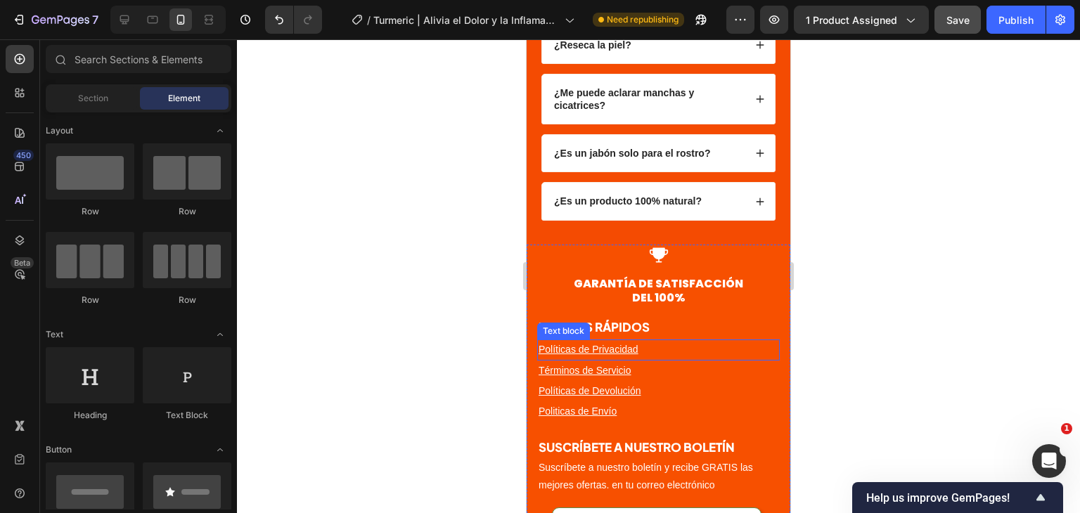
click at [757, 342] on p "Políticas de Privacidad" at bounding box center [659, 350] width 240 height 18
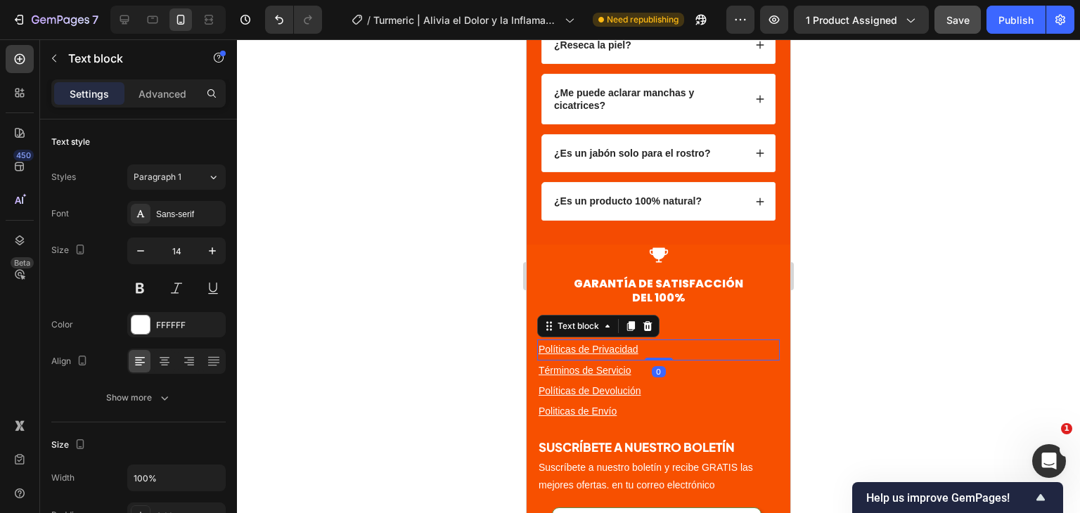
click at [764, 284] on h3 "GARANTÍA DE SATISFACCIÓN DEL 100%" at bounding box center [658, 292] width 243 height 32
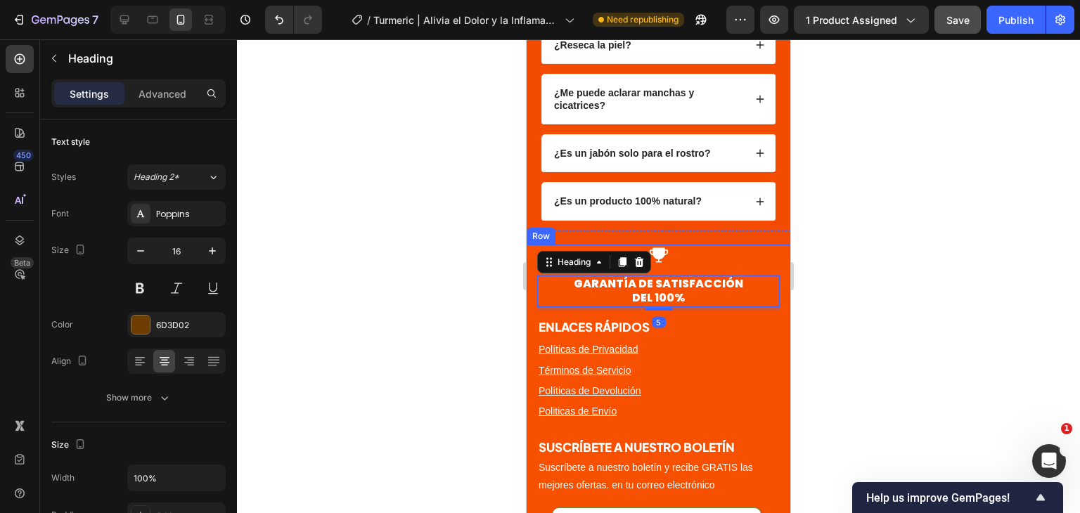
click at [776, 245] on div "Icon GARANTÍA DE SATISFACCIÓN DEL 100% Heading 5 ENLACES RÁPIDOS Heading Políti…" at bounding box center [659, 427] width 264 height 364
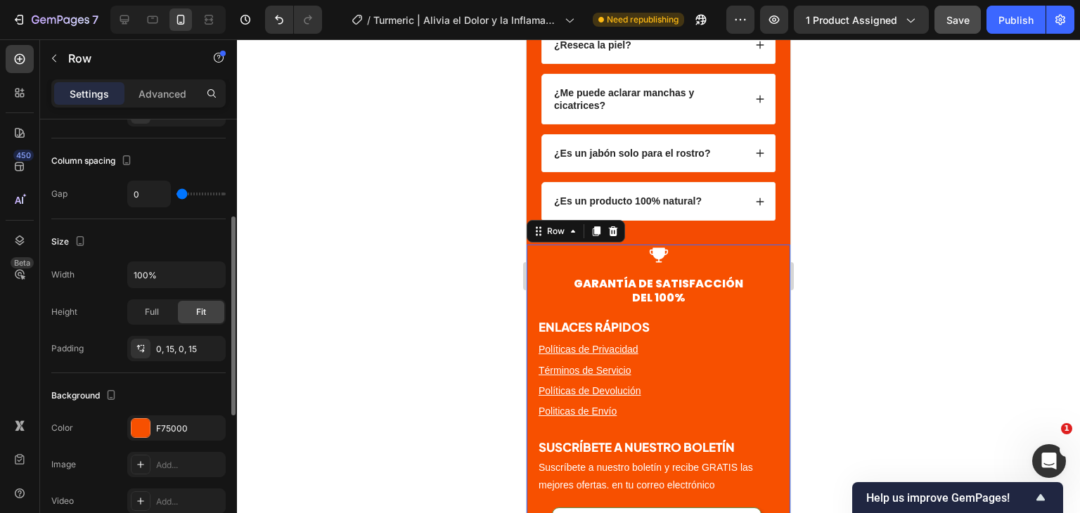
click at [152, 413] on div "Background The changes might be hidden by the video. Color F75000 Image Add... …" at bounding box center [138, 449] width 174 height 153
click at [155, 437] on div "F75000" at bounding box center [176, 428] width 98 height 25
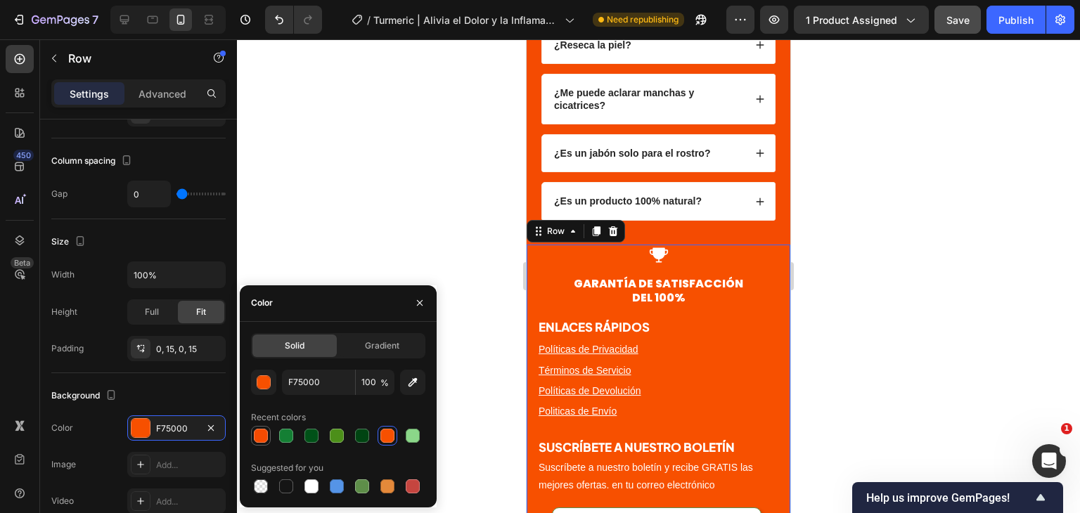
click at [262, 437] on div at bounding box center [261, 436] width 14 height 14
type input "F44B02"
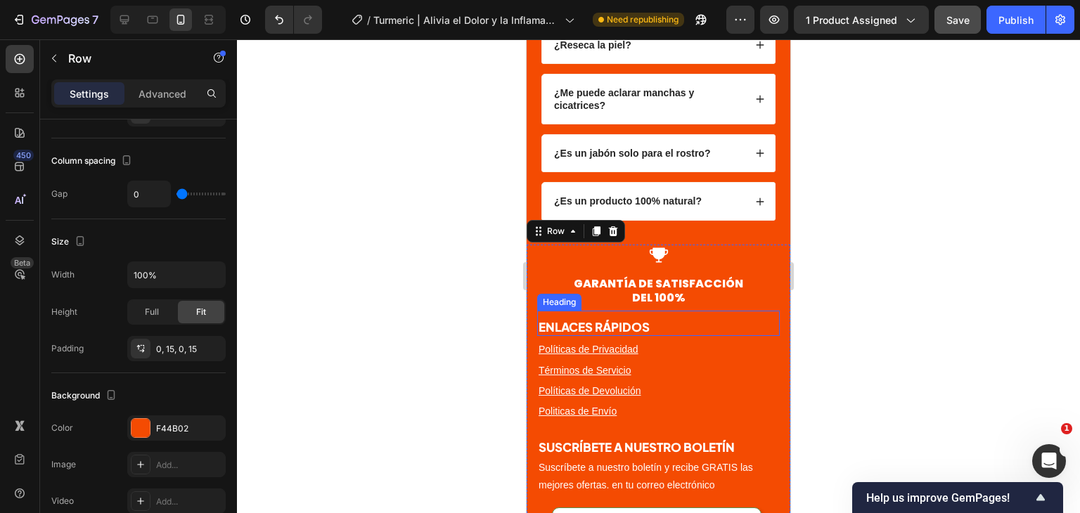
click at [908, 295] on div at bounding box center [658, 276] width 843 height 474
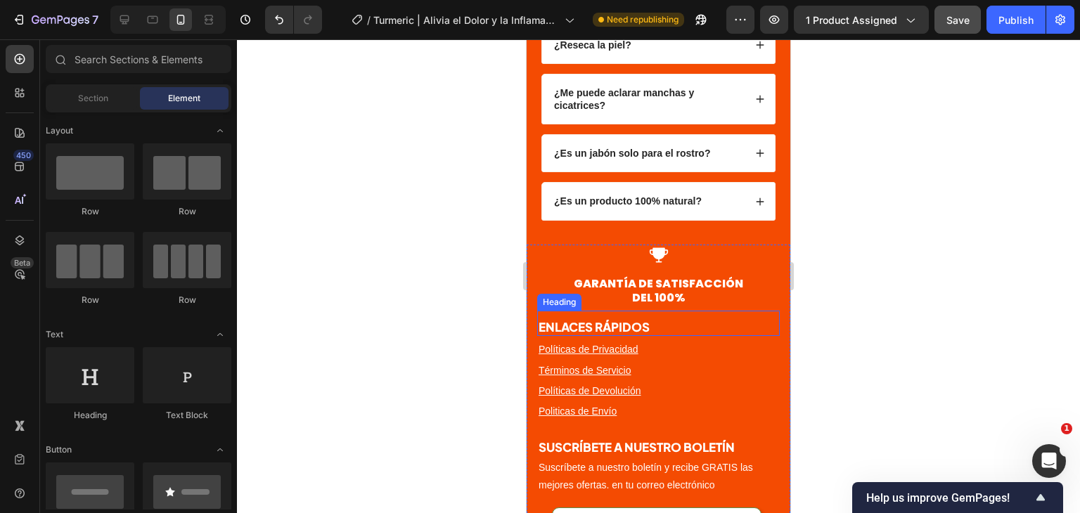
click at [884, 304] on div at bounding box center [658, 276] width 843 height 474
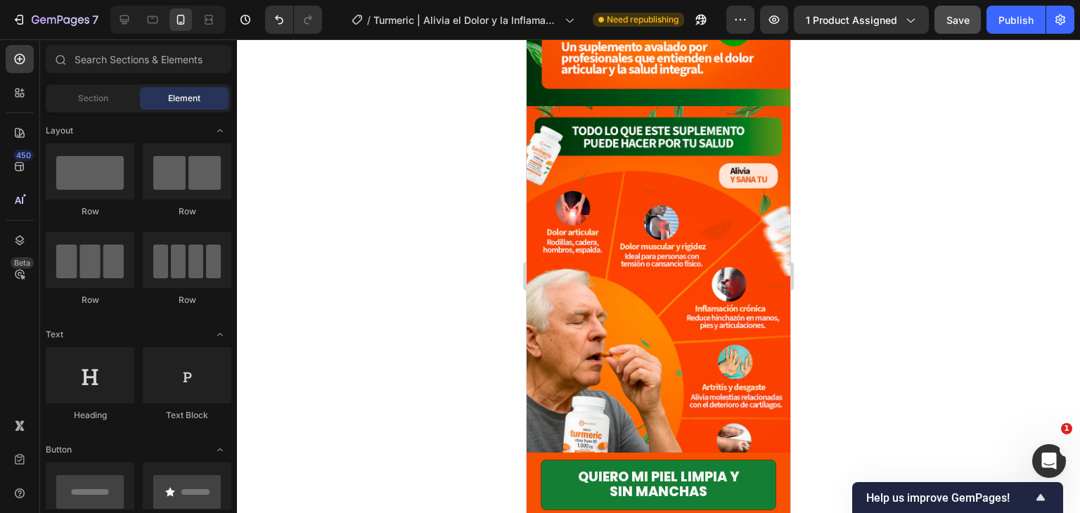
scroll to position [1439, 0]
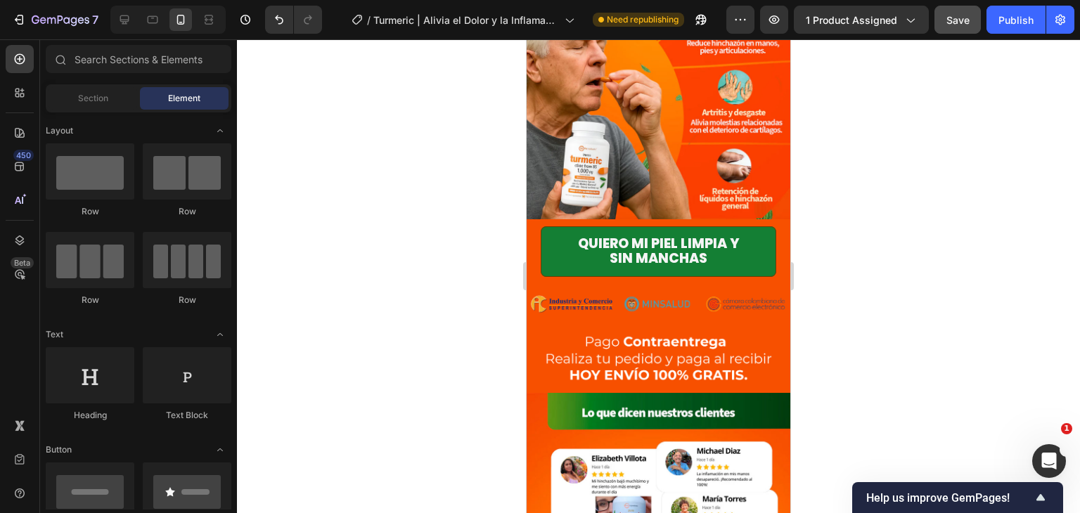
drag, startPoint x: 785, startPoint y: 428, endPoint x: 1318, endPoint y: 253, distance: 561.6
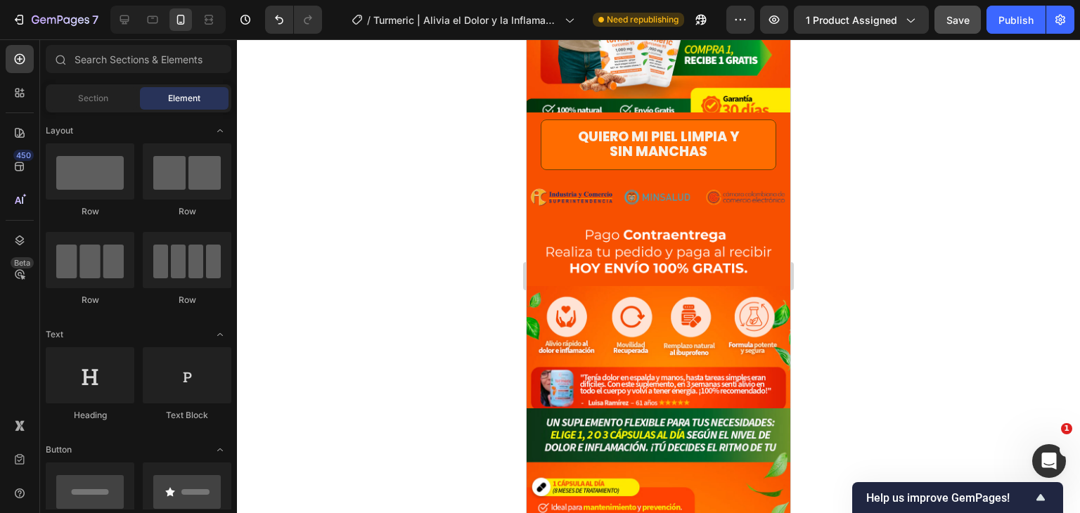
scroll to position [146, 0]
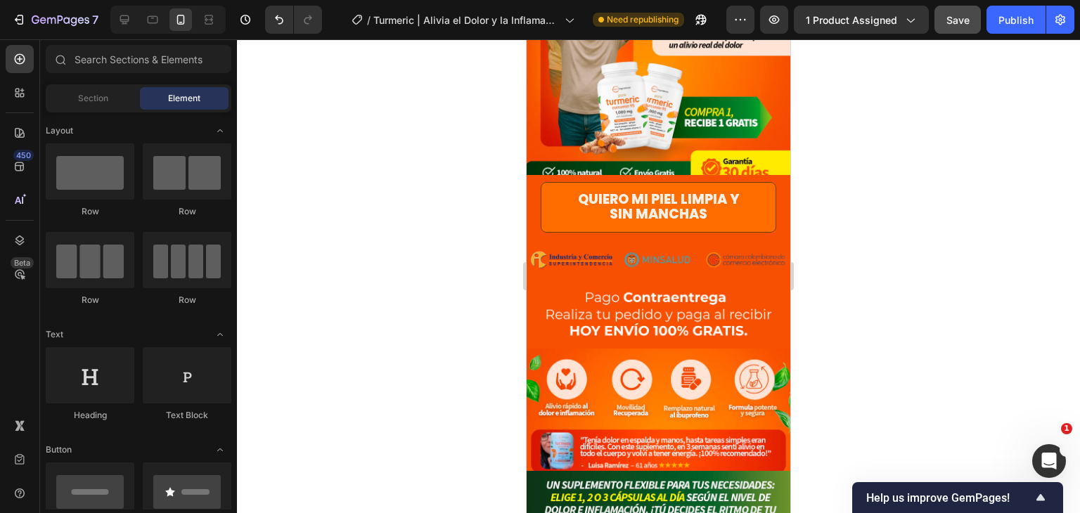
drag, startPoint x: 784, startPoint y: 215, endPoint x: 1318, endPoint y: 142, distance: 539.3
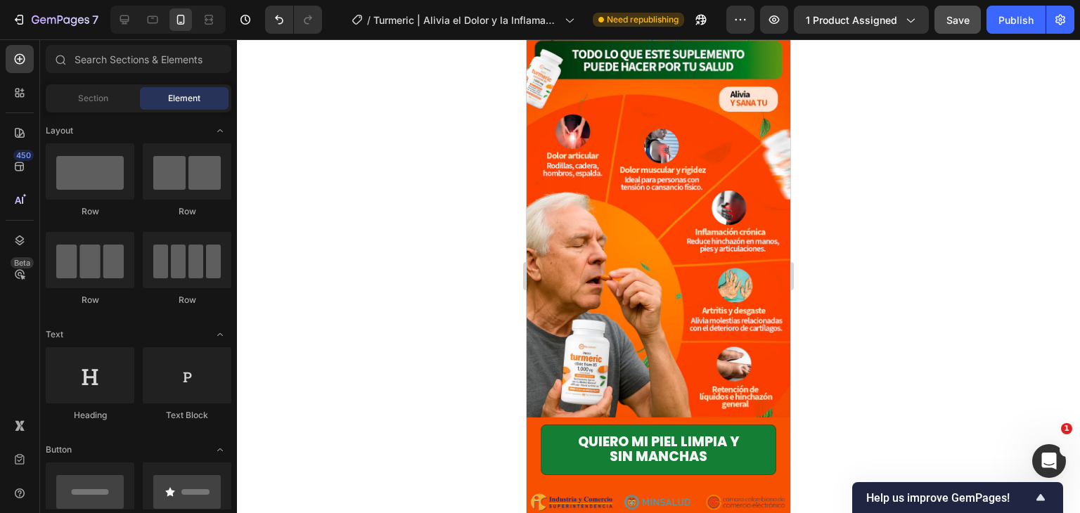
scroll to position [1315, 0]
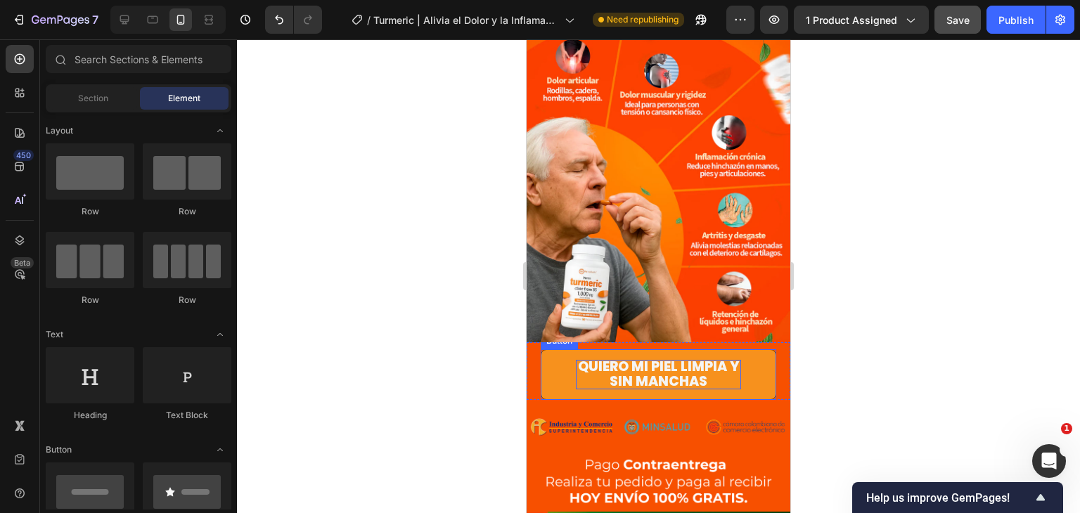
drag, startPoint x: 748, startPoint y: 328, endPoint x: 686, endPoint y: 333, distance: 62.1
click at [748, 349] on link "Quiero mi piel limpia y sin manchas" at bounding box center [659, 374] width 236 height 51
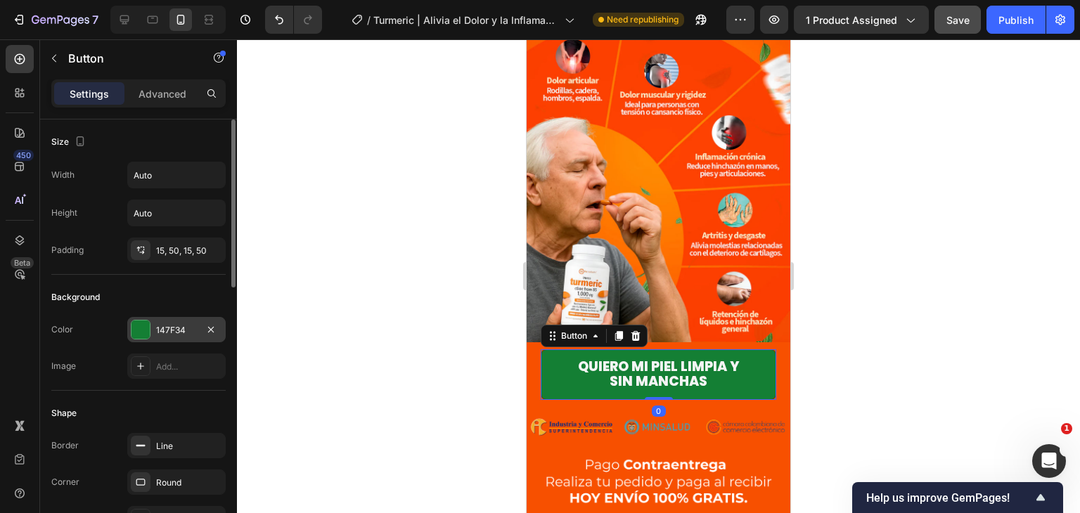
click at [165, 337] on div "147F34" at bounding box center [176, 329] width 98 height 25
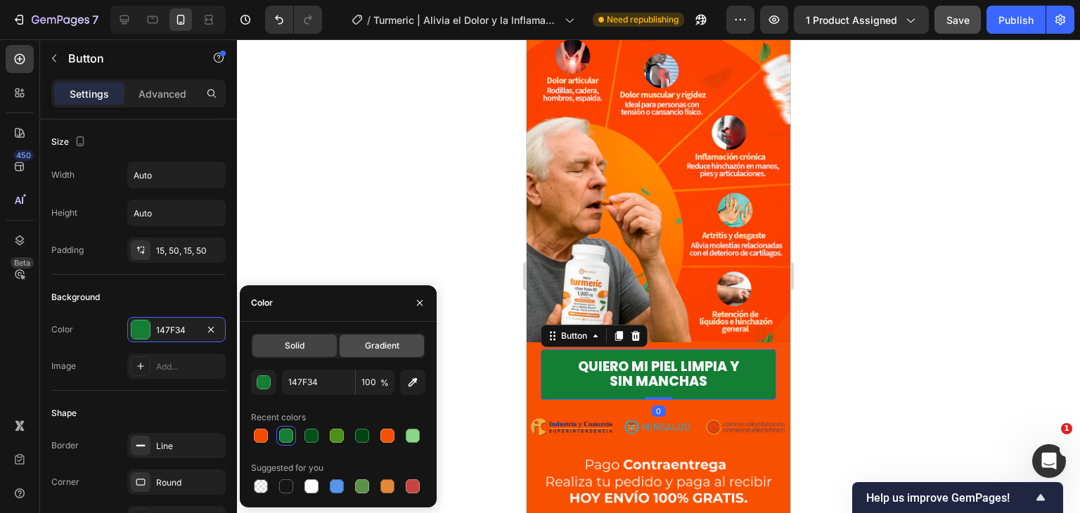
click at [371, 340] on span "Gradient" at bounding box center [382, 346] width 34 height 13
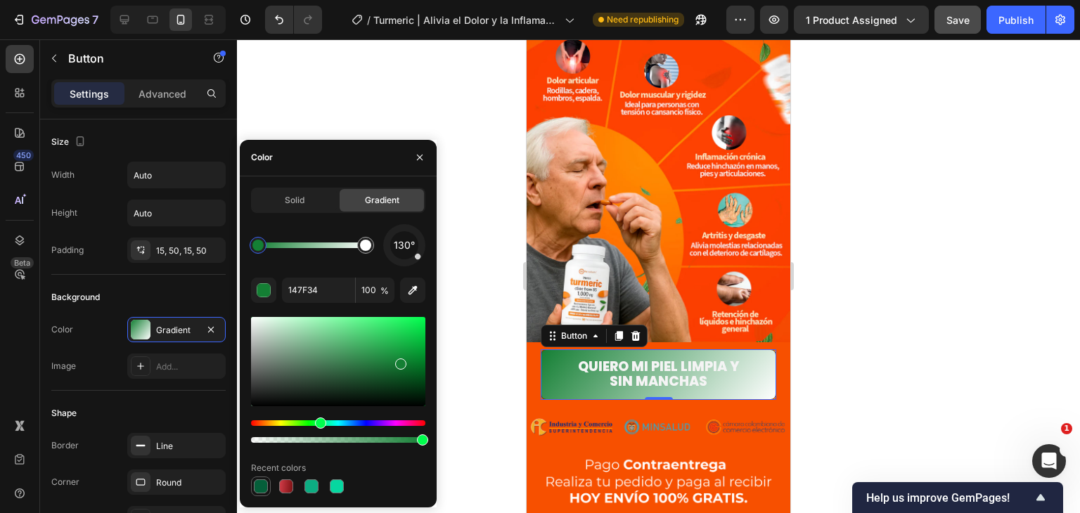
click at [262, 487] on div at bounding box center [261, 487] width 14 height 14
type input "7C1113"
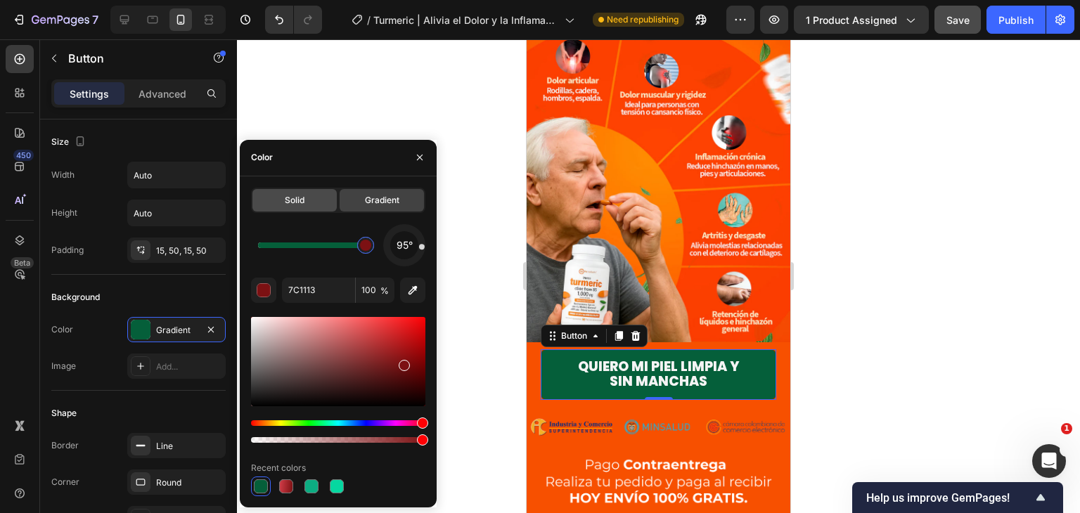
click at [330, 192] on div "Solid" at bounding box center [294, 200] width 84 height 22
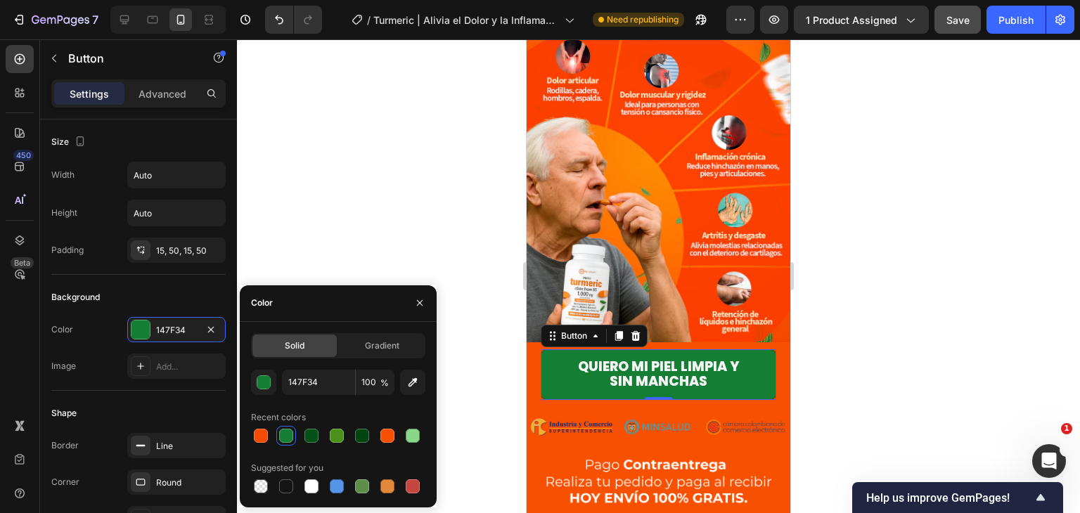
click at [376, 192] on div at bounding box center [658, 276] width 843 height 474
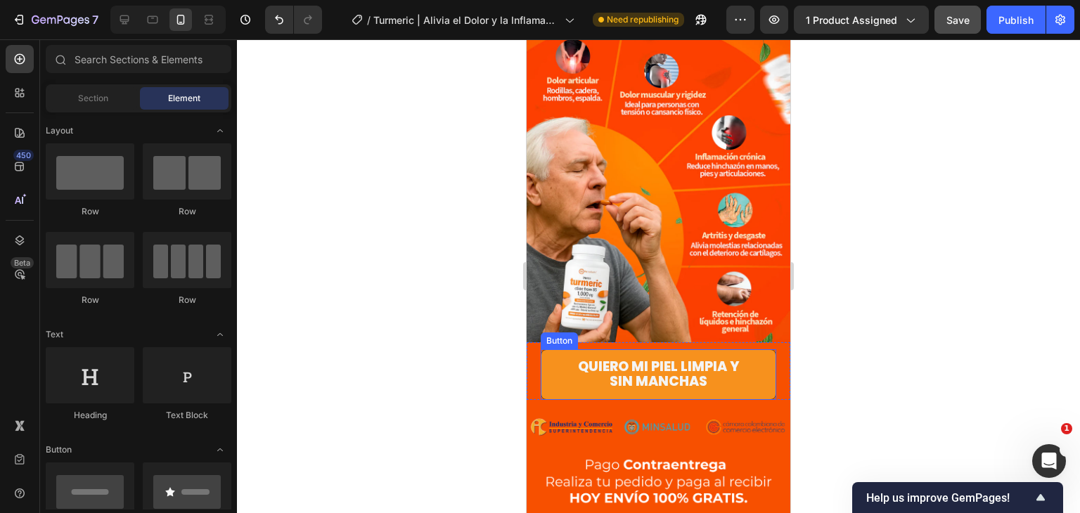
click at [749, 349] on link "Quiero mi piel limpia y sin manchas" at bounding box center [659, 374] width 236 height 51
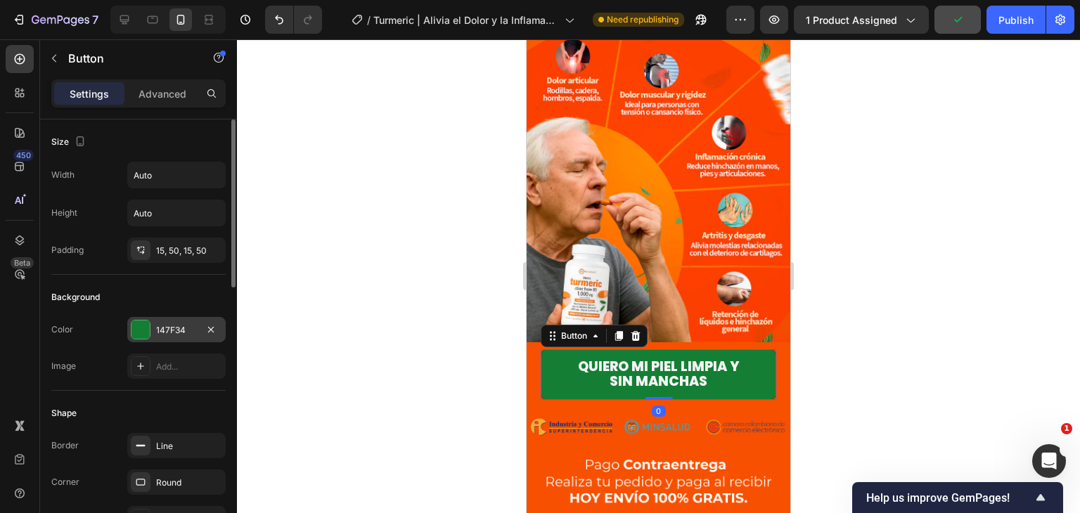
click at [169, 325] on div "147F34" at bounding box center [176, 330] width 41 height 13
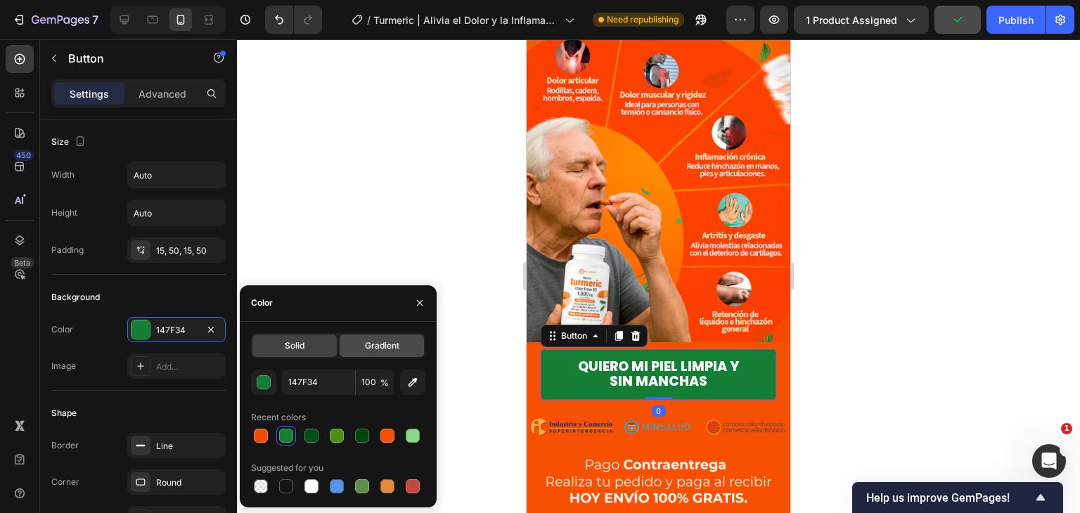
click at [368, 335] on div "Gradient" at bounding box center [382, 346] width 84 height 22
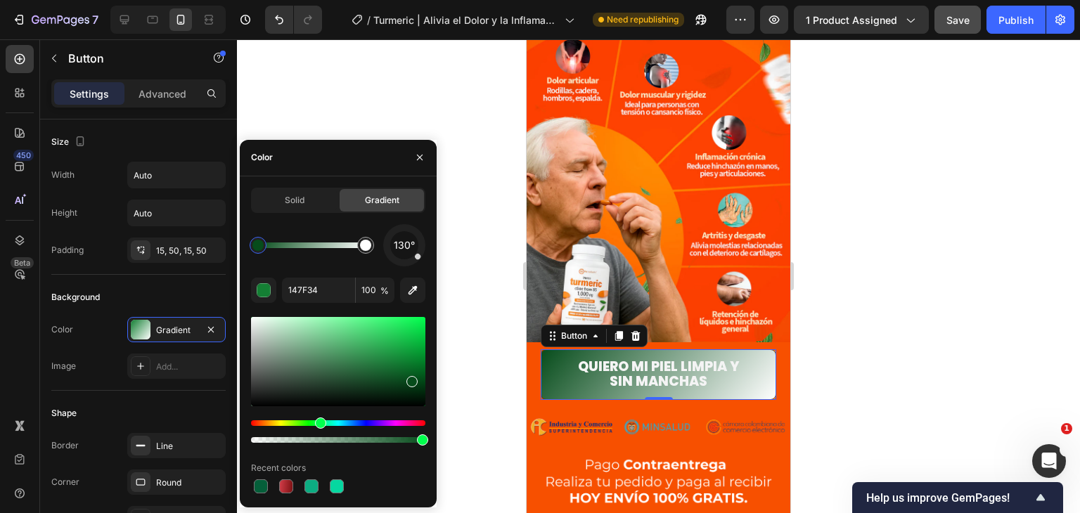
drag, startPoint x: 399, startPoint y: 366, endPoint x: 370, endPoint y: 415, distance: 56.4
click at [410, 379] on div at bounding box center [411, 381] width 11 height 11
drag, startPoint x: 321, startPoint y: 420, endPoint x: 333, endPoint y: 423, distance: 12.3
drag, startPoint x: 325, startPoint y: 423, endPoint x: 315, endPoint y: 423, distance: 9.8
click at [315, 423] on div "Hue" at bounding box center [316, 423] width 11 height 11
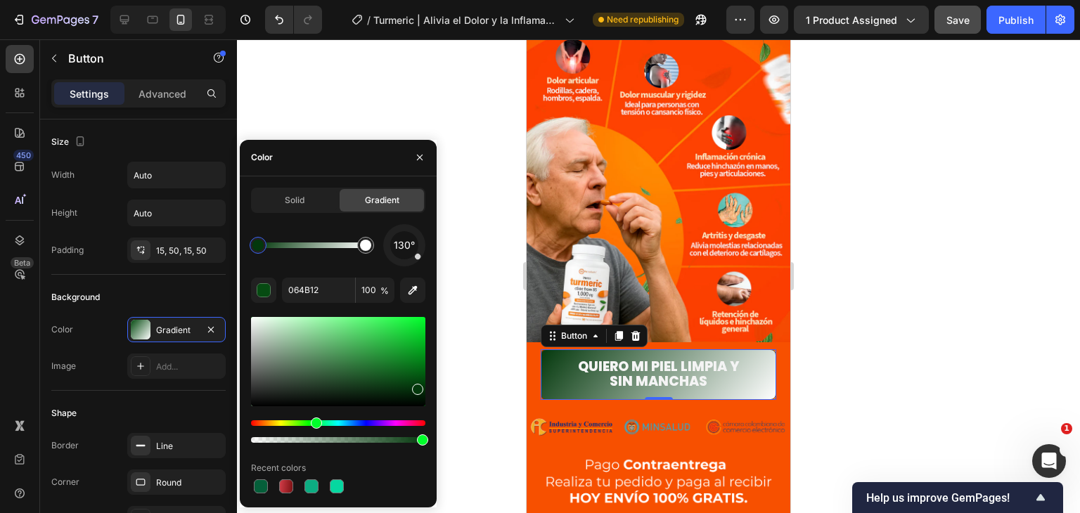
click at [416, 386] on div at bounding box center [417, 389] width 11 height 11
click at [422, 290] on button "button" at bounding box center [412, 290] width 25 height 25
drag, startPoint x: 419, startPoint y: 441, endPoint x: 498, endPoint y: 435, distance: 79.6
click at [498, 0] on div "7 / Turmeric | Alivia el Dolor y la Inflamación Need republishing Preview 1 pro…" at bounding box center [540, 0] width 1080 height 0
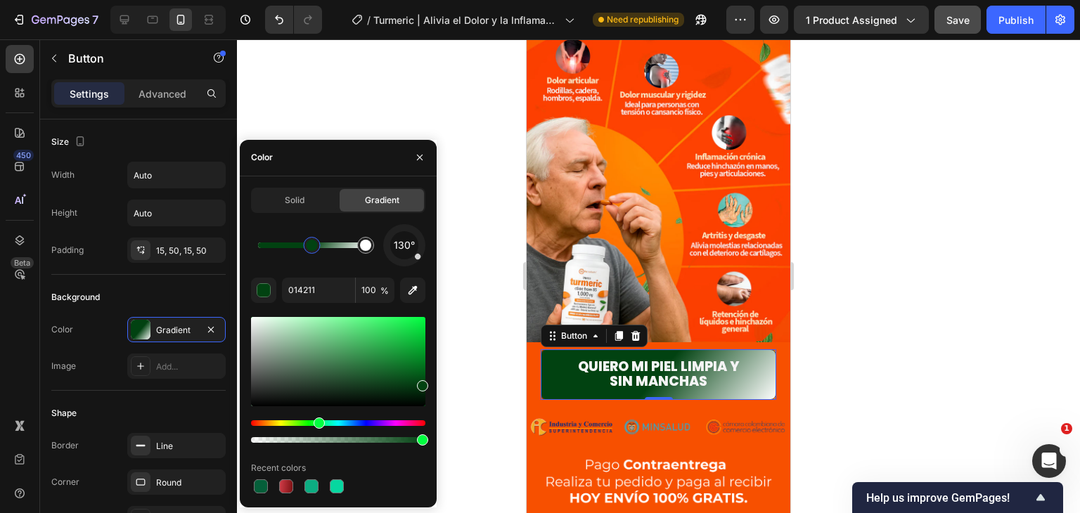
drag, startPoint x: 259, startPoint y: 245, endPoint x: 285, endPoint y: 246, distance: 25.4
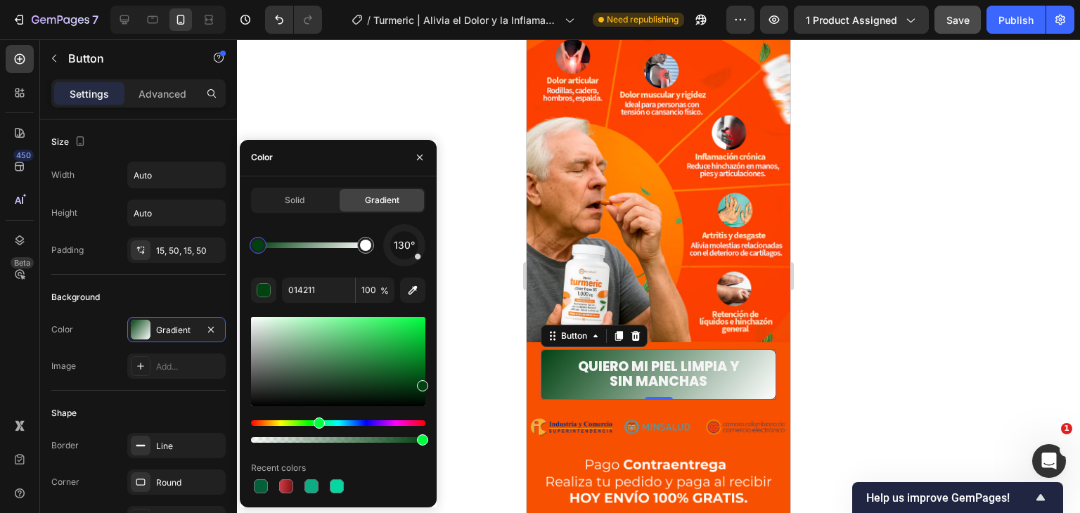
drag, startPoint x: 310, startPoint y: 247, endPoint x: 248, endPoint y: 247, distance: 61.9
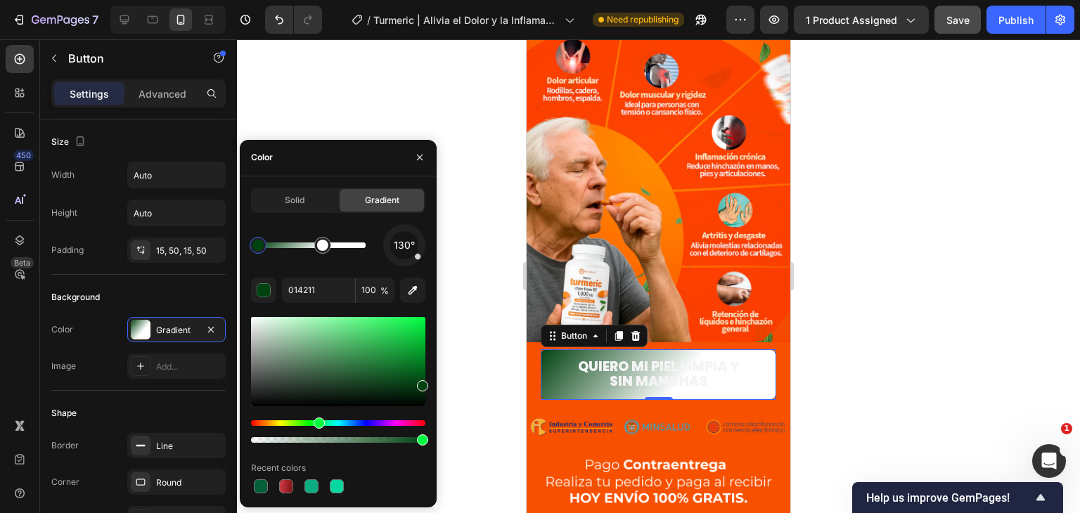
drag, startPoint x: 361, startPoint y: 244, endPoint x: 335, endPoint y: 245, distance: 26.0
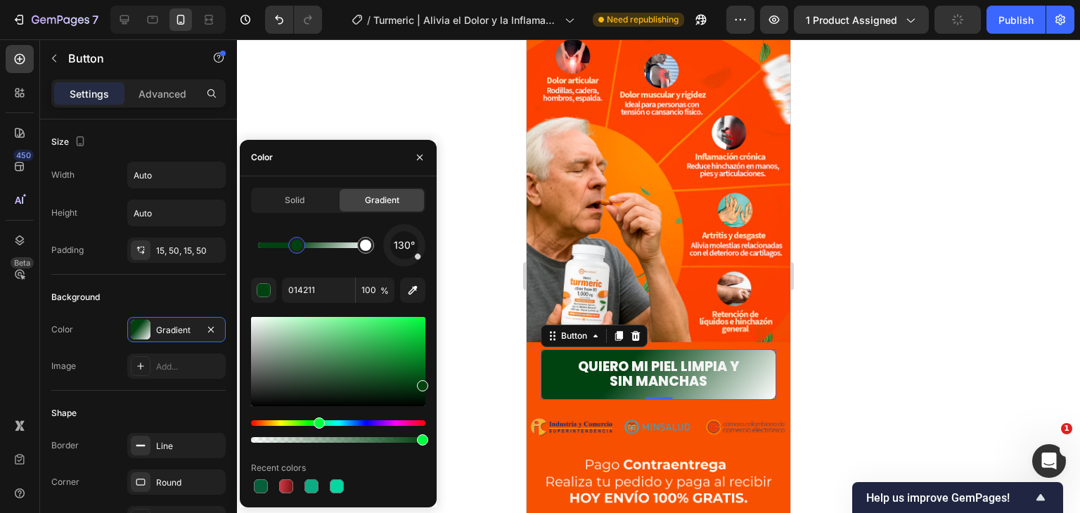
drag, startPoint x: 261, startPoint y: 245, endPoint x: 308, endPoint y: 251, distance: 47.4
click at [315, 419] on div "Hue" at bounding box center [319, 423] width 11 height 11
click at [366, 245] on div at bounding box center [365, 245] width 11 height 11
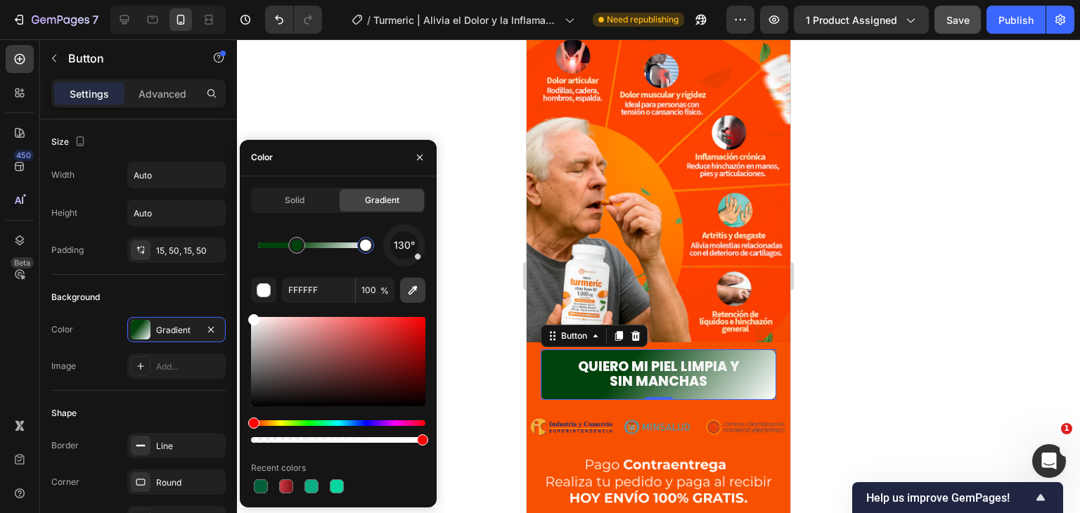
click at [406, 281] on button "button" at bounding box center [412, 290] width 25 height 25
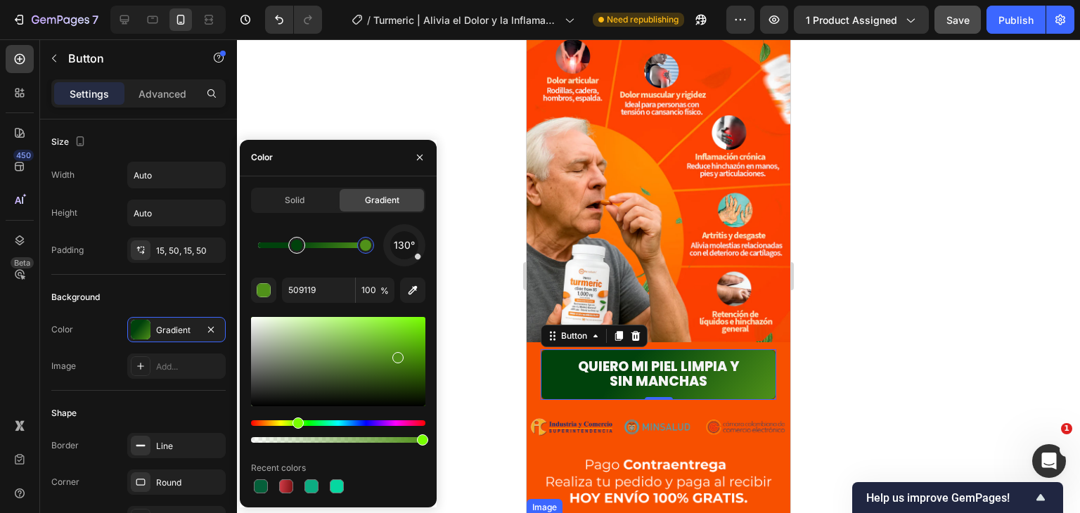
type input "00420C"
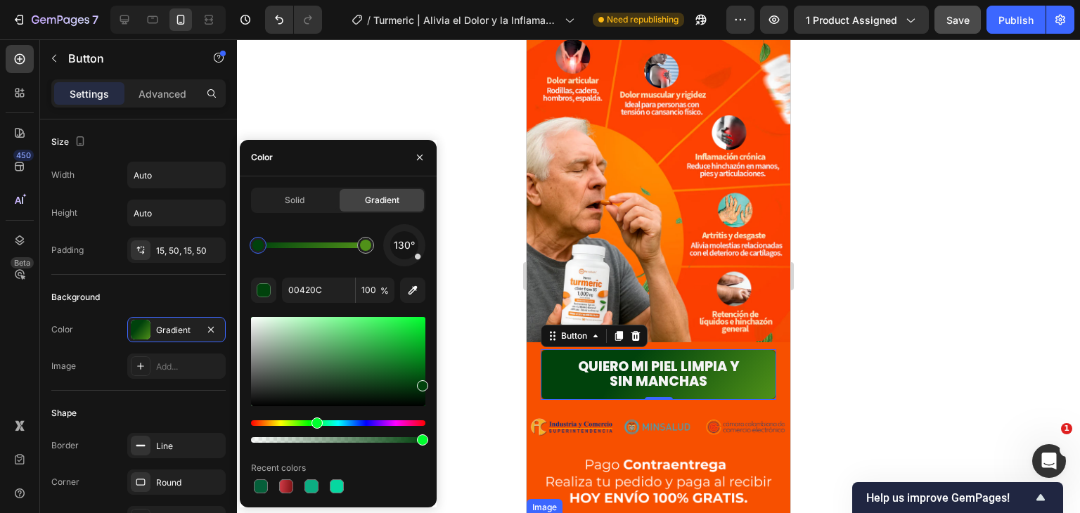
drag, startPoint x: 298, startPoint y: 245, endPoint x: 250, endPoint y: 252, distance: 48.3
click at [252, 251] on div at bounding box center [257, 245] width 11 height 11
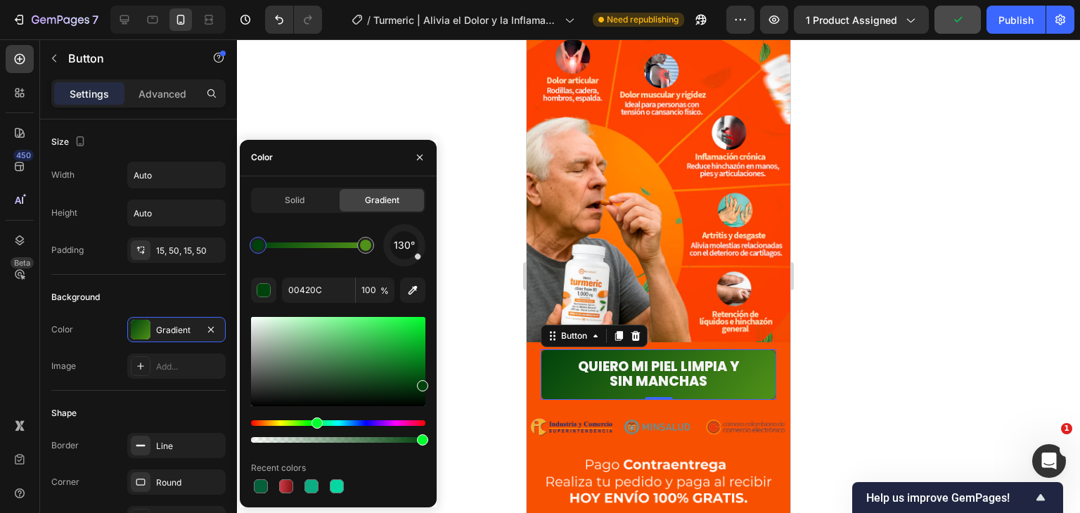
click at [936, 224] on div at bounding box center [658, 276] width 843 height 474
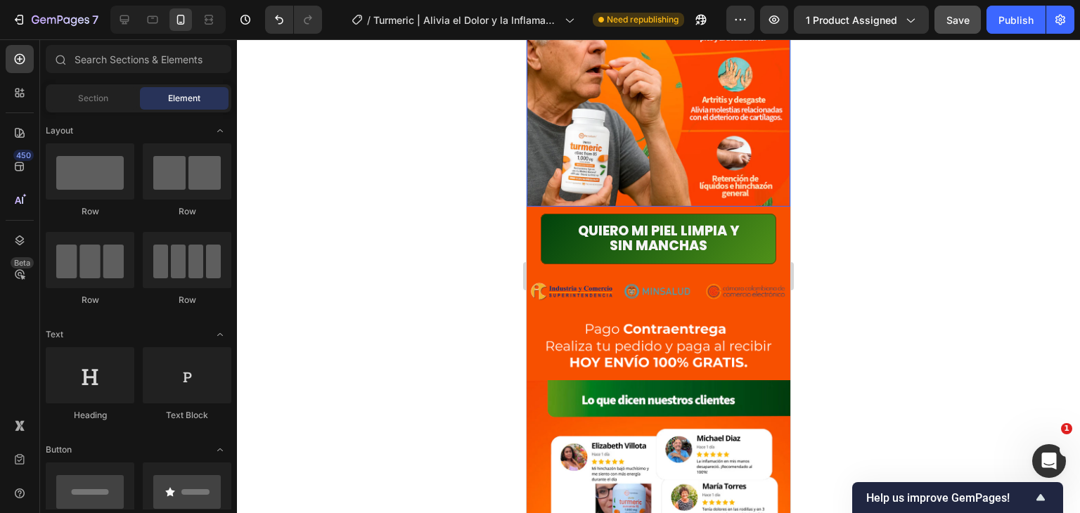
scroll to position [1456, 0]
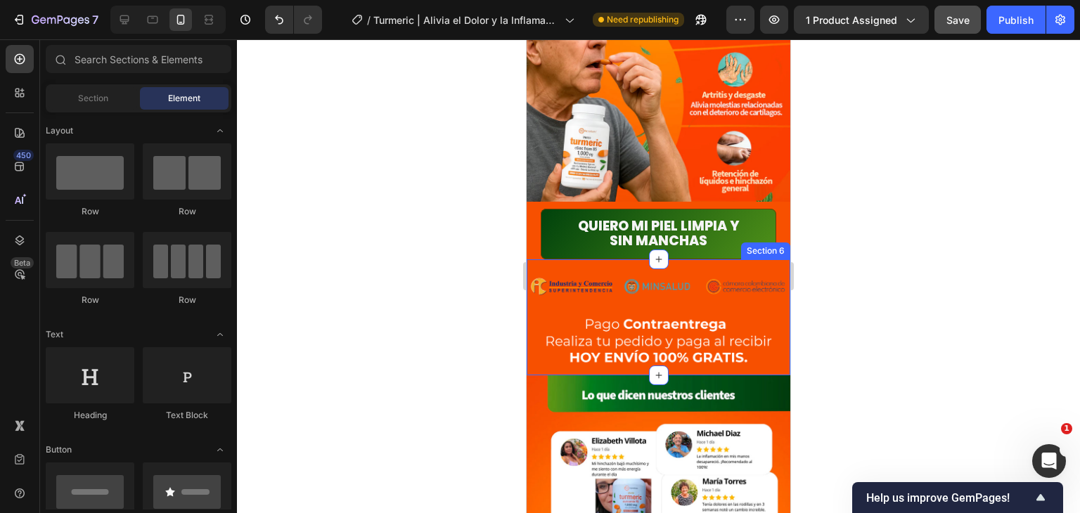
click at [757, 245] on div "Section 6" at bounding box center [766, 251] width 44 height 13
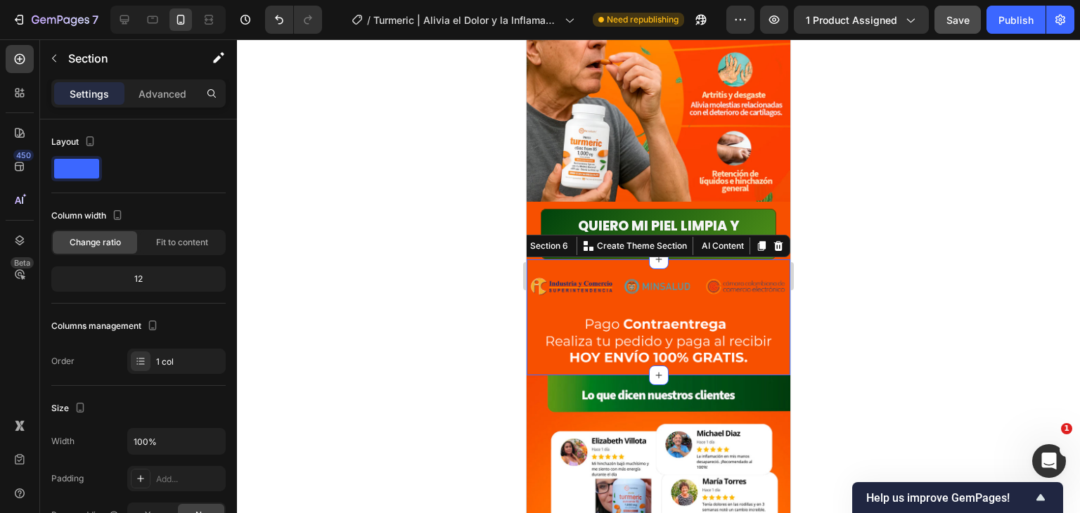
click at [879, 162] on div at bounding box center [658, 276] width 843 height 474
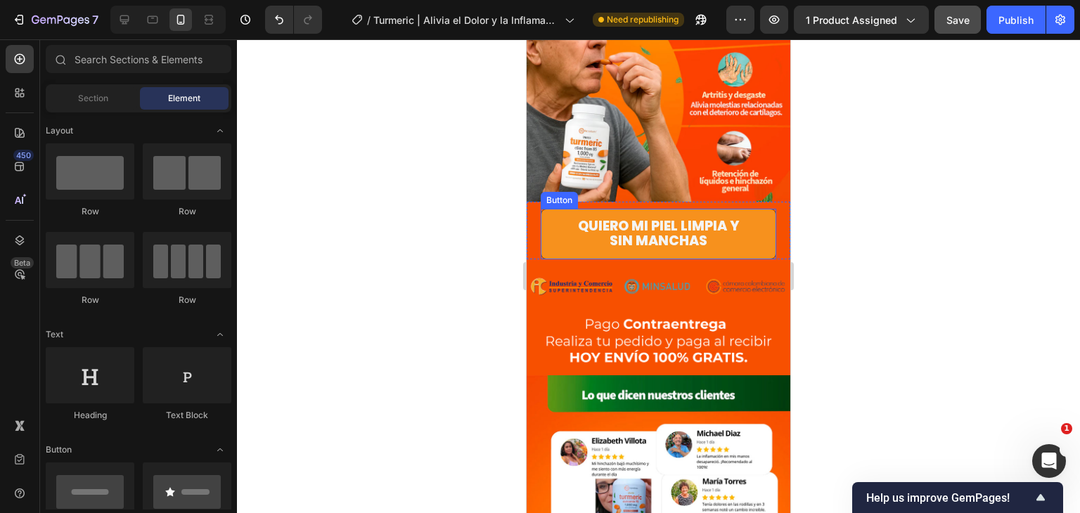
click at [758, 209] on link "Quiero mi piel limpia y sin manchas" at bounding box center [659, 234] width 236 height 51
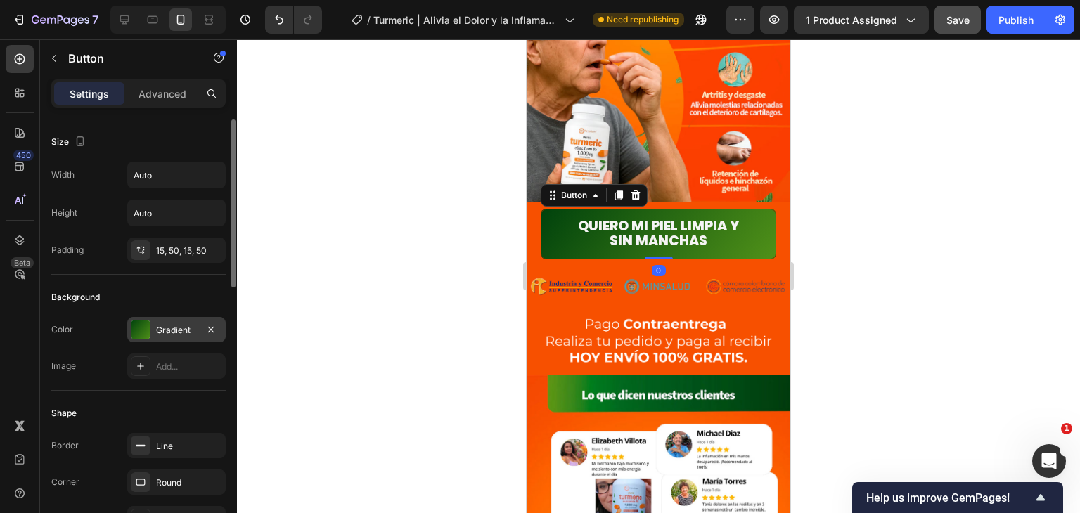
click at [165, 334] on div "Gradient" at bounding box center [176, 330] width 41 height 13
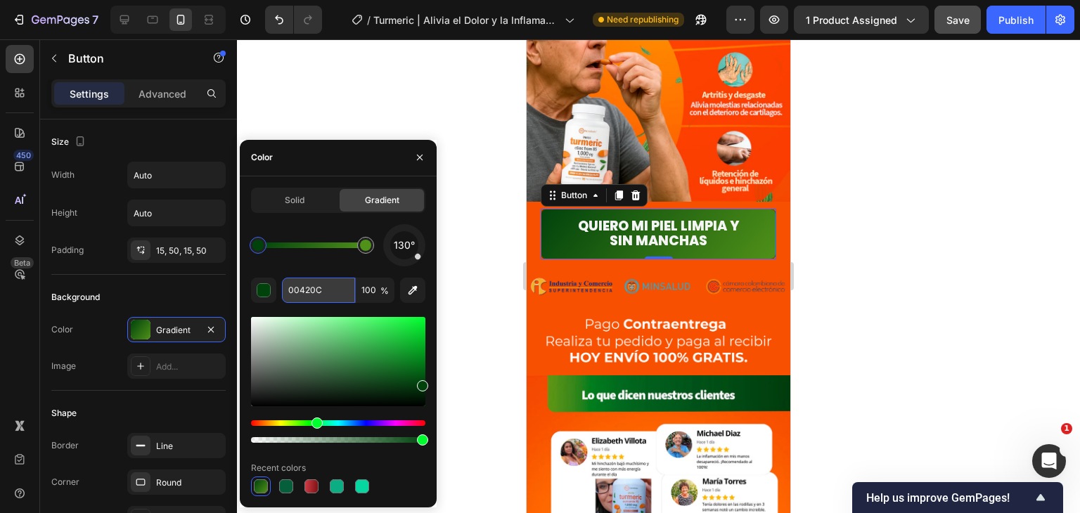
click at [334, 291] on input "00420C" at bounding box center [318, 290] width 73 height 25
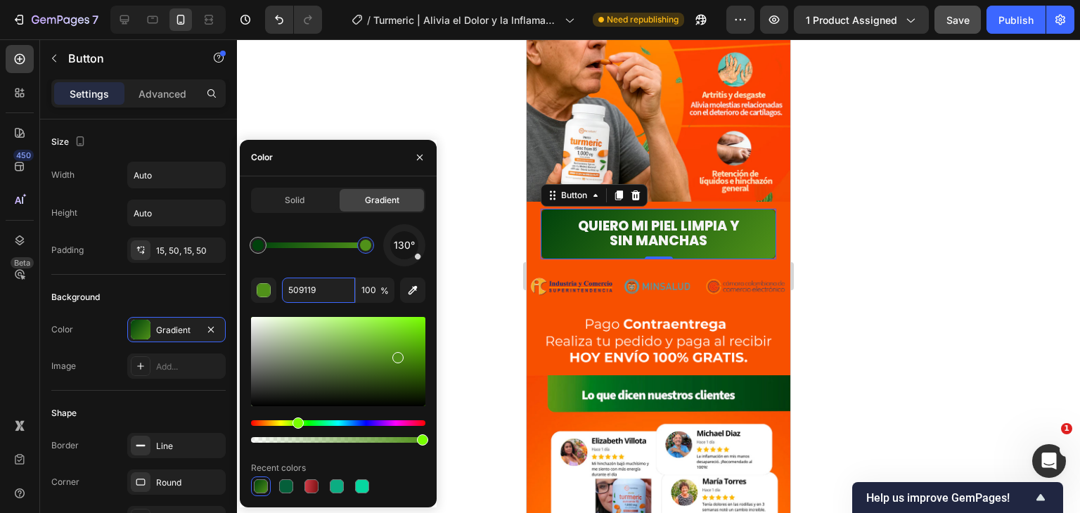
click at [366, 244] on div at bounding box center [365, 245] width 11 height 11
click at [261, 244] on div at bounding box center [257, 245] width 11 height 11
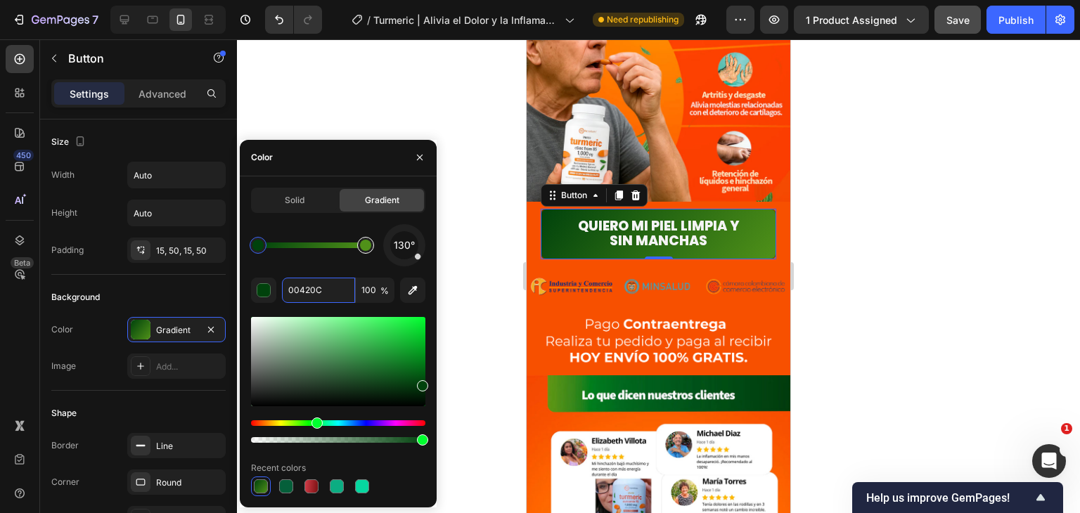
type input "509119"
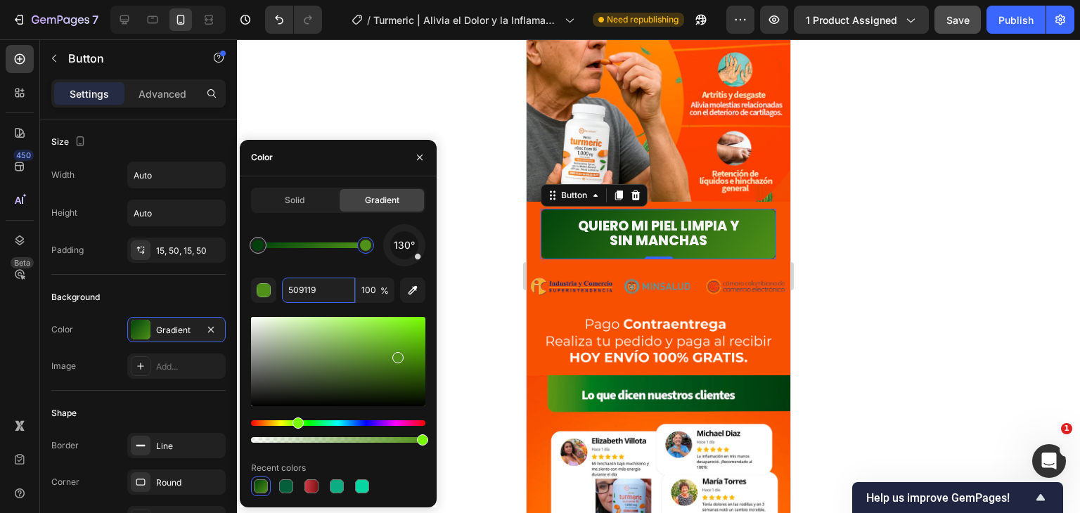
click at [364, 245] on div at bounding box center [365, 245] width 11 height 11
click at [305, 291] on input "509119" at bounding box center [318, 290] width 73 height 25
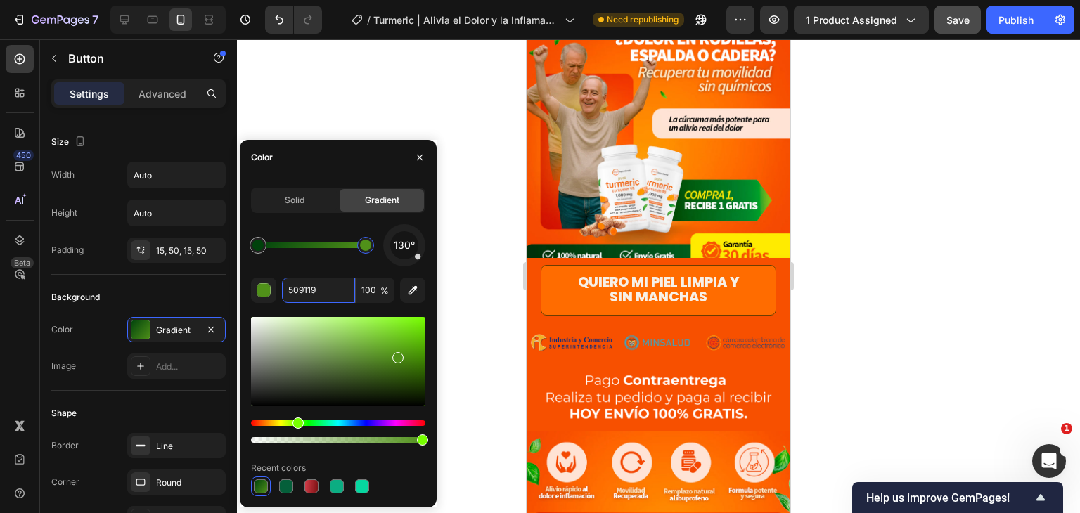
scroll to position [0, 0]
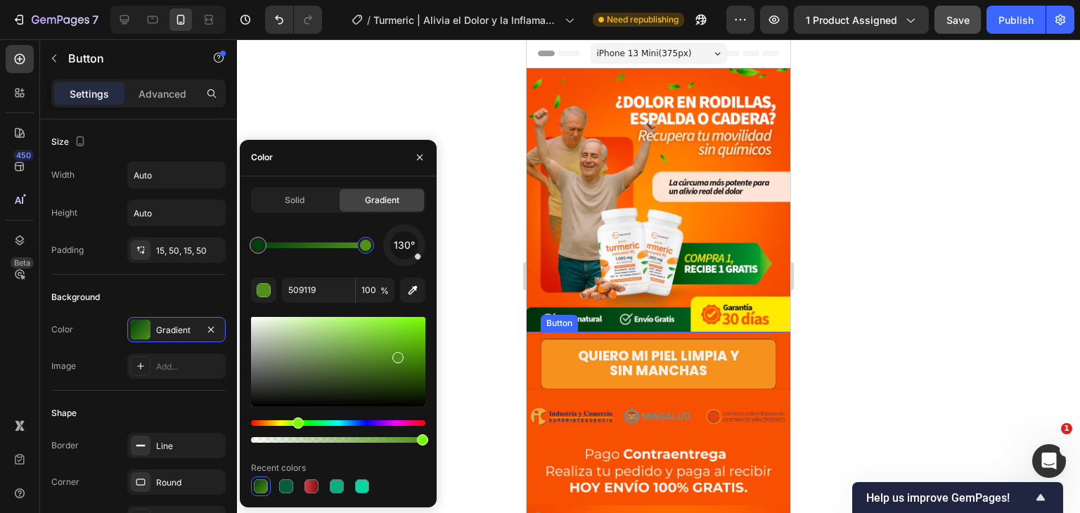
click at [755, 349] on link "Quiero mi piel limpia y sin manchas" at bounding box center [659, 364] width 236 height 51
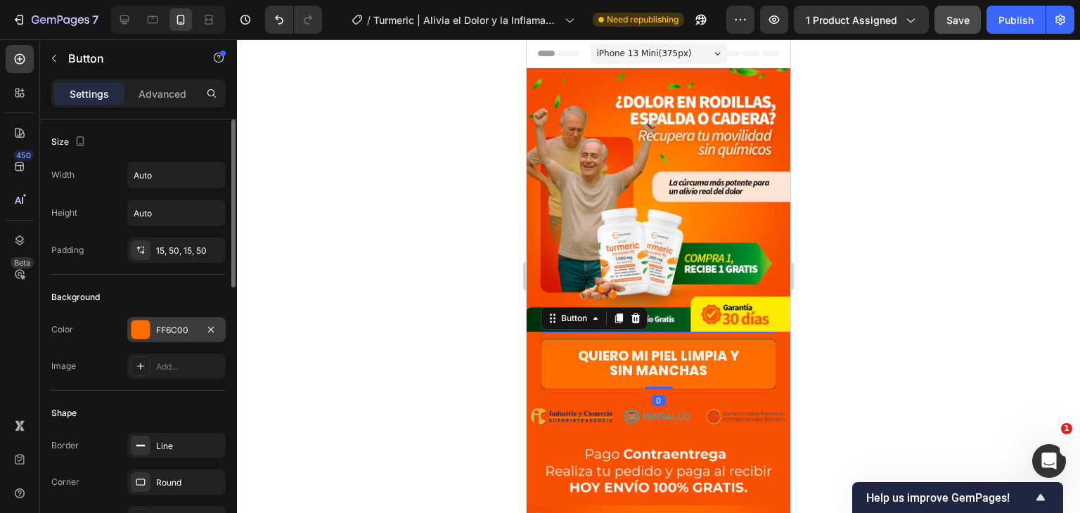
click at [167, 337] on div "FF6C00" at bounding box center [176, 329] width 98 height 25
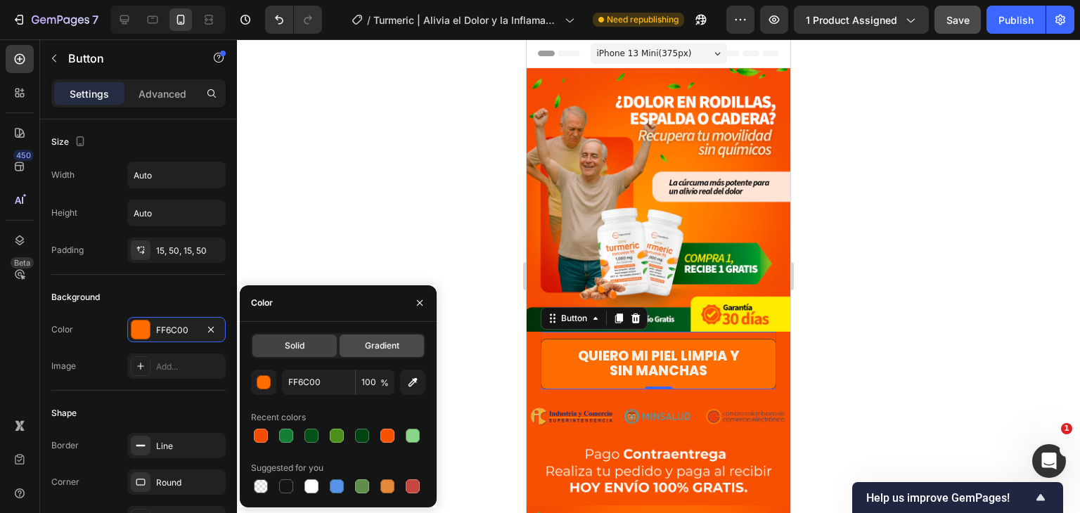
click at [377, 346] on span "Gradient" at bounding box center [382, 346] width 34 height 13
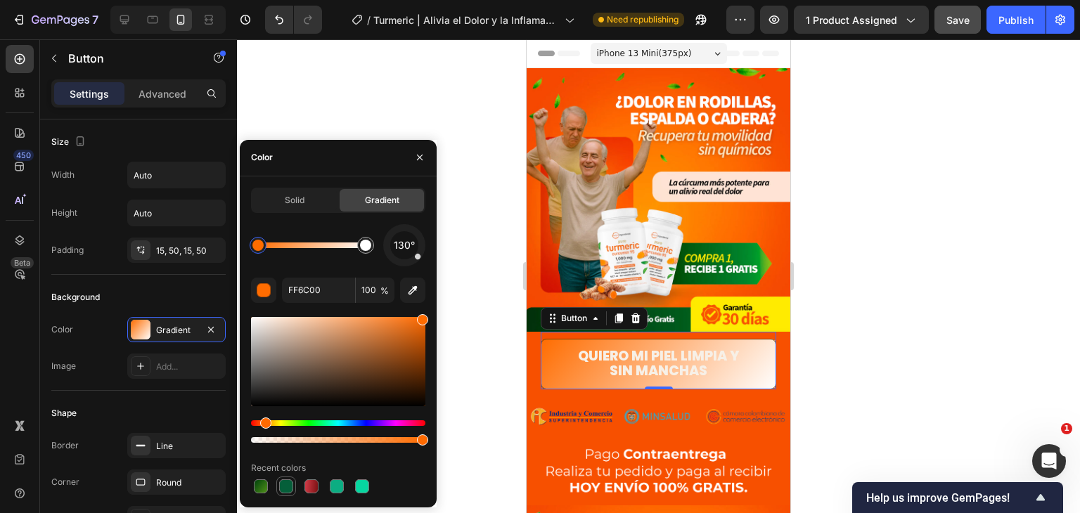
click at [289, 478] on div at bounding box center [286, 486] width 17 height 17
type input "7C1113"
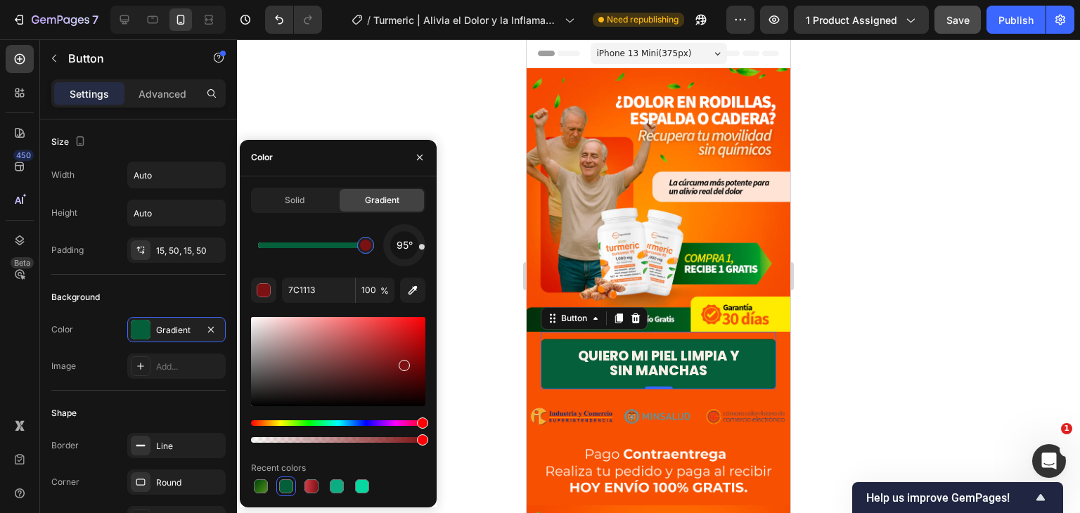
click at [366, 248] on div at bounding box center [365, 245] width 11 height 11
click at [970, 336] on div at bounding box center [658, 276] width 843 height 474
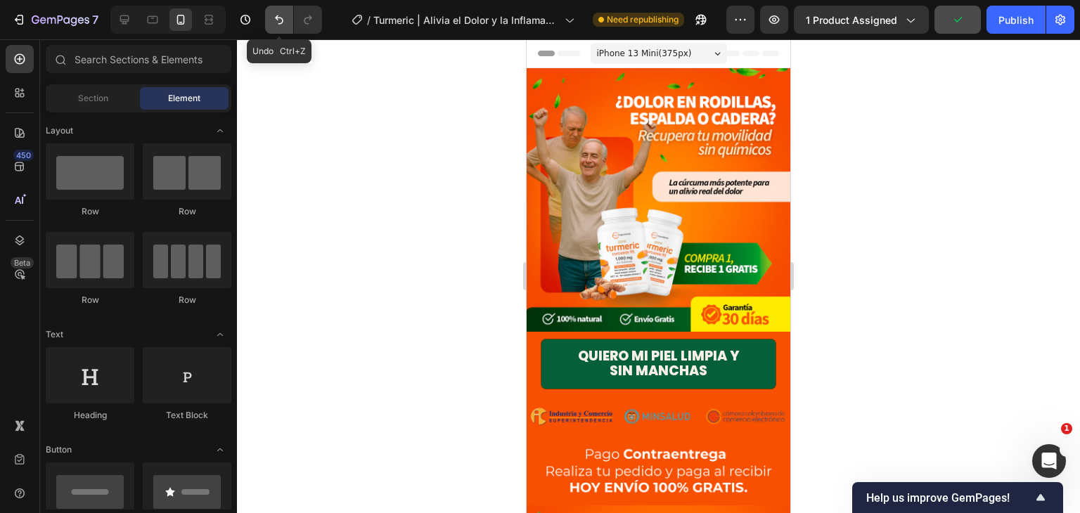
click at [270, 11] on button "Undo/Redo" at bounding box center [279, 20] width 28 height 28
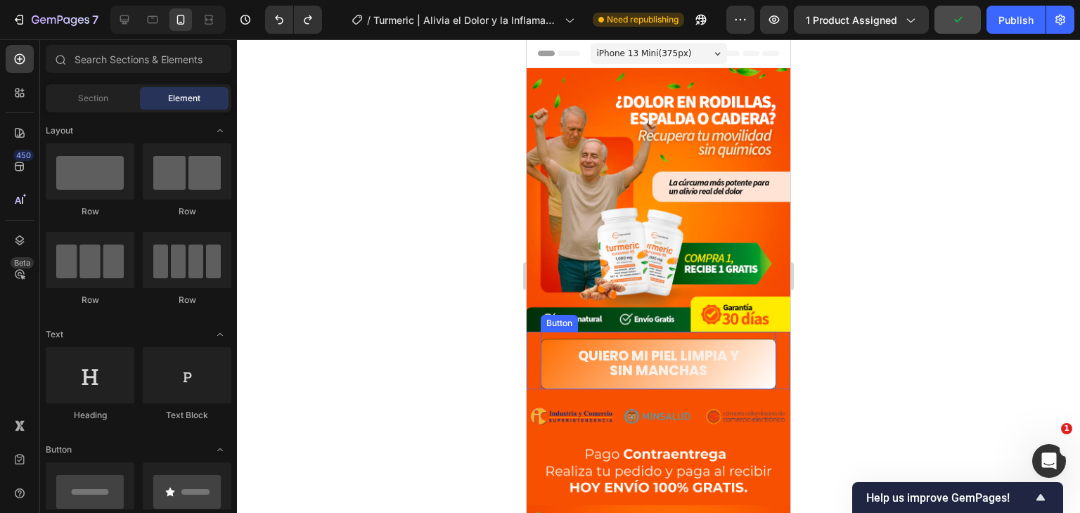
drag, startPoint x: 759, startPoint y: 341, endPoint x: 709, endPoint y: 324, distance: 53.4
click at [759, 341] on link "Quiero mi piel limpia y sin manchas" at bounding box center [659, 364] width 236 height 51
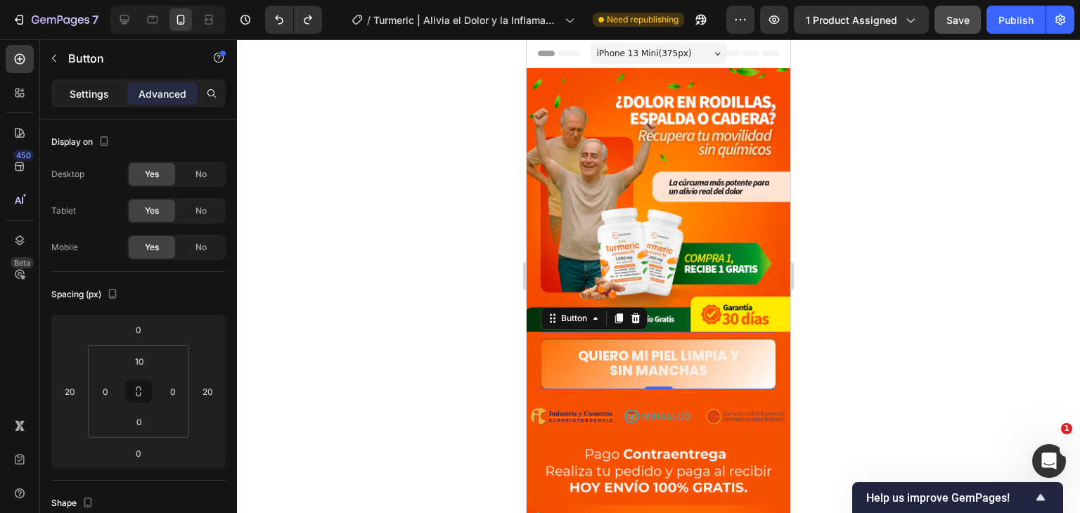
click at [99, 89] on p "Settings" at bounding box center [89, 93] width 39 height 15
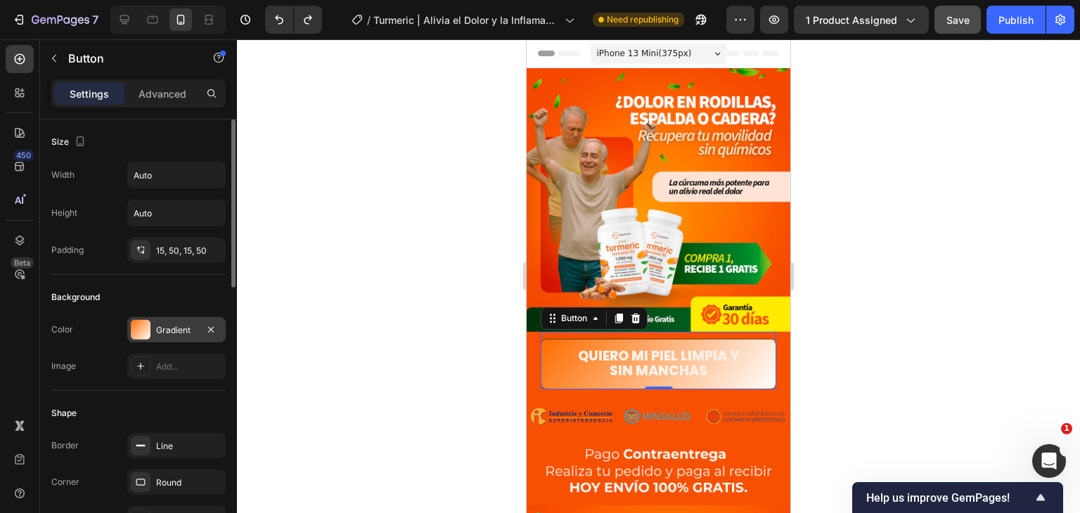
click at [159, 324] on div "Gradient" at bounding box center [176, 330] width 41 height 13
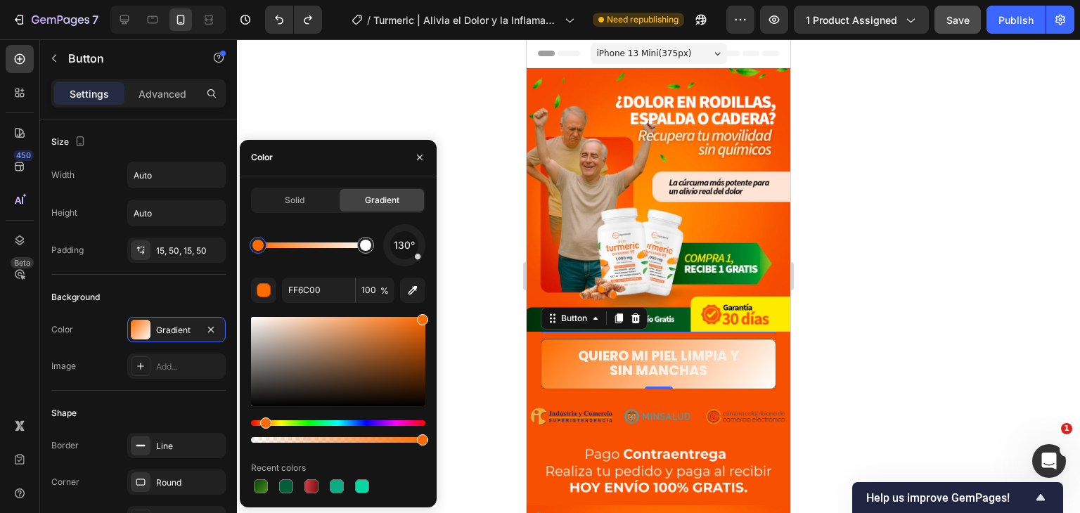
click at [252, 249] on div at bounding box center [258, 245] width 17 height 17
click at [279, 482] on div at bounding box center [286, 487] width 14 height 14
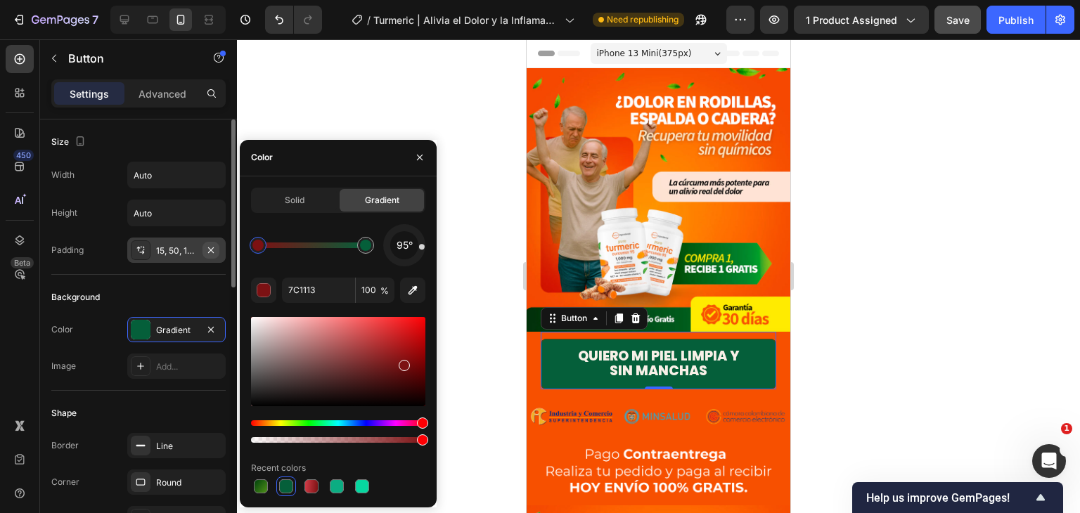
drag, startPoint x: 366, startPoint y: 247, endPoint x: 216, endPoint y: 246, distance: 149.8
click at [216, 246] on div "450 Beta Sections(18) Elements(84) Section Element Hero Section Product Detail …" at bounding box center [118, 276] width 237 height 474
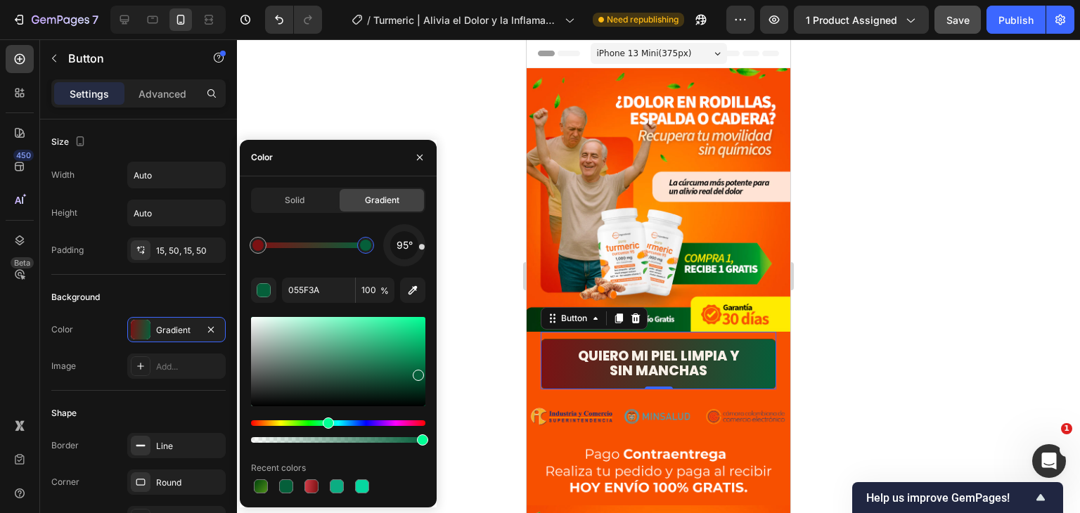
click at [366, 247] on div at bounding box center [365, 245] width 11 height 11
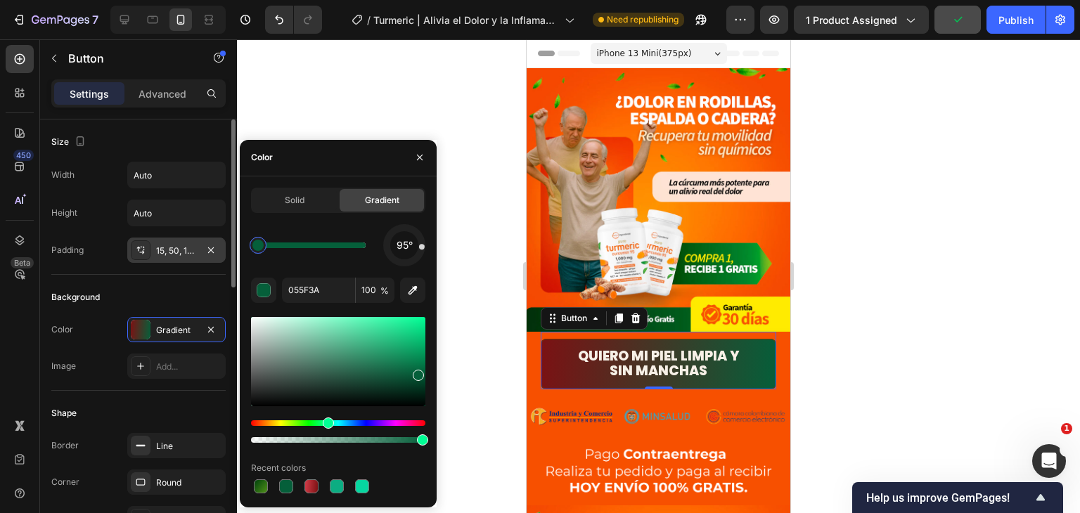
drag, startPoint x: 361, startPoint y: 244, endPoint x: 171, endPoint y: 240, distance: 190.6
click at [171, 240] on div "450 Beta Sections(18) Elements(84) Section Element Hero Section Product Detail …" at bounding box center [118, 276] width 237 height 474
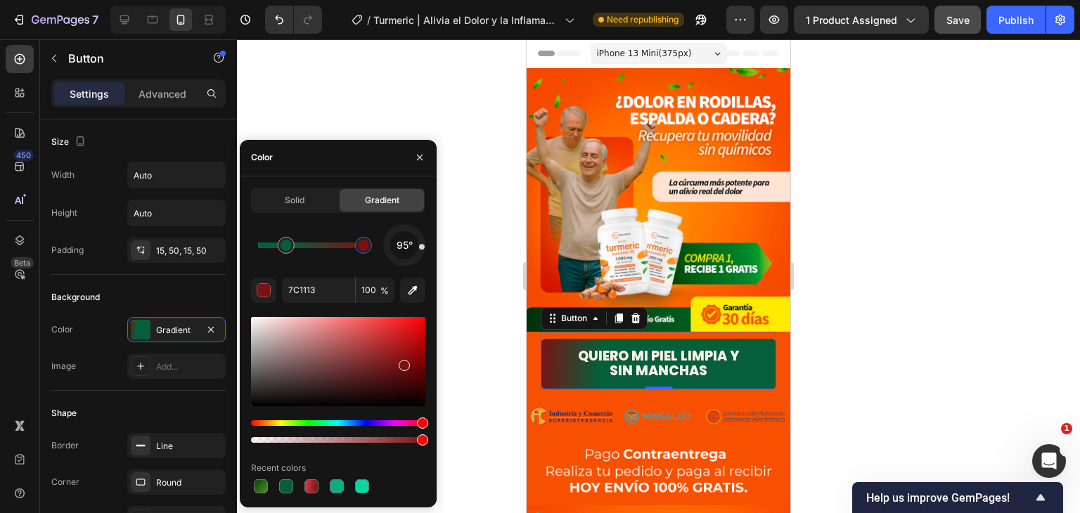
drag, startPoint x: 255, startPoint y: 248, endPoint x: 456, endPoint y: 271, distance: 202.3
click at [456, 0] on div "7 / Turmeric | Alivia el Dolor y la Inflamación Need republishing Preview 1 pro…" at bounding box center [540, 0] width 1080 height 0
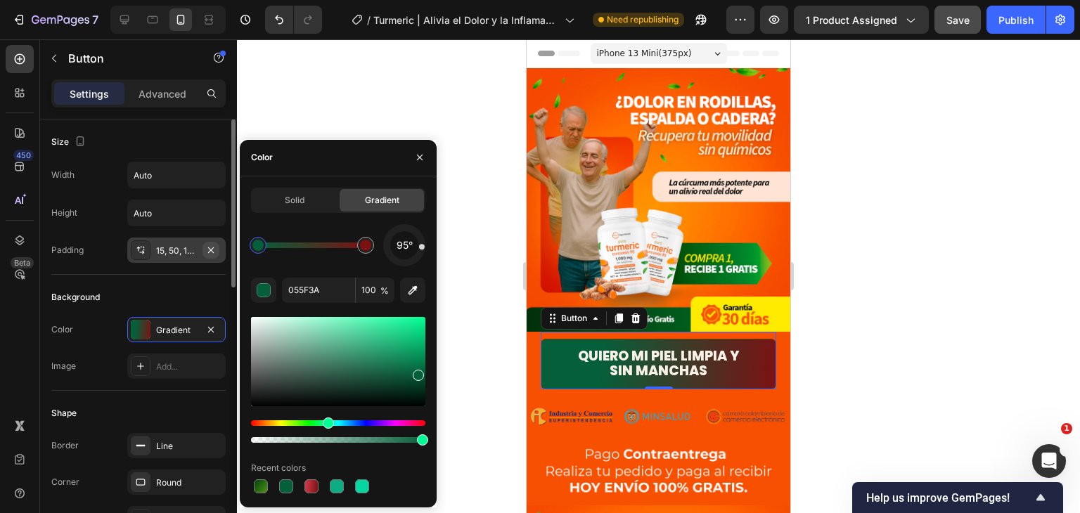
drag, startPoint x: 287, startPoint y: 250, endPoint x: 217, endPoint y: 251, distance: 69.6
click at [217, 251] on div "450 Beta Sections(18) Elements(84) Section Element Hero Section Product Detail …" at bounding box center [118, 276] width 237 height 474
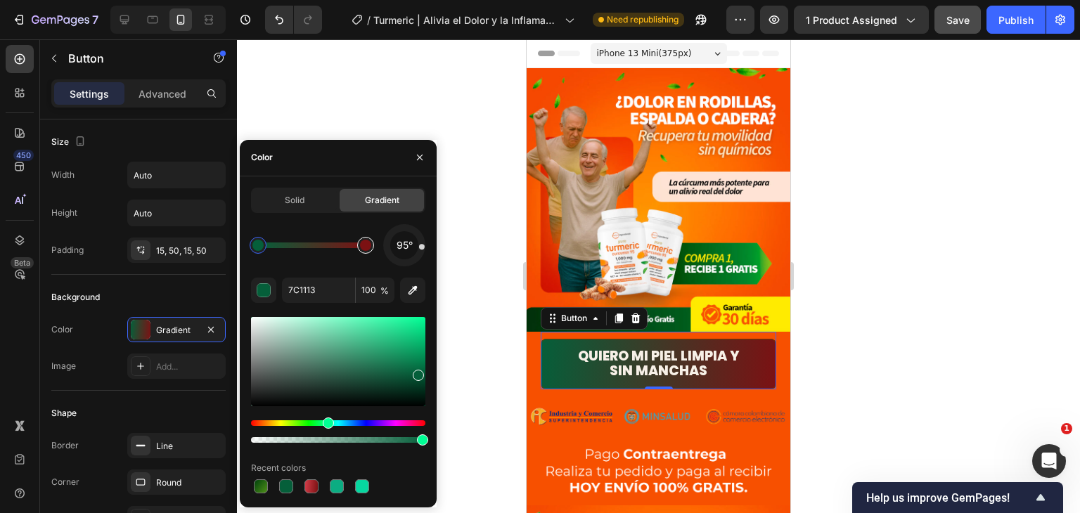
click at [363, 245] on div at bounding box center [365, 245] width 11 height 11
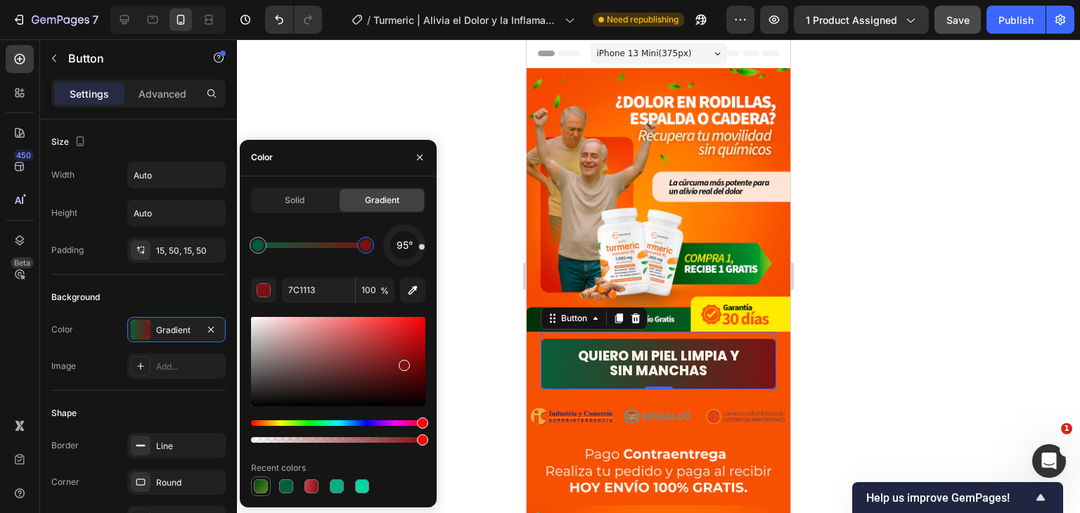
click at [262, 484] on div at bounding box center [261, 487] width 14 height 14
type input "00420C"
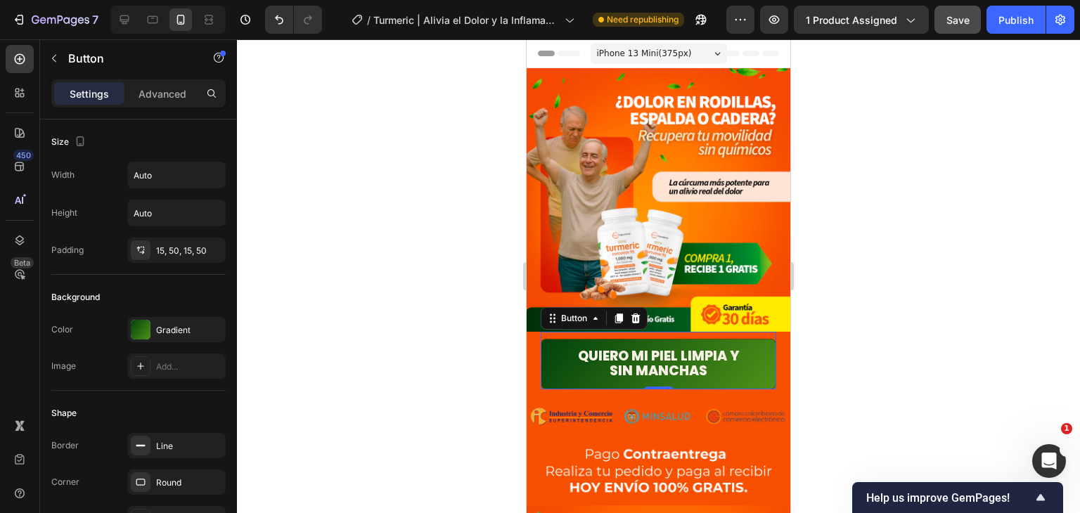
click at [889, 239] on div at bounding box center [658, 276] width 843 height 474
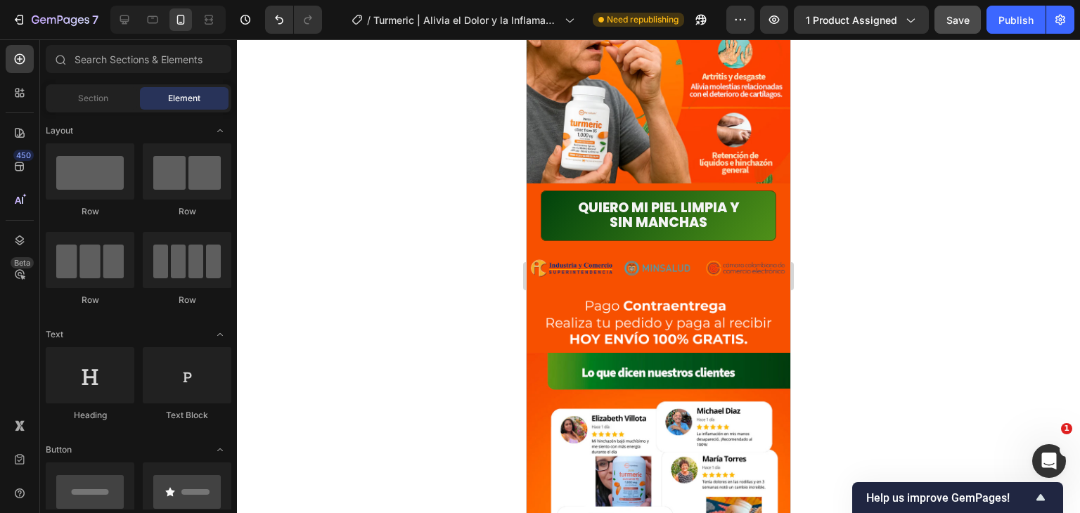
scroll to position [1477, 0]
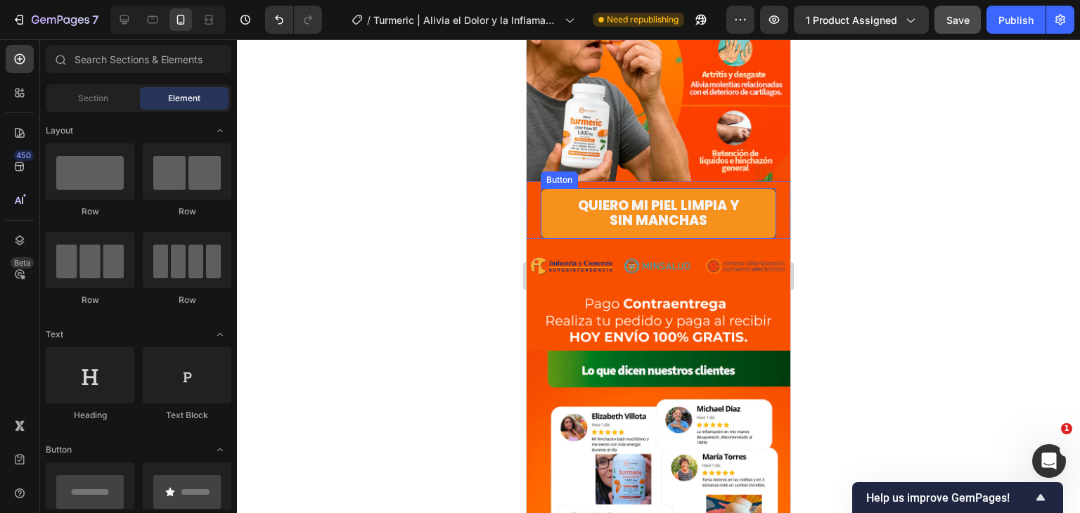
click at [751, 188] on link "Quiero mi piel limpia y sin manchas" at bounding box center [659, 213] width 236 height 51
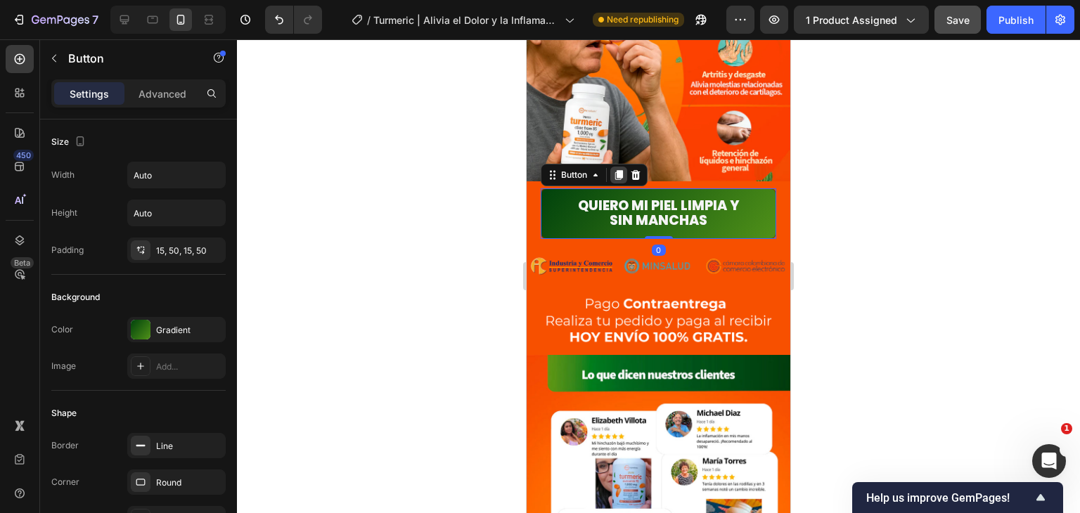
click at [620, 169] on icon at bounding box center [618, 174] width 11 height 11
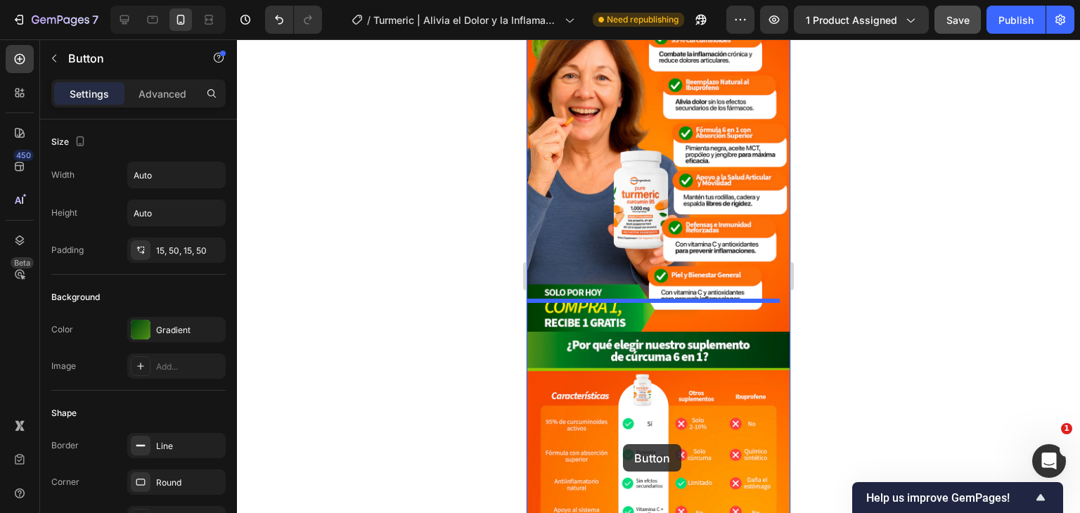
scroll to position [2290, 0]
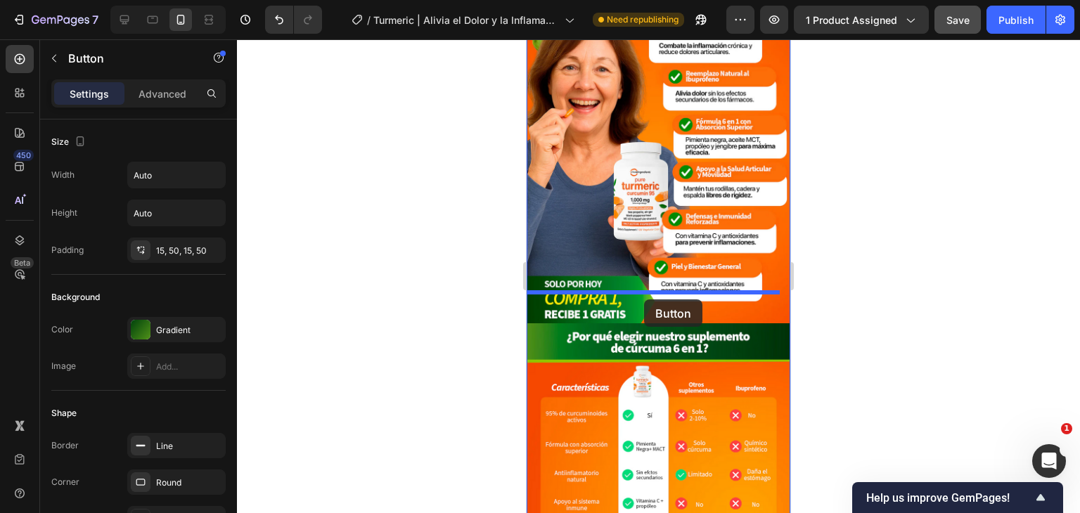
drag, startPoint x: 557, startPoint y: 184, endPoint x: 644, endPoint y: 300, distance: 144.6
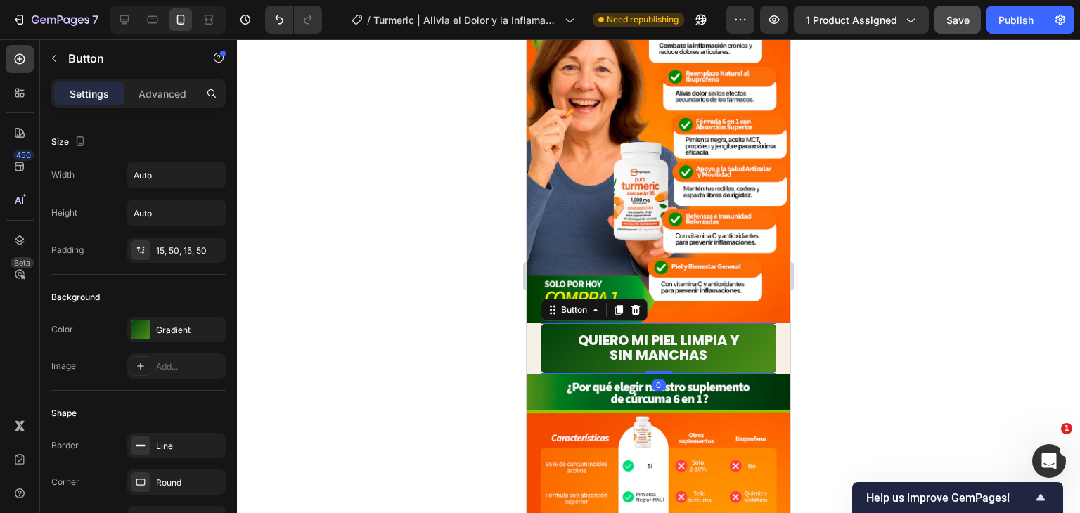
click at [855, 304] on div at bounding box center [658, 276] width 843 height 474
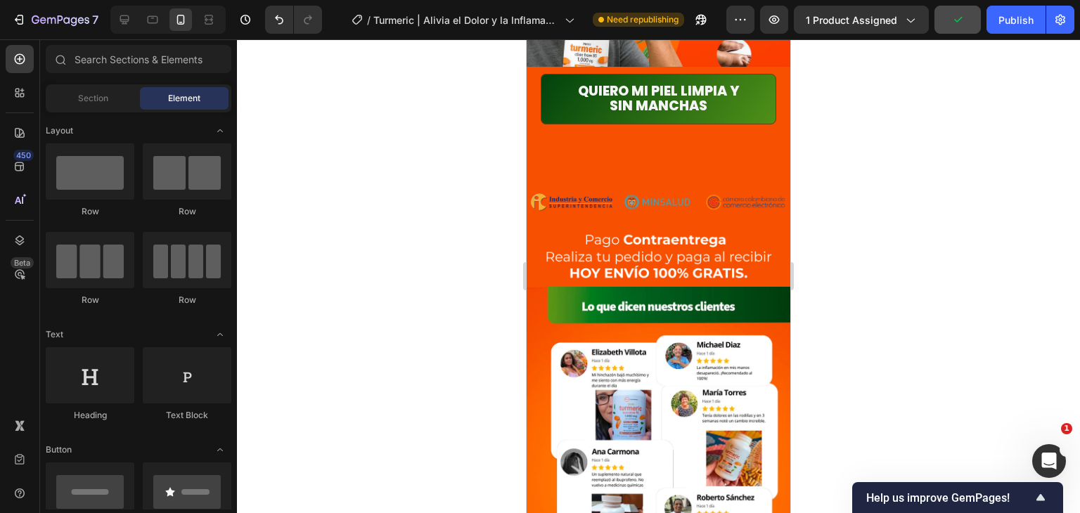
scroll to position [1538, 0]
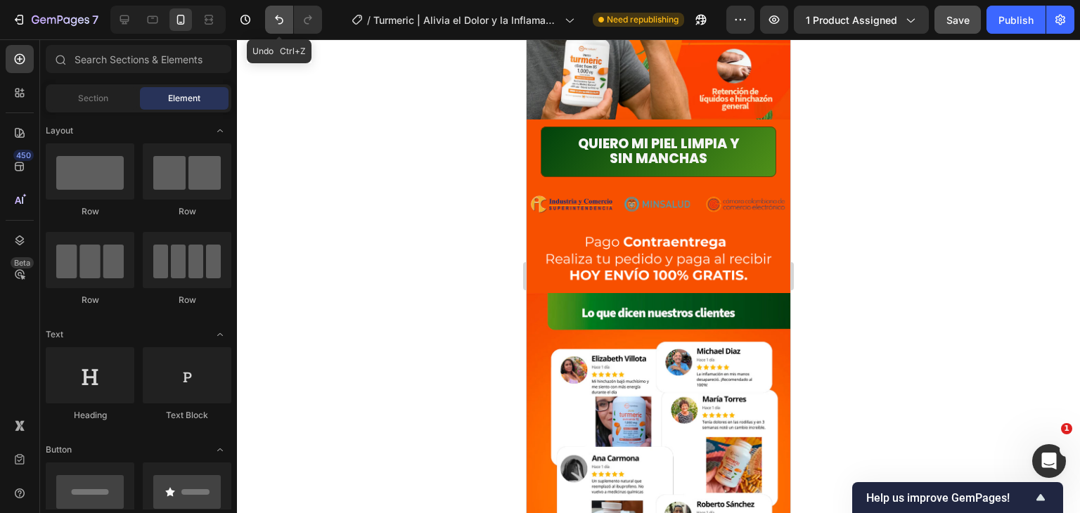
click at [272, 18] on icon "Undo/Redo" at bounding box center [279, 20] width 14 height 14
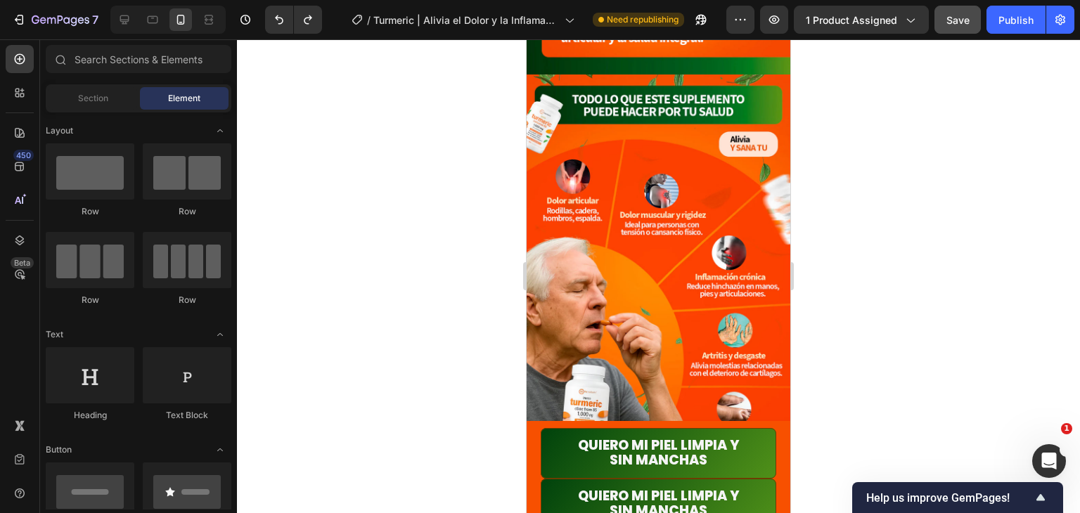
scroll to position [1477, 0]
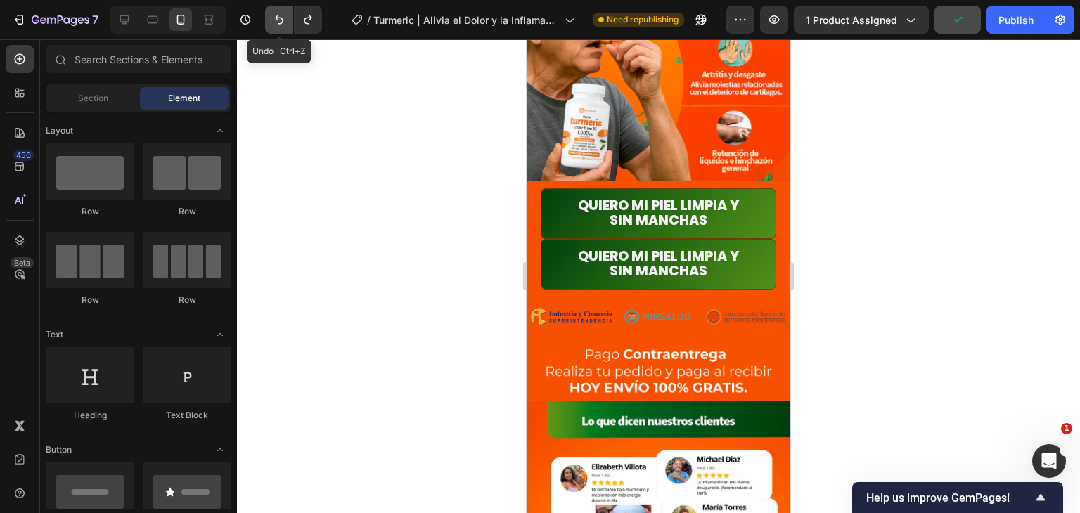
click at [271, 19] on button "Undo/Redo" at bounding box center [279, 20] width 28 height 28
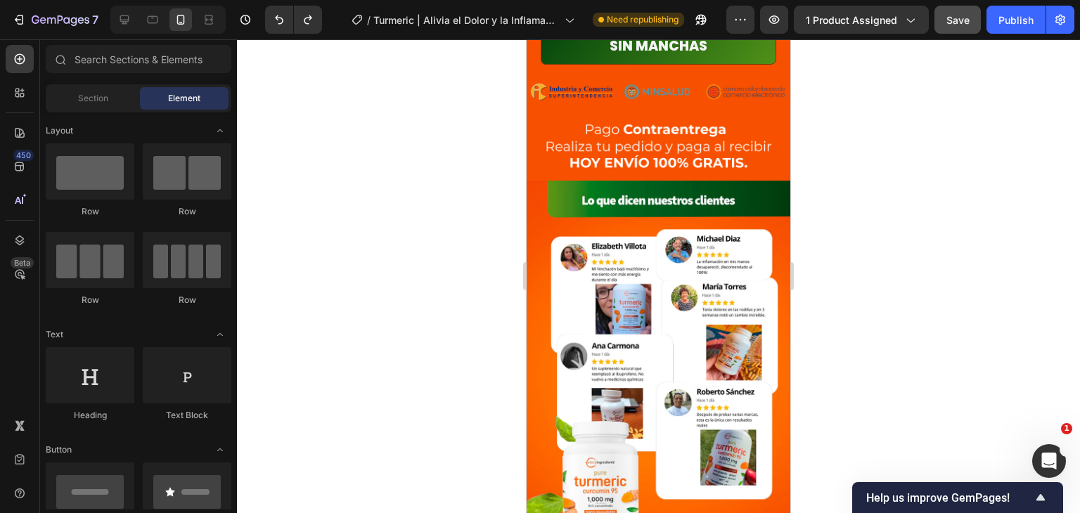
scroll to position [1518, 0]
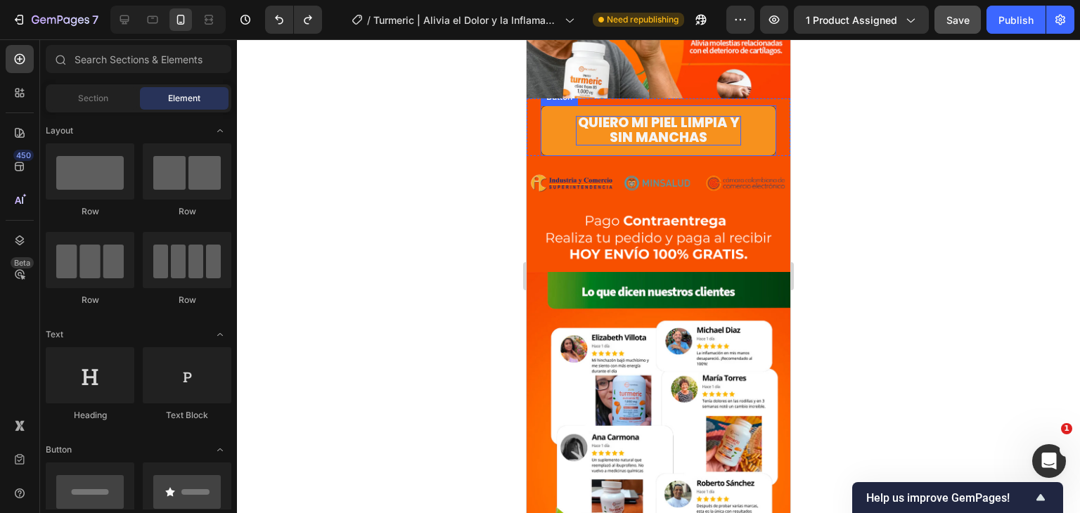
click at [714, 136] on p "Quiero mi piel limpia y sin manchas" at bounding box center [658, 131] width 165 height 30
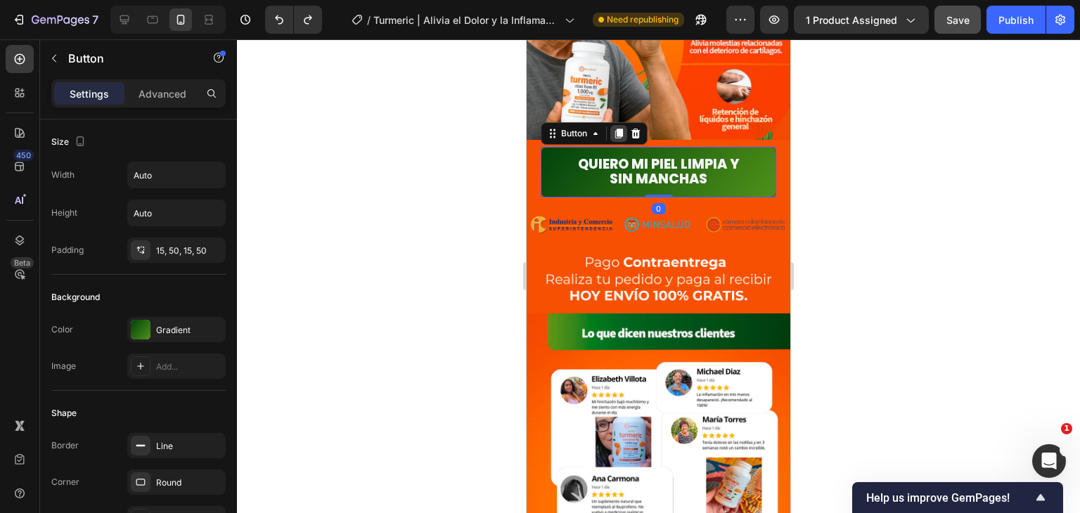
click at [619, 129] on icon at bounding box center [619, 134] width 8 height 10
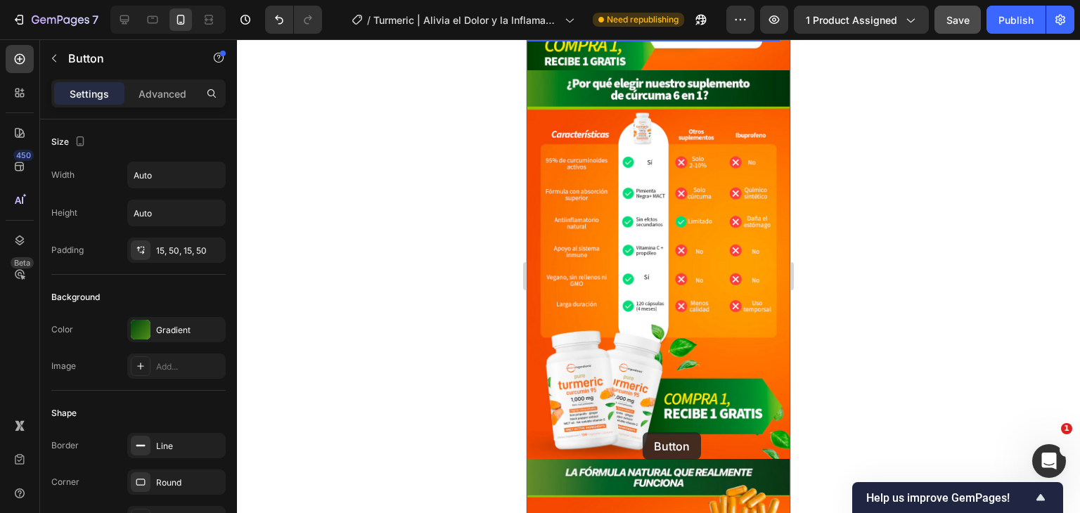
scroll to position [2644, 0]
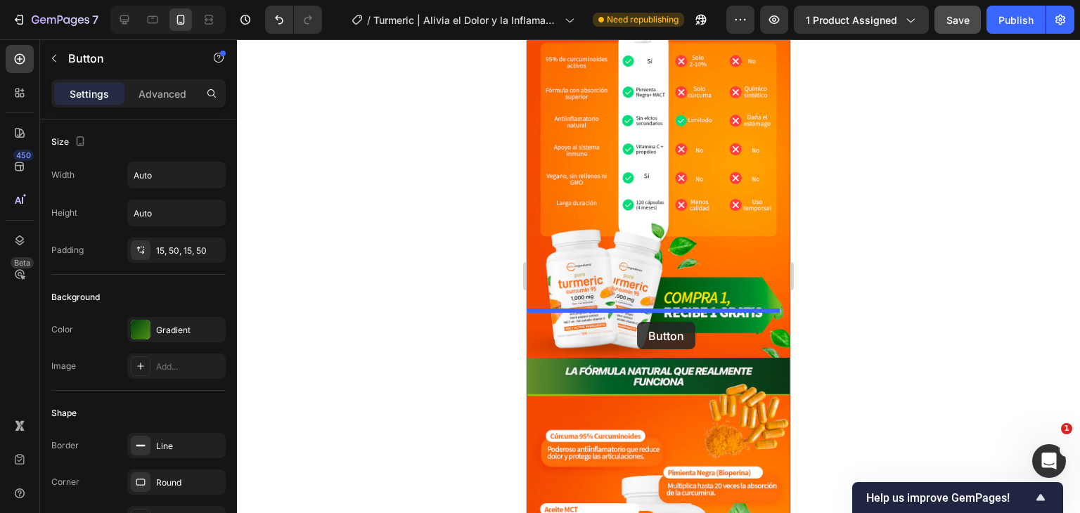
drag, startPoint x: 551, startPoint y: 145, endPoint x: 670, endPoint y: 308, distance: 201.8
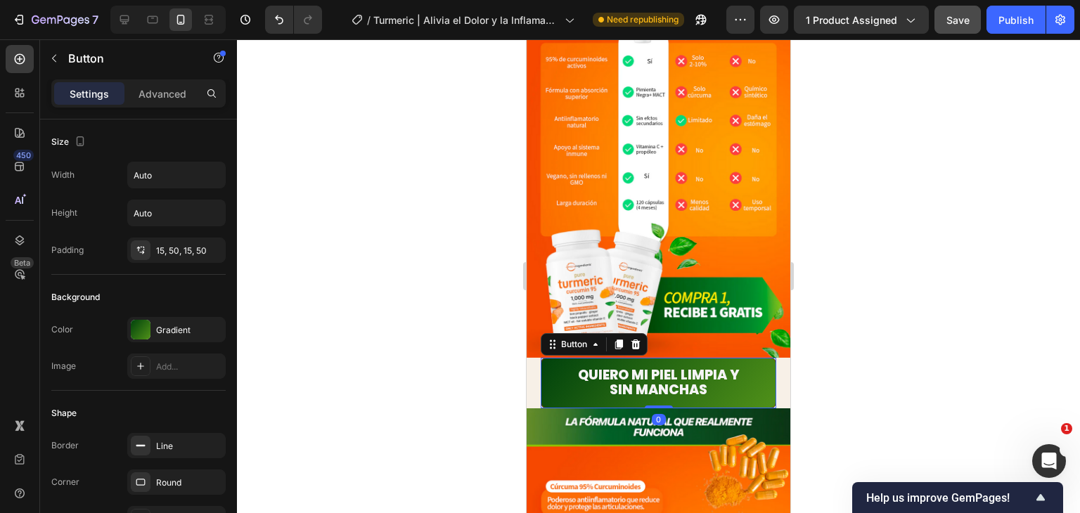
click at [866, 268] on div at bounding box center [658, 276] width 843 height 474
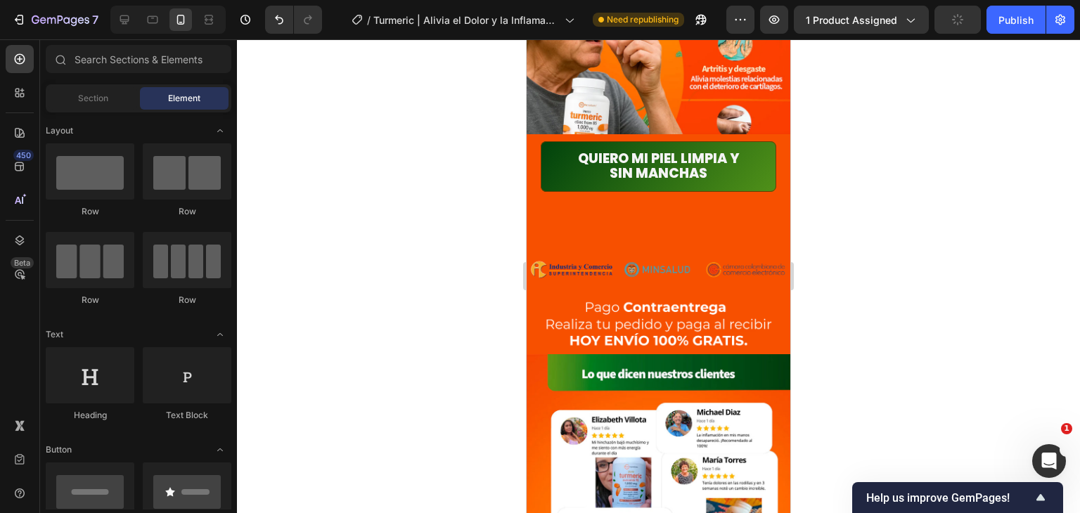
scroll to position [1476, 0]
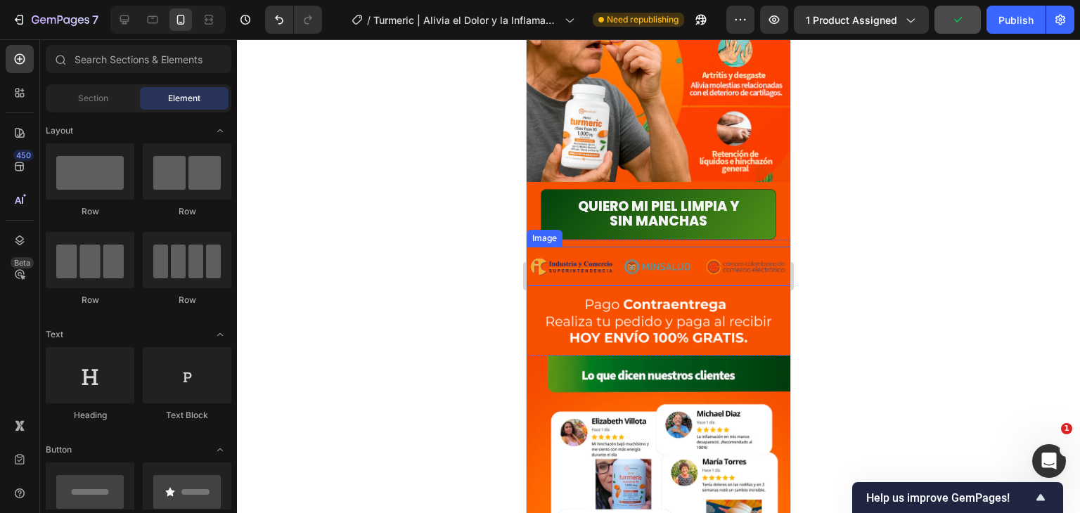
click at [713, 247] on img at bounding box center [659, 266] width 264 height 39
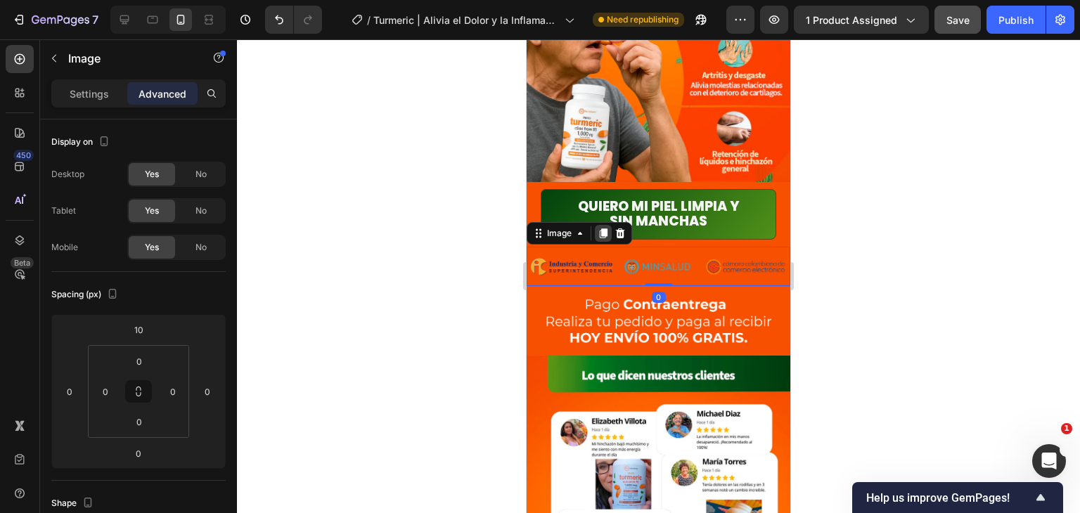
click at [603, 229] on icon at bounding box center [604, 234] width 8 height 10
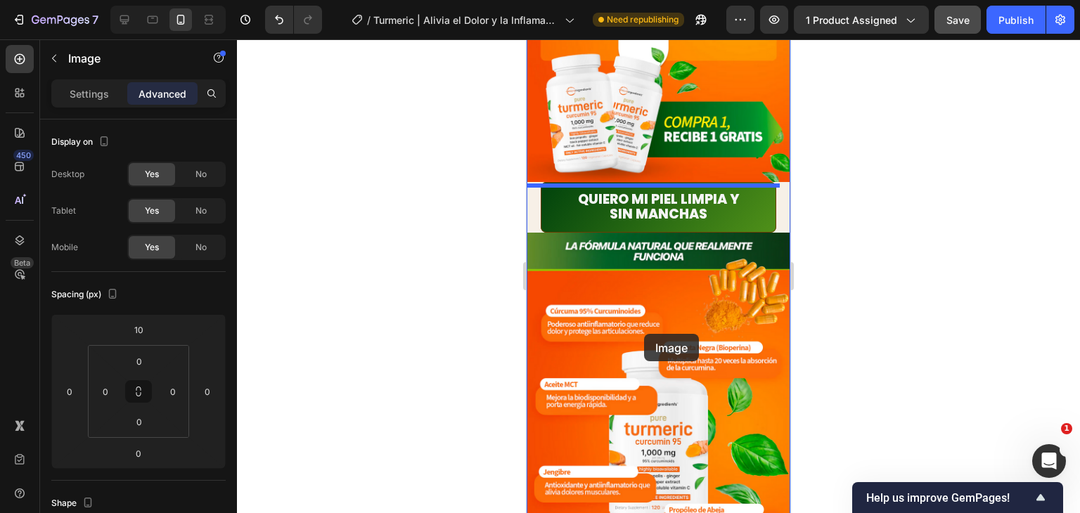
scroll to position [2838, 0]
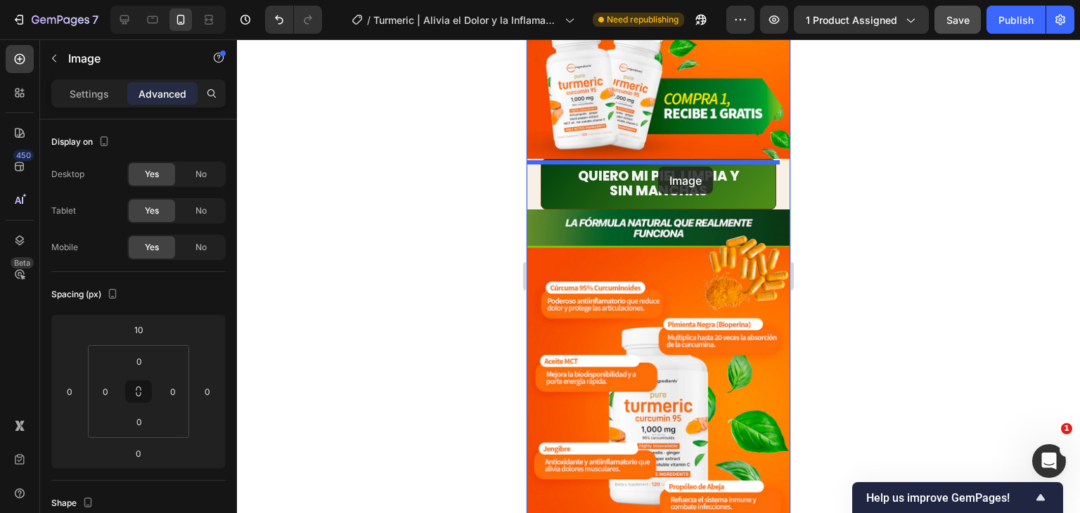
drag, startPoint x: 536, startPoint y: 240, endPoint x: 658, endPoint y: 167, distance: 142.5
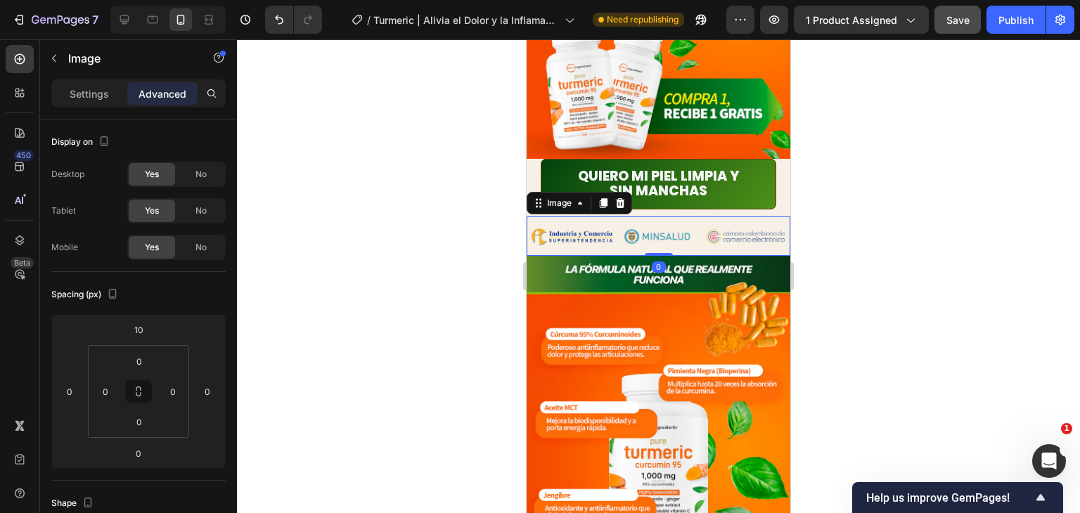
click at [851, 296] on div at bounding box center [658, 276] width 843 height 474
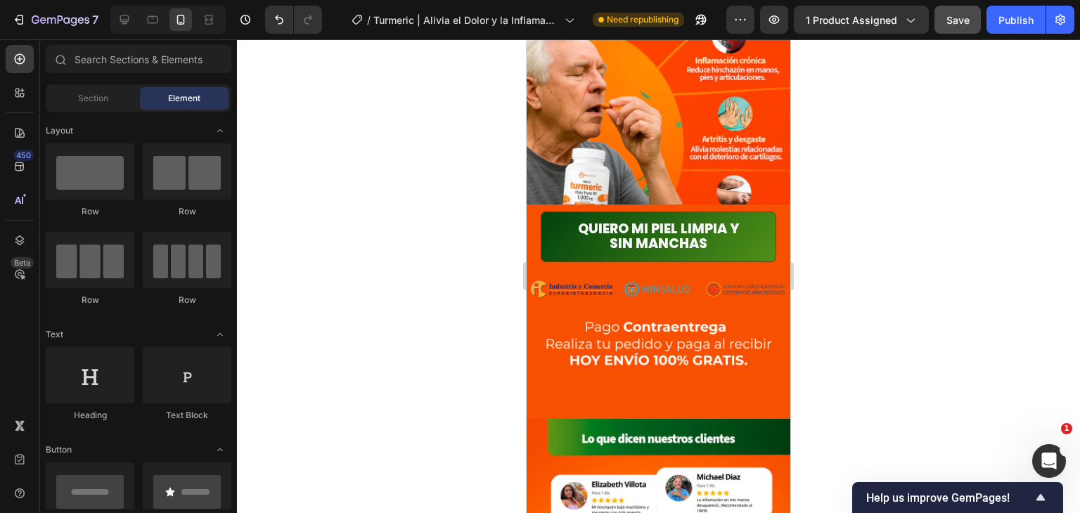
scroll to position [1388, 0]
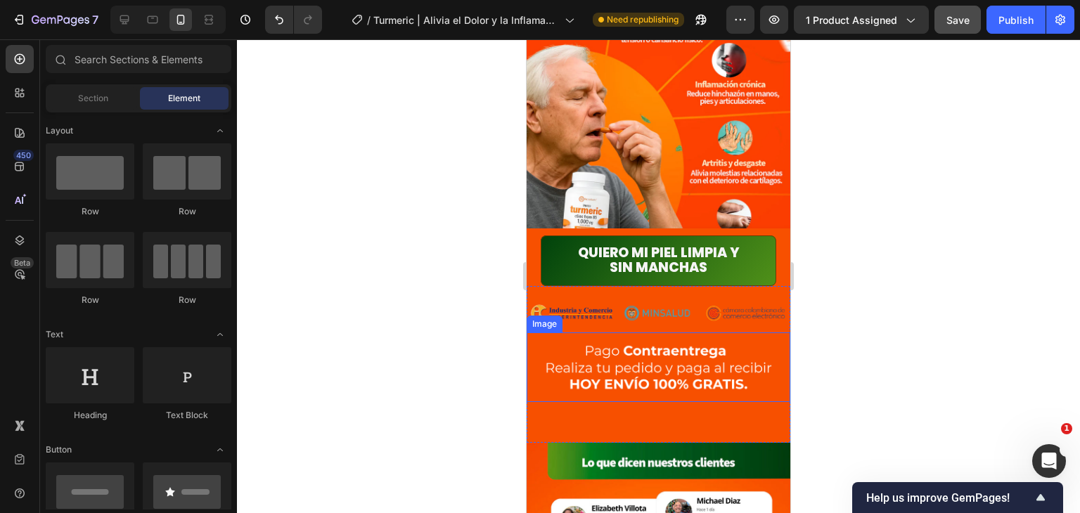
click at [703, 352] on img at bounding box center [659, 368] width 264 height 70
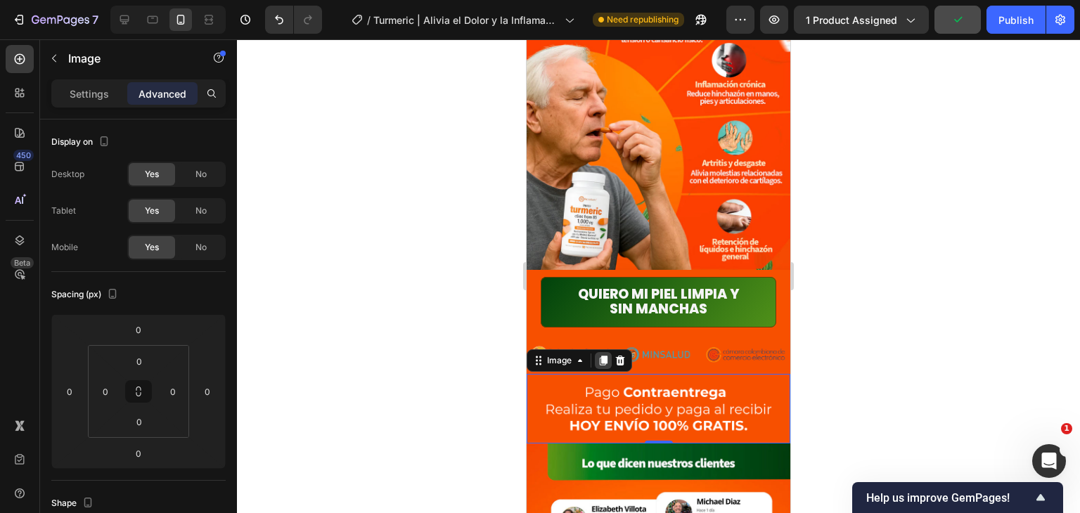
click at [600, 355] on icon at bounding box center [603, 360] width 11 height 11
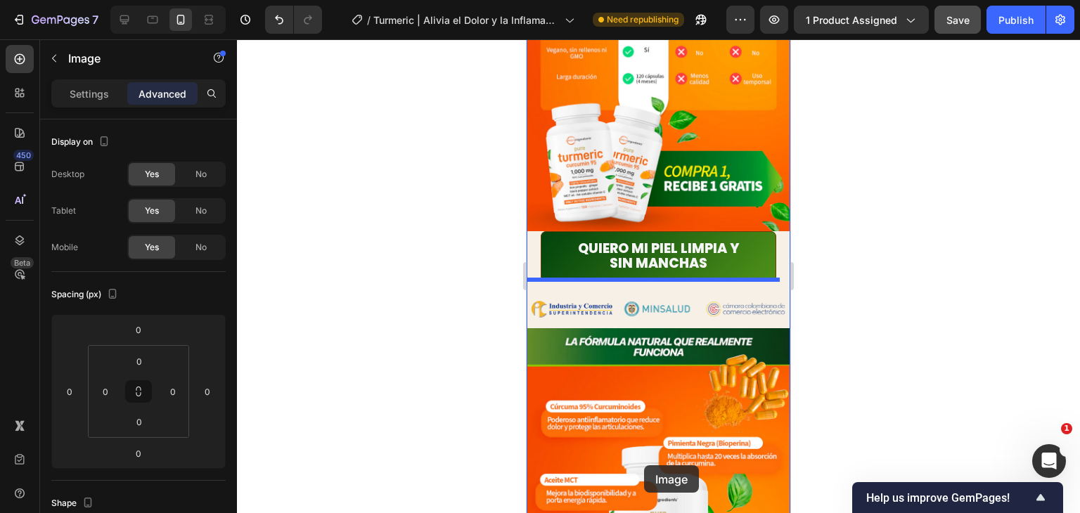
scroll to position [2886, 0]
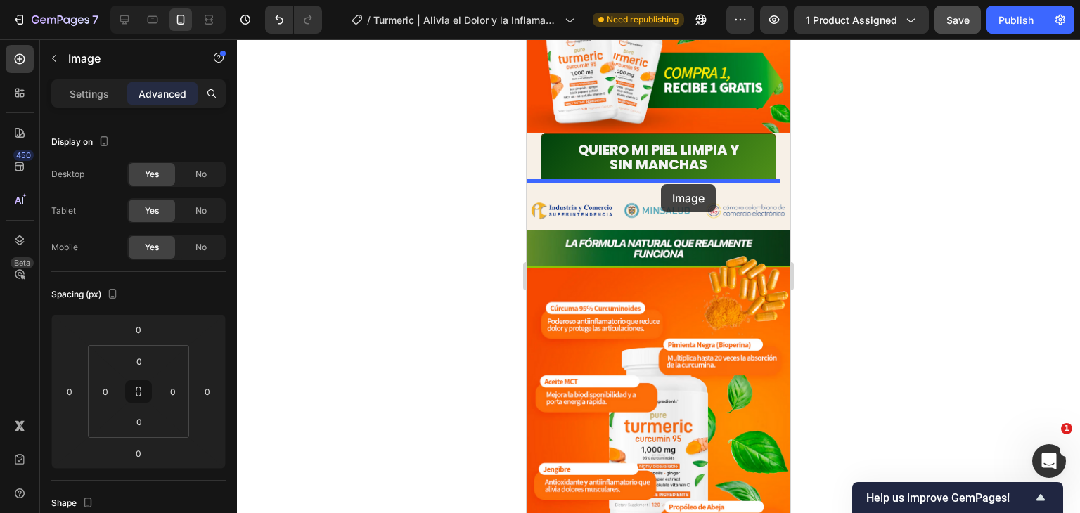
drag, startPoint x: 539, startPoint y: 386, endPoint x: 661, endPoint y: 184, distance: 235.6
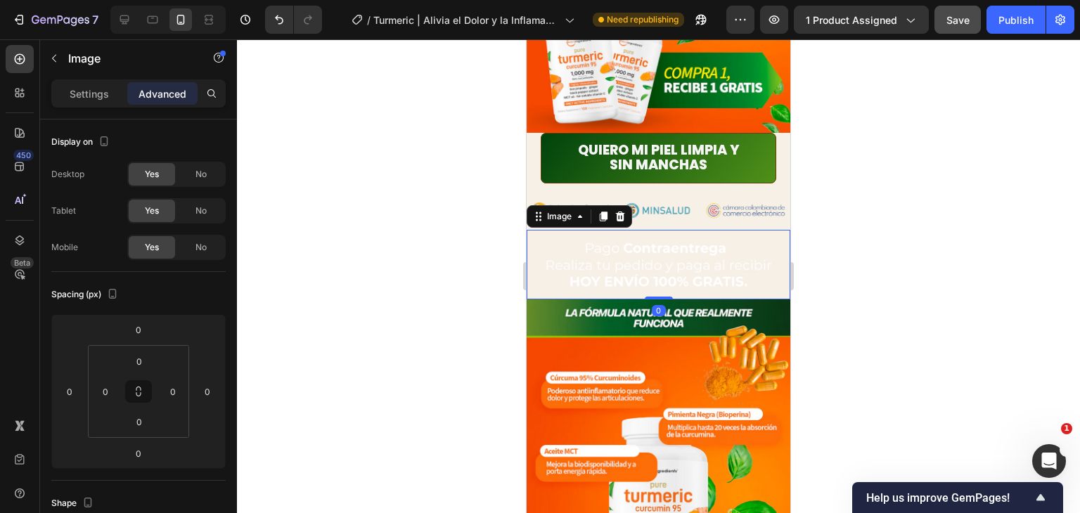
click at [861, 188] on div at bounding box center [658, 276] width 843 height 474
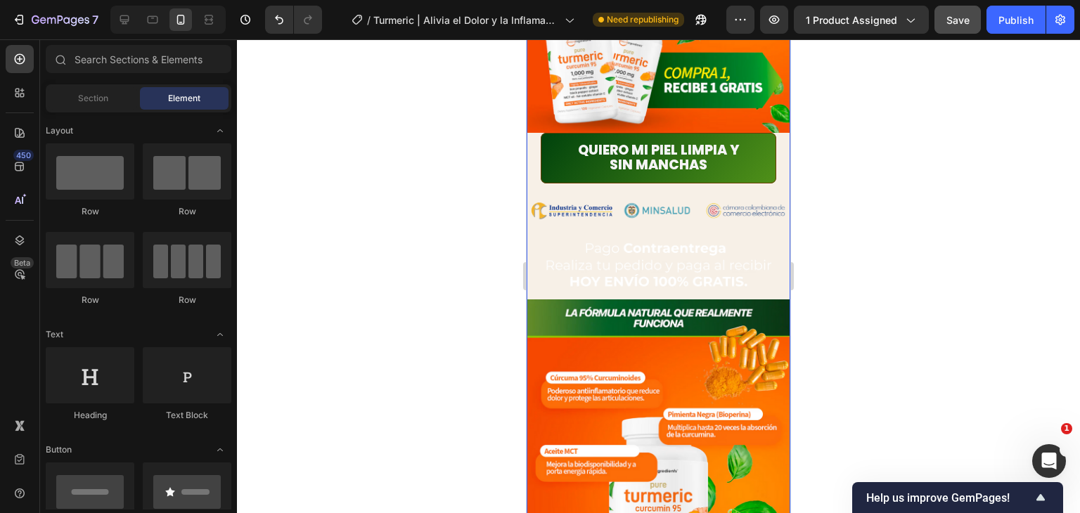
click at [776, 133] on div "Quiero mi piel limpia y sin manchas Button" at bounding box center [659, 158] width 264 height 51
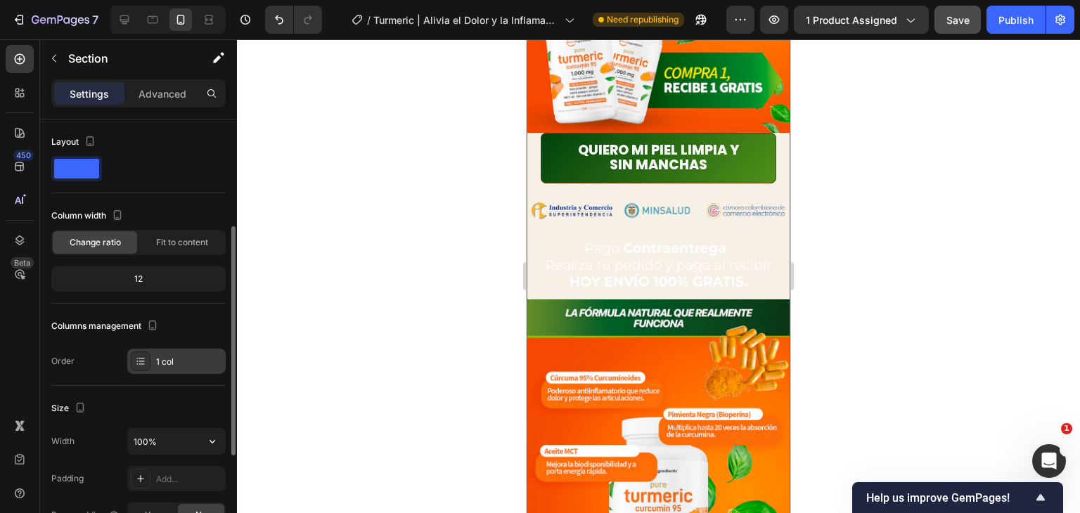
scroll to position [141, 0]
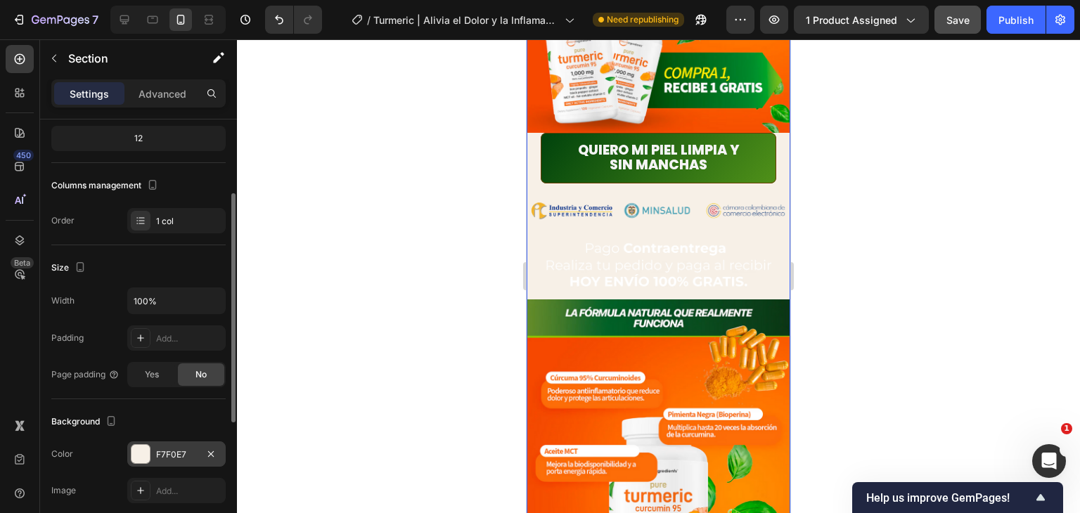
click at [146, 449] on div at bounding box center [140, 454] width 18 height 18
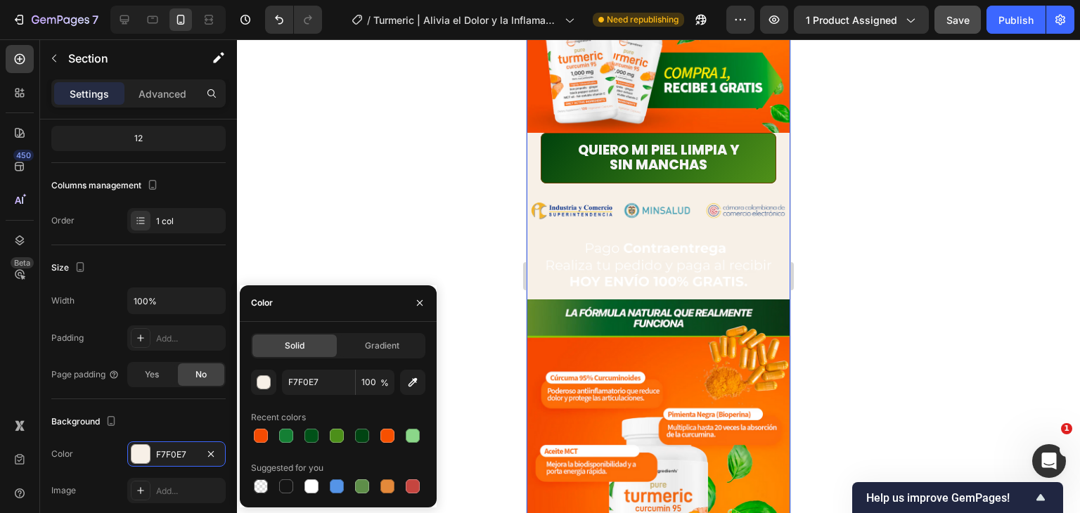
click at [262, 439] on div at bounding box center [261, 436] width 14 height 14
type input "F44B02"
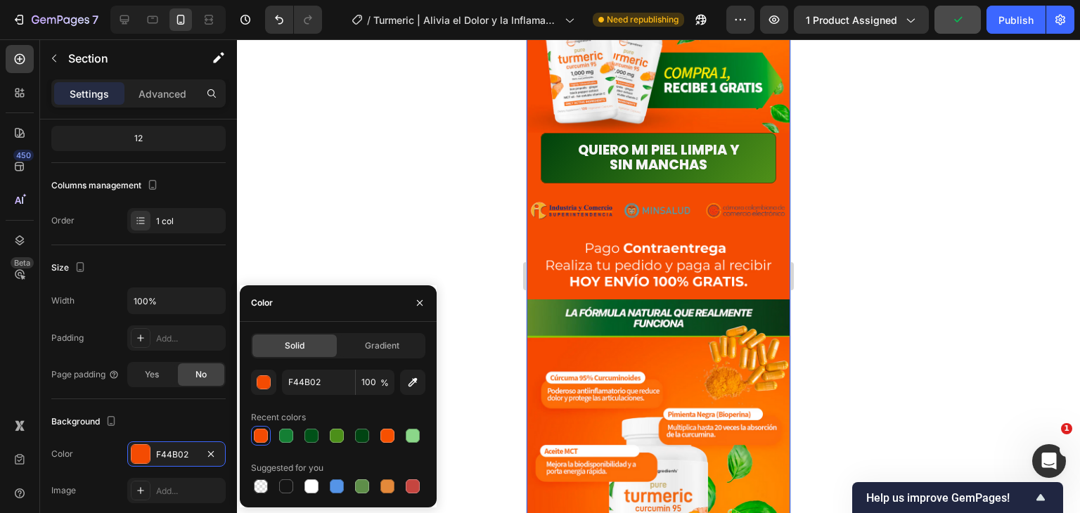
click at [892, 225] on div at bounding box center [658, 276] width 843 height 474
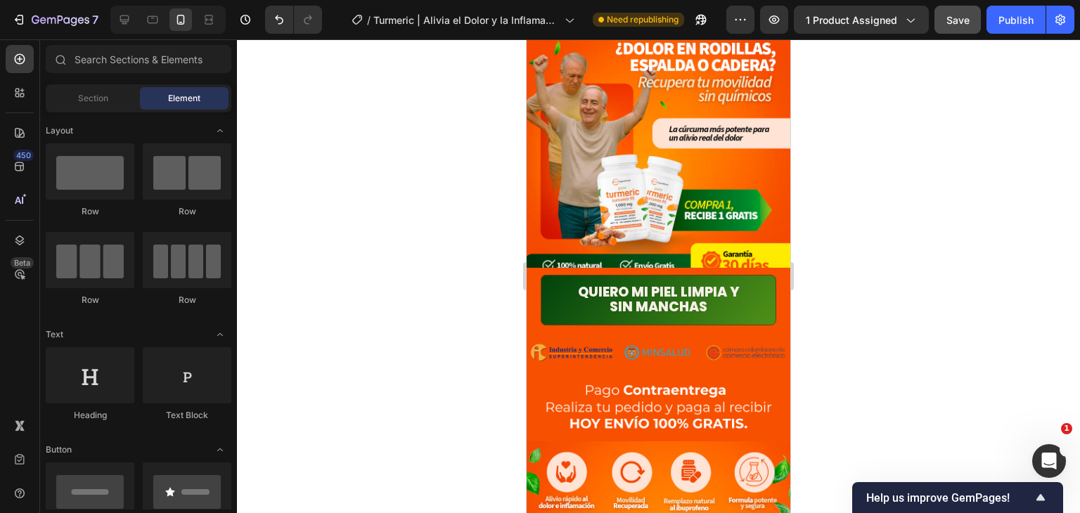
scroll to position [0, 0]
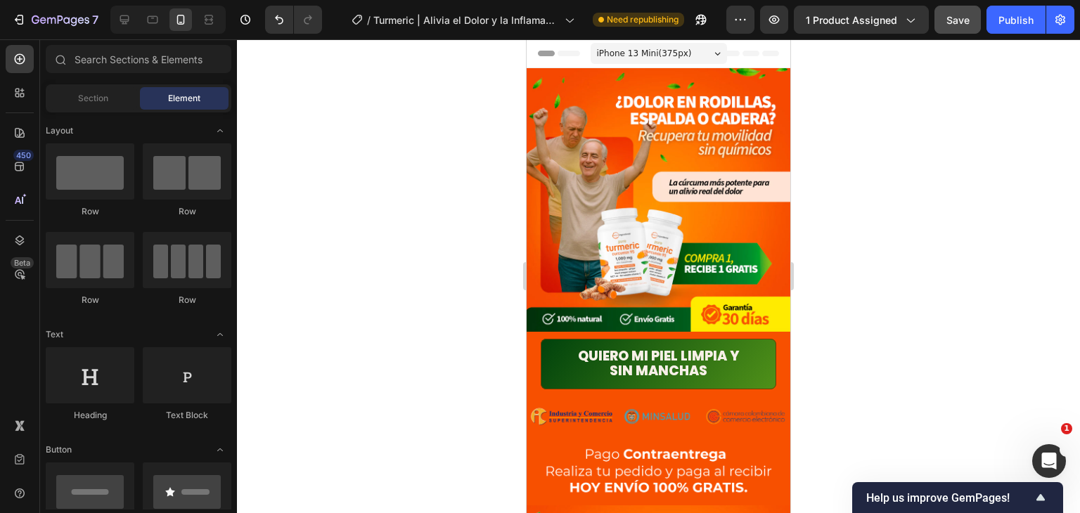
drag, startPoint x: 785, startPoint y: 341, endPoint x: 1325, endPoint y: 63, distance: 607.8
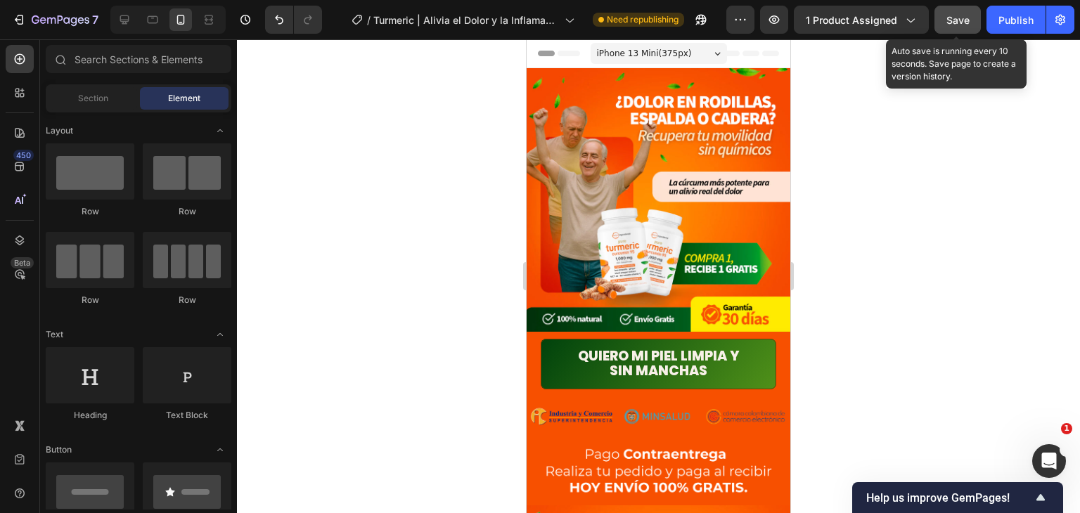
click at [953, 18] on span "Save" at bounding box center [957, 20] width 23 height 12
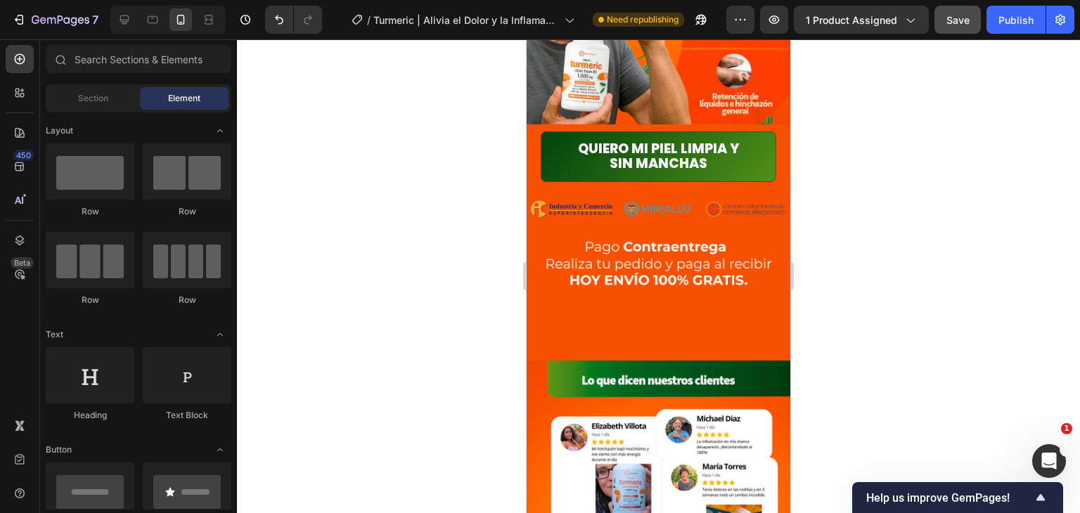
scroll to position [1540, 0]
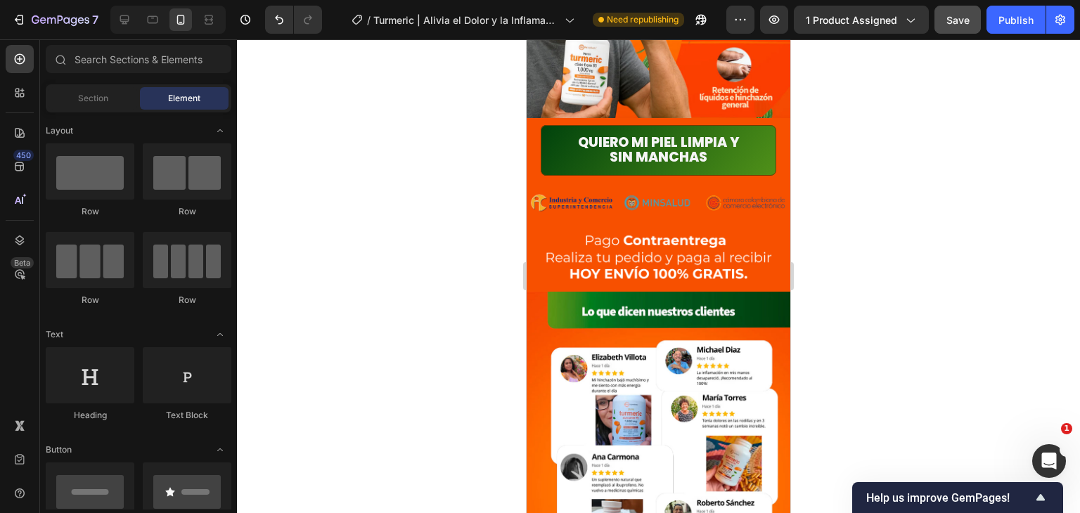
drag, startPoint x: 787, startPoint y: 85, endPoint x: 1320, endPoint y: 270, distance: 564.1
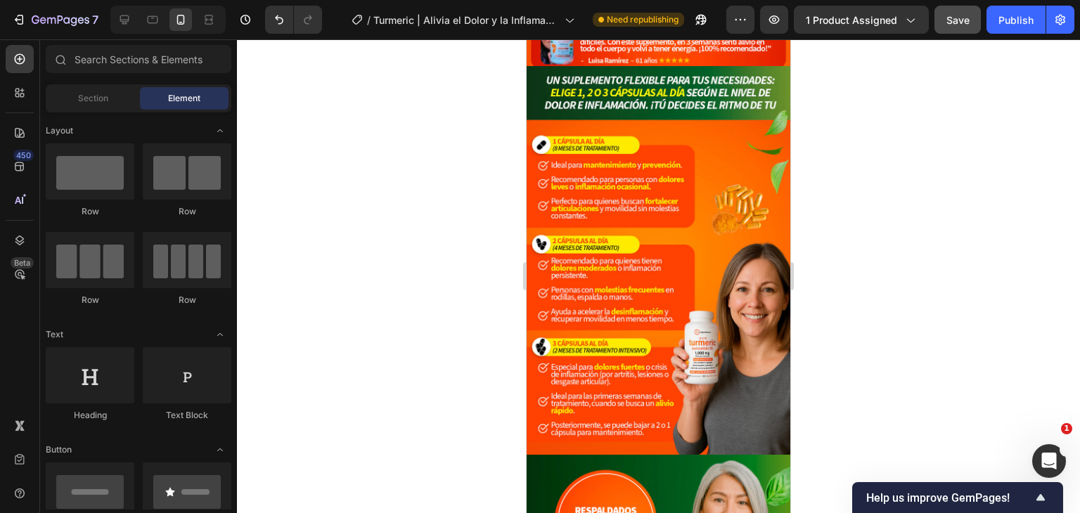
scroll to position [0, 0]
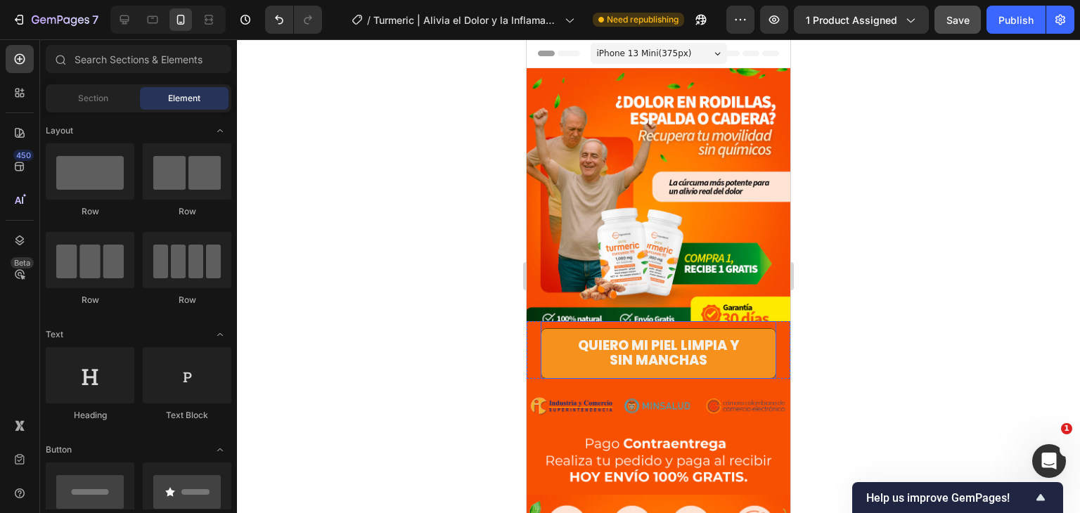
click at [753, 350] on link "Quiero mi piel limpia y sin manchas" at bounding box center [659, 353] width 236 height 51
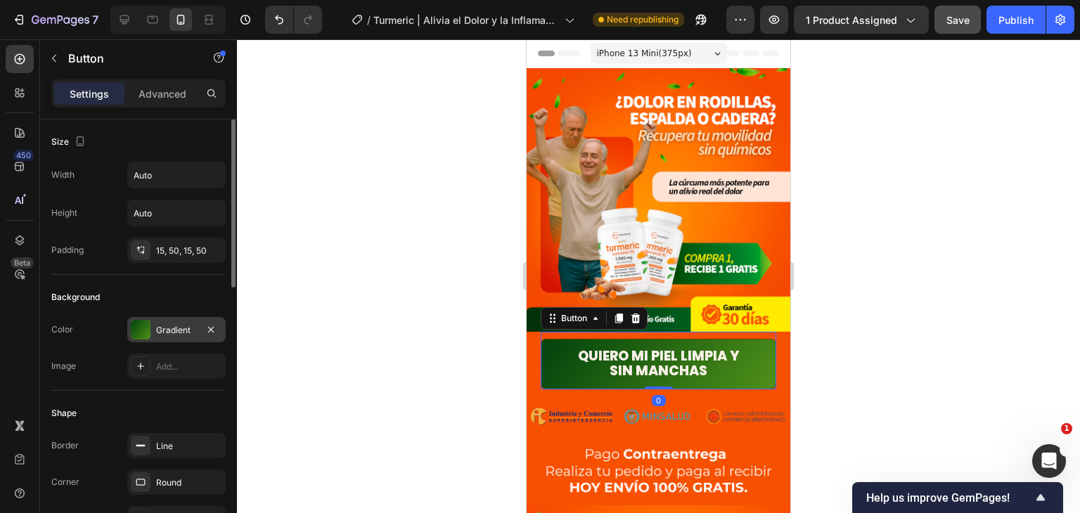
click at [155, 330] on div "Gradient" at bounding box center [176, 329] width 98 height 25
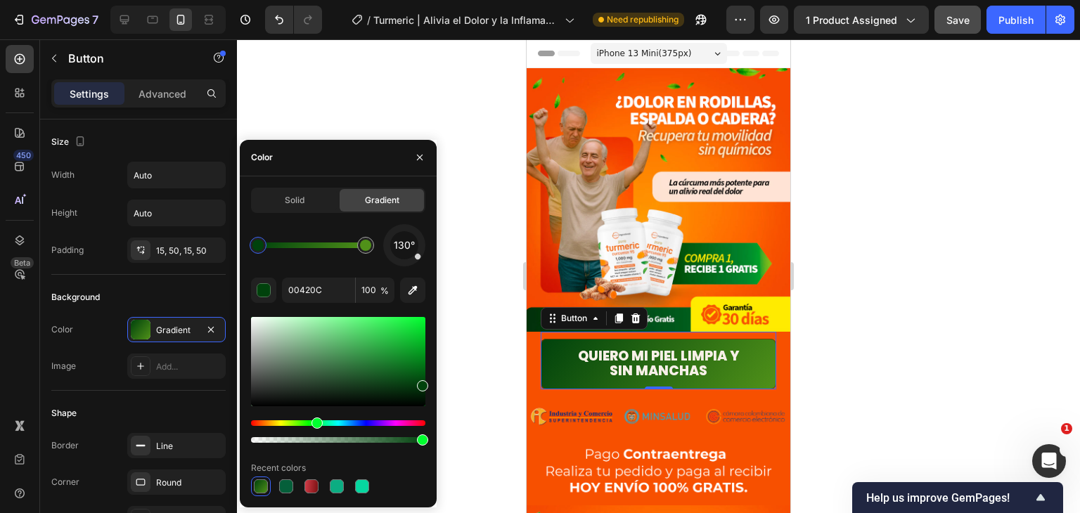
click at [0, 378] on div "450 Beta" at bounding box center [20, 276] width 40 height 474
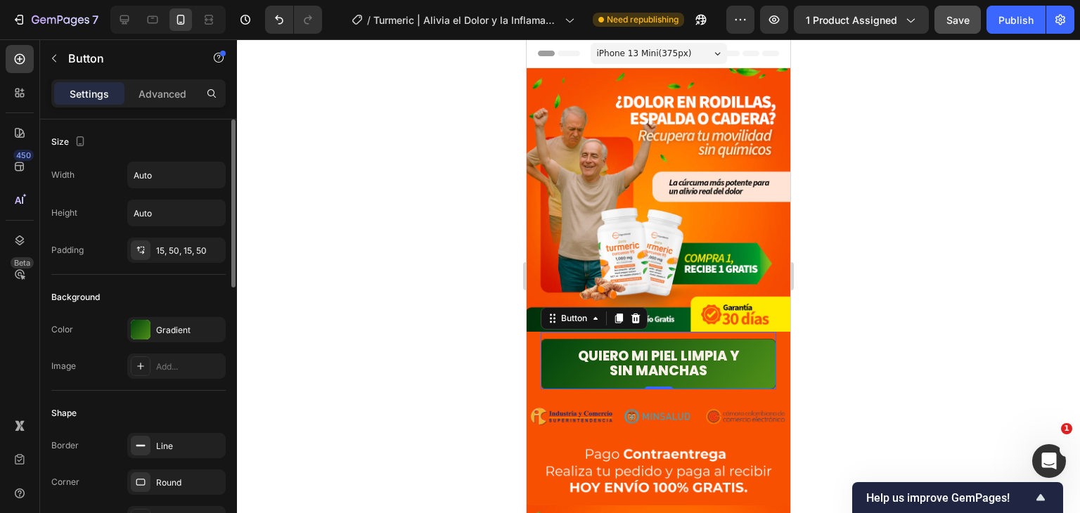
scroll to position [141, 0]
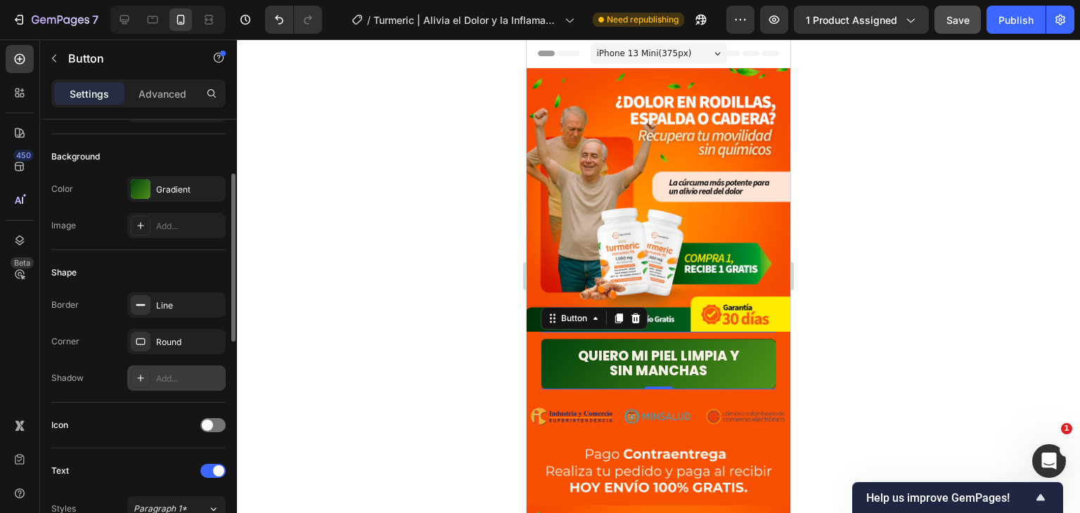
click at [152, 374] on div "Add..." at bounding box center [176, 378] width 98 height 25
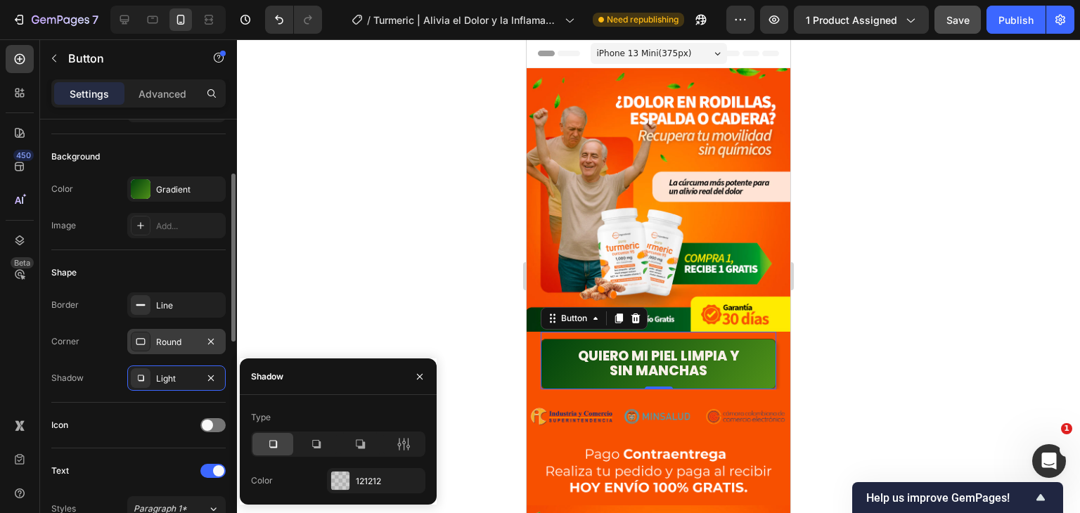
click at [144, 342] on icon at bounding box center [140, 341] width 9 height 7
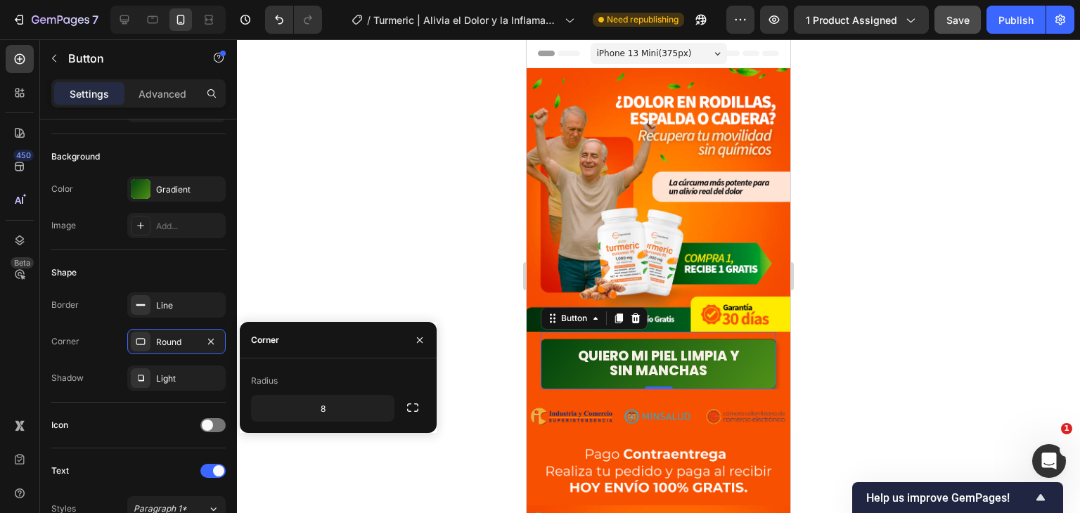
click at [0, 342] on div "450 Beta" at bounding box center [20, 276] width 40 height 474
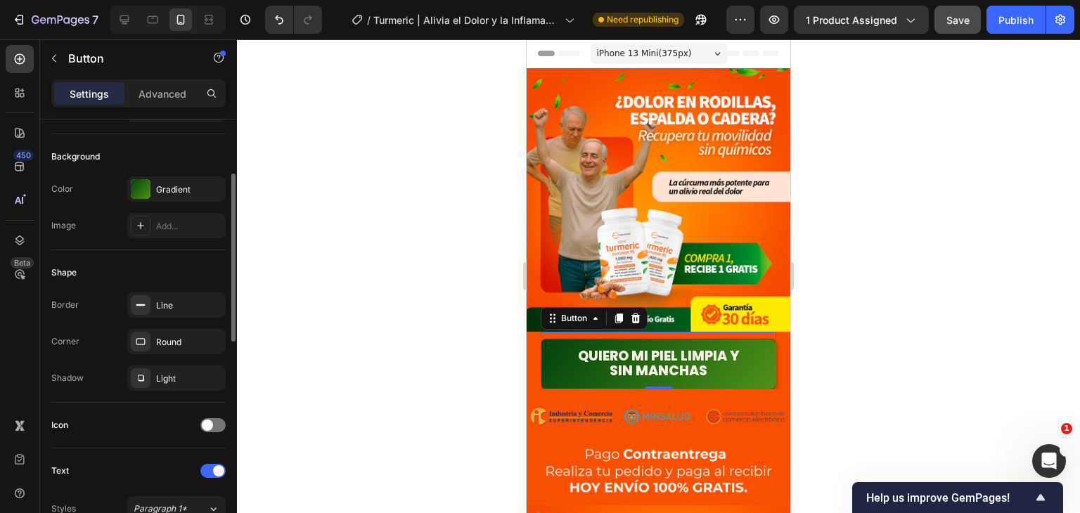
scroll to position [211, 0]
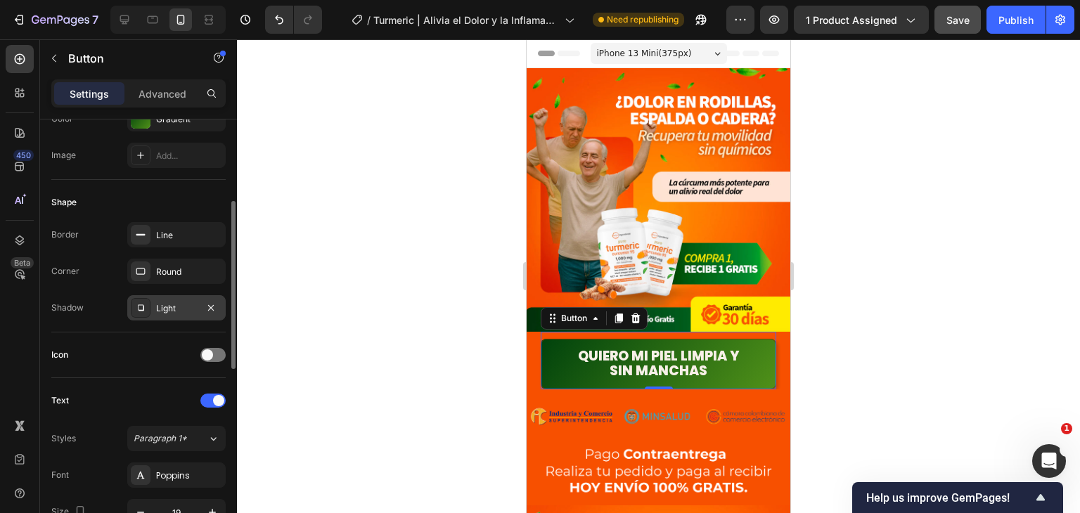
click at [163, 304] on div "Light" at bounding box center [176, 308] width 41 height 13
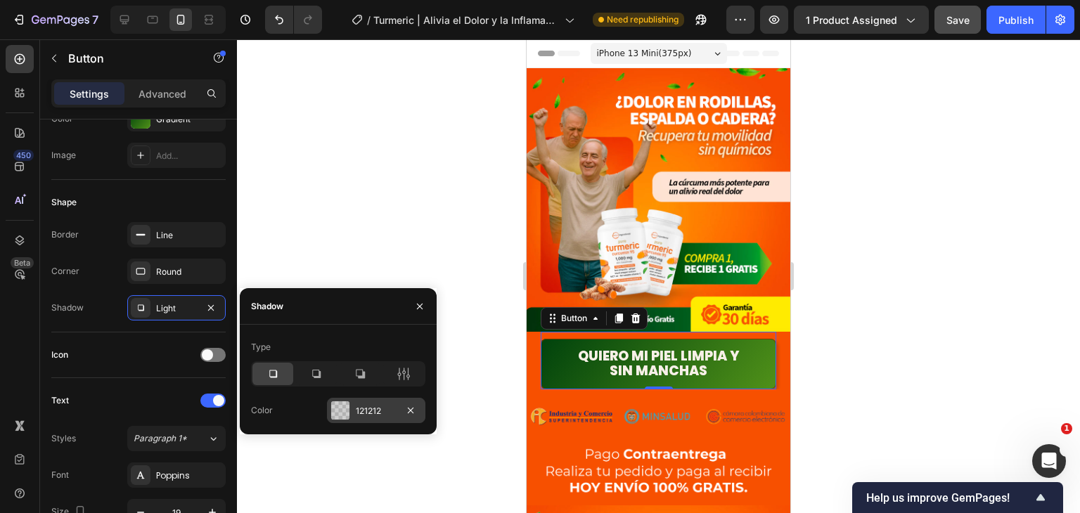
click at [365, 406] on div "121212" at bounding box center [376, 411] width 41 height 13
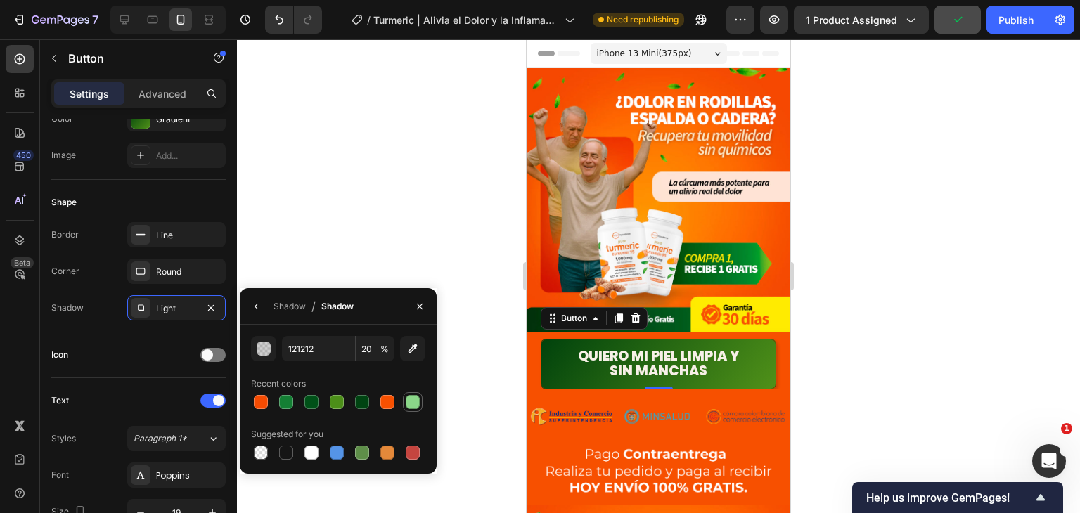
click at [418, 404] on div at bounding box center [413, 402] width 14 height 14
type input "8BD789"
type input "100"
click at [264, 403] on div at bounding box center [261, 402] width 14 height 14
type input "F44B02"
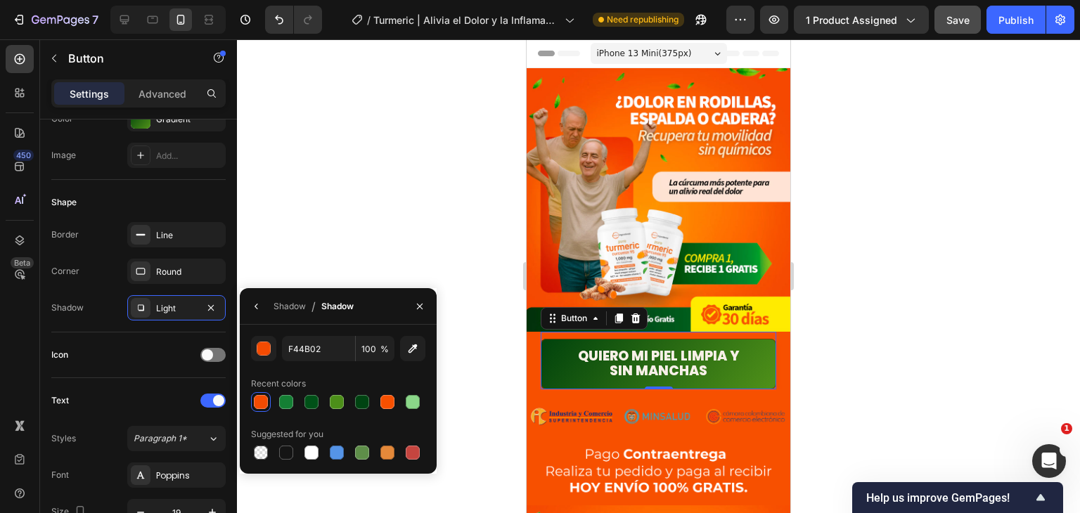
click at [856, 270] on div at bounding box center [658, 276] width 843 height 474
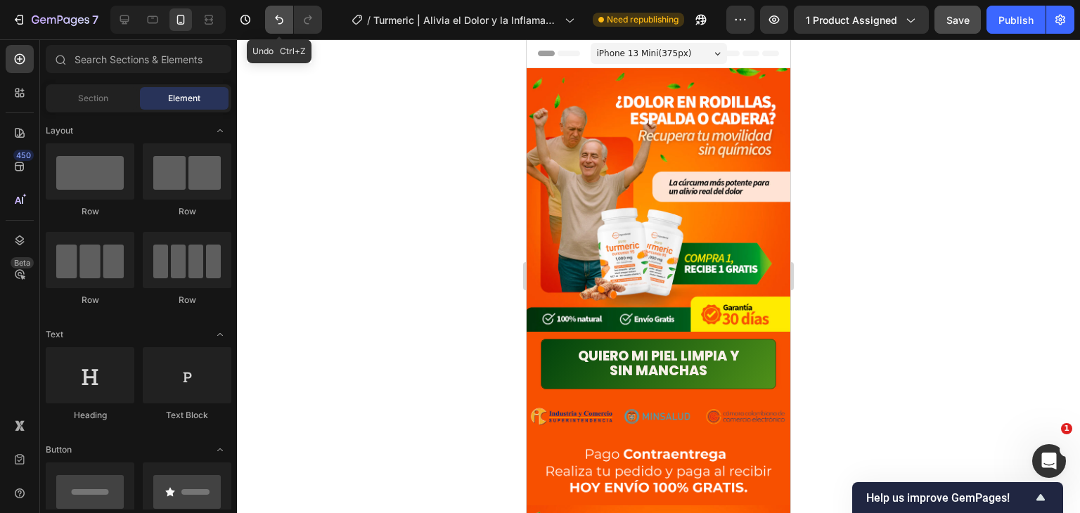
click at [283, 26] on icon "Undo/Redo" at bounding box center [279, 20] width 14 height 14
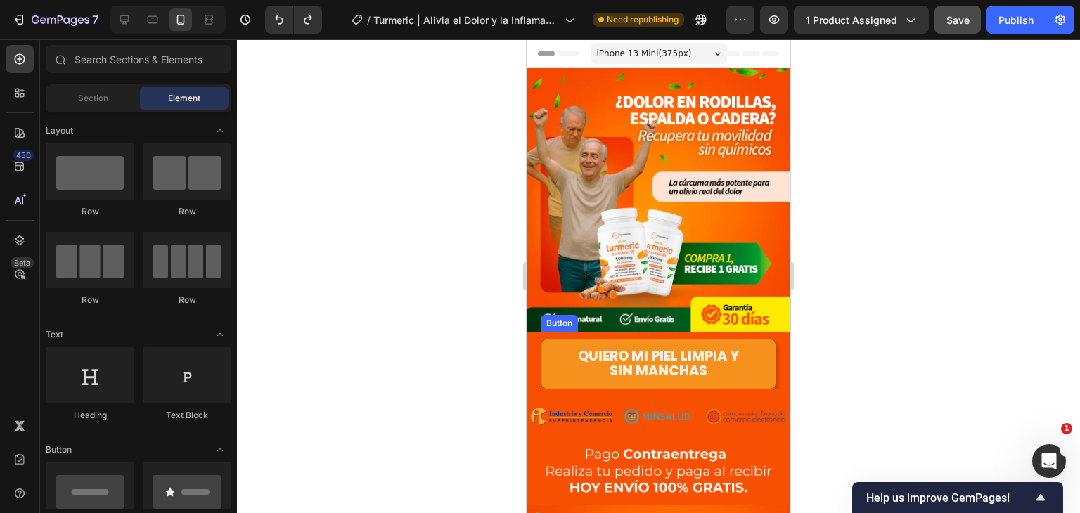
click at [745, 350] on link "Quiero mi piel limpia y sin manchas" at bounding box center [659, 364] width 236 height 51
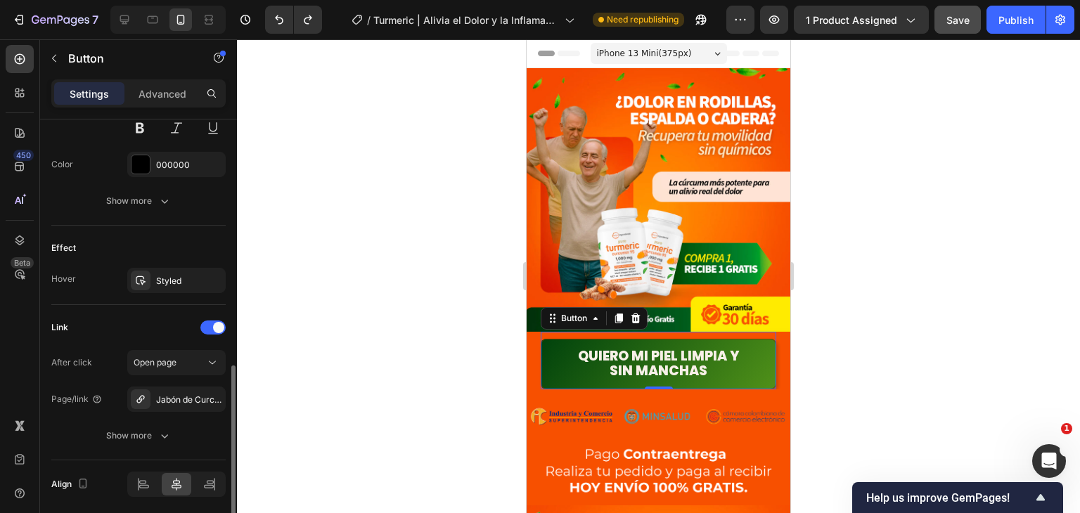
scroll to position [682, 0]
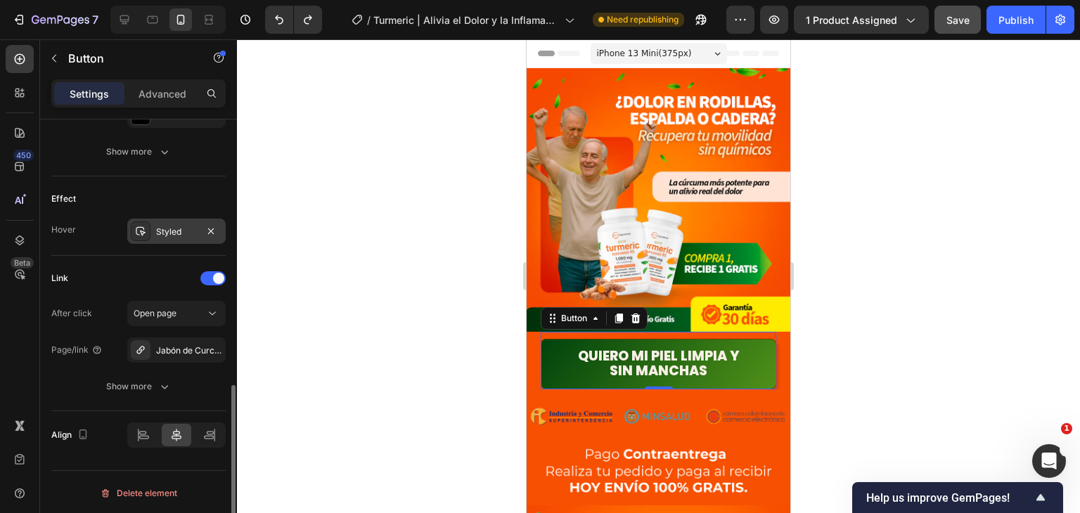
click at [167, 227] on div "Styled" at bounding box center [176, 232] width 41 height 13
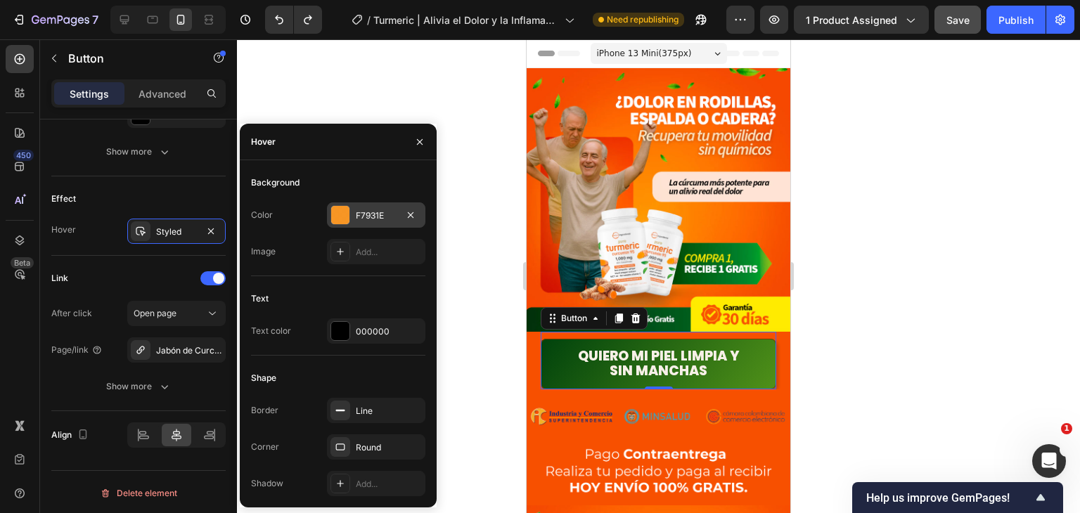
click at [373, 210] on div "F7931E" at bounding box center [376, 216] width 41 height 13
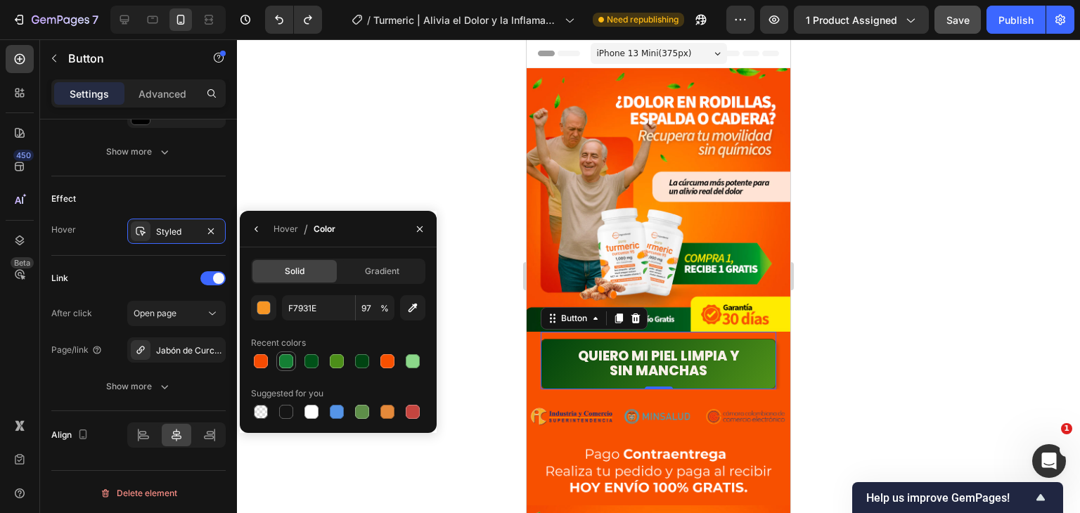
click at [292, 364] on div at bounding box center [286, 361] width 14 height 14
type input "147F34"
type input "100"
click at [401, 264] on div "Gradient" at bounding box center [382, 271] width 84 height 22
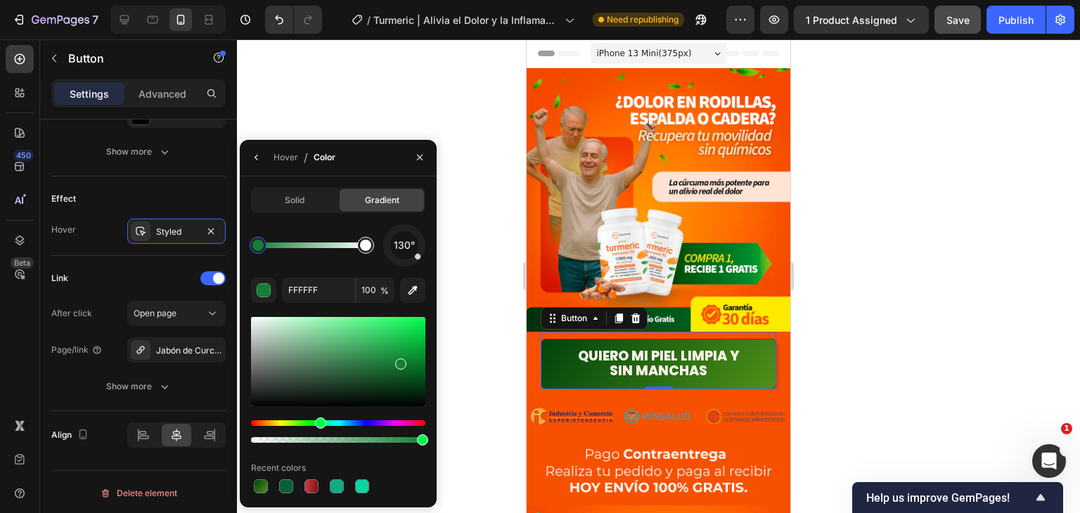
click at [362, 245] on div at bounding box center [365, 245] width 11 height 11
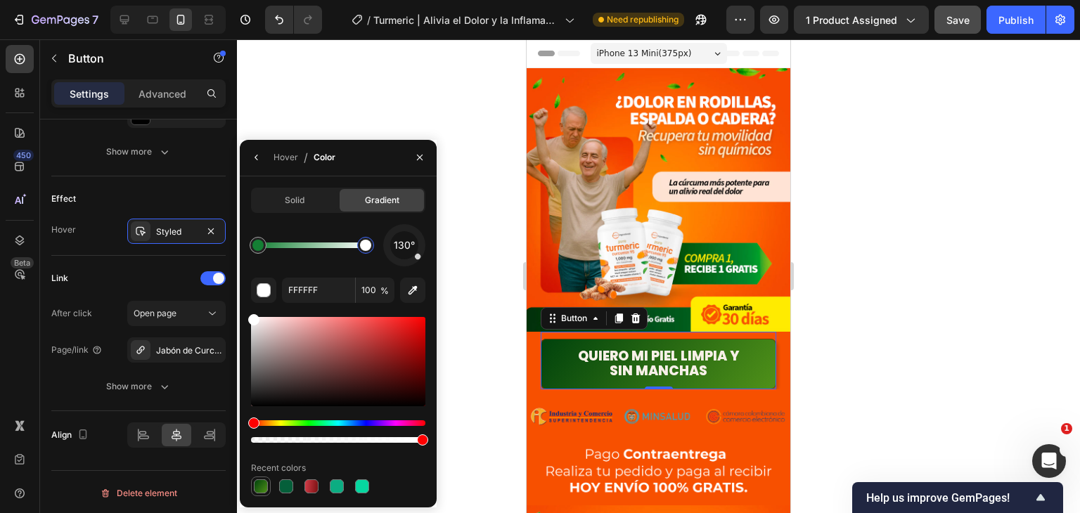
click at [262, 484] on div at bounding box center [261, 487] width 14 height 14
type input "00420C"
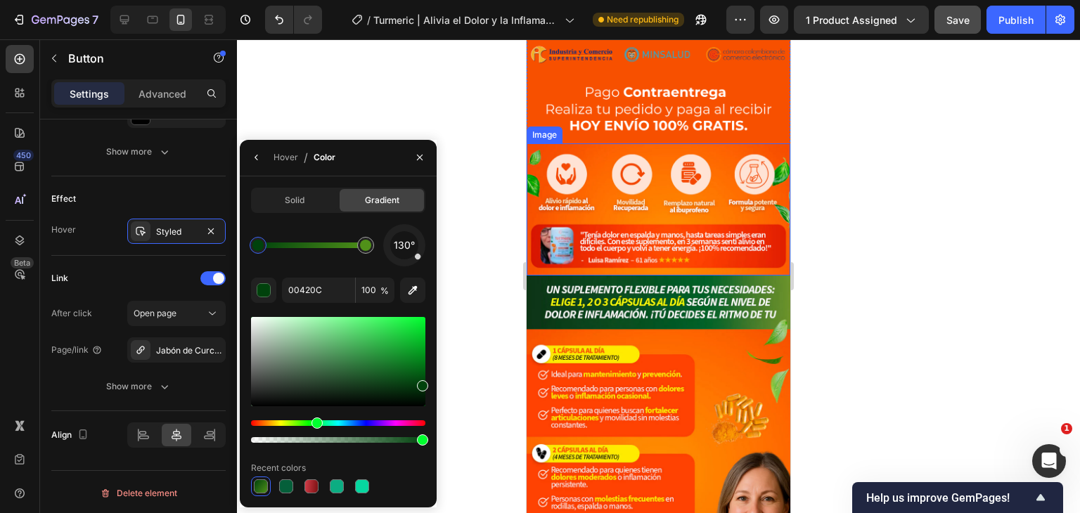
click at [879, 279] on div at bounding box center [658, 276] width 843 height 474
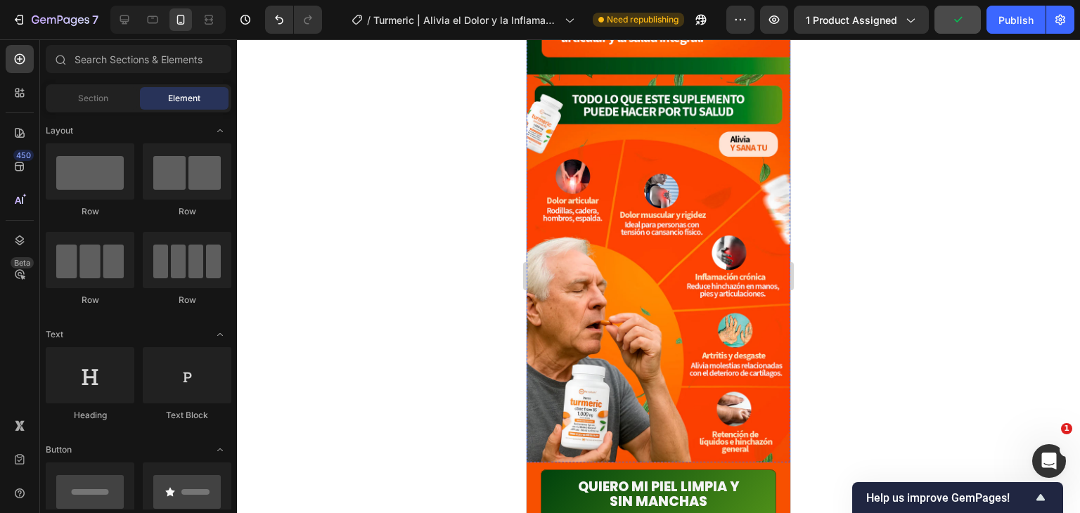
scroll to position [1406, 0]
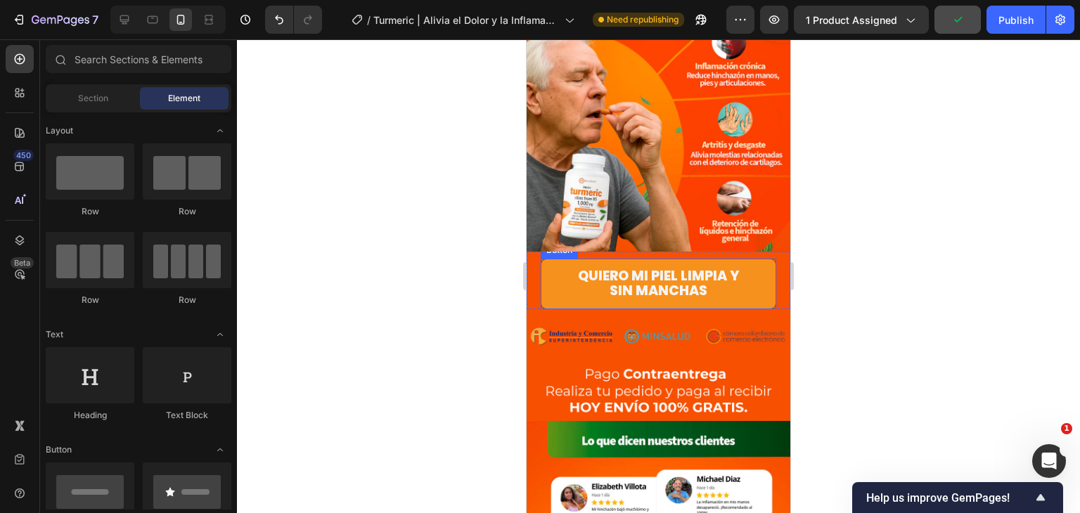
click at [750, 259] on link "Quiero mi piel limpia y sin manchas" at bounding box center [659, 284] width 236 height 51
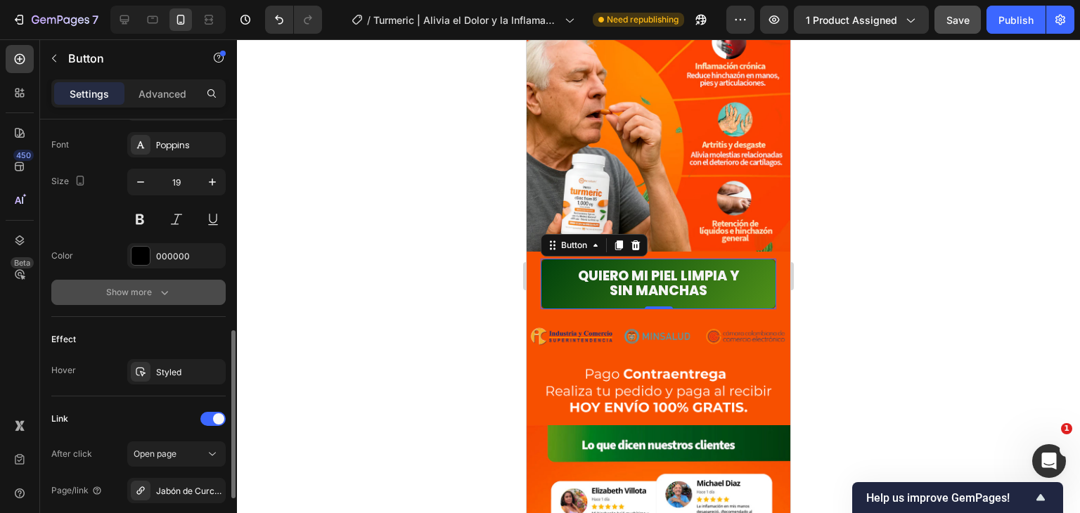
scroll to position [682, 0]
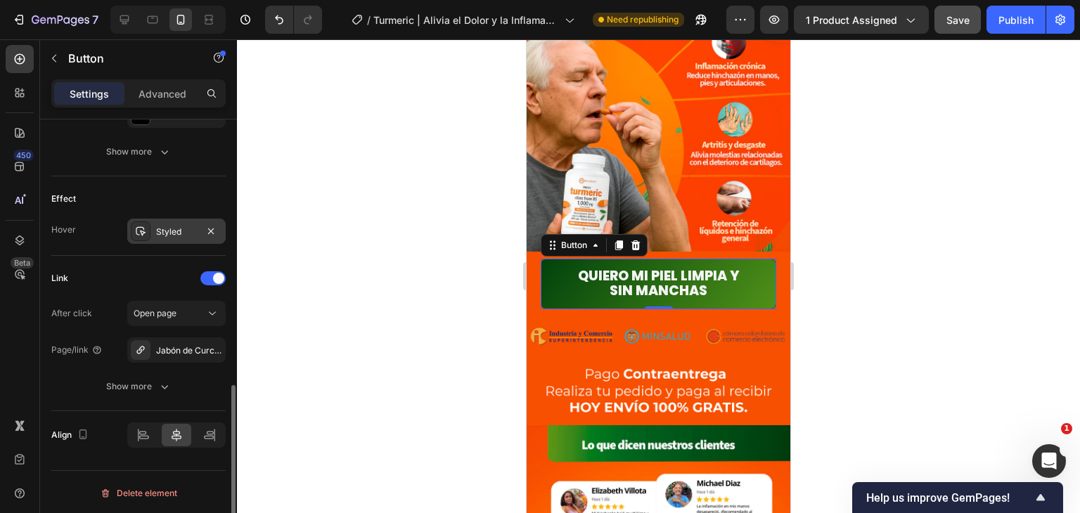
click at [163, 226] on div "Styled" at bounding box center [176, 232] width 41 height 13
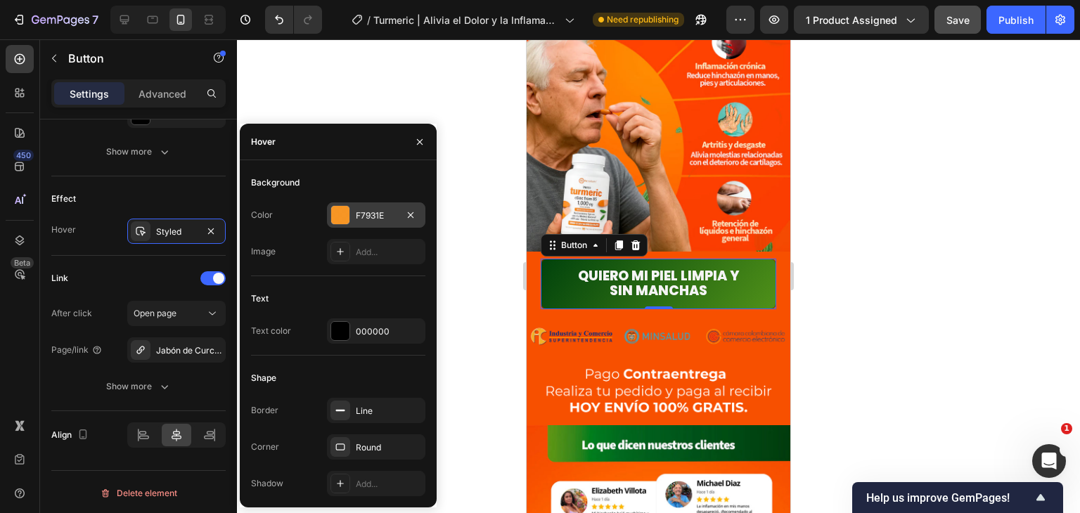
click at [362, 214] on div "F7931E" at bounding box center [376, 216] width 41 height 13
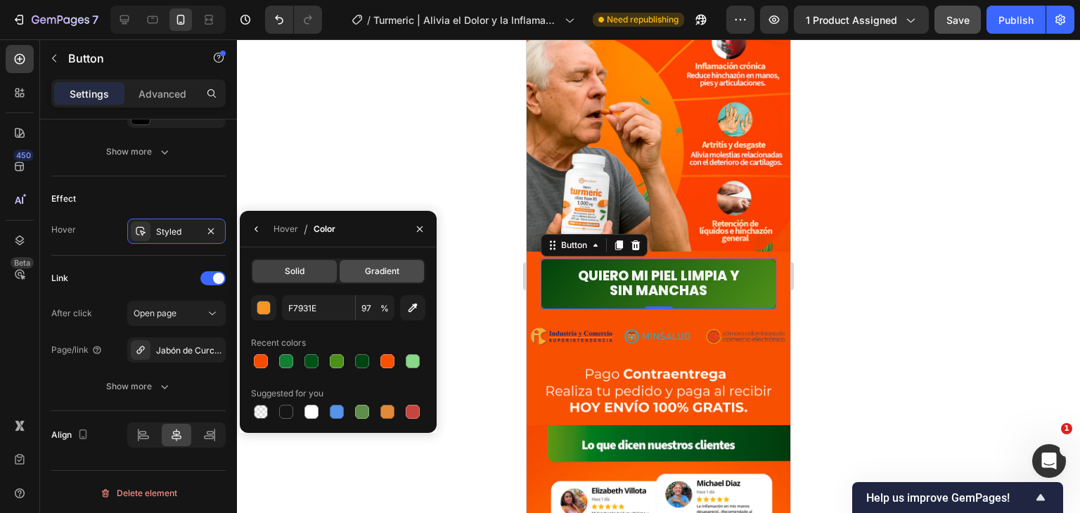
click at [394, 271] on span "Gradient" at bounding box center [382, 271] width 34 height 13
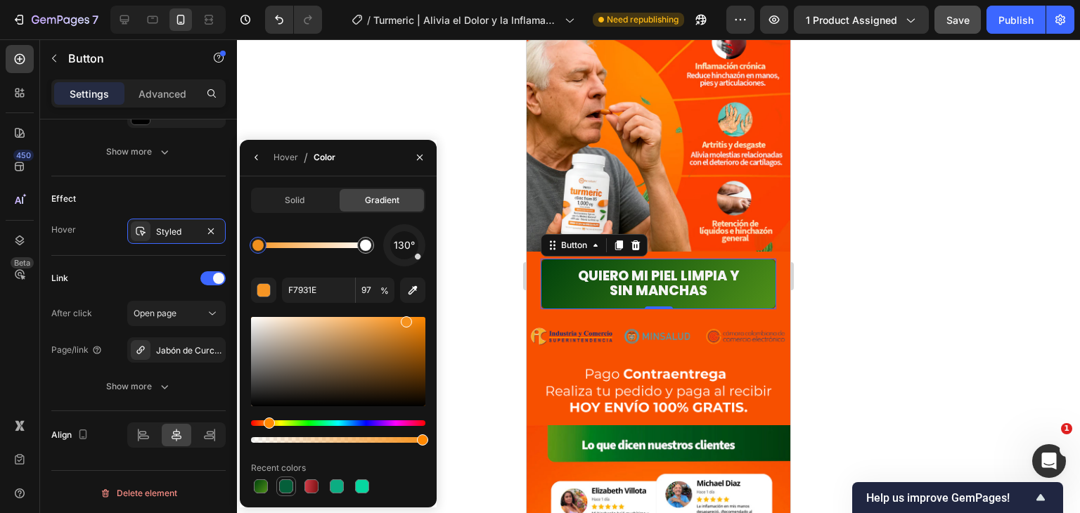
click at [286, 483] on div at bounding box center [286, 487] width 14 height 14
type input "7C1113"
type input "100"
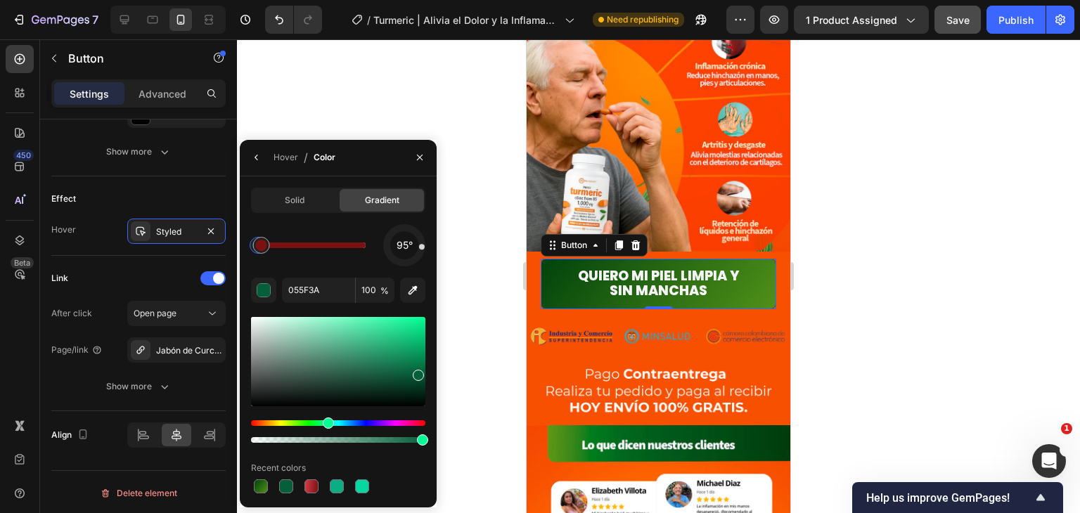
drag, startPoint x: 373, startPoint y: 245, endPoint x: 301, endPoint y: 248, distance: 71.8
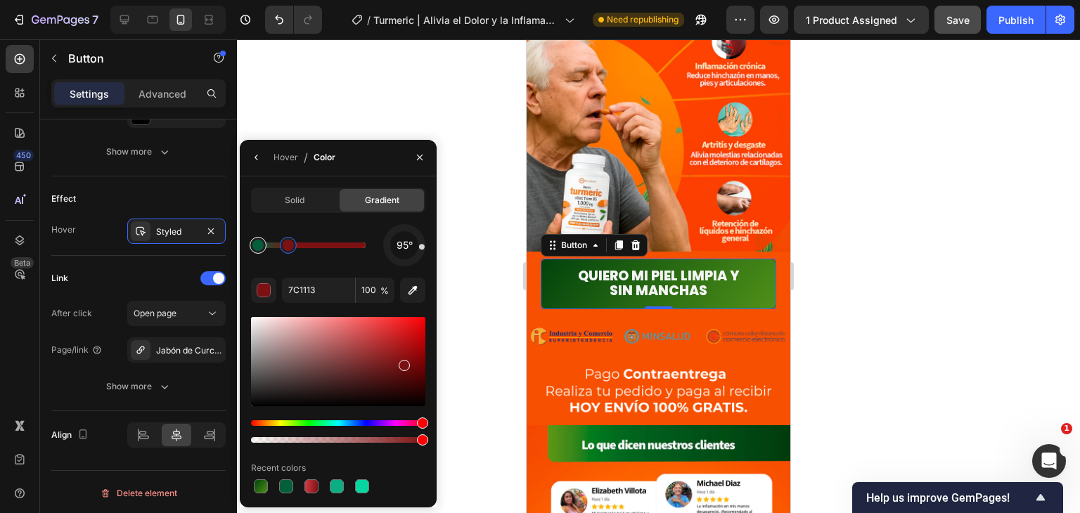
click at [287, 243] on div at bounding box center [288, 245] width 11 height 11
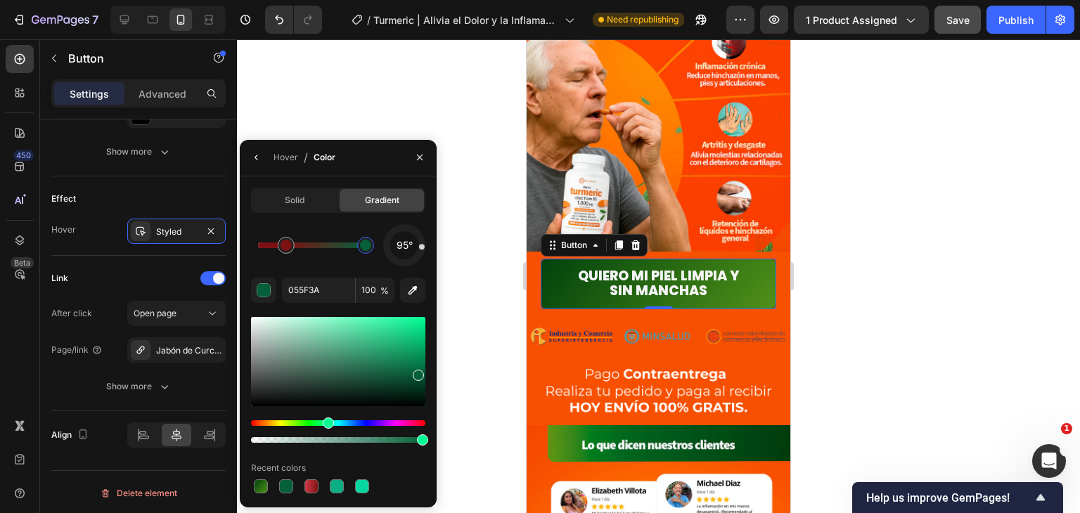
drag, startPoint x: 263, startPoint y: 243, endPoint x: 347, endPoint y: 250, distance: 84.6
click at [423, 251] on div "95°" at bounding box center [338, 245] width 174 height 42
drag, startPoint x: 354, startPoint y: 246, endPoint x: 245, endPoint y: 250, distance: 109.0
click at [252, 250] on div at bounding box center [257, 245] width 11 height 11
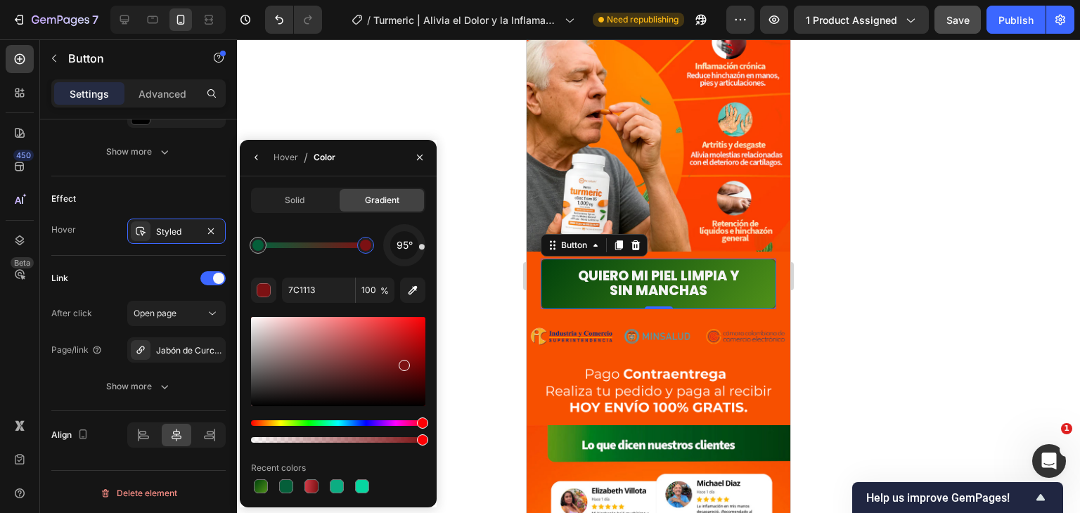
drag, startPoint x: 283, startPoint y: 246, endPoint x: 412, endPoint y: 252, distance: 128.8
click at [412, 252] on div "95°" at bounding box center [338, 245] width 174 height 42
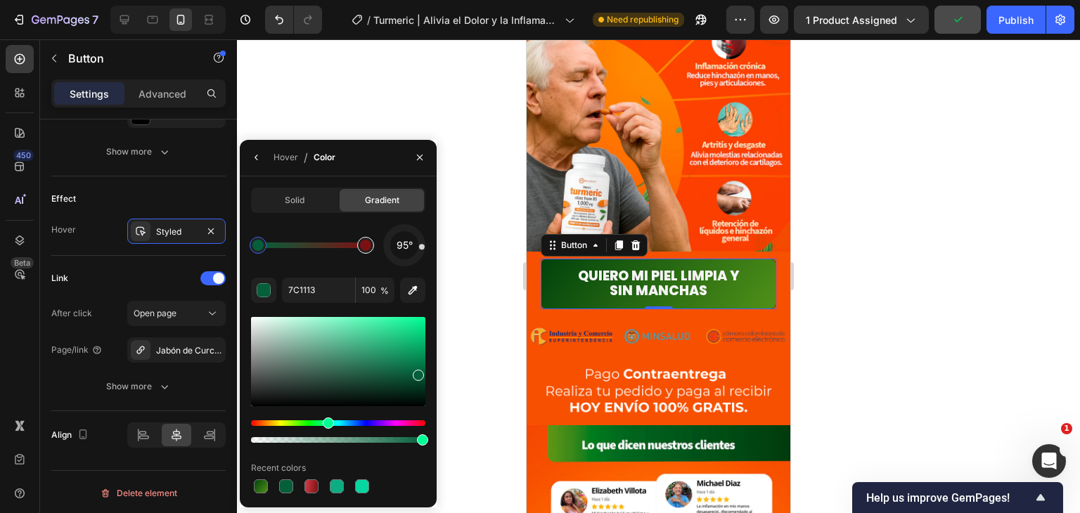
click at [366, 250] on div at bounding box center [365, 245] width 11 height 11
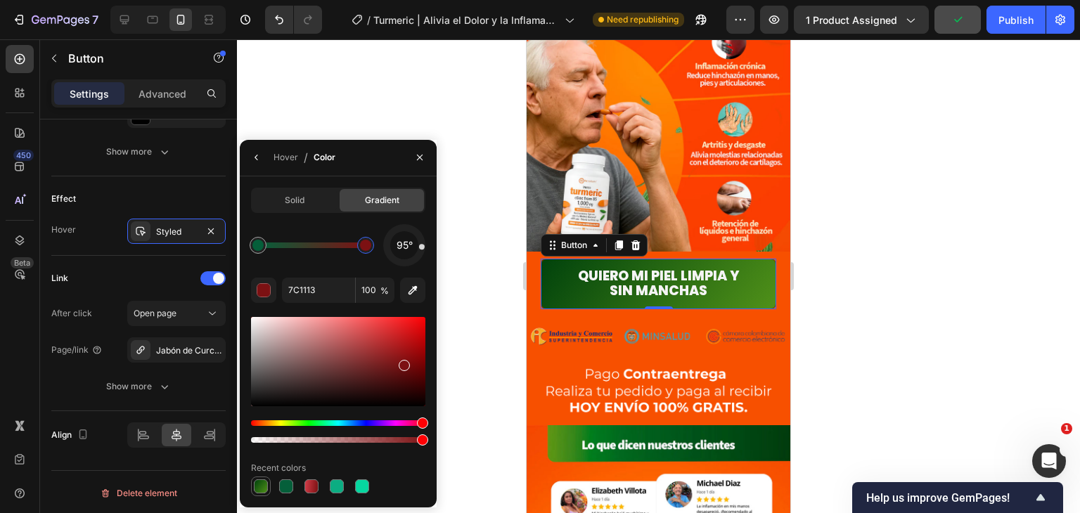
click at [262, 478] on div at bounding box center [260, 486] width 17 height 17
type input "00420C"
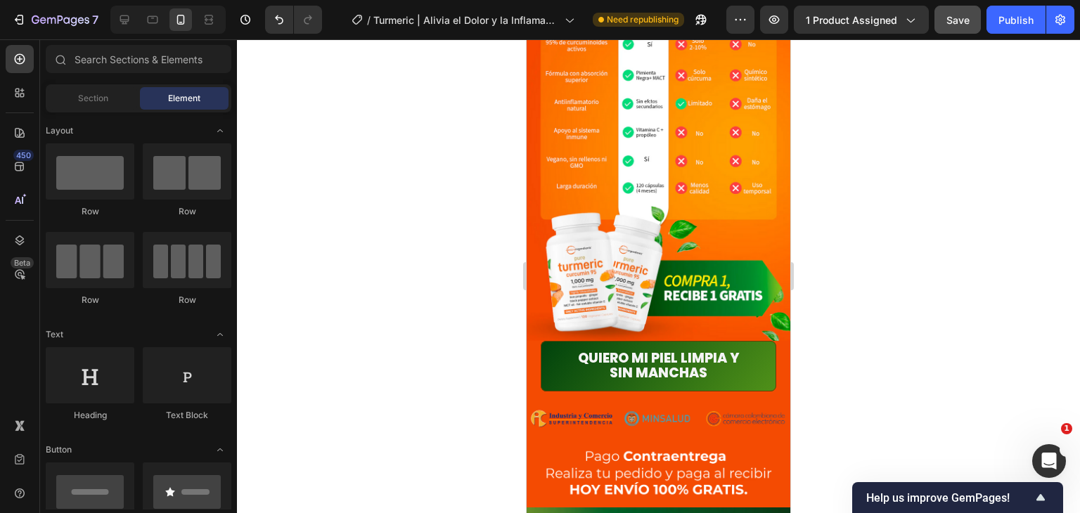
scroll to position [2759, 0]
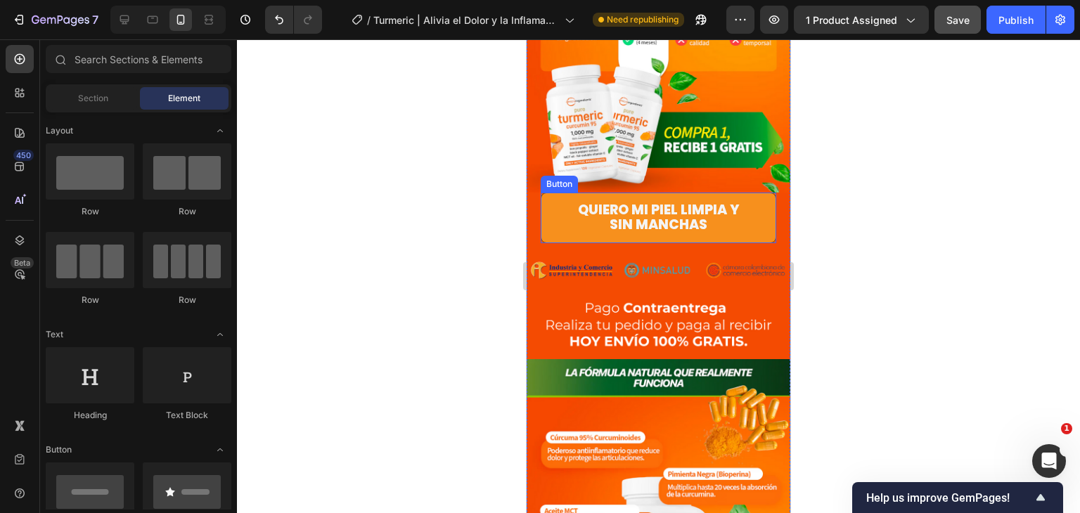
click at [753, 193] on link "Quiero mi piel limpia y sin manchas" at bounding box center [659, 218] width 236 height 51
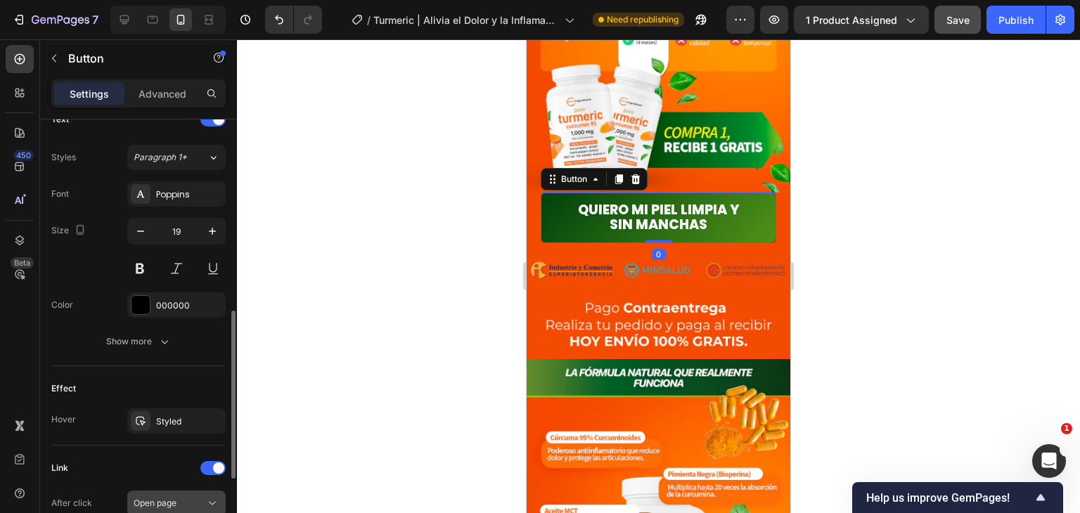
scroll to position [682, 0]
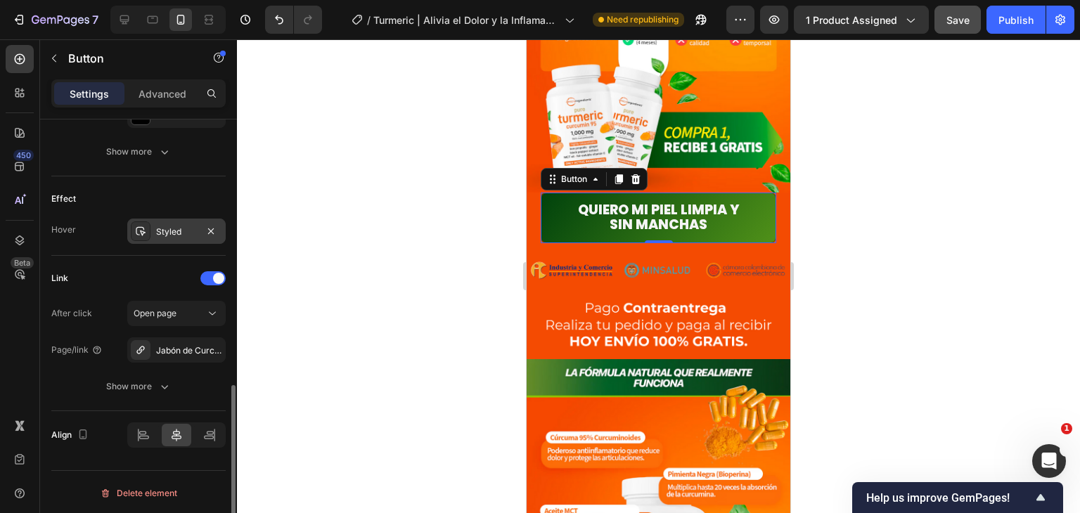
click at [165, 235] on div "Styled" at bounding box center [176, 232] width 41 height 13
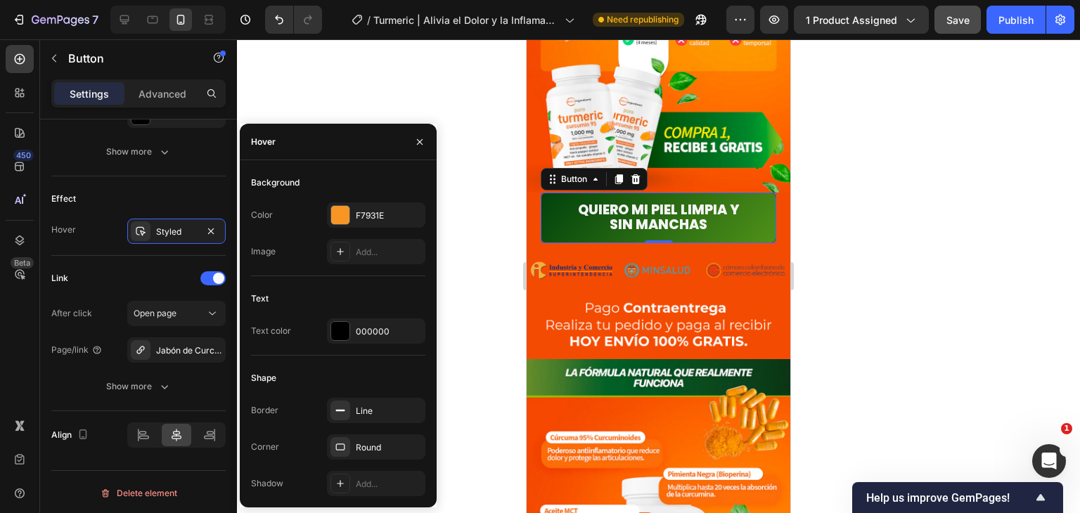
click at [362, 230] on div "Color F7931E Image Add..." at bounding box center [338, 233] width 174 height 62
click at [367, 220] on div "F7931E" at bounding box center [376, 216] width 41 height 13
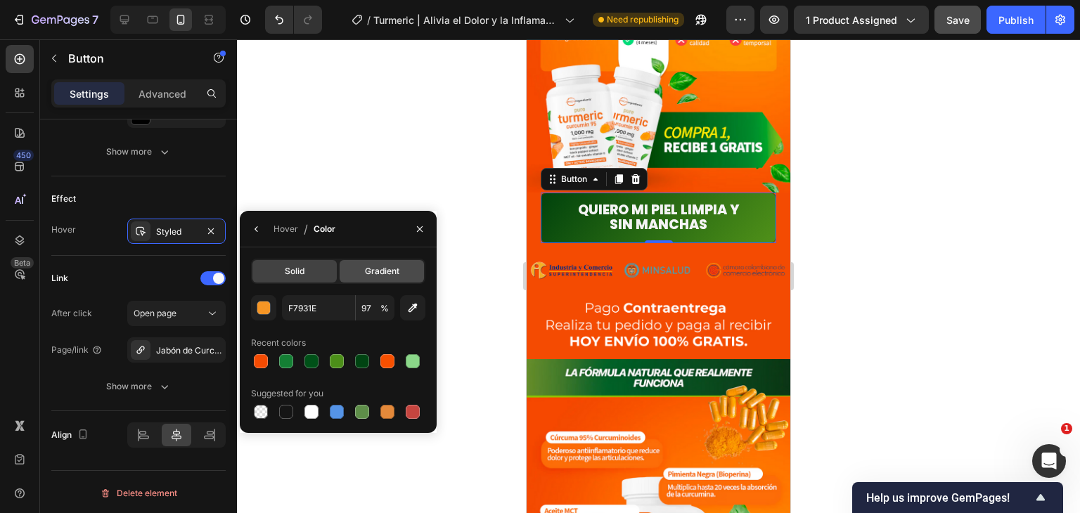
click at [380, 268] on span "Gradient" at bounding box center [382, 271] width 34 height 13
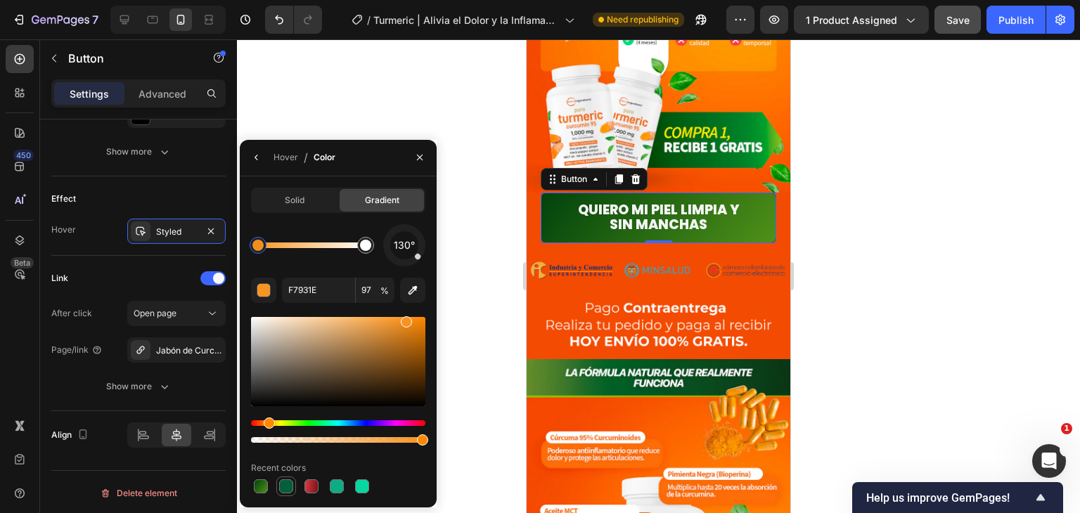
click at [284, 484] on div at bounding box center [286, 487] width 14 height 14
type input "7C1113"
type input "100"
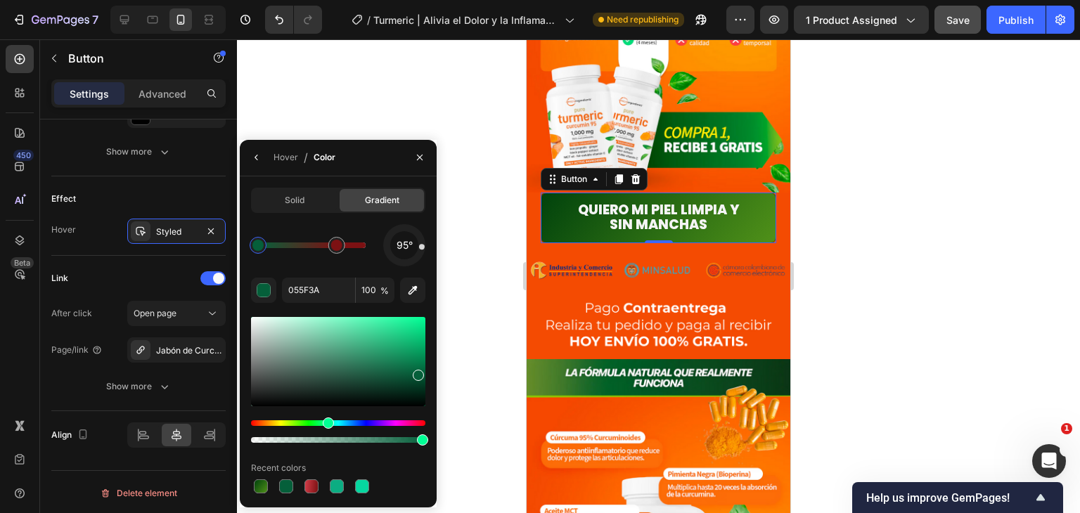
drag, startPoint x: 368, startPoint y: 248, endPoint x: 248, endPoint y: 248, distance: 120.2
click at [252, 248] on div at bounding box center [257, 245] width 11 height 11
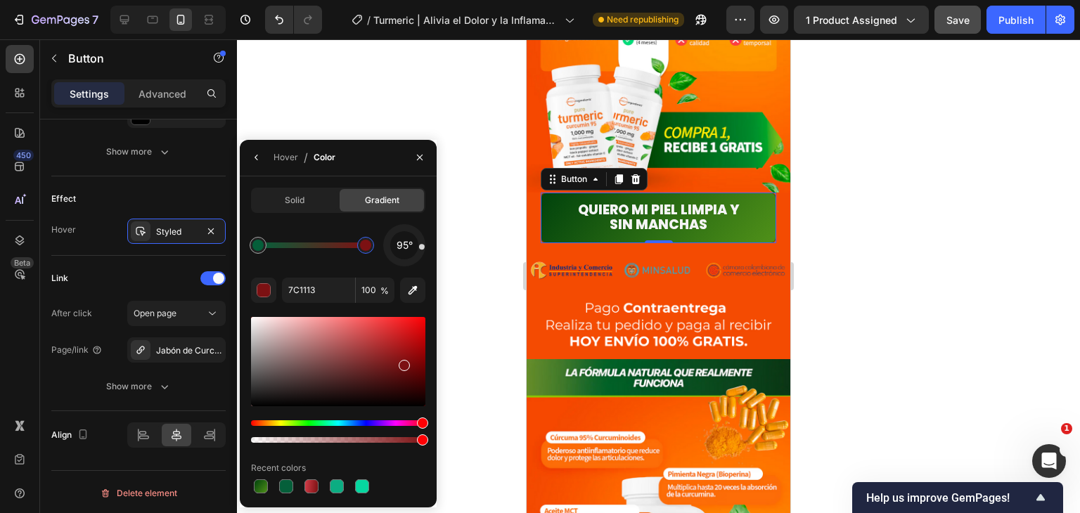
drag, startPoint x: 337, startPoint y: 248, endPoint x: 397, endPoint y: 255, distance: 59.5
click at [397, 255] on div "95°" at bounding box center [338, 245] width 174 height 42
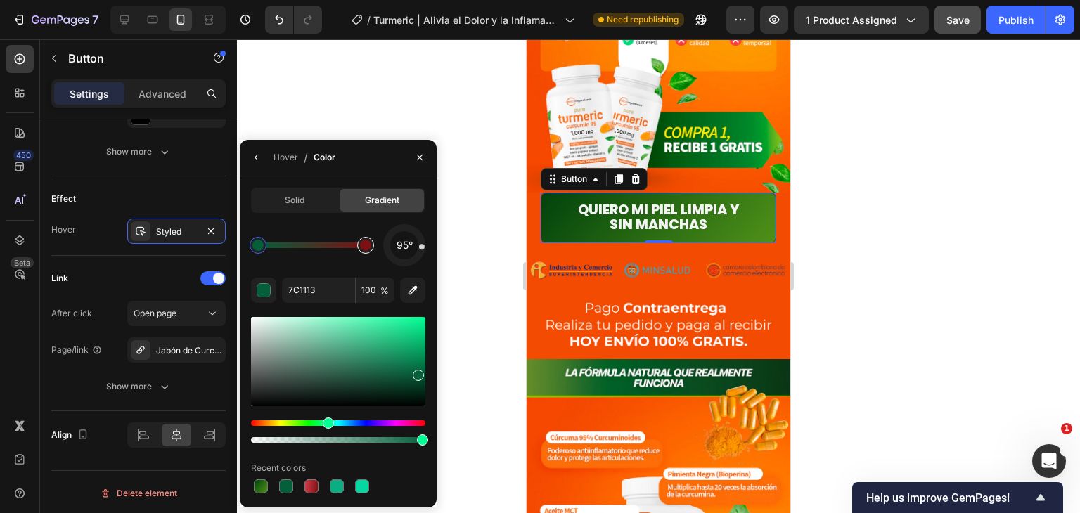
click at [366, 248] on div at bounding box center [365, 245] width 11 height 11
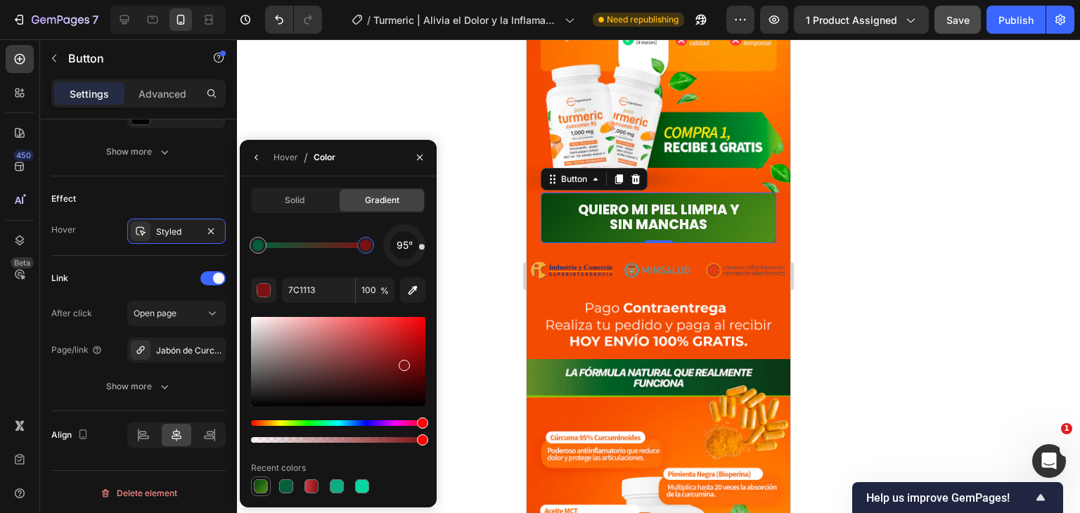
click at [270, 481] on div at bounding box center [261, 487] width 20 height 20
type input "00420C"
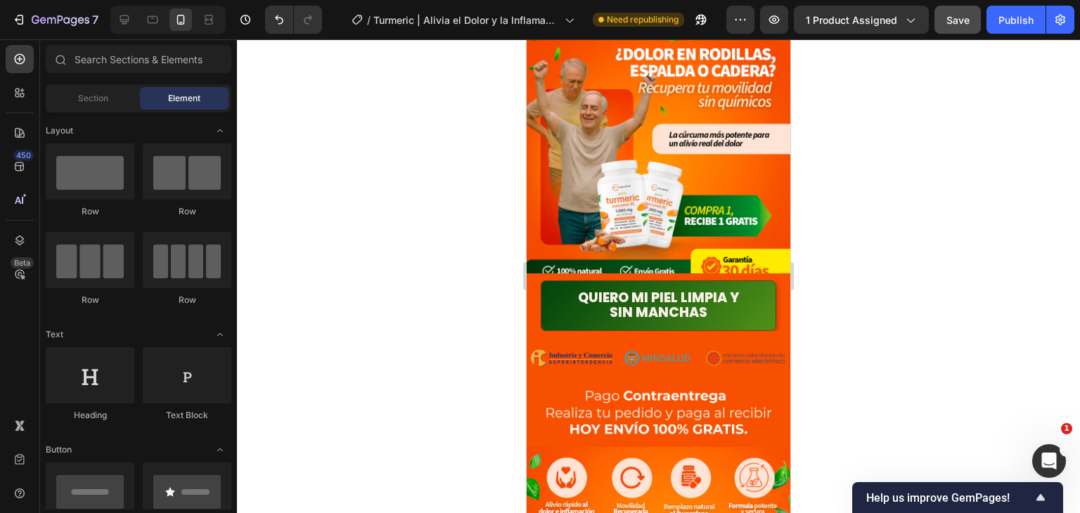
scroll to position [0, 0]
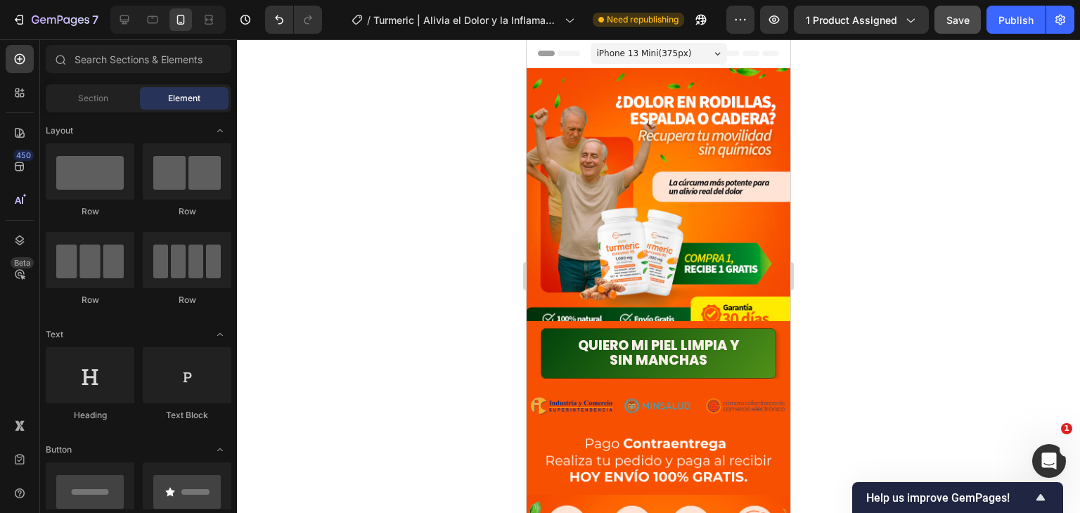
drag, startPoint x: 785, startPoint y: 331, endPoint x: 1353, endPoint y: 89, distance: 618.4
click at [967, 20] on span "Save" at bounding box center [957, 20] width 23 height 12
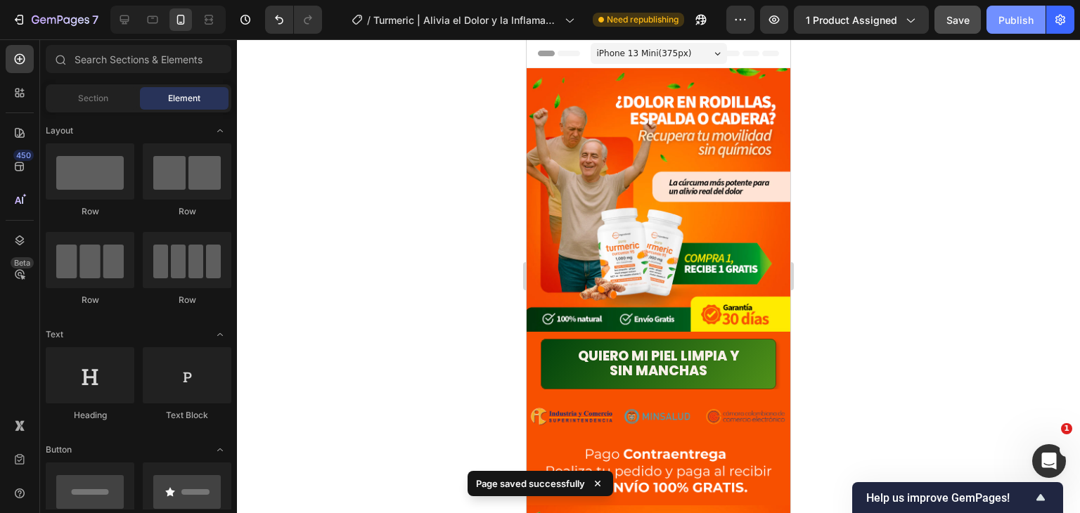
click at [1022, 14] on div "Publish" at bounding box center [1015, 20] width 35 height 15
